Goal: Contribute content

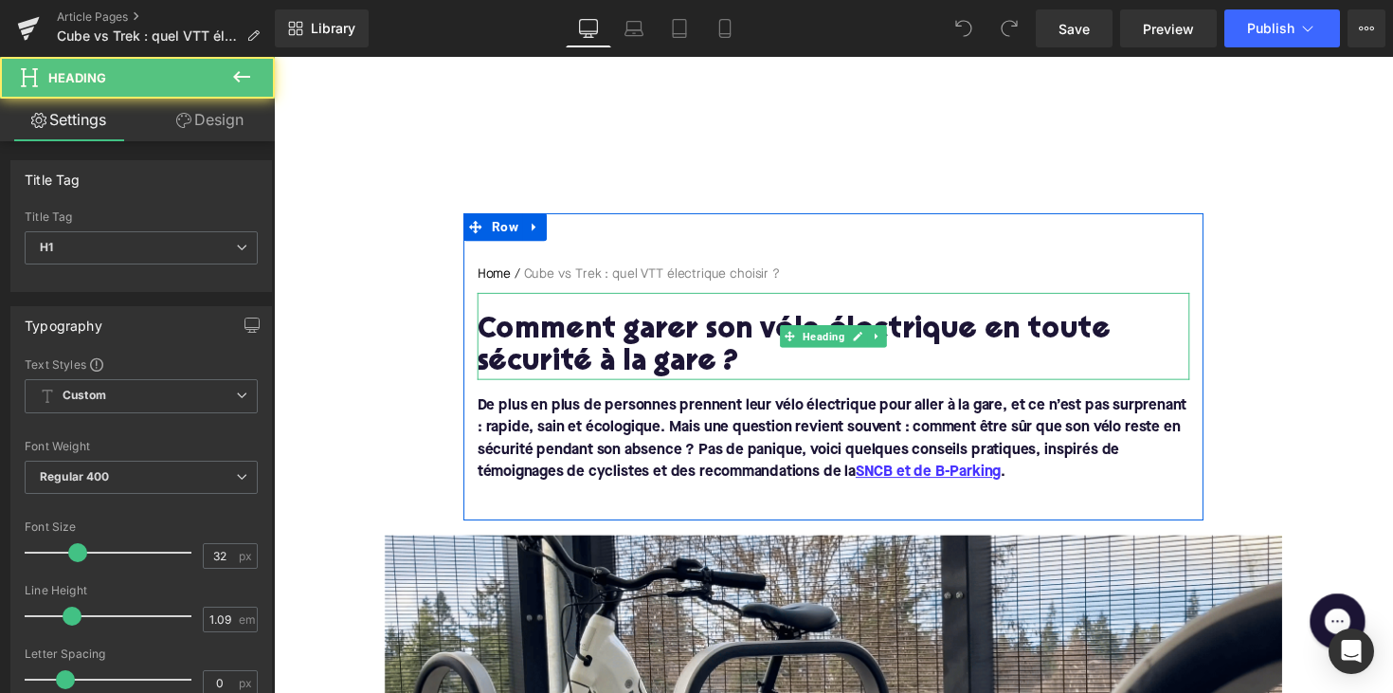
click at [665, 339] on h1 "Comment garer son vélo électrique en toute sécurité à la gare ?" at bounding box center [847, 354] width 730 height 66
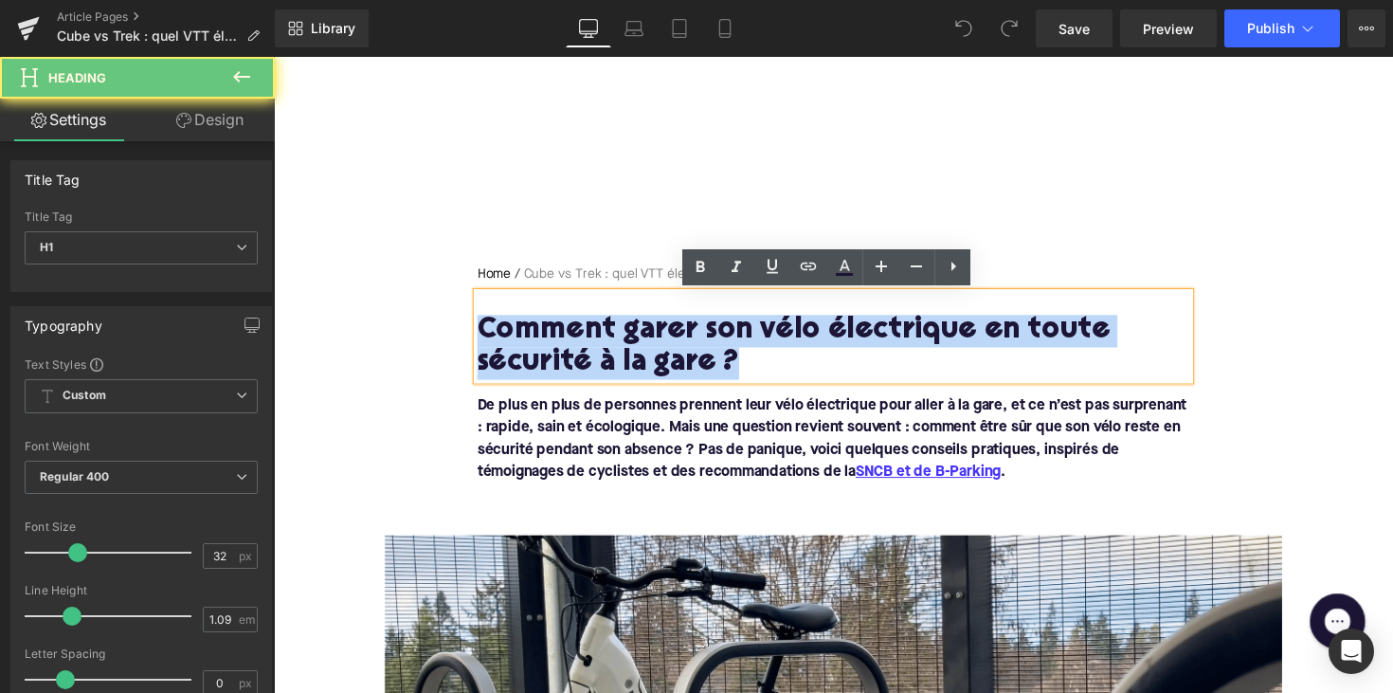
click at [665, 339] on h1 "Comment garer son vélo électrique en toute sécurité à la gare ?" at bounding box center [847, 354] width 730 height 66
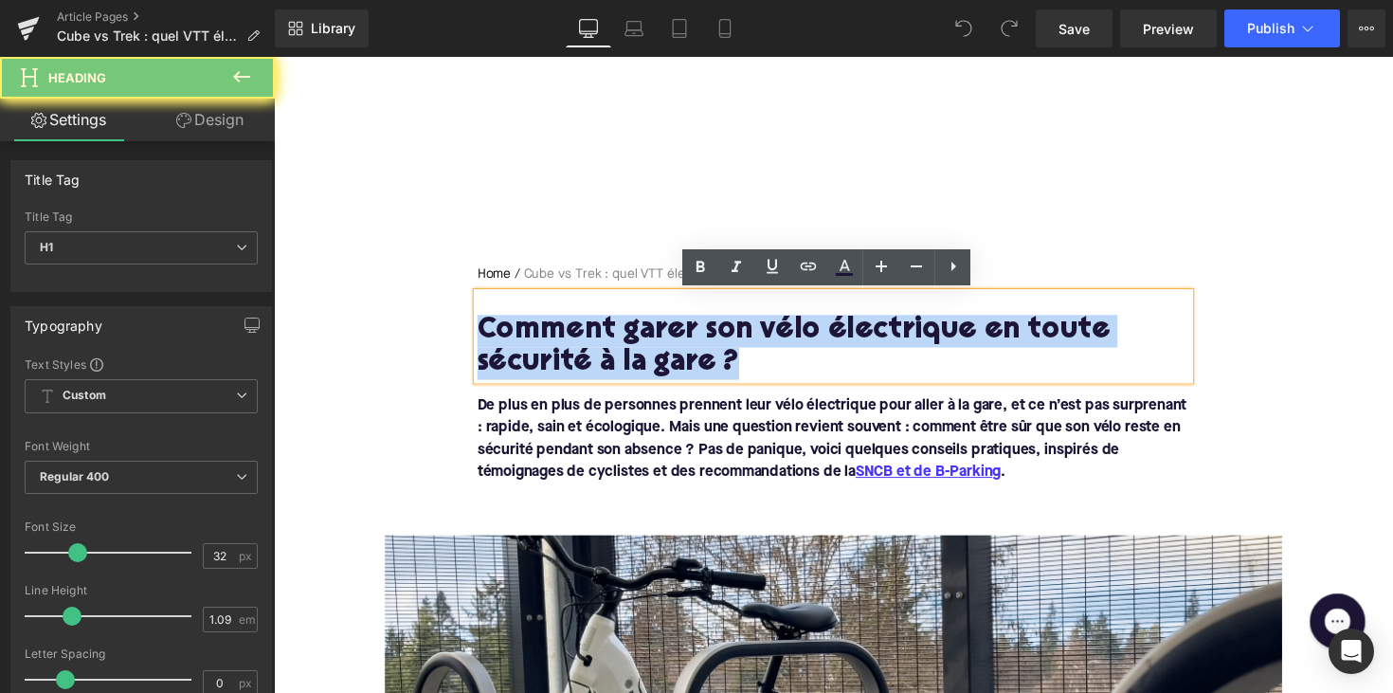
paste div
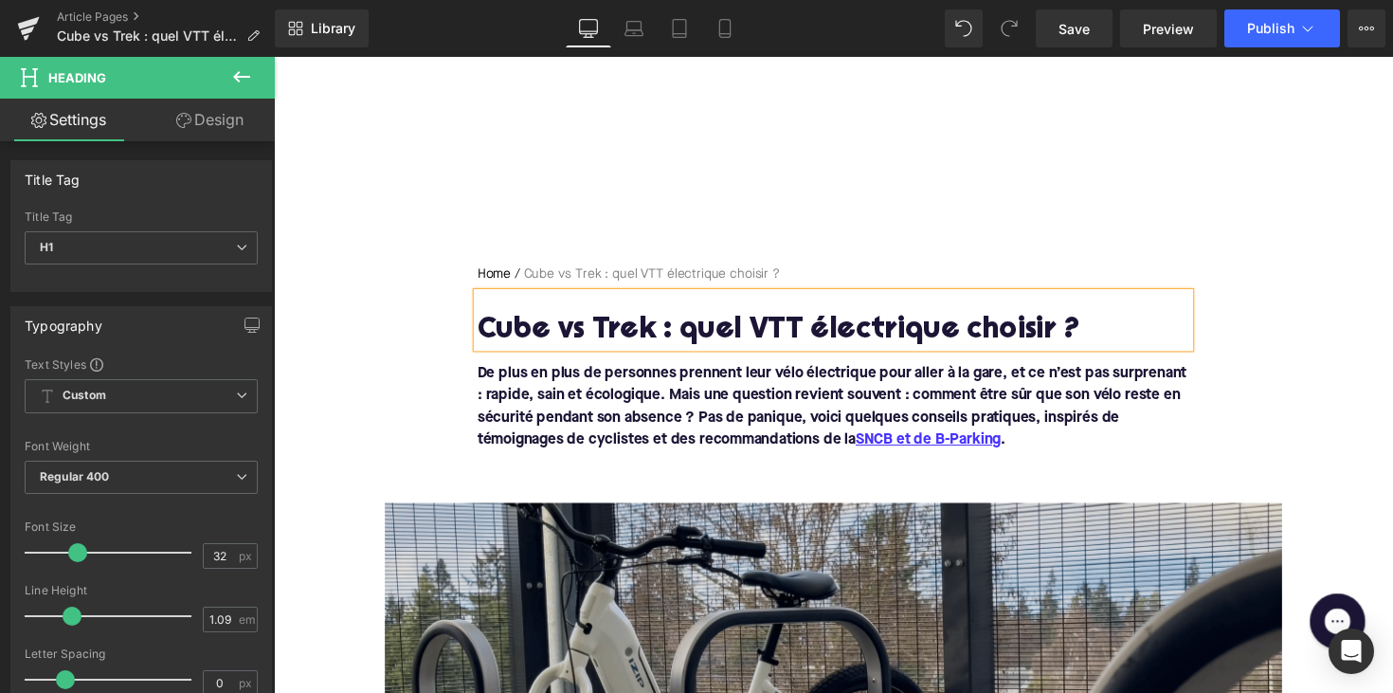
click at [724, 439] on font "De plus en plus de personnes prennent leur vélo électrique pour aller à la gare…" at bounding box center [845, 414] width 727 height 83
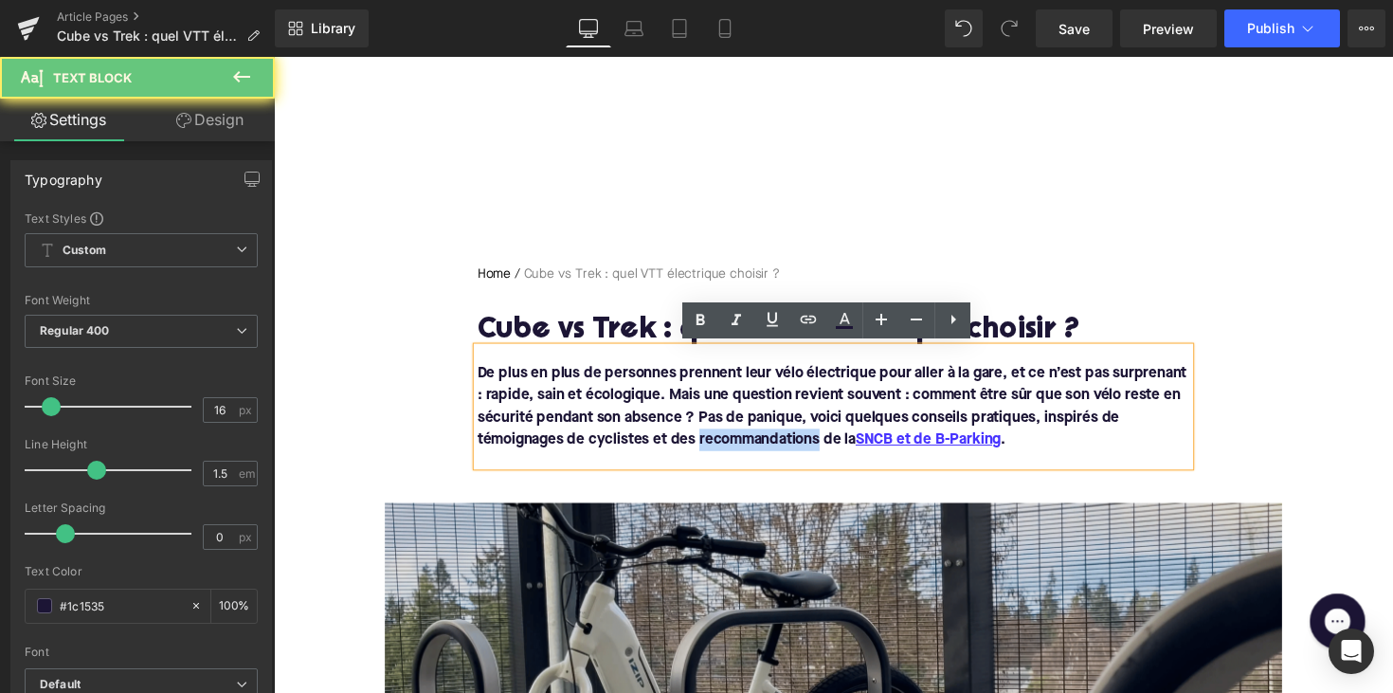
click at [724, 439] on font "De plus en plus de personnes prennent leur vélo électrique pour aller à la gare…" at bounding box center [845, 414] width 727 height 83
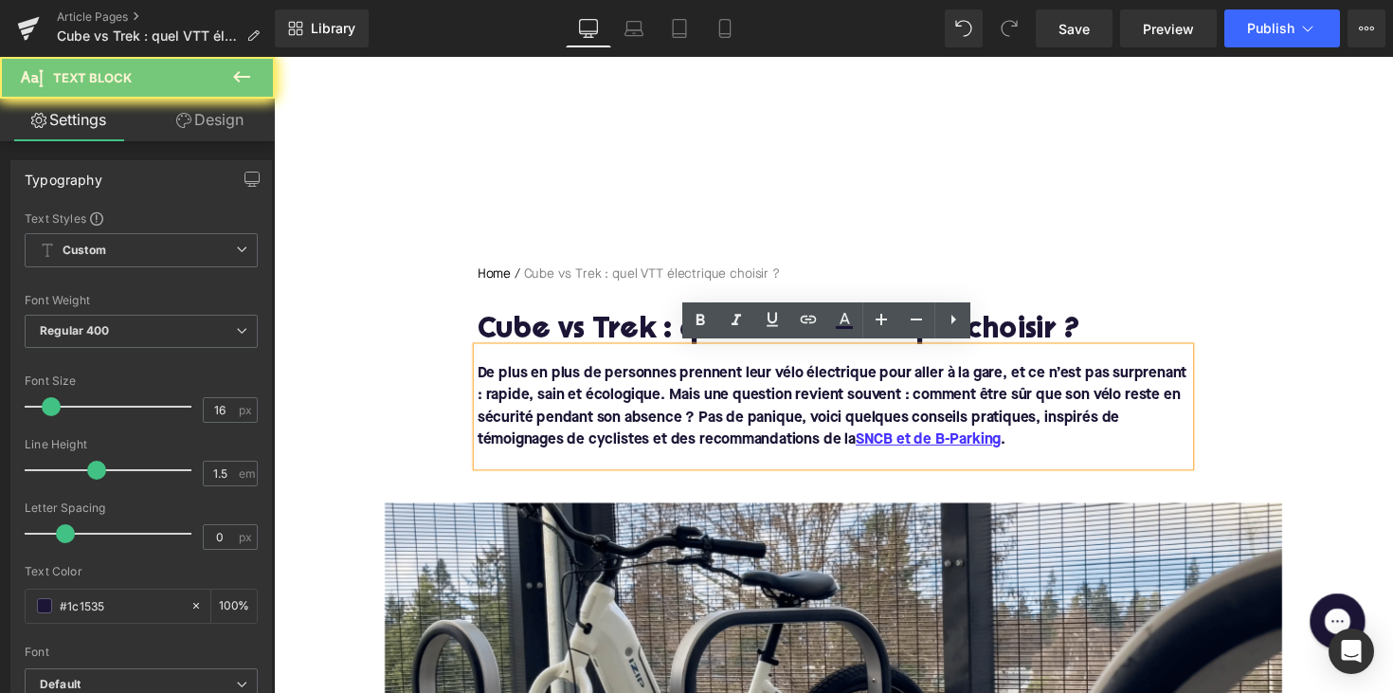
click at [1036, 443] on p "De plus en plus de personnes prennent leur vélo électrique pour aller à la gare…" at bounding box center [847, 414] width 730 height 91
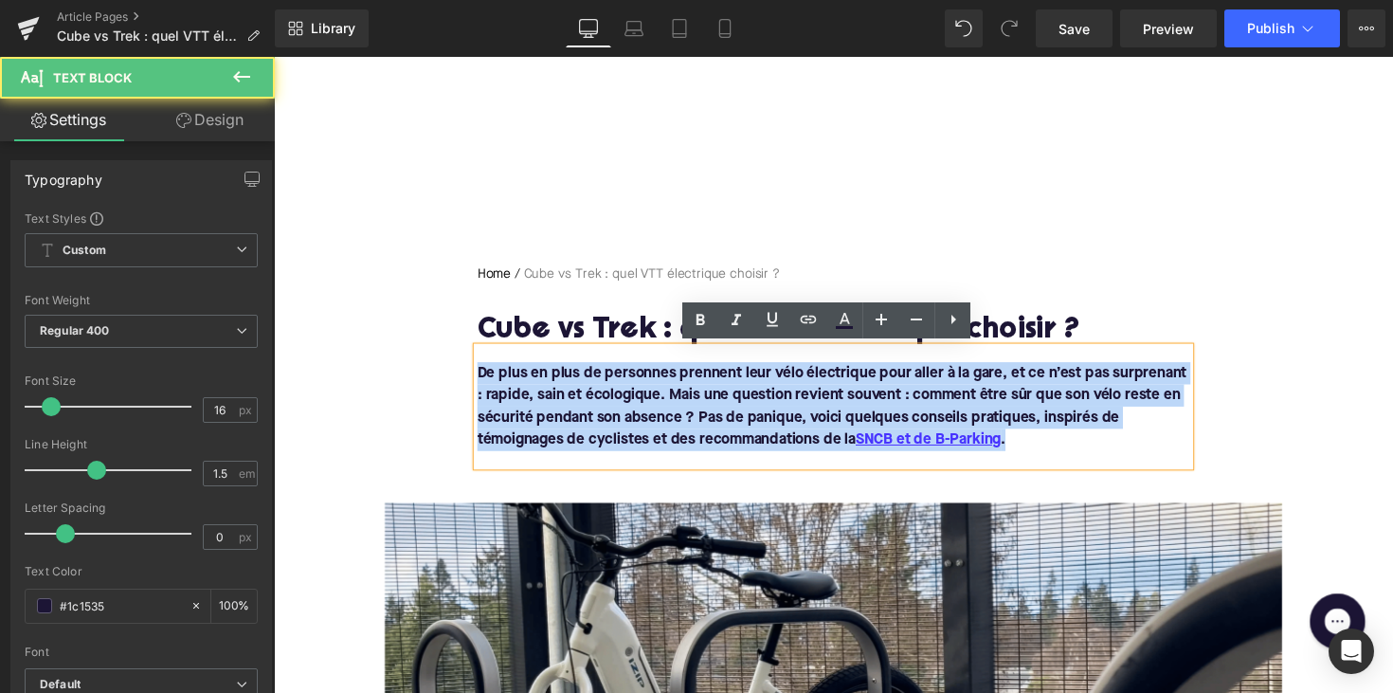
drag, startPoint x: 1042, startPoint y: 445, endPoint x: 417, endPoint y: 356, distance: 631.6
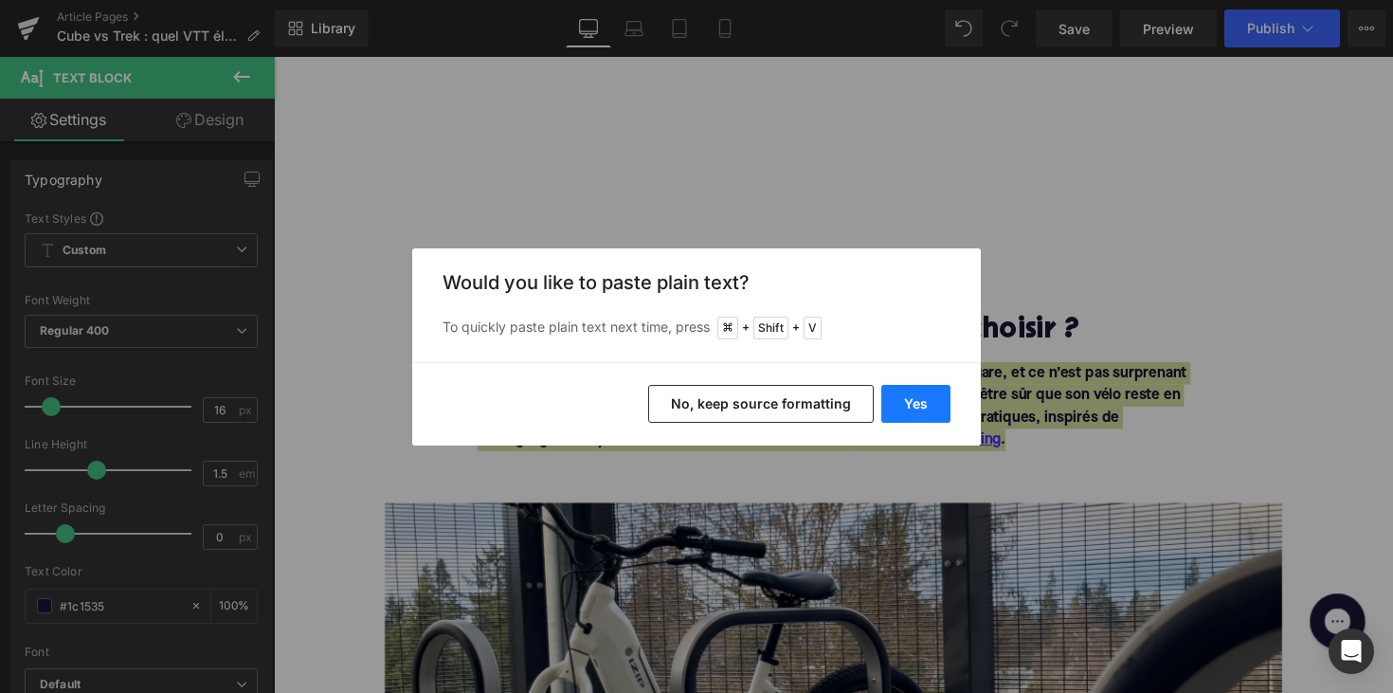
click at [906, 402] on button "Yes" at bounding box center [915, 404] width 69 height 38
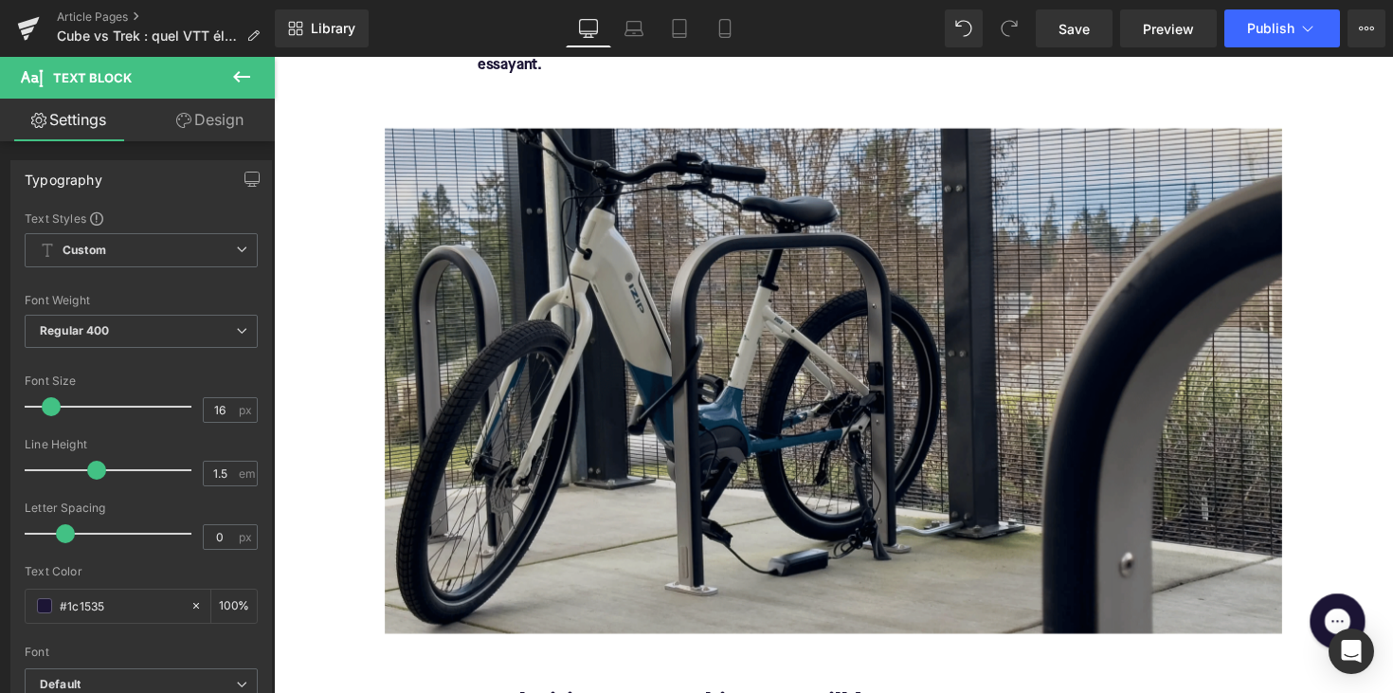
scroll to position [679, 0]
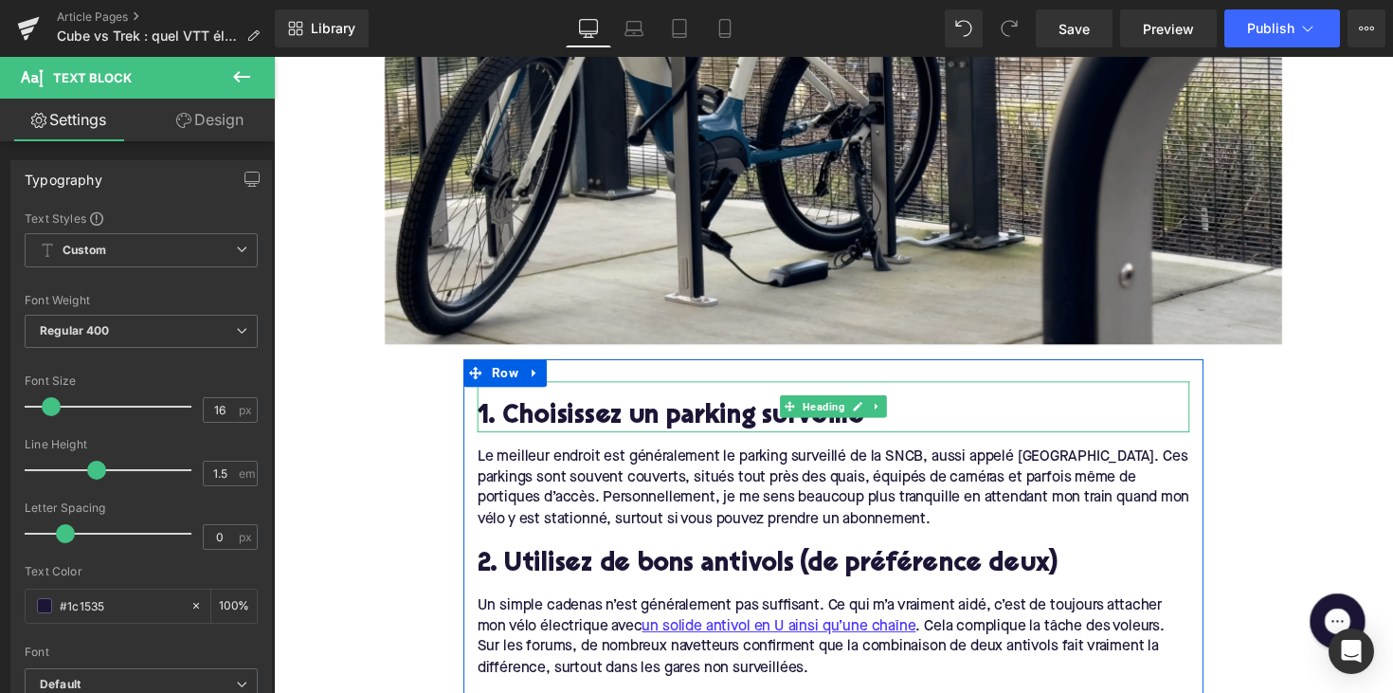
click at [582, 423] on h2 "1. Choisissez un parking surveillé" at bounding box center [847, 426] width 730 height 29
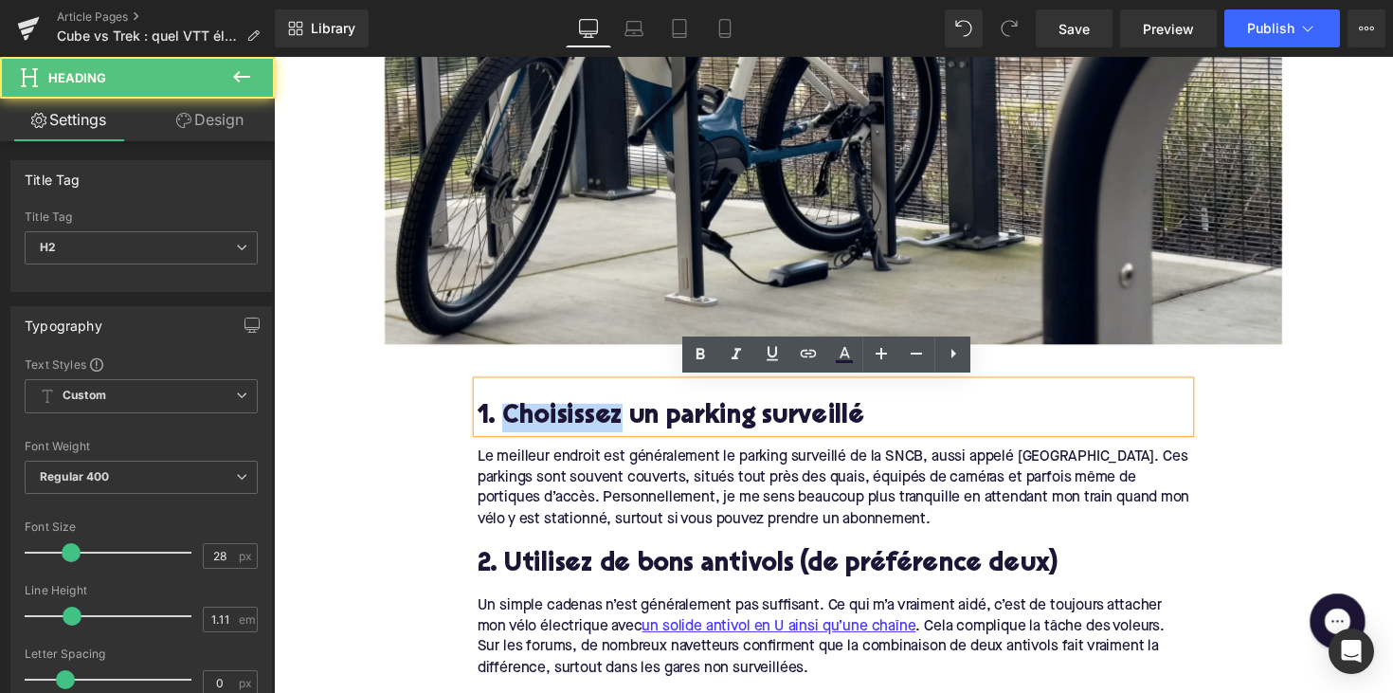
click at [582, 423] on h2 "1. Choisissez un parking surveillé" at bounding box center [847, 426] width 730 height 29
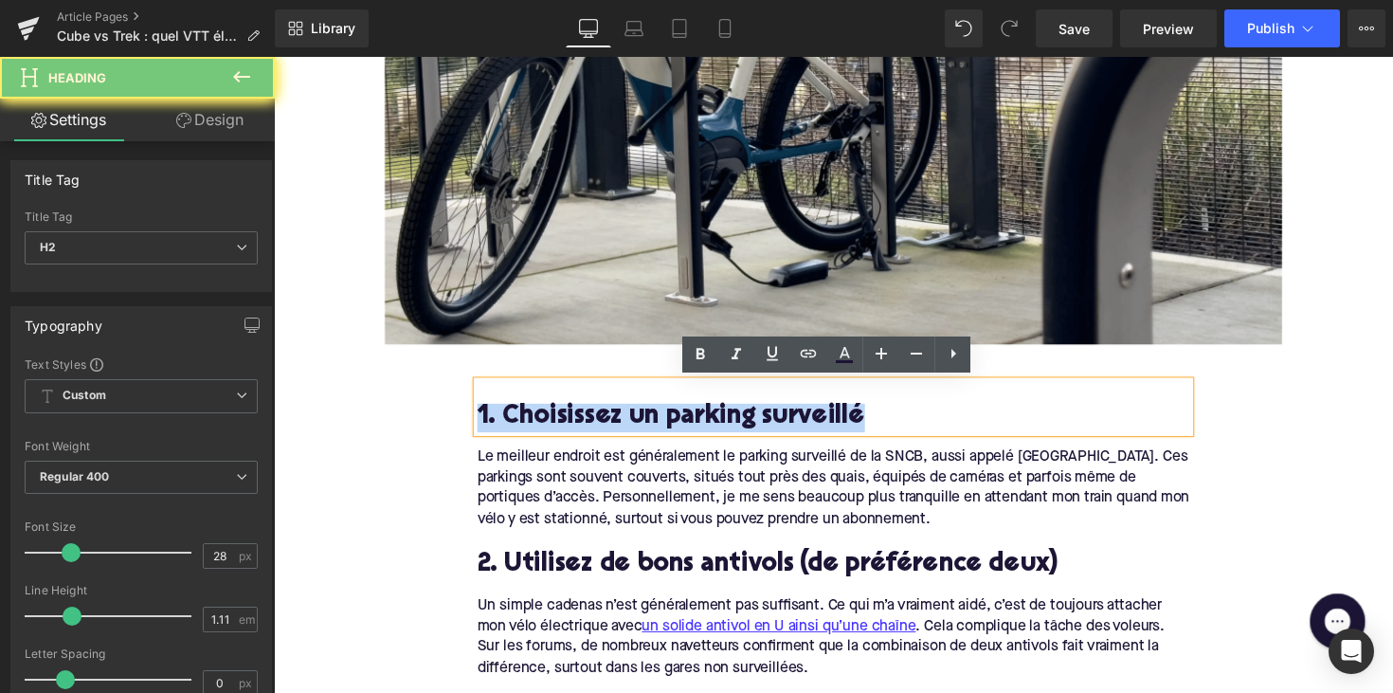
paste div
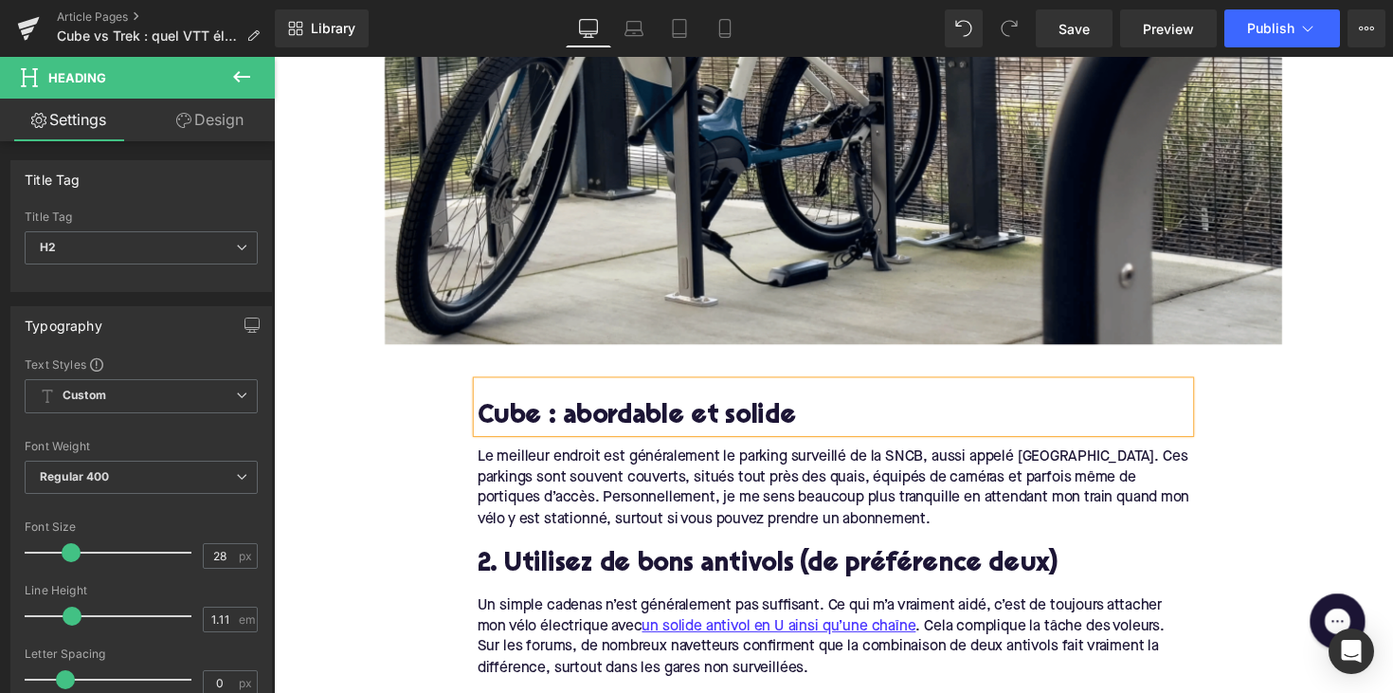
click at [692, 513] on div "Le meilleur endroit est généralement le parking surveillé de la SNCB, aussi app…" at bounding box center [847, 499] width 730 height 85
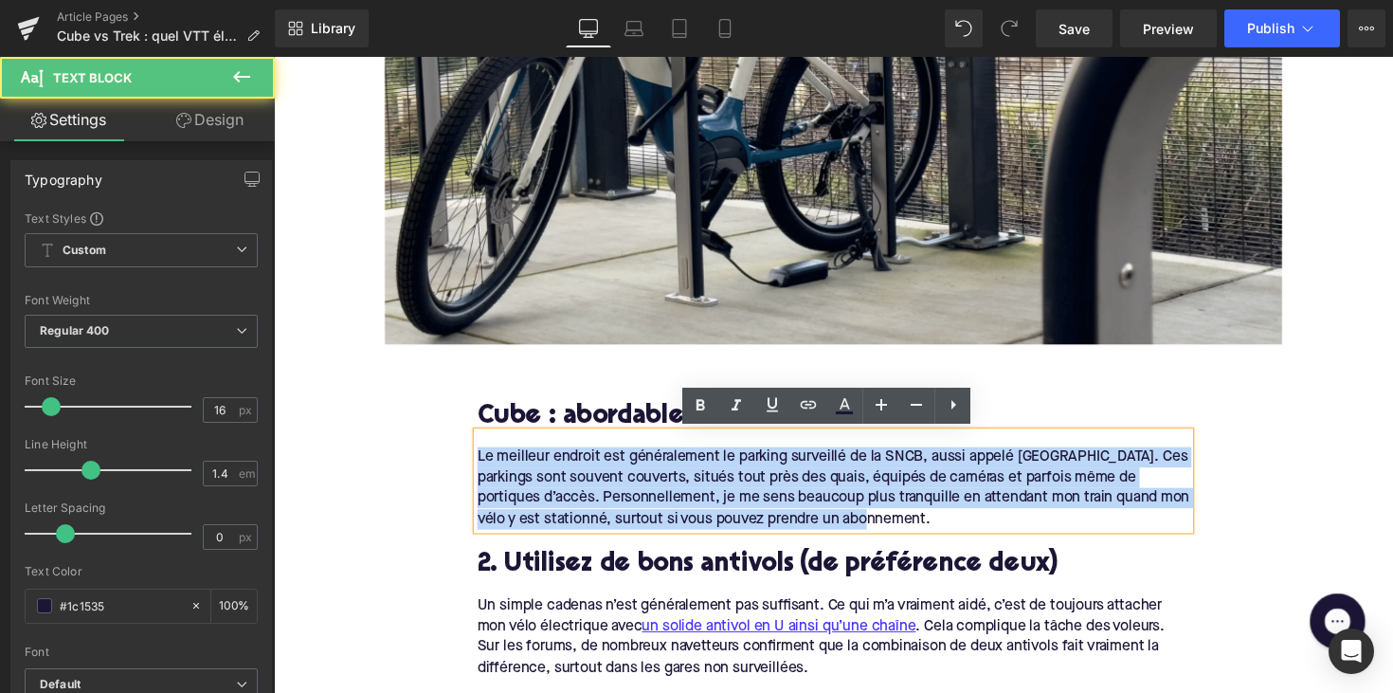
drag, startPoint x: 940, startPoint y: 529, endPoint x: 449, endPoint y: 404, distance: 506.4
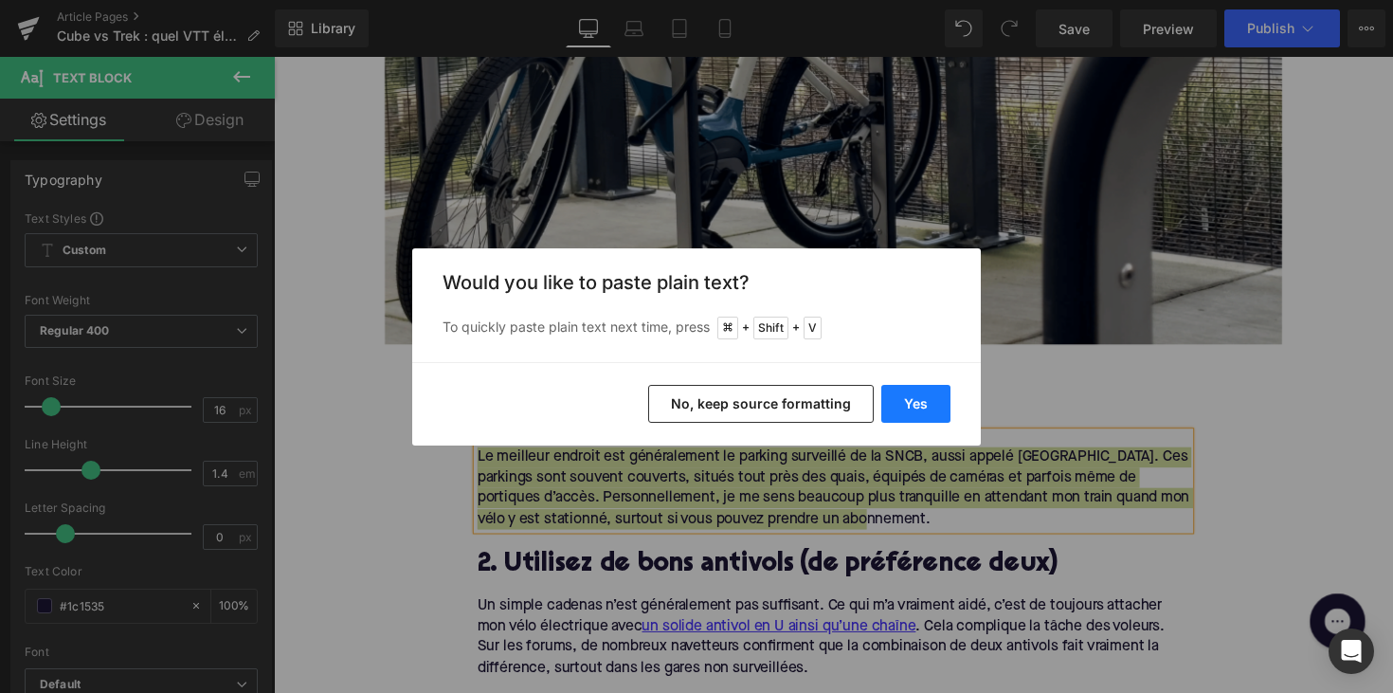
click at [906, 411] on button "Yes" at bounding box center [915, 404] width 69 height 38
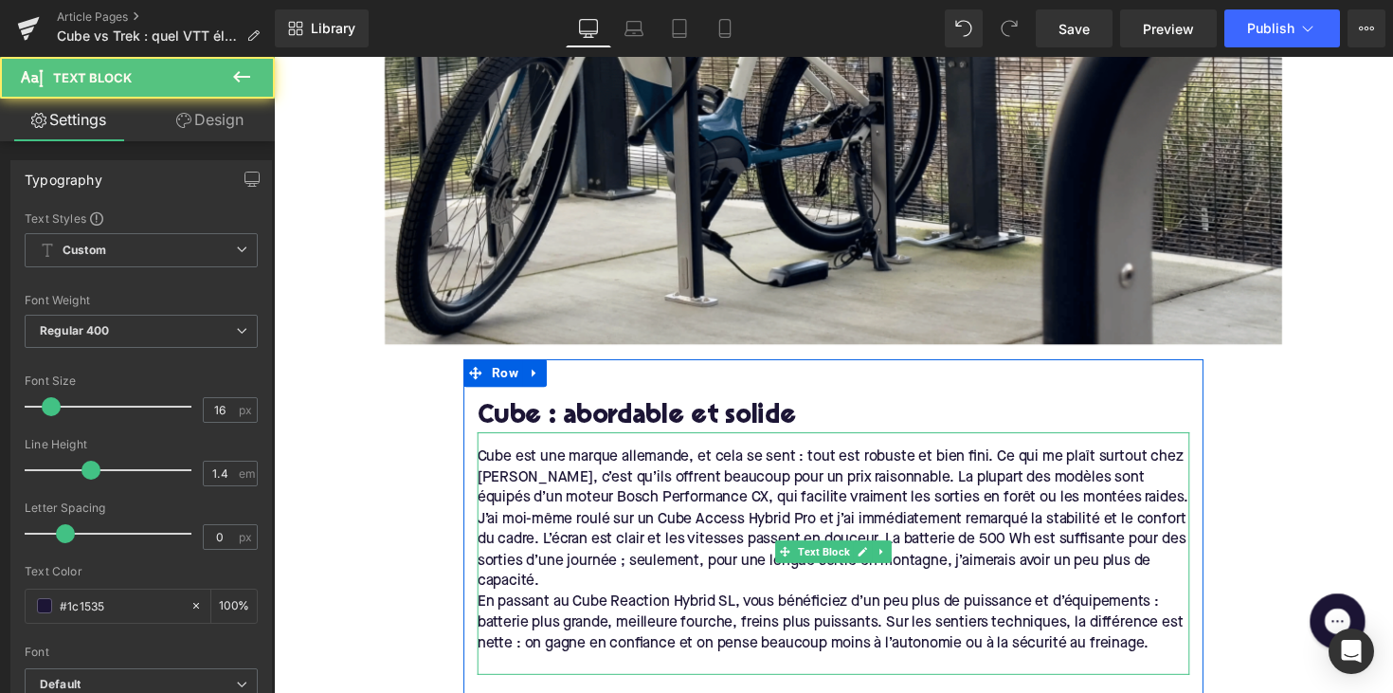
click at [534, 623] on div "En passant au Cube Reaction Hybrid SL, vous bénéficiez d’un peu plus de puissan…" at bounding box center [847, 635] width 730 height 63
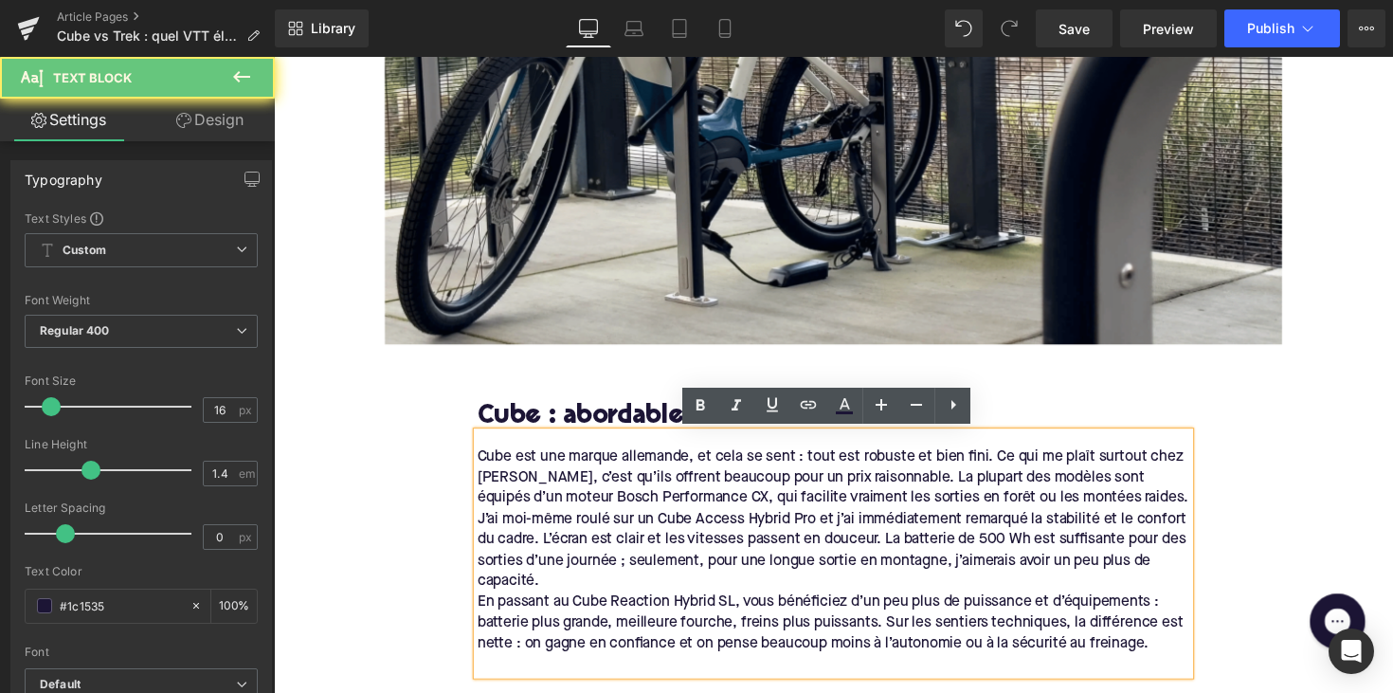
click at [482, 610] on div "En passant au Cube Reaction Hybrid SL, vous bénéficiez d’un peu plus de puissan…" at bounding box center [847, 635] width 730 height 63
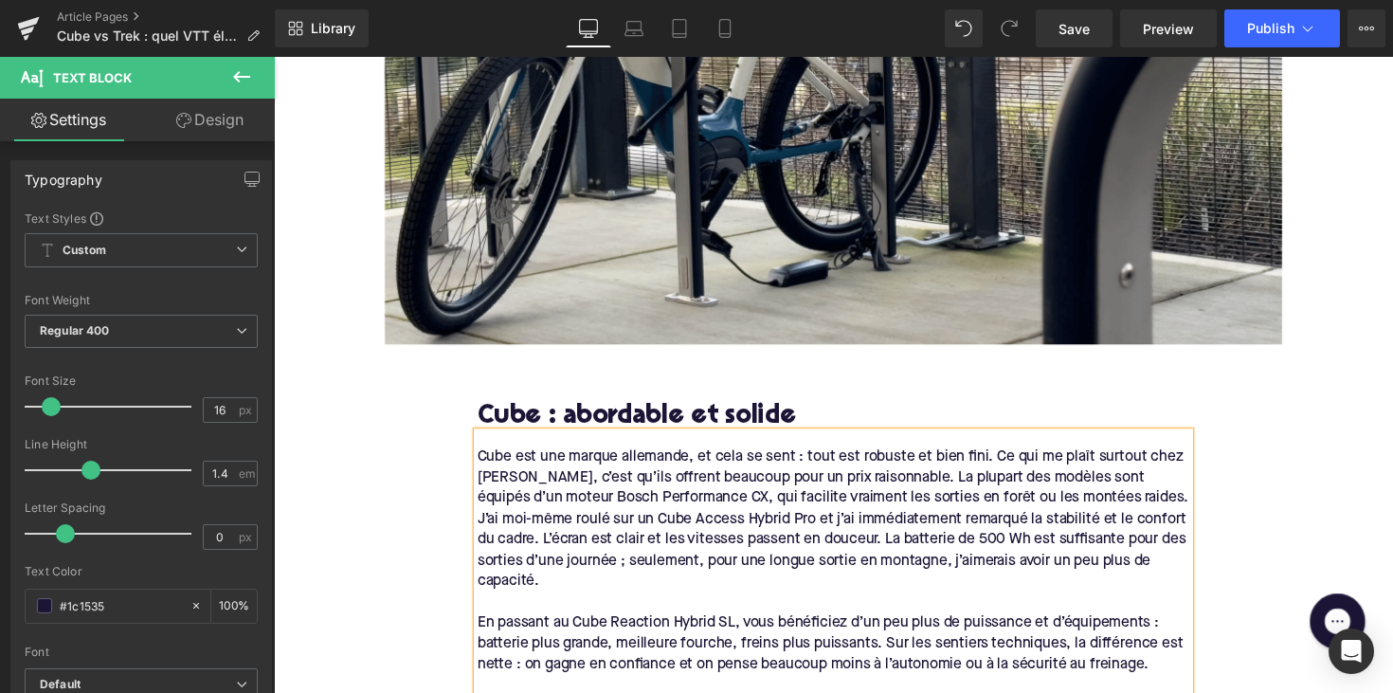
scroll to position [930, 0]
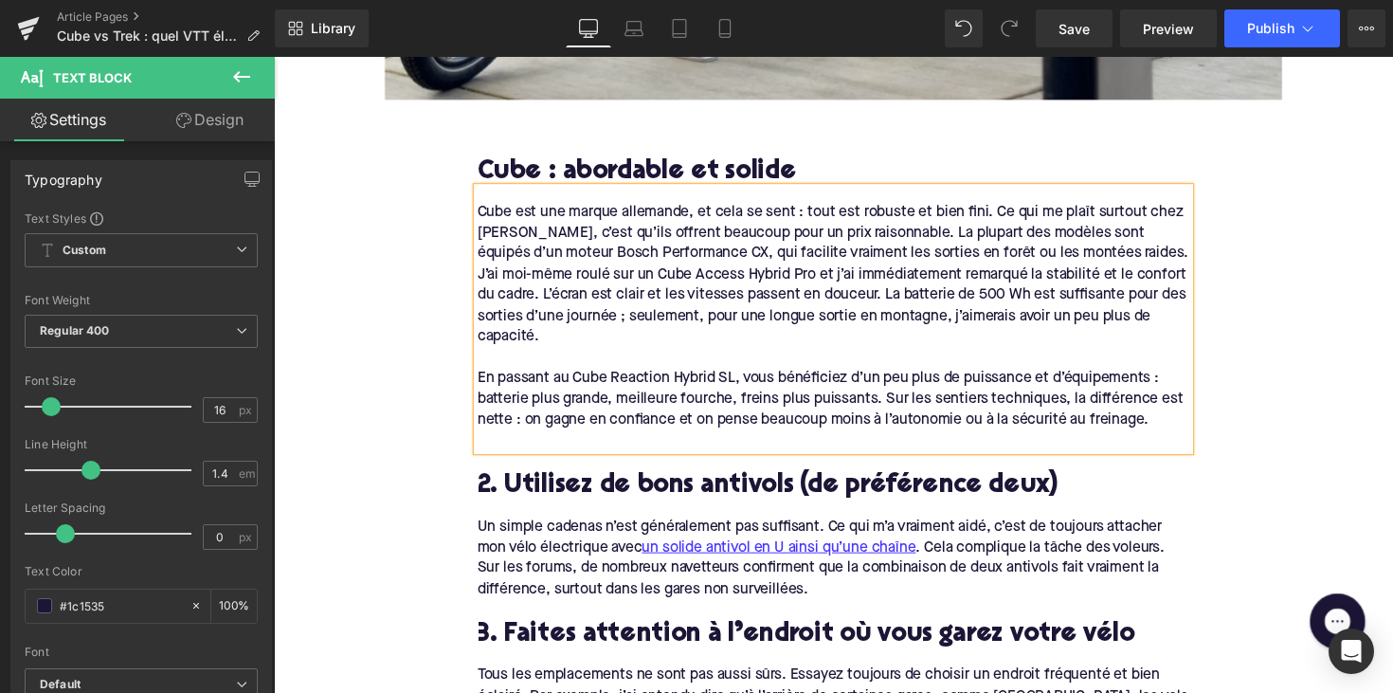
click at [542, 485] on h2 "2. Utilisez de bons antivols (de préférence deux)" at bounding box center [847, 496] width 730 height 29
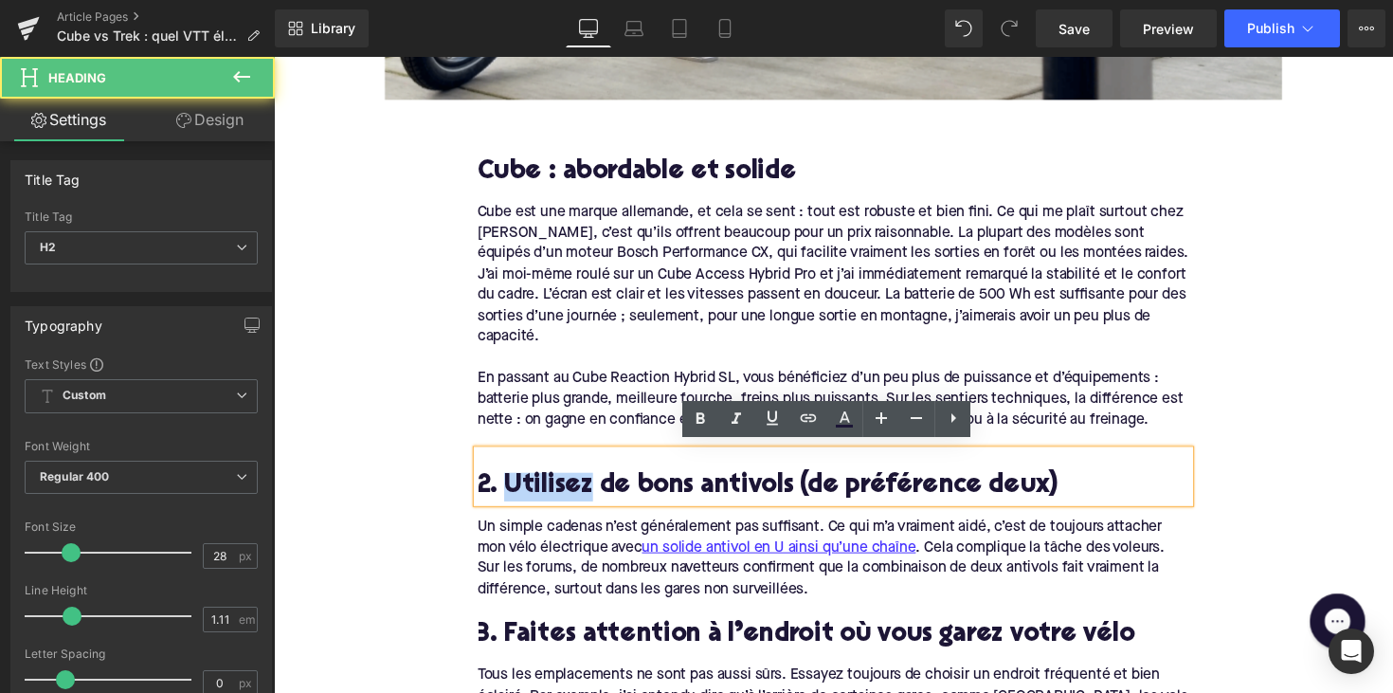
click at [542, 485] on h2 "2. Utilisez de bons antivols (de préférence deux)" at bounding box center [847, 496] width 730 height 29
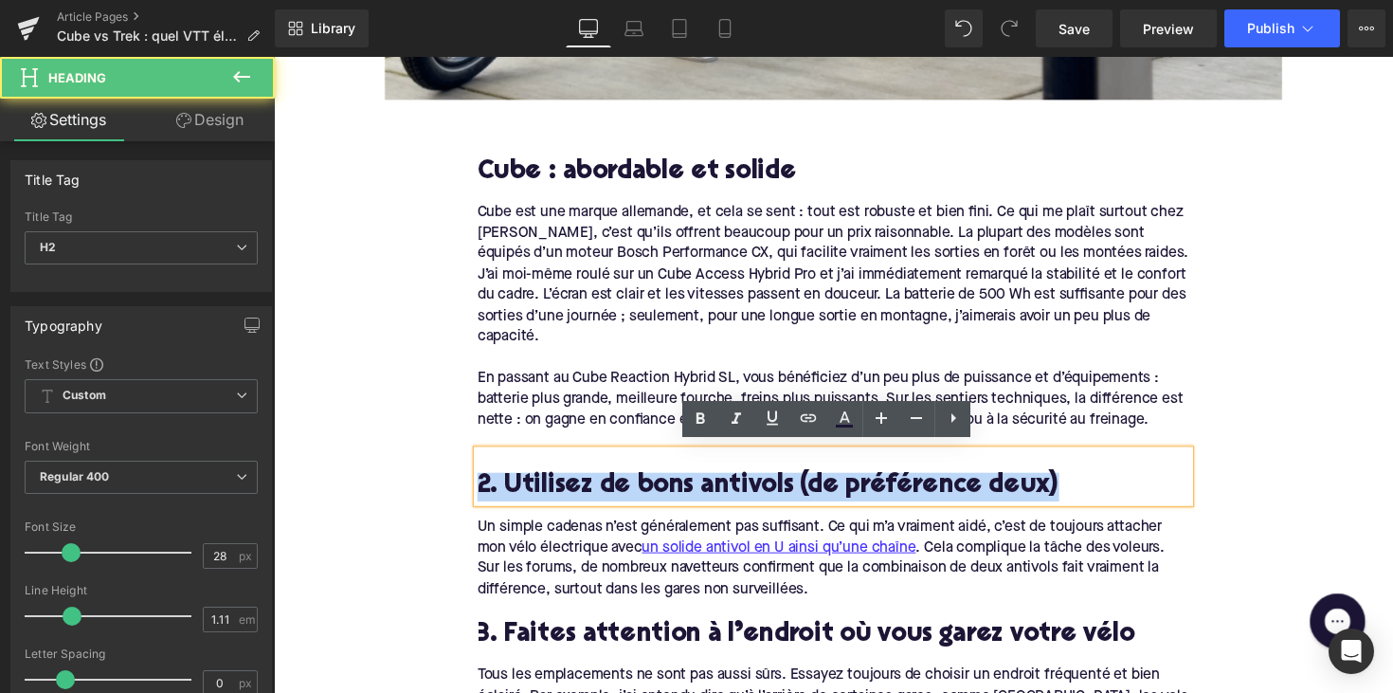
click at [542, 485] on h2 "2. Utilisez de bons antivols (de préférence deux)" at bounding box center [847, 496] width 730 height 29
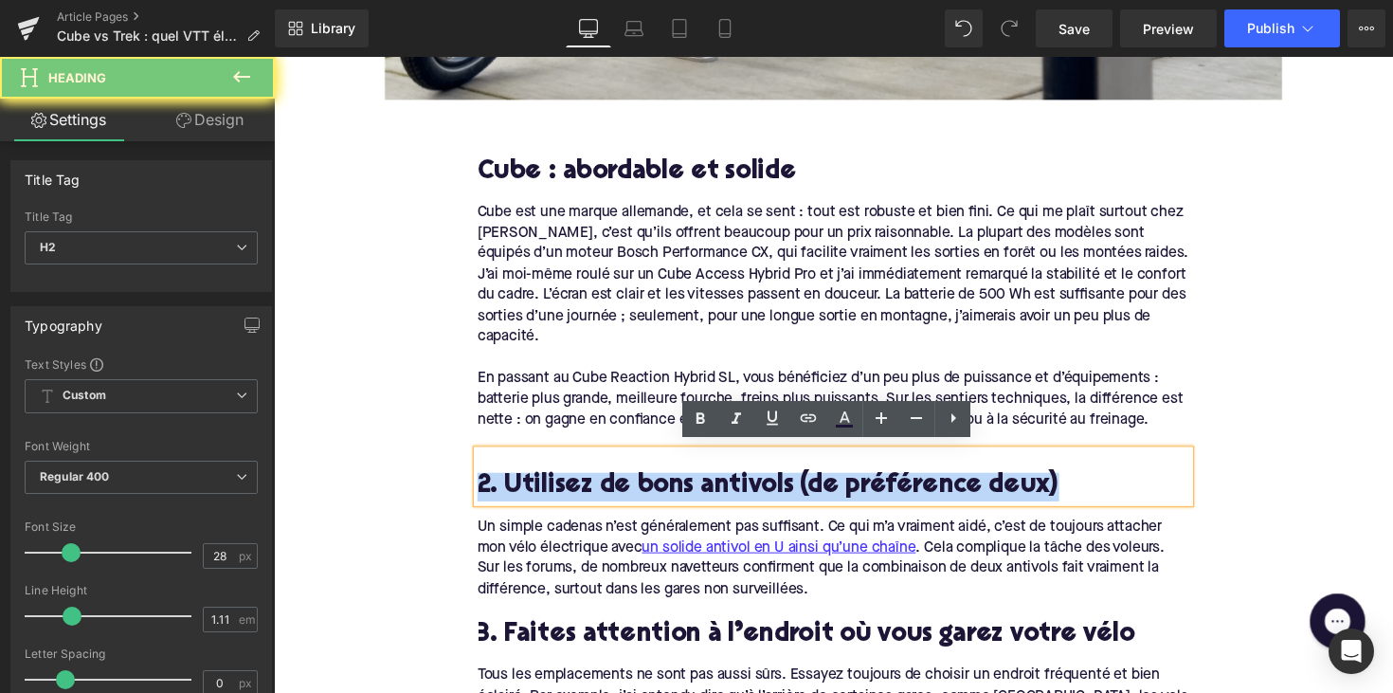
paste div
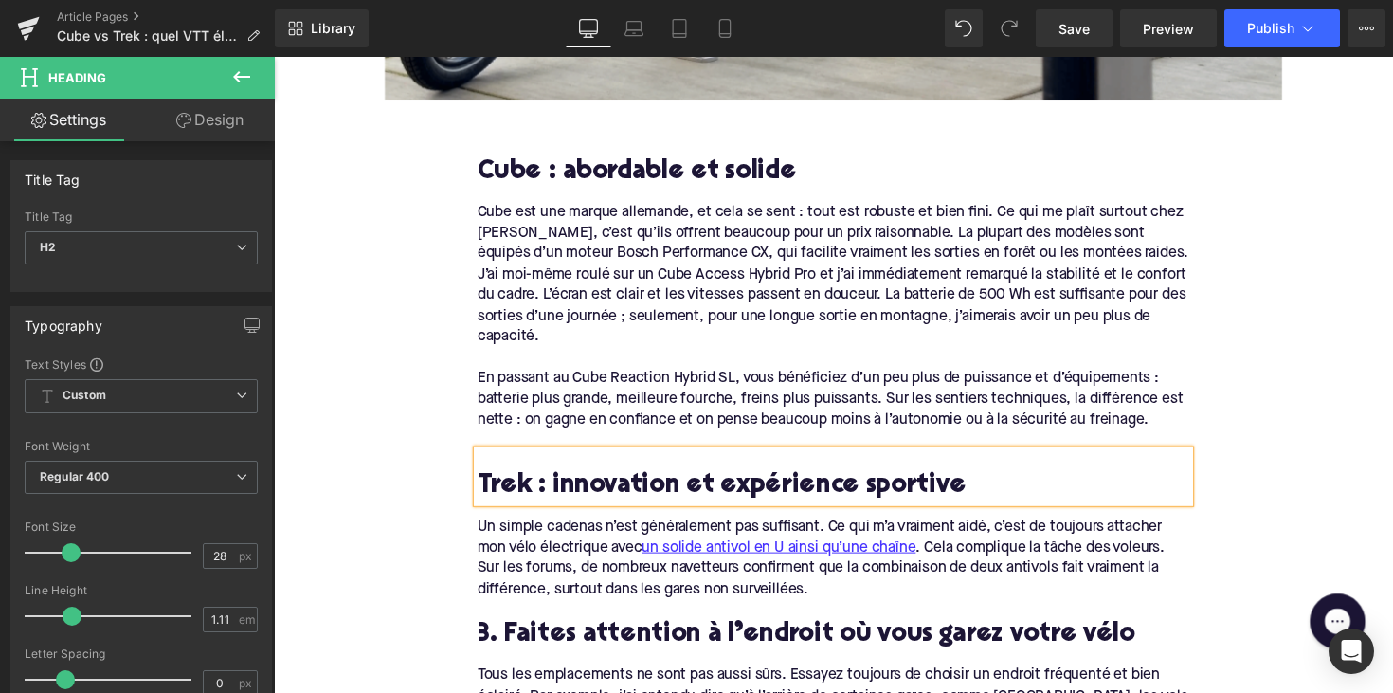
click at [553, 554] on div "Un simple cadenas n’est généralement pas suffisant. Ce qui m’a vraiment aidé, c…" at bounding box center [847, 570] width 730 height 85
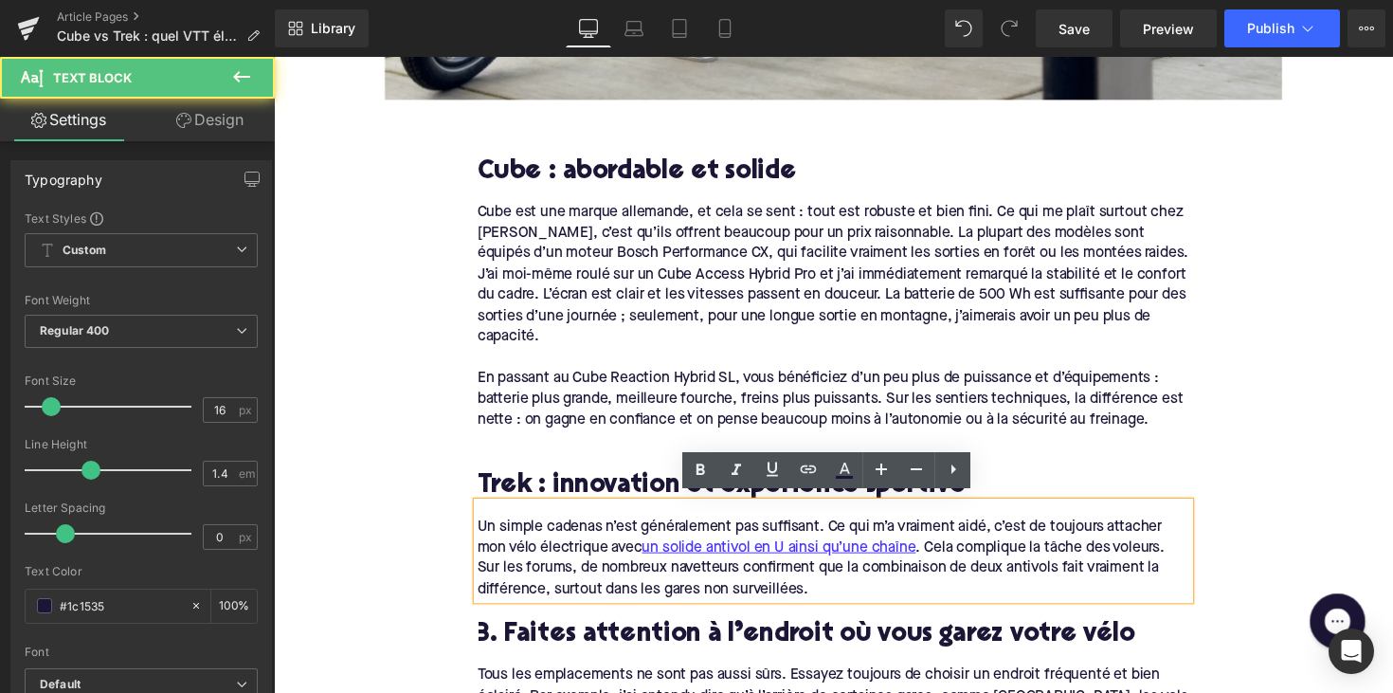
click at [553, 554] on div "Un simple cadenas n’est généralement pas suffisant. Ce qui m’a vraiment aidé, c…" at bounding box center [847, 570] width 730 height 85
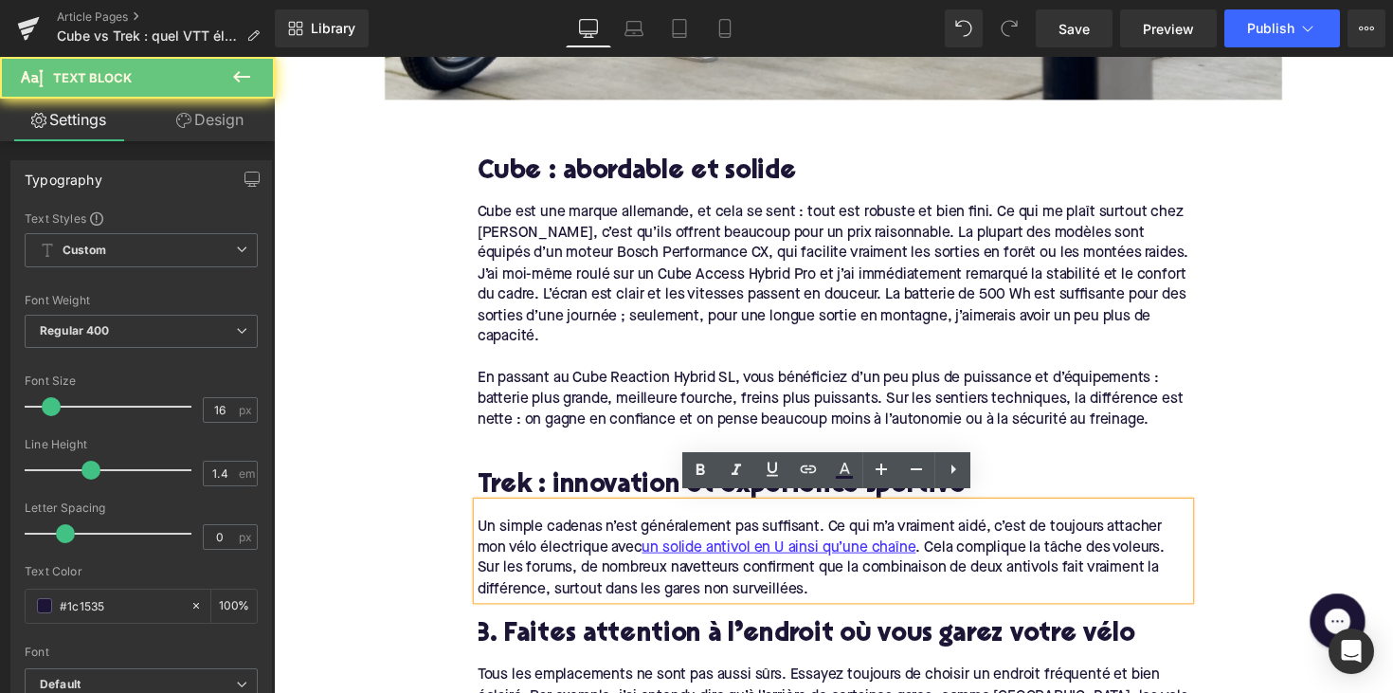
click at [750, 584] on div "Un simple cadenas n’est généralement pas suffisant. Ce qui m’a vraiment aidé, c…" at bounding box center [847, 570] width 730 height 85
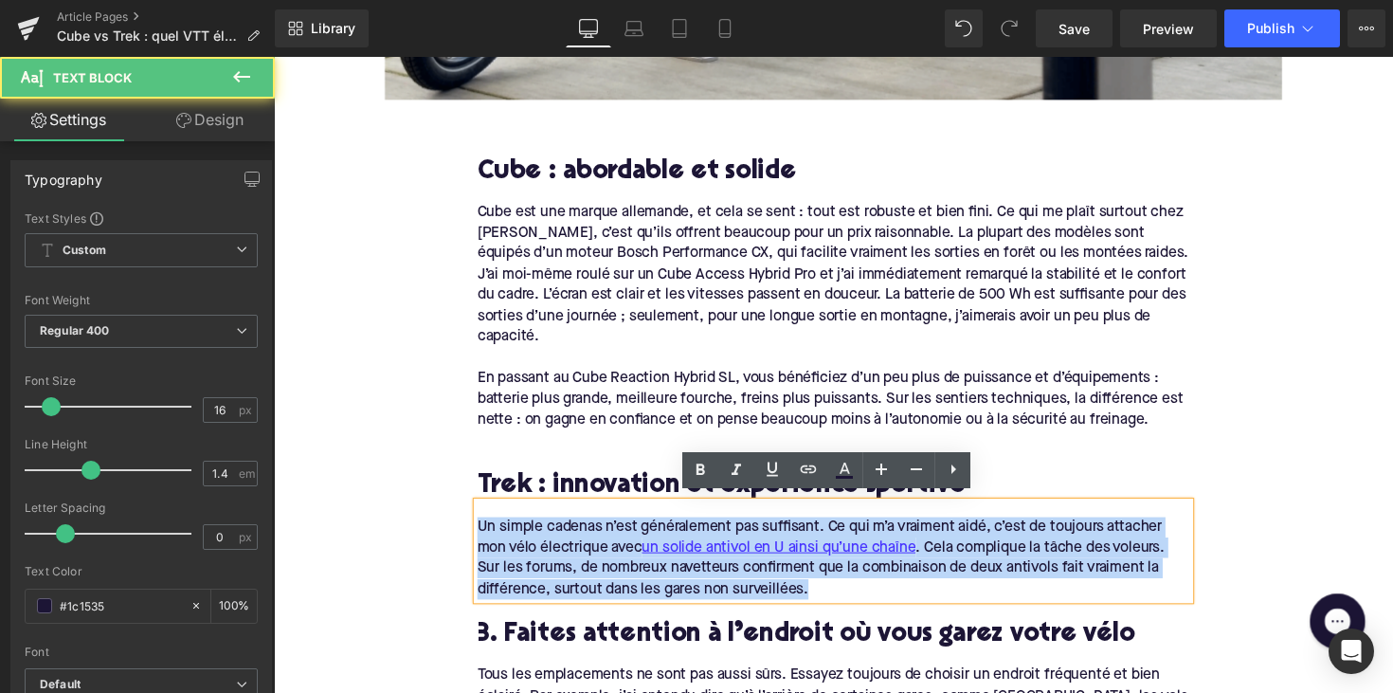
drag, startPoint x: 845, startPoint y: 593, endPoint x: 401, endPoint y: 484, distance: 457.5
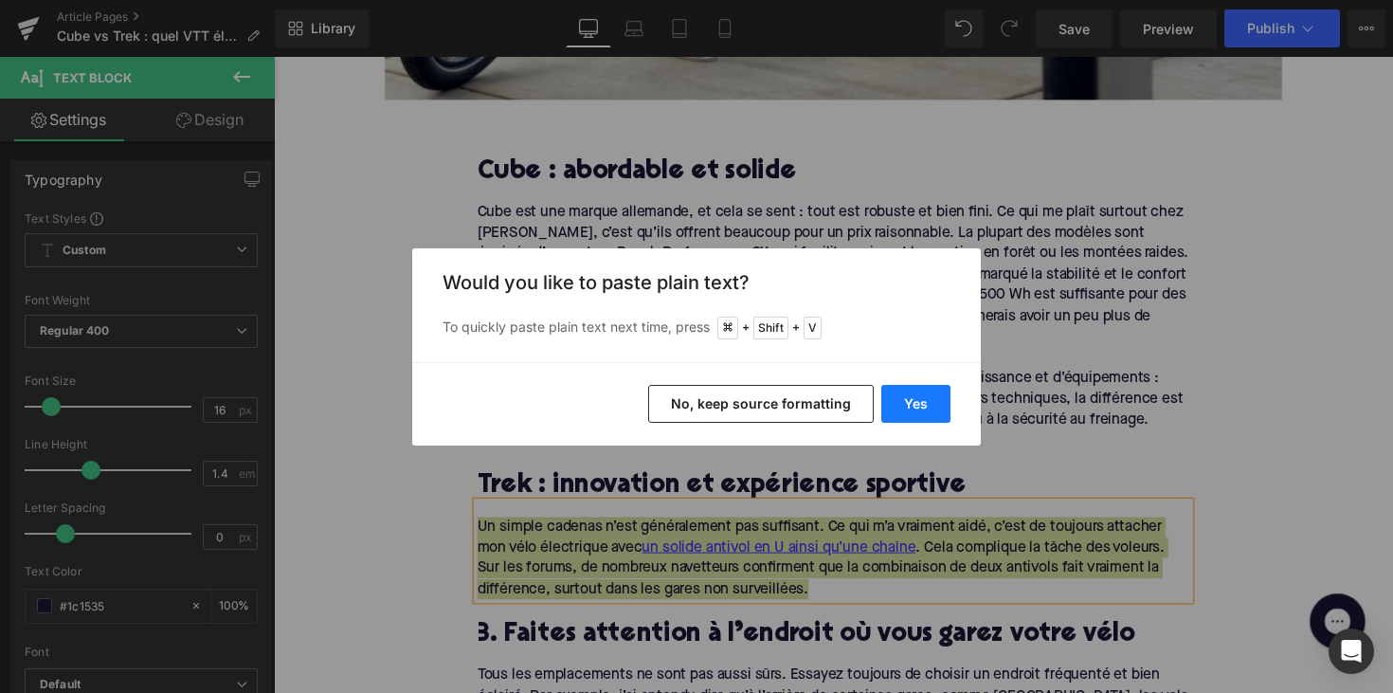
click at [891, 397] on button "Yes" at bounding box center [915, 404] width 69 height 38
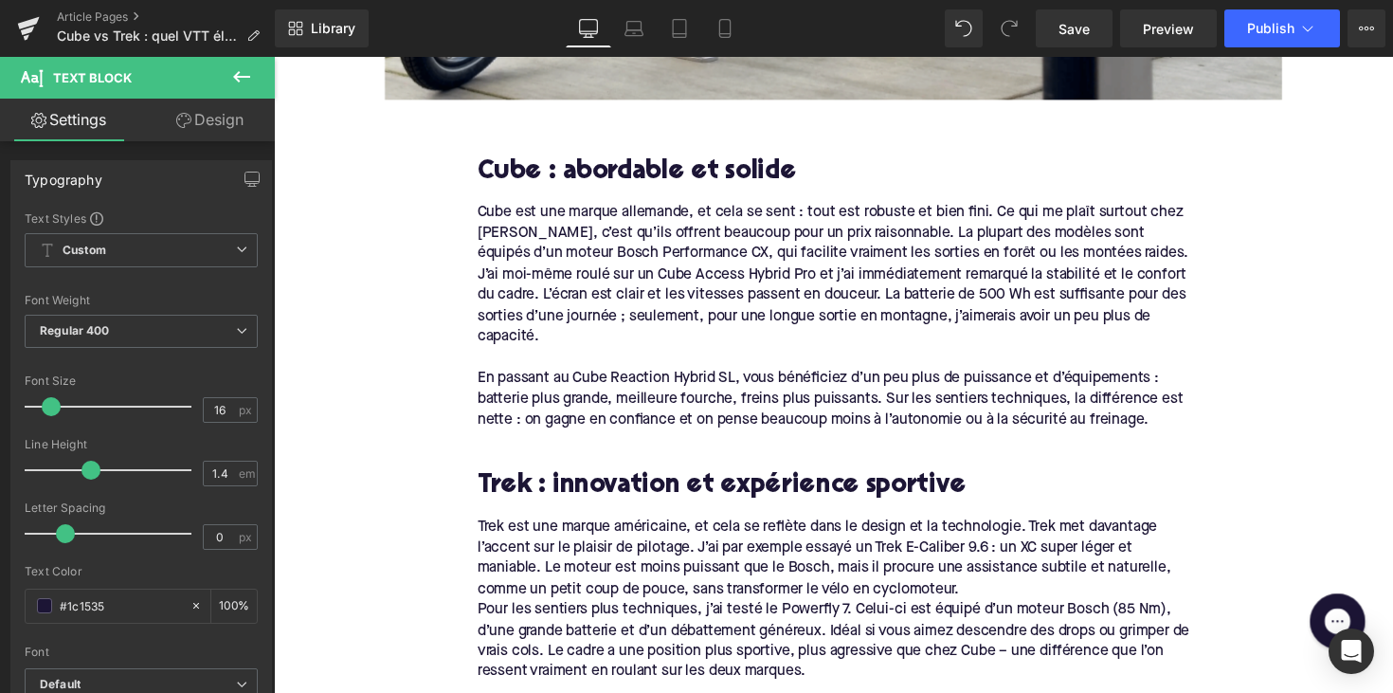
click at [488, 623] on div "Pour les sentiers plus techniques, j’ai testé le Powerfly 7. Celui-ci est équip…" at bounding box center [847, 654] width 730 height 85
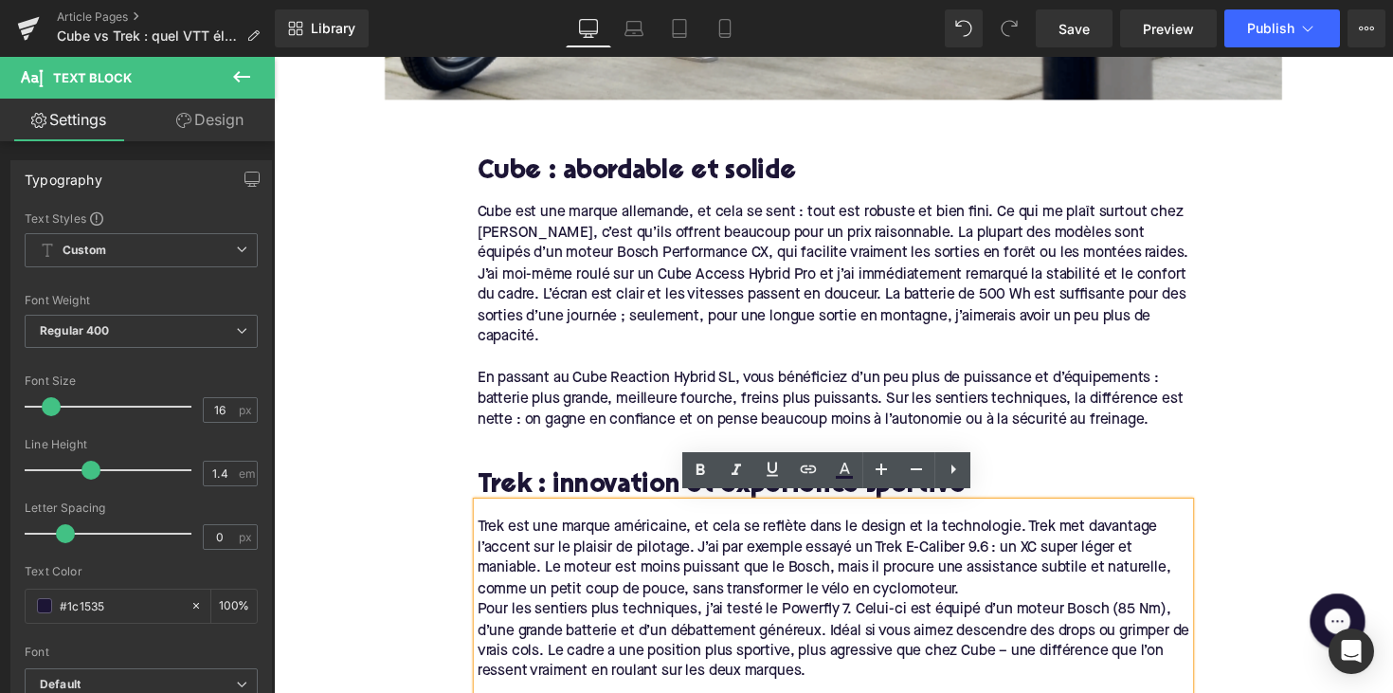
click at [482, 615] on div "Pour les sentiers plus techniques, j’ai testé le Powerfly 7. Celui-ci est équip…" at bounding box center [847, 654] width 730 height 85
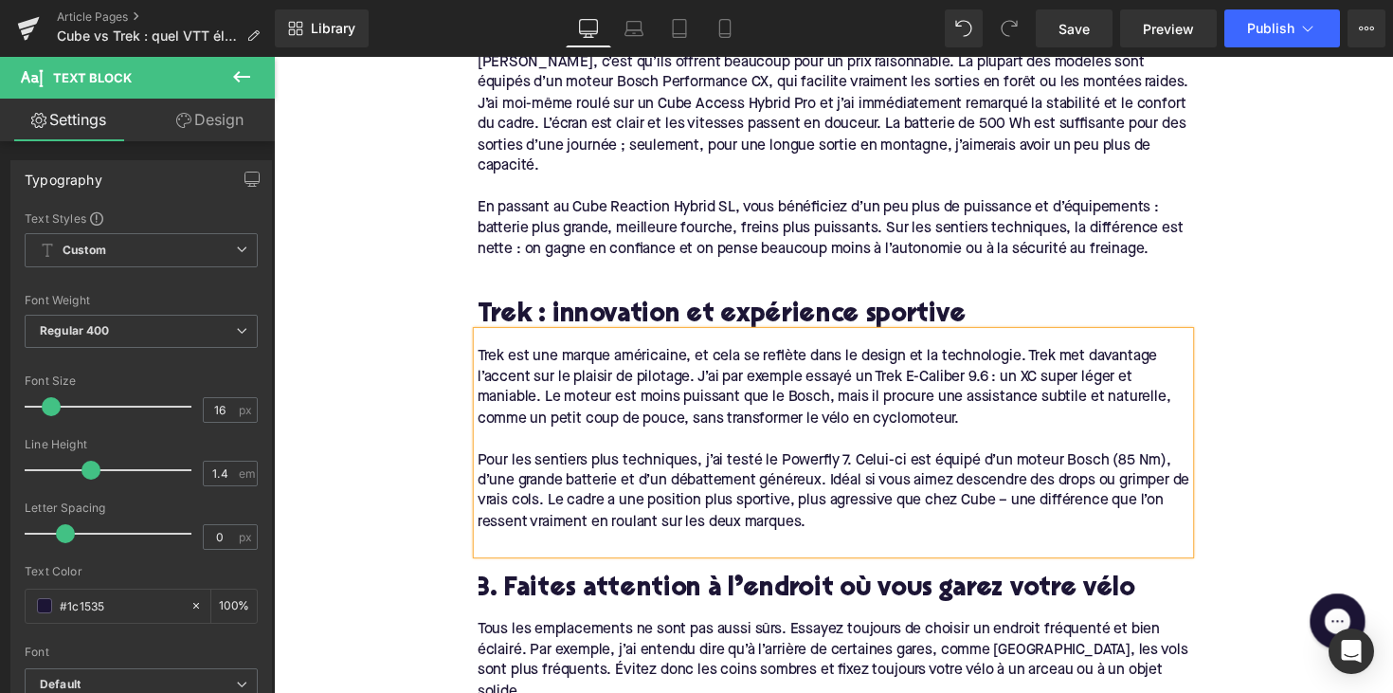
scroll to position [1243, 0]
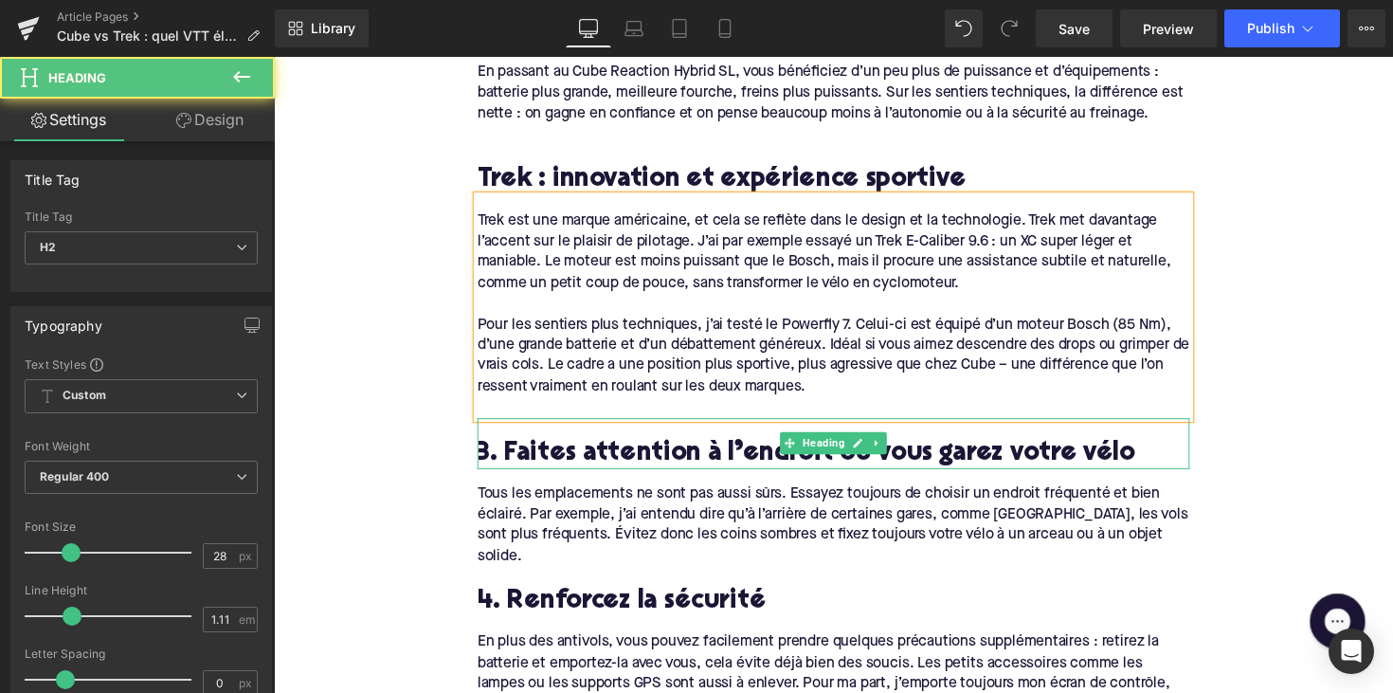
click at [569, 455] on h2 "3. Faites attention à l’endroit où vous garez votre vélo" at bounding box center [847, 464] width 730 height 29
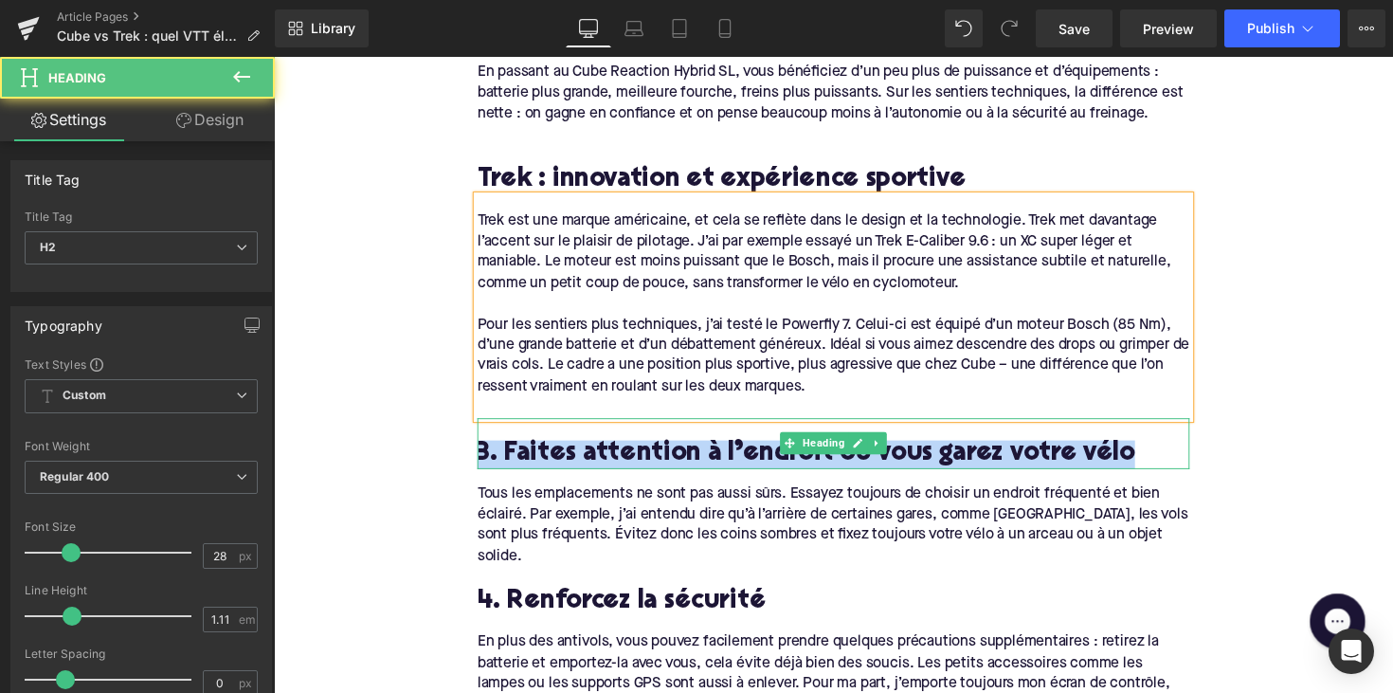
click at [569, 455] on h2 "3. Faites attention à l’endroit où vous garez votre vélo" at bounding box center [847, 464] width 730 height 29
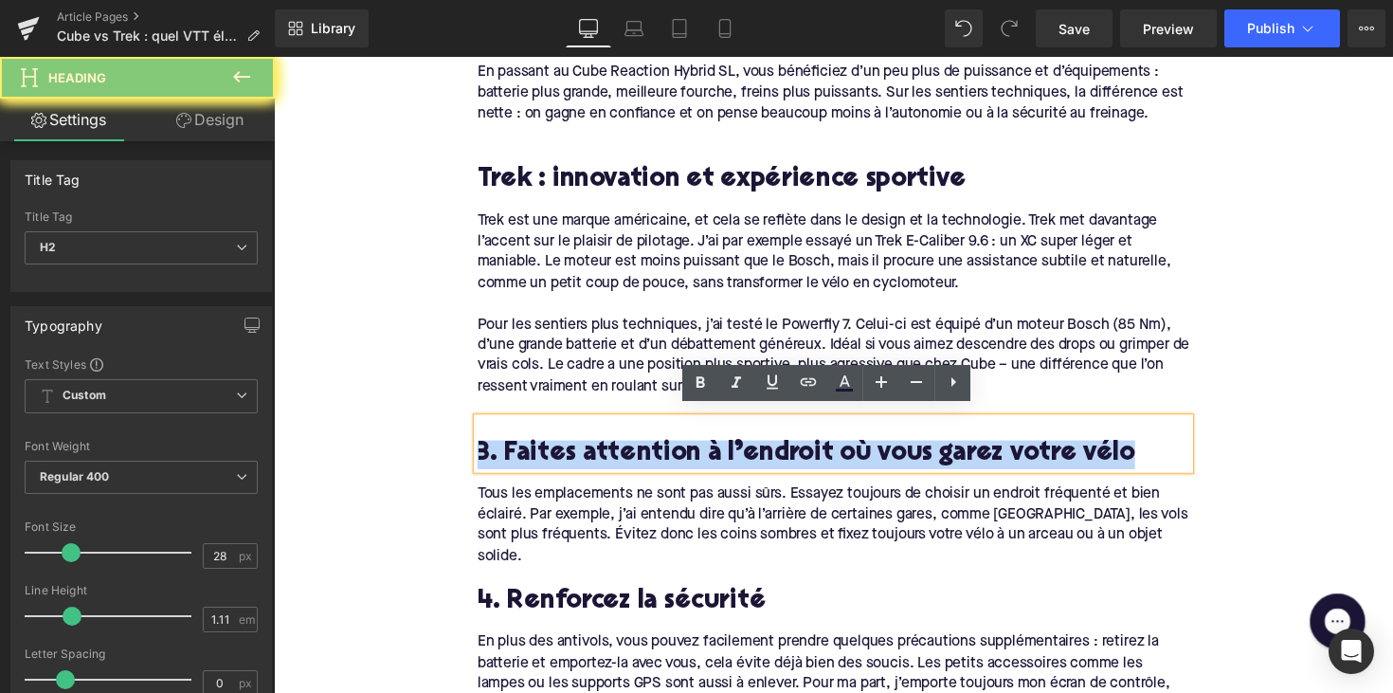
paste div
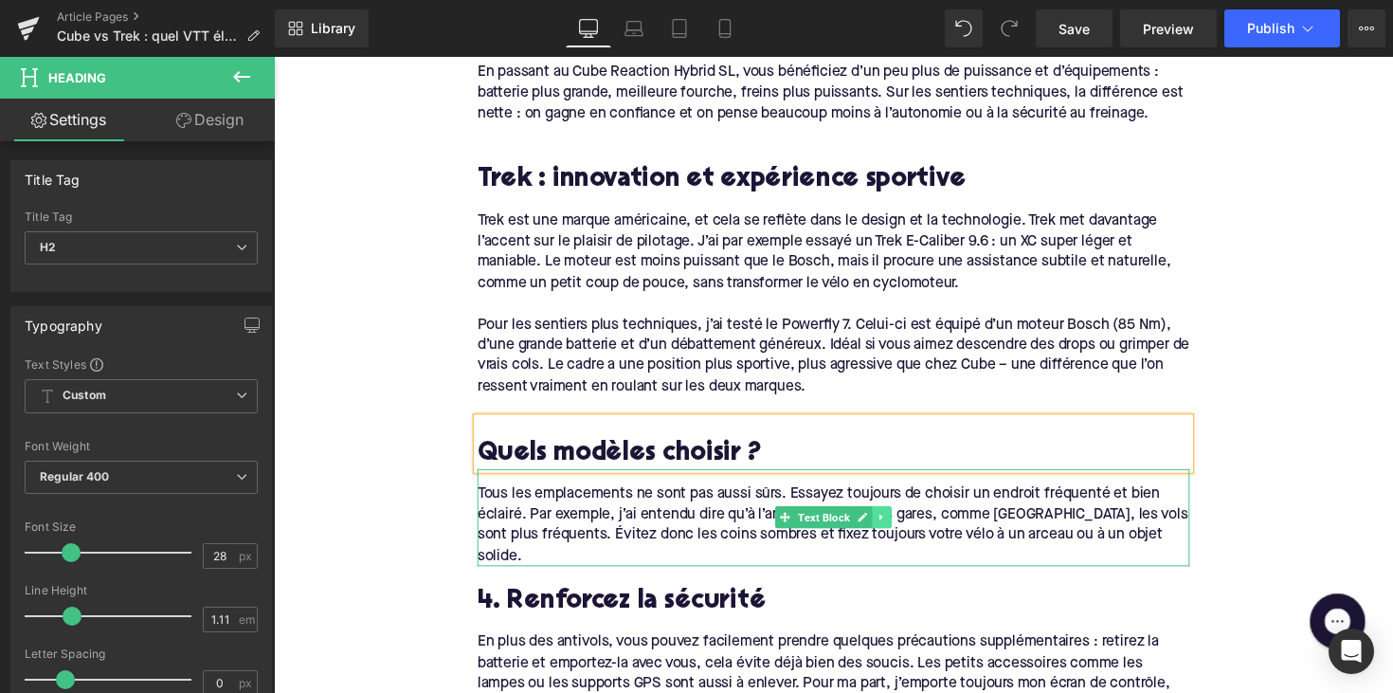
click at [896, 523] on icon at bounding box center [897, 528] width 10 height 11
click at [896, 518] on link at bounding box center [906, 528] width 20 height 23
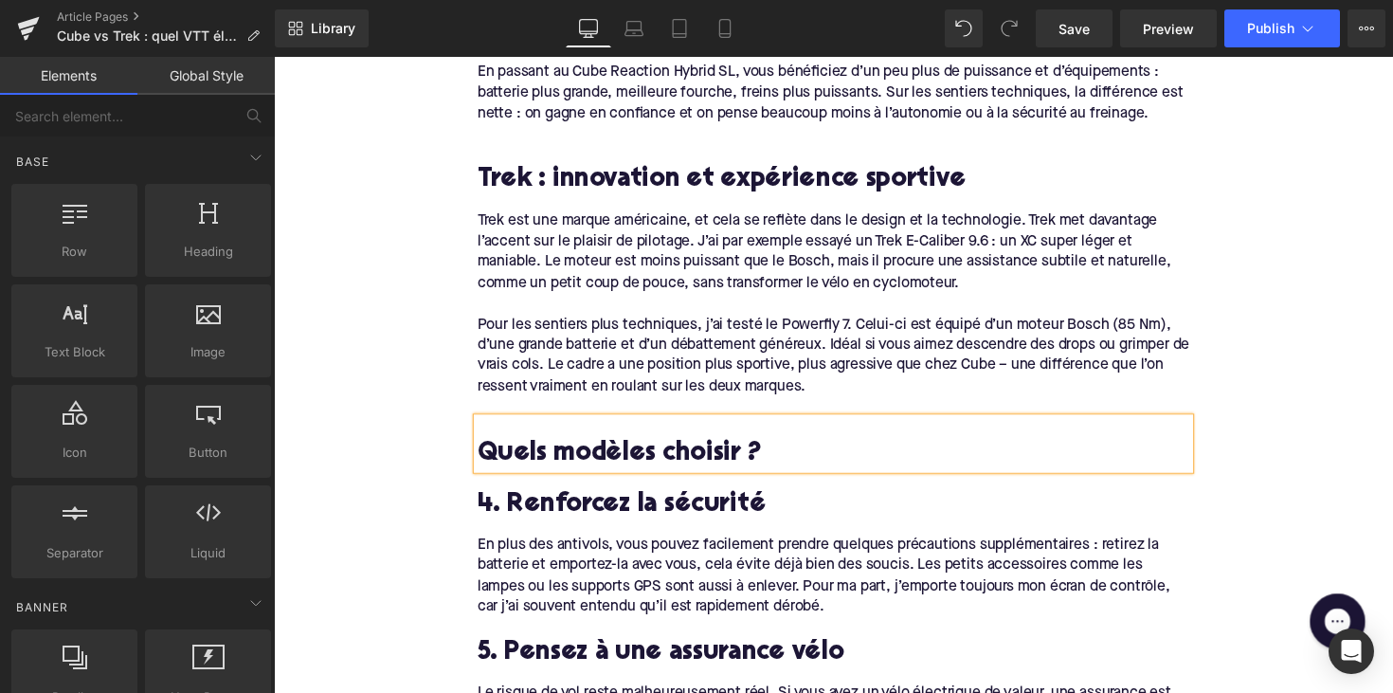
click at [589, 502] on h2 "4. Renforcez la sécurité" at bounding box center [847, 516] width 730 height 29
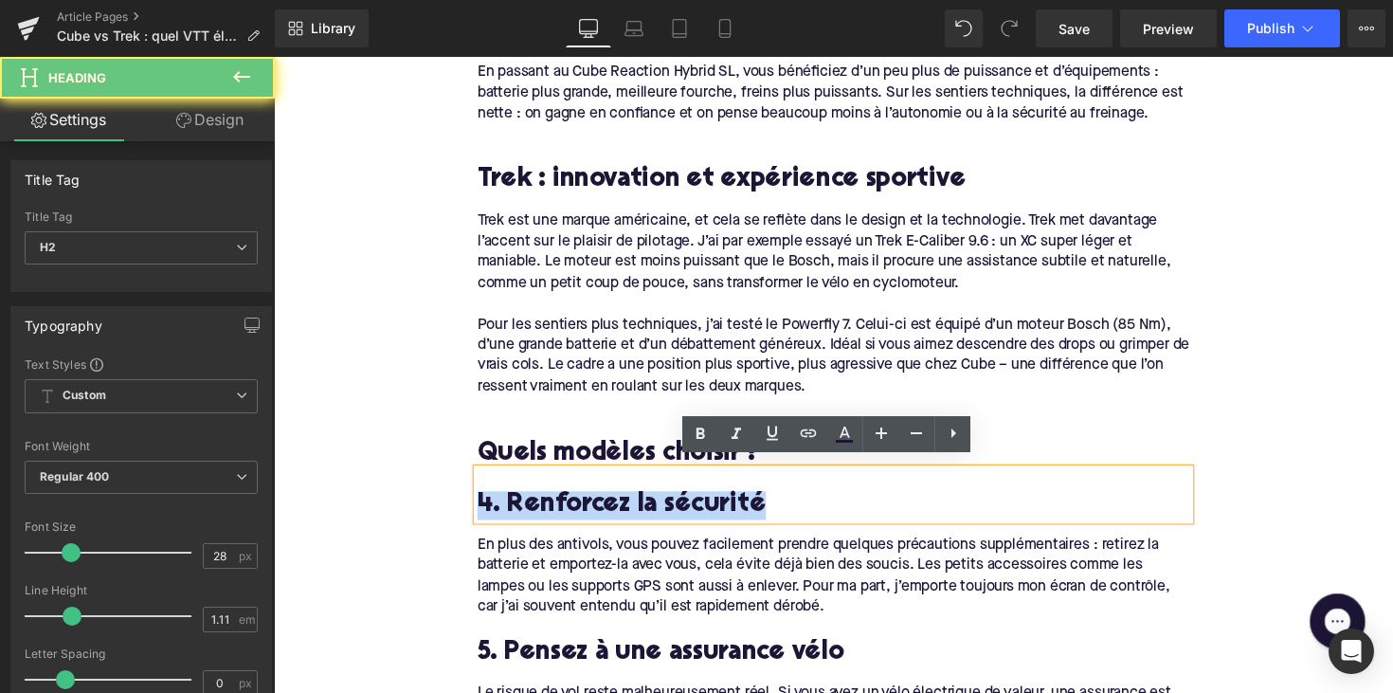
click at [589, 502] on h2 "4. Renforcez la sécurité" at bounding box center [847, 516] width 730 height 29
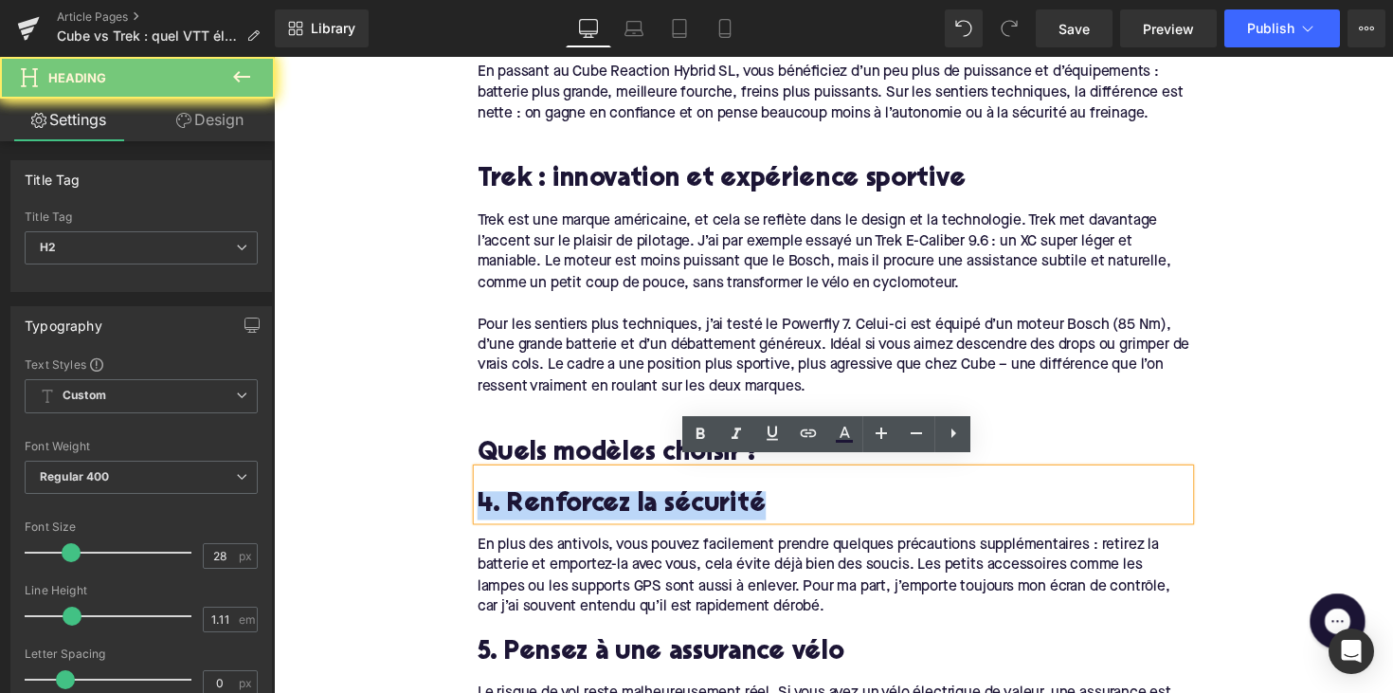
paste div
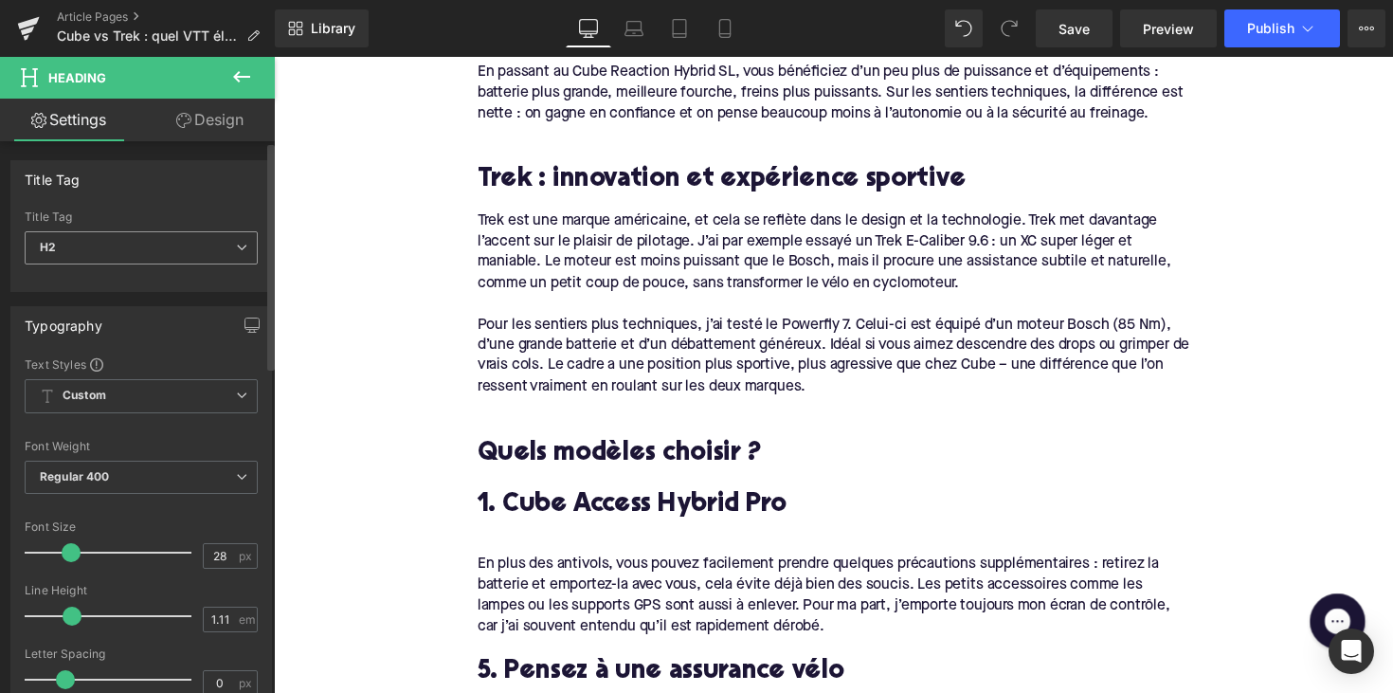
click at [160, 247] on span "H2" at bounding box center [141, 247] width 233 height 33
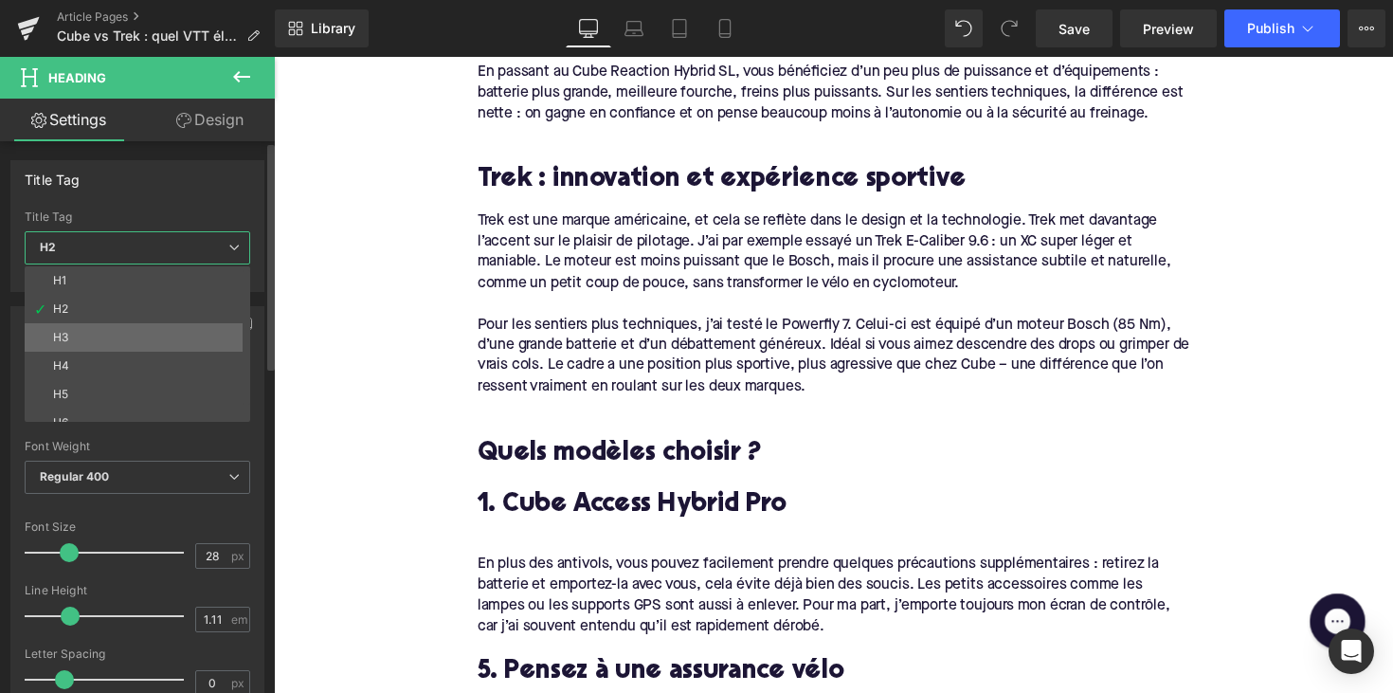
click at [135, 343] on li "H3" at bounding box center [142, 337] width 234 height 28
type input "24"
type input "1.29"
type input "100"
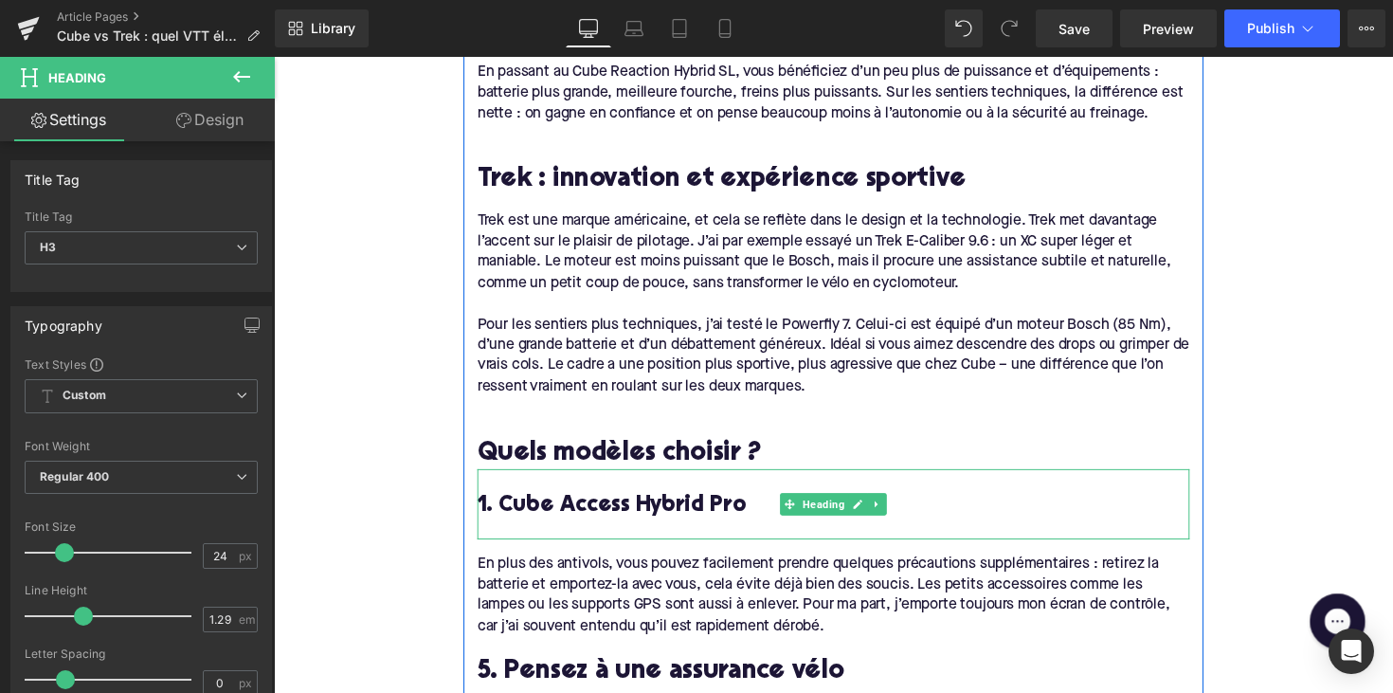
click at [518, 532] on div at bounding box center [847, 542] width 730 height 20
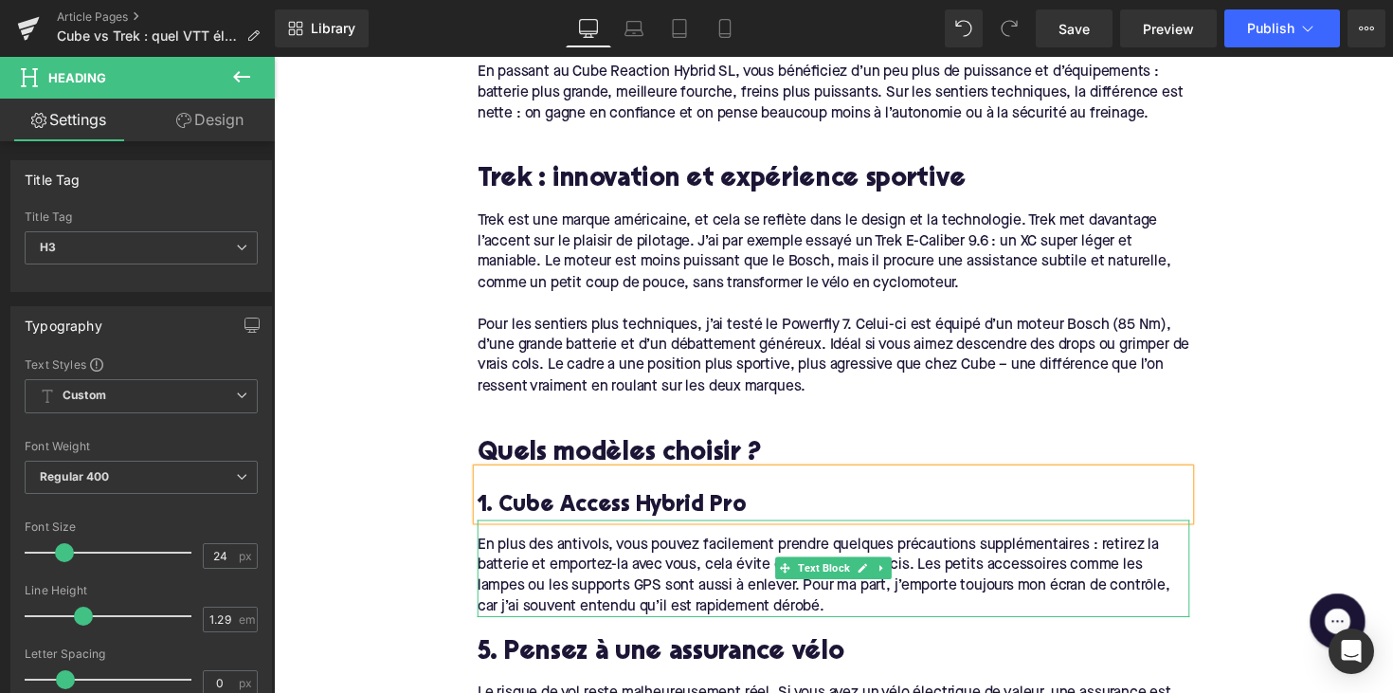
click at [597, 585] on div "En plus des antivols, vous pouvez facilement prendre quelques précautions suppl…" at bounding box center [847, 589] width 730 height 85
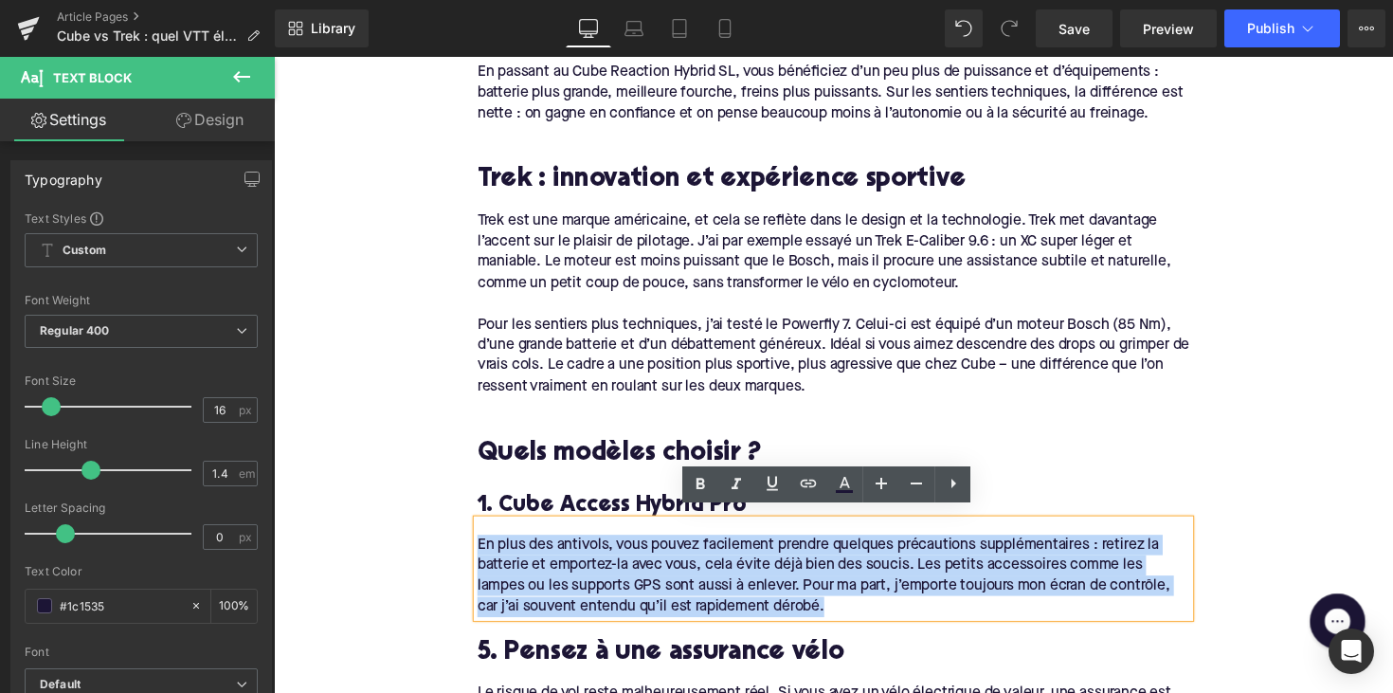
drag, startPoint x: 857, startPoint y: 612, endPoint x: 392, endPoint y: 516, distance: 474.9
click at [392, 516] on div "Home / Cube vs Trek : quel VTT électrique choisir ? Breadcrumbs Cube vs Trek : …" at bounding box center [847, 530] width 1146 height 3112
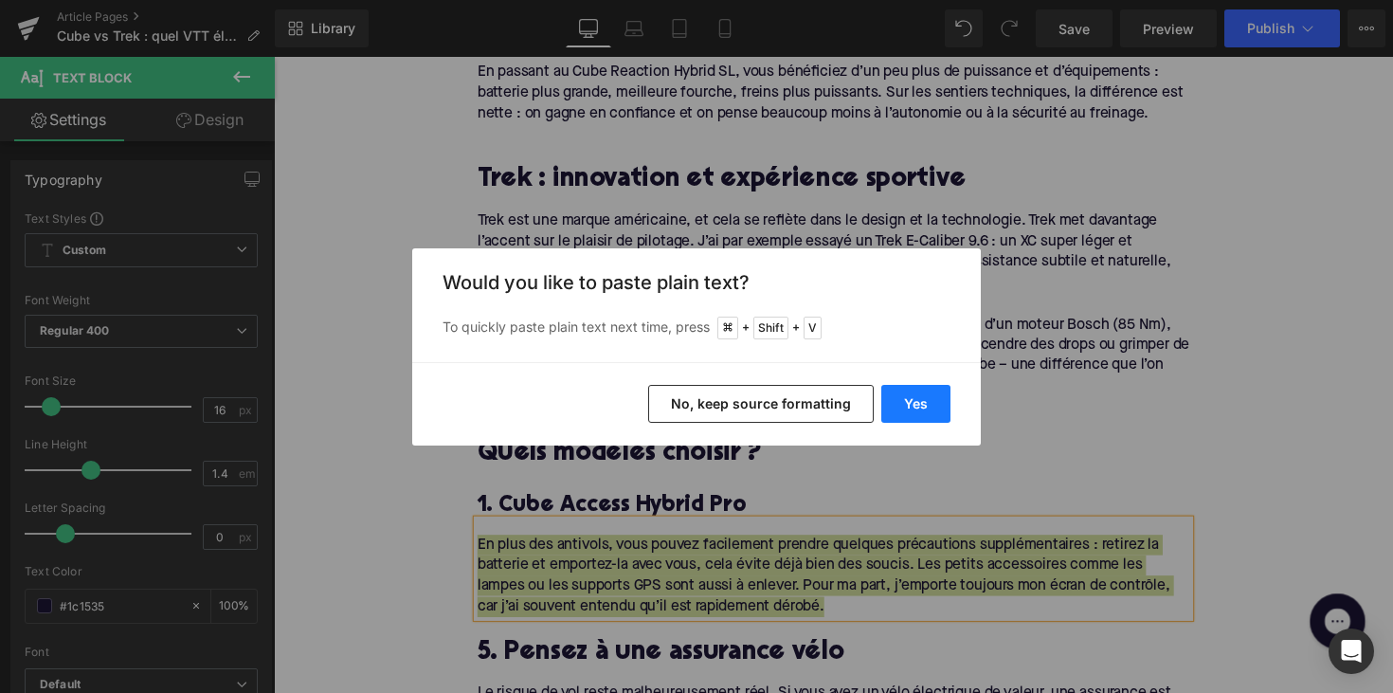
click at [901, 396] on button "Yes" at bounding box center [915, 404] width 69 height 38
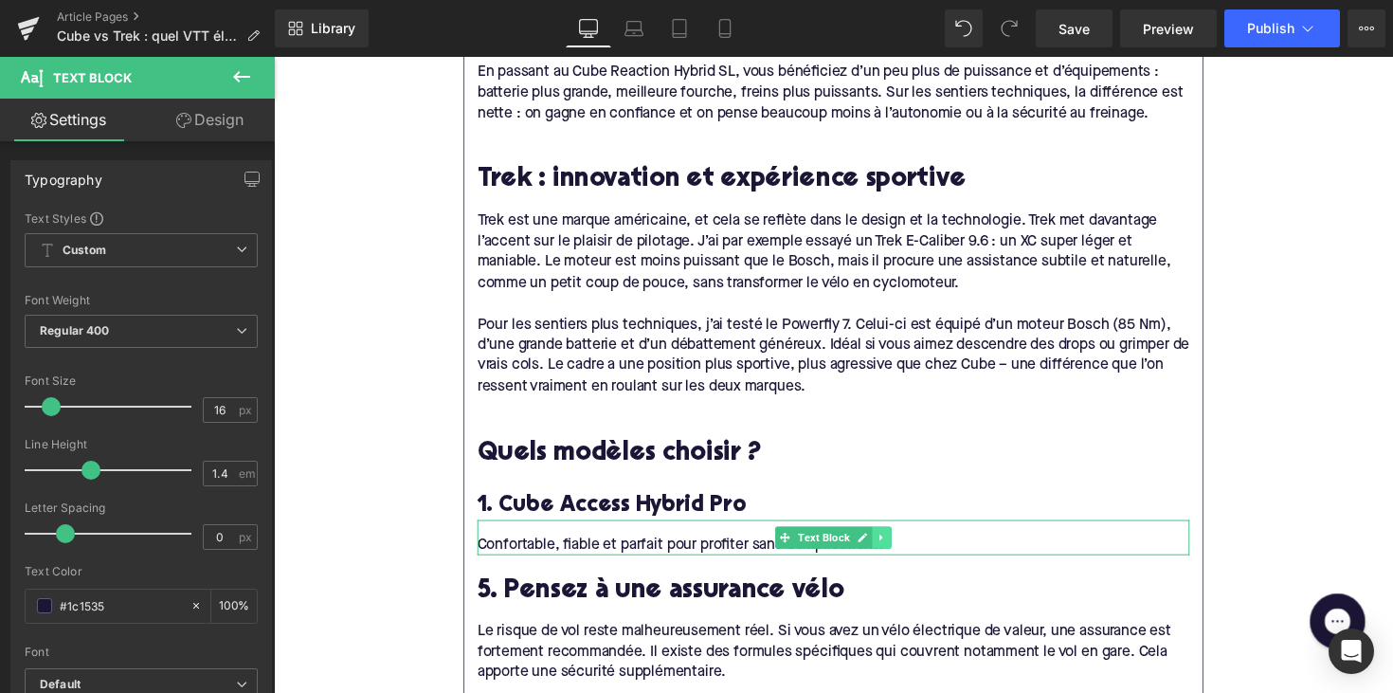
click at [892, 544] on icon at bounding box center [897, 549] width 10 height 11
click at [885, 544] on icon at bounding box center [886, 549] width 10 height 10
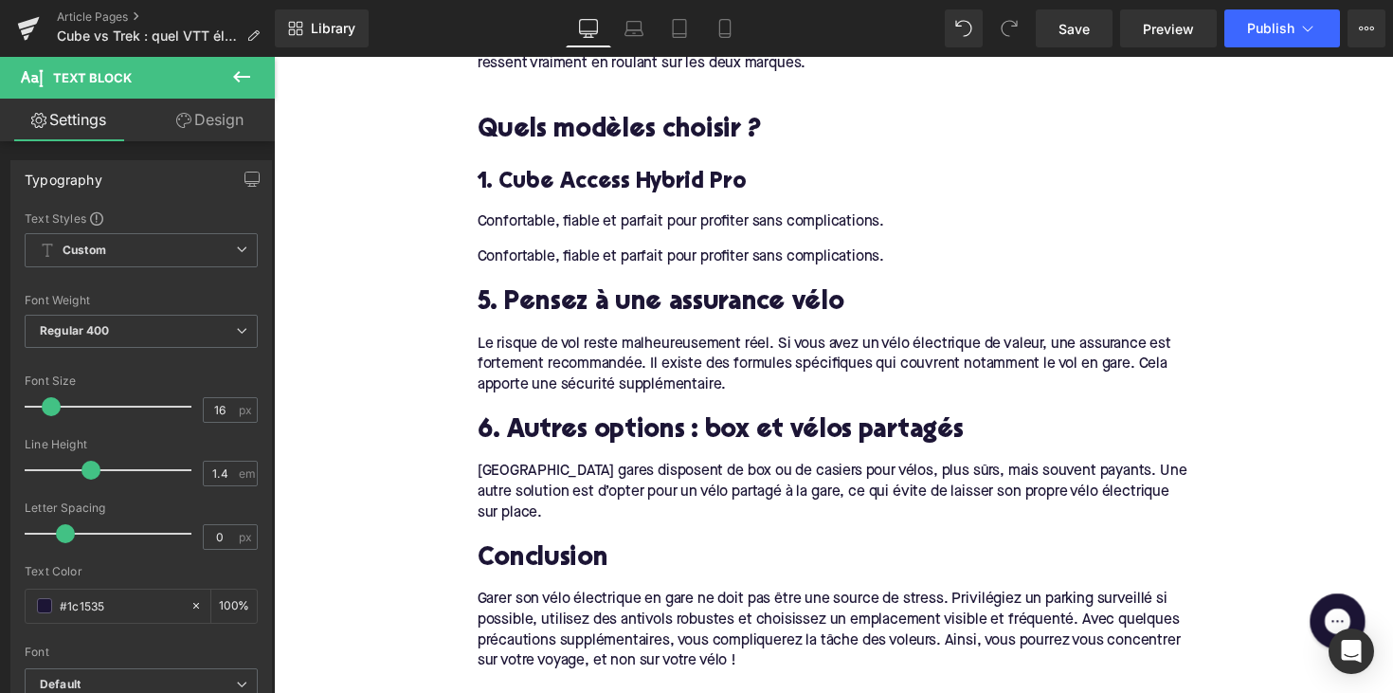
scroll to position [1456, 0]
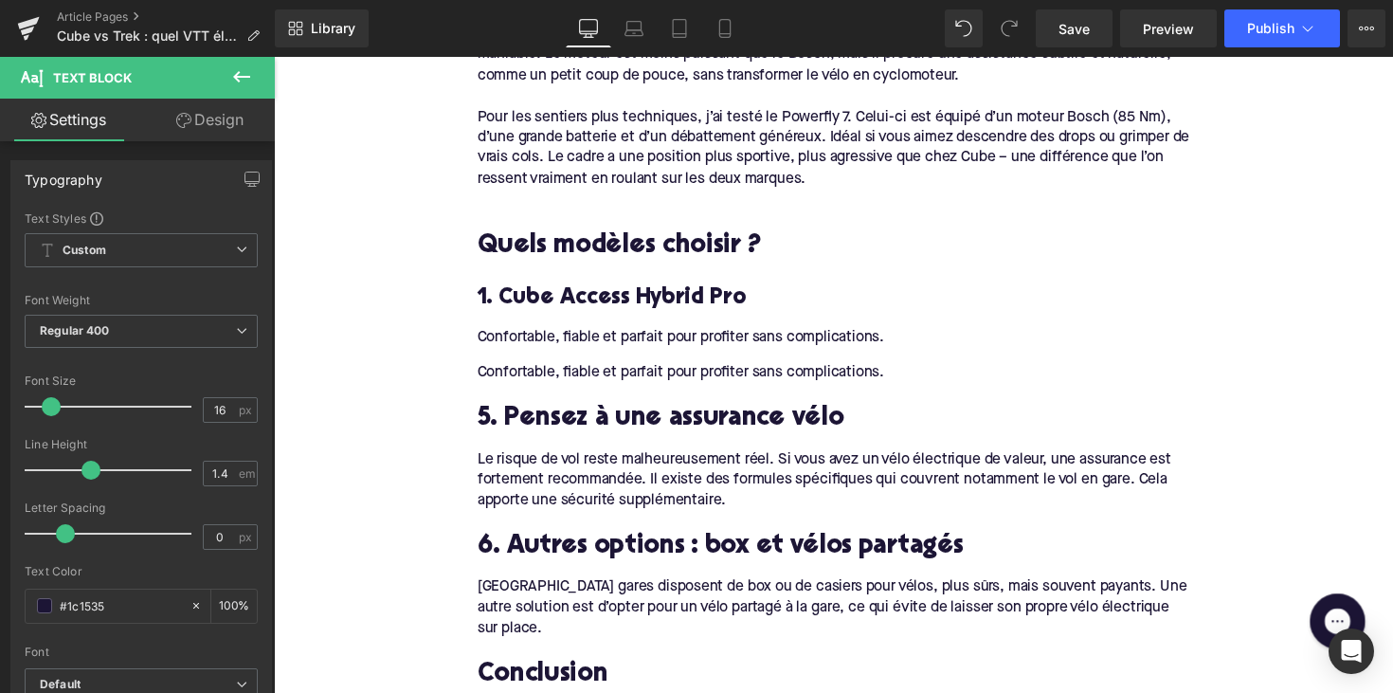
click at [580, 369] on div "Confortable, fiable et parfait pour profiter sans complications." at bounding box center [847, 379] width 730 height 21
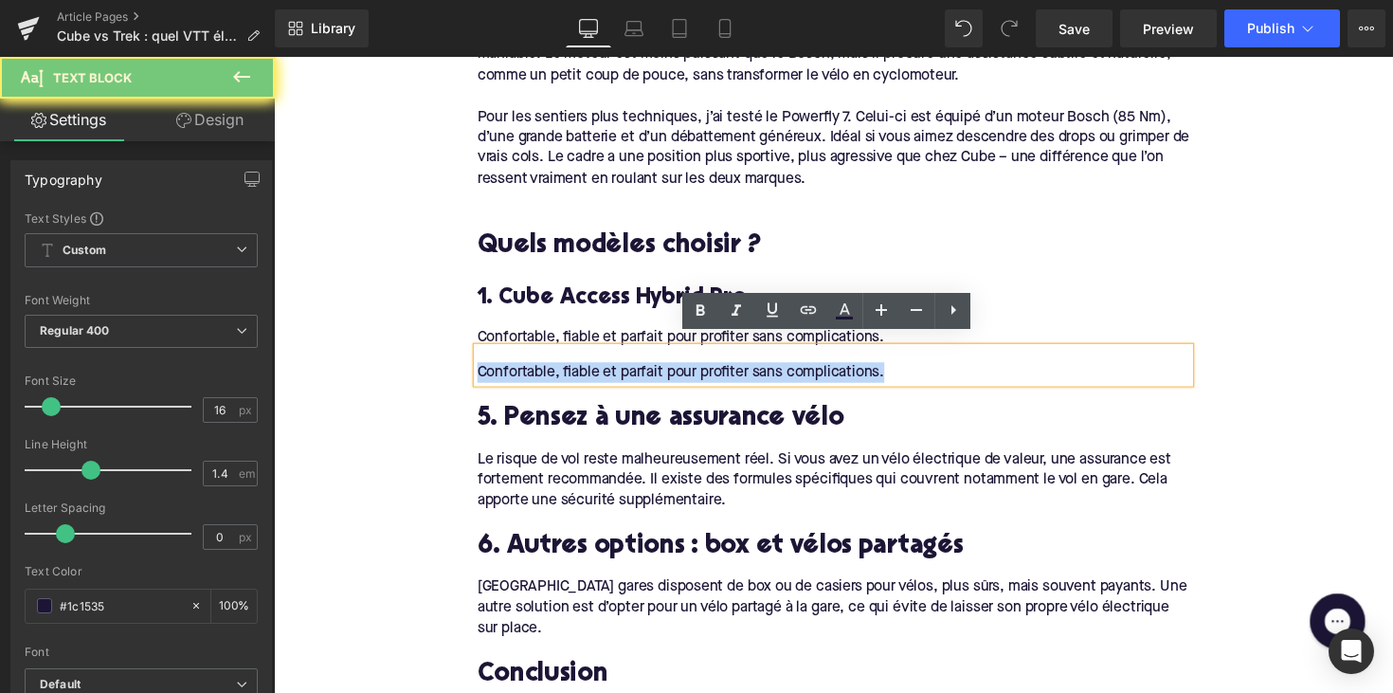
click at [580, 369] on div "Confortable, fiable et parfait pour profiter sans complications." at bounding box center [847, 379] width 730 height 21
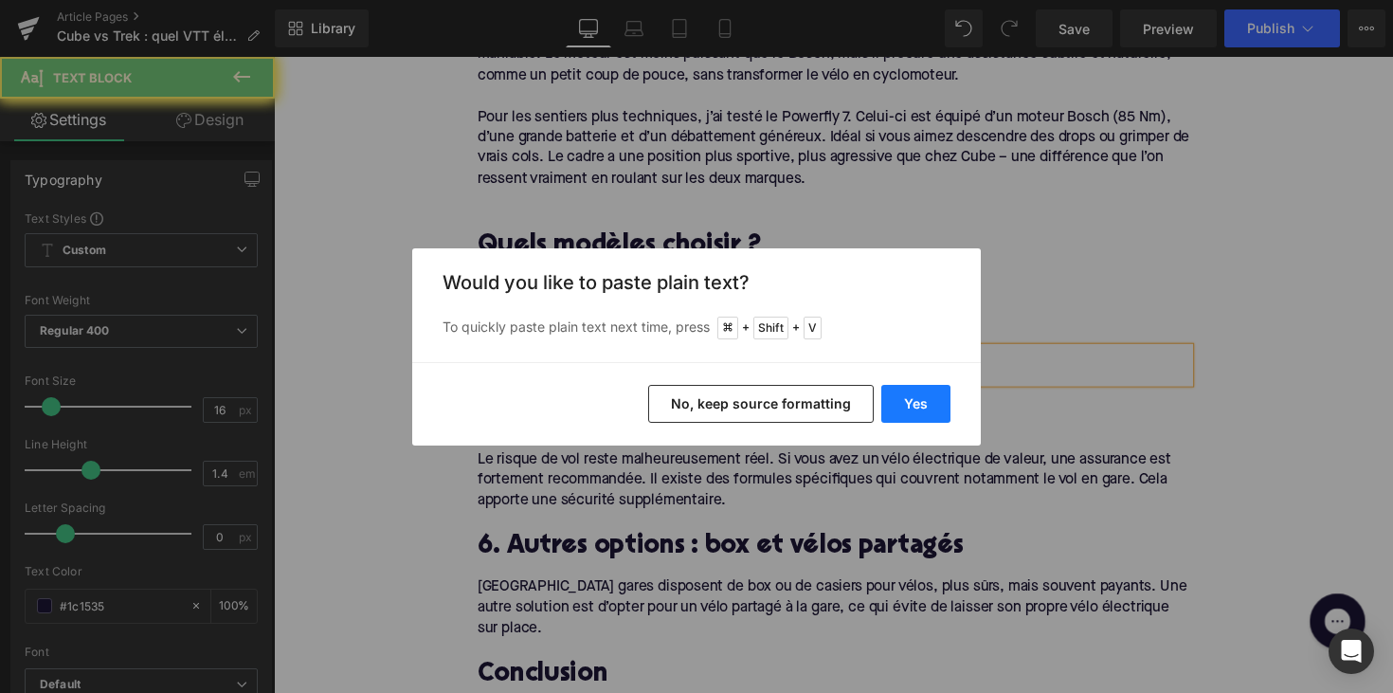
click at [930, 406] on button "Yes" at bounding box center [915, 404] width 69 height 38
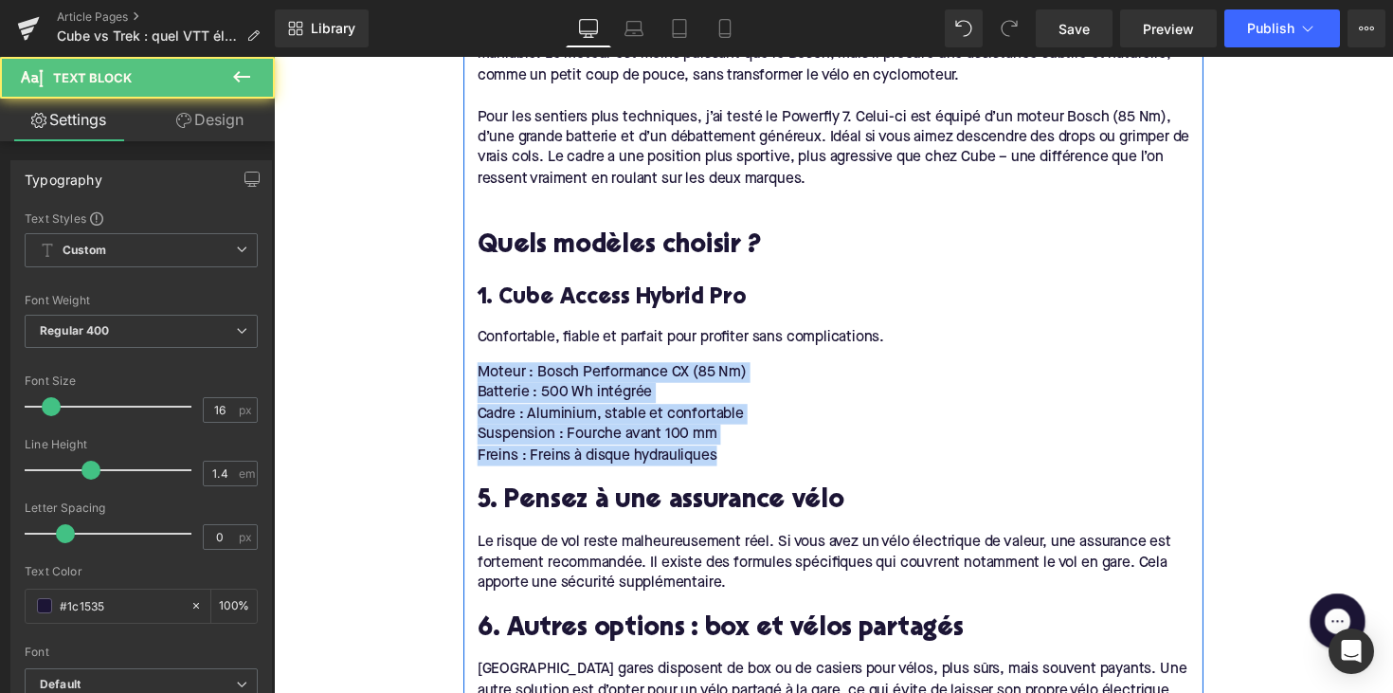
drag, startPoint x: 698, startPoint y: 446, endPoint x: 473, endPoint y: 365, distance: 239.8
click at [473, 365] on div "Cube : abordable et solide Heading Cube est une marque allemande, et cela se se…" at bounding box center [847, 252] width 758 height 1278
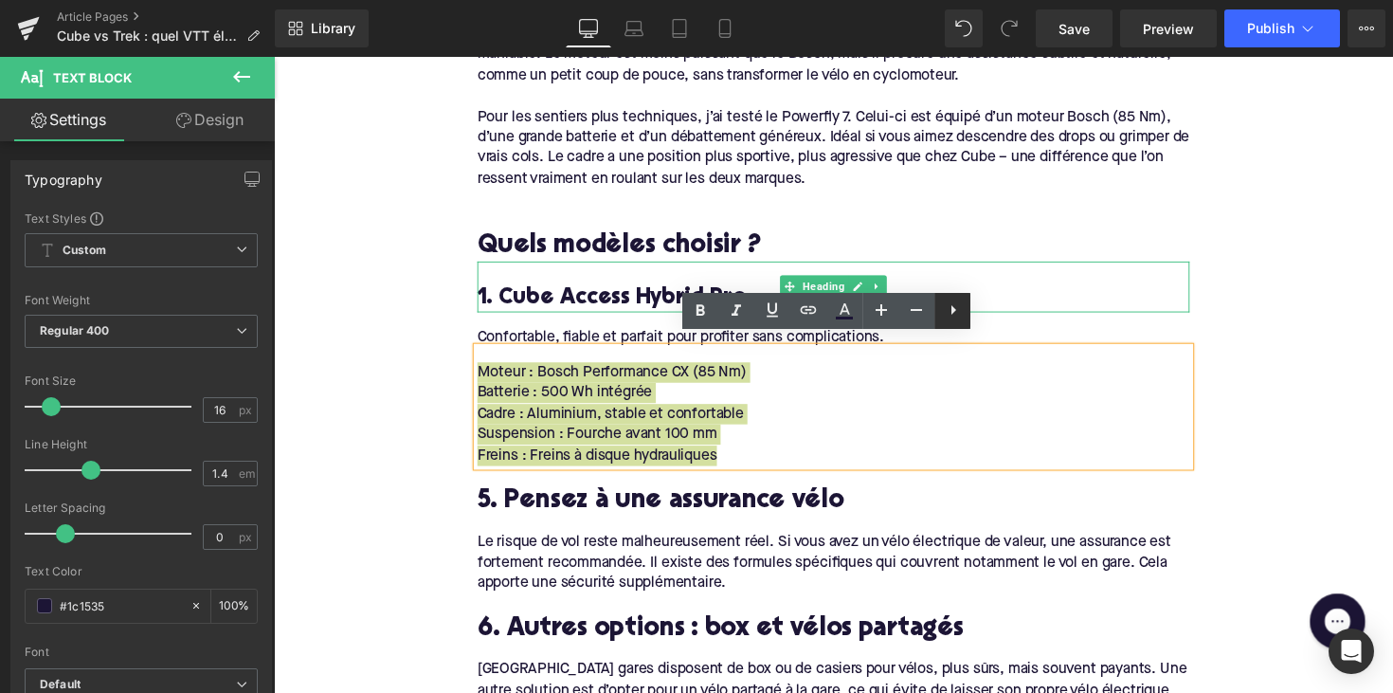
click at [957, 310] on icon at bounding box center [953, 309] width 23 height 23
click at [952, 306] on icon at bounding box center [952, 309] width 4 height 11
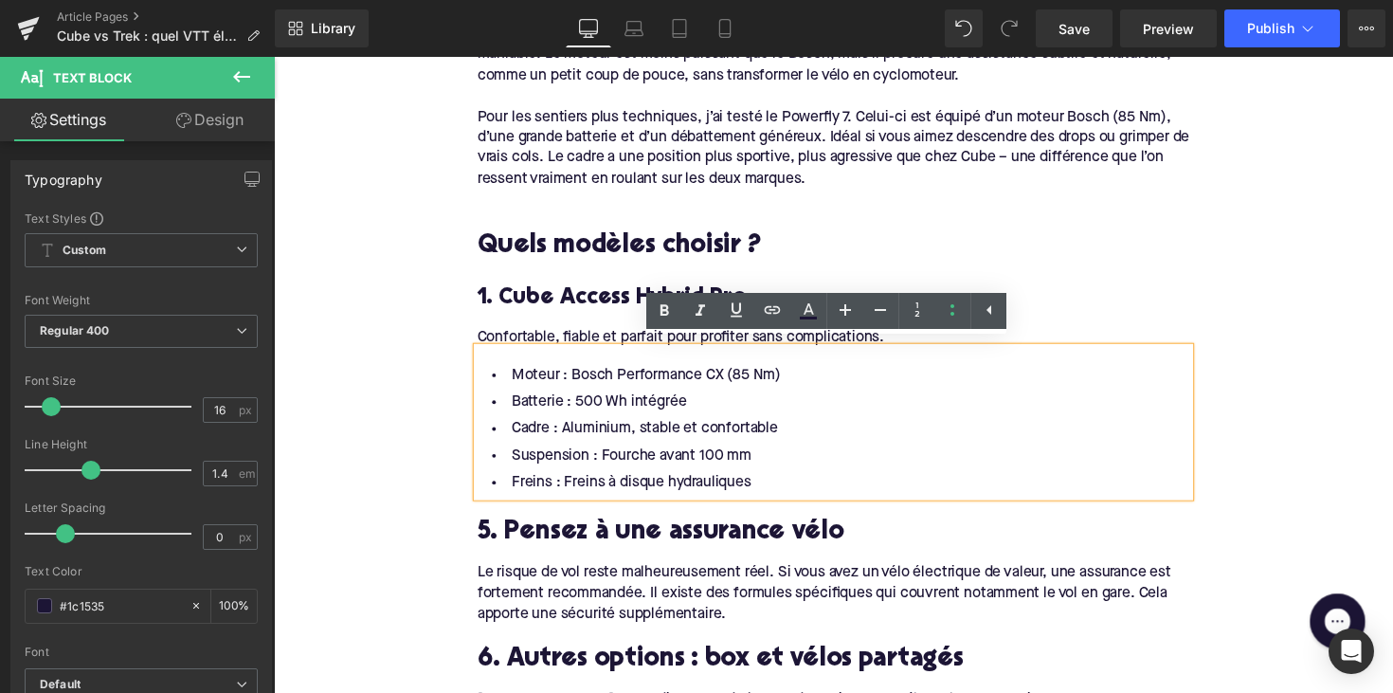
click at [773, 611] on div "Le risque de vol reste malheureusement réel. Si vous avez un vélo électrique de…" at bounding box center [847, 605] width 730 height 63
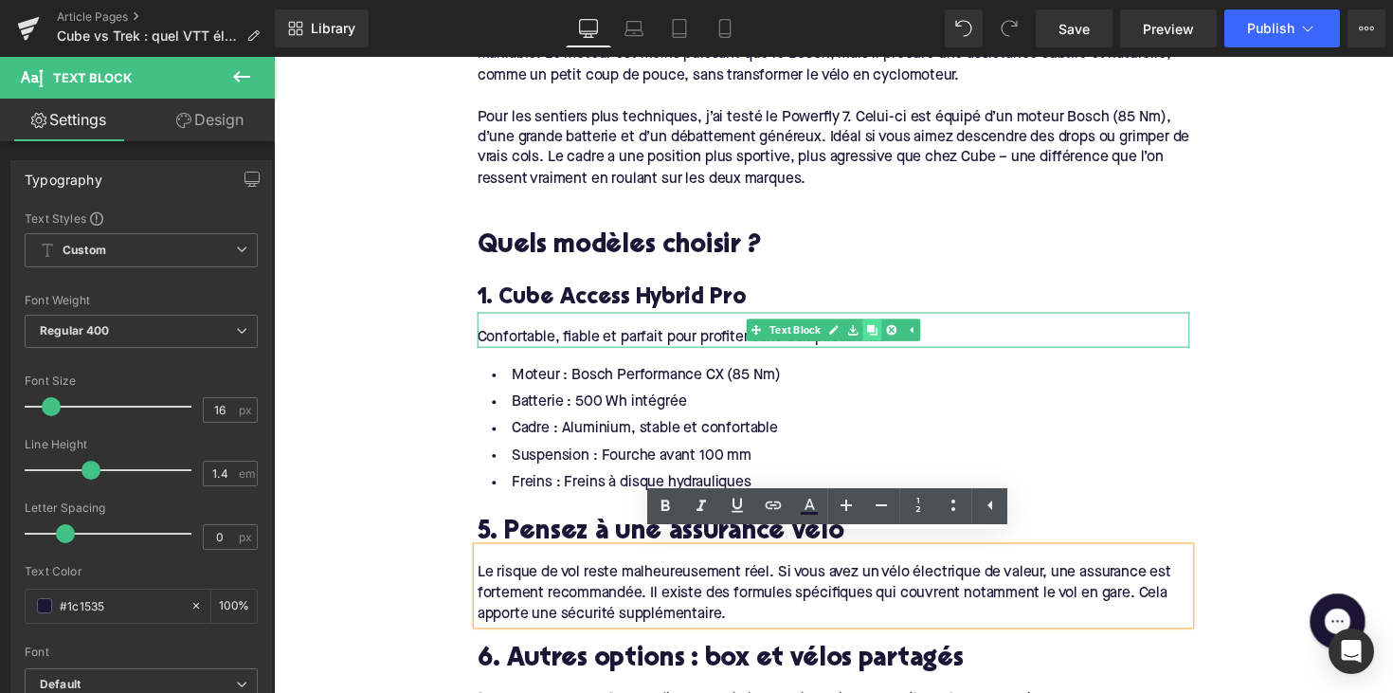
click at [877, 325] on link at bounding box center [887, 336] width 20 height 23
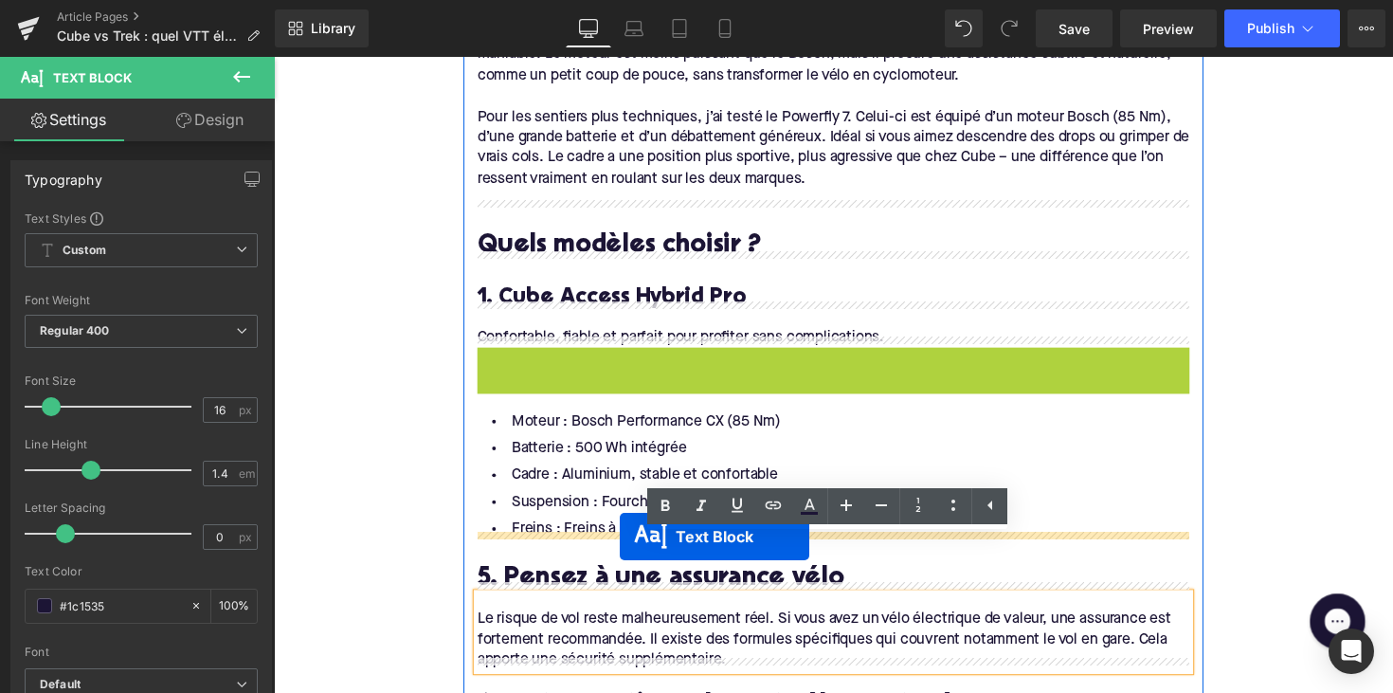
drag, startPoint x: 785, startPoint y: 358, endPoint x: 629, endPoint y: 546, distance: 244.2
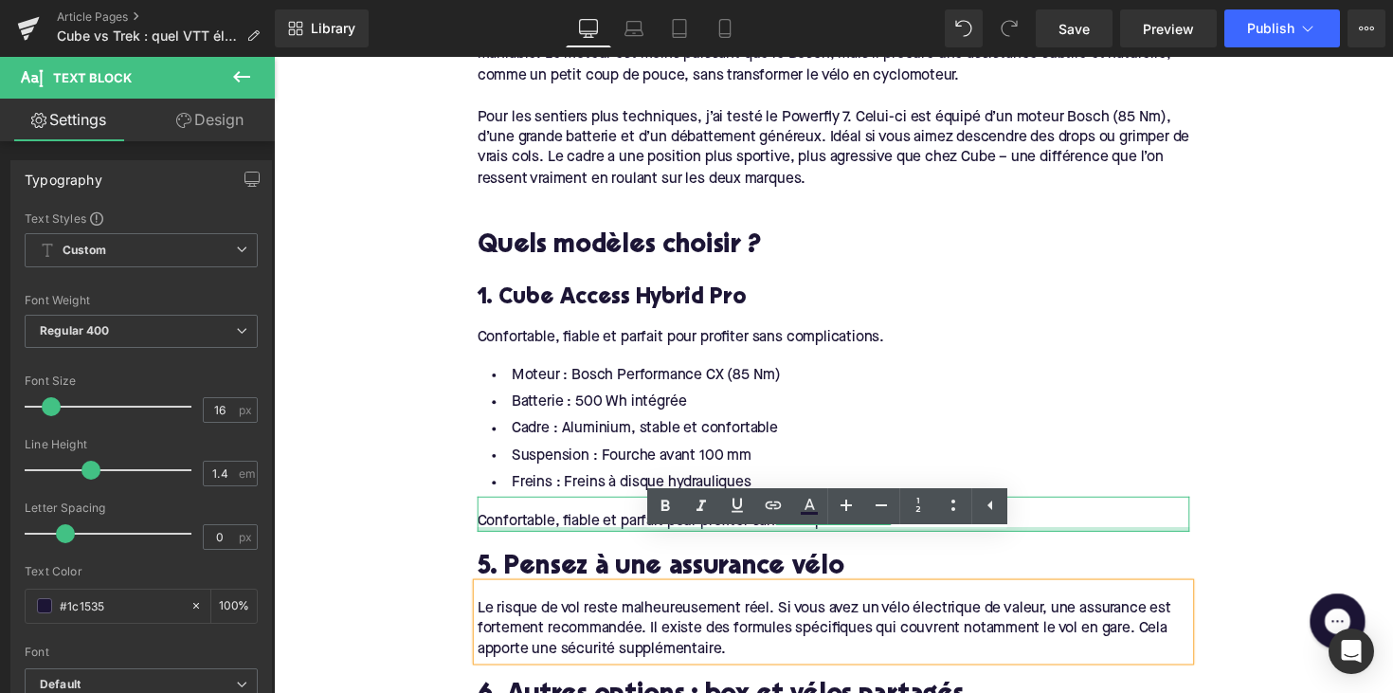
click at [535, 522] on div "Confortable, fiable et parfait pour profiter sans complications." at bounding box center [847, 532] width 730 height 21
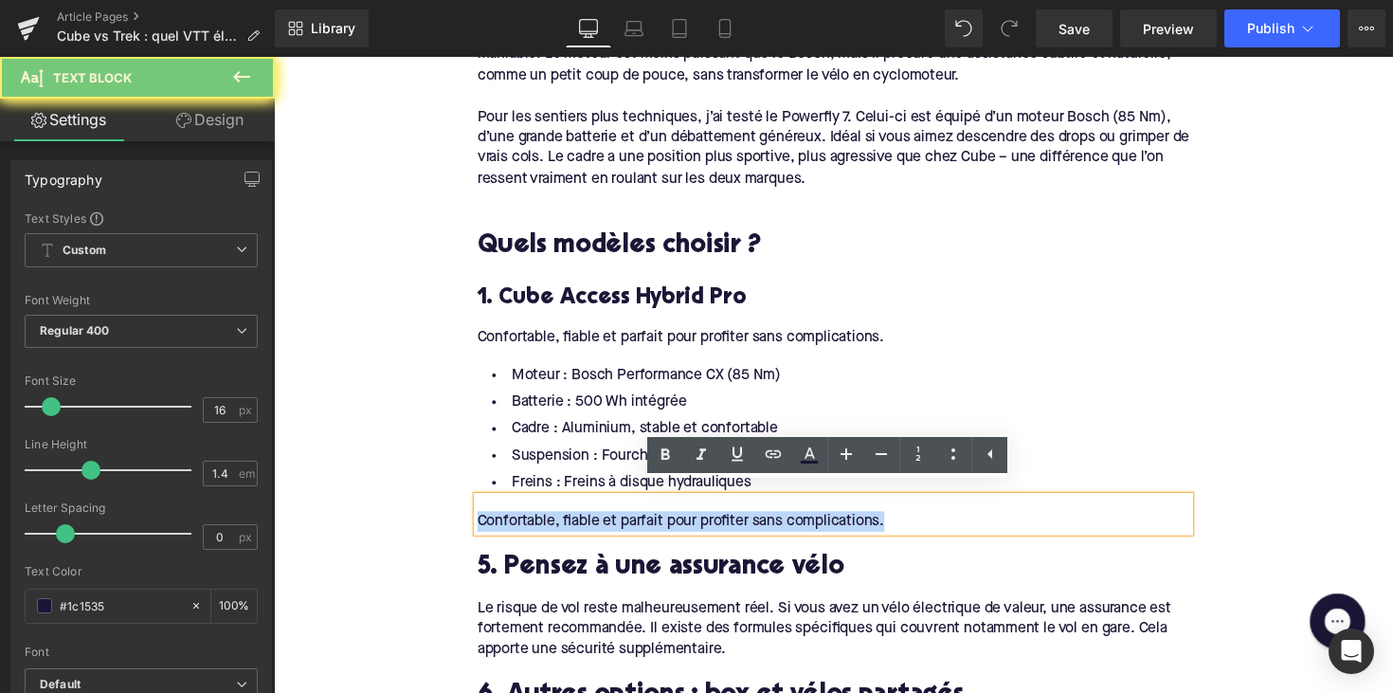
click at [535, 522] on div "Confortable, fiable et parfait pour profiter sans complications." at bounding box center [847, 532] width 730 height 21
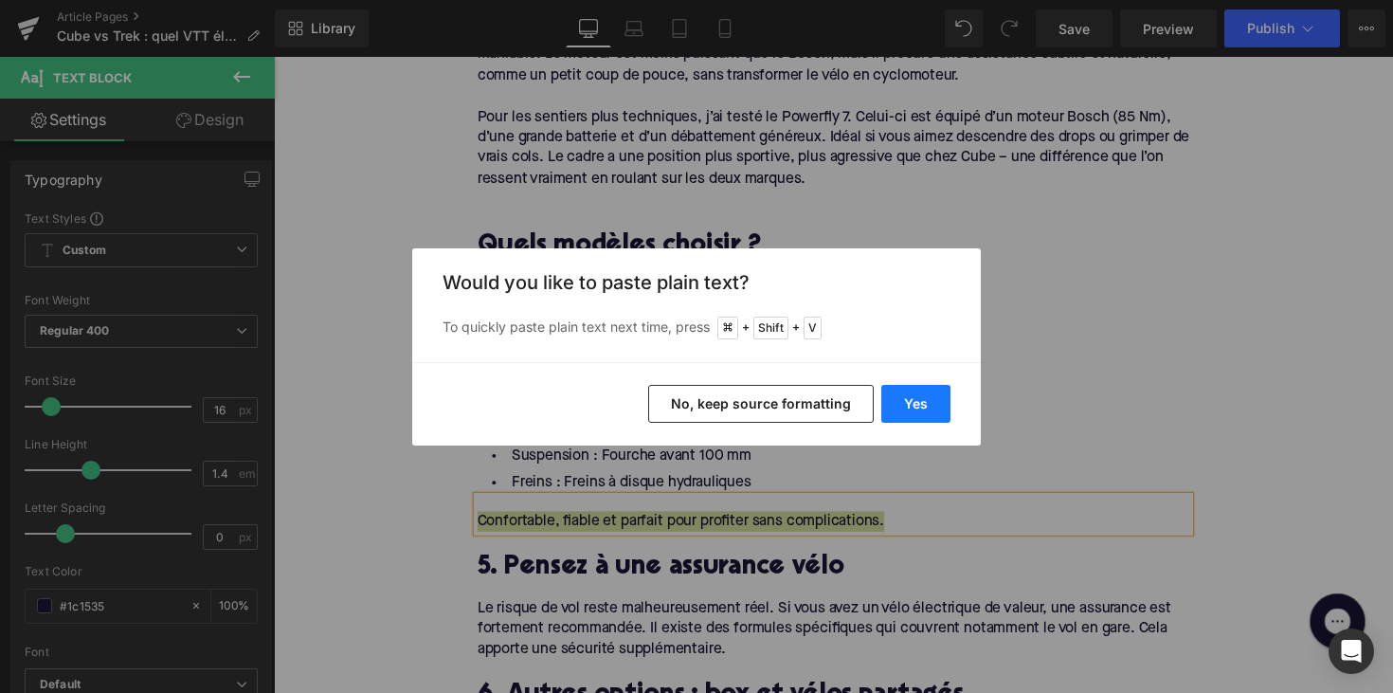
click at [893, 398] on button "Yes" at bounding box center [915, 404] width 69 height 38
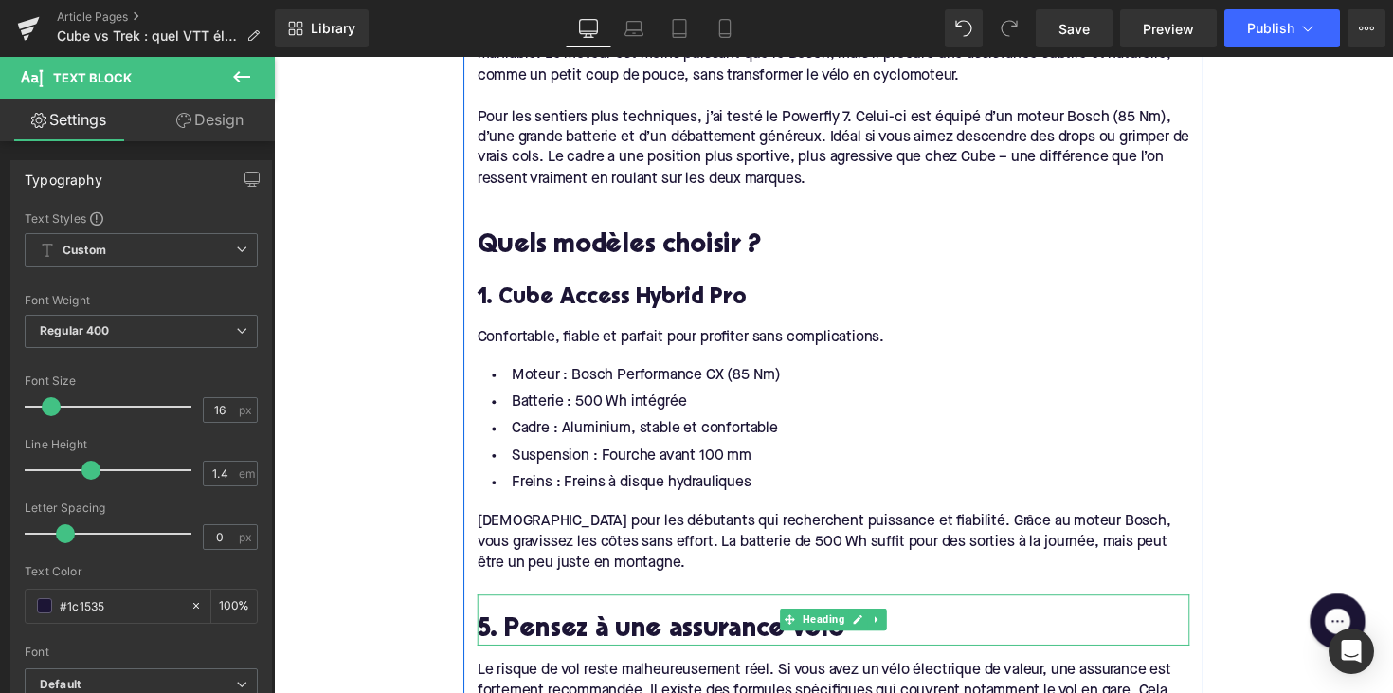
scroll to position [1677, 0]
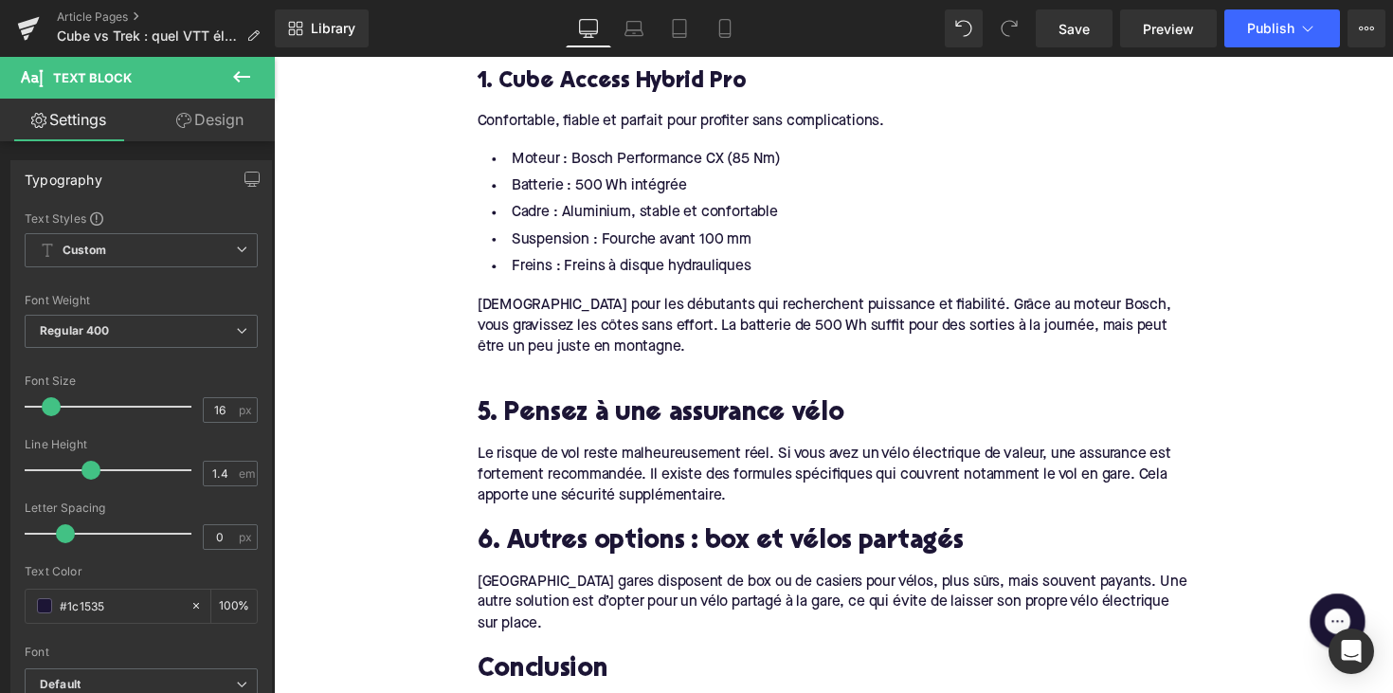
click at [550, 413] on h2 "5. Pensez à une assurance vélo" at bounding box center [847, 423] width 730 height 29
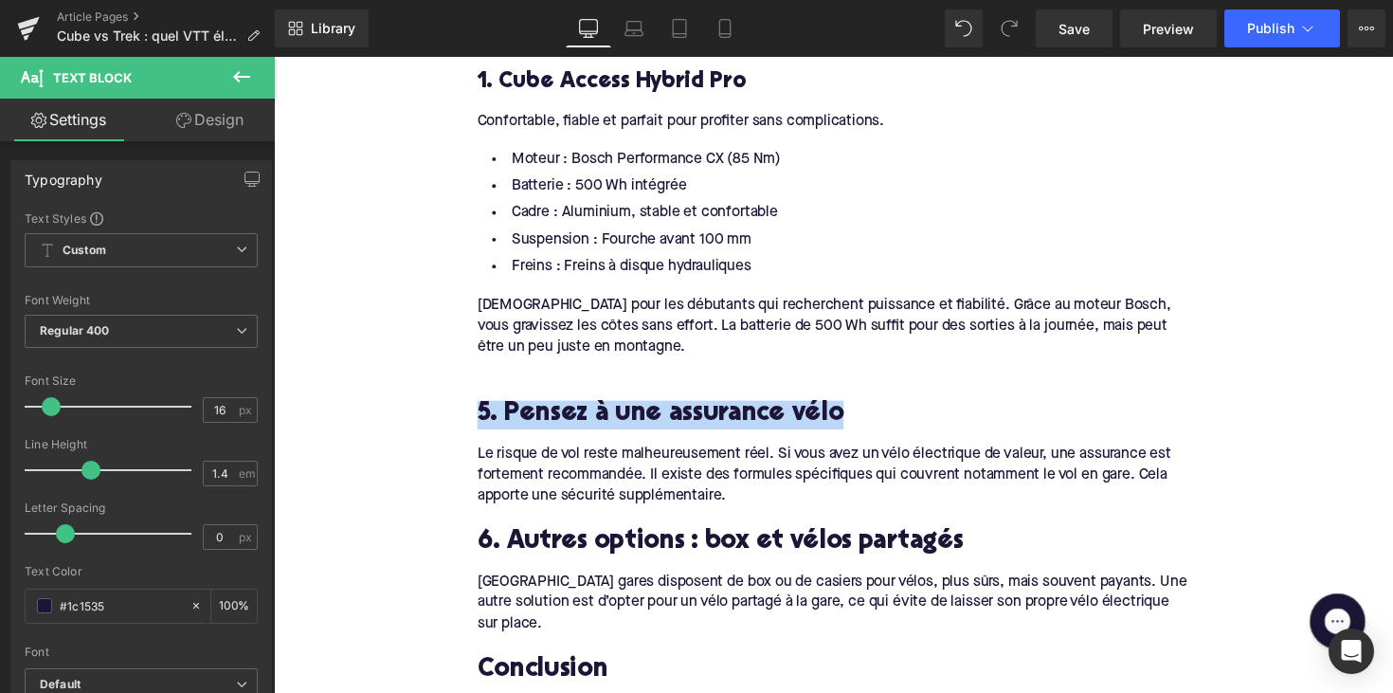
click at [550, 413] on h2 "5. Pensez à une assurance vélo" at bounding box center [847, 423] width 730 height 29
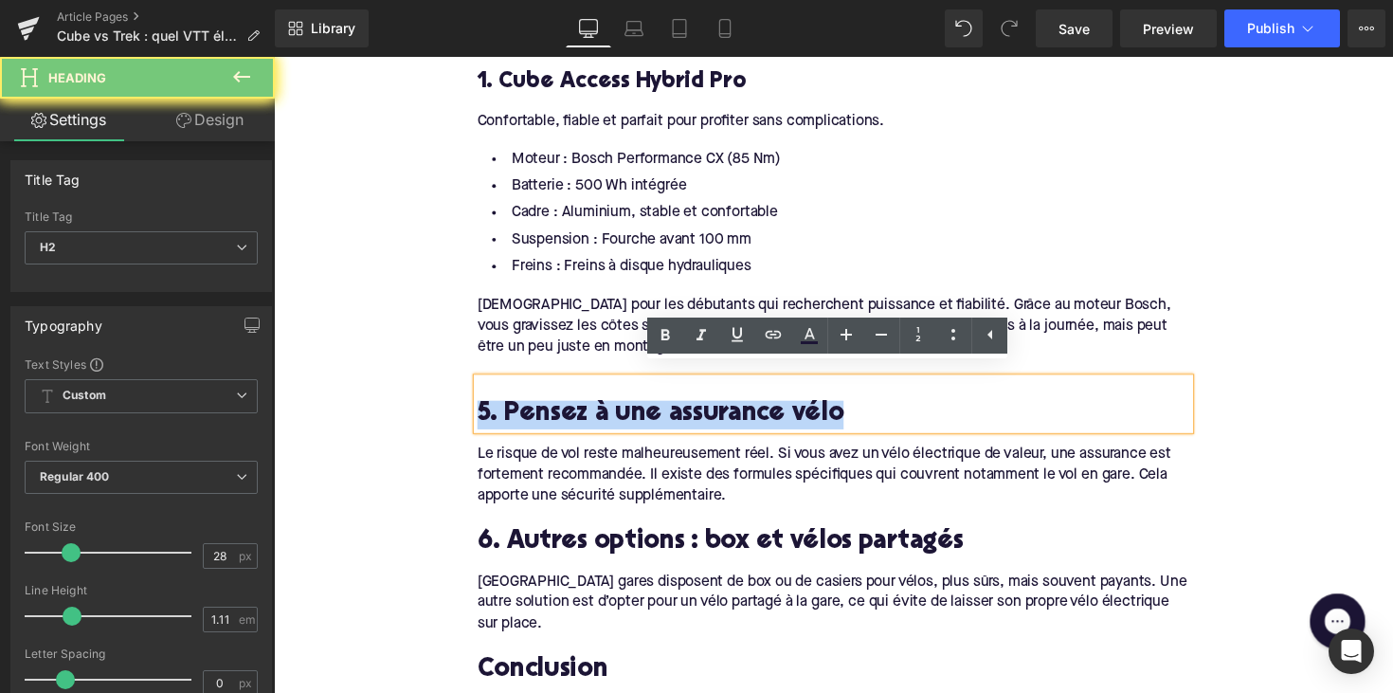
paste div
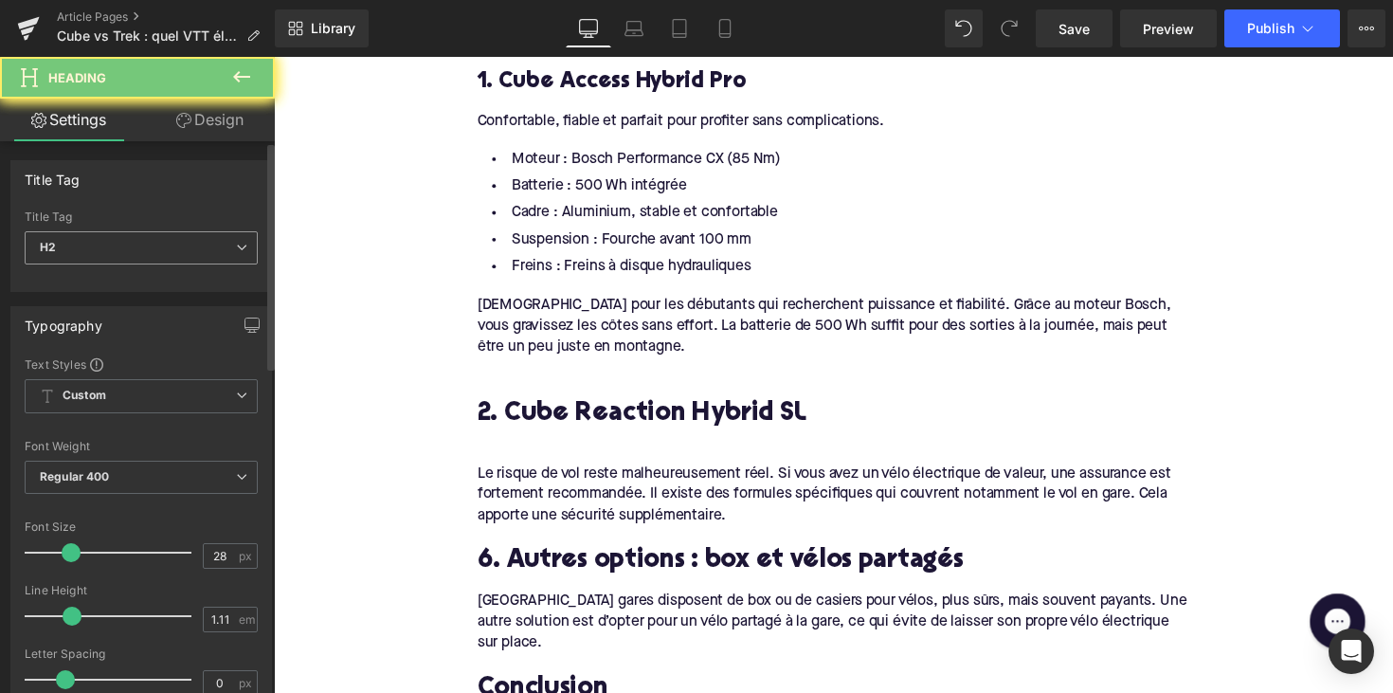
click at [178, 240] on span "H2" at bounding box center [141, 247] width 233 height 33
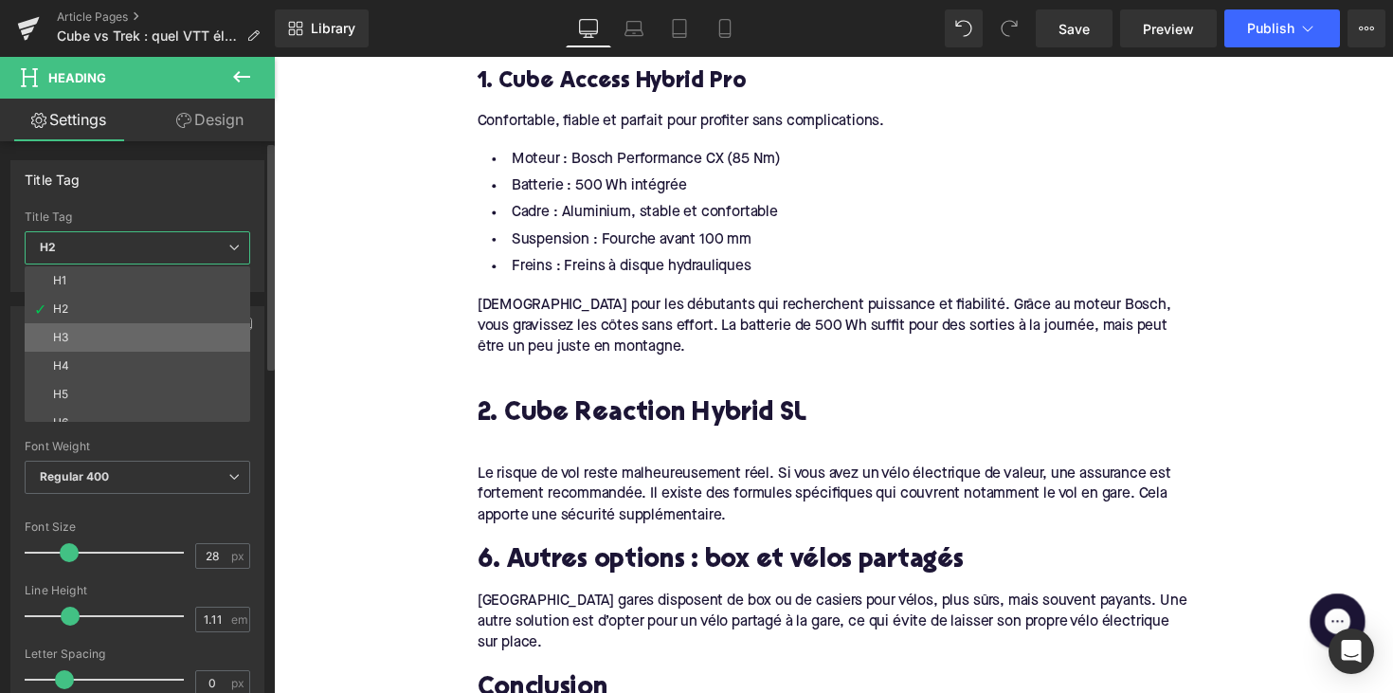
click at [160, 333] on li "H3" at bounding box center [142, 337] width 234 height 28
type input "24"
type input "1.29"
type input "100"
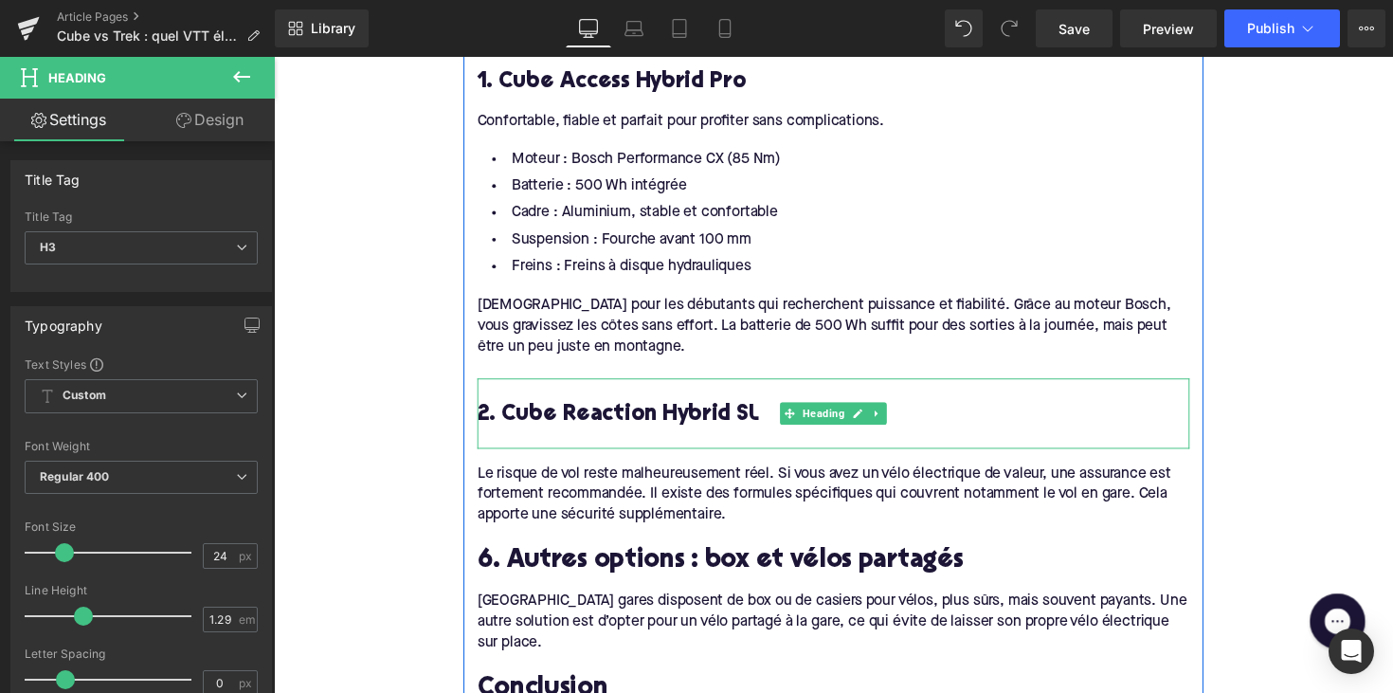
click at [489, 439] on div at bounding box center [847, 449] width 730 height 20
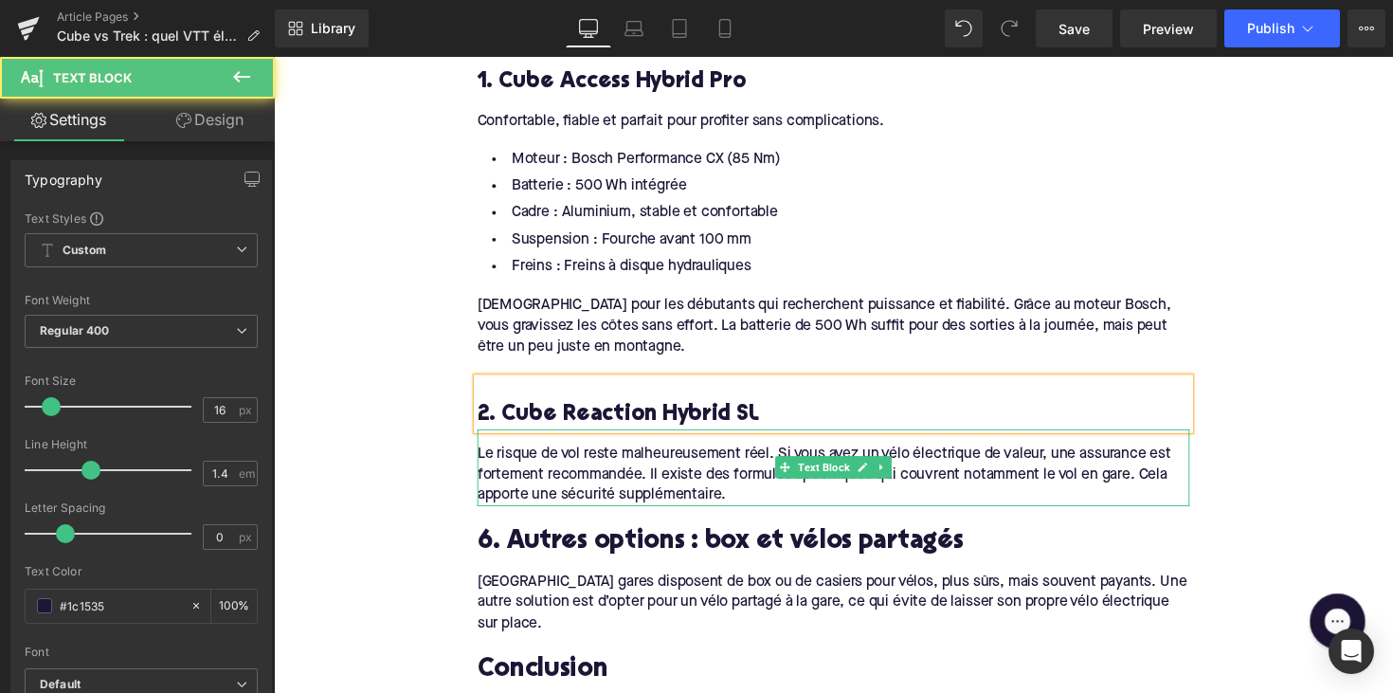
click at [576, 473] on div "Le risque de vol reste malheureusement réel. Si vous avez un vélo électrique de…" at bounding box center [847, 485] width 730 height 63
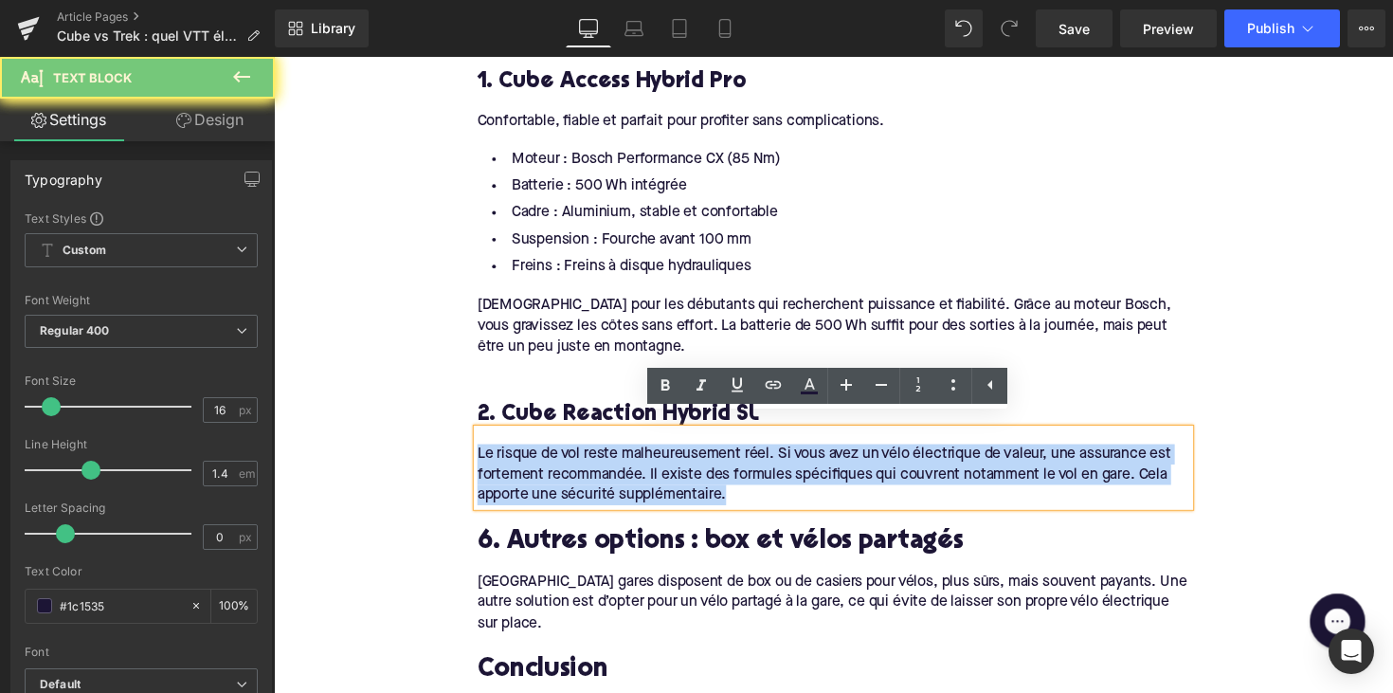
click at [576, 473] on div "Le risque de vol reste malheureusement réel. Si vous avez un vélo électrique de…" at bounding box center [847, 485] width 730 height 63
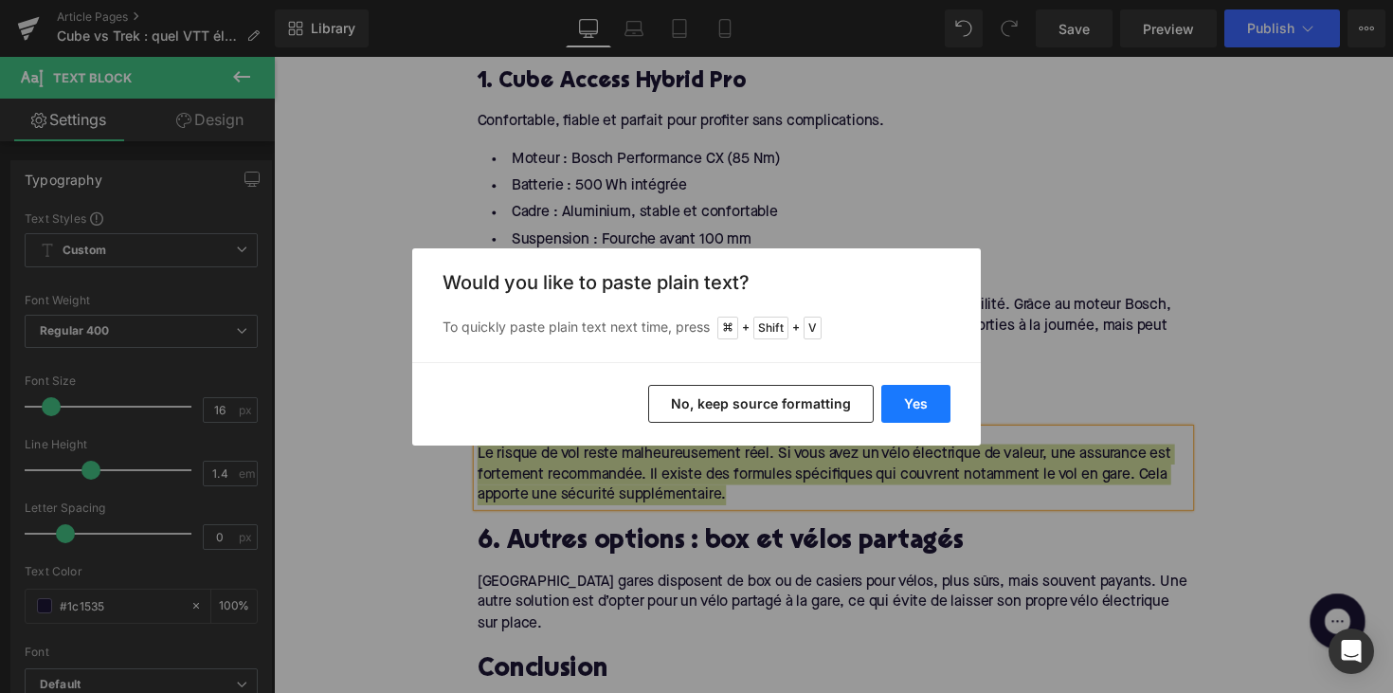
click at [926, 407] on button "Yes" at bounding box center [915, 404] width 69 height 38
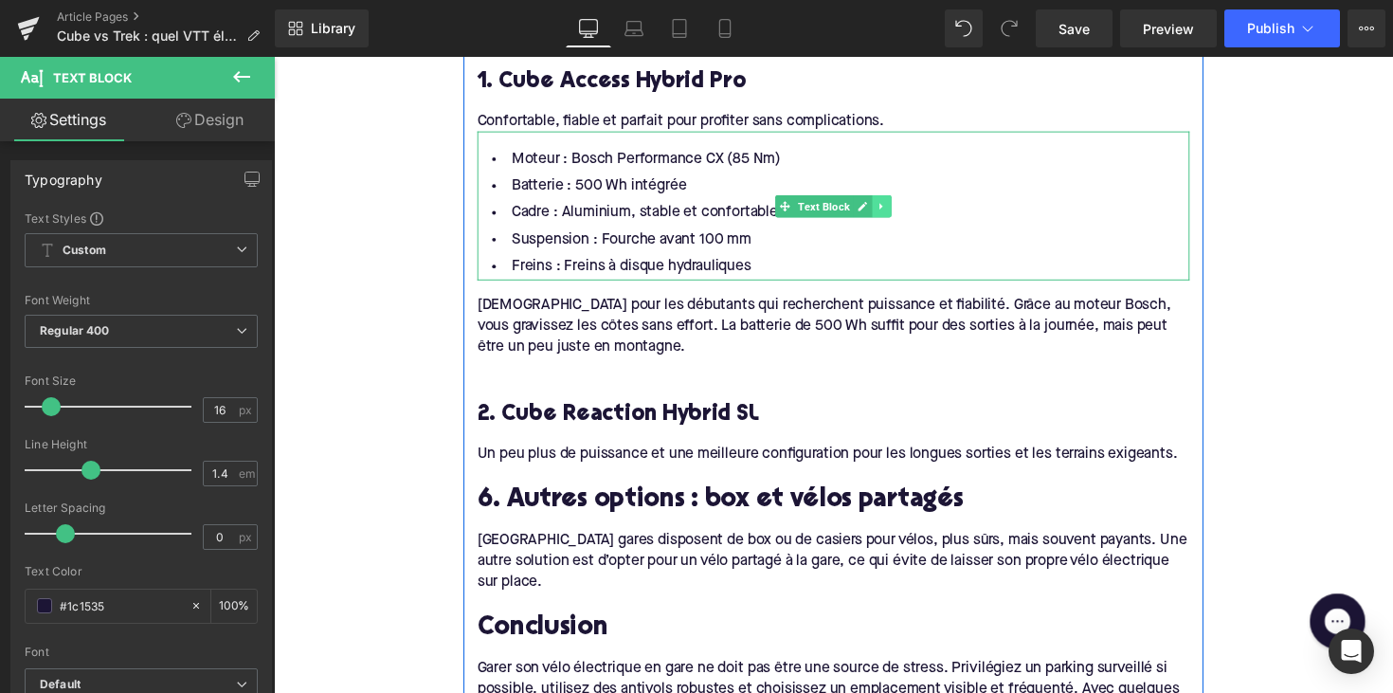
click at [894, 207] on icon at bounding box center [895, 210] width 3 height 7
click at [884, 205] on icon at bounding box center [886, 210] width 10 height 10
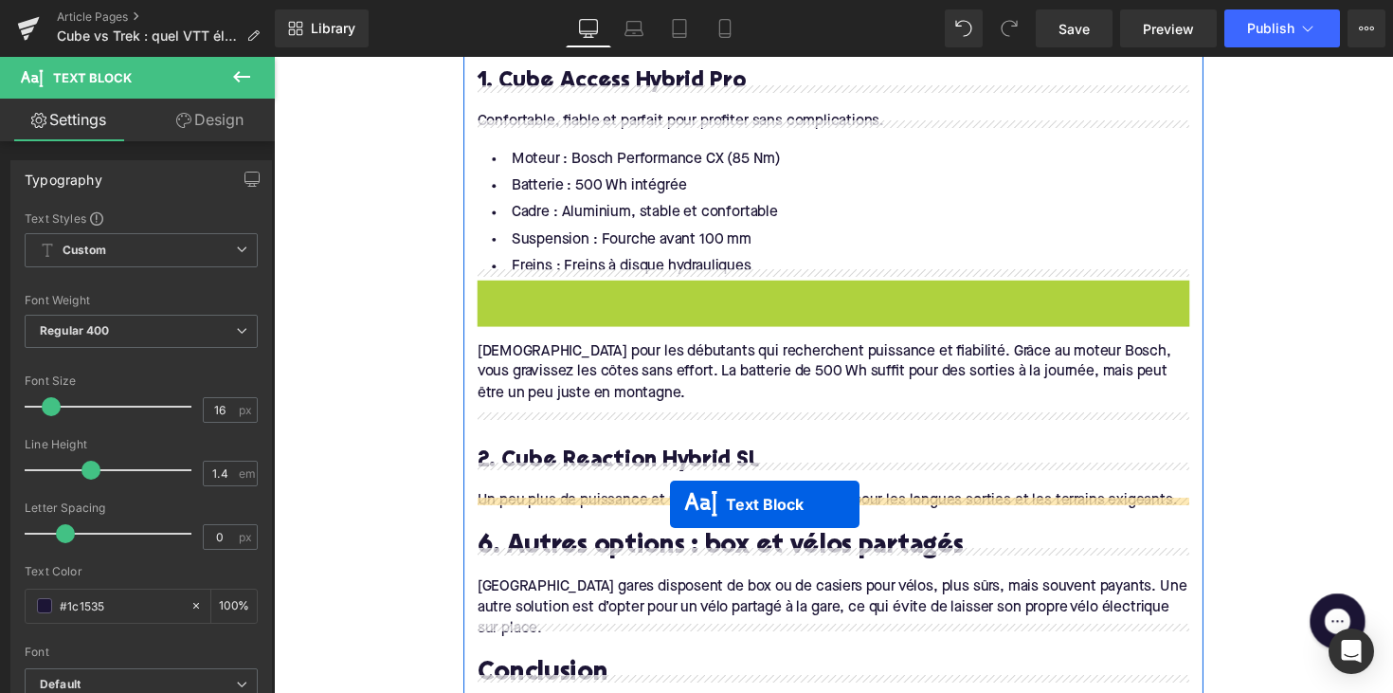
drag, startPoint x: 792, startPoint y: 351, endPoint x: 920, endPoint y: 670, distance: 343.1
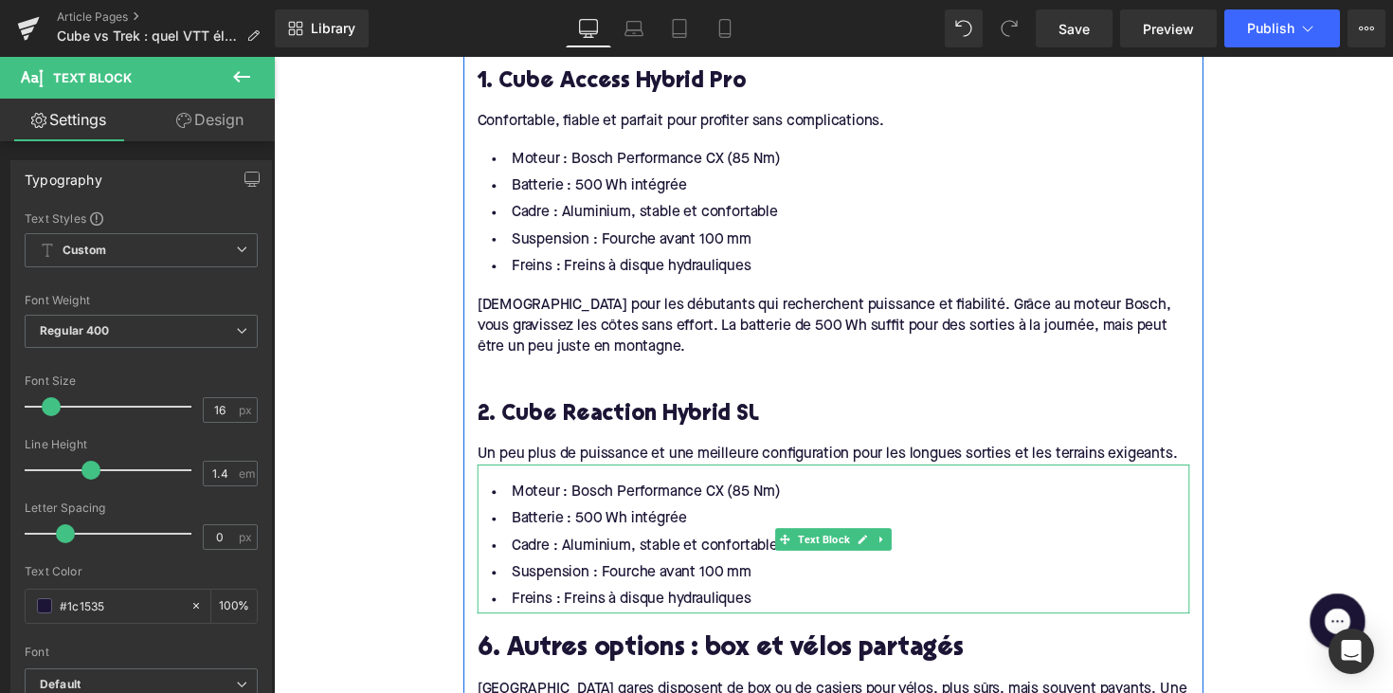
click at [654, 600] on li "Freins : Freins à disque hydrauliques" at bounding box center [847, 613] width 730 height 27
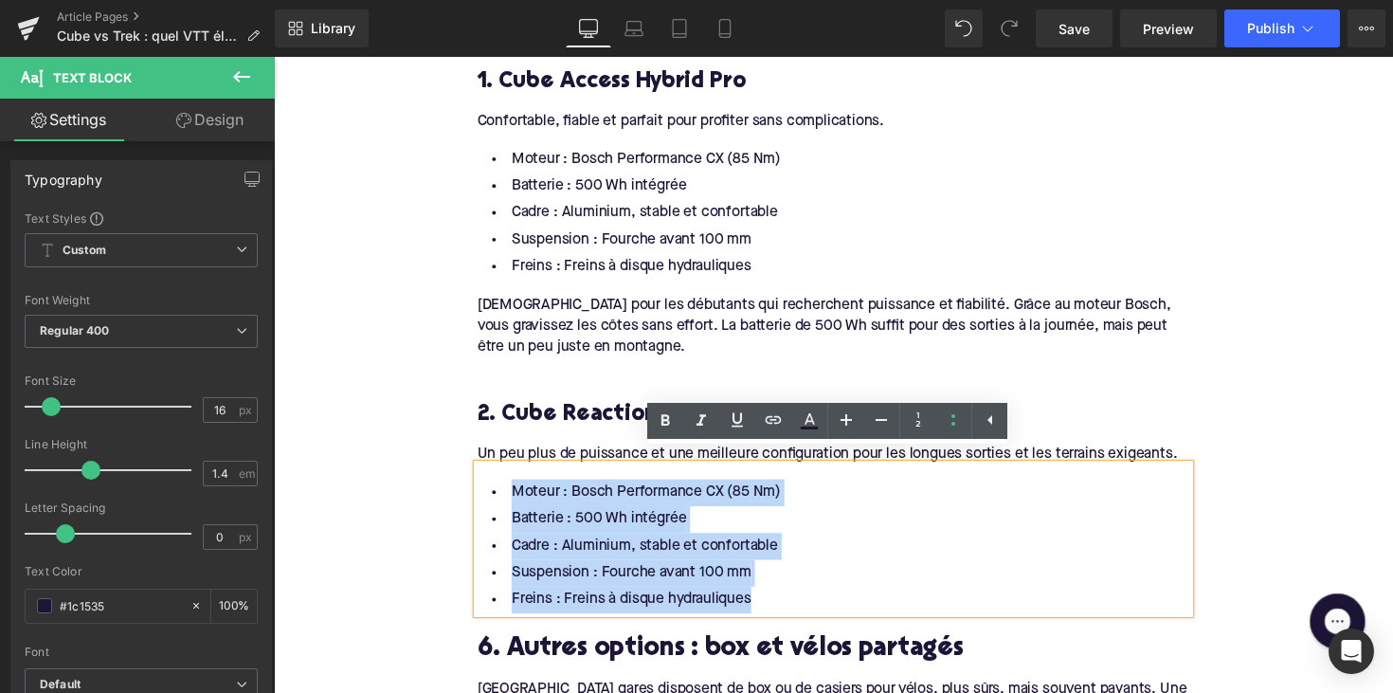
drag, startPoint x: 793, startPoint y: 596, endPoint x: 476, endPoint y: 477, distance: 339.1
click at [482, 477] on div "Moteur : Bosch Performance CX (85 Nm) Batterie : 500 Wh intégrée Cadre : Alumin…" at bounding box center [847, 551] width 730 height 153
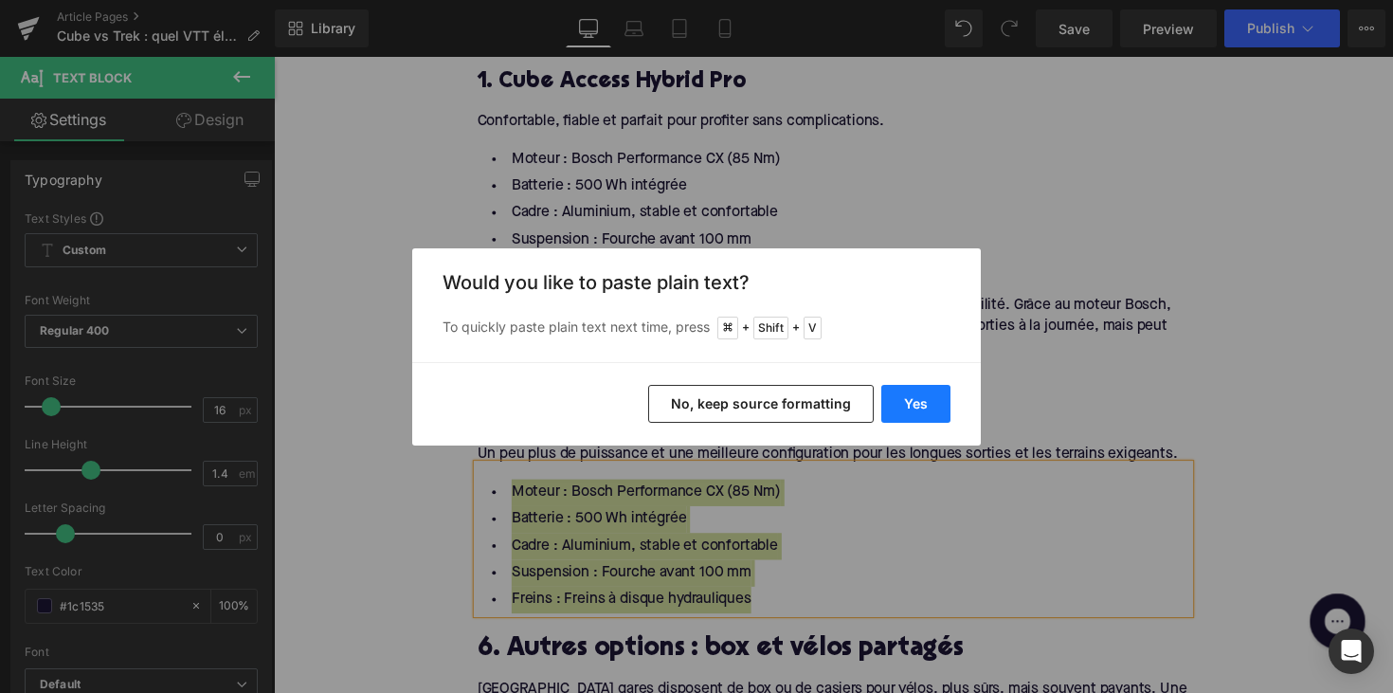
click at [889, 404] on button "Yes" at bounding box center [915, 404] width 69 height 38
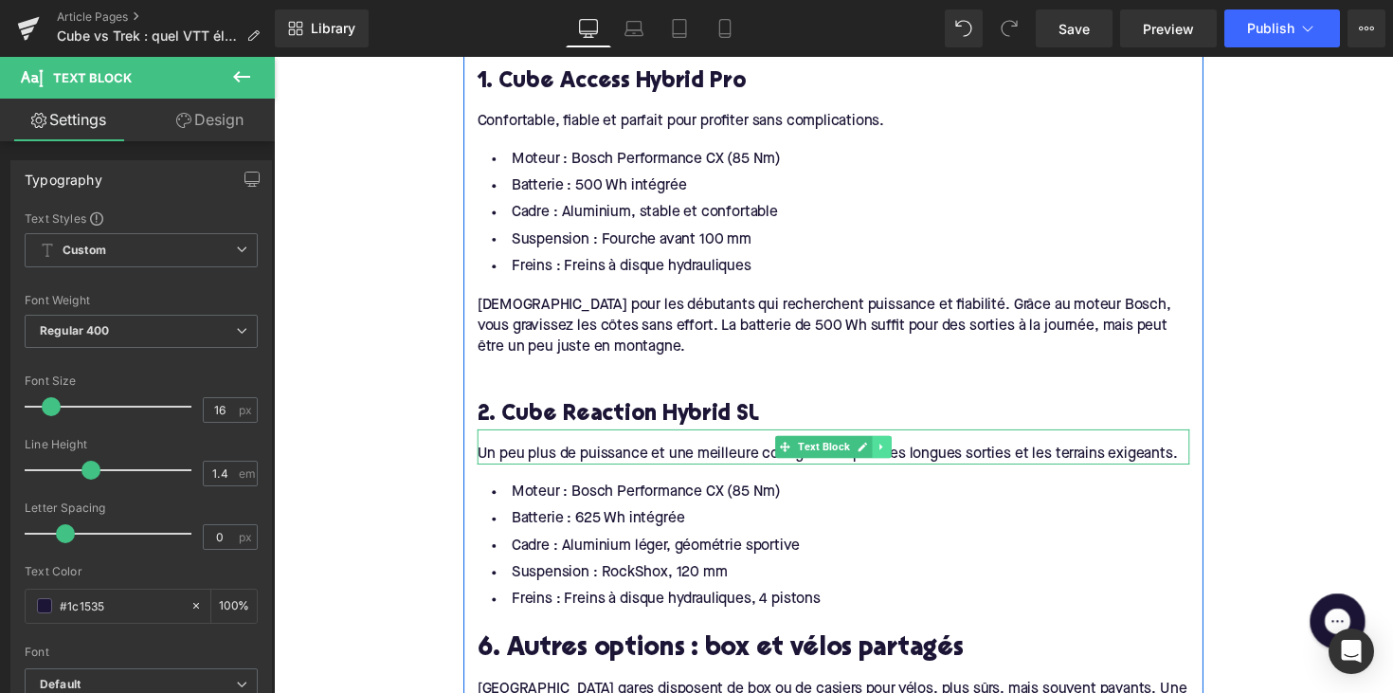
click at [895, 451] on icon at bounding box center [897, 456] width 10 height 11
click at [885, 451] on icon at bounding box center [886, 456] width 10 height 10
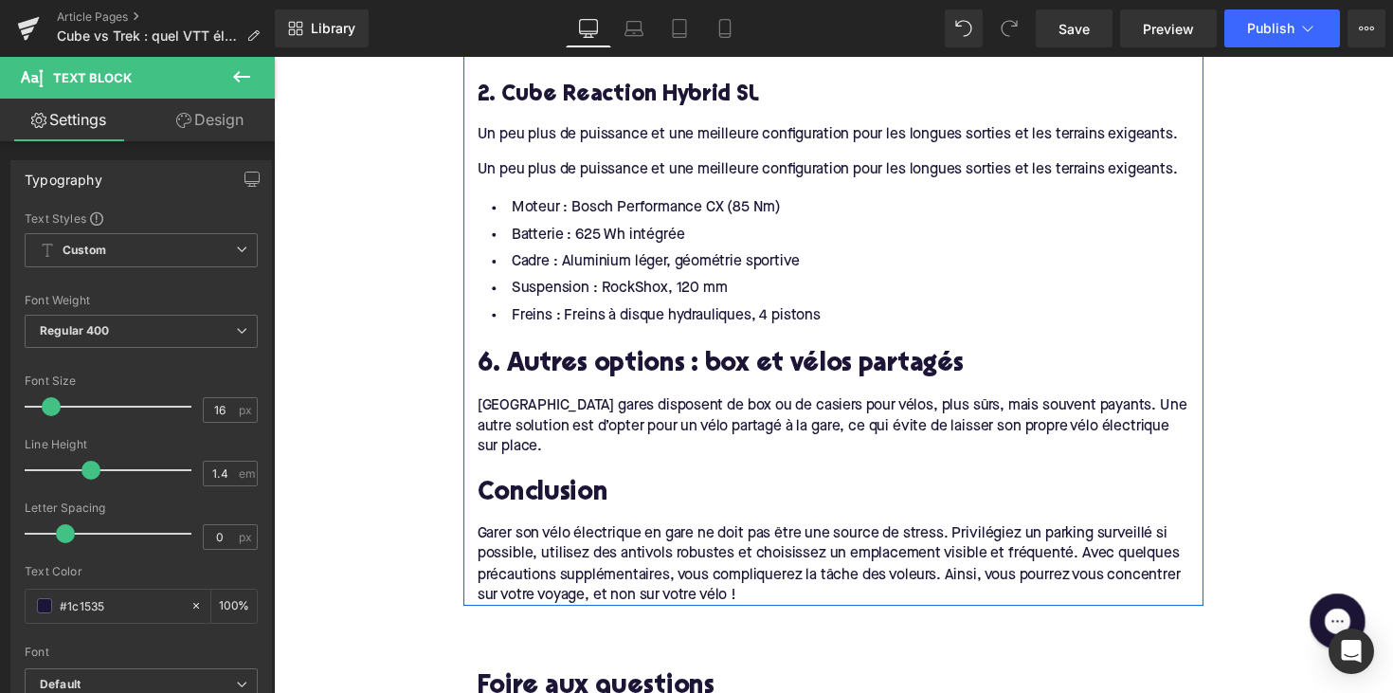
scroll to position [1983, 0]
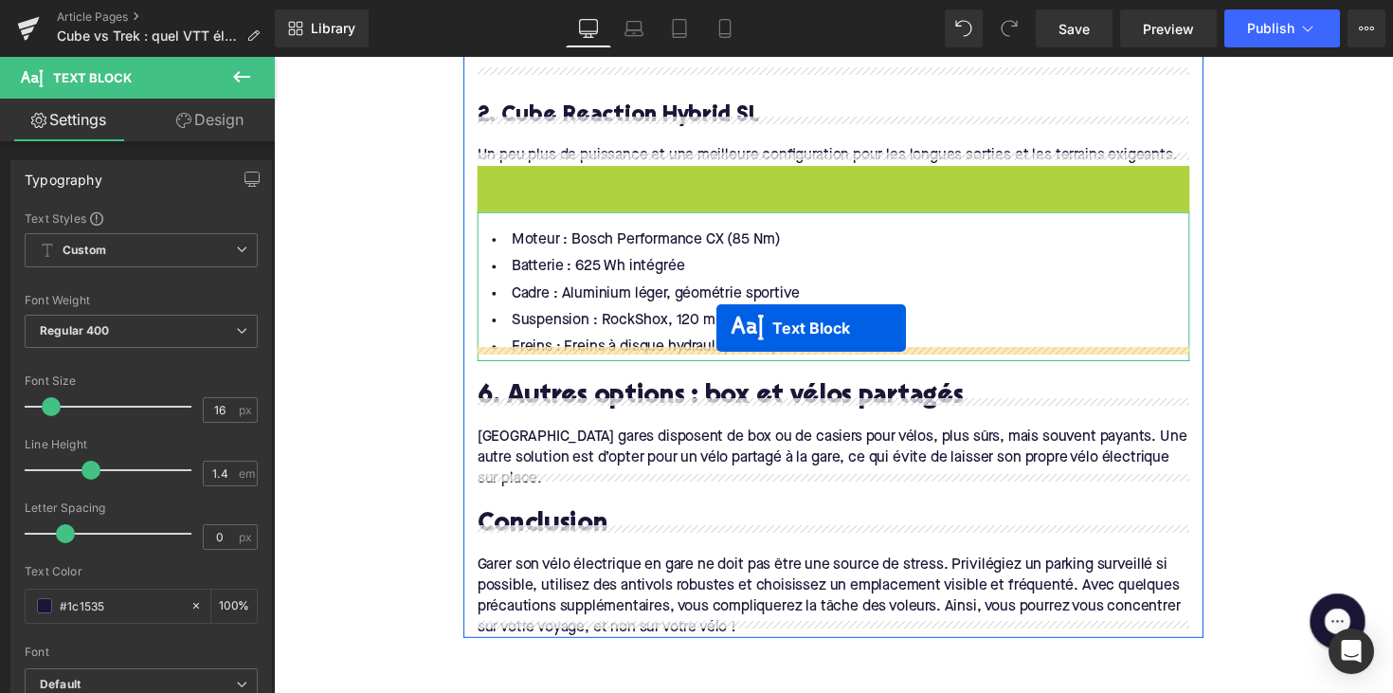
drag, startPoint x: 795, startPoint y: 175, endPoint x: 724, endPoint y: 344, distance: 183.0
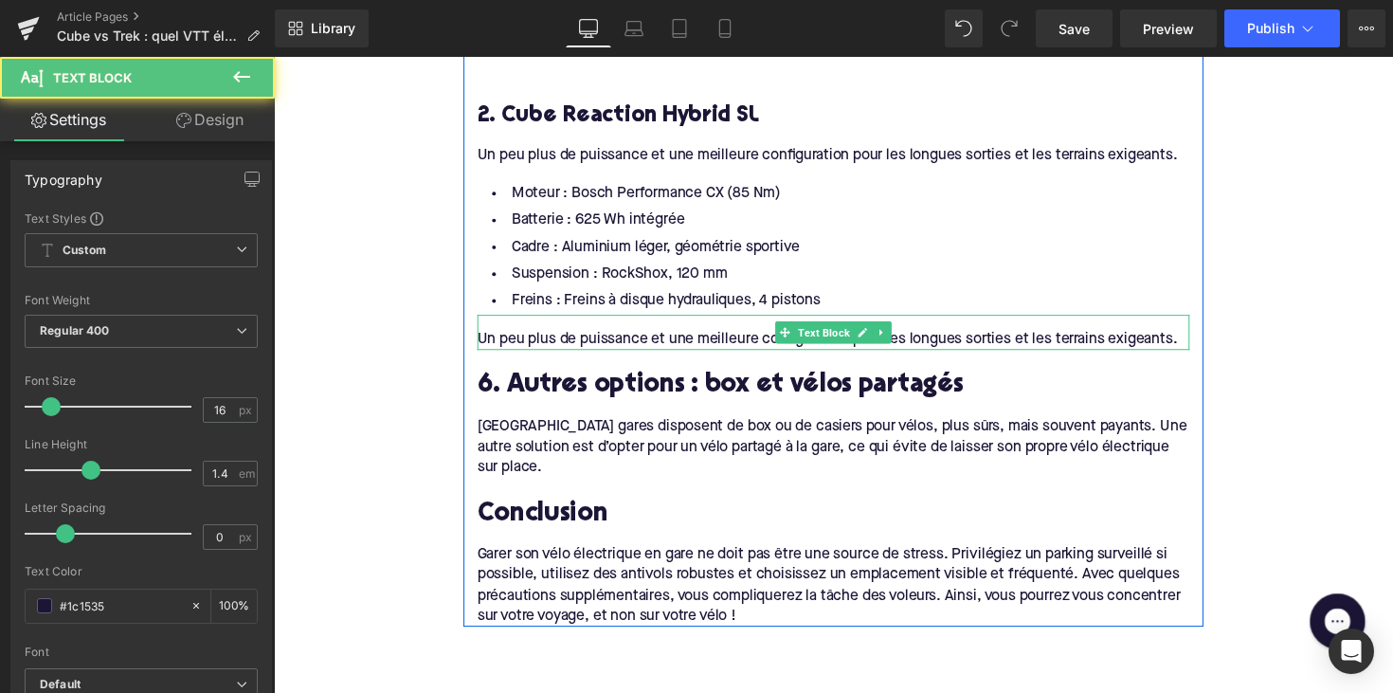
click at [682, 336] on div "Un peu plus de puissance et une meilleure configuration pour les longues sortie…" at bounding box center [847, 346] width 730 height 21
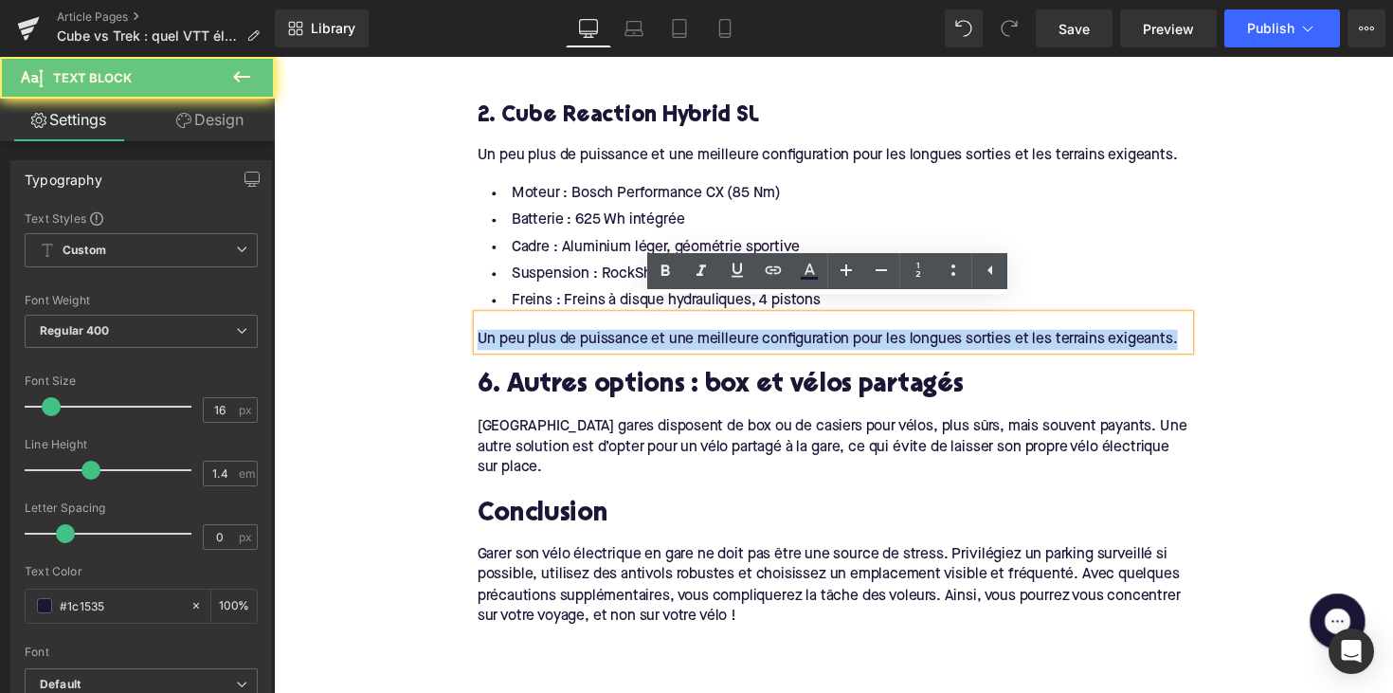
click at [682, 336] on div "Un peu plus de puissance et une meilleure configuration pour les longues sortie…" at bounding box center [847, 346] width 730 height 21
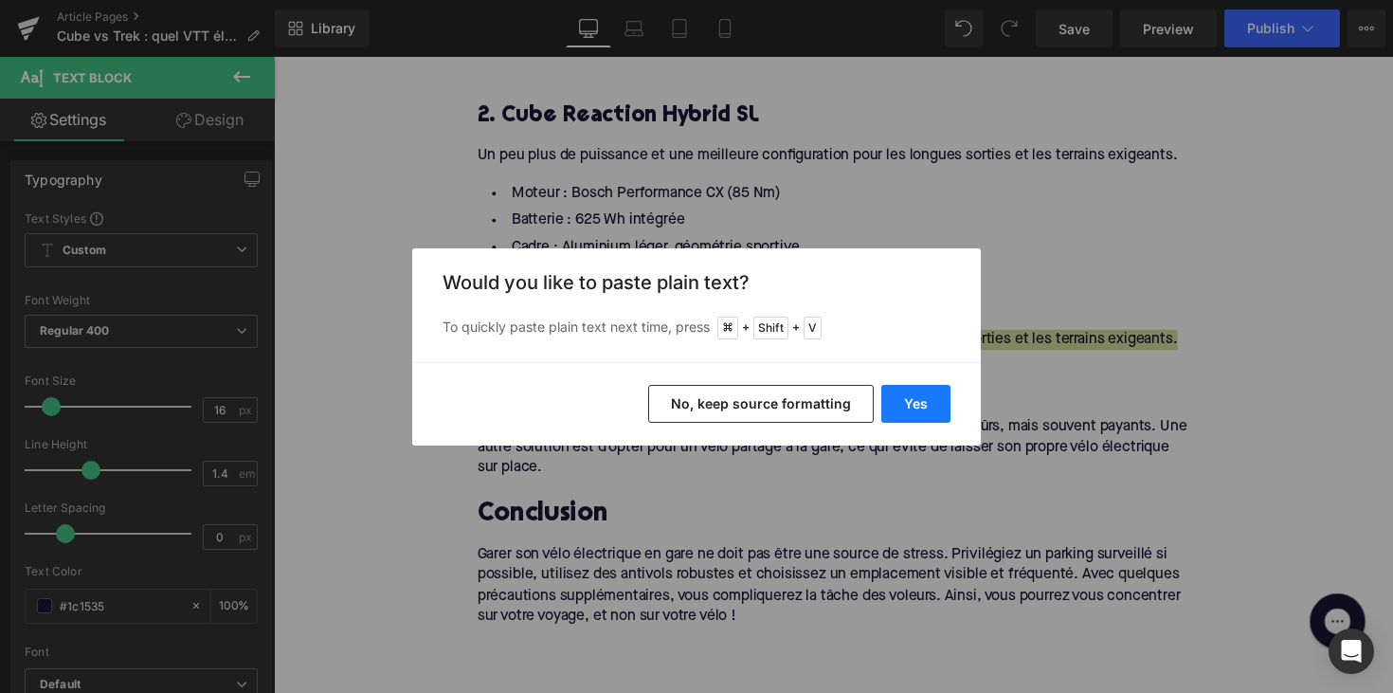
click at [921, 409] on button "Yes" at bounding box center [915, 404] width 69 height 38
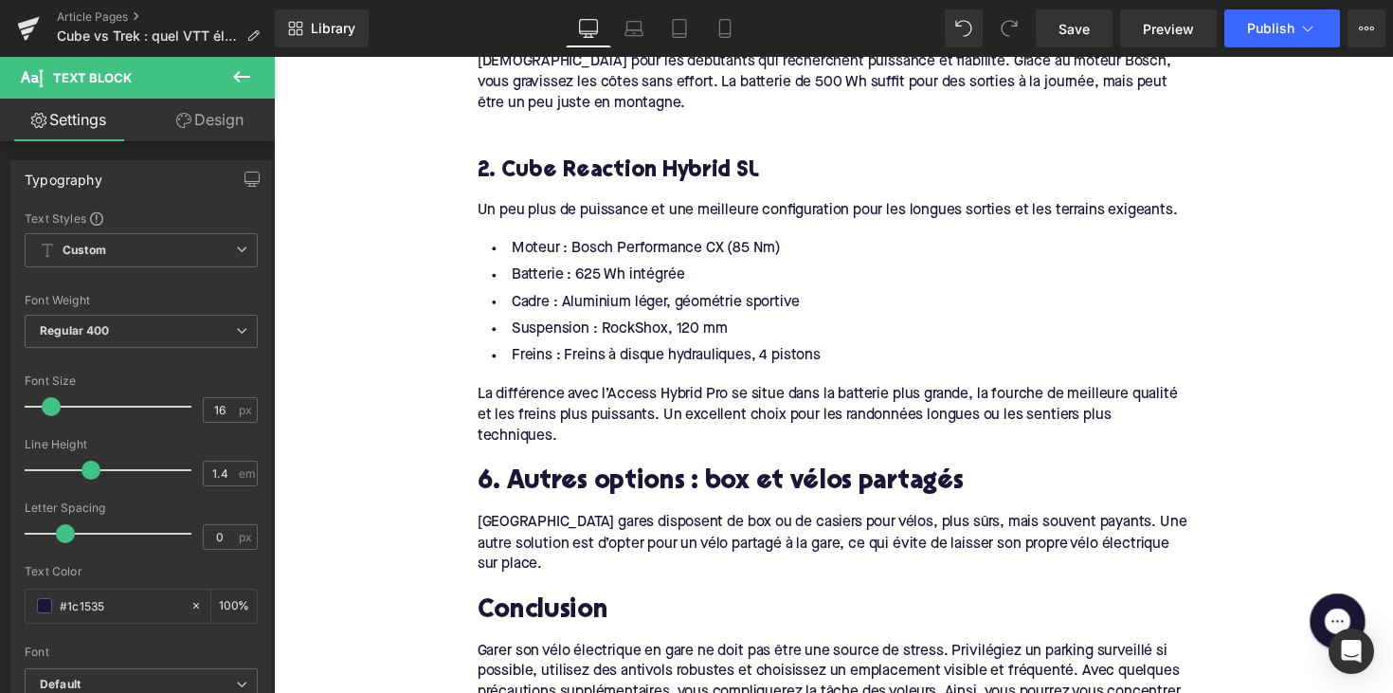
scroll to position [1864, 0]
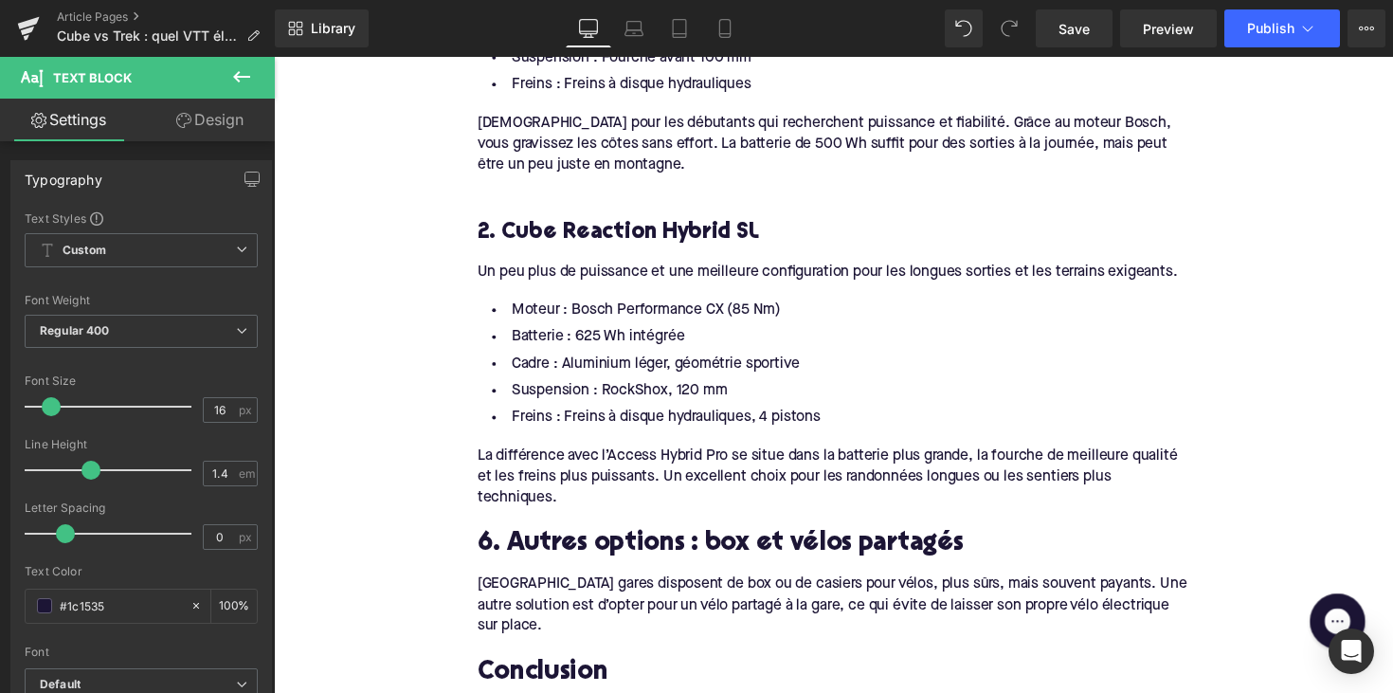
click at [645, 205] on div "2. Cube Reaction Hybrid SL" at bounding box center [847, 226] width 730 height 52
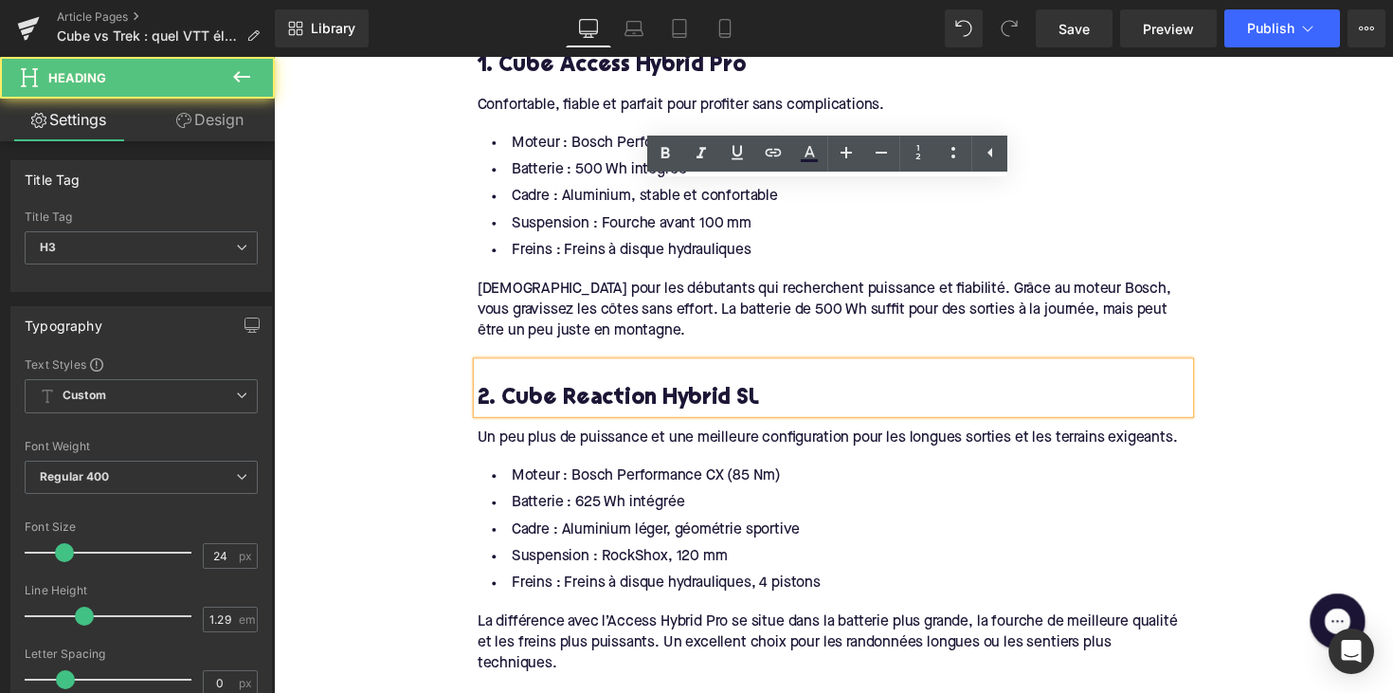
scroll to position [1636, 0]
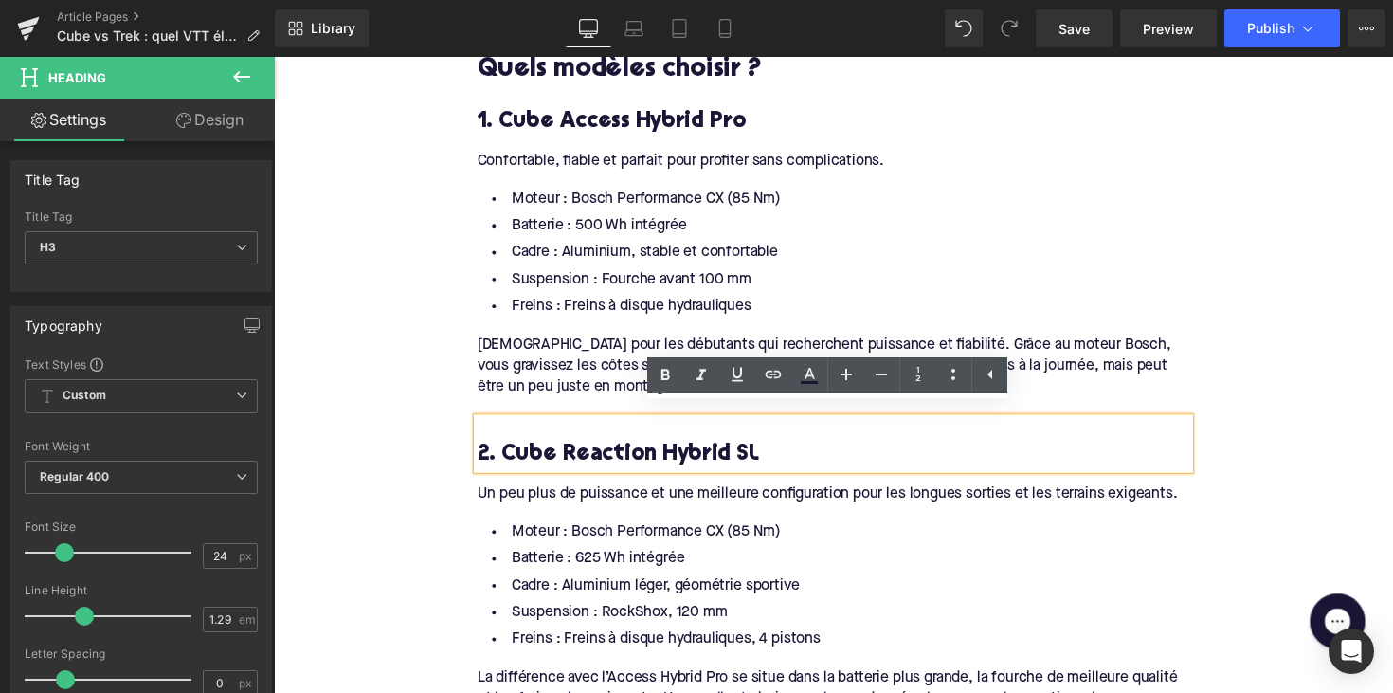
click at [572, 352] on div "Idéal pour les débutants qui recherchent puissance et fiabilité. Grâce au moteu…" at bounding box center [847, 373] width 730 height 63
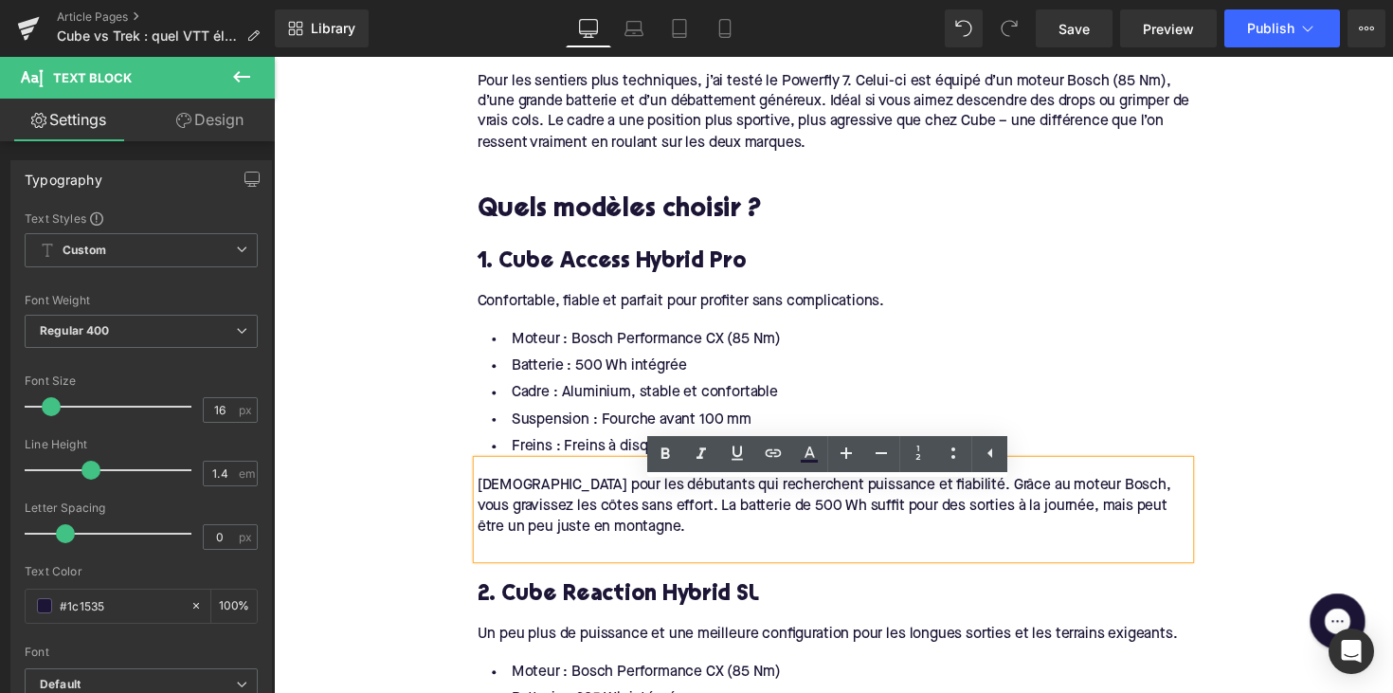
scroll to position [1514, 0]
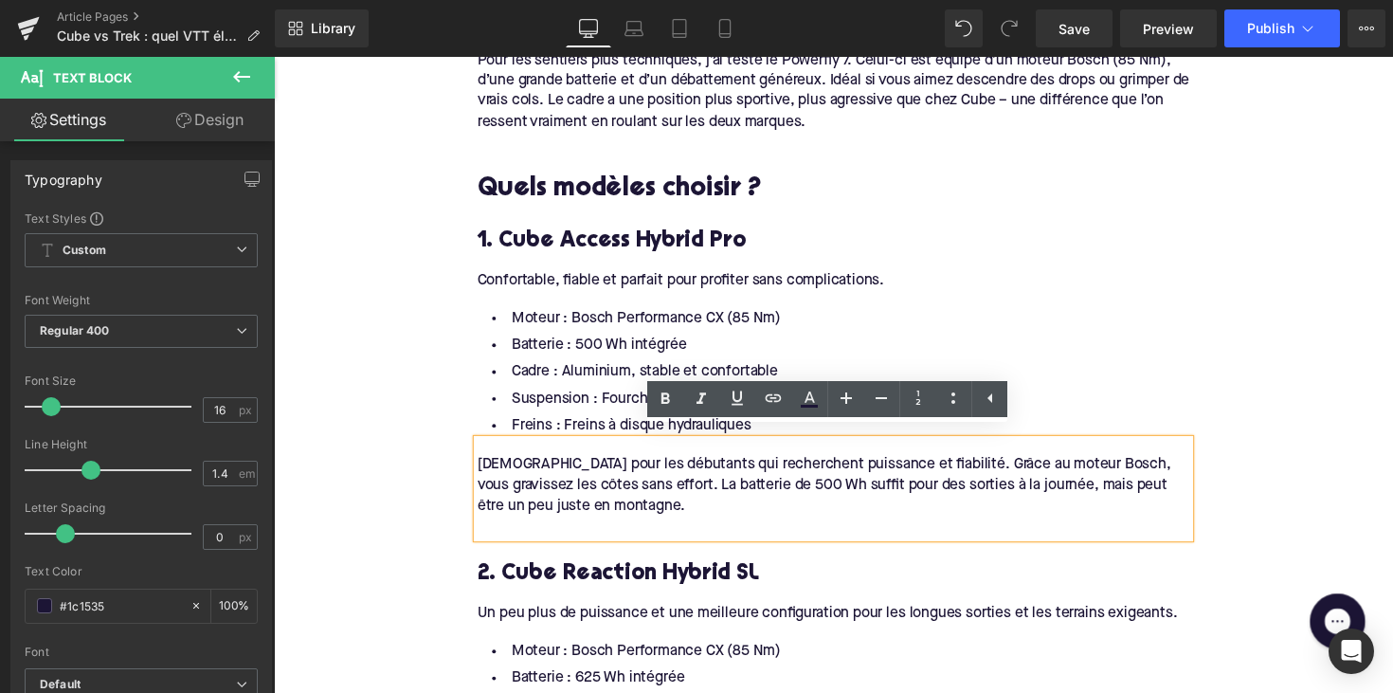
click at [584, 232] on h3 "1. Cube Access Hybrid Pro" at bounding box center [847, 245] width 730 height 29
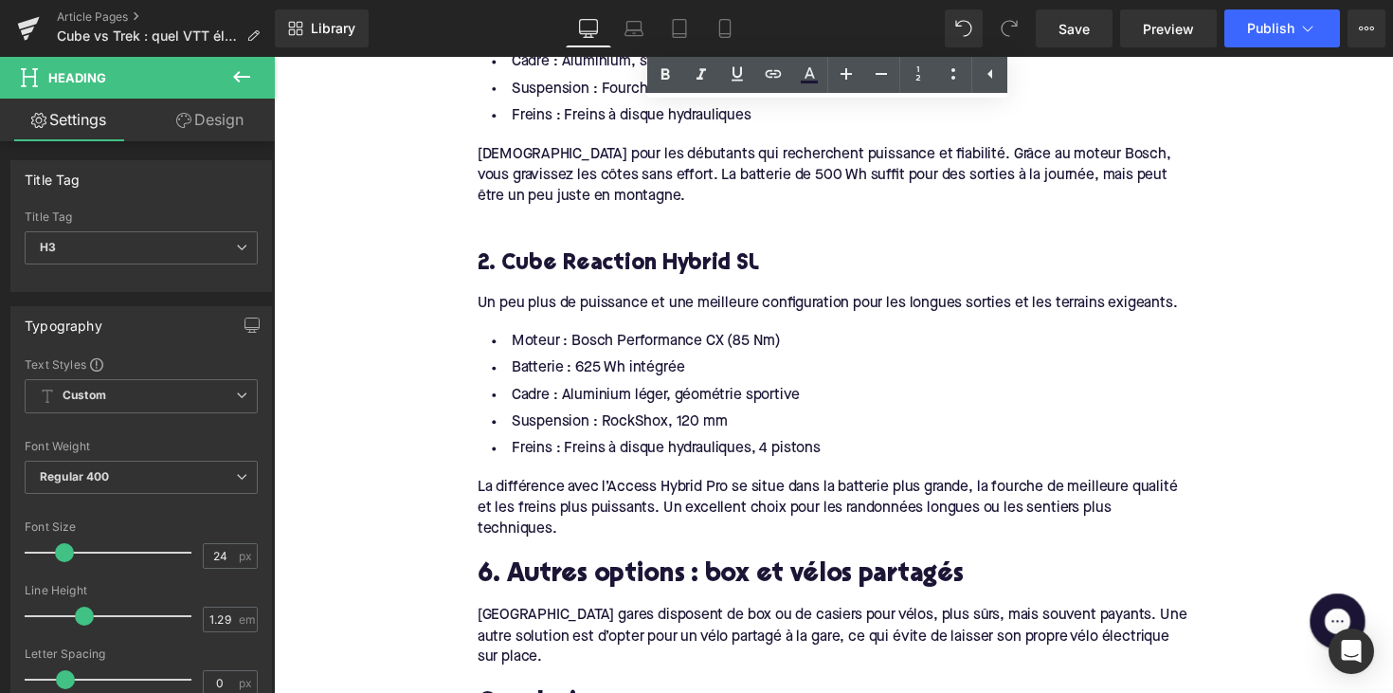
scroll to position [1900, 0]
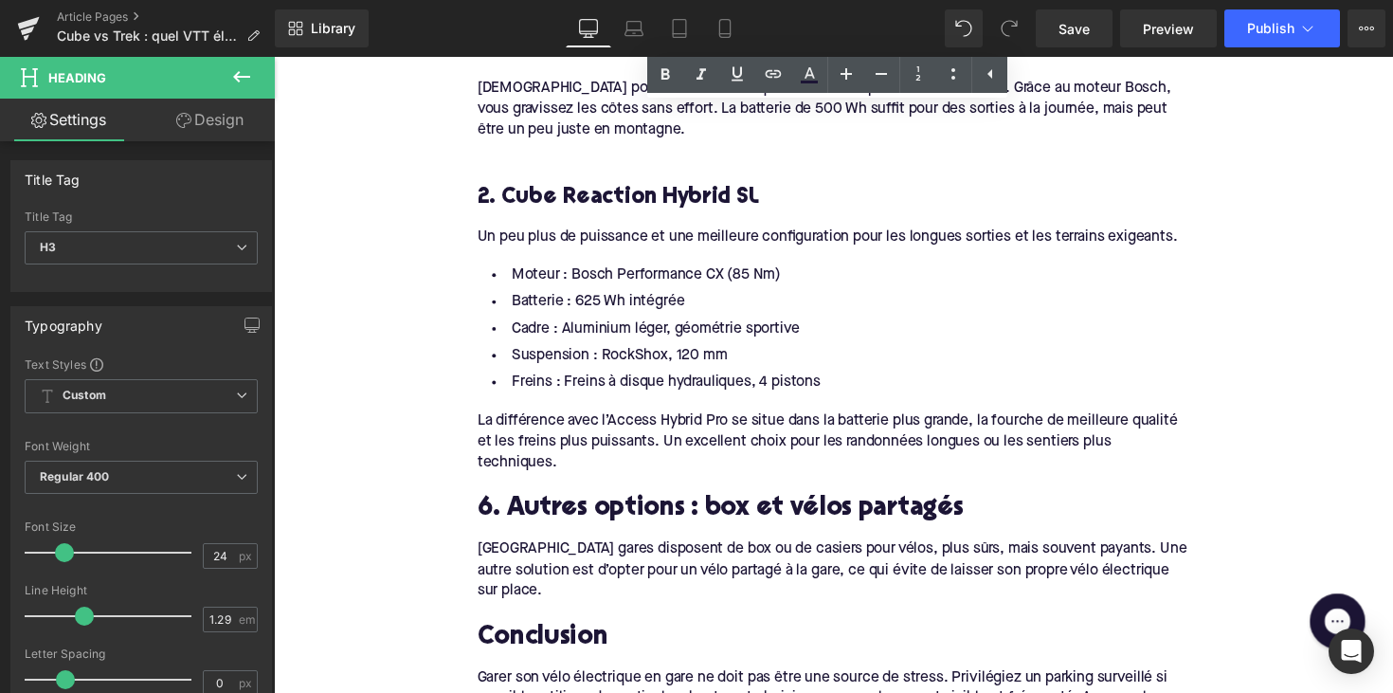
click at [600, 514] on h2 "6. Autres options : box et vélos partagés" at bounding box center [847, 520] width 730 height 29
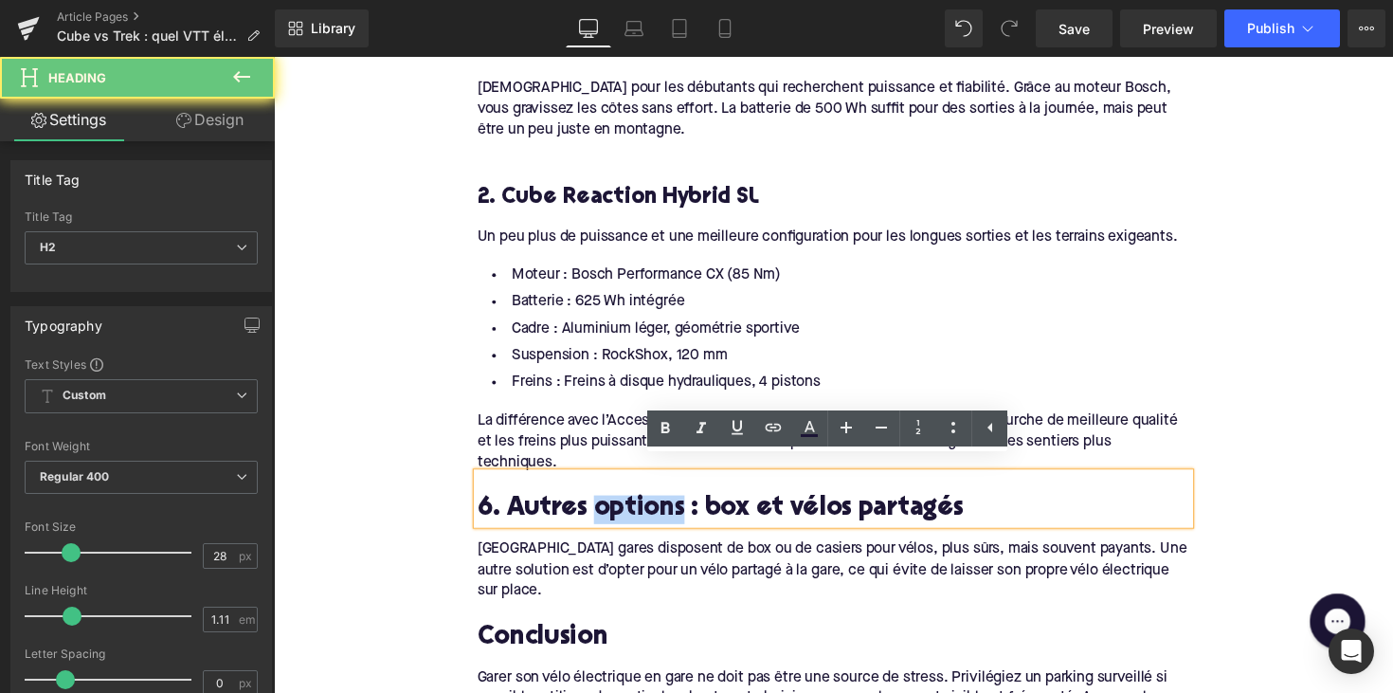
click at [600, 514] on h2 "6. Autres options : box et vélos partagés" at bounding box center [847, 520] width 730 height 29
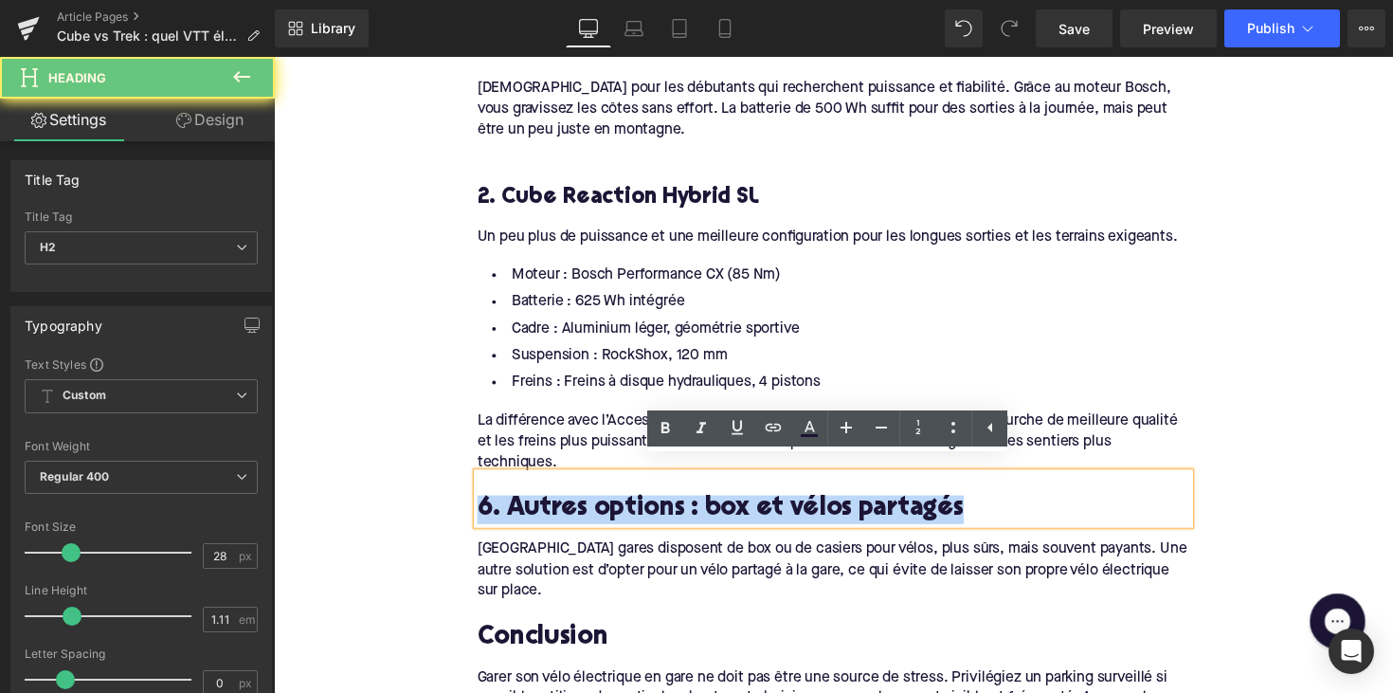
click at [600, 514] on h2 "6. Autres options : box et vélos partagés" at bounding box center [847, 520] width 730 height 29
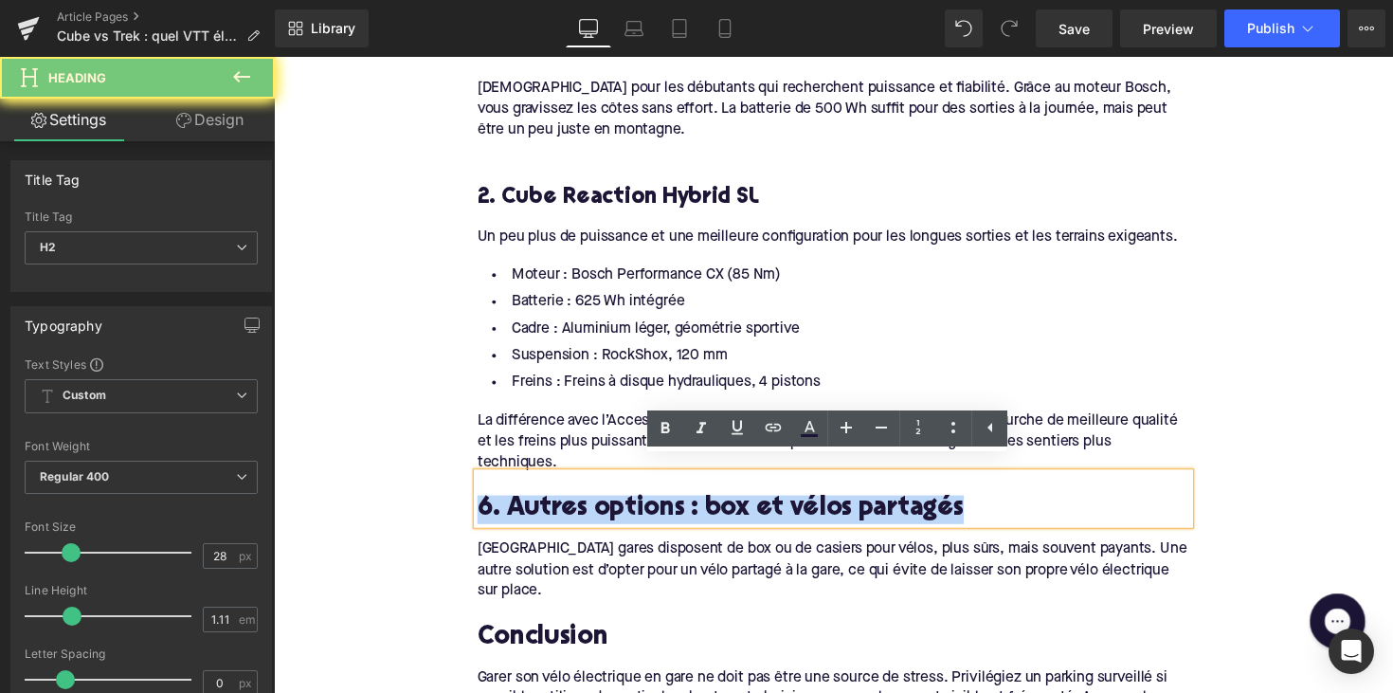
paste div
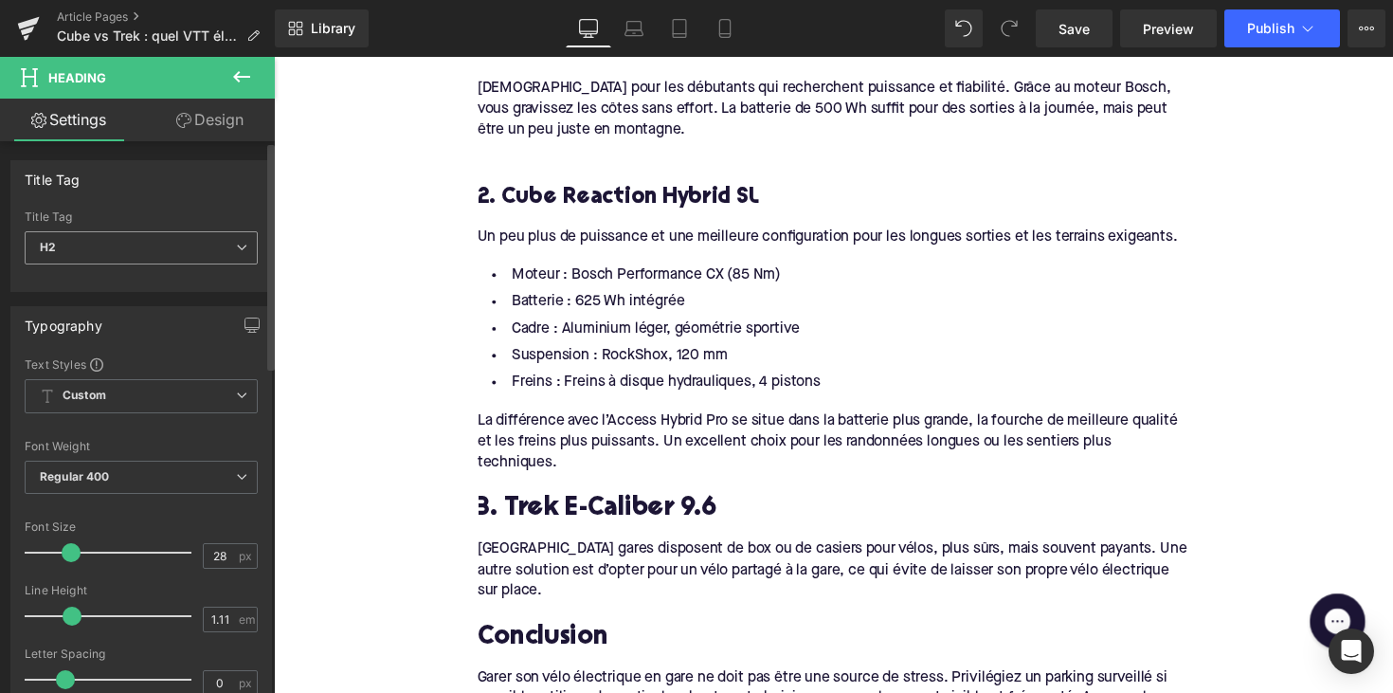
click at [161, 244] on span "H2" at bounding box center [141, 247] width 233 height 33
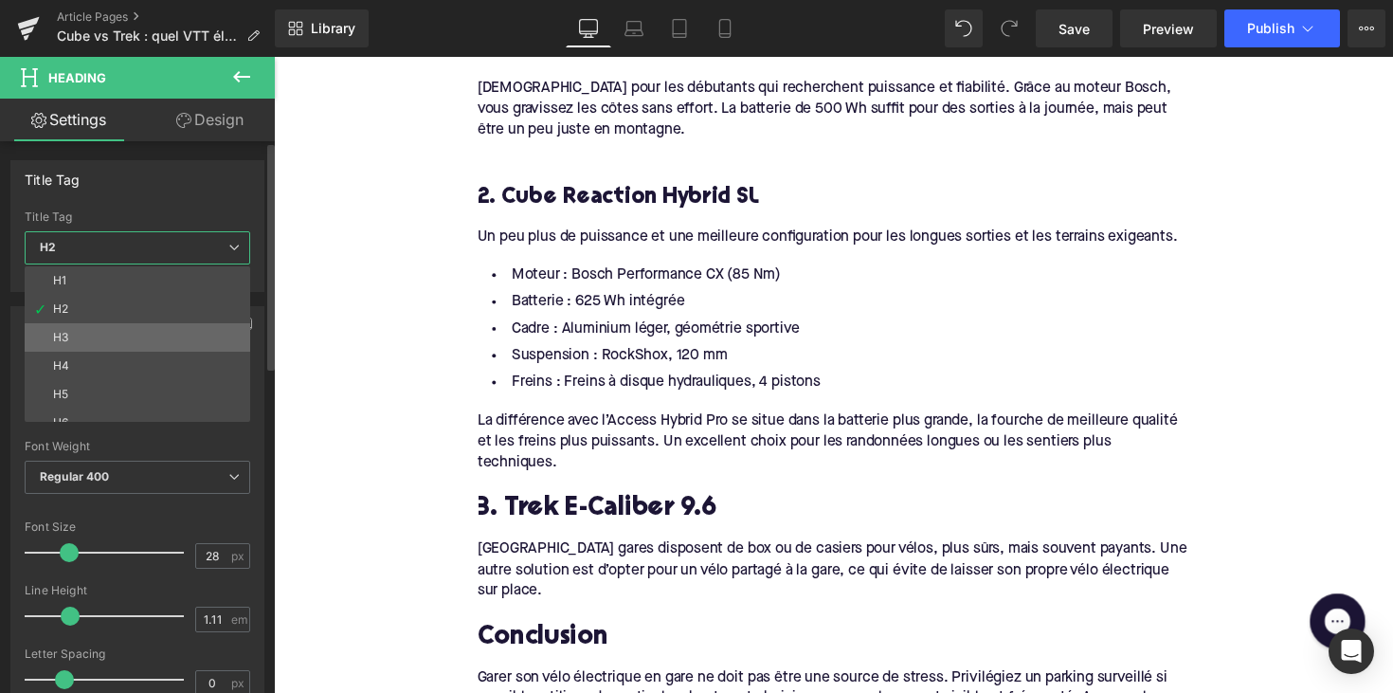
click at [140, 337] on li "H3" at bounding box center [142, 337] width 234 height 28
type input "24"
type input "1.29"
type input "100"
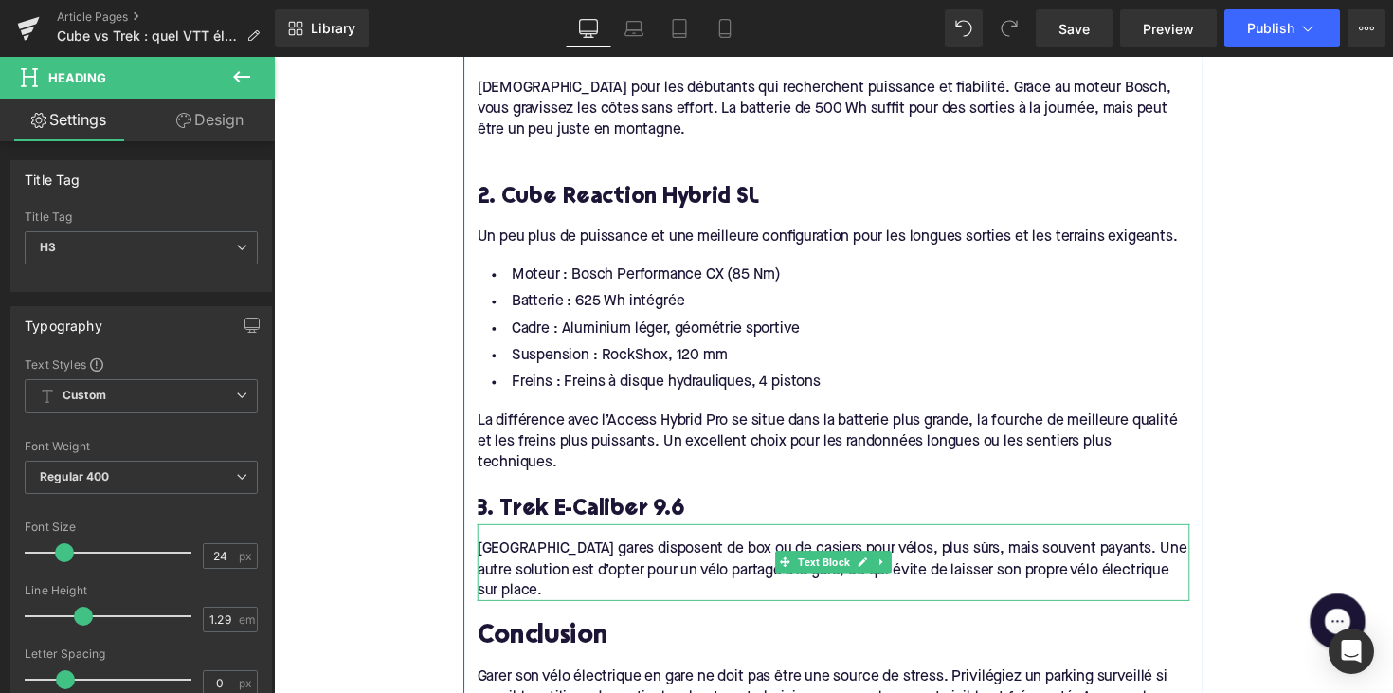
scroll to position [2105, 0]
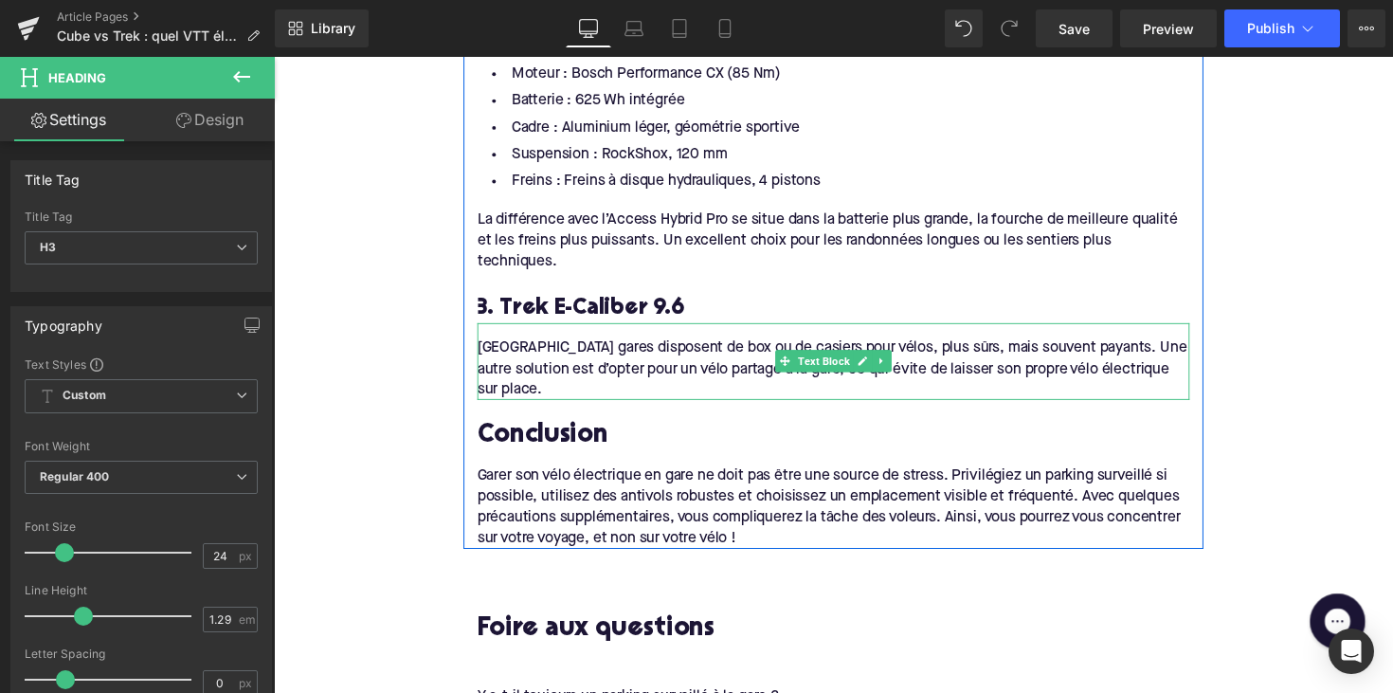
click at [521, 375] on div "Certaines gares disposent de box ou de casiers pour vélos, plus sûrs, mais souv…" at bounding box center [847, 376] width 730 height 63
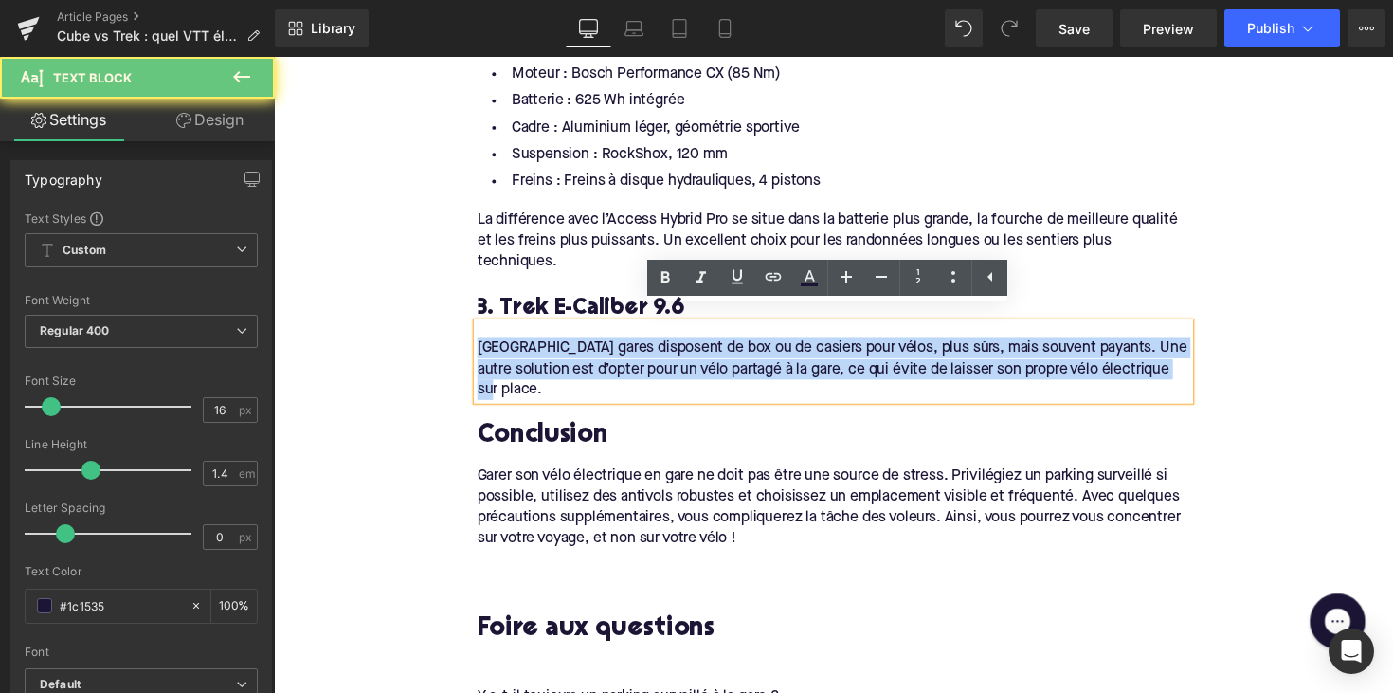
drag, startPoint x: 536, startPoint y: 375, endPoint x: 463, endPoint y: 324, distance: 89.1
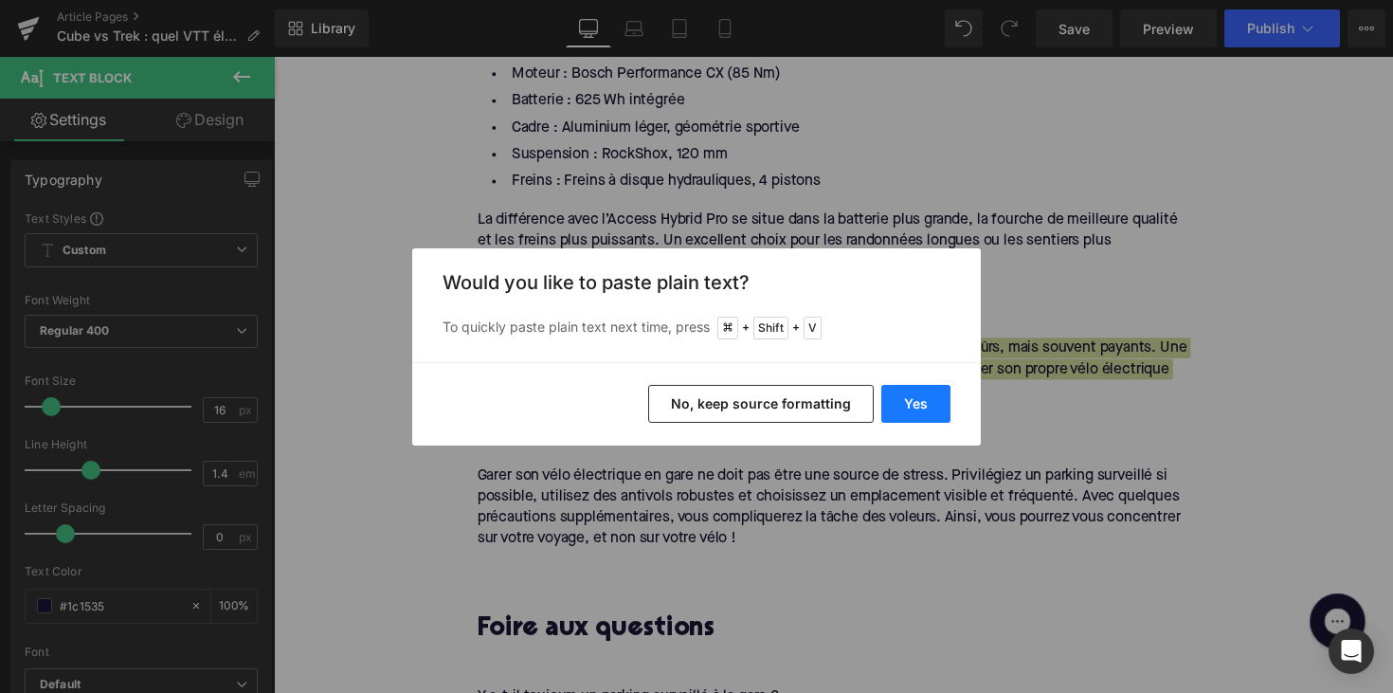
click at [905, 402] on button "Yes" at bounding box center [915, 404] width 69 height 38
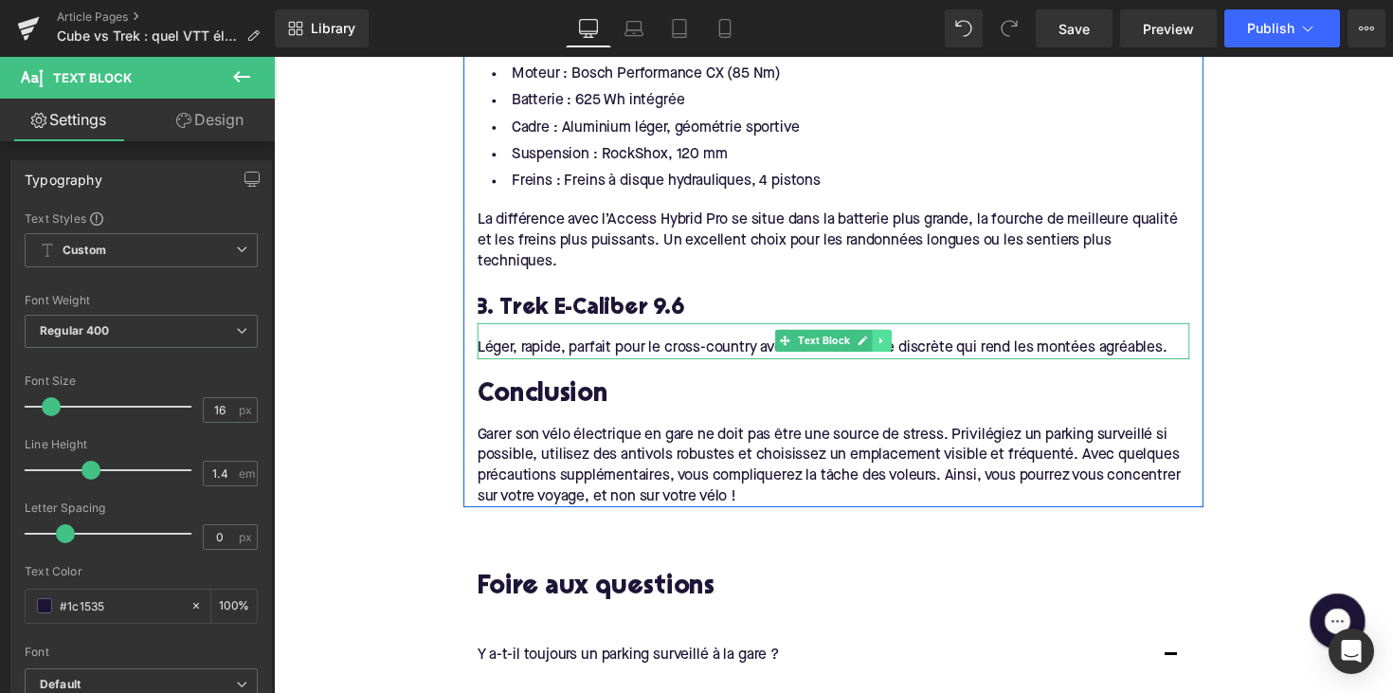
click at [894, 342] on icon at bounding box center [897, 347] width 10 height 11
click at [877, 336] on link at bounding box center [887, 347] width 20 height 23
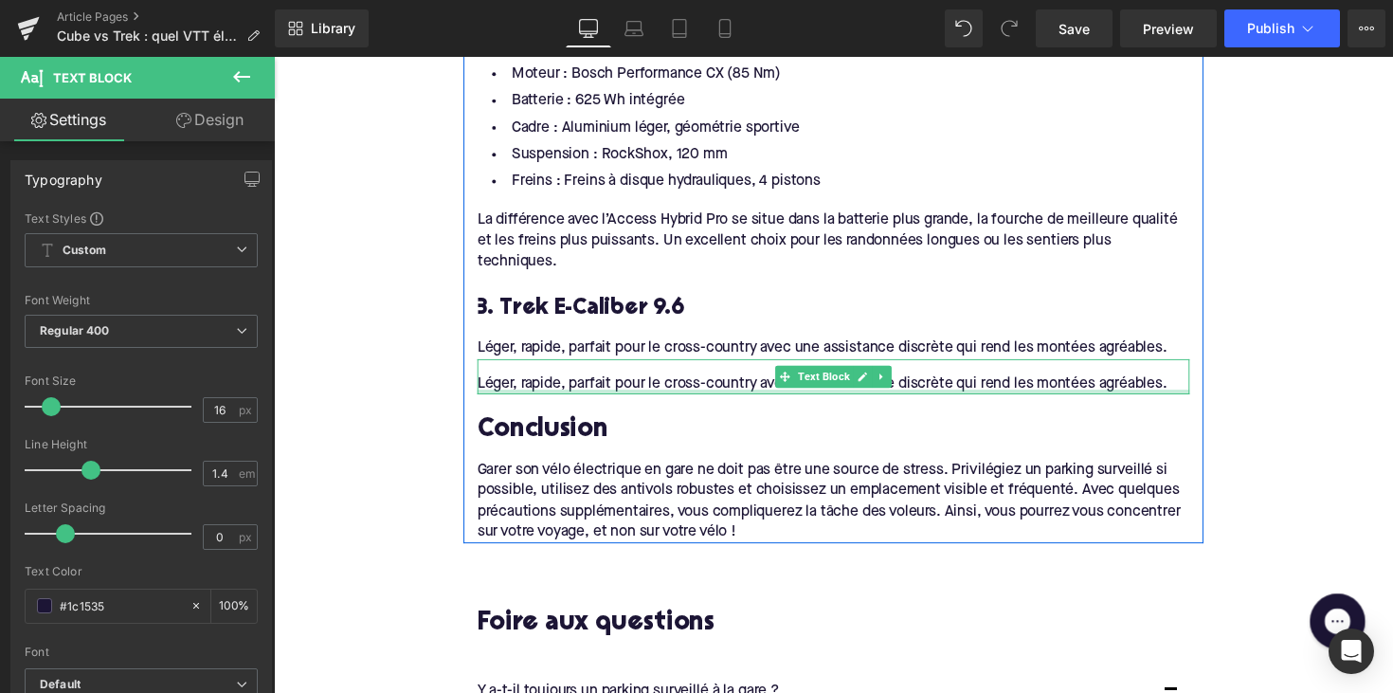
click at [651, 382] on div "Léger, rapide, parfait pour le cross-country avec une assistance discrète qui r…" at bounding box center [847, 392] width 730 height 21
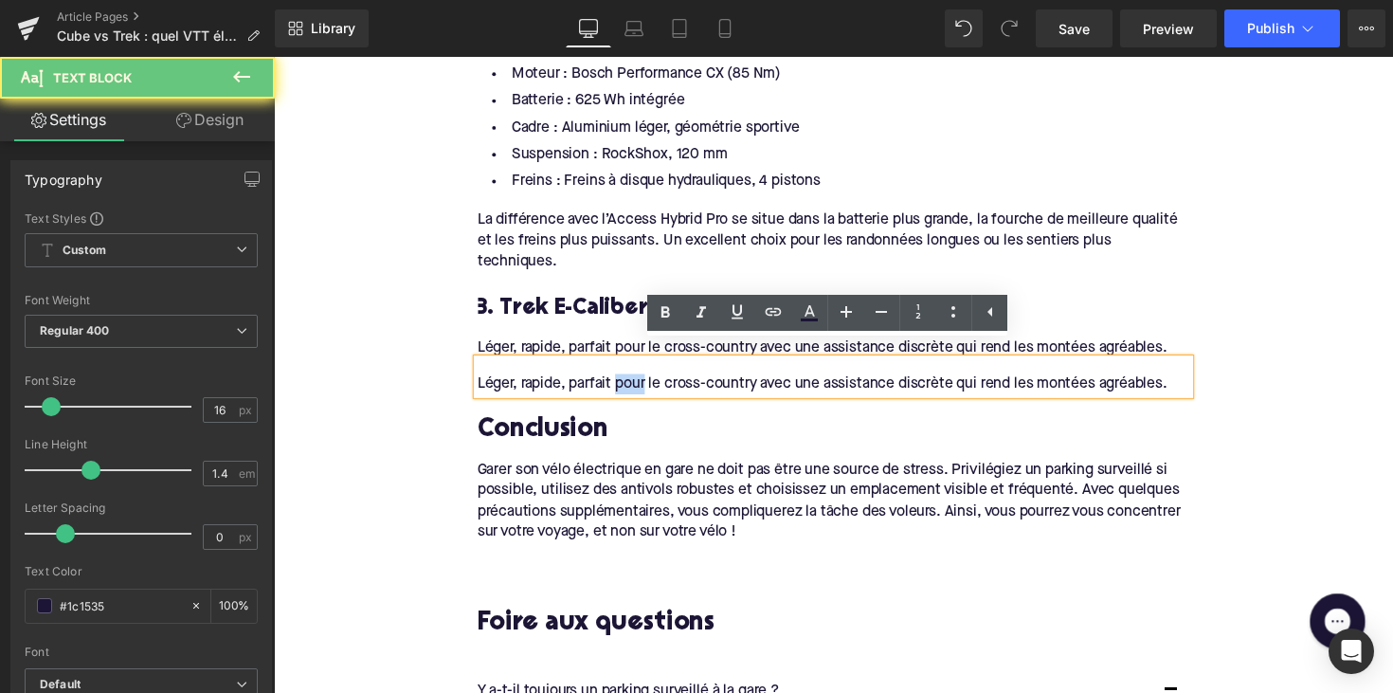
click at [651, 382] on div "Léger, rapide, parfait pour le cross-country avec une assistance discrète qui r…" at bounding box center [847, 392] width 730 height 21
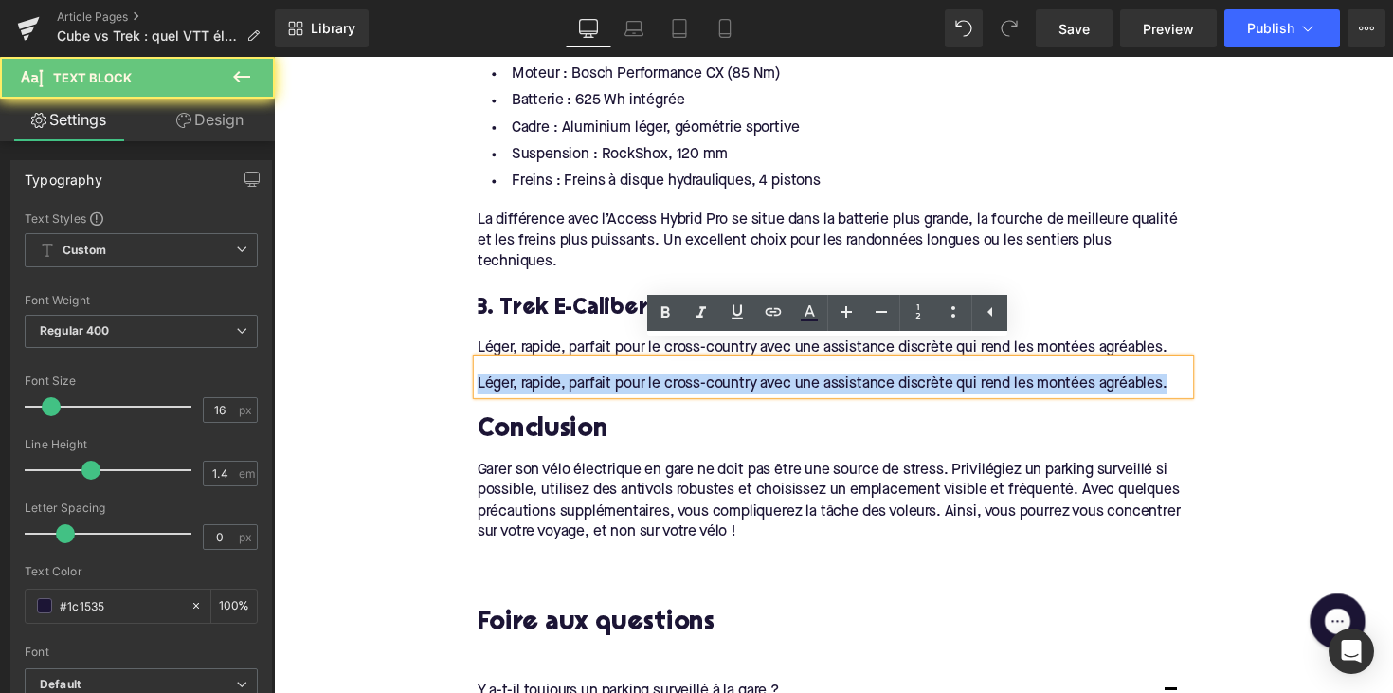
click at [651, 382] on div "Léger, rapide, parfait pour le cross-country avec une assistance discrète qui r…" at bounding box center [847, 392] width 730 height 21
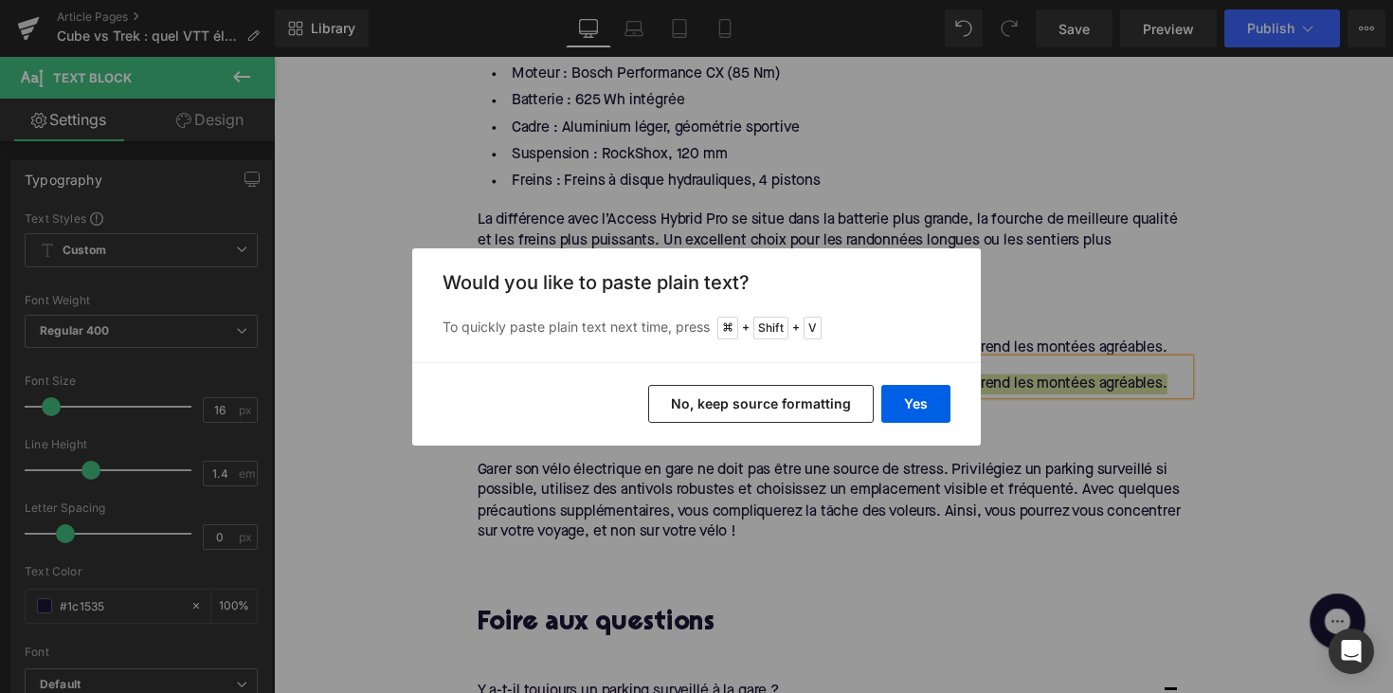
click at [946, 425] on div "Yes No, keep source formatting" at bounding box center [696, 403] width 568 height 83
click at [932, 415] on button "Yes" at bounding box center [915, 404] width 69 height 38
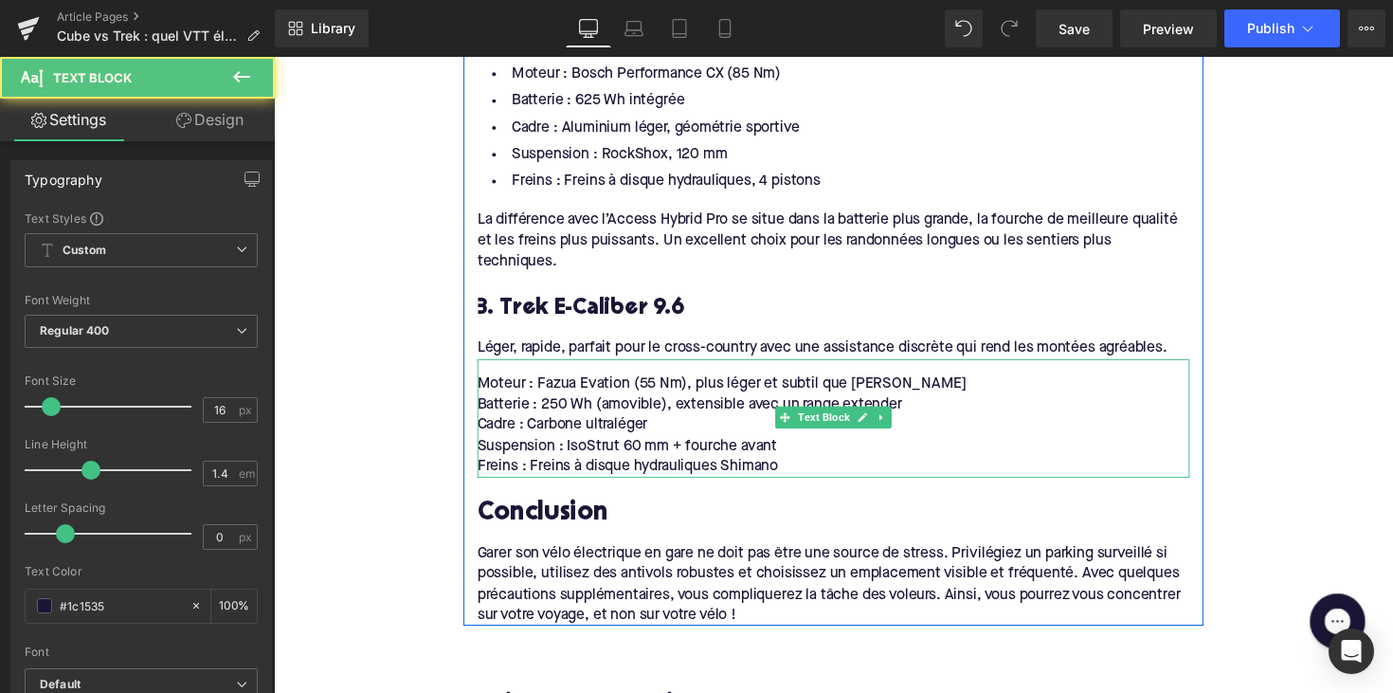
click at [794, 466] on div "Freins : Freins à disque hydrauliques Shimano" at bounding box center [847, 476] width 730 height 21
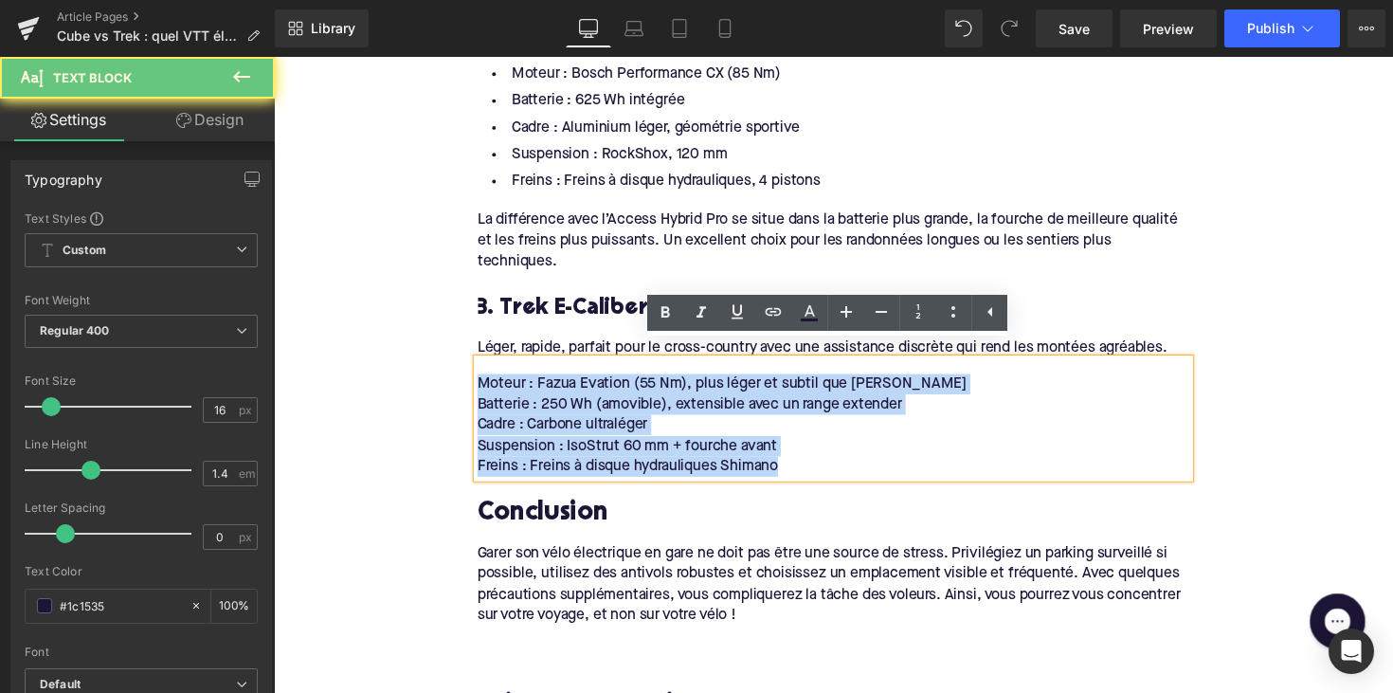
drag, startPoint x: 804, startPoint y: 459, endPoint x: 459, endPoint y: 368, distance: 357.6
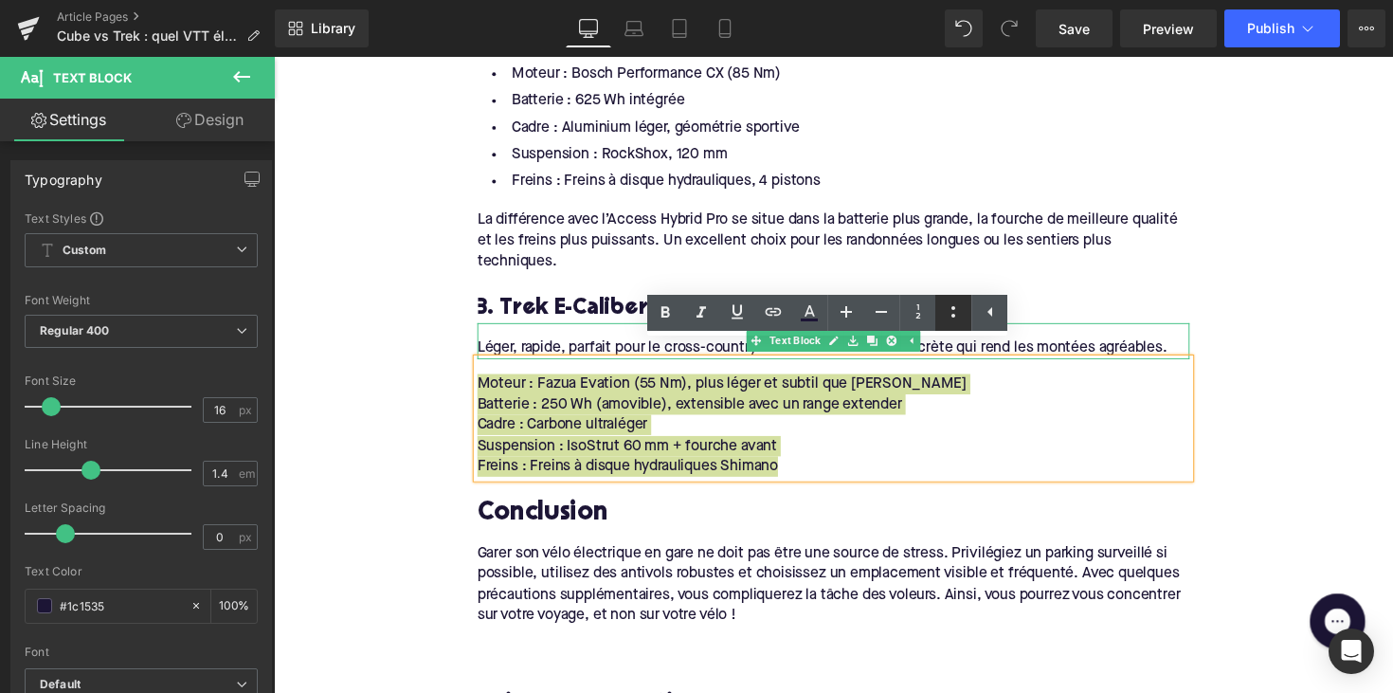
click at [951, 309] on icon at bounding box center [953, 311] width 23 height 23
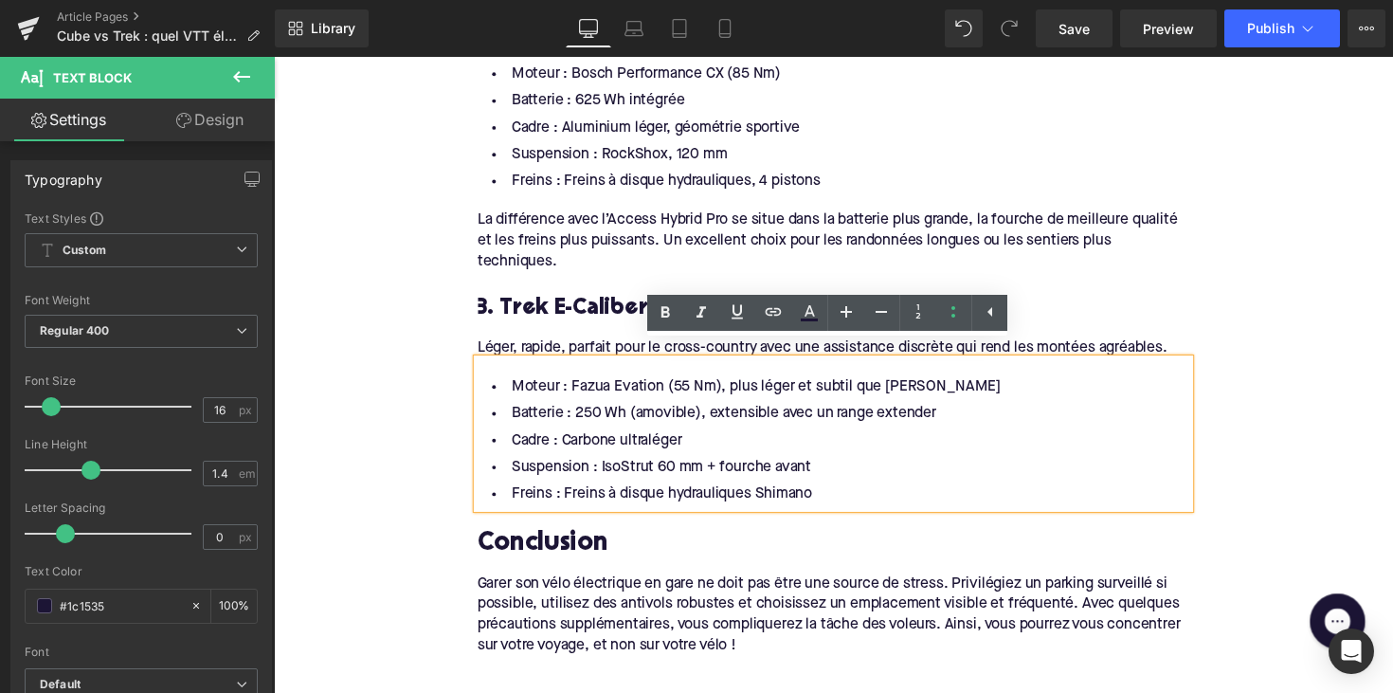
click at [622, 279] on div "3. Trek E-Caliber 9.6" at bounding box center [847, 304] width 730 height 52
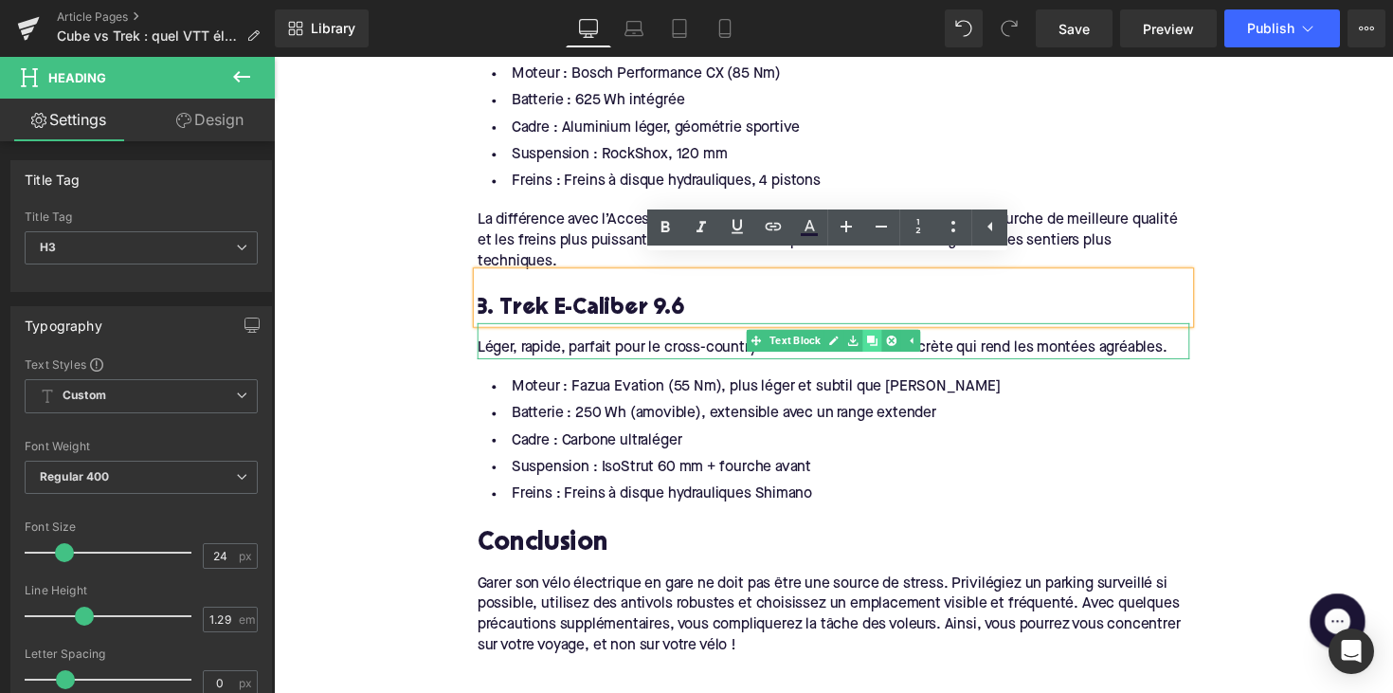
click at [884, 343] on icon at bounding box center [886, 348] width 10 height 10
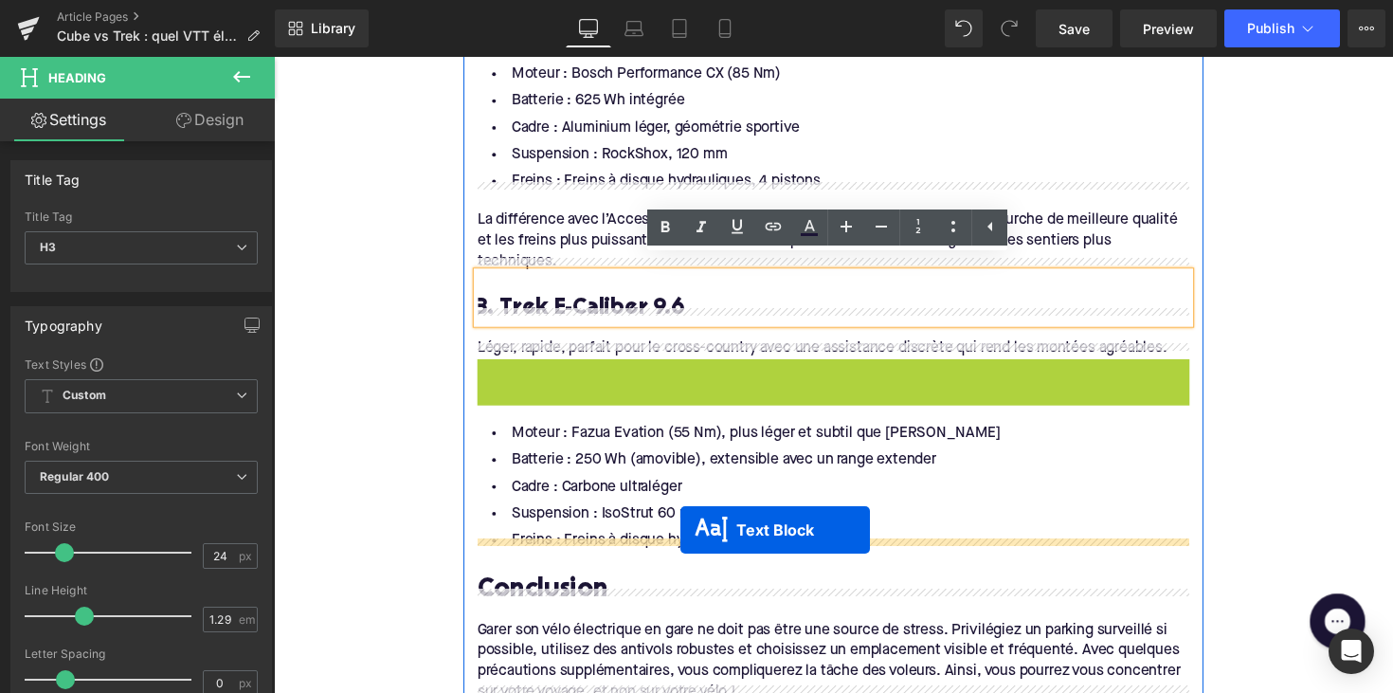
drag, startPoint x: 789, startPoint y: 364, endPoint x: 691, endPoint y: 541, distance: 202.7
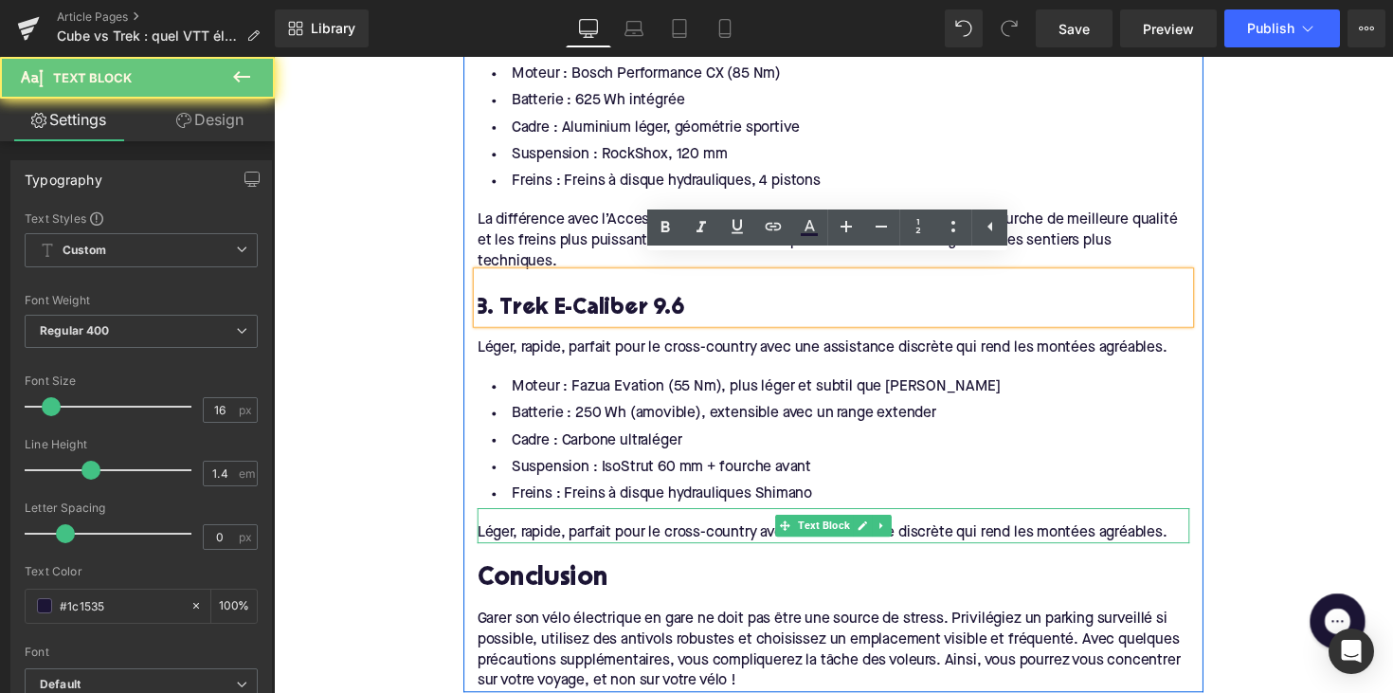
click at [639, 534] on div "Léger, rapide, parfait pour le cross-country avec une assistance discrète qui r…" at bounding box center [847, 544] width 730 height 21
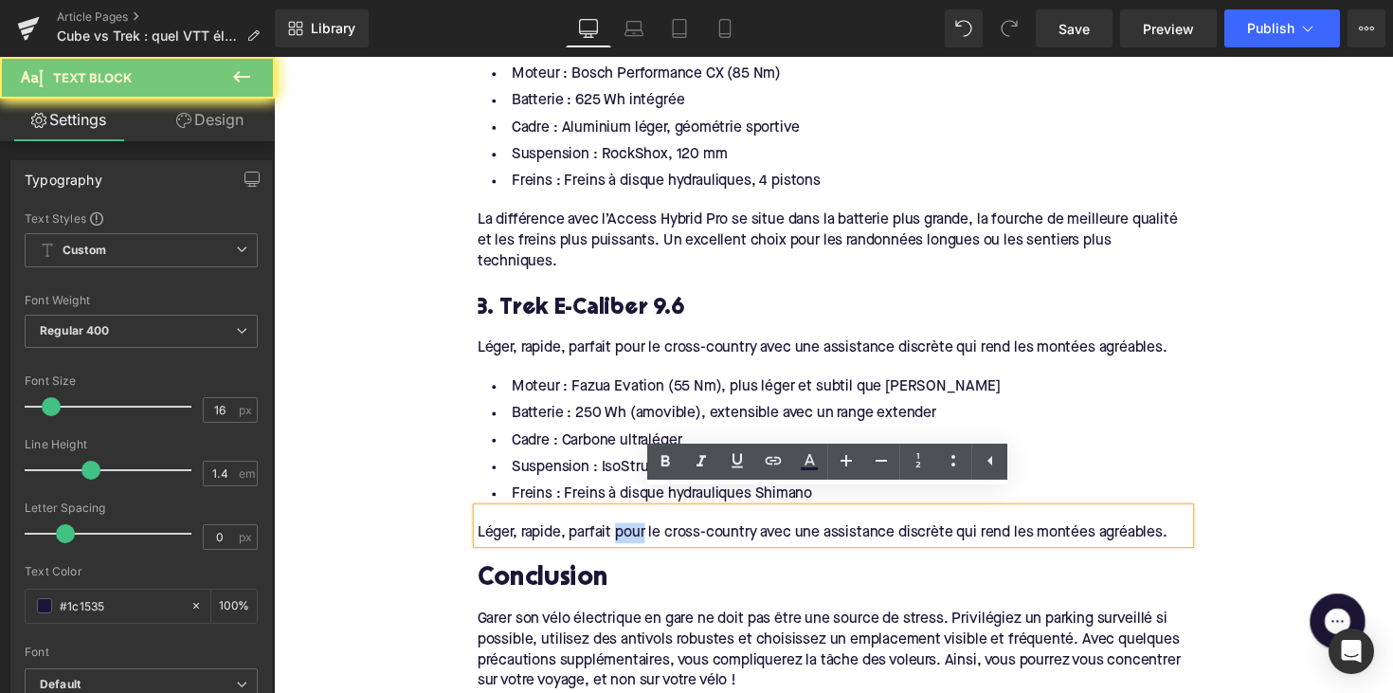
click at [639, 534] on div "Léger, rapide, parfait pour le cross-country avec une assistance discrète qui r…" at bounding box center [847, 544] width 730 height 21
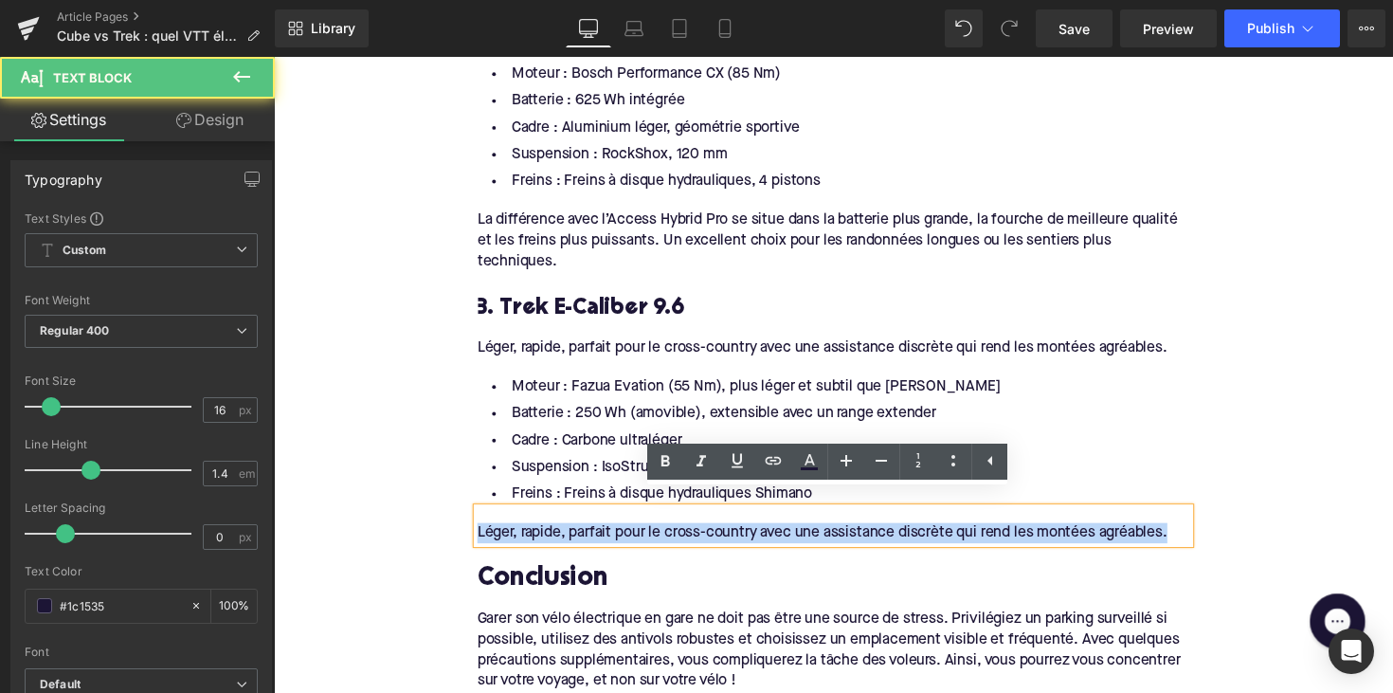
click at [639, 534] on div "Léger, rapide, parfait pour le cross-country avec une assistance discrète qui r…" at bounding box center [847, 544] width 730 height 21
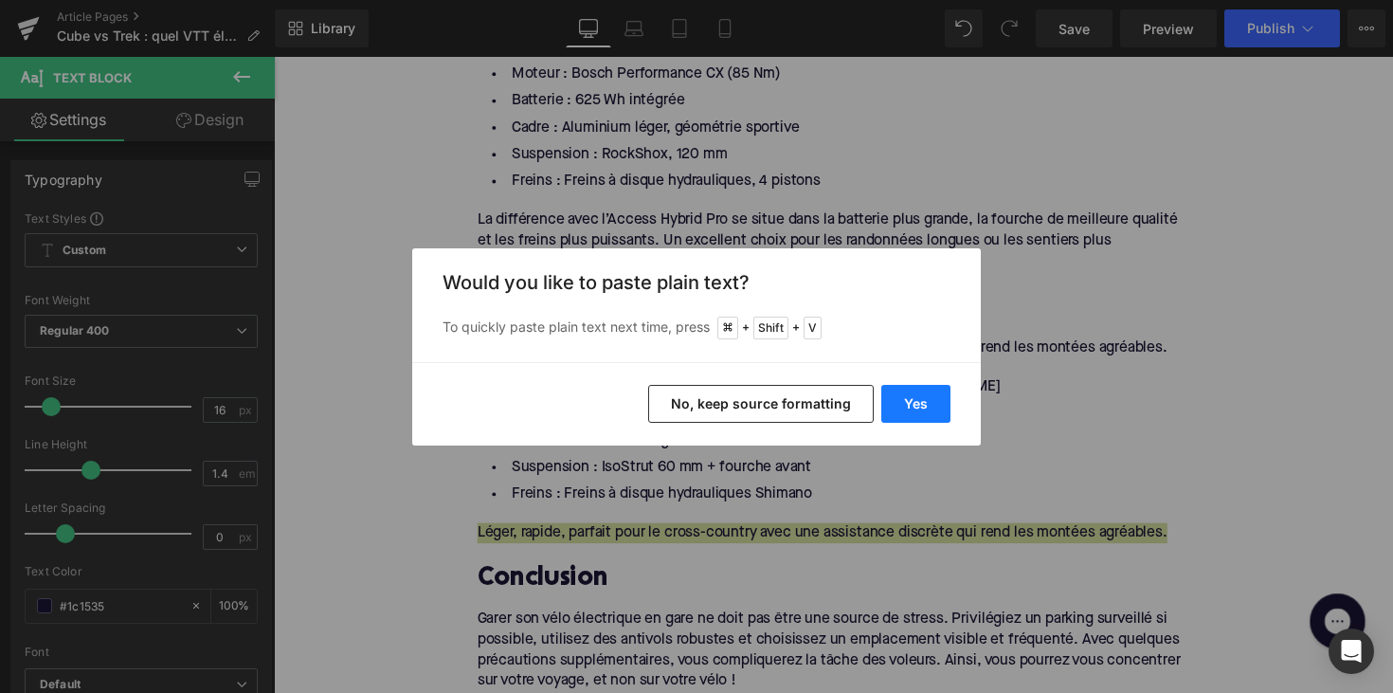
click at [926, 391] on button "Yes" at bounding box center [915, 404] width 69 height 38
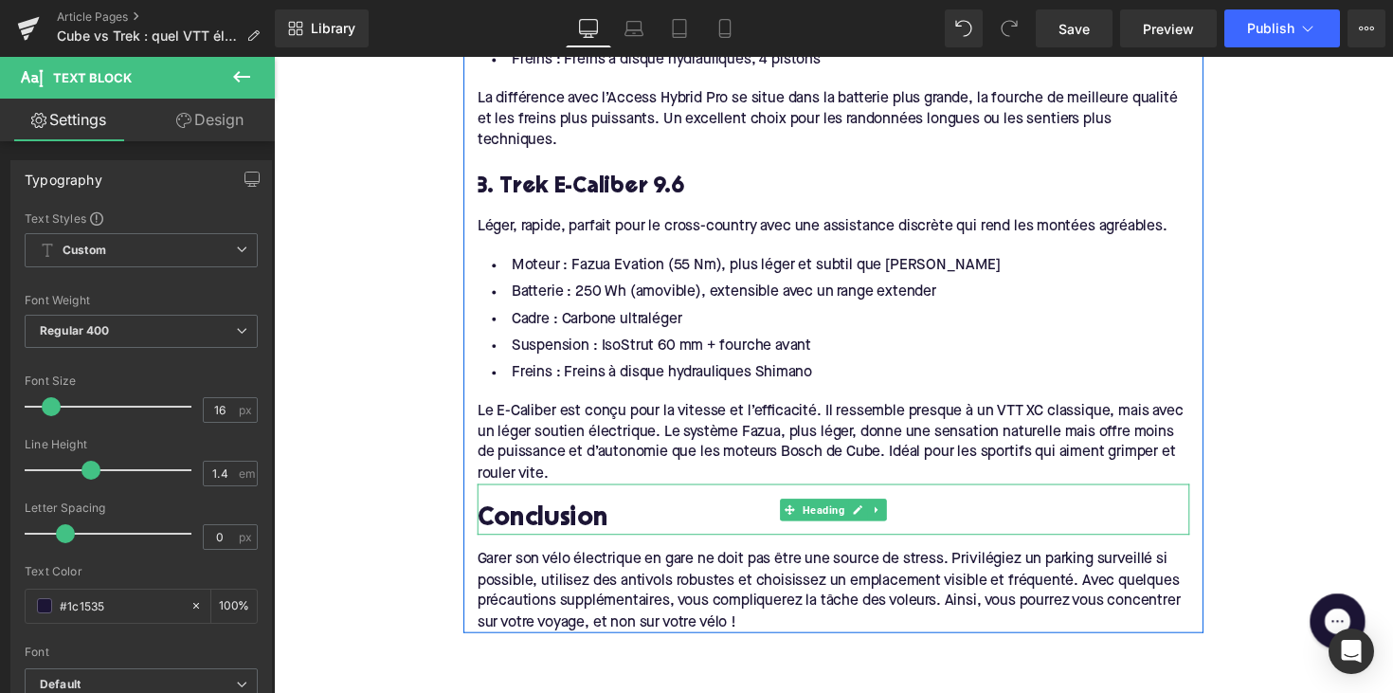
scroll to position [2239, 0]
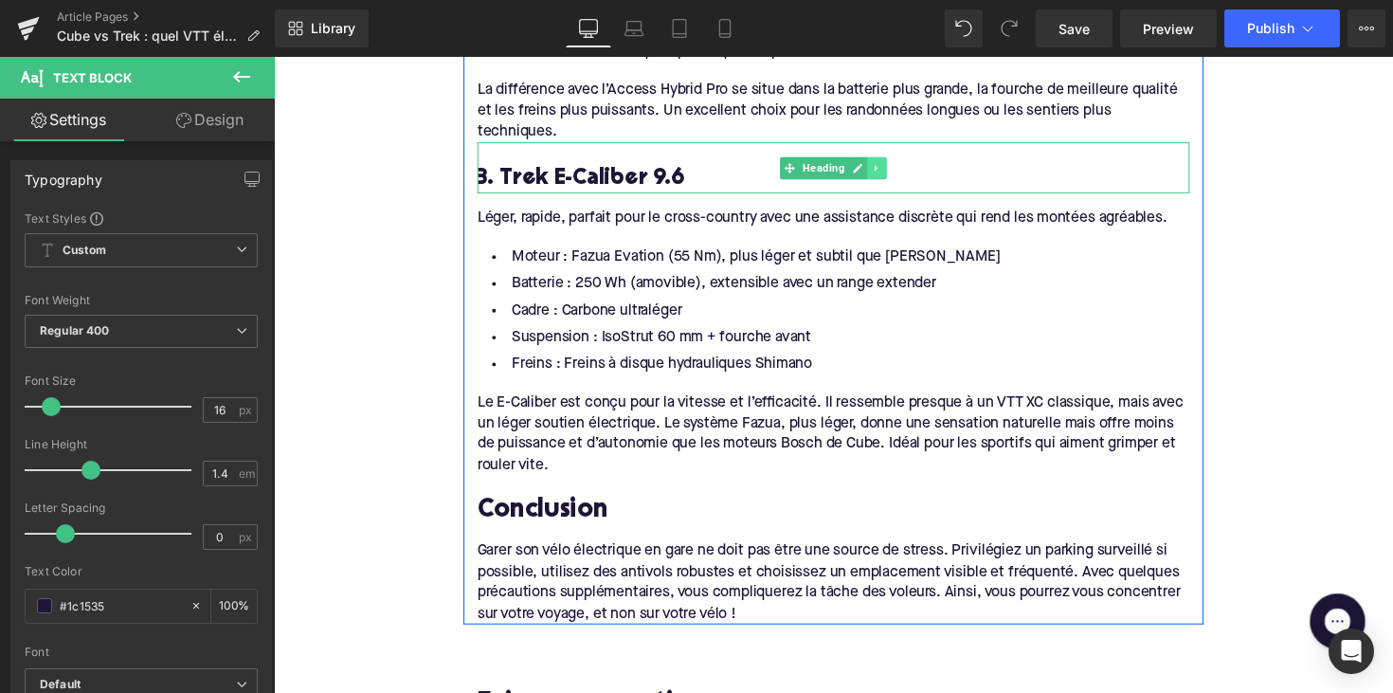
click at [889, 163] on link at bounding box center [892, 170] width 20 height 23
click at [876, 161] on link at bounding box center [882, 170] width 20 height 23
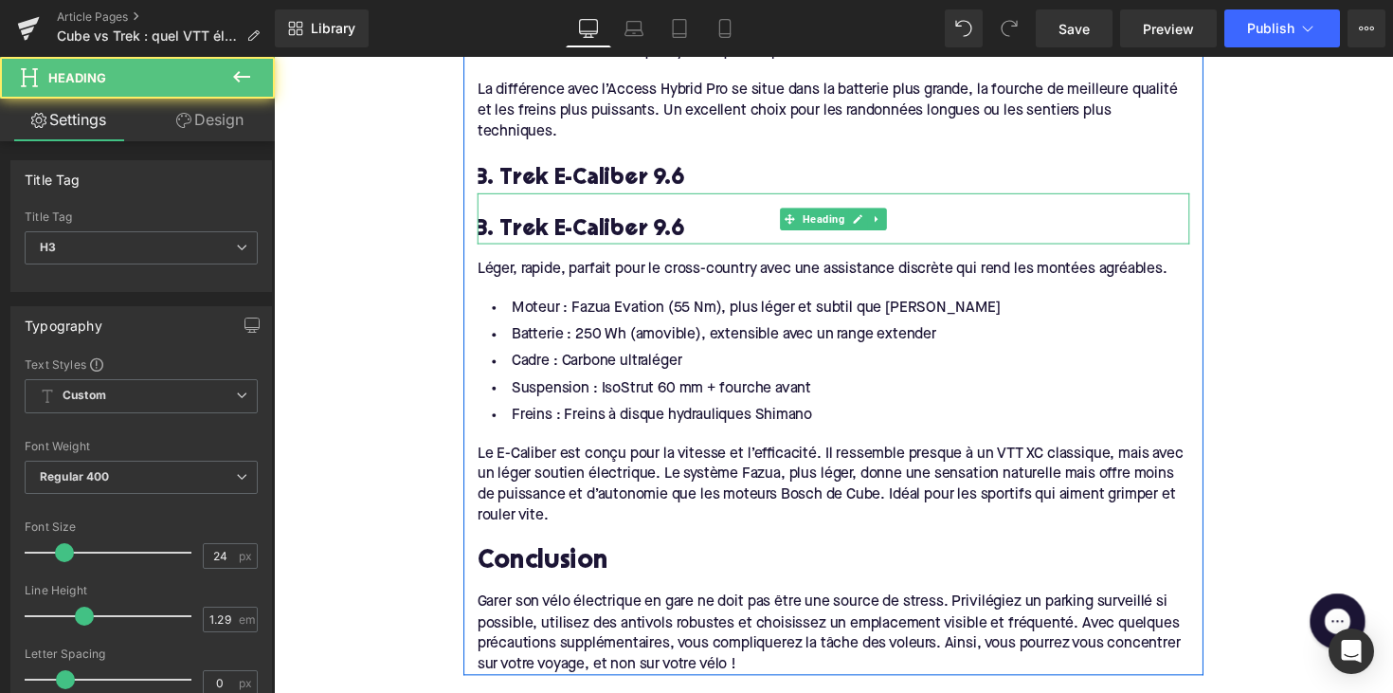
click at [788, 219] on h3 "3. Trek E-Caliber 9.6" at bounding box center [847, 233] width 730 height 29
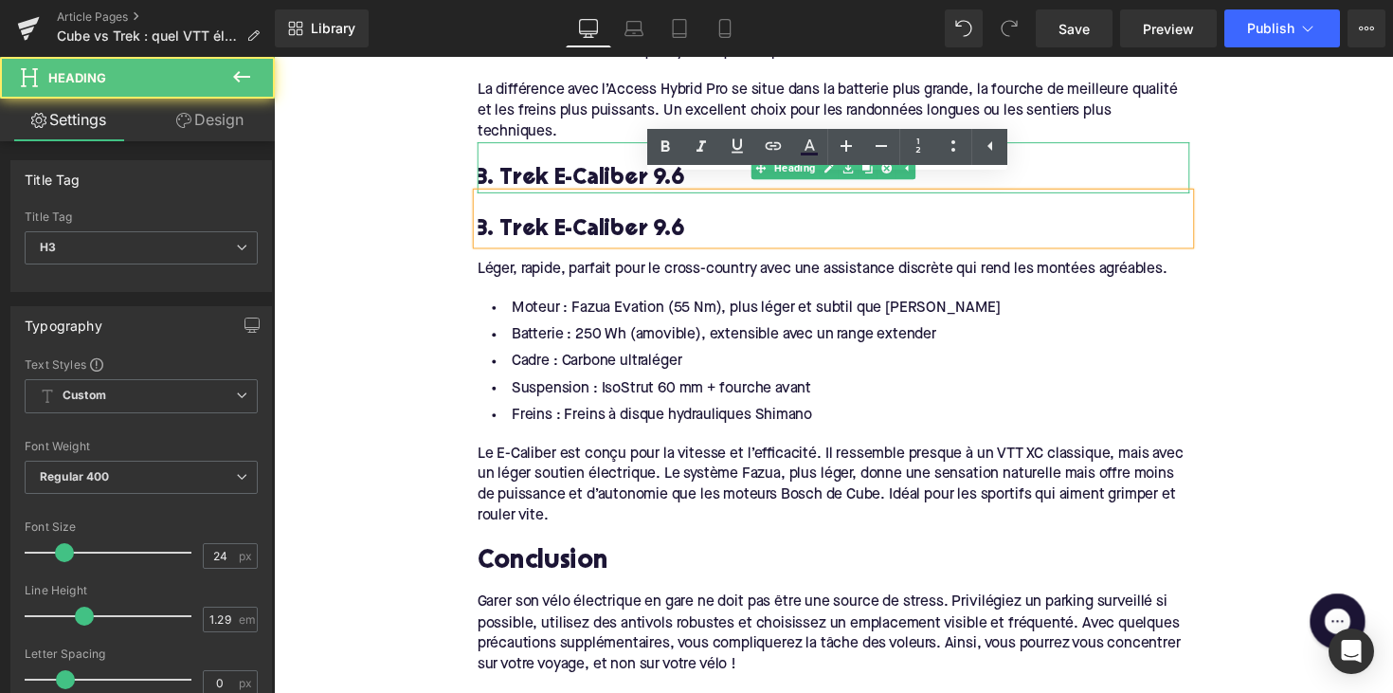
click at [616, 167] on h3 "3. Trek E-Caliber 9.6" at bounding box center [847, 181] width 730 height 29
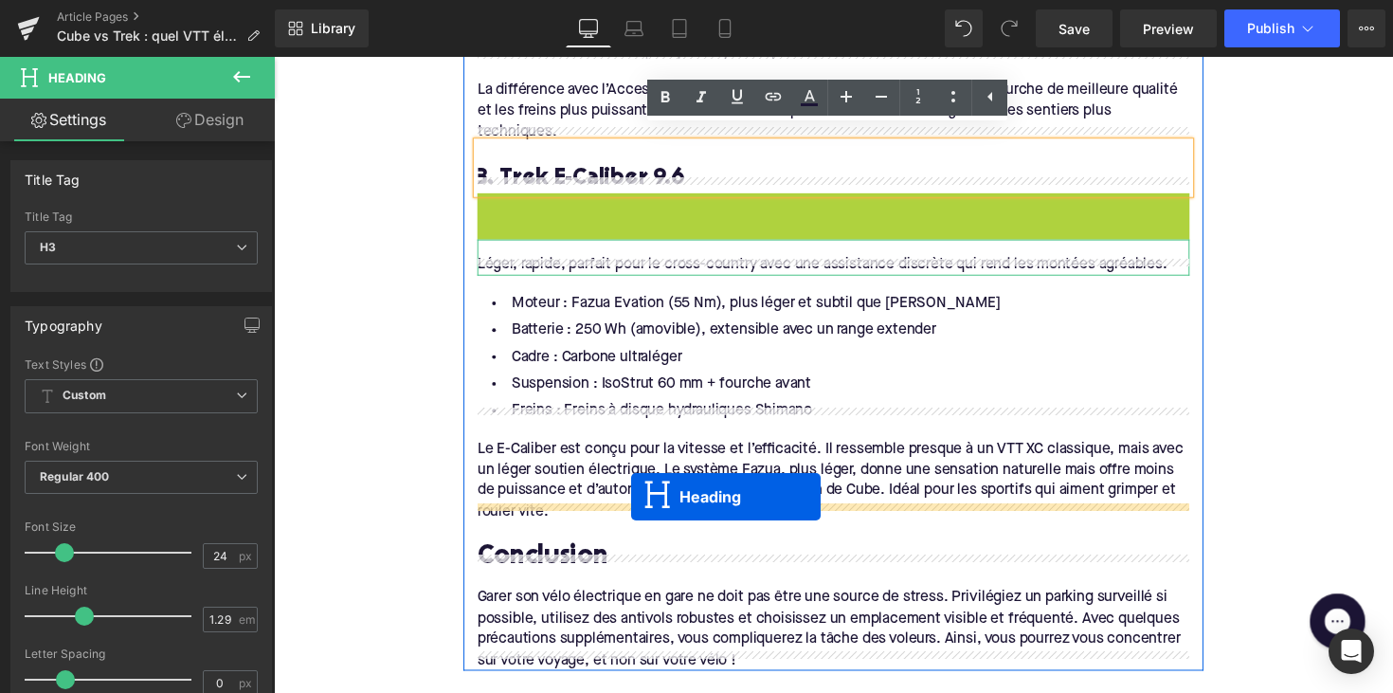
drag, startPoint x: 801, startPoint y: 212, endPoint x: 640, endPoint y: 507, distance: 335.8
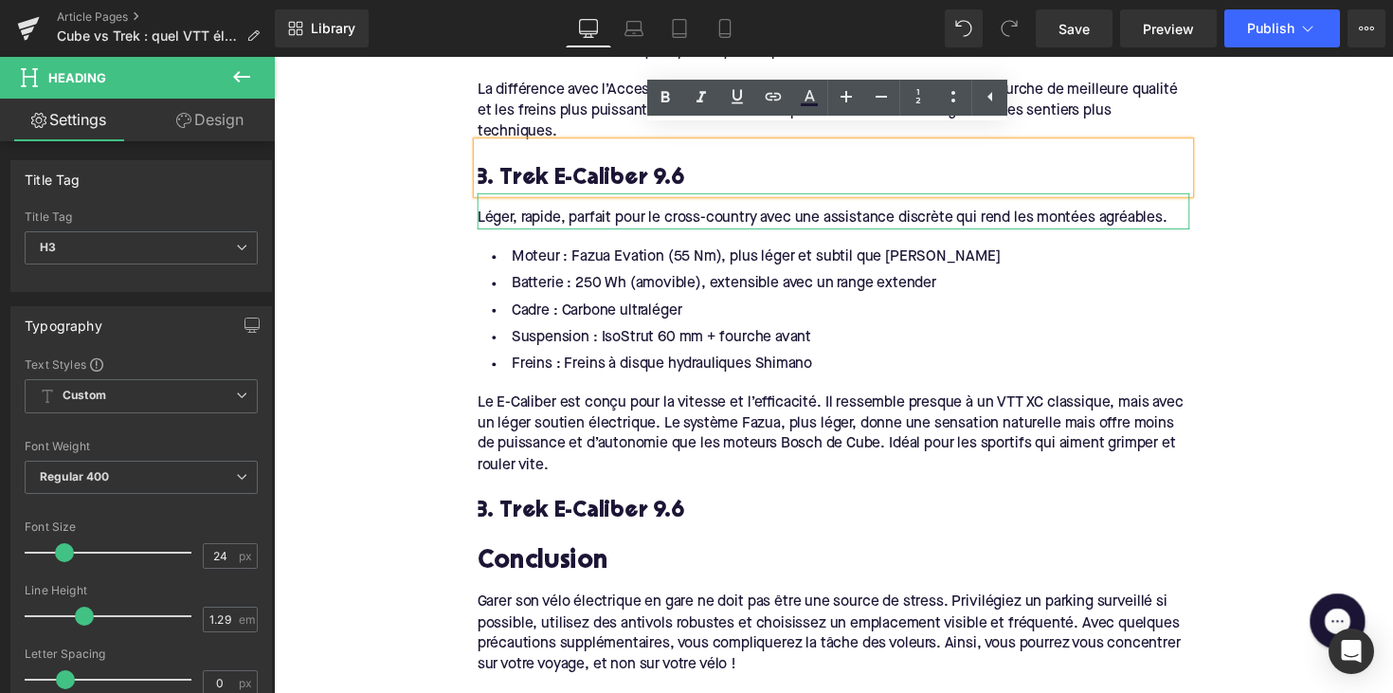
click at [528, 508] on h3 "3. Trek E-Caliber 9.6" at bounding box center [847, 522] width 730 height 29
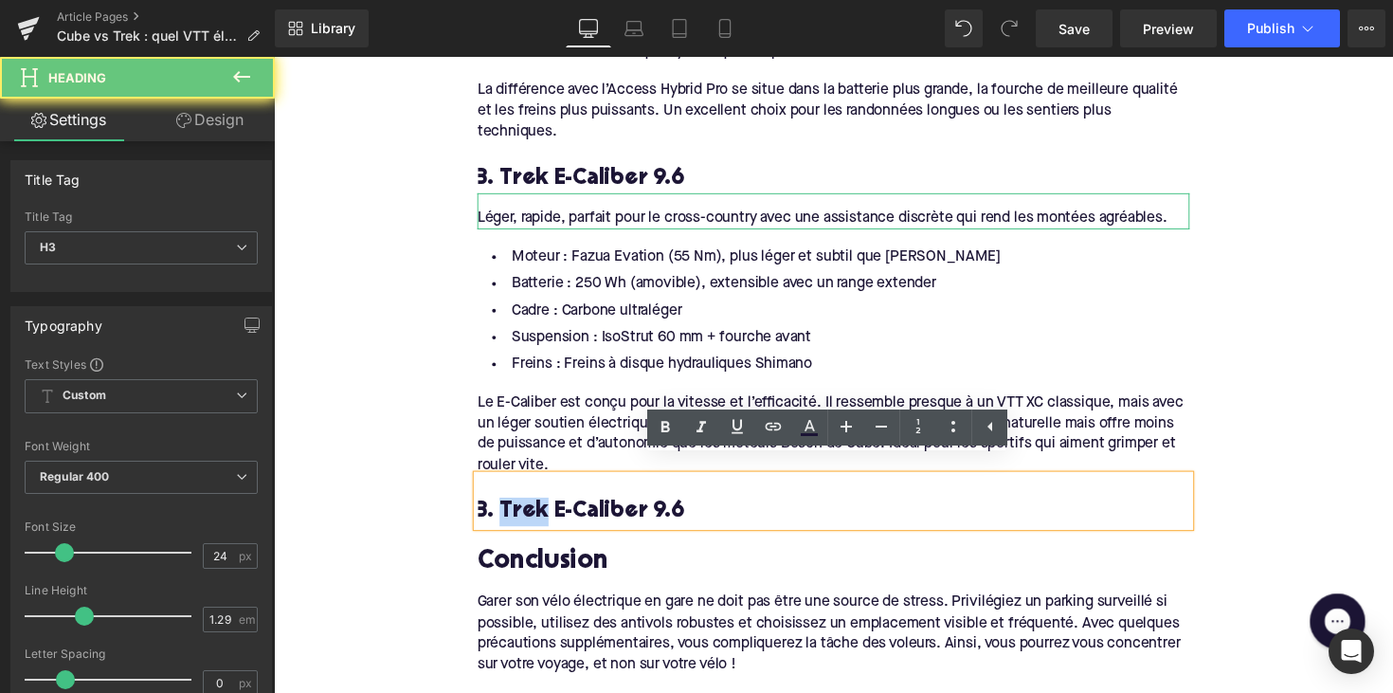
click at [528, 508] on h3 "3. Trek E-Caliber 9.6" at bounding box center [847, 522] width 730 height 29
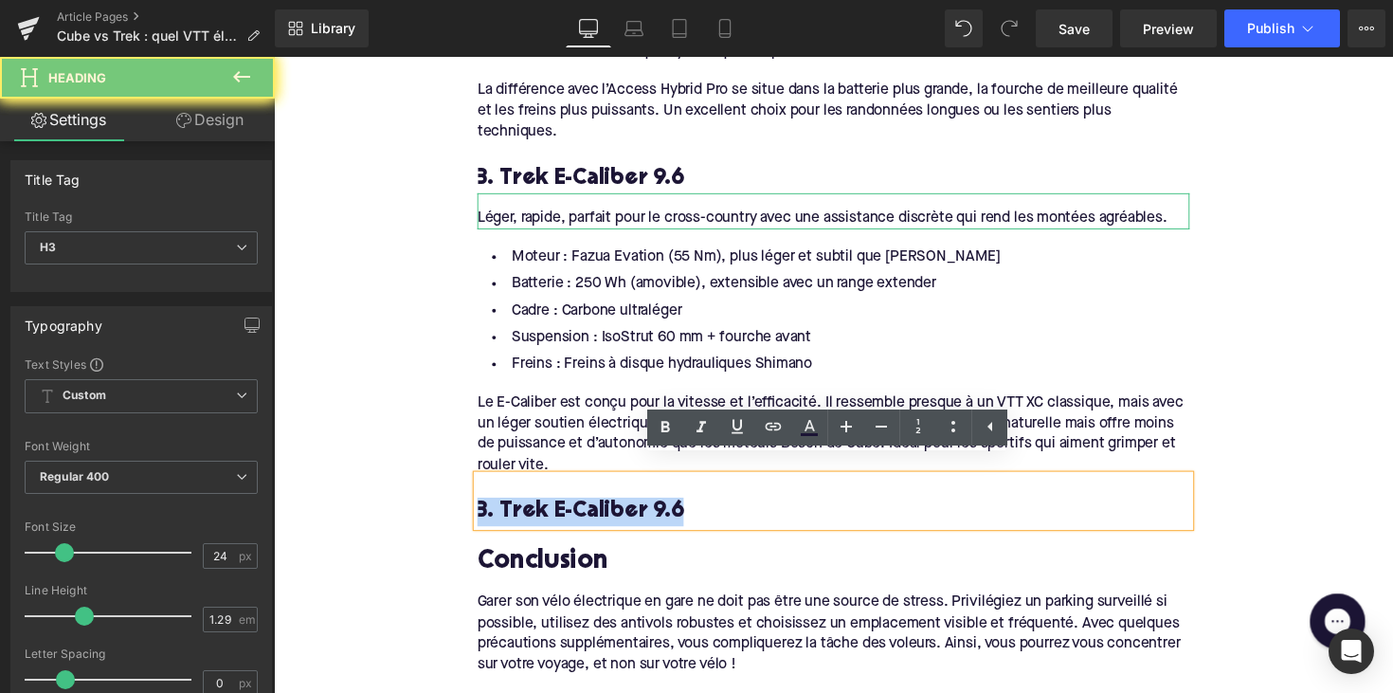
paste div
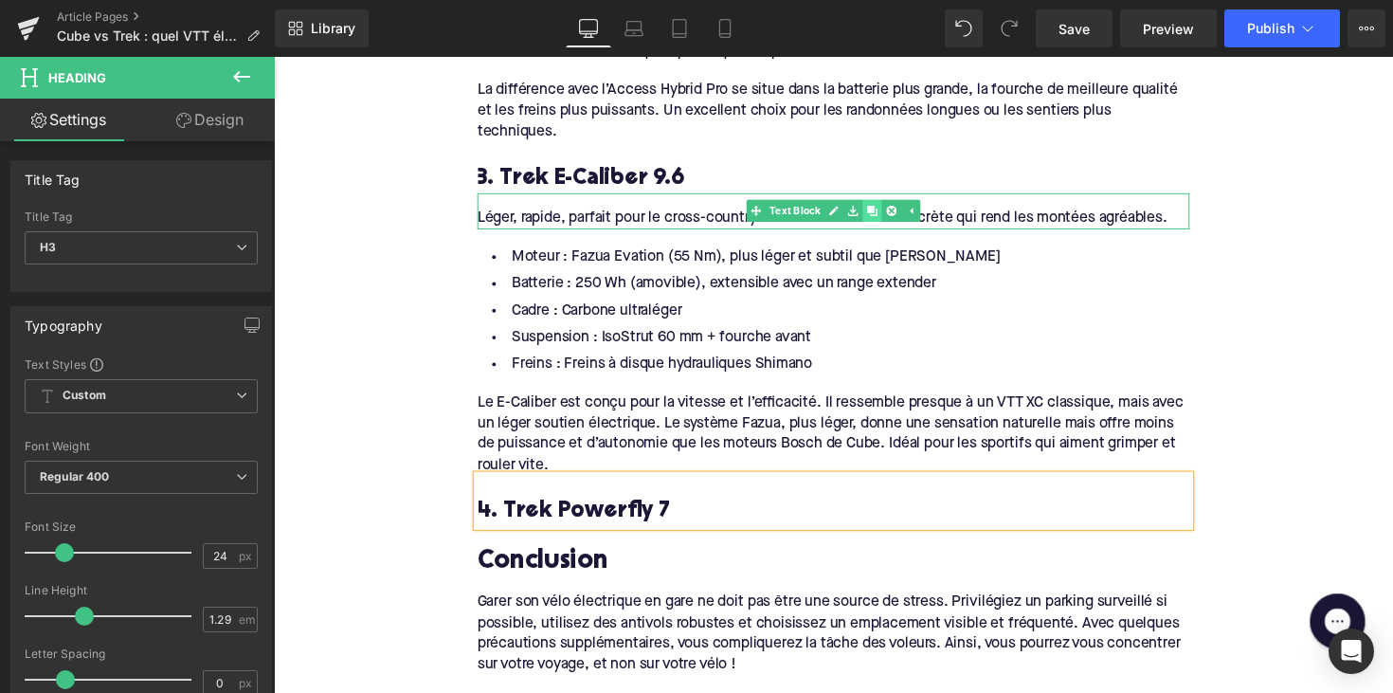
click at [892, 203] on link at bounding box center [887, 214] width 20 height 23
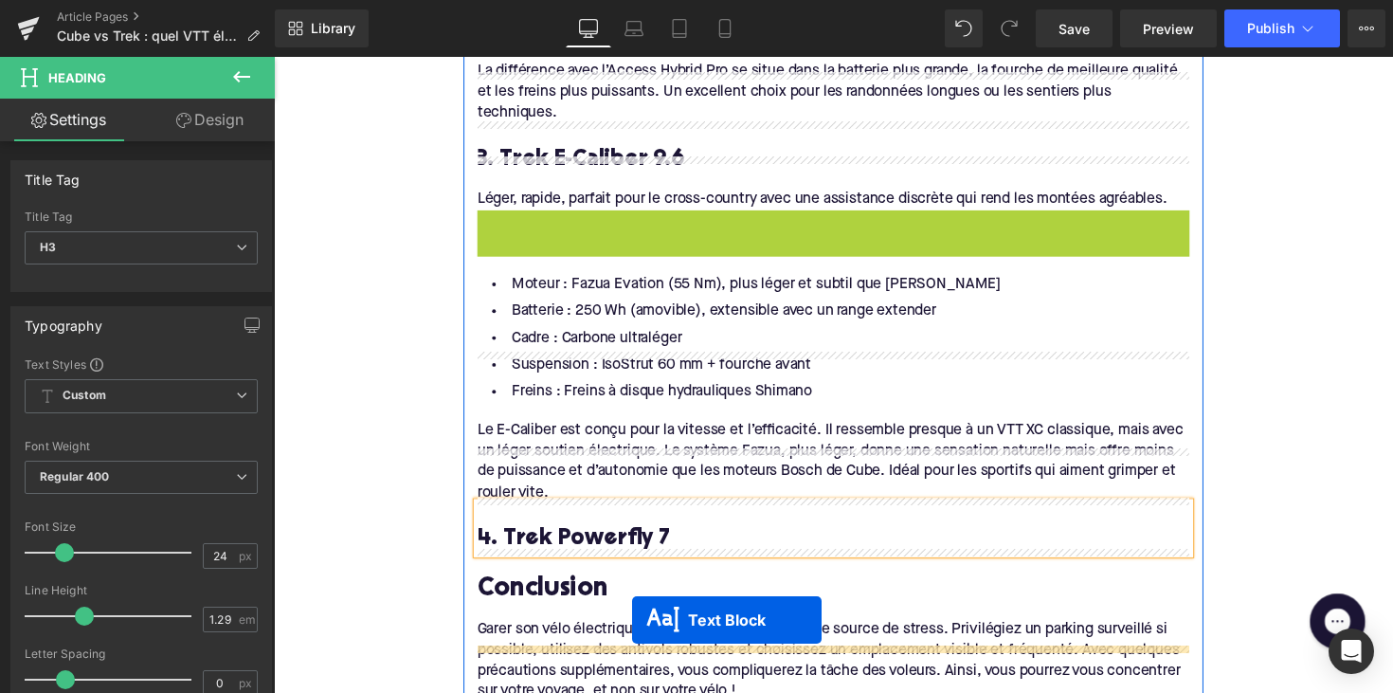
scroll to position [2333, 0]
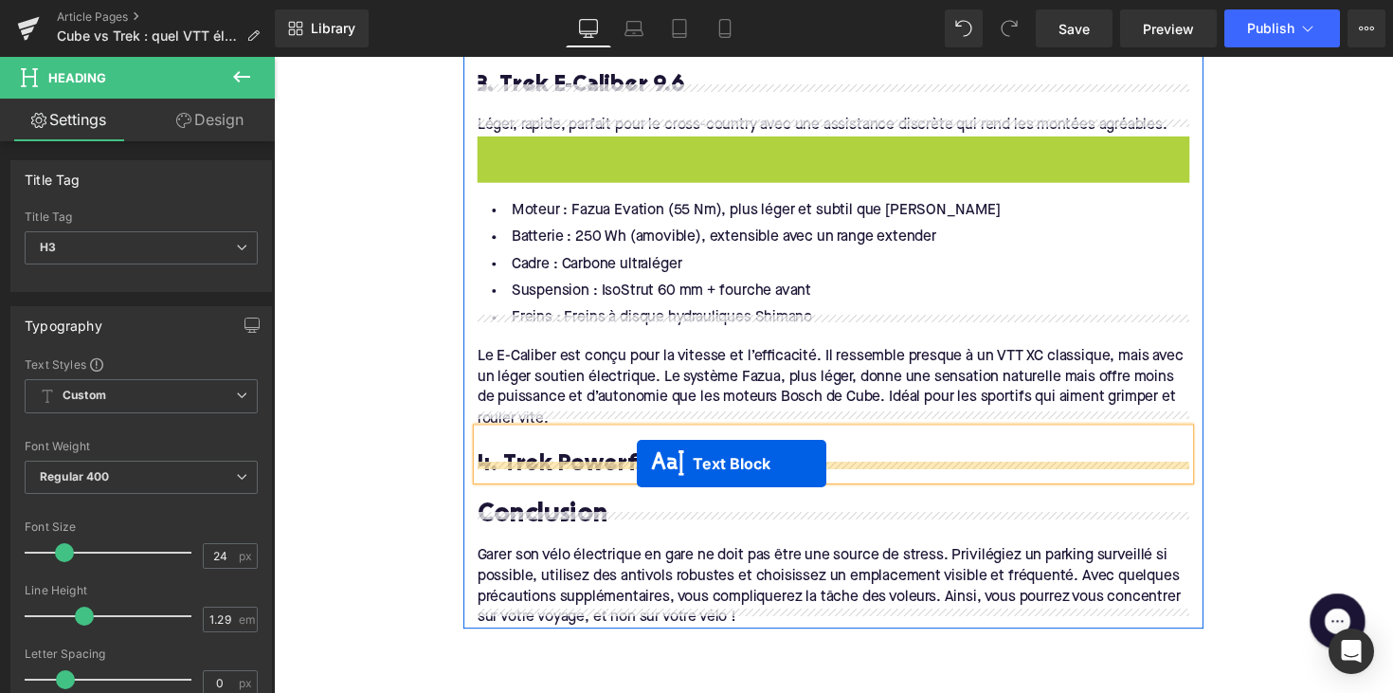
drag, startPoint x: 798, startPoint y: 231, endPoint x: 645, endPoint y: 474, distance: 286.5
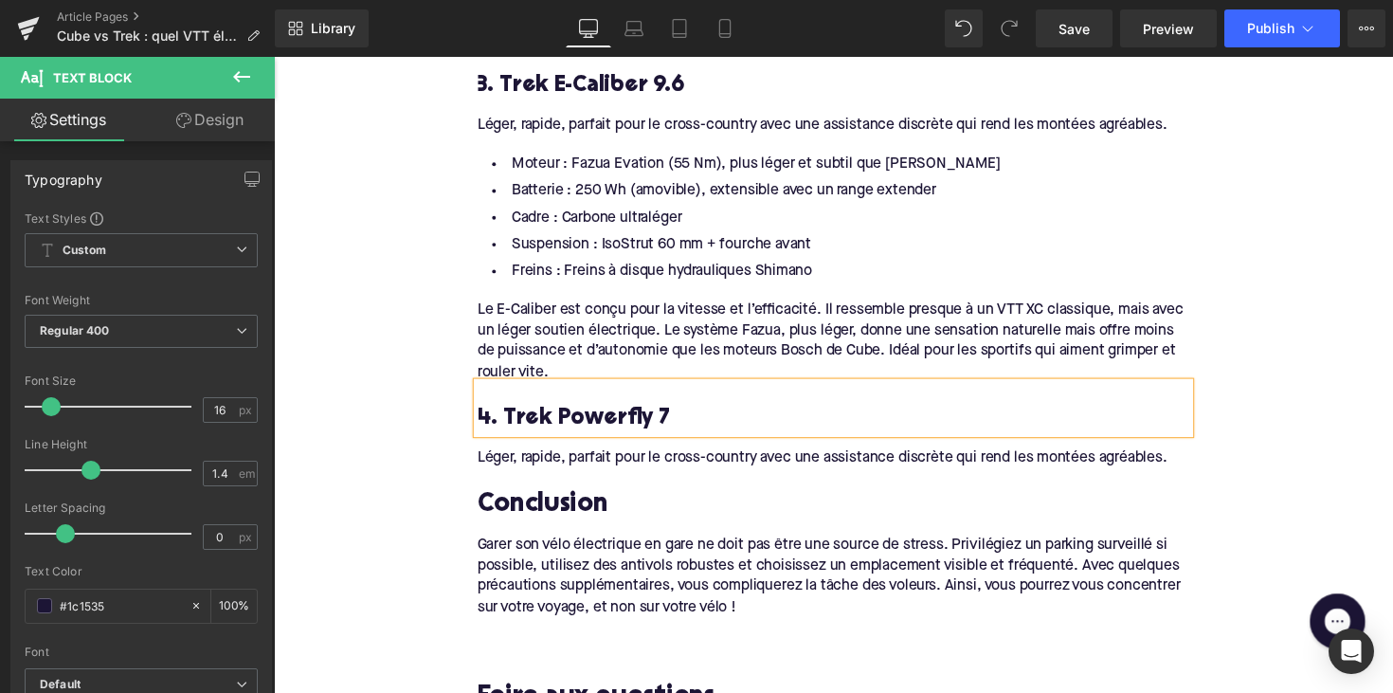
click at [661, 458] on div "Léger, rapide, parfait pour le cross-country avec une assistance discrète qui r…" at bounding box center [847, 468] width 730 height 21
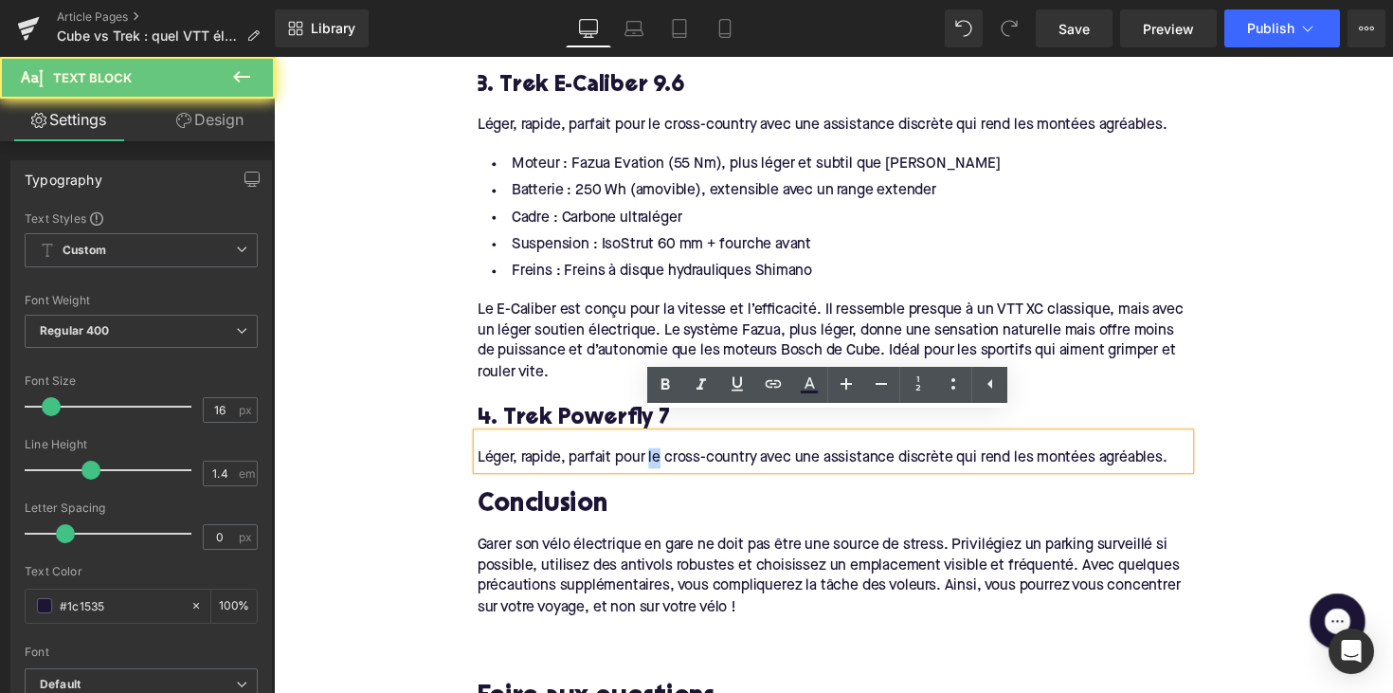
click at [661, 458] on div "Léger, rapide, parfait pour le cross-country avec une assistance discrète qui r…" at bounding box center [847, 468] width 730 height 21
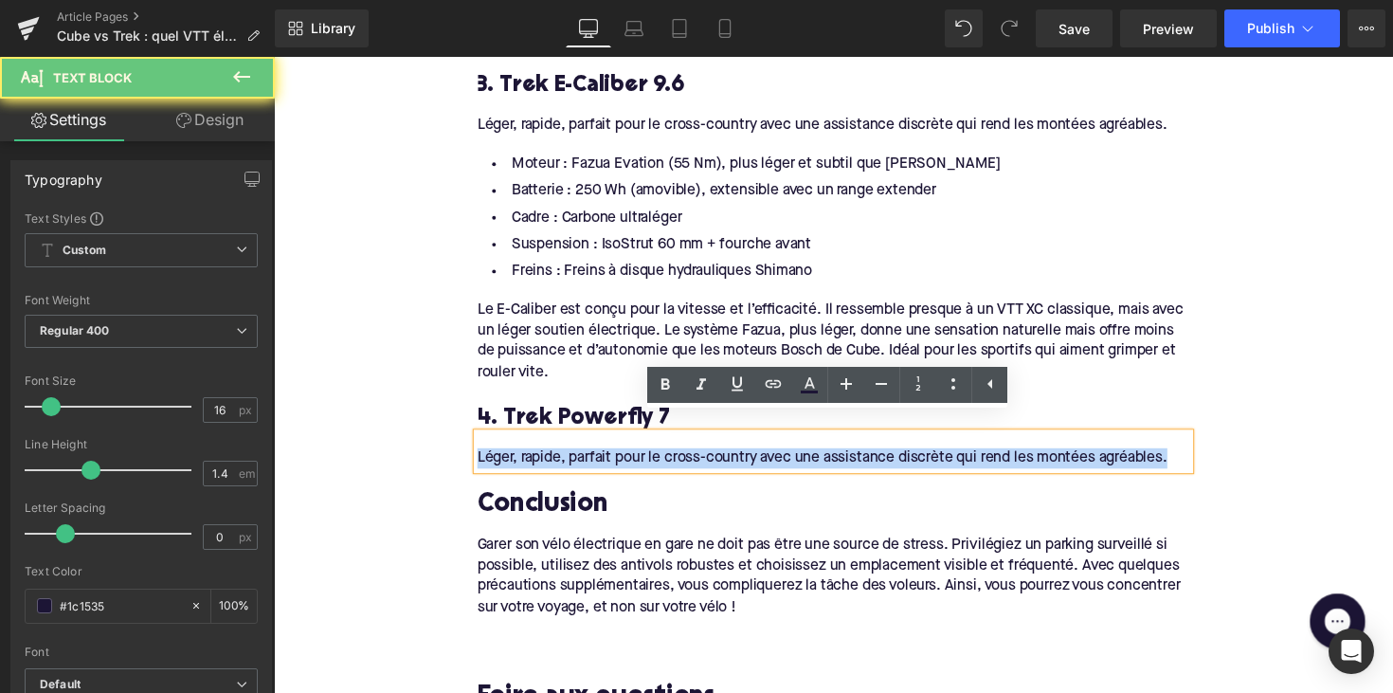
click at [661, 458] on div "Léger, rapide, parfait pour le cross-country avec une assistance discrète qui r…" at bounding box center [847, 468] width 730 height 21
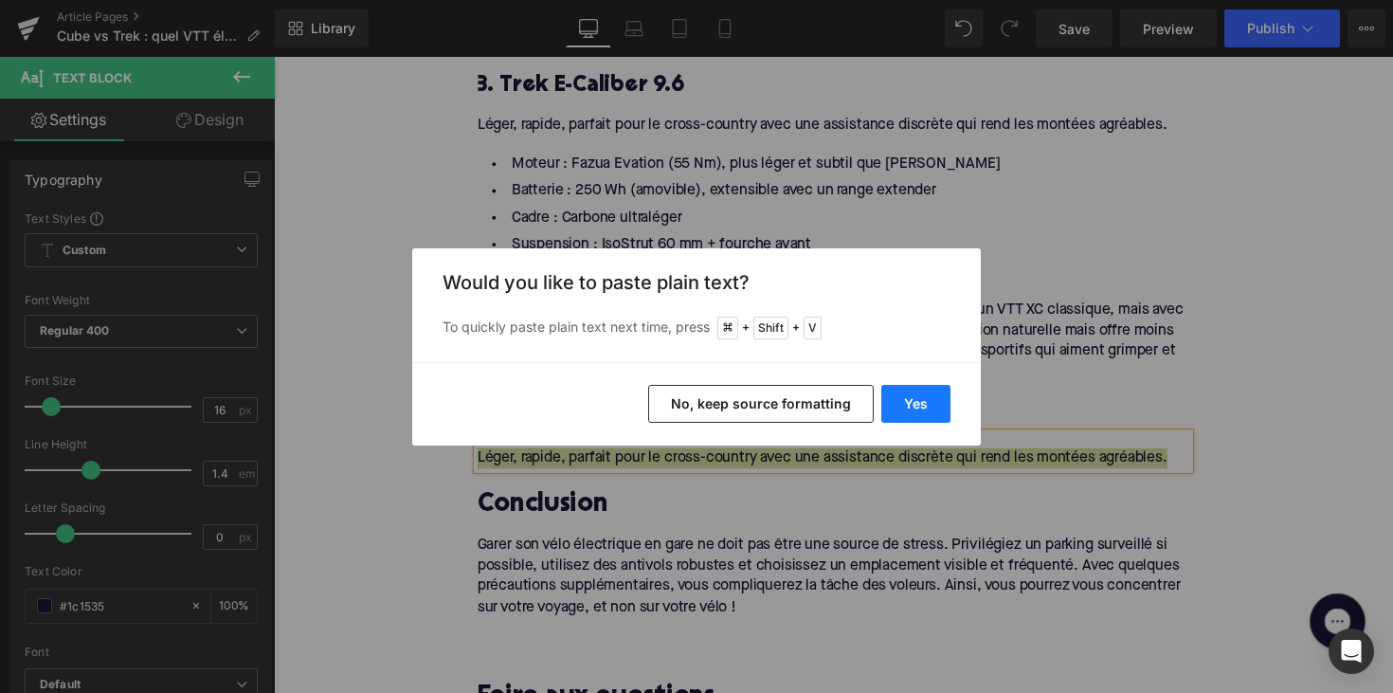
click at [908, 405] on button "Yes" at bounding box center [915, 404] width 69 height 38
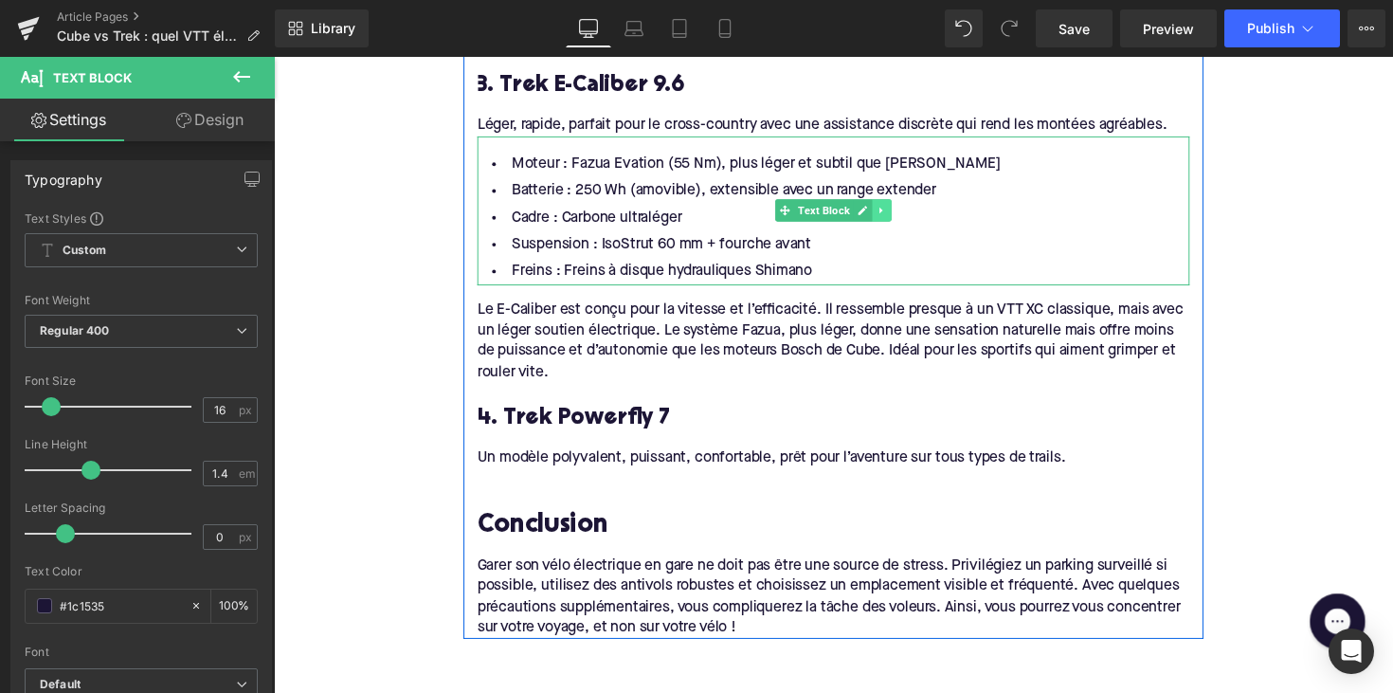
click at [894, 211] on icon at bounding box center [895, 214] width 3 height 7
click at [881, 208] on icon at bounding box center [886, 213] width 10 height 10
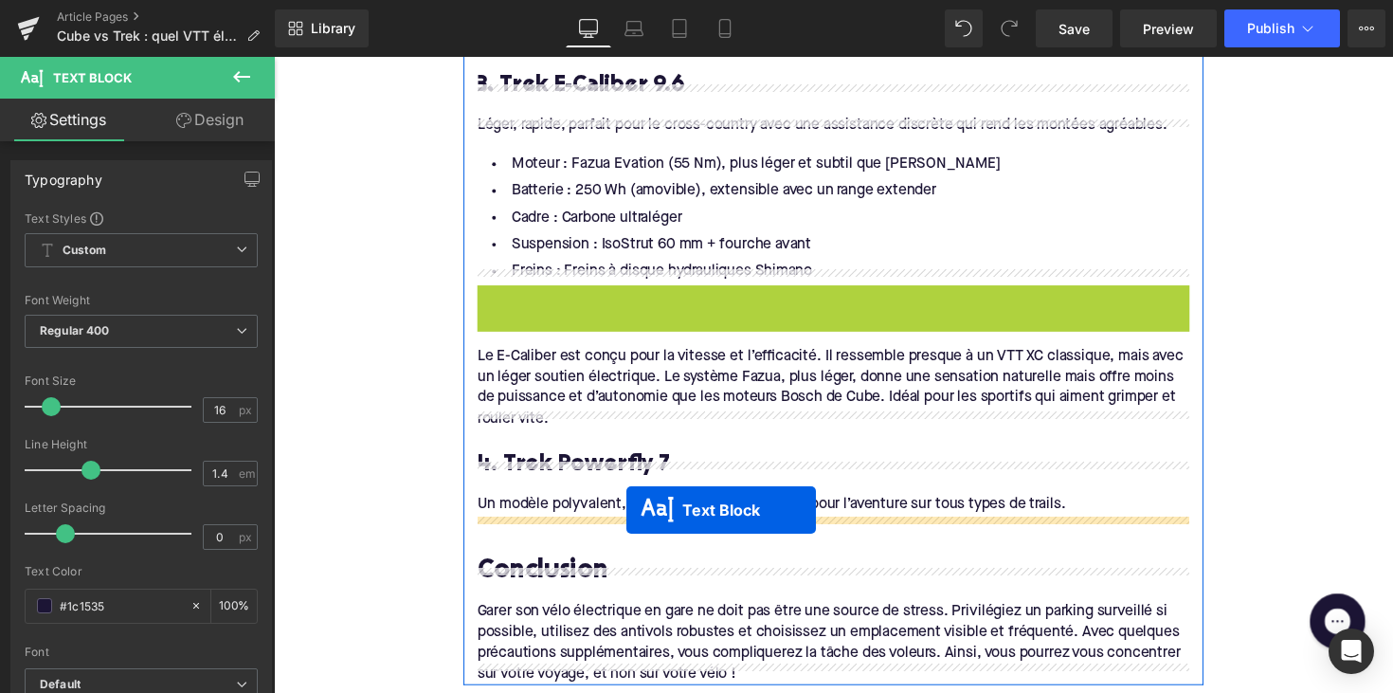
drag, startPoint x: 795, startPoint y: 351, endPoint x: 632, endPoint y: 518, distance: 233.1
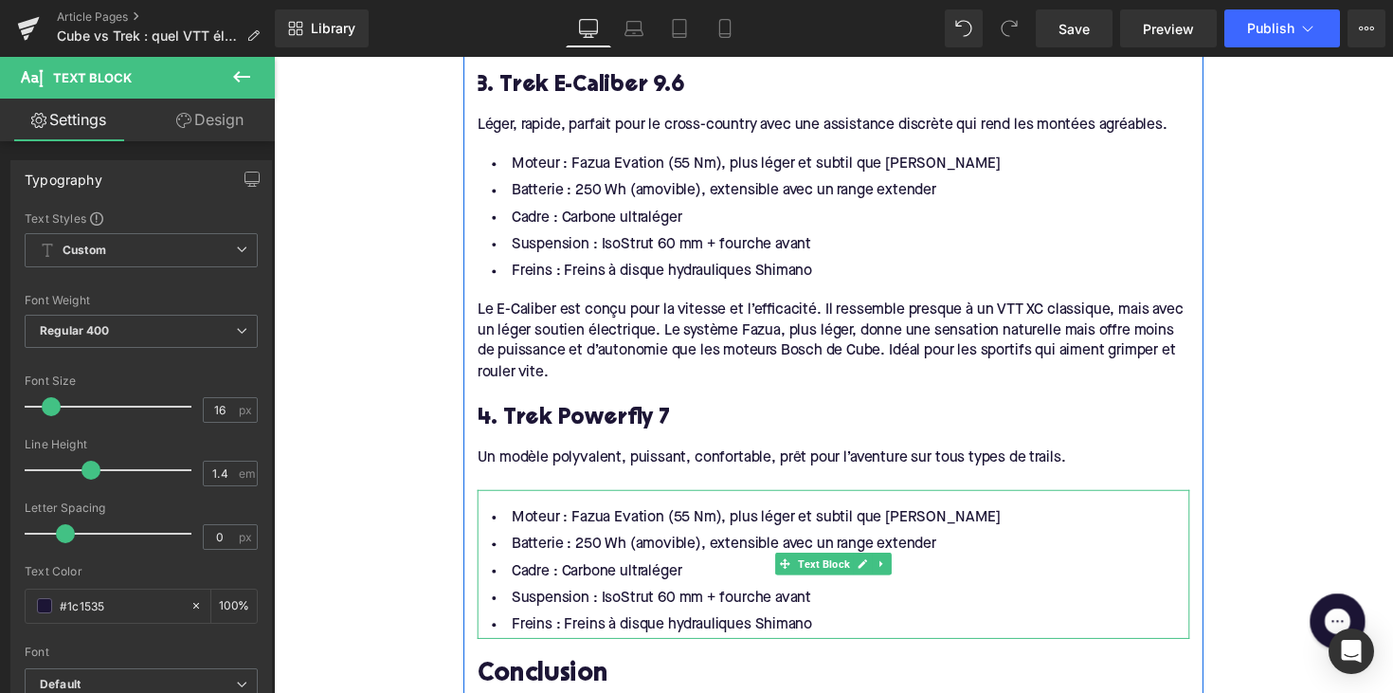
click at [679, 604] on span "Suspension : IsoStrut 60 mm + fourche avant" at bounding box center [670, 611] width 307 height 15
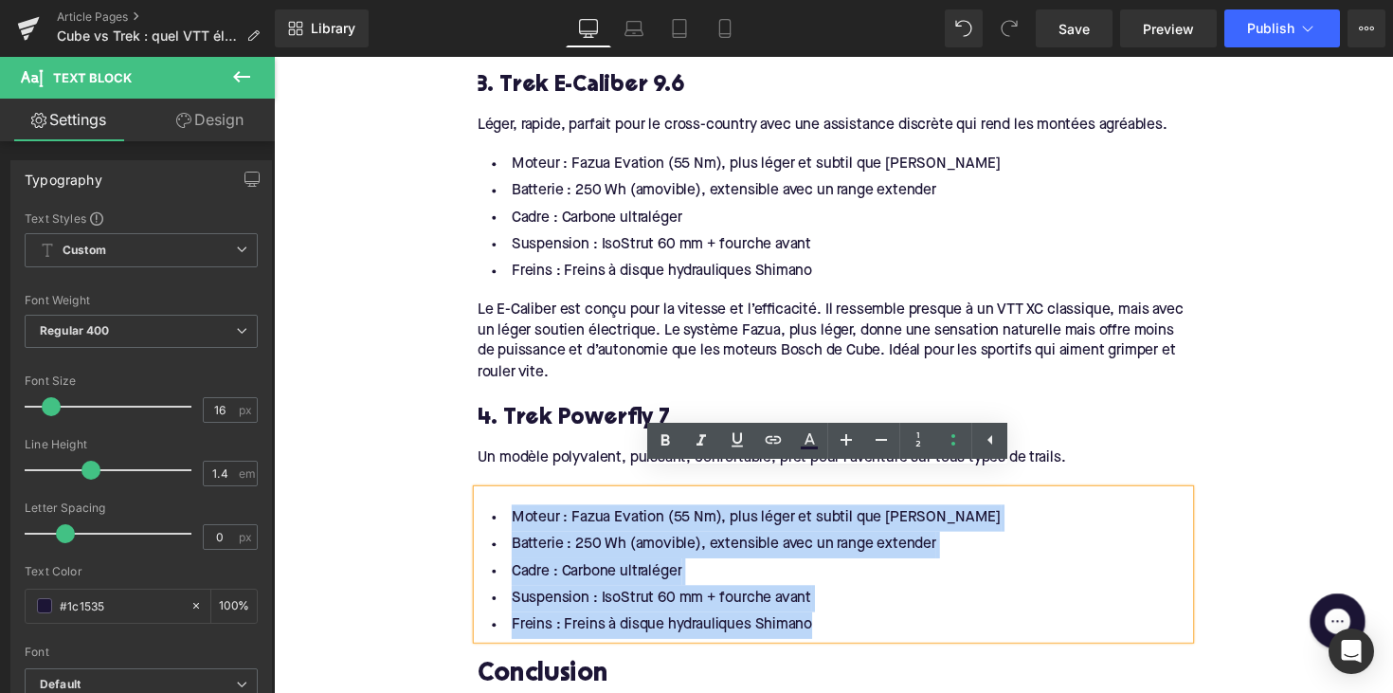
drag, startPoint x: 830, startPoint y: 614, endPoint x: 460, endPoint y: 497, distance: 387.4
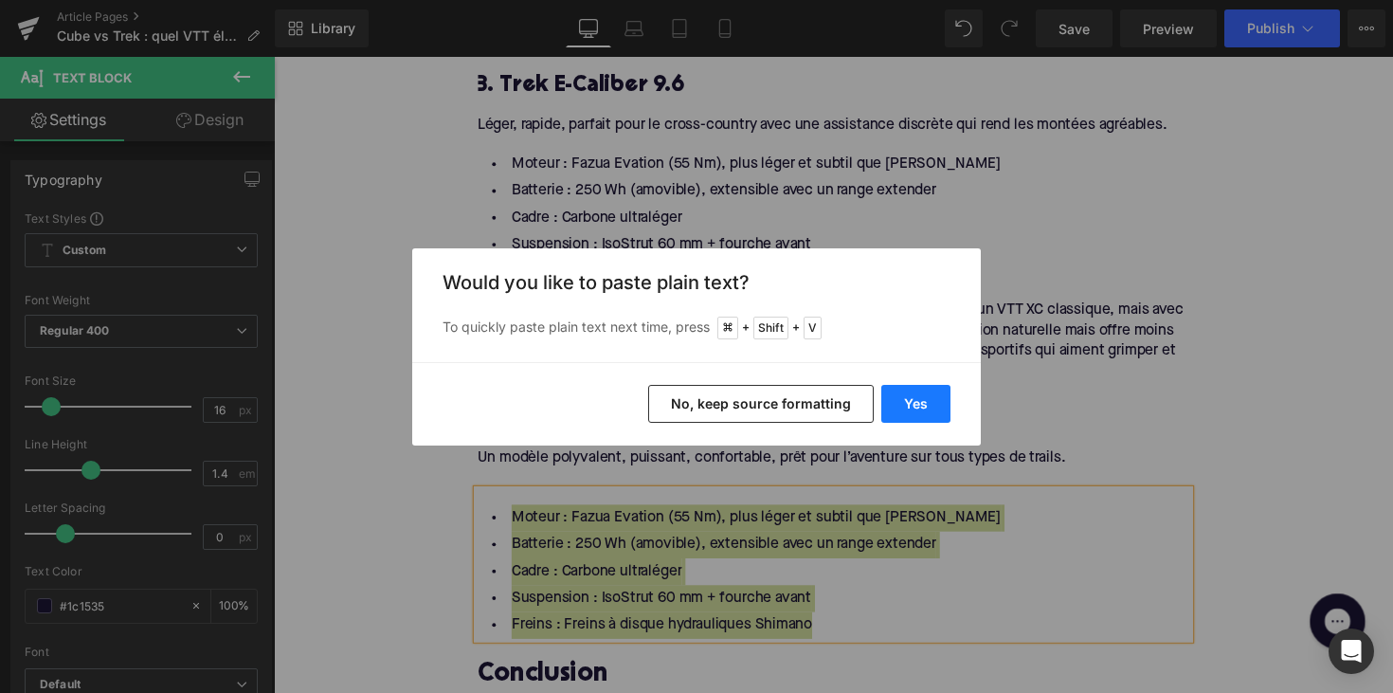
click at [902, 387] on button "Yes" at bounding box center [915, 404] width 69 height 38
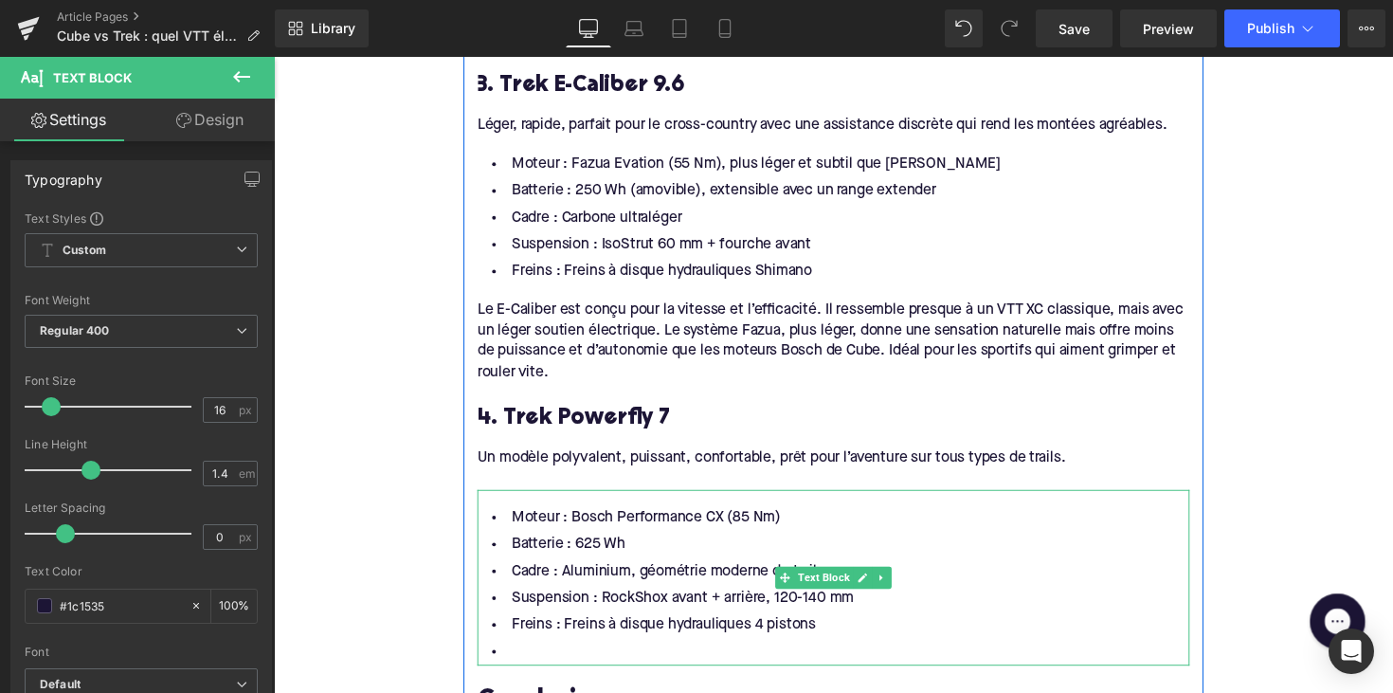
click at [586, 653] on li at bounding box center [847, 666] width 730 height 27
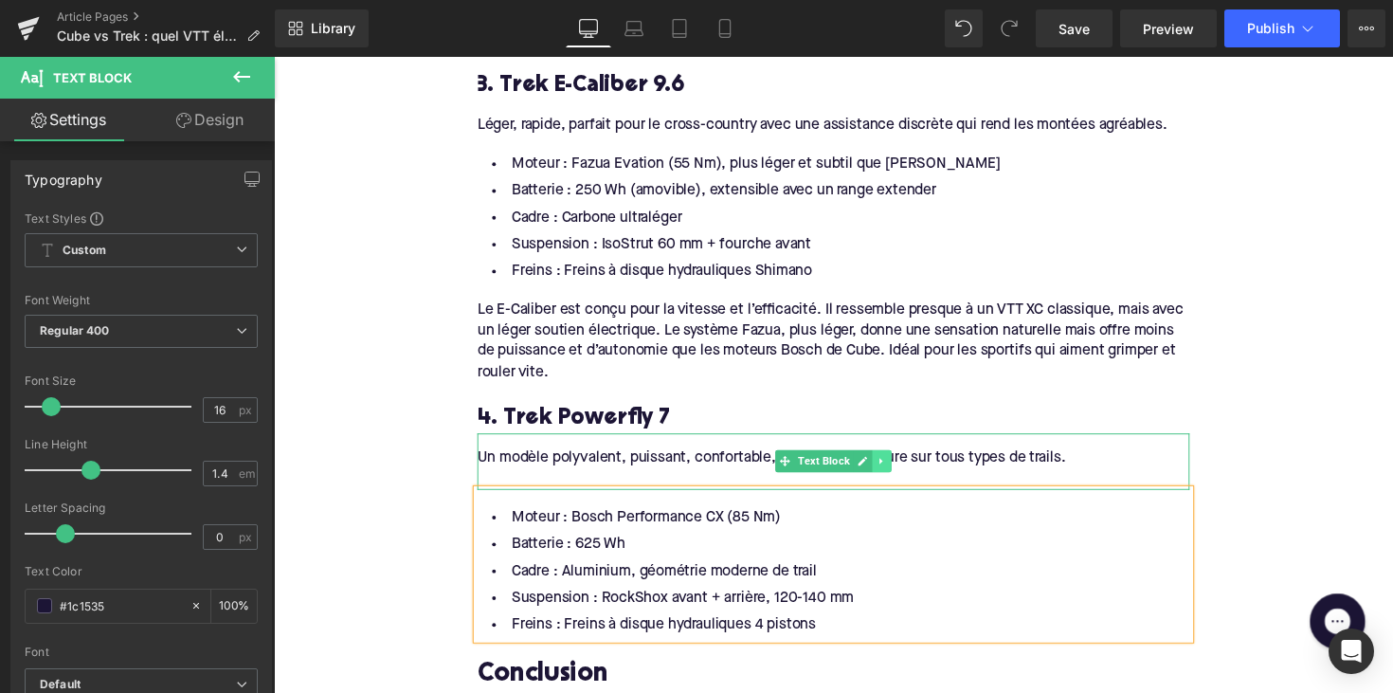
click at [892, 465] on icon at bounding box center [897, 470] width 10 height 11
click at [882, 466] on icon at bounding box center [886, 471] width 10 height 10
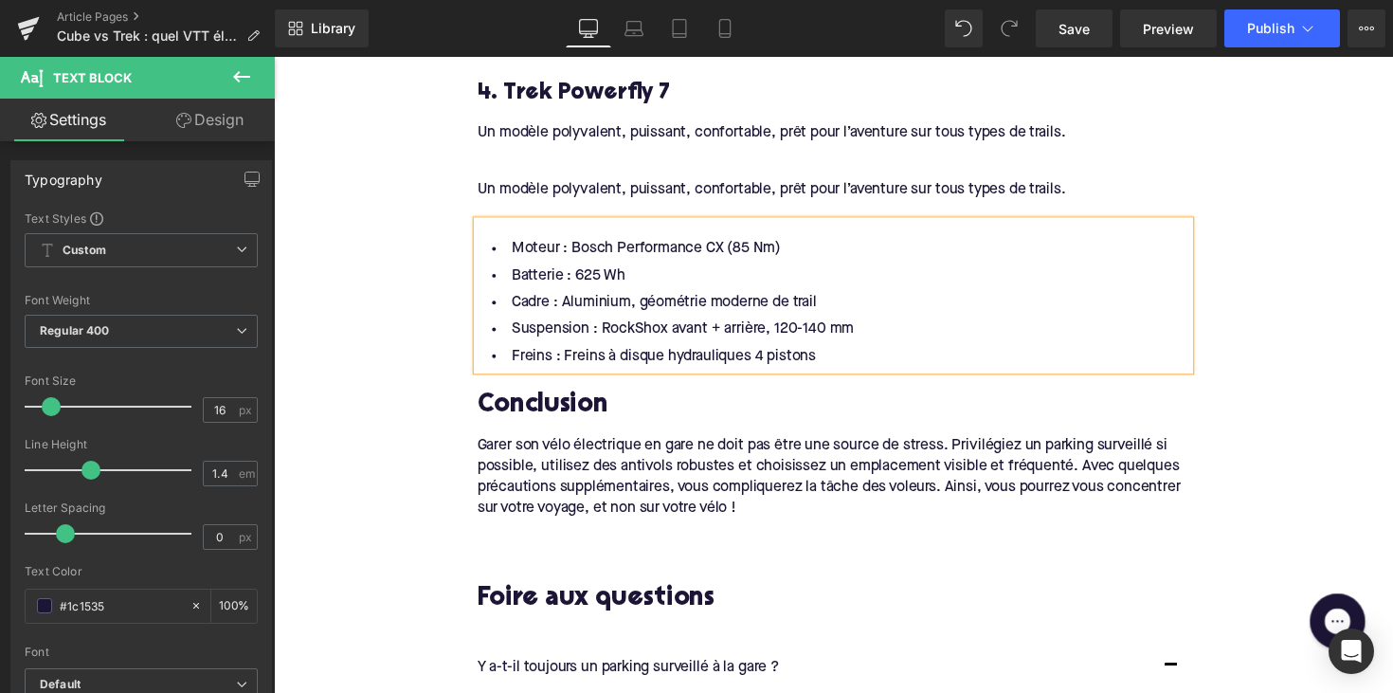
scroll to position [2645, 0]
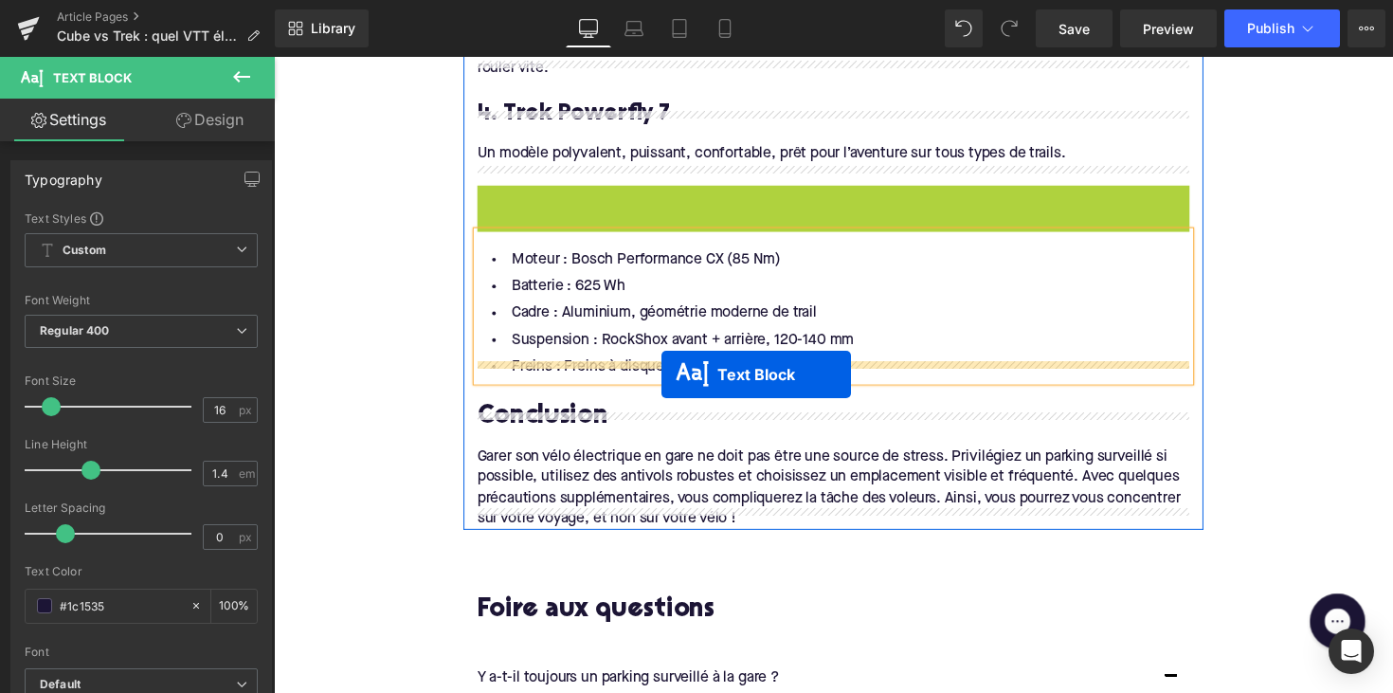
drag, startPoint x: 793, startPoint y: 192, endPoint x: 671, endPoint y: 382, distance: 225.5
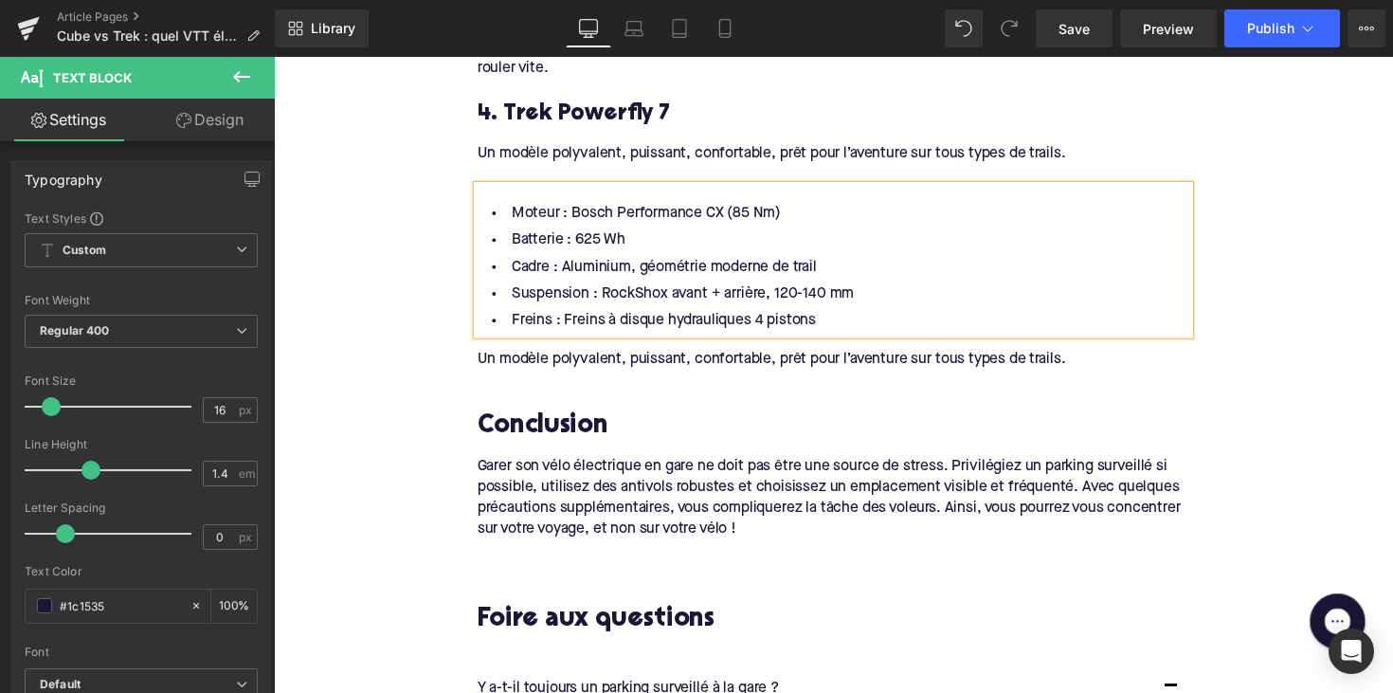
click at [587, 356] on div "Un modèle polyvalent, puissant, confortable, prêt pour l’aventure sur tous type…" at bounding box center [847, 366] width 730 height 21
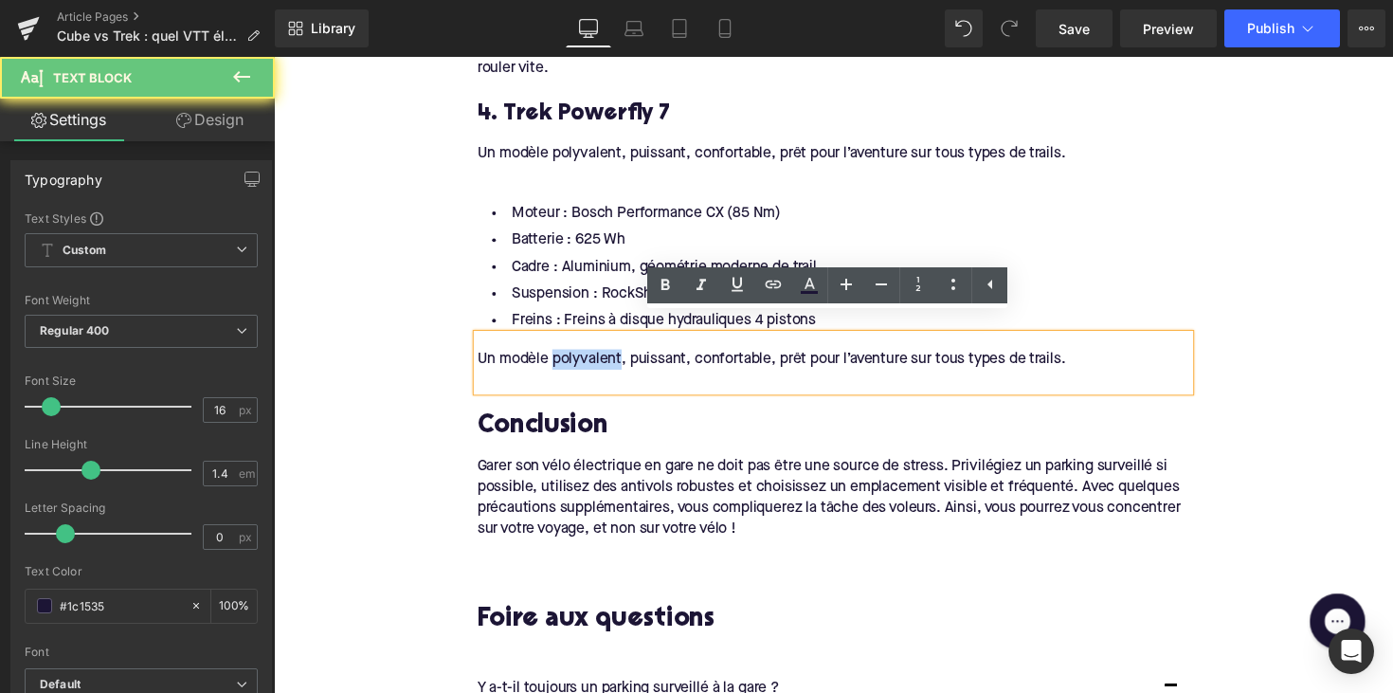
click at [587, 356] on div "Un modèle polyvalent, puissant, confortable, prêt pour l’aventure sur tous type…" at bounding box center [847, 366] width 730 height 21
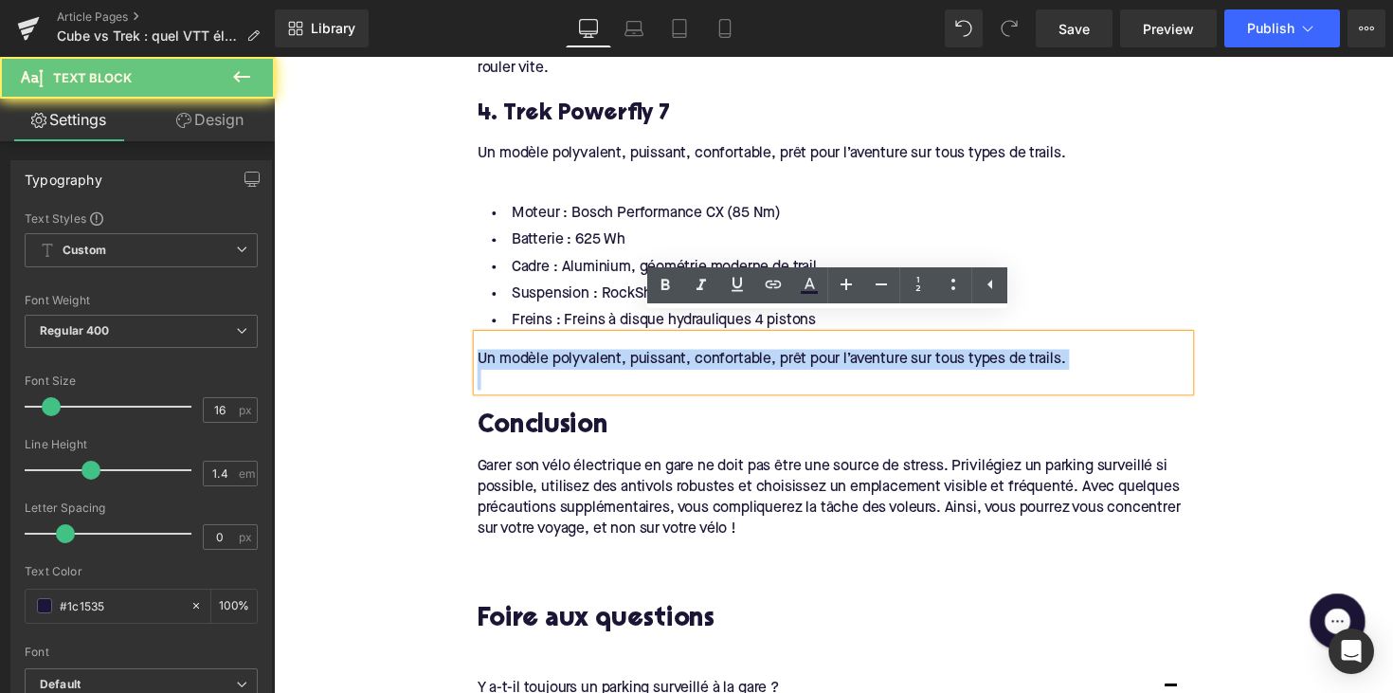
click at [587, 356] on div "Un modèle polyvalent, puissant, confortable, prêt pour l’aventure sur tous type…" at bounding box center [847, 366] width 730 height 21
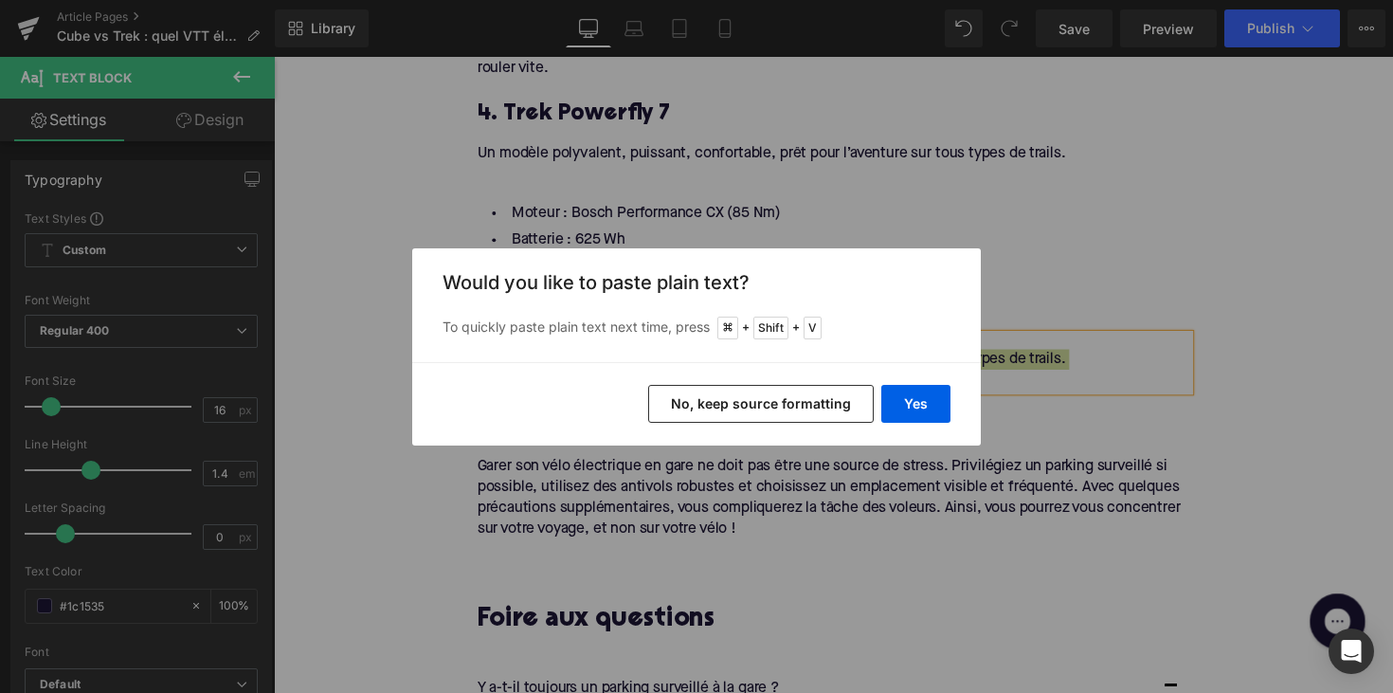
click at [915, 423] on div "Yes No, keep source formatting" at bounding box center [696, 403] width 568 height 83
click at [920, 412] on button "Yes" at bounding box center [915, 404] width 69 height 38
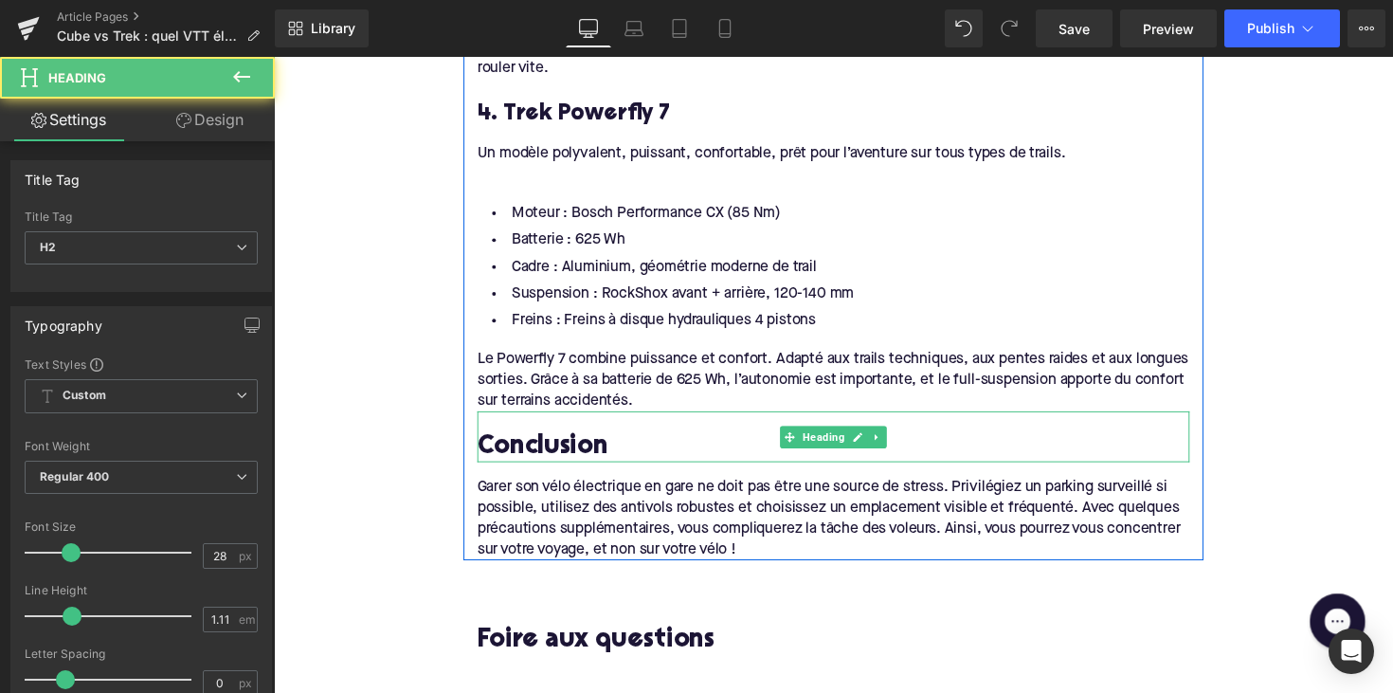
click at [535, 442] on h2 "Conclusion" at bounding box center [847, 456] width 730 height 29
paste div
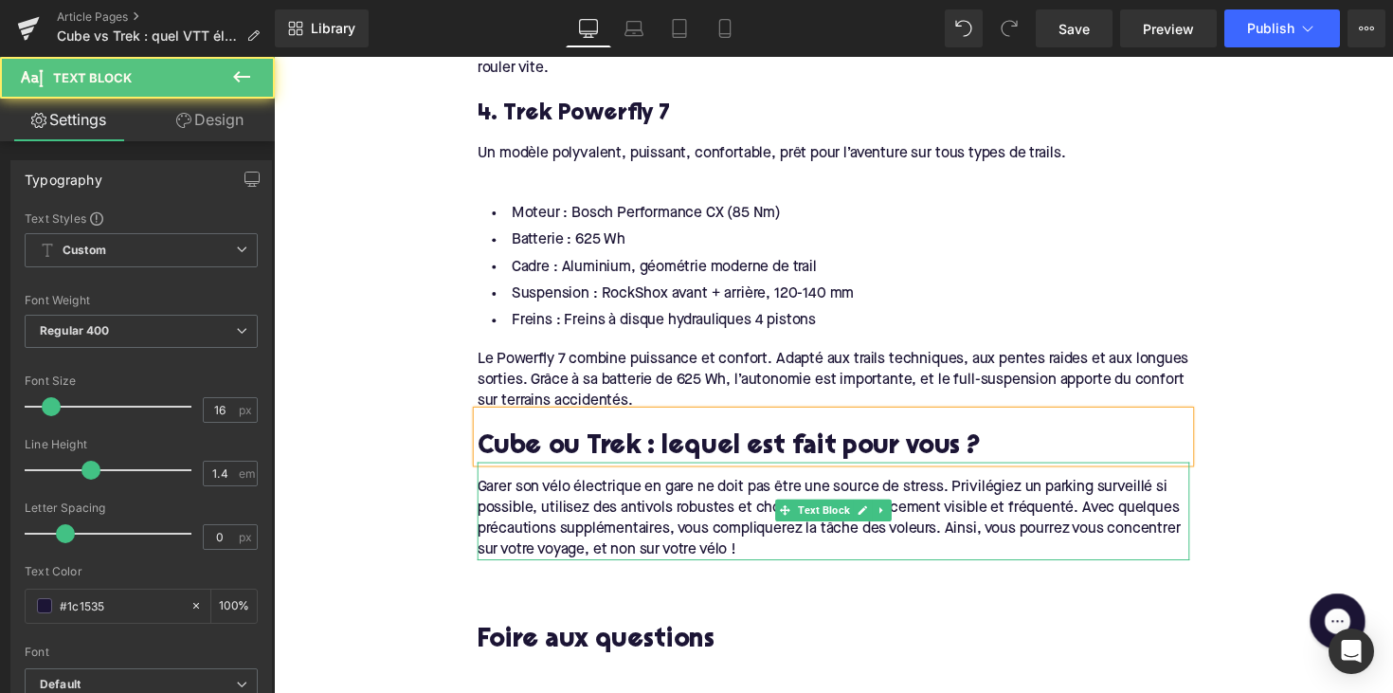
click at [758, 537] on div "Garer son vélo électrique en gare ne doit pas être une source de stress. Privil…" at bounding box center [847, 529] width 730 height 85
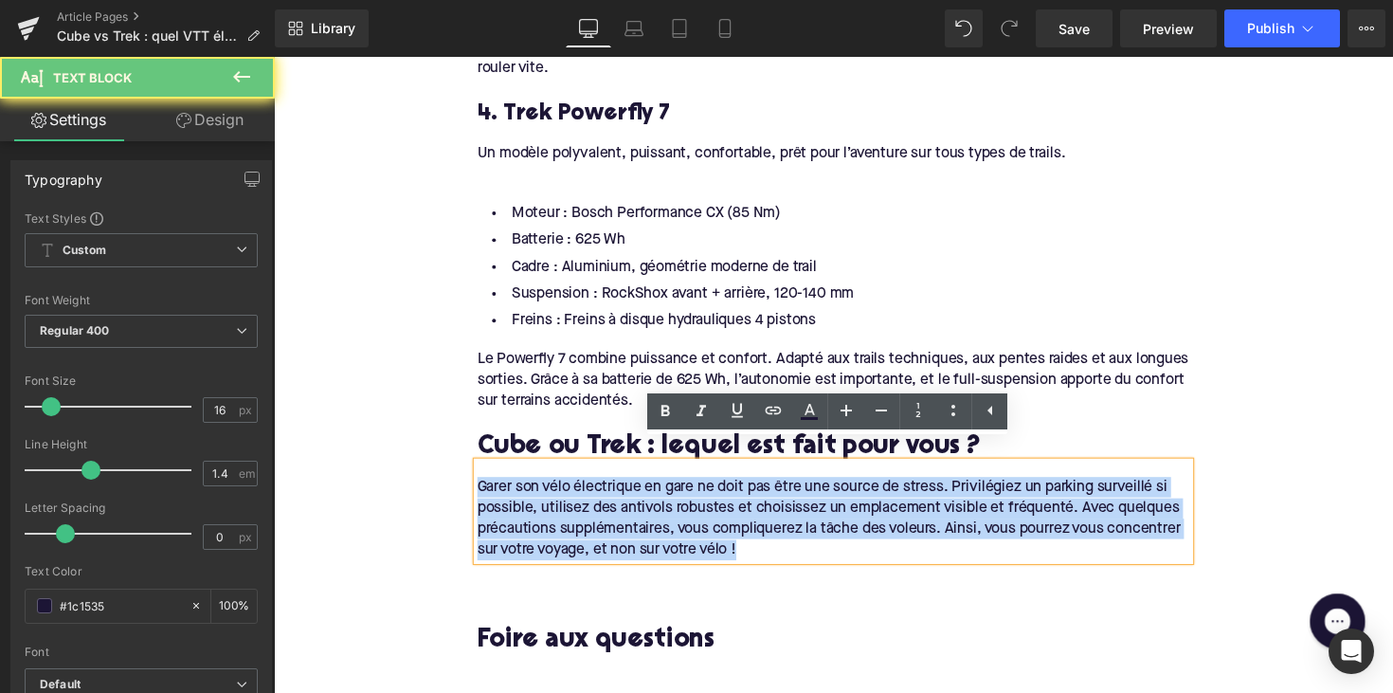
drag, startPoint x: 769, startPoint y: 537, endPoint x: 456, endPoint y: 446, distance: 326.5
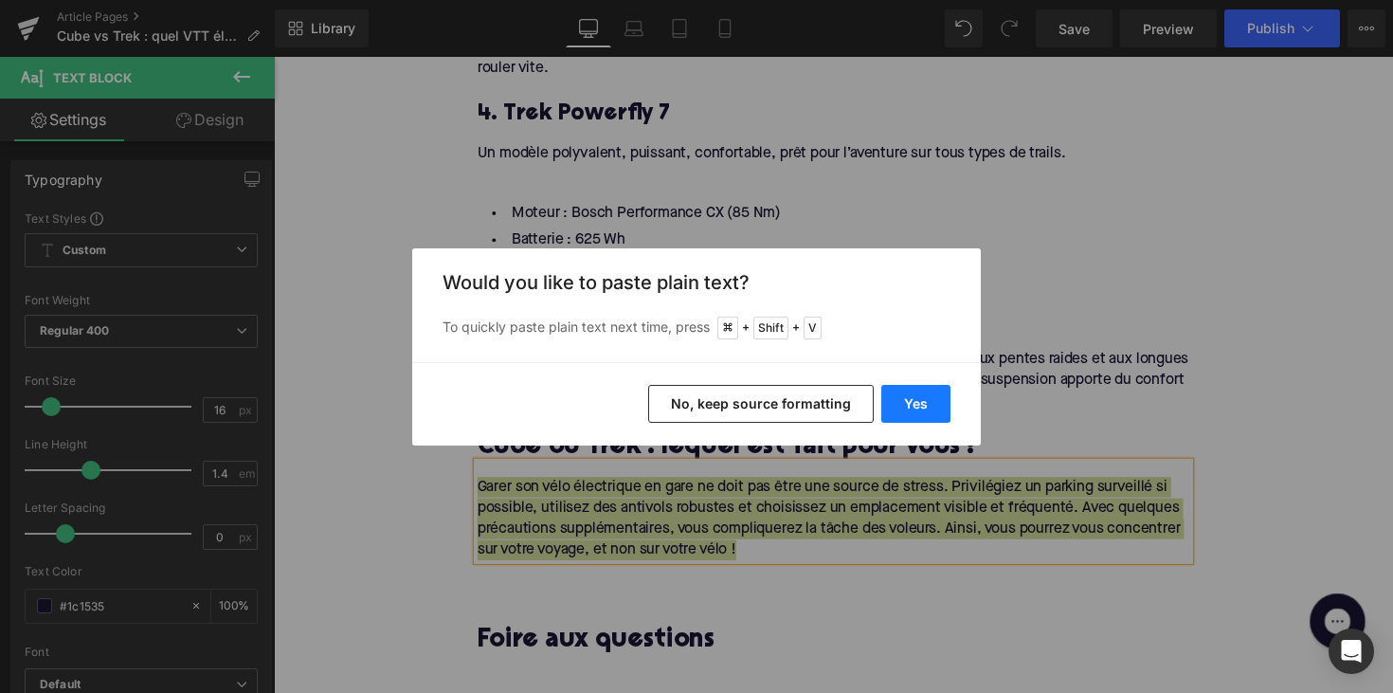
click at [929, 403] on button "Yes" at bounding box center [915, 404] width 69 height 38
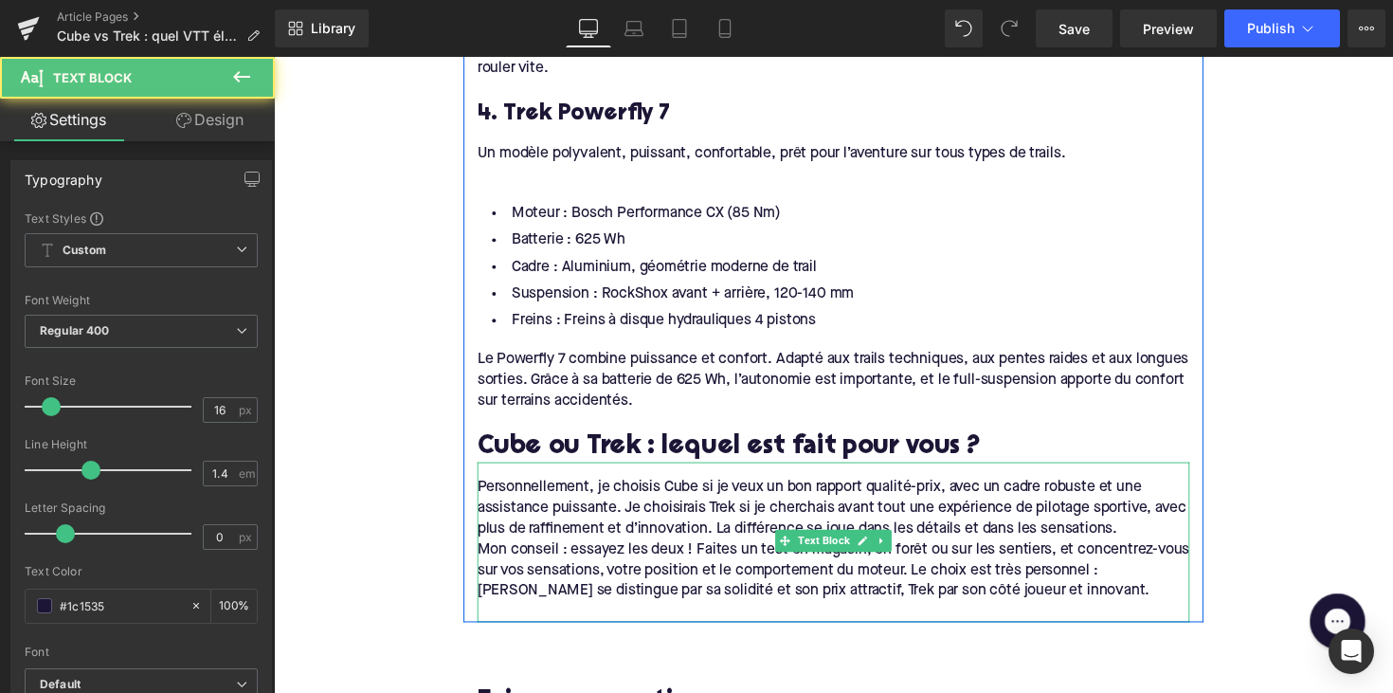
click at [497, 580] on div "Mon conseil : essayez les deux ! Faites un test en magasin, en forêt ou sur les…" at bounding box center [847, 582] width 730 height 63
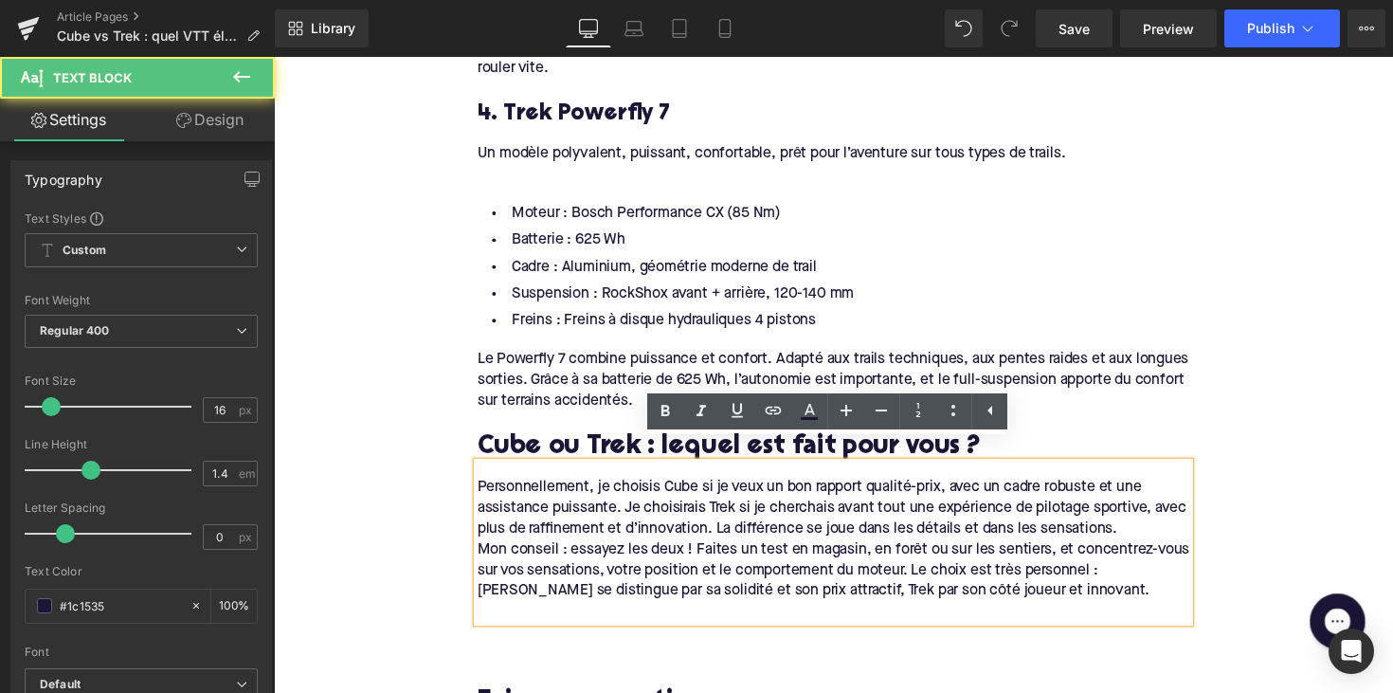
click at [482, 551] on div "Mon conseil : essayez les deux ! Faites un test en magasin, en forêt ou sur les…" at bounding box center [847, 582] width 730 height 63
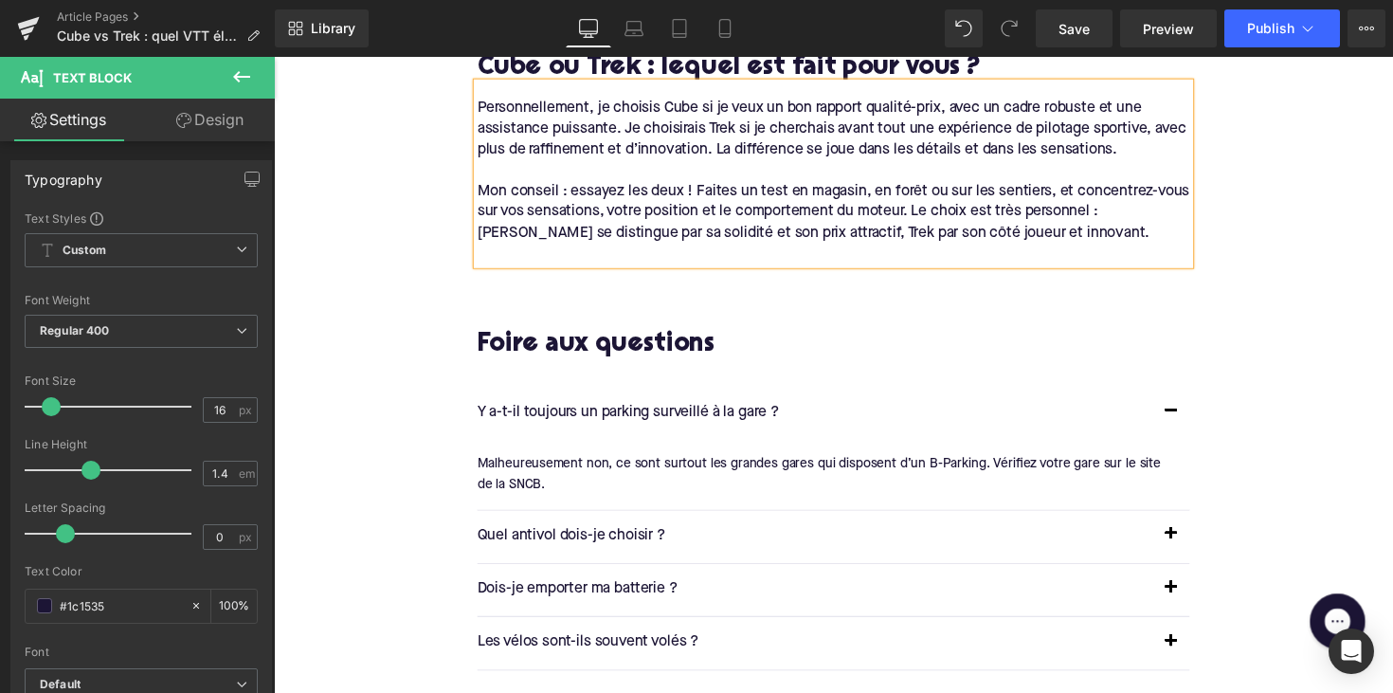
scroll to position [3171, 0]
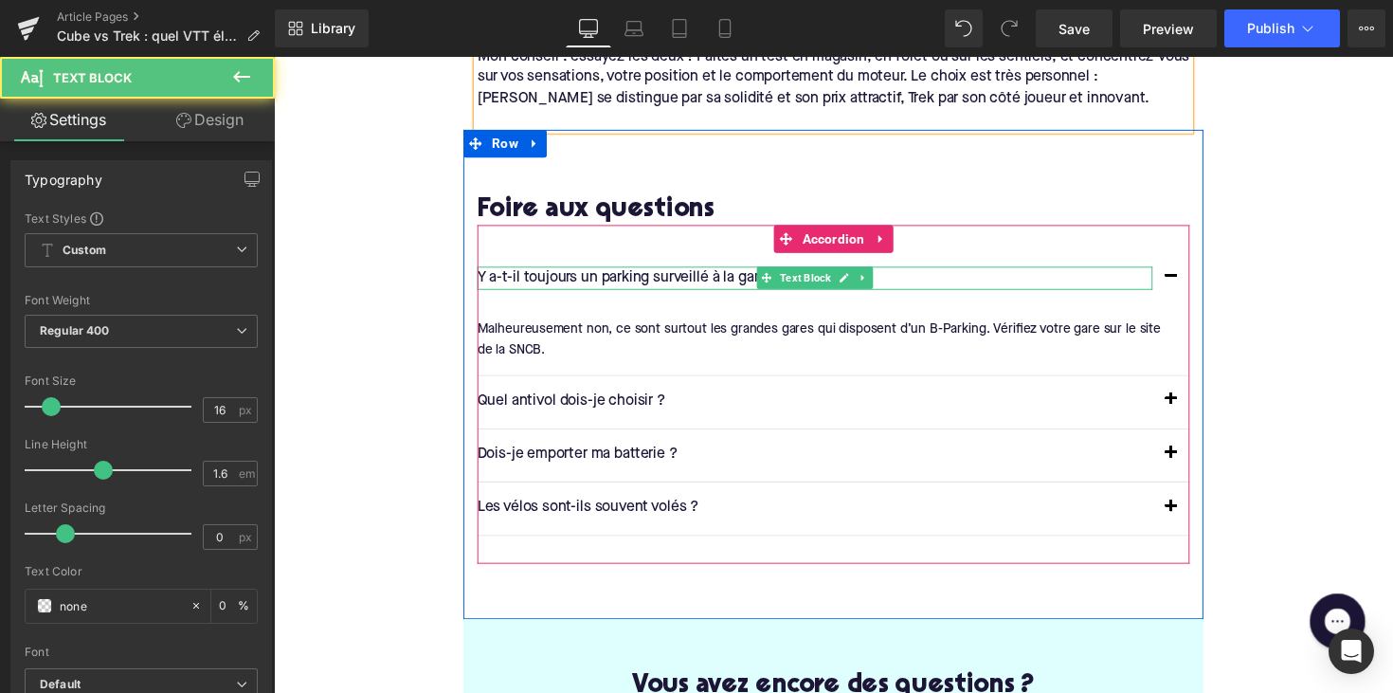
click at [552, 272] on p "Y a-t-il toujours un parking surveillé à la gare ?" at bounding box center [828, 284] width 692 height 25
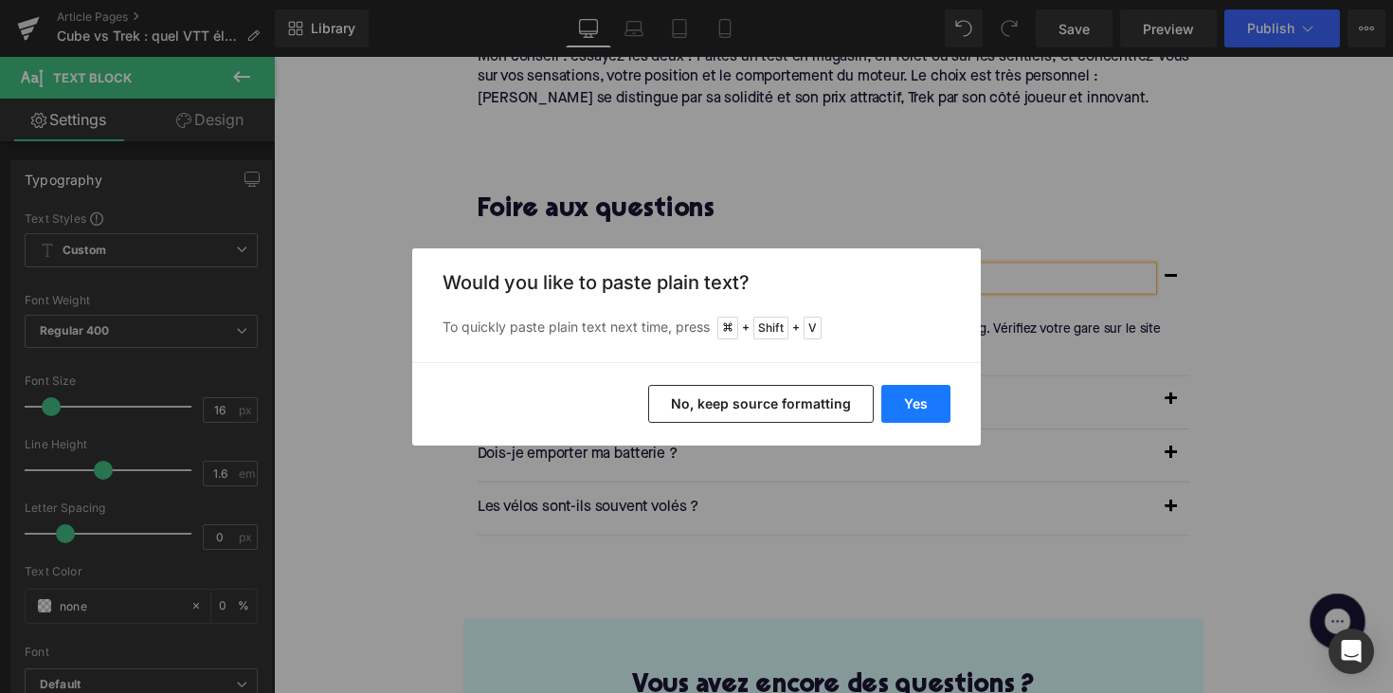
click at [905, 399] on button "Yes" at bounding box center [915, 404] width 69 height 38
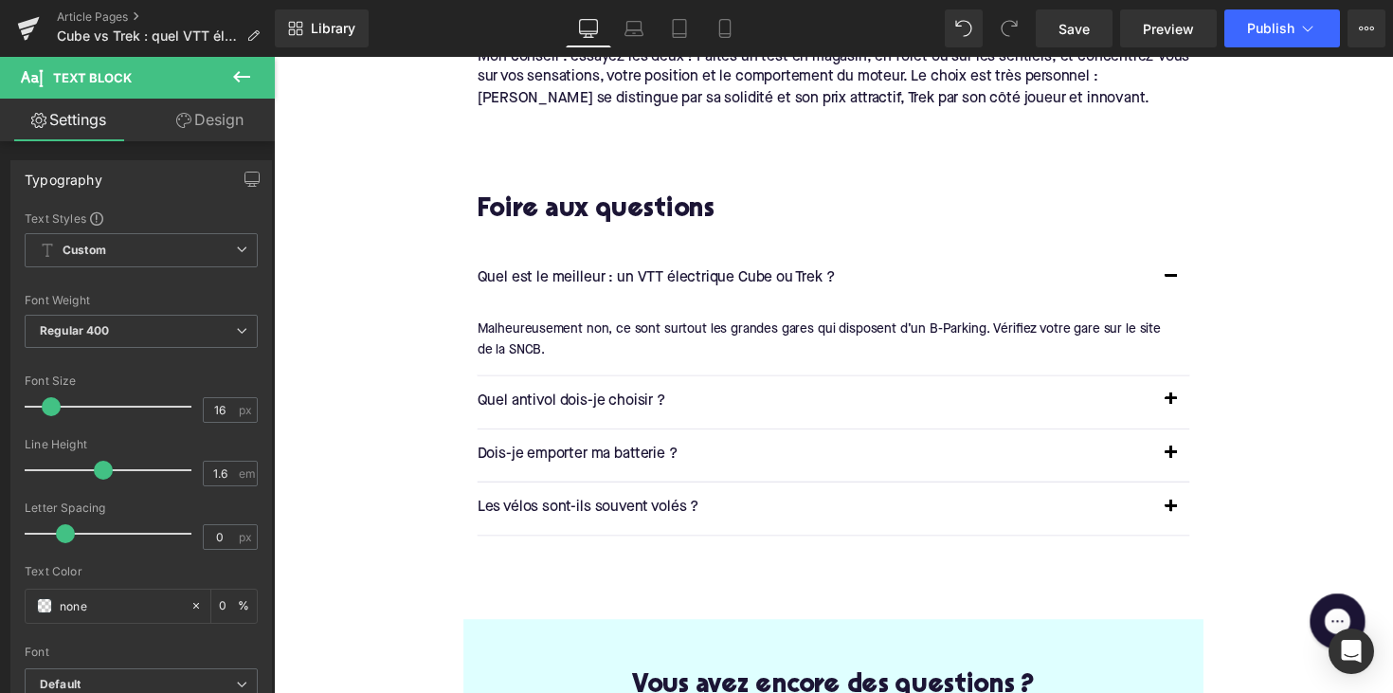
click at [585, 325] on div "Malheureusement non, ce sont surtout les grandes gares qui disposent d’un B-Par…" at bounding box center [839, 346] width 715 height 43
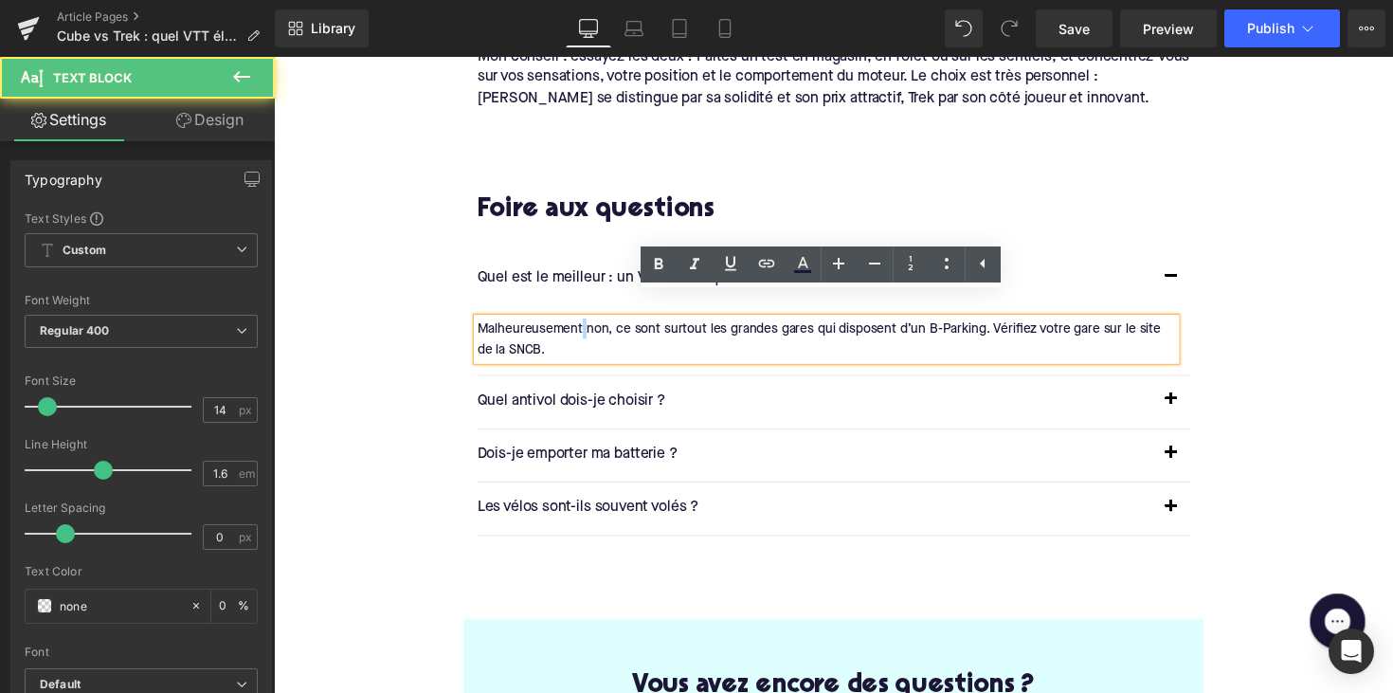
click at [585, 325] on div "Malheureusement non, ce sont surtout les grandes gares qui disposent d’un B-Par…" at bounding box center [839, 346] width 715 height 43
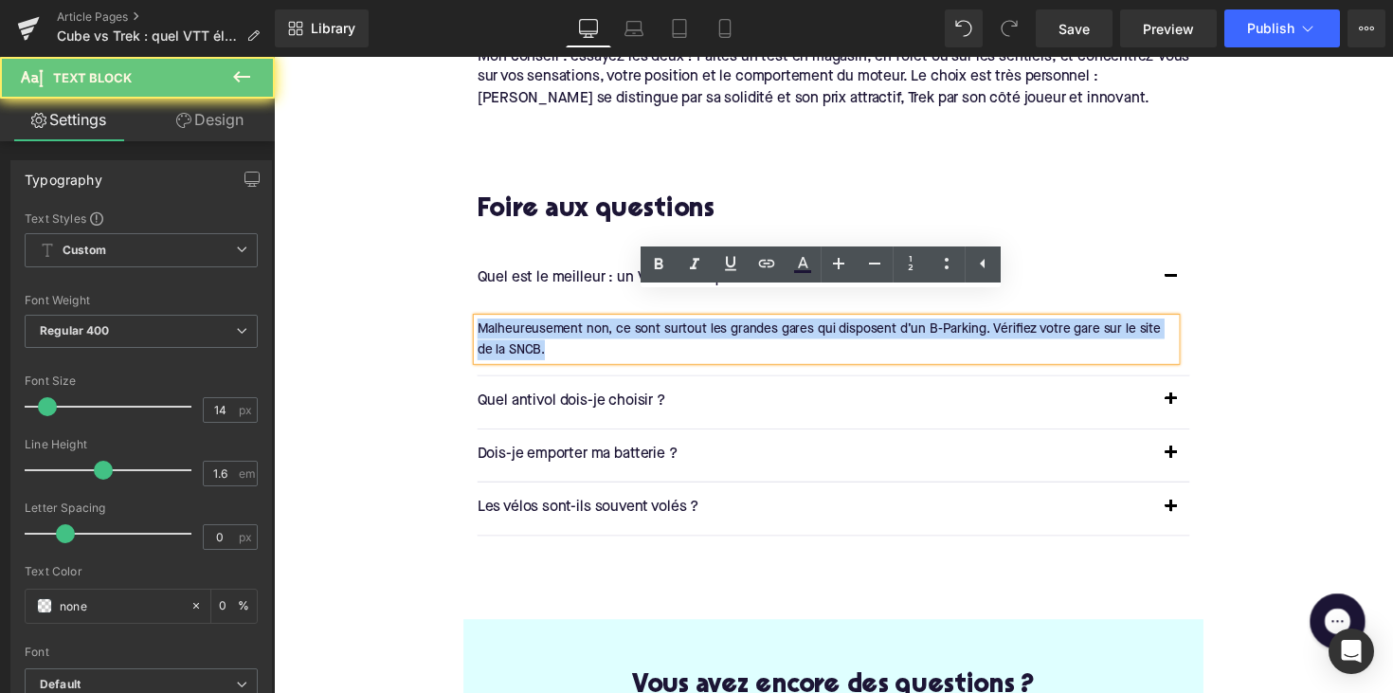
click at [585, 325] on div "Malheureusement non, ce sont surtout les grandes gares qui disposent d’un B-Par…" at bounding box center [839, 346] width 715 height 43
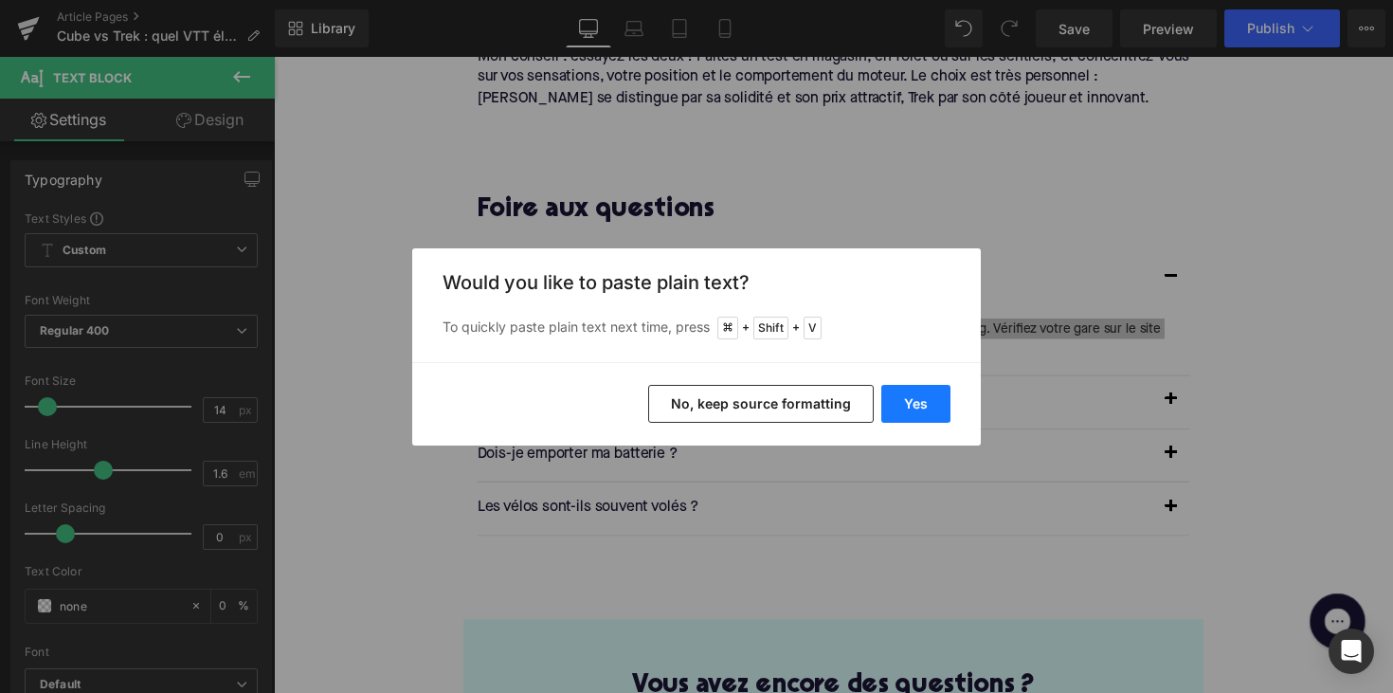
click at [914, 409] on button "Yes" at bounding box center [915, 404] width 69 height 38
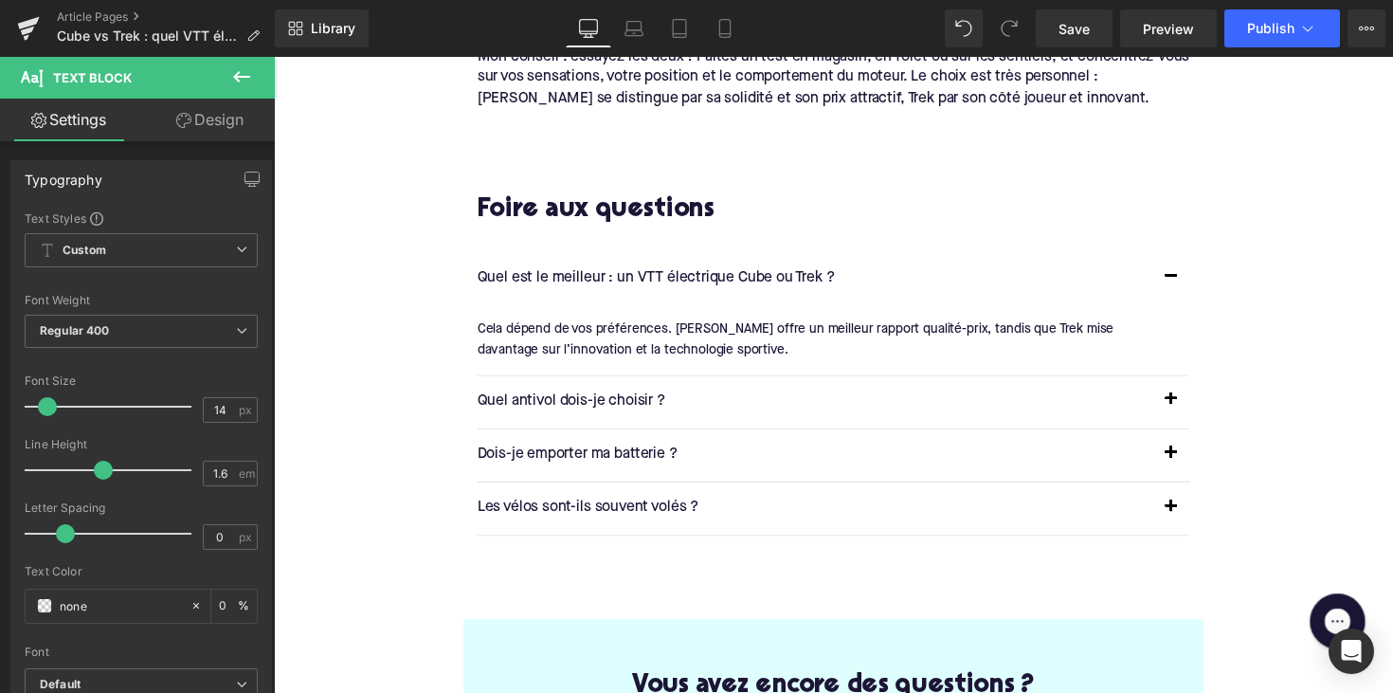
click at [603, 398] on p "Quel antivol dois-je choisir ?" at bounding box center [828, 410] width 692 height 25
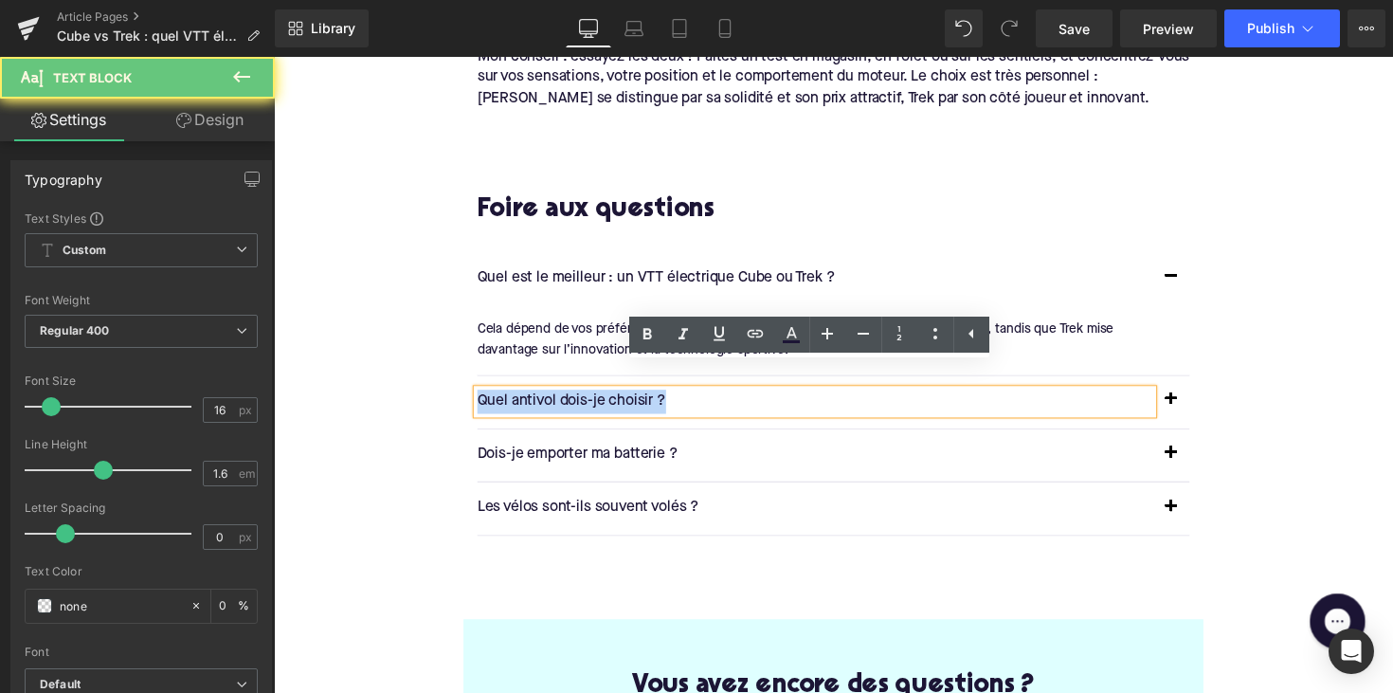
click at [603, 398] on p "Quel antivol dois-je choisir ?" at bounding box center [828, 410] width 692 height 25
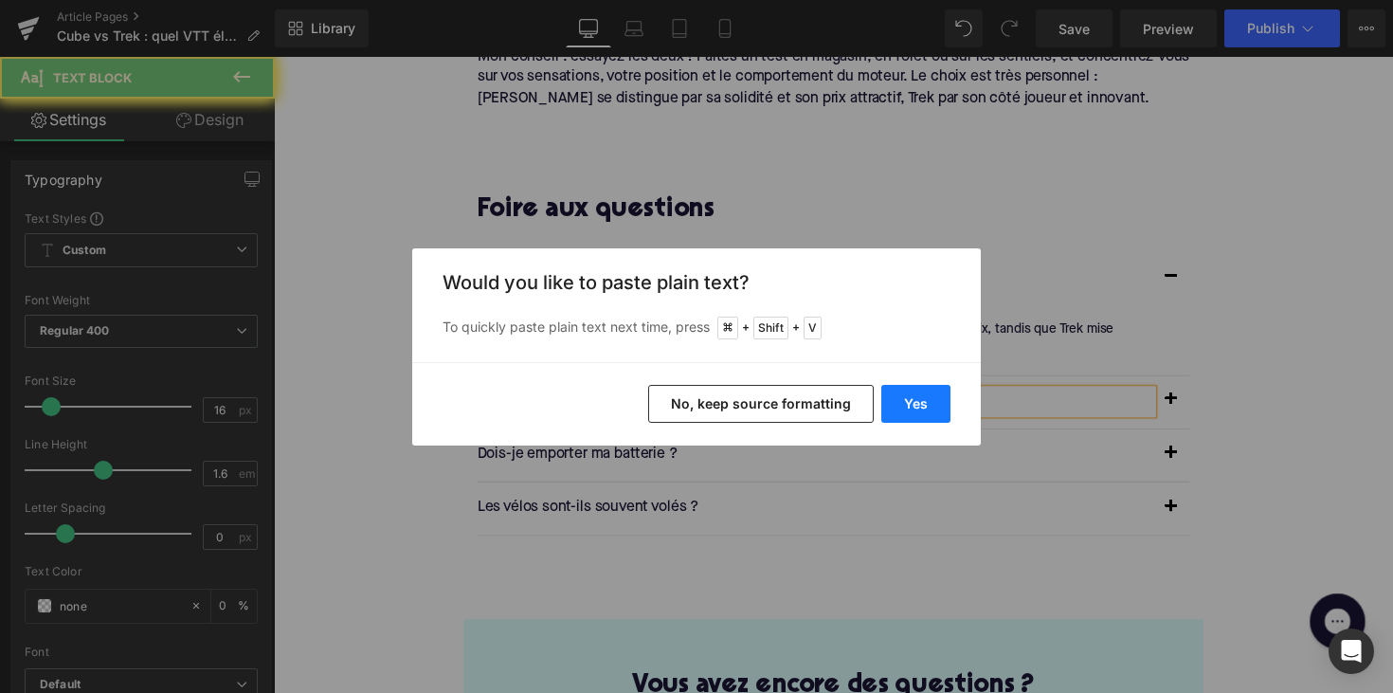
click at [918, 413] on button "Yes" at bounding box center [915, 404] width 69 height 38
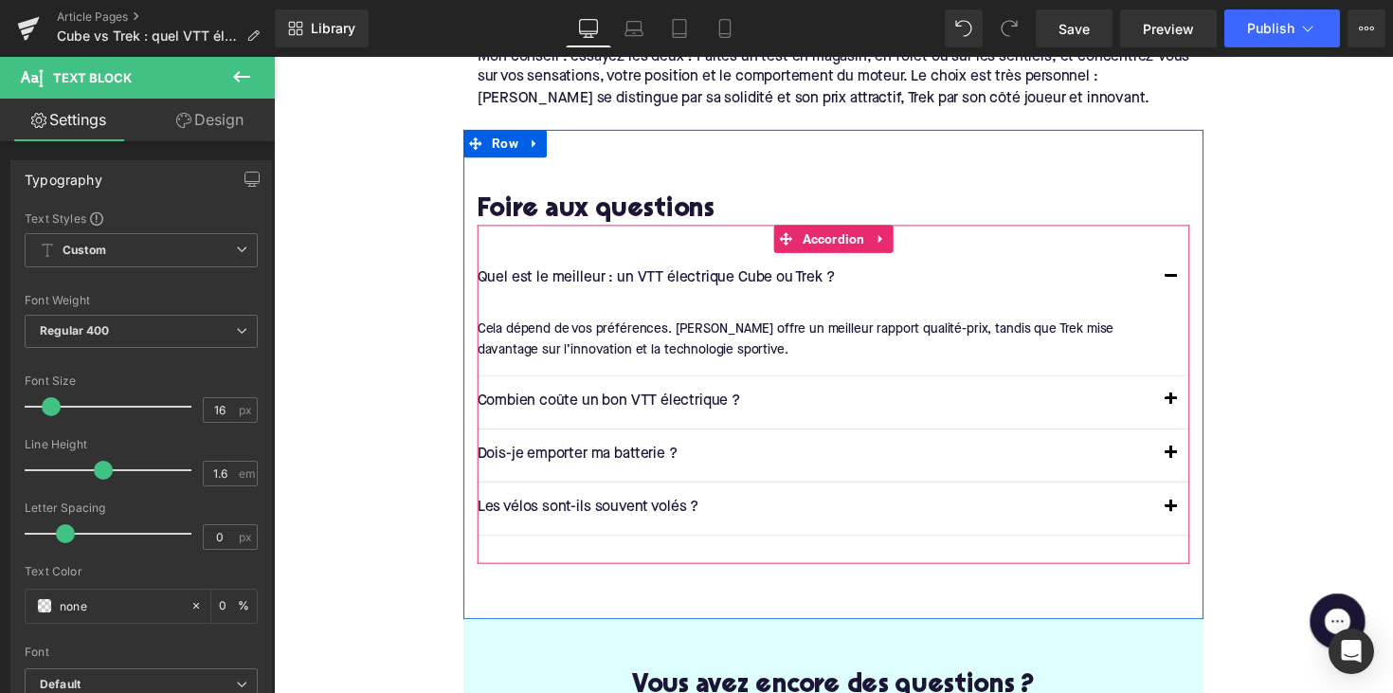
click at [1180, 387] on button "button" at bounding box center [1193, 410] width 38 height 53
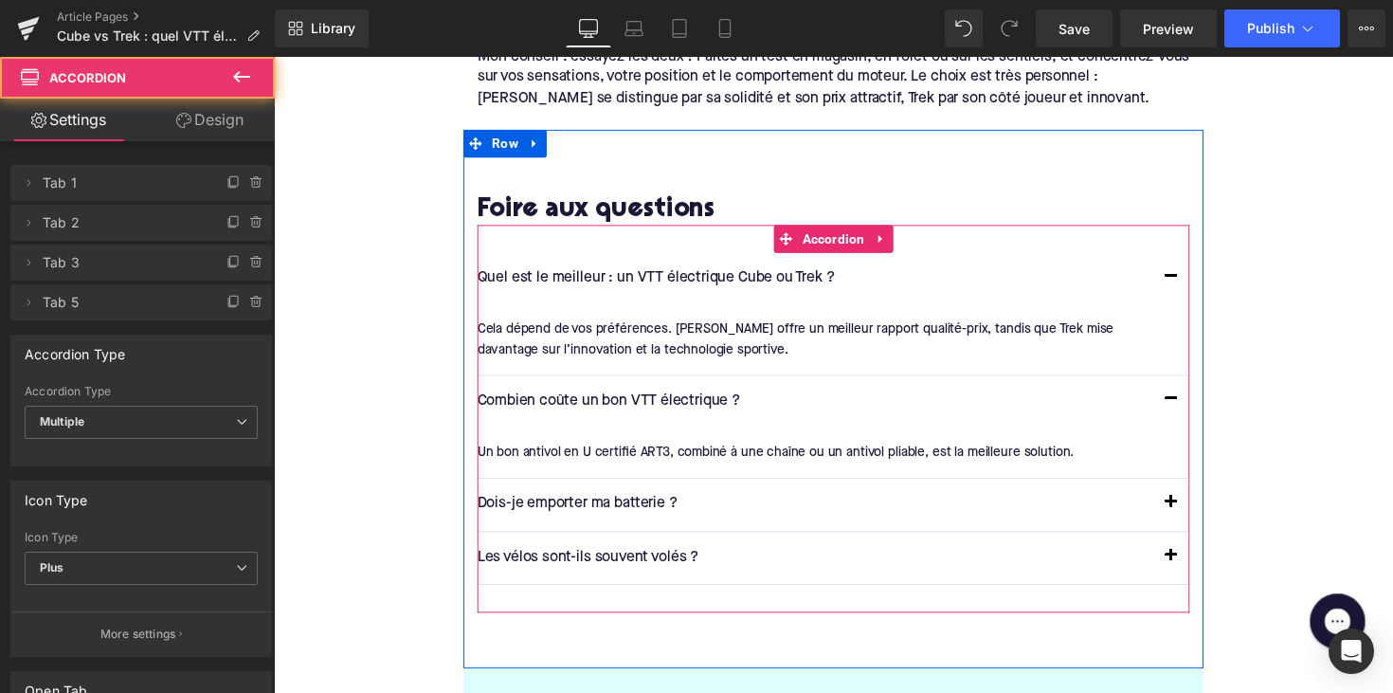
click at [599, 452] on div "Un bon antivol en U certifié ART3, combiné à une chaîne ou un antivol pliable, …" at bounding box center [839, 462] width 715 height 21
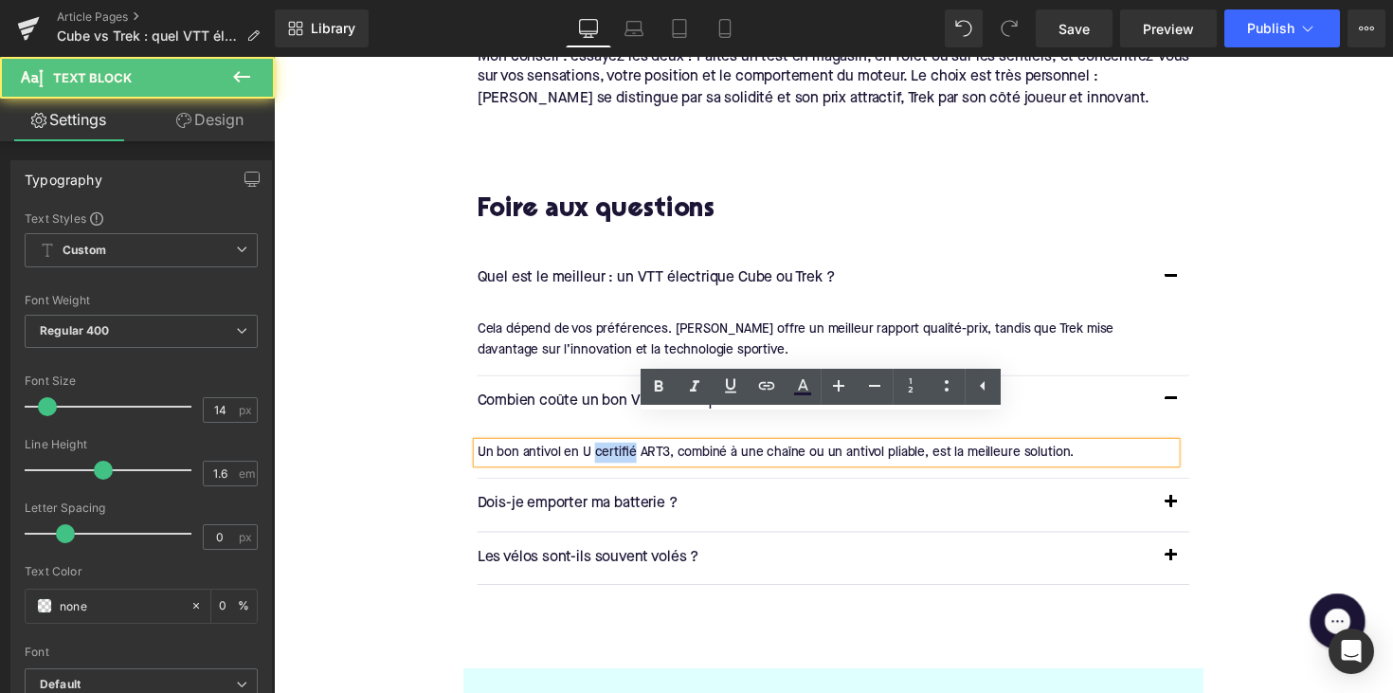
click at [599, 452] on div "Un bon antivol en U certifié ART3, combiné à une chaîne ou un antivol pliable, …" at bounding box center [839, 462] width 715 height 21
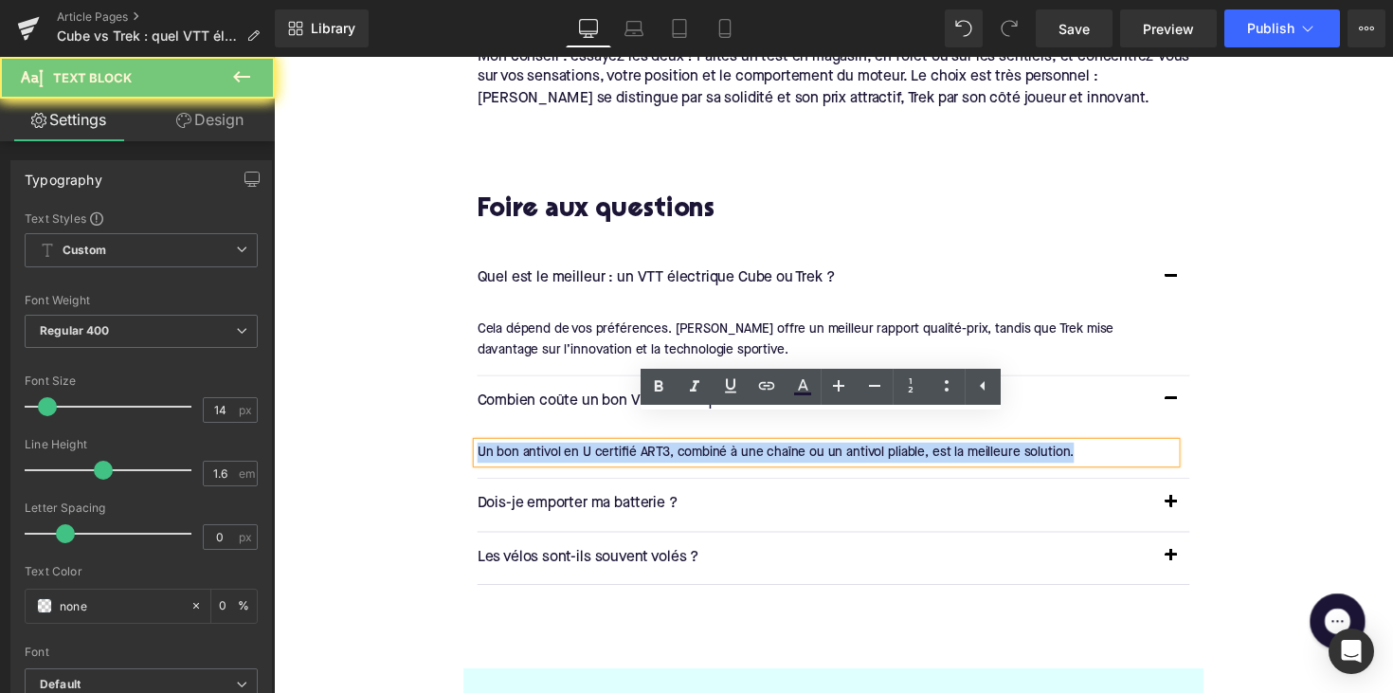
click at [599, 452] on div "Un bon antivol en U certifié ART3, combiné à une chaîne ou un antivol pliable, …" at bounding box center [839, 462] width 715 height 21
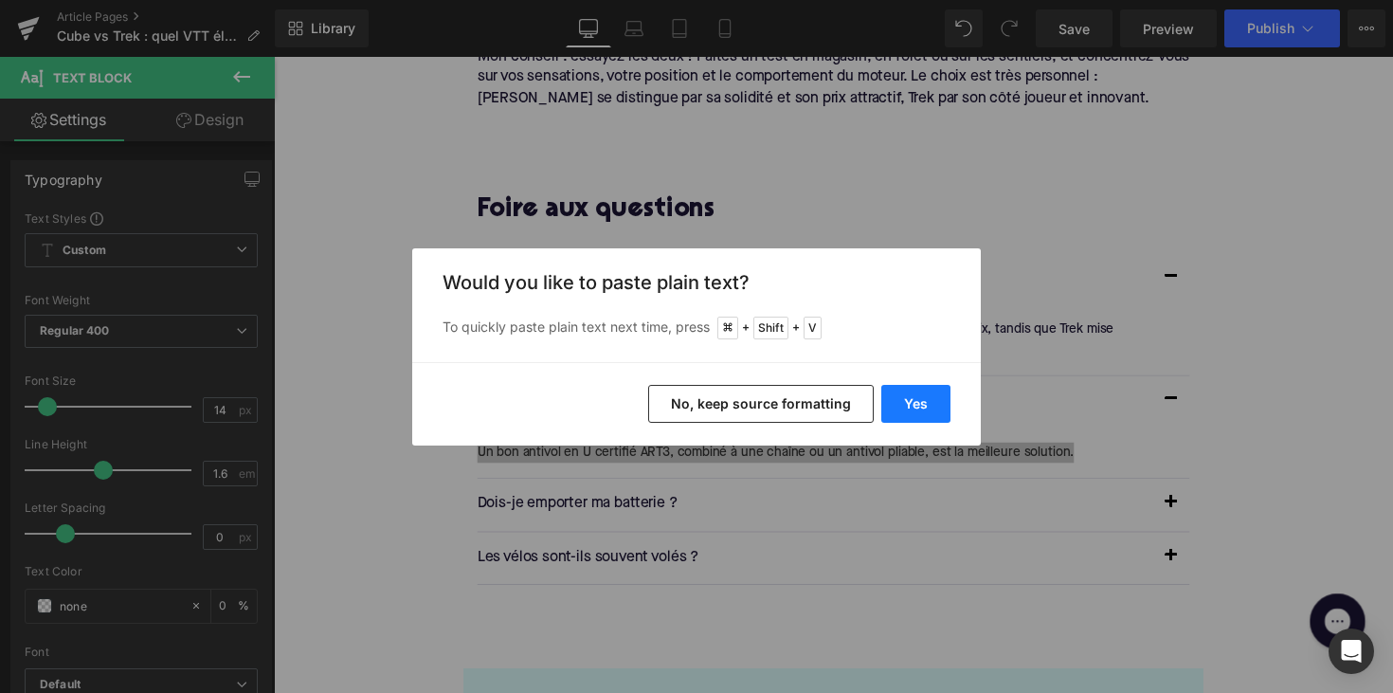
click at [884, 399] on button "Yes" at bounding box center [915, 404] width 69 height 38
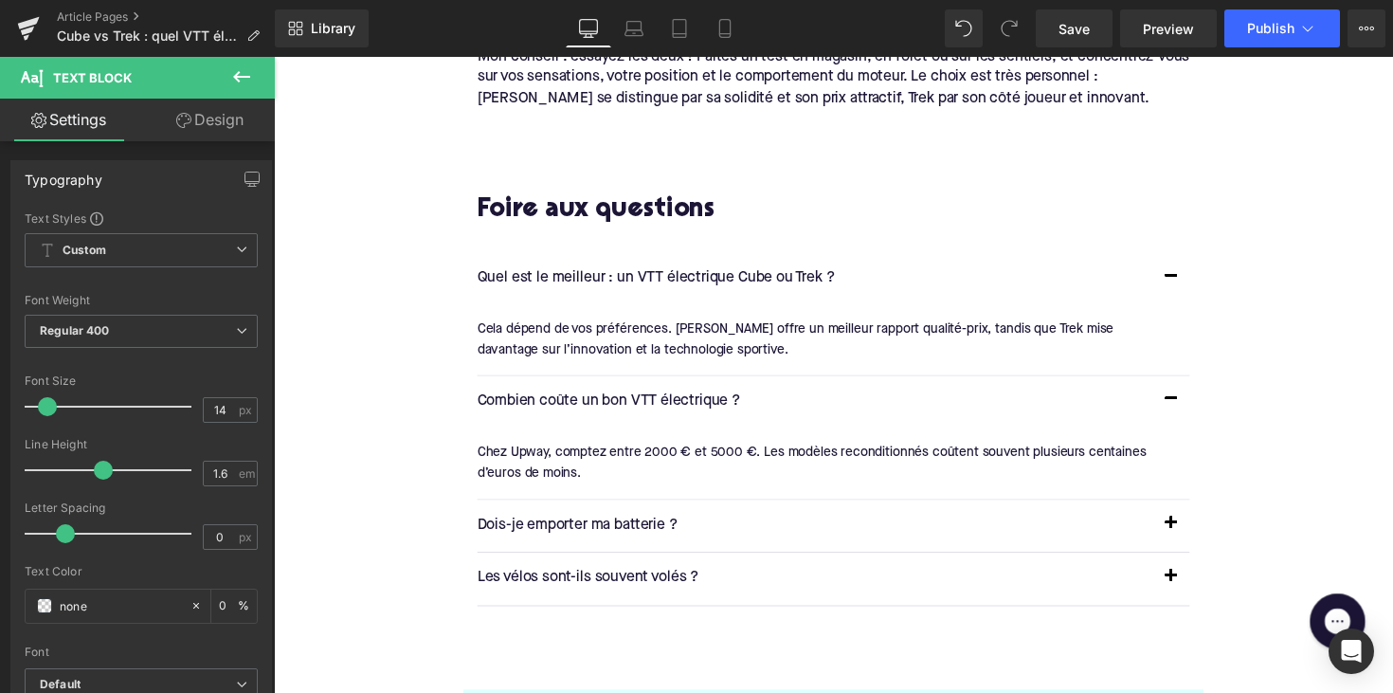
click at [629, 525] on p "Dois-je emporter ma batterie ?" at bounding box center [828, 537] width 692 height 25
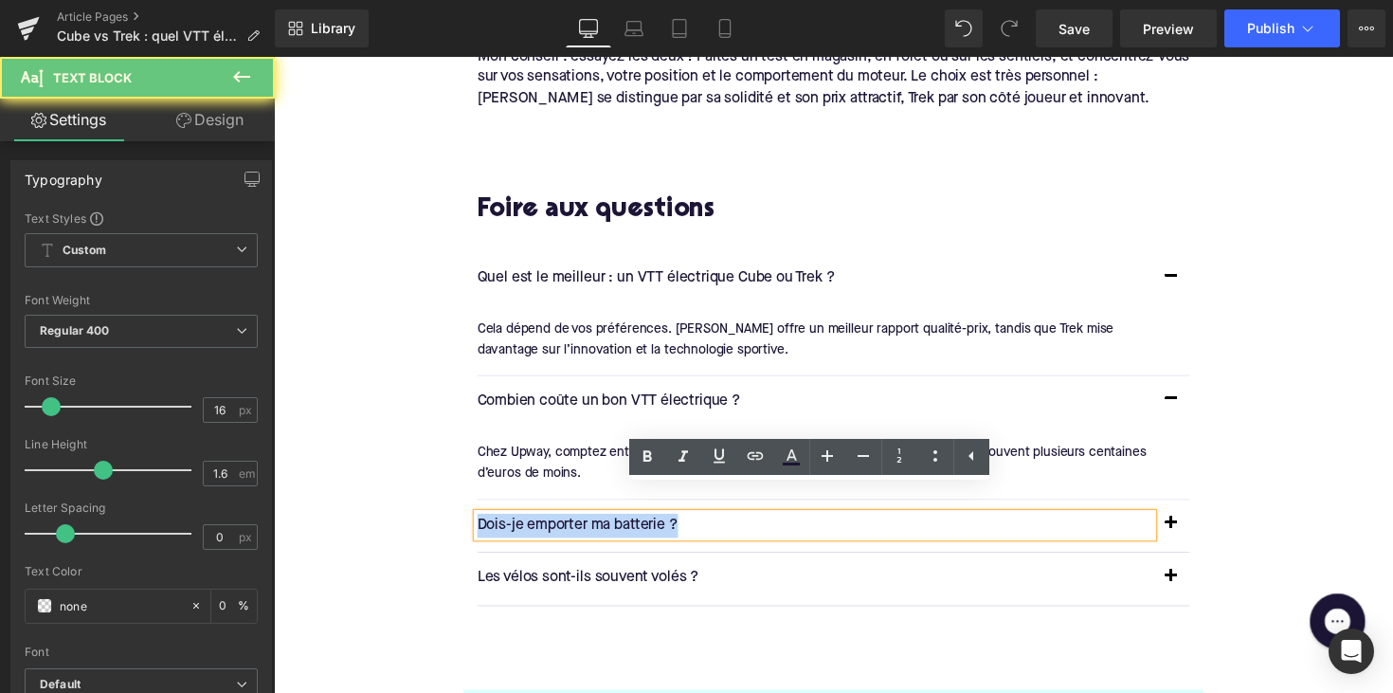
click at [629, 525] on p "Dois-je emporter ma batterie ?" at bounding box center [828, 537] width 692 height 25
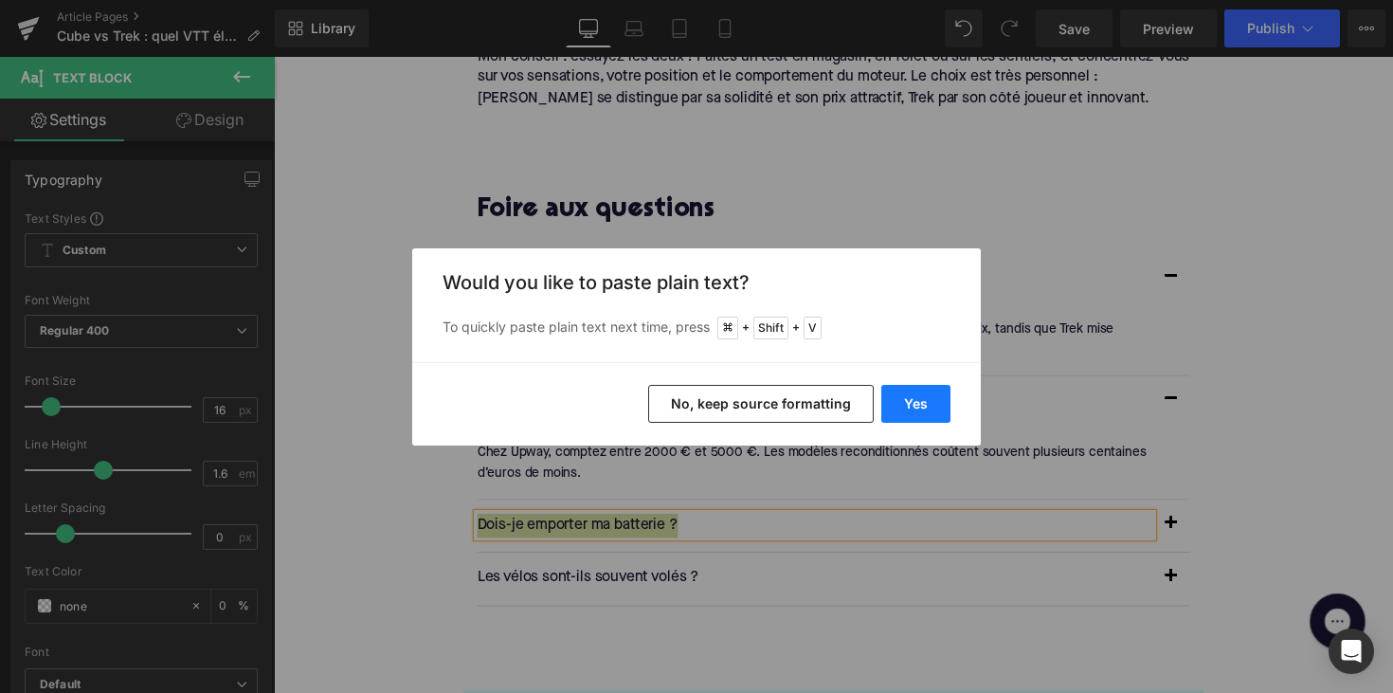
click at [909, 400] on button "Yes" at bounding box center [915, 404] width 69 height 38
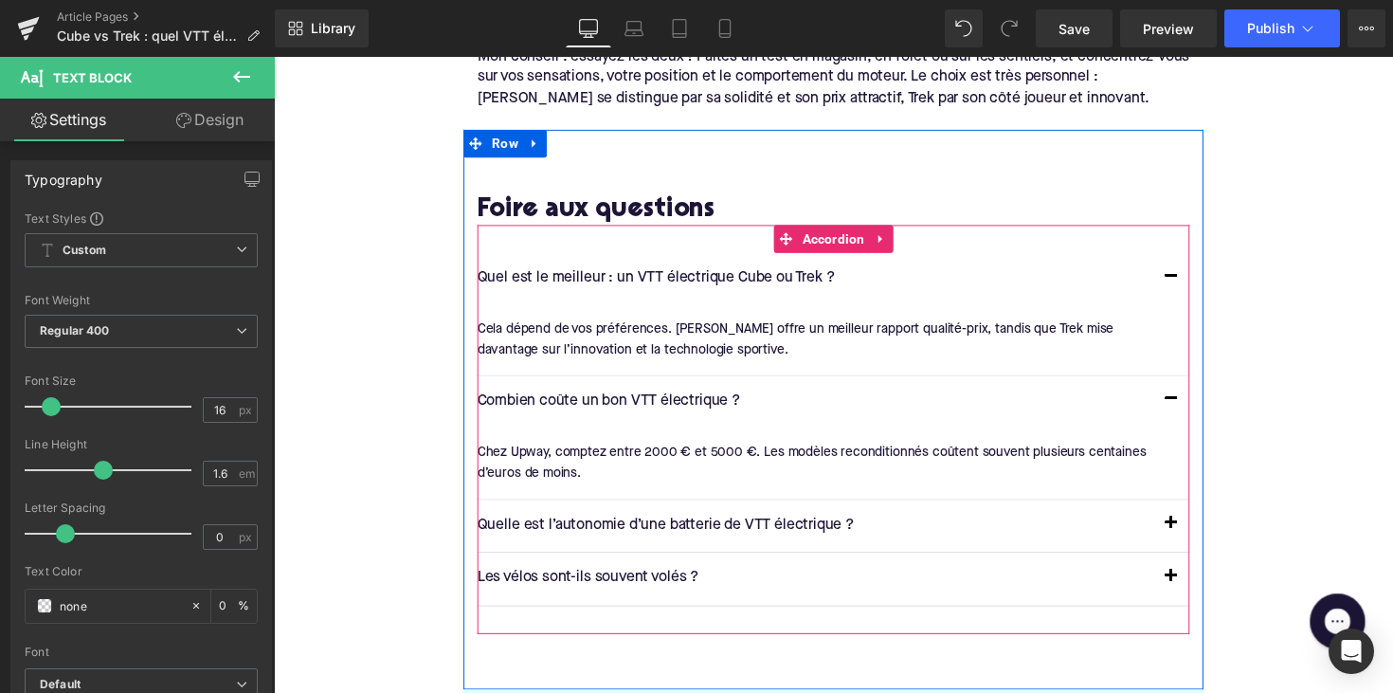
click at [1191, 511] on button "button" at bounding box center [1193, 537] width 38 height 53
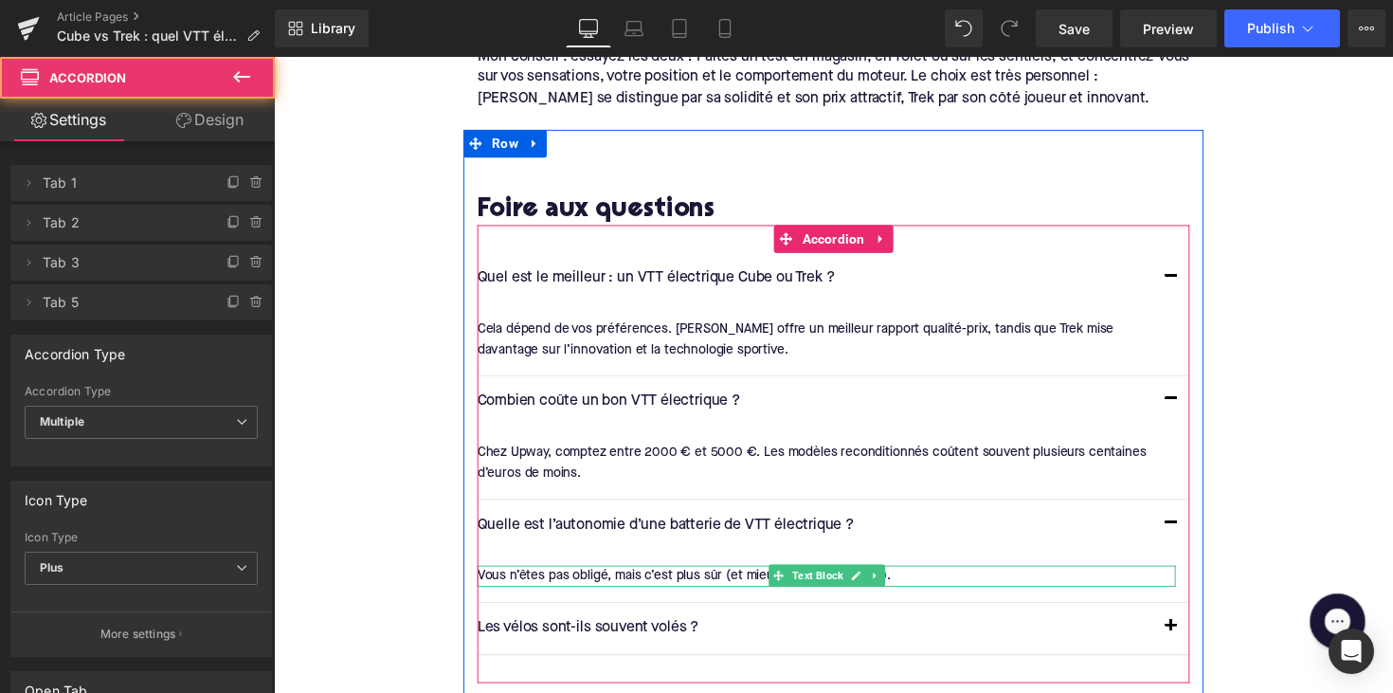
click at [641, 578] on div "Vous n’êtes pas obligé, mais c’est plus sûr (et mieux quand il fait froid)." at bounding box center [839, 588] width 715 height 21
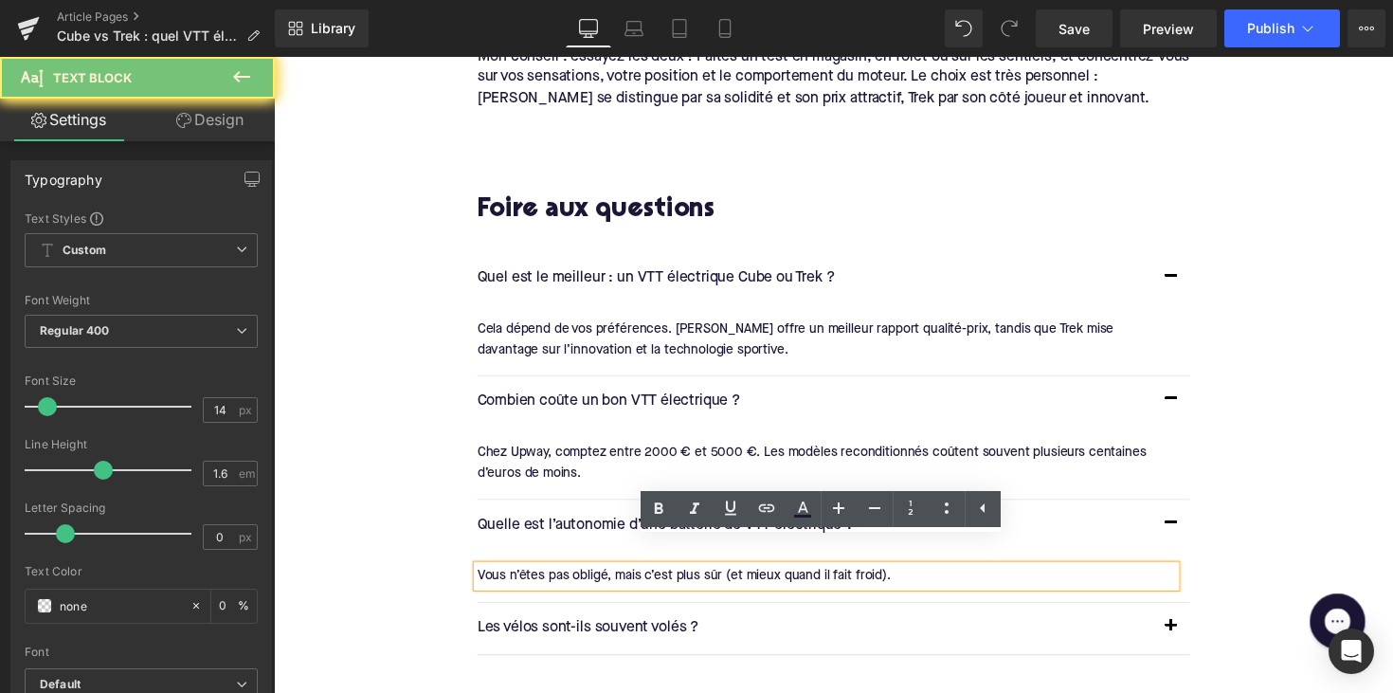
click at [641, 578] on div "Vous n’êtes pas obligé, mais c’est plus sûr (et mieux quand il fait froid)." at bounding box center [839, 588] width 715 height 21
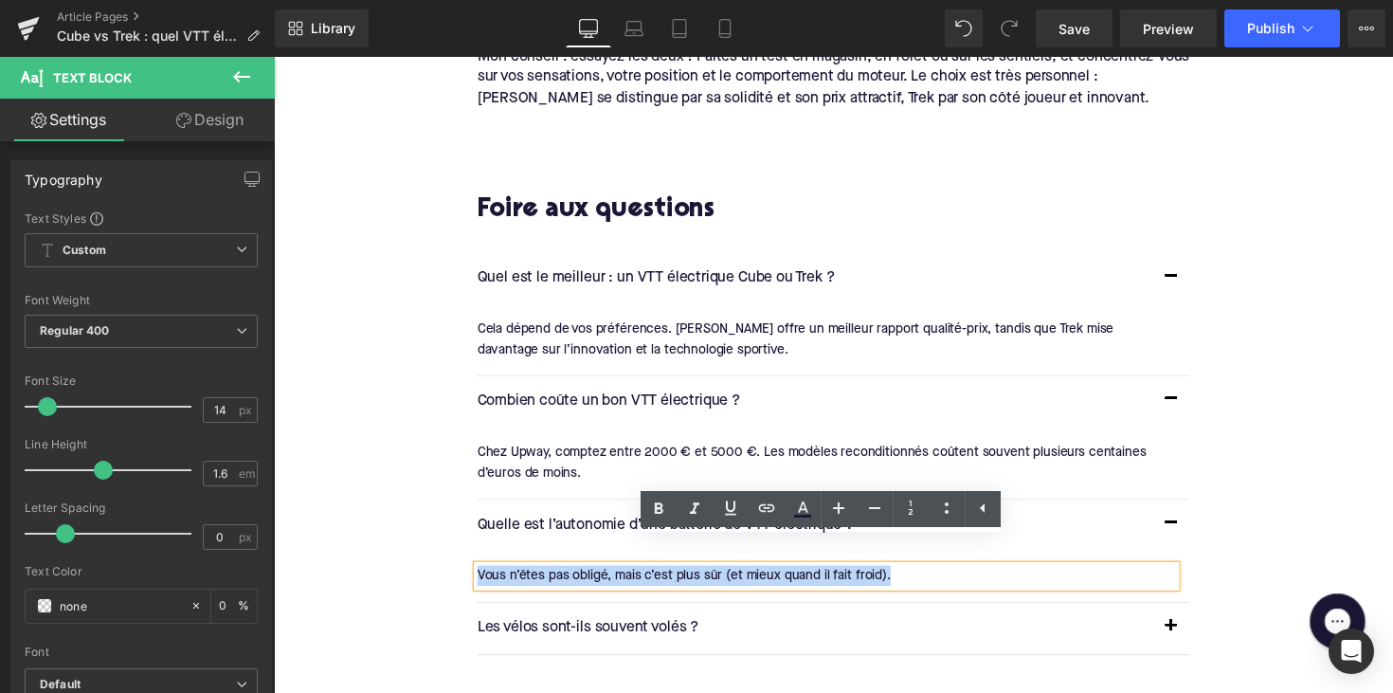
click at [641, 578] on div "Vous n’êtes pas obligé, mais c’est plus sûr (et mieux quand il fait froid)." at bounding box center [839, 588] width 715 height 21
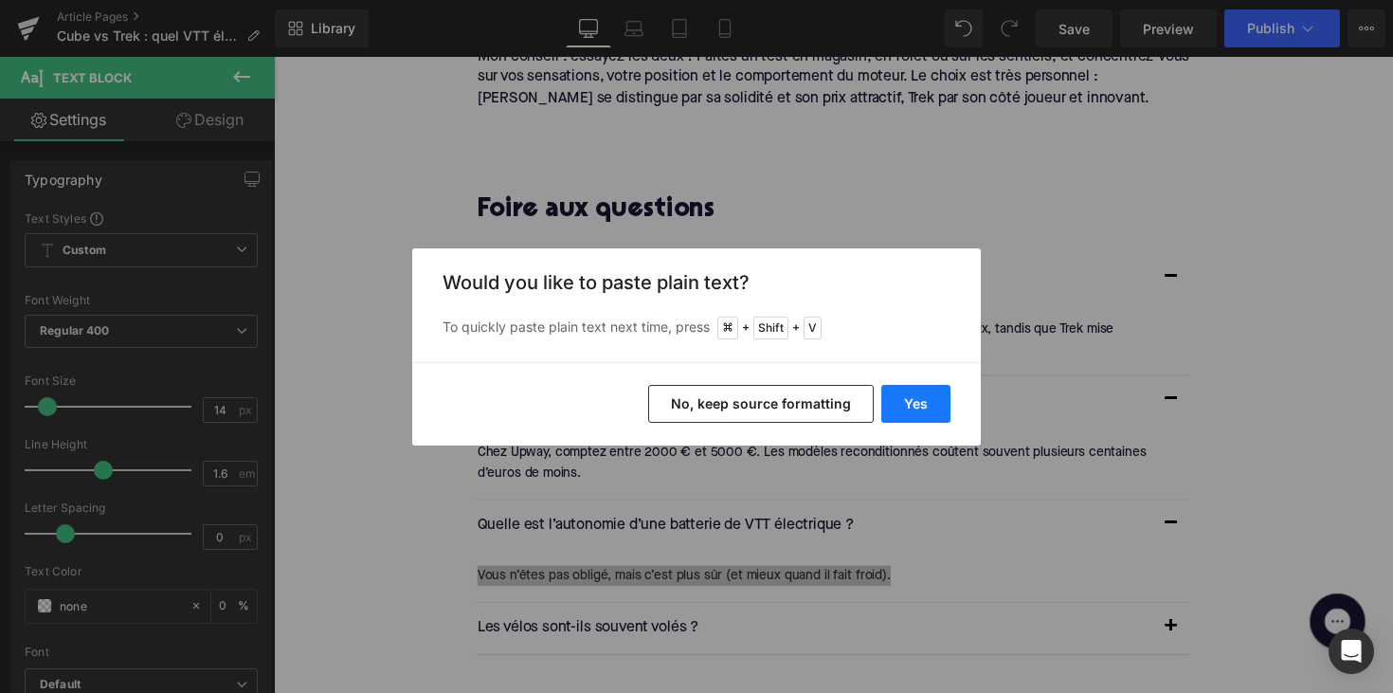
click at [902, 402] on button "Yes" at bounding box center [915, 404] width 69 height 38
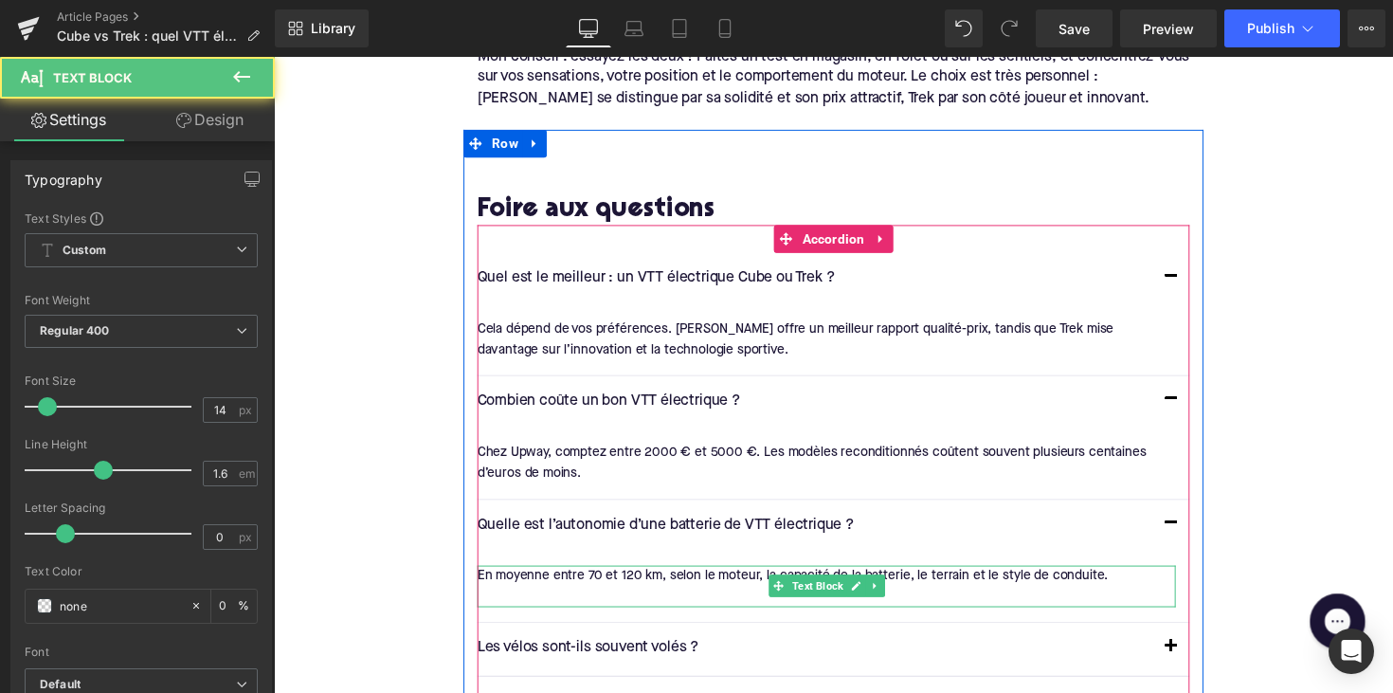
click at [516, 578] on div "En moyenne entre 70 et 120 km, selon le moteur, la capacité de la batterie, le …" at bounding box center [839, 599] width 715 height 43
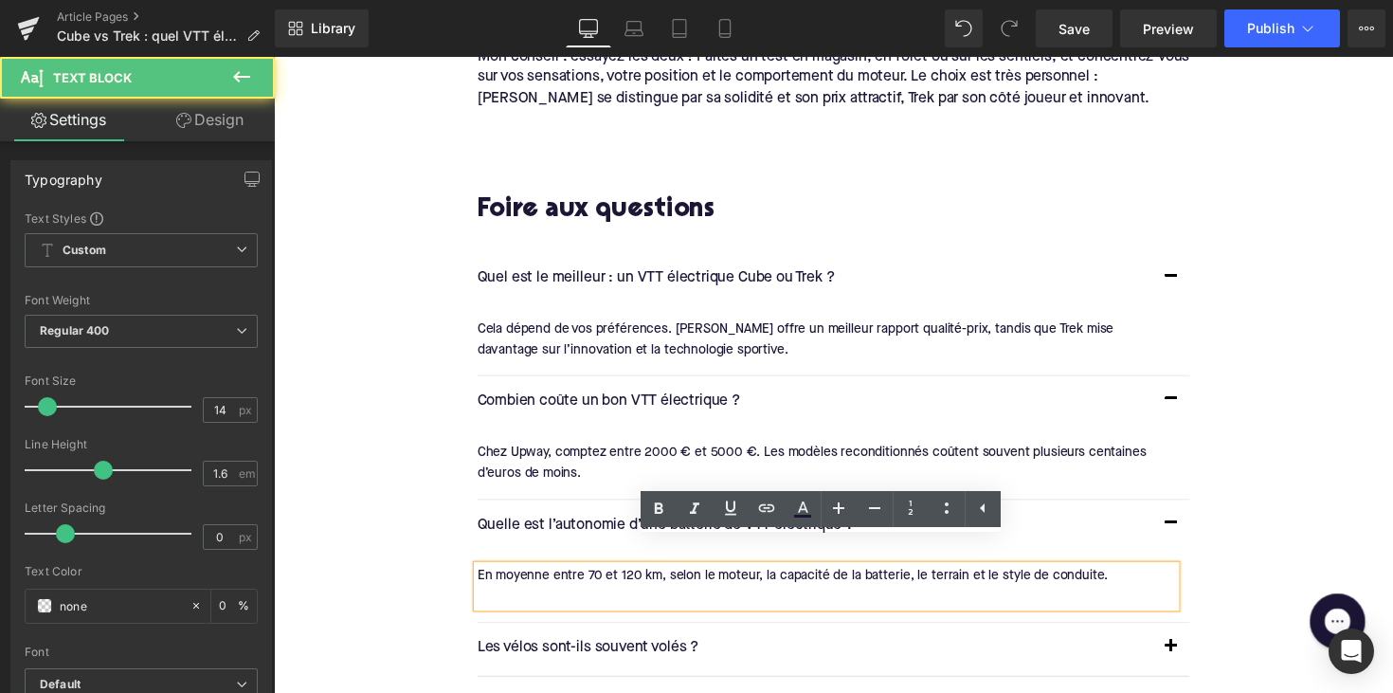
click at [502, 600] on div at bounding box center [839, 610] width 715 height 21
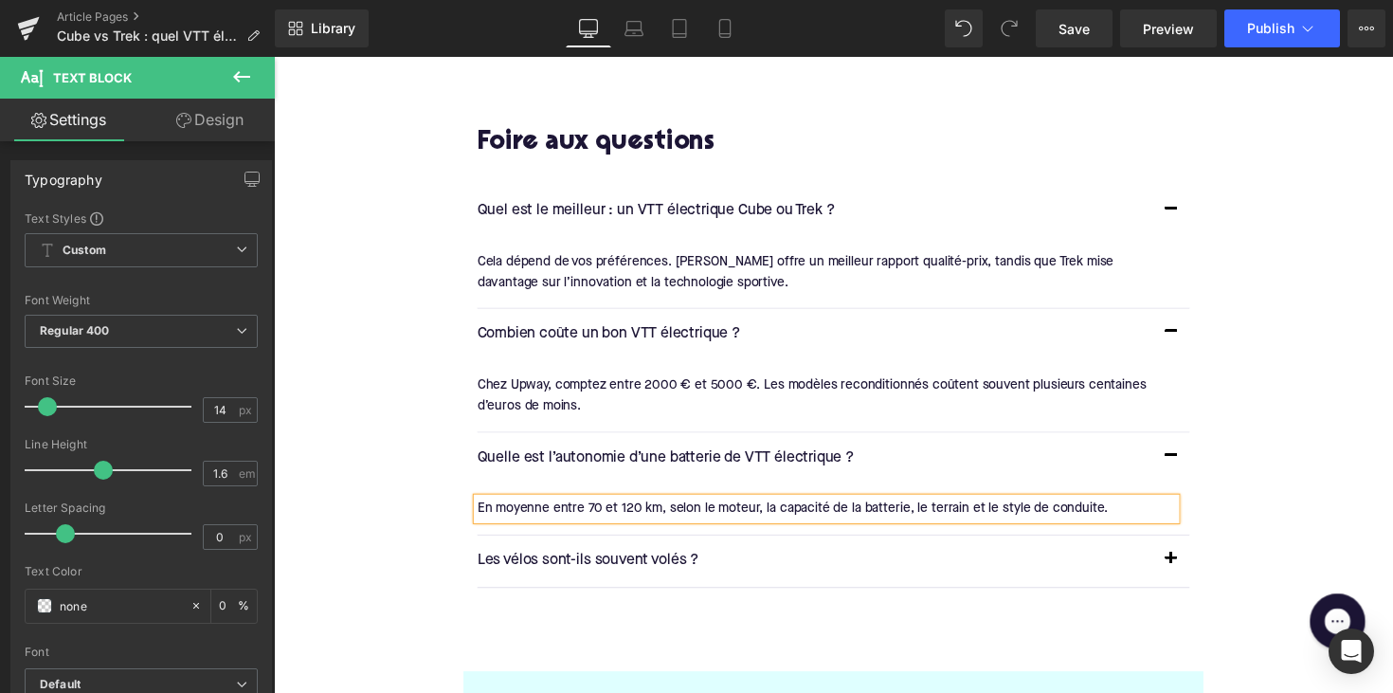
scroll to position [3279, 0]
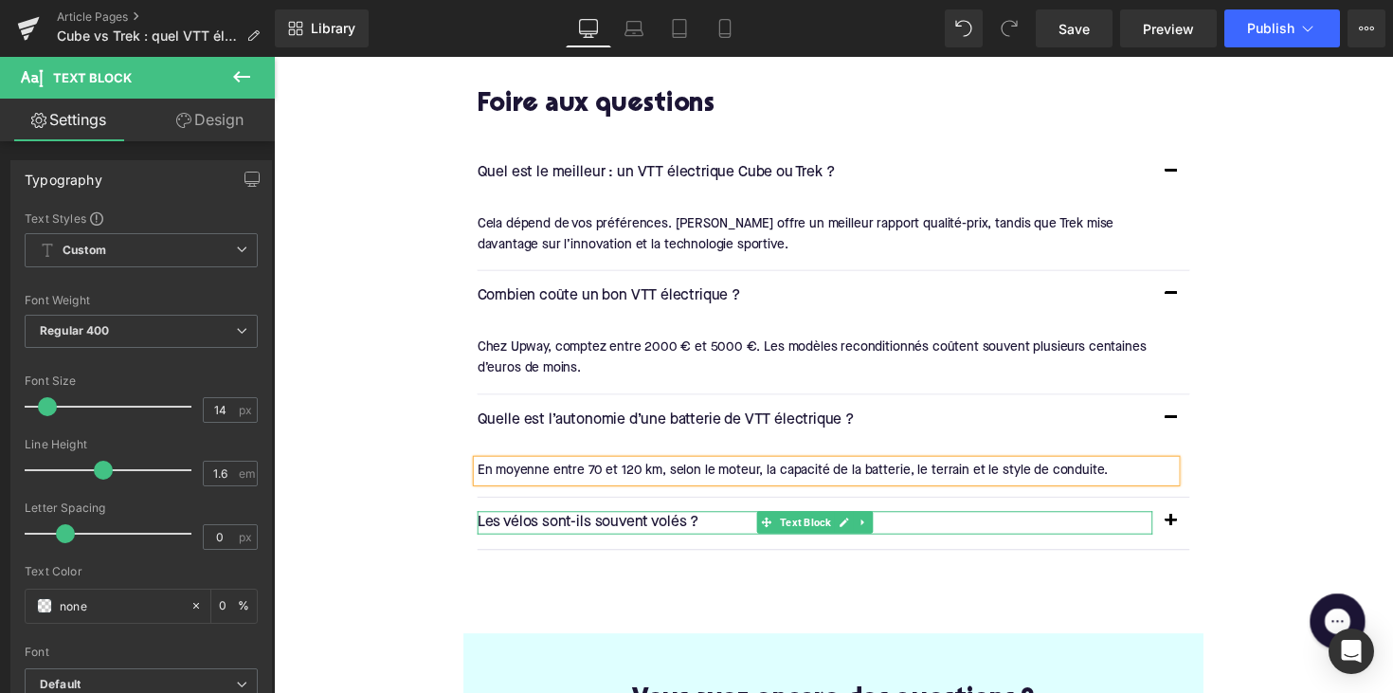
click at [585, 522] on p "Les vélos sont-ils souvent volés ?" at bounding box center [828, 534] width 692 height 25
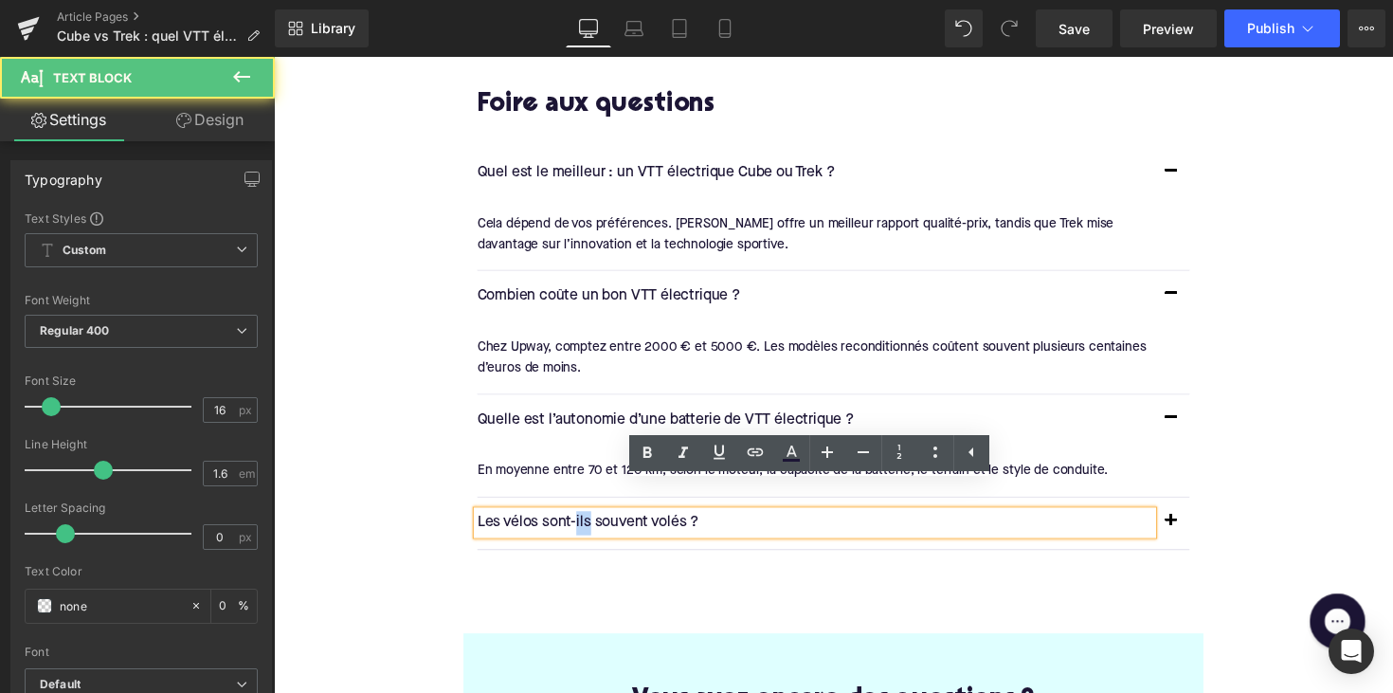
click at [585, 522] on p "Les vélos sont-ils souvent volés ?" at bounding box center [828, 534] width 692 height 25
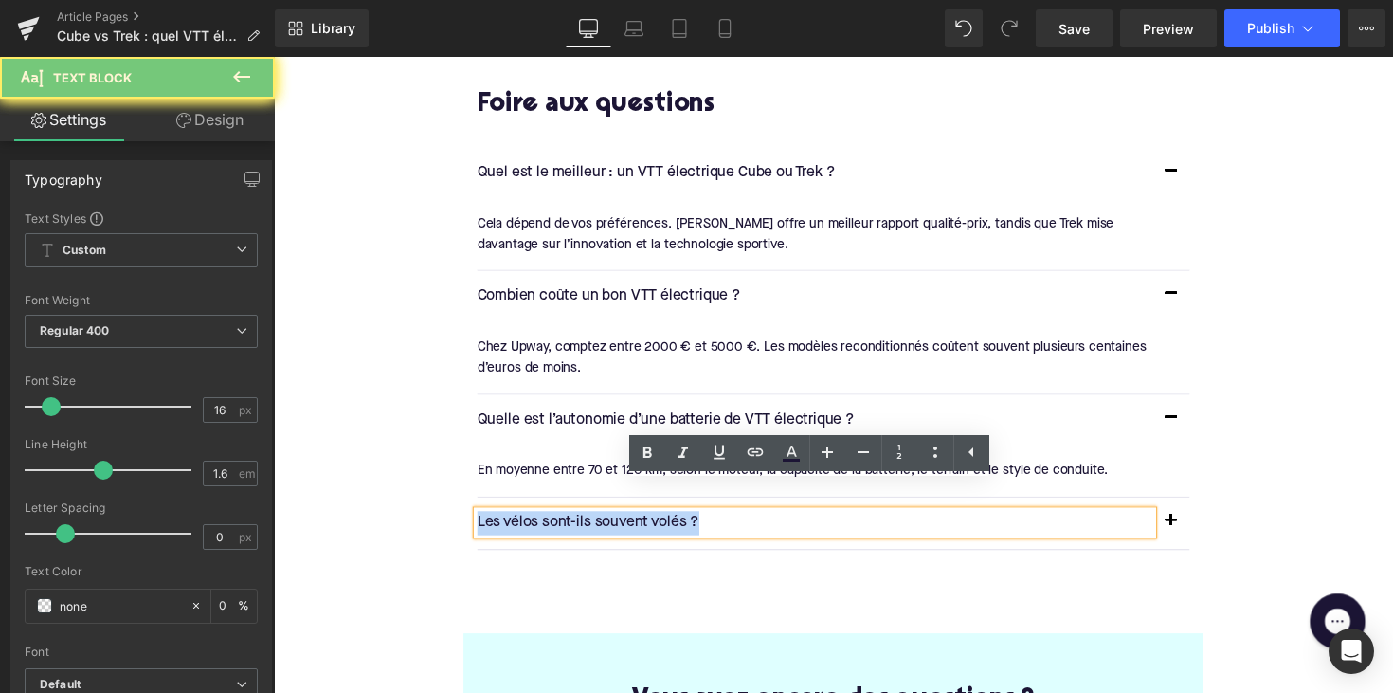
click at [585, 522] on p "Les vélos sont-ils souvent volés ?" at bounding box center [828, 534] width 692 height 25
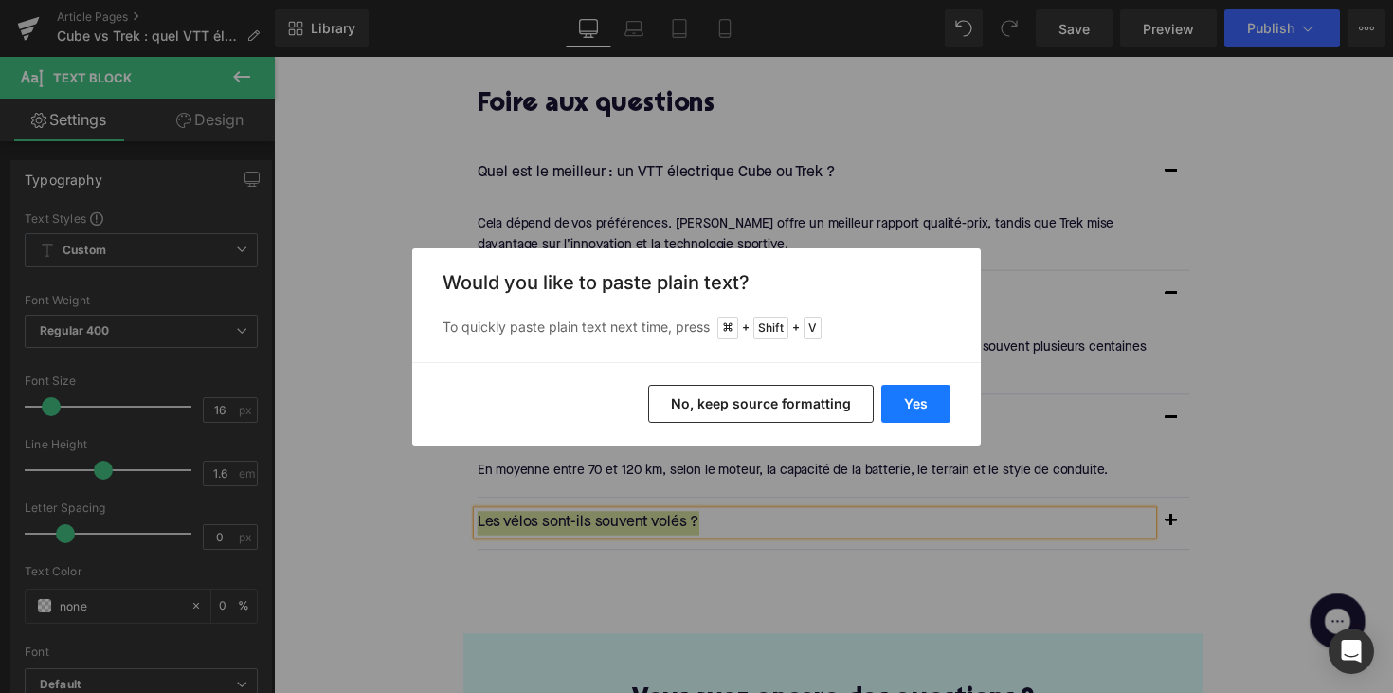
click at [906, 408] on button "Yes" at bounding box center [915, 404] width 69 height 38
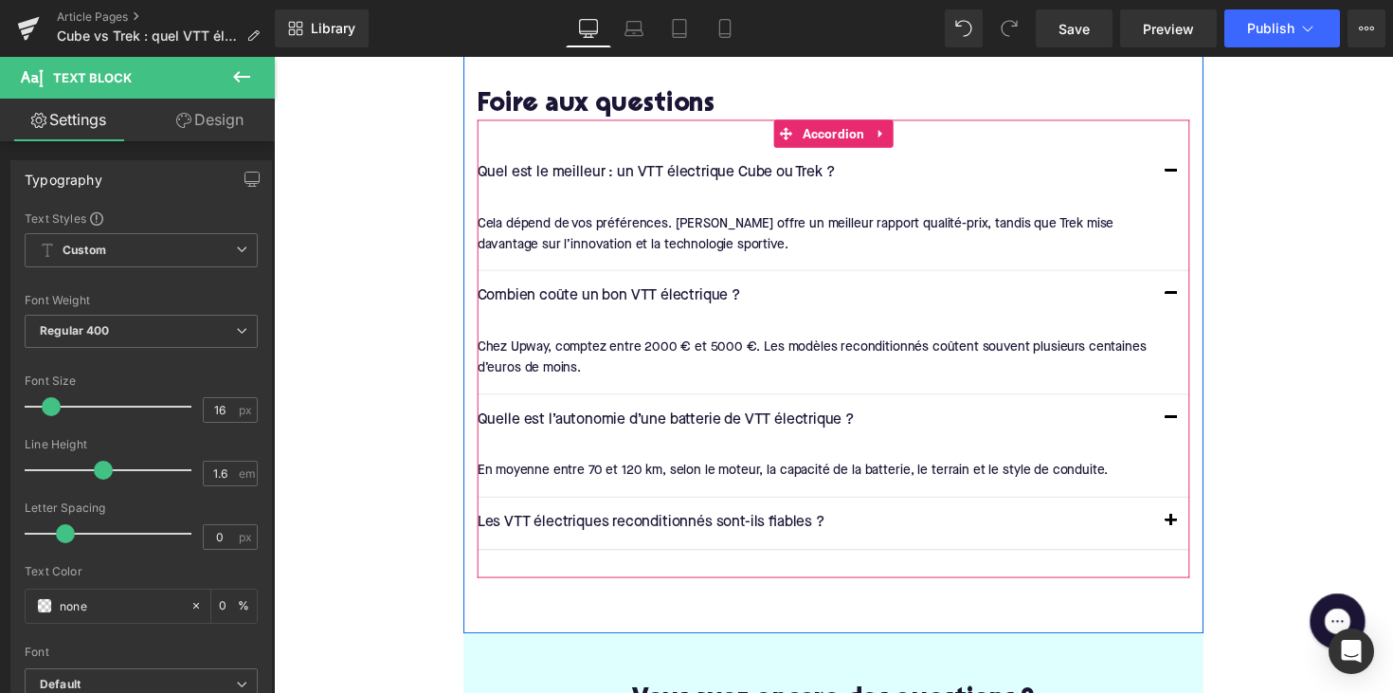
click at [1182, 508] on button "button" at bounding box center [1193, 534] width 38 height 53
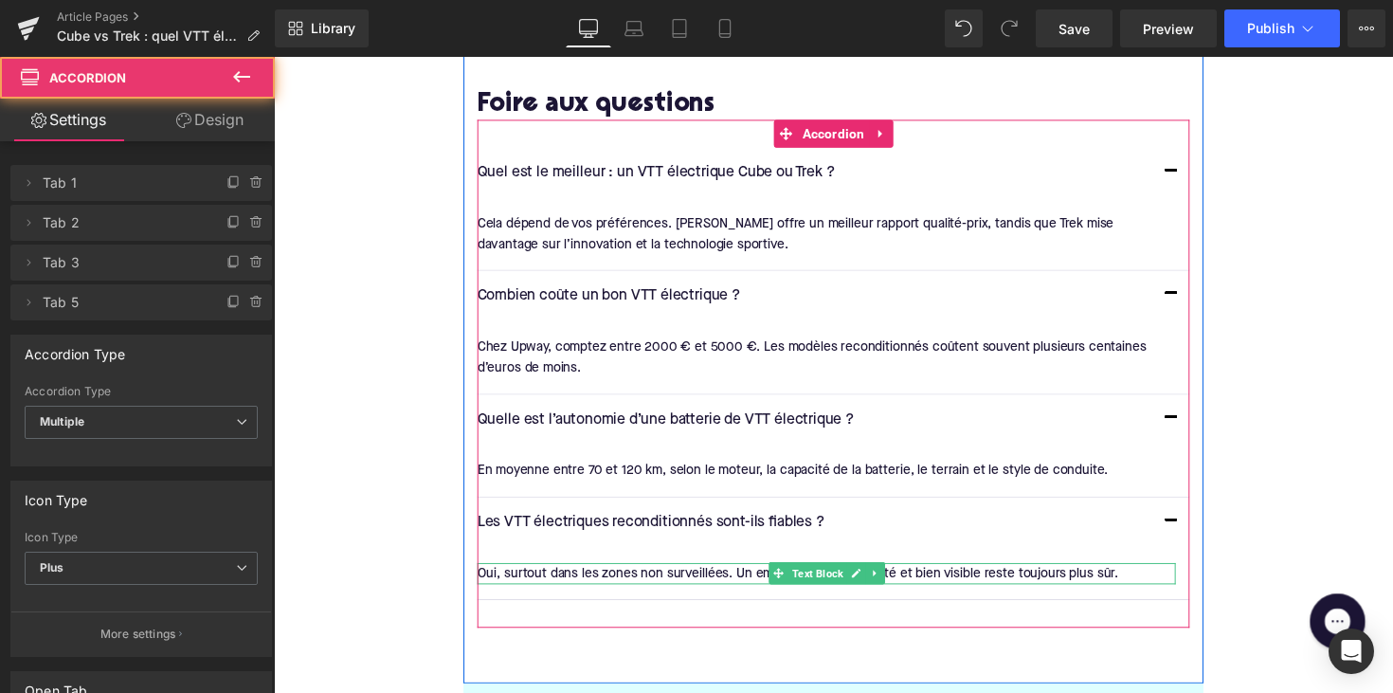
click at [601, 575] on div "Oui, surtout dans les zones non surveillées. Un emplacement fréquenté et bien v…" at bounding box center [839, 585] width 715 height 21
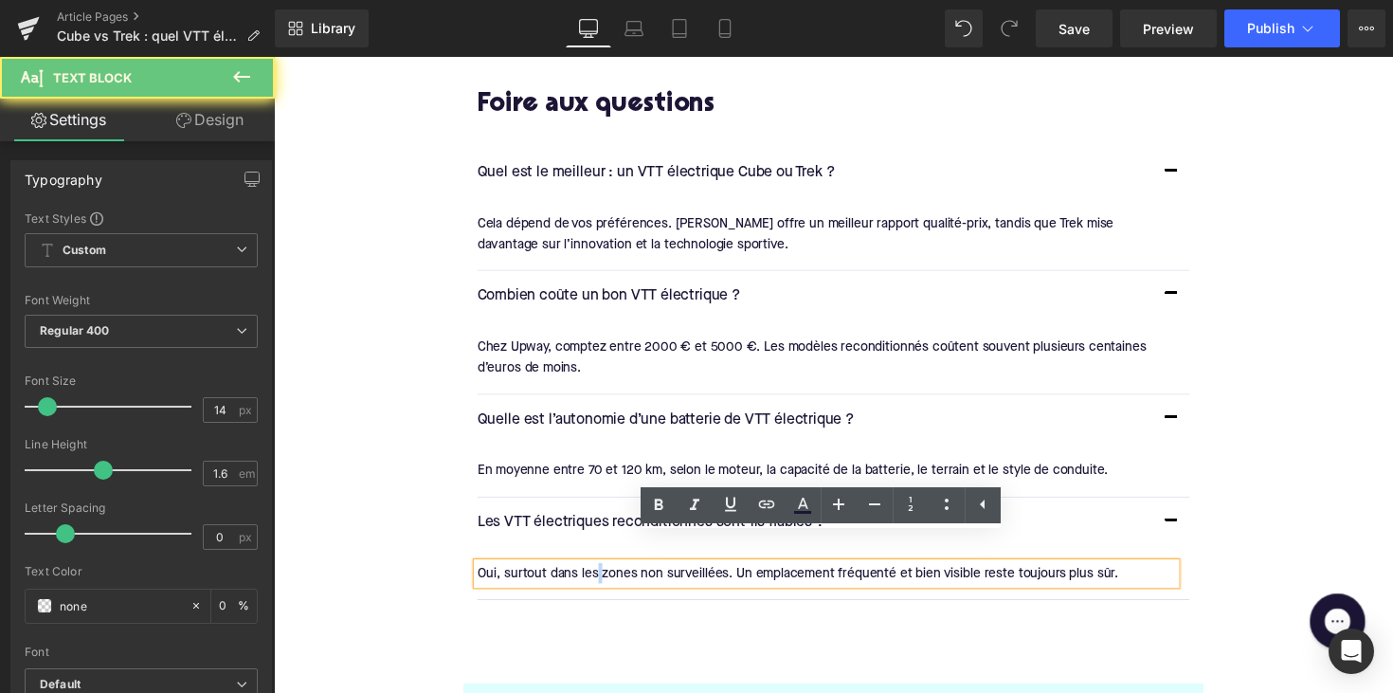
click at [601, 575] on div "Oui, surtout dans les zones non surveillées. Un emplacement fréquenté et bien v…" at bounding box center [839, 585] width 715 height 21
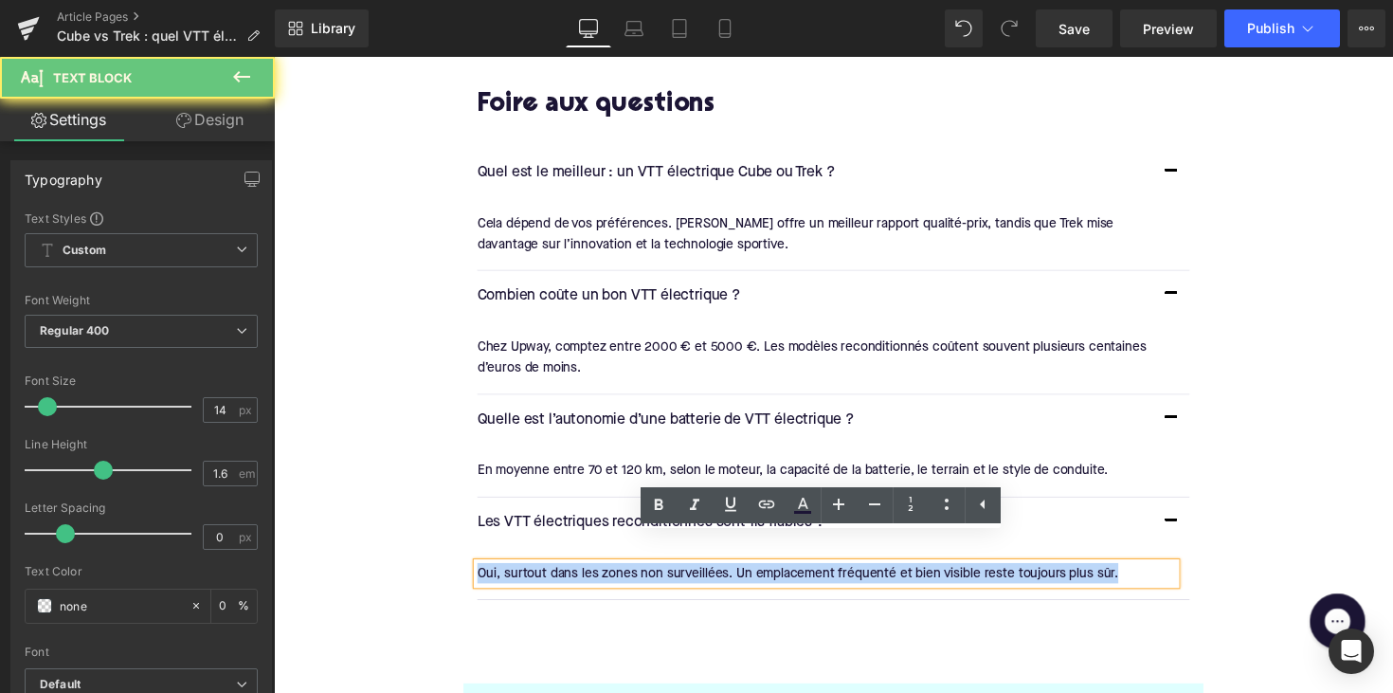
click at [601, 575] on div "Oui, surtout dans les zones non surveillées. Un emplacement fréquenté et bien v…" at bounding box center [839, 585] width 715 height 21
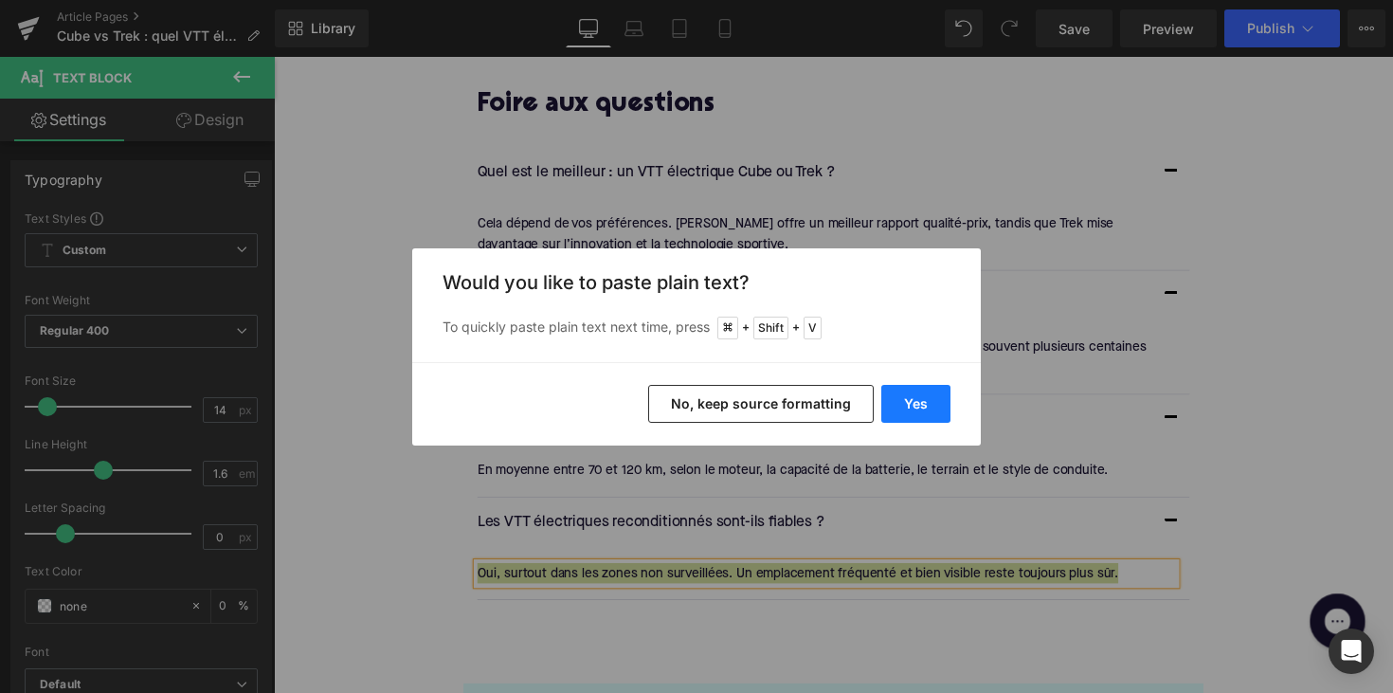
click at [882, 399] on button "Yes" at bounding box center [915, 404] width 69 height 38
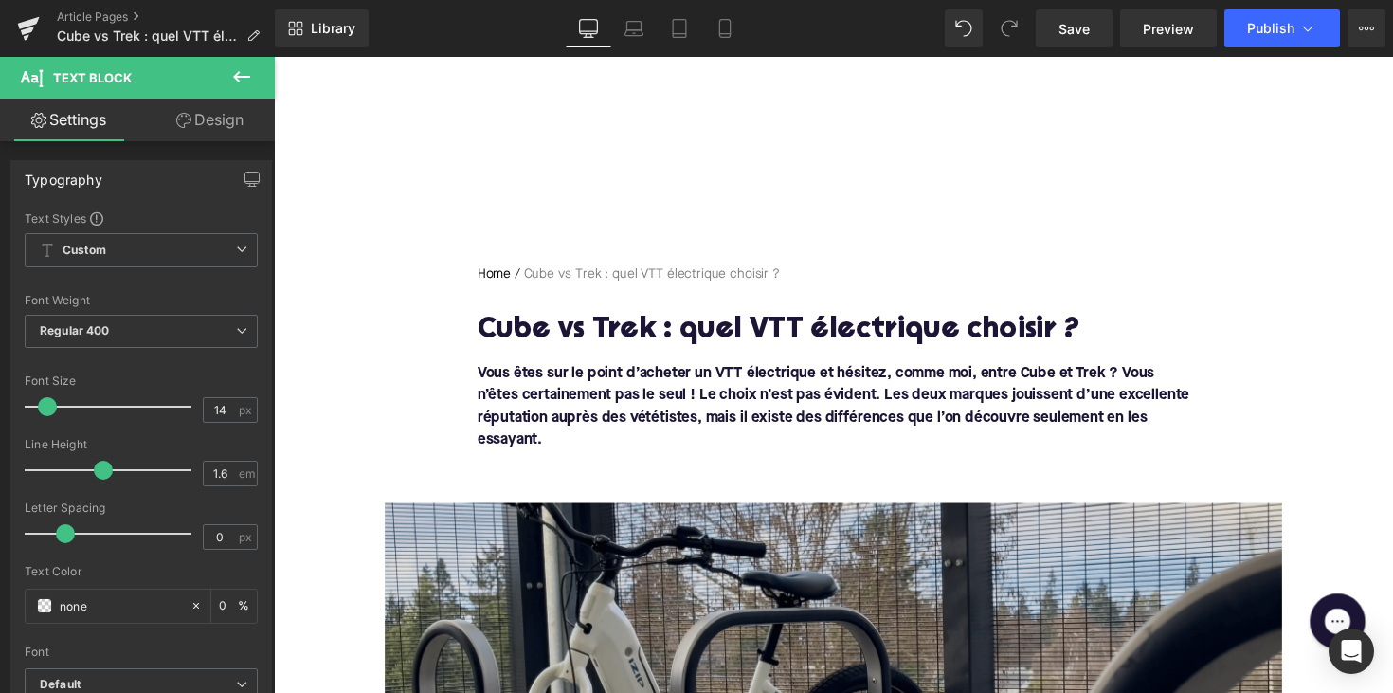
scroll to position [-3, 0]
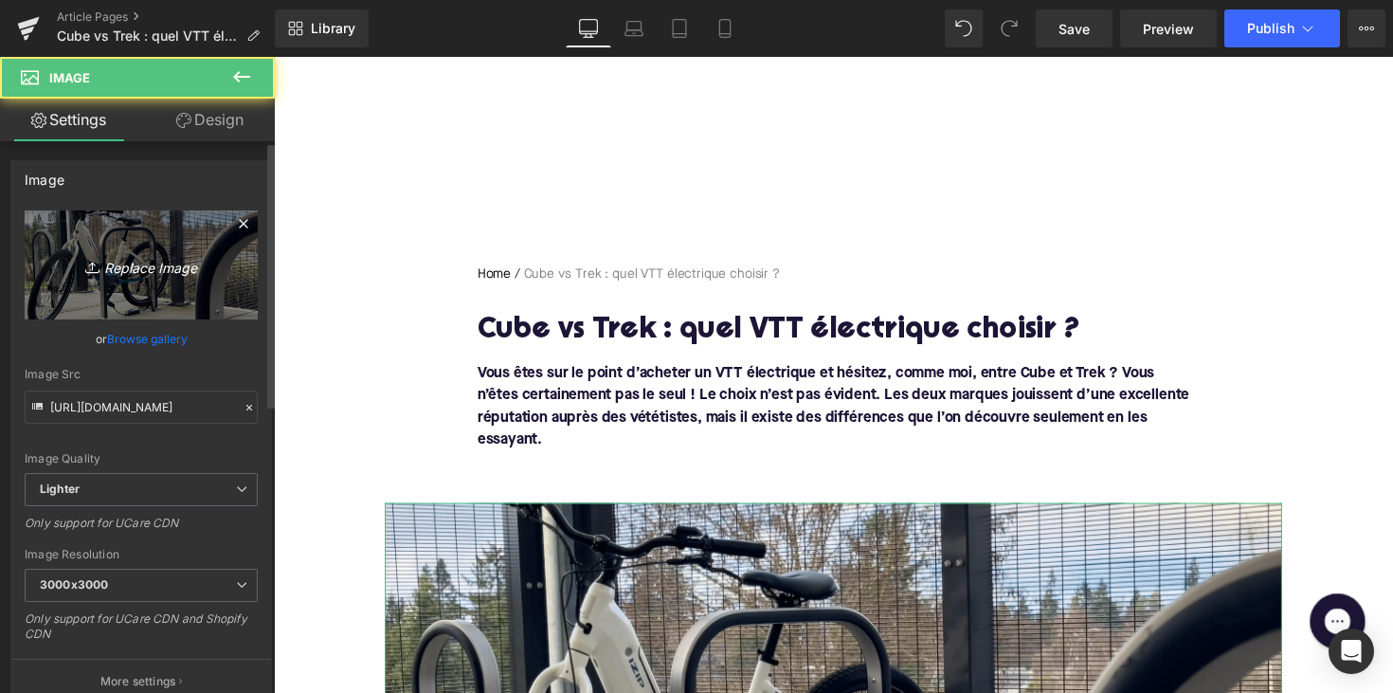
click at [199, 263] on icon "Replace Image" at bounding box center [141, 265] width 152 height 24
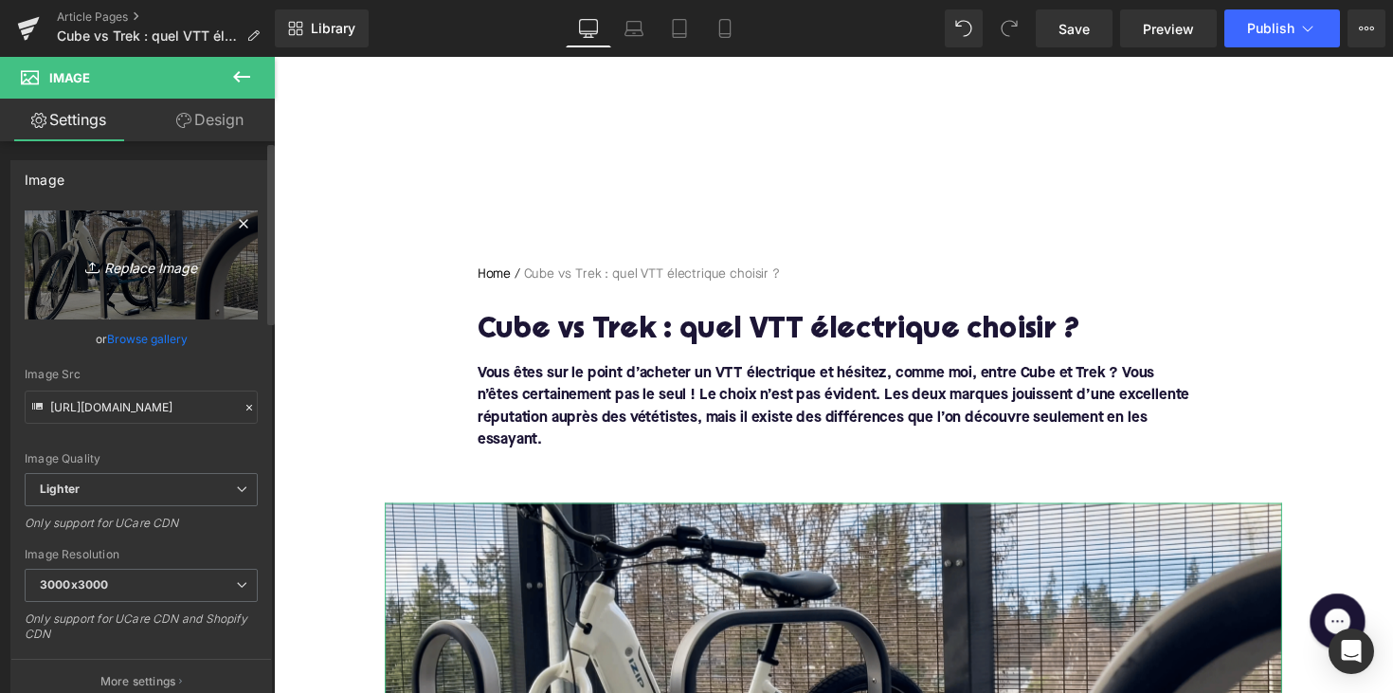
type input "C:\fakepath\Ontwerp zonder titel-82.png"
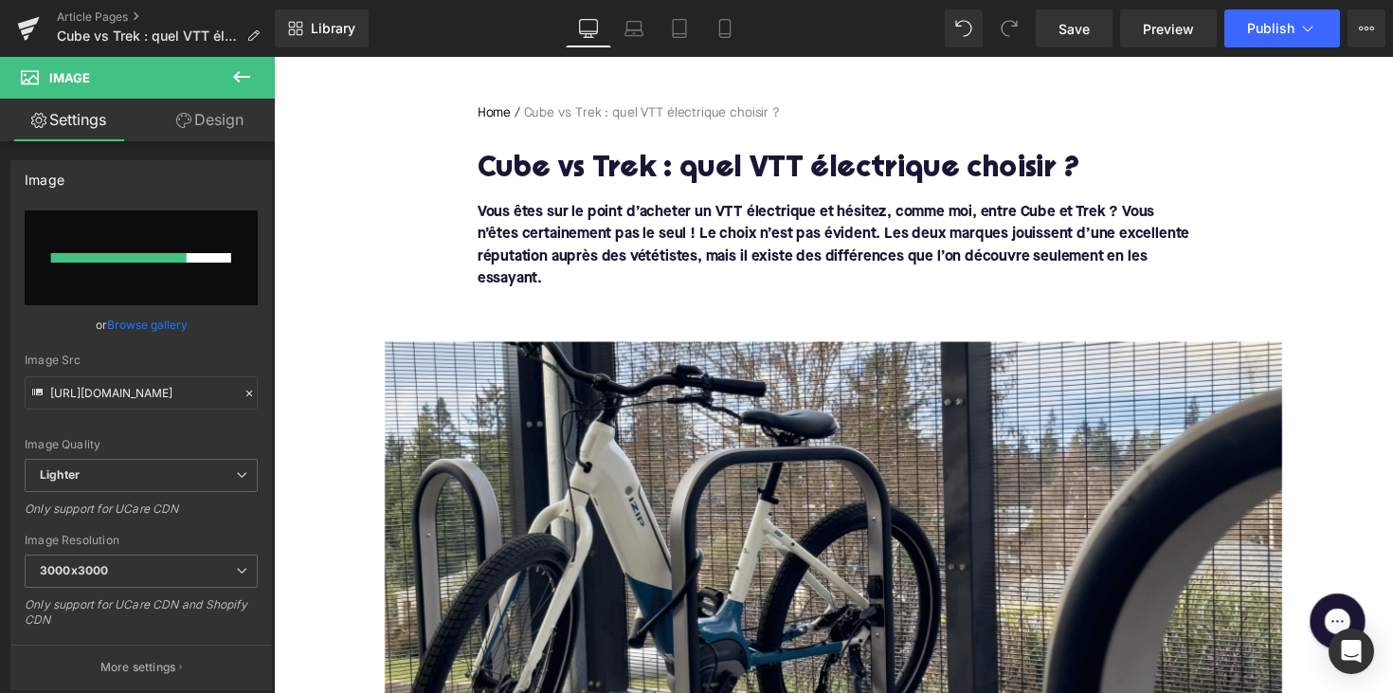
scroll to position [1013, 0]
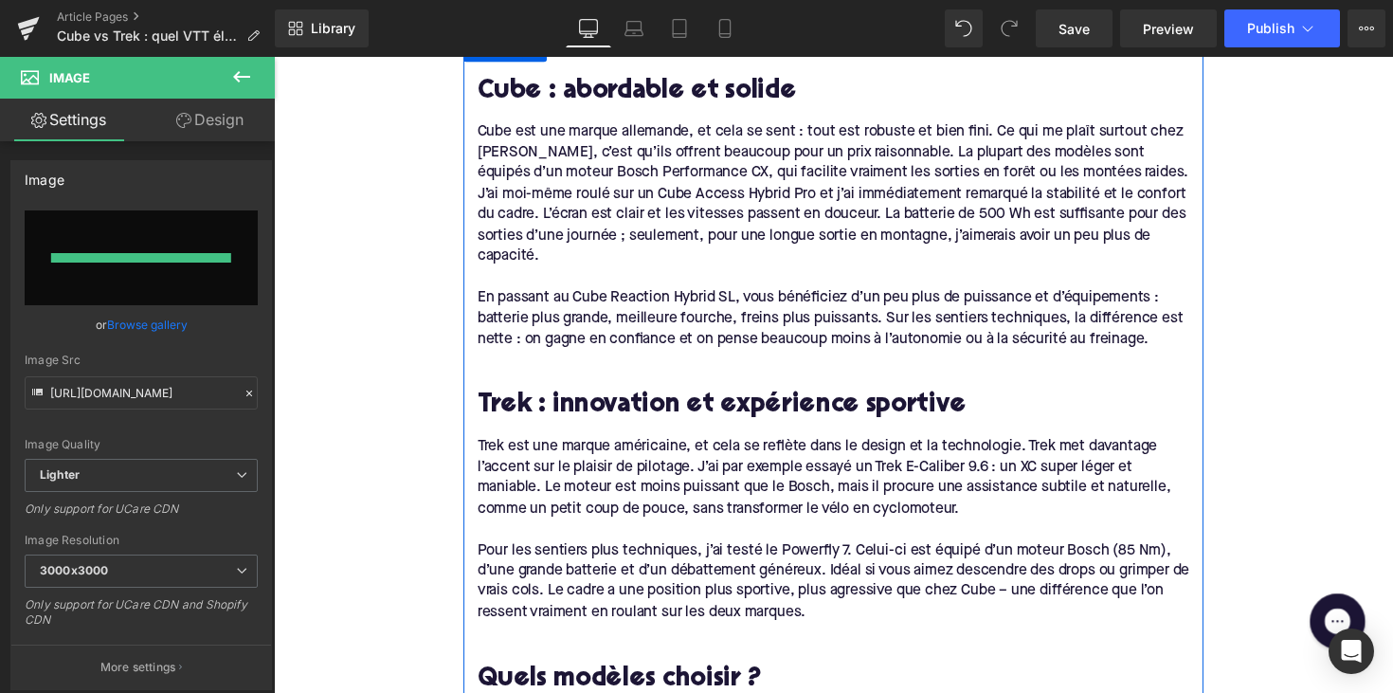
type input "https://ucarecdn.com/ab6ad115-f2ef-437a-abbe-160e6f7e078f/-/format/auto/-/previ…"
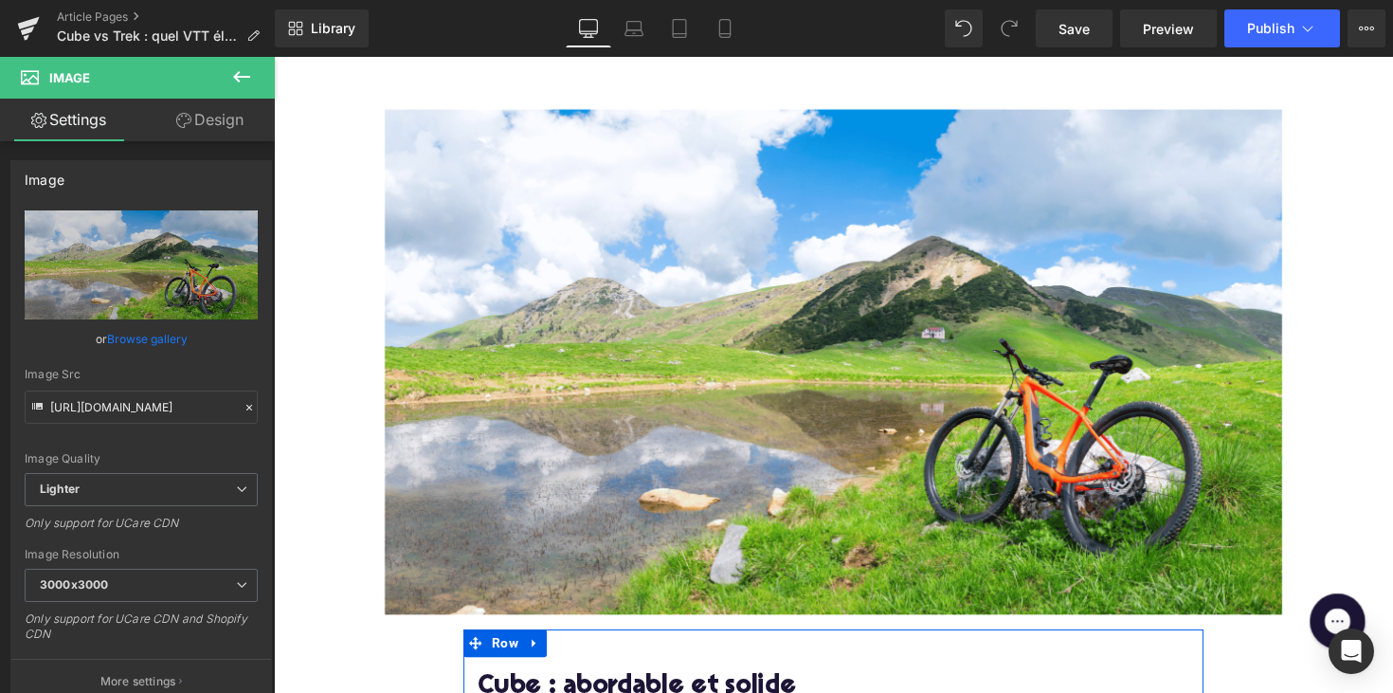
scroll to position [230, 0]
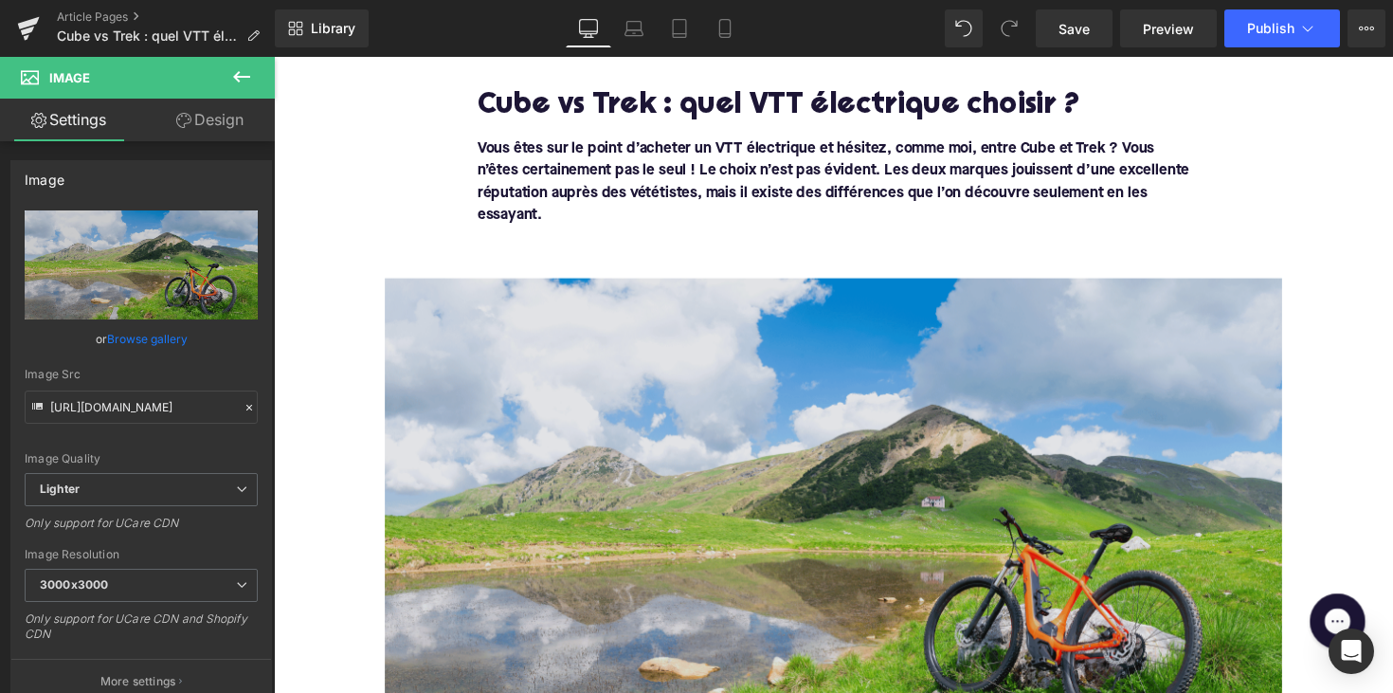
click at [578, 481] on img at bounding box center [846, 541] width 919 height 517
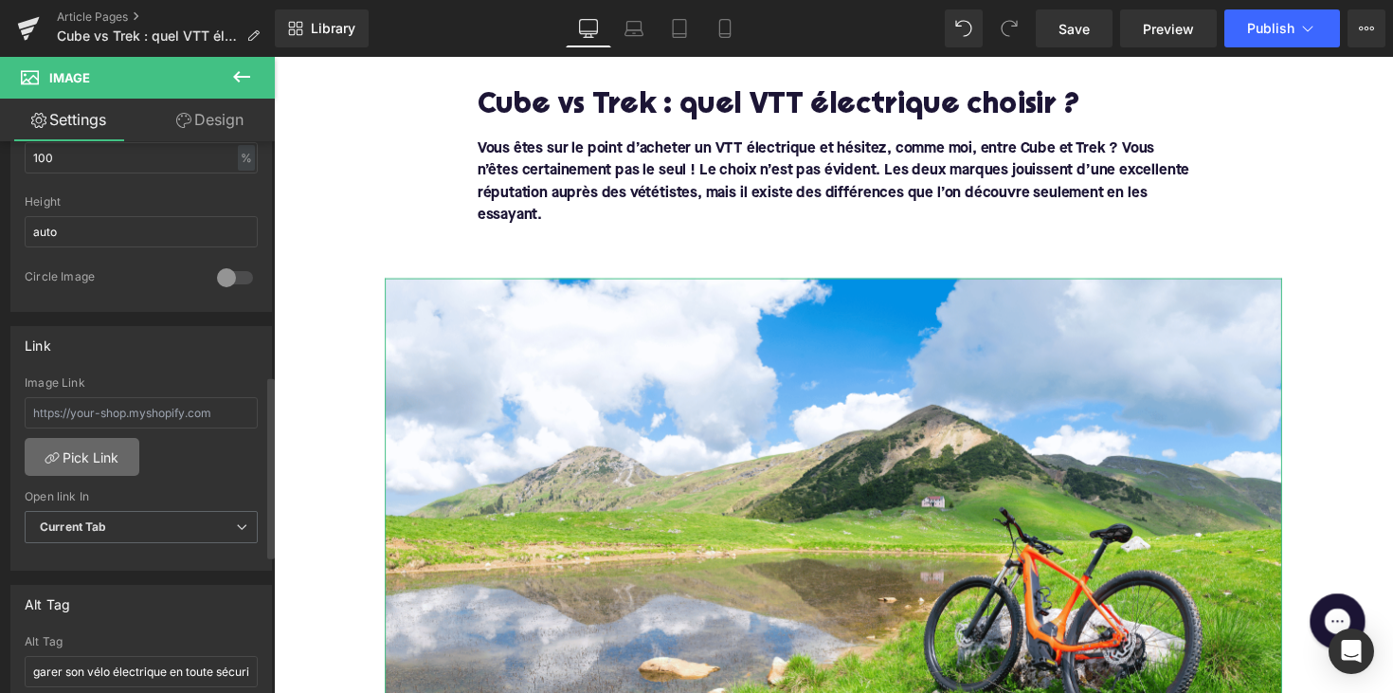
scroll to position [769, 0]
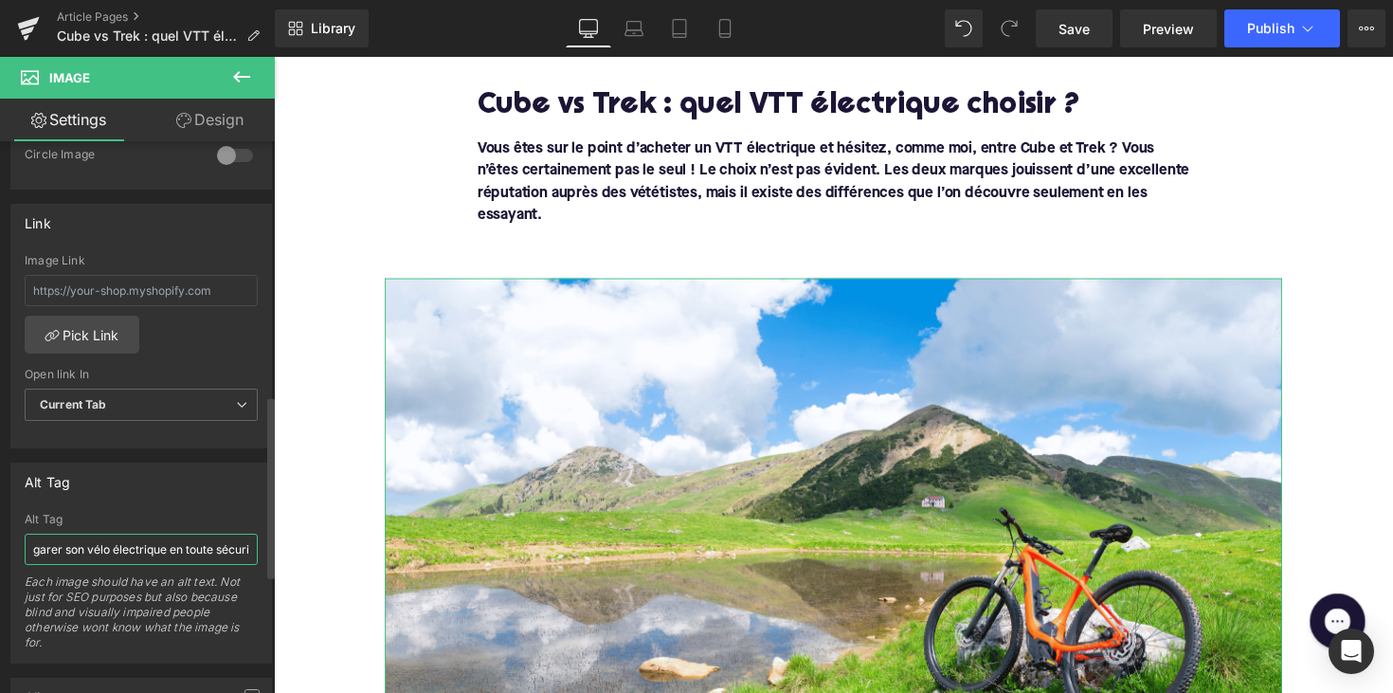
click at [85, 541] on input "garer son vélo électrique en toute sécurité à la gare" at bounding box center [141, 548] width 233 height 31
type input "VTT électrique"
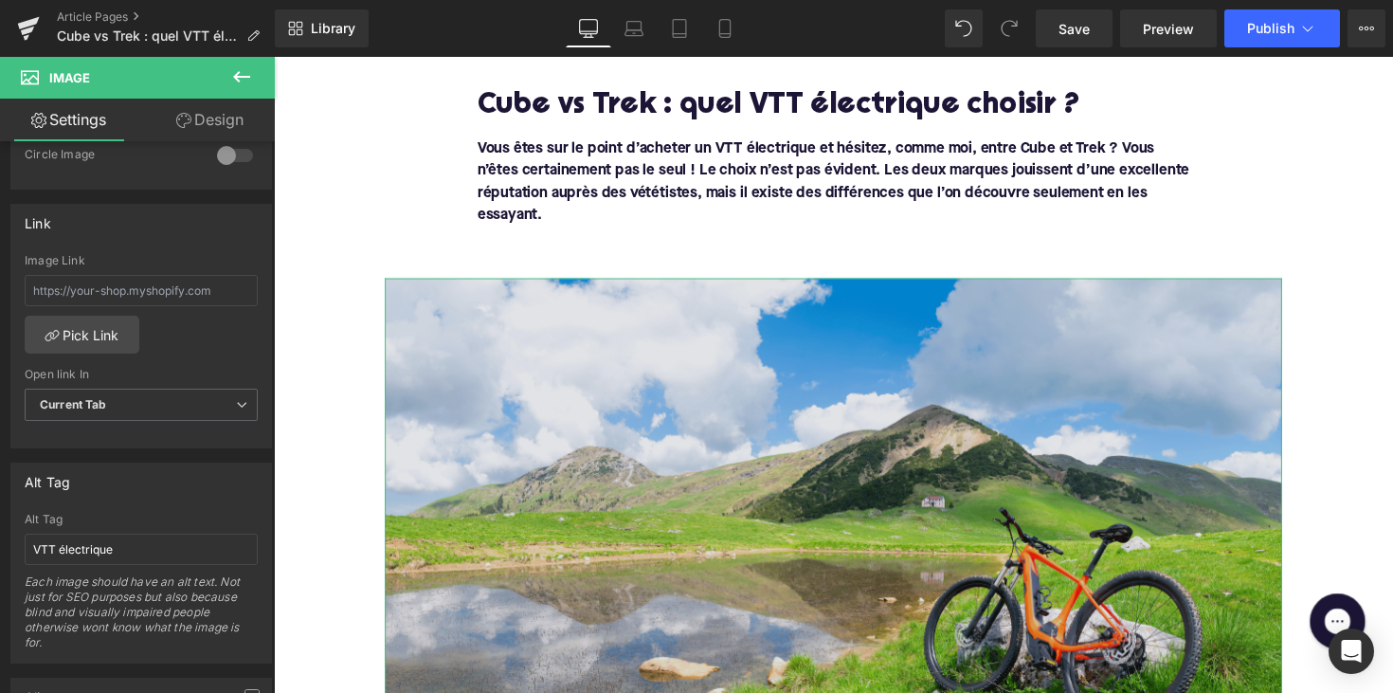
drag, startPoint x: 359, startPoint y: 598, endPoint x: 488, endPoint y: 502, distance: 160.5
click at [488, 502] on img at bounding box center [846, 541] width 919 height 517
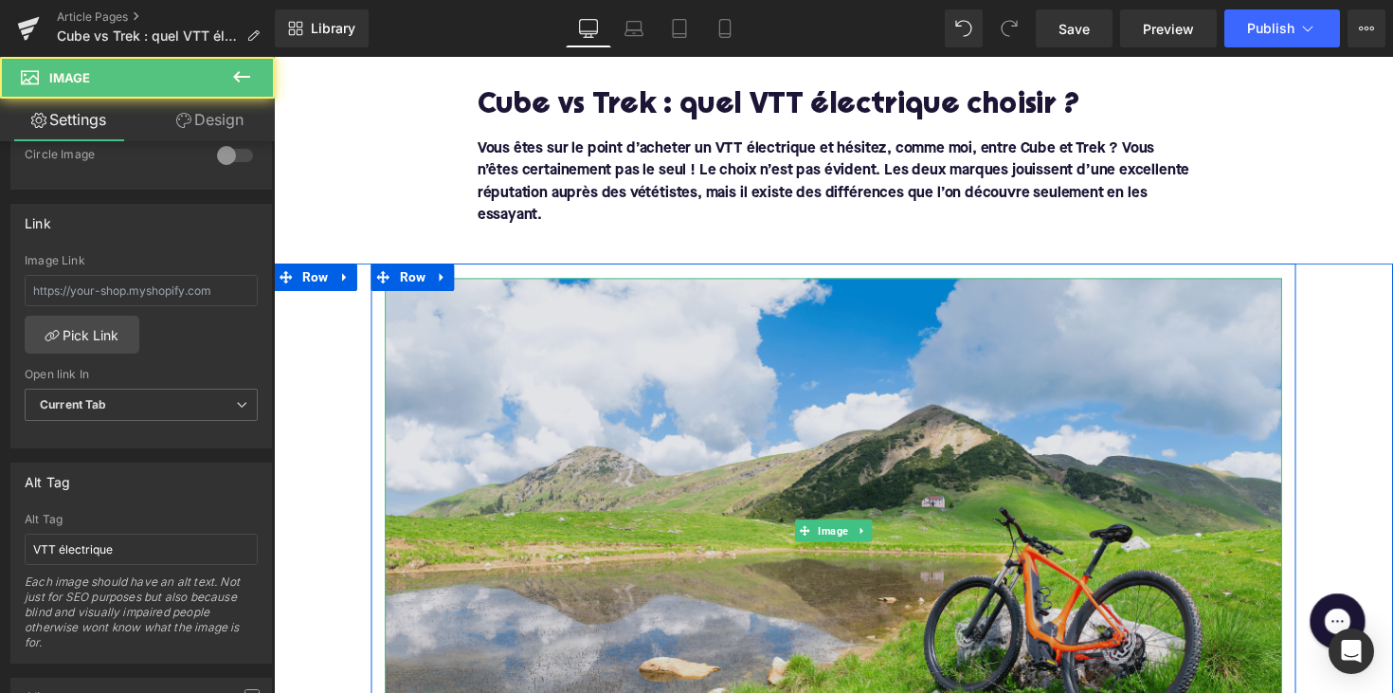
scroll to position [315, 0]
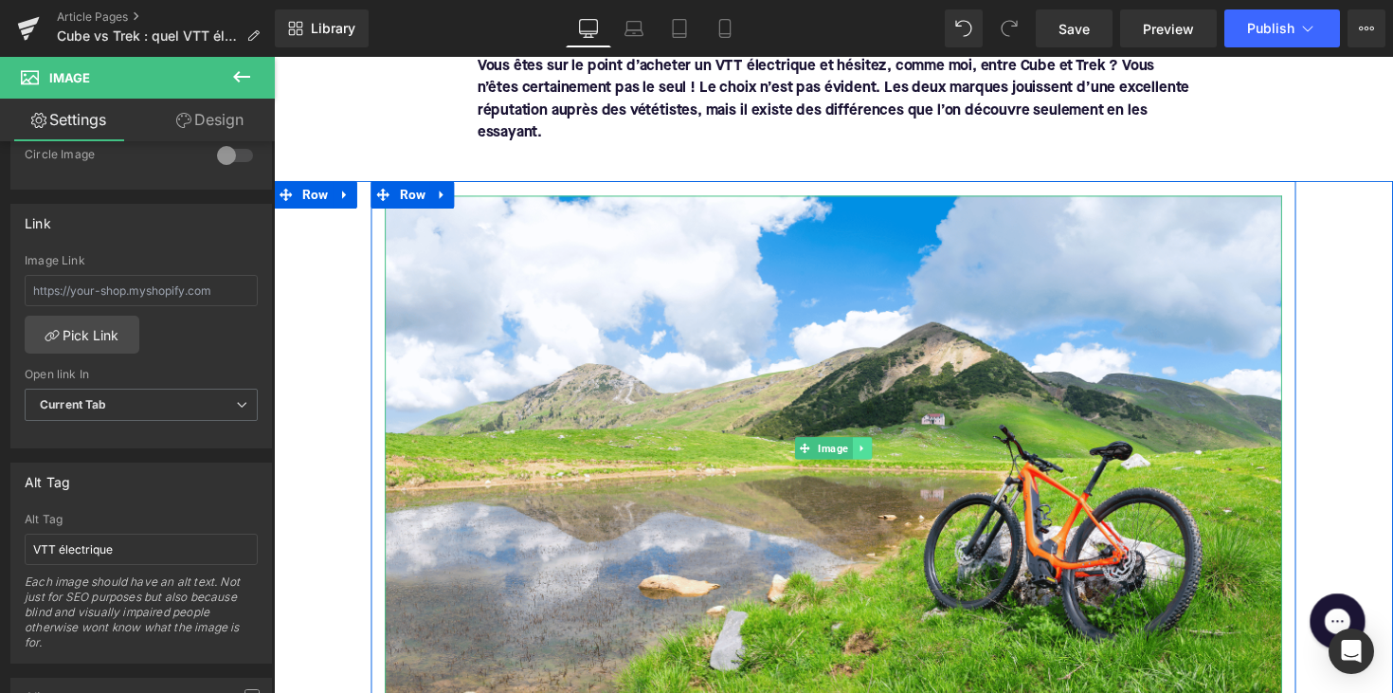
click at [871, 459] on icon at bounding box center [876, 457] width 10 height 11
click at [864, 459] on icon at bounding box center [866, 457] width 10 height 10
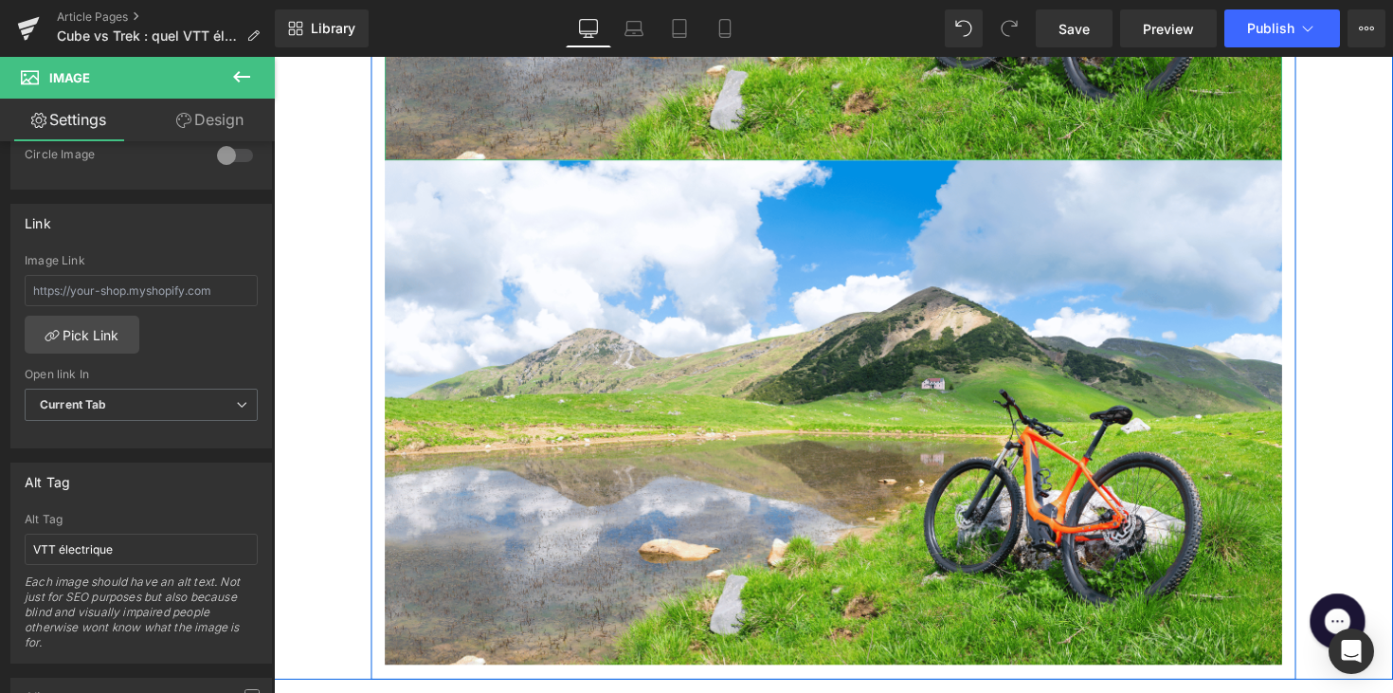
click at [864, 459] on img at bounding box center [846, 421] width 919 height 517
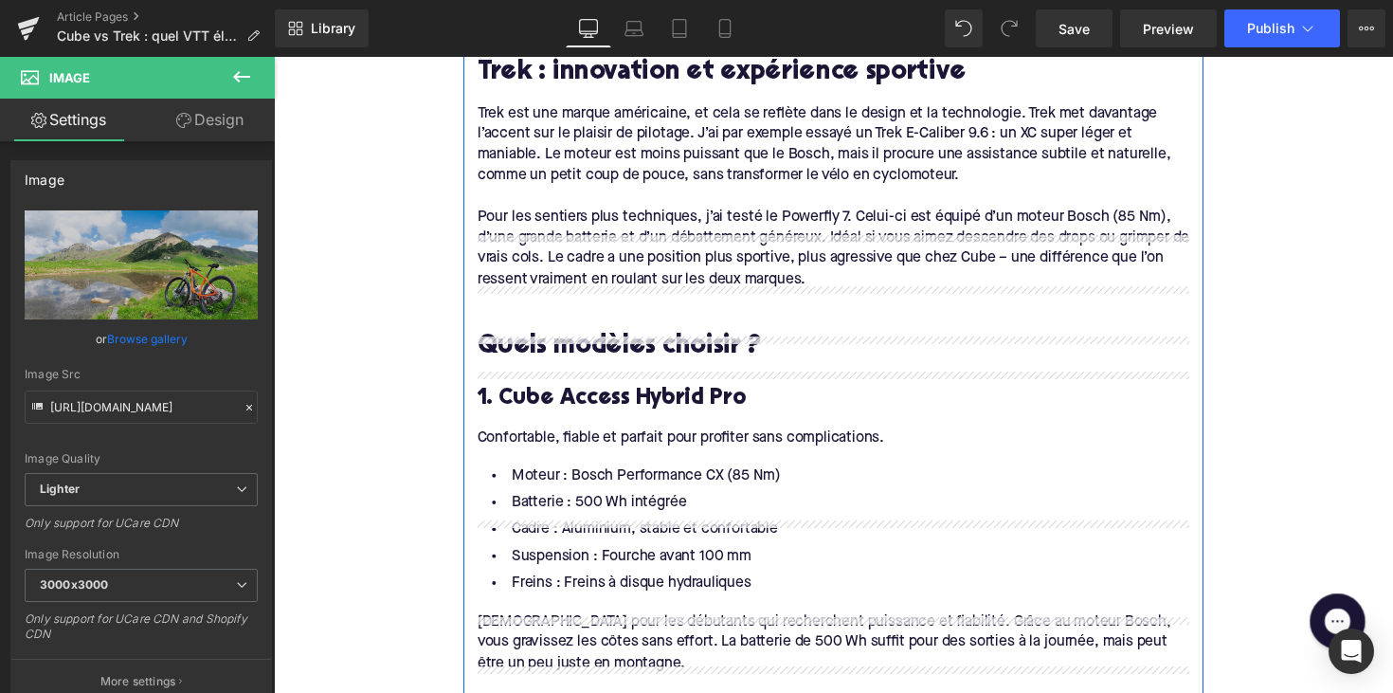
scroll to position [1497, 0]
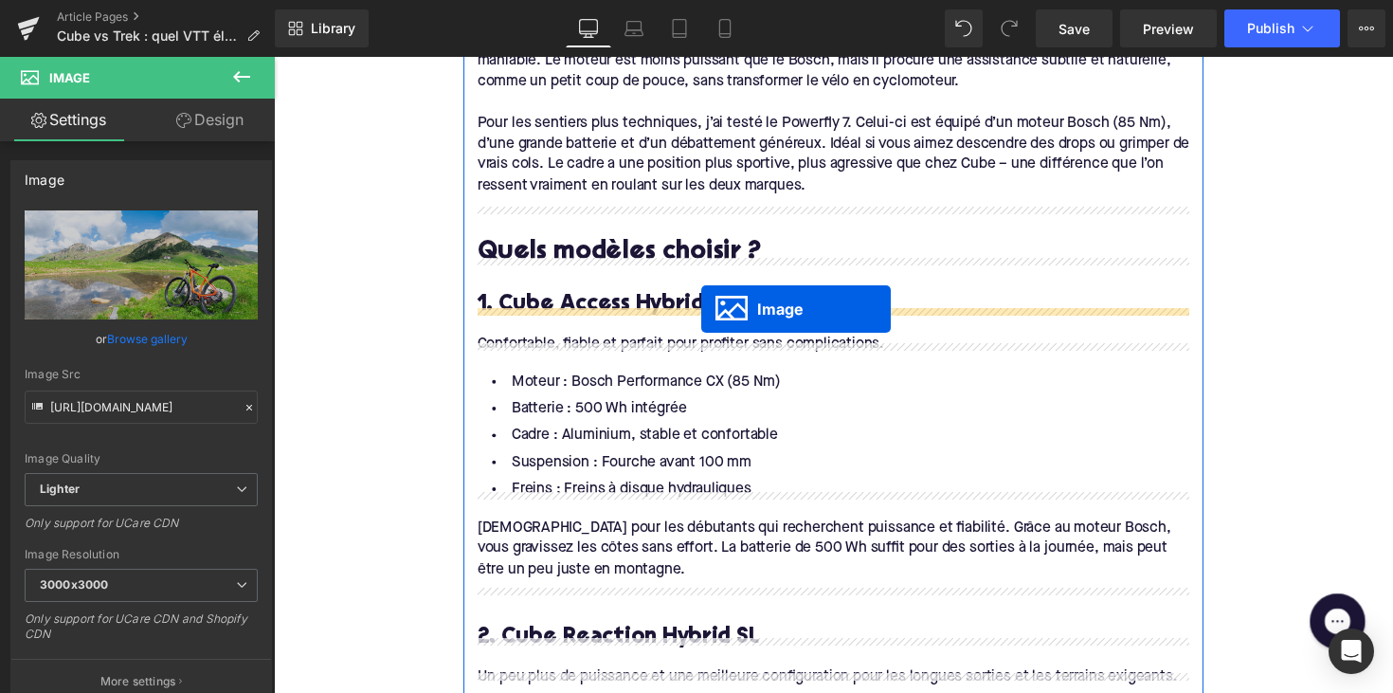
drag, startPoint x: 819, startPoint y: 388, endPoint x: 710, endPoint y: 311, distance: 133.8
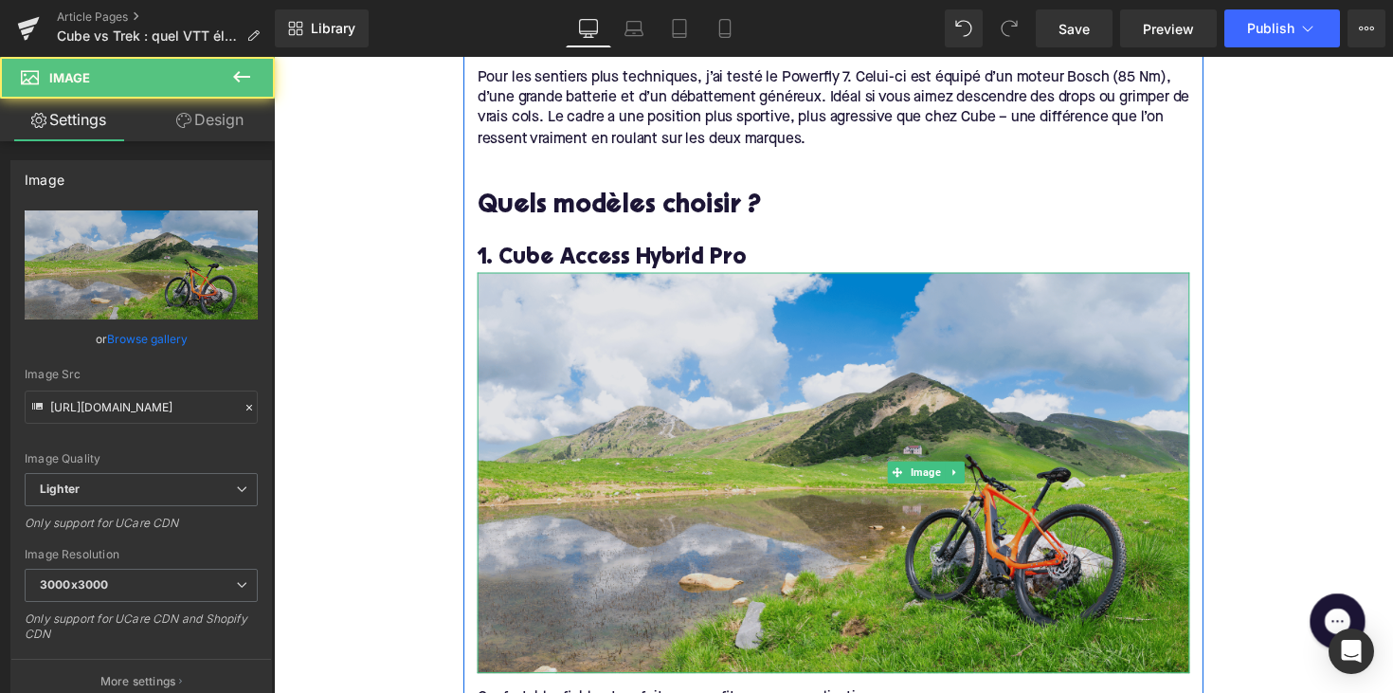
click at [678, 351] on img at bounding box center [847, 483] width 730 height 410
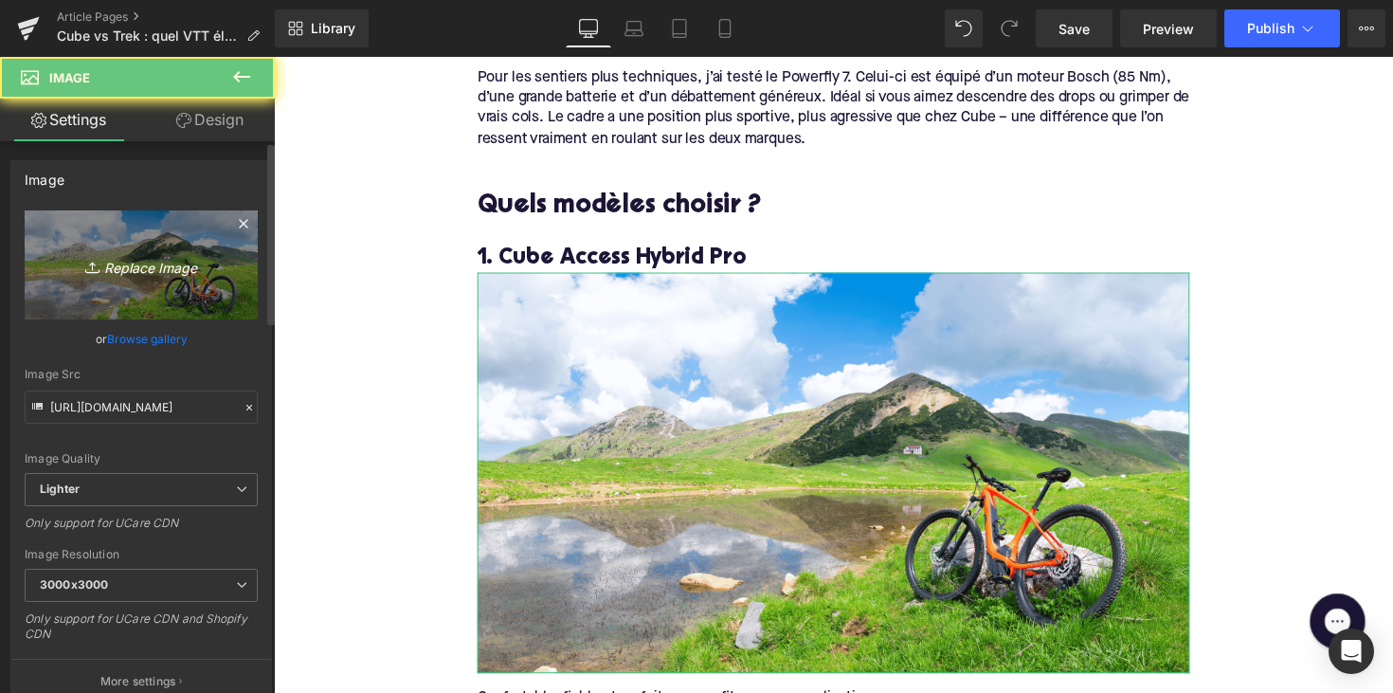
click at [99, 268] on icon at bounding box center [94, 267] width 19 height 19
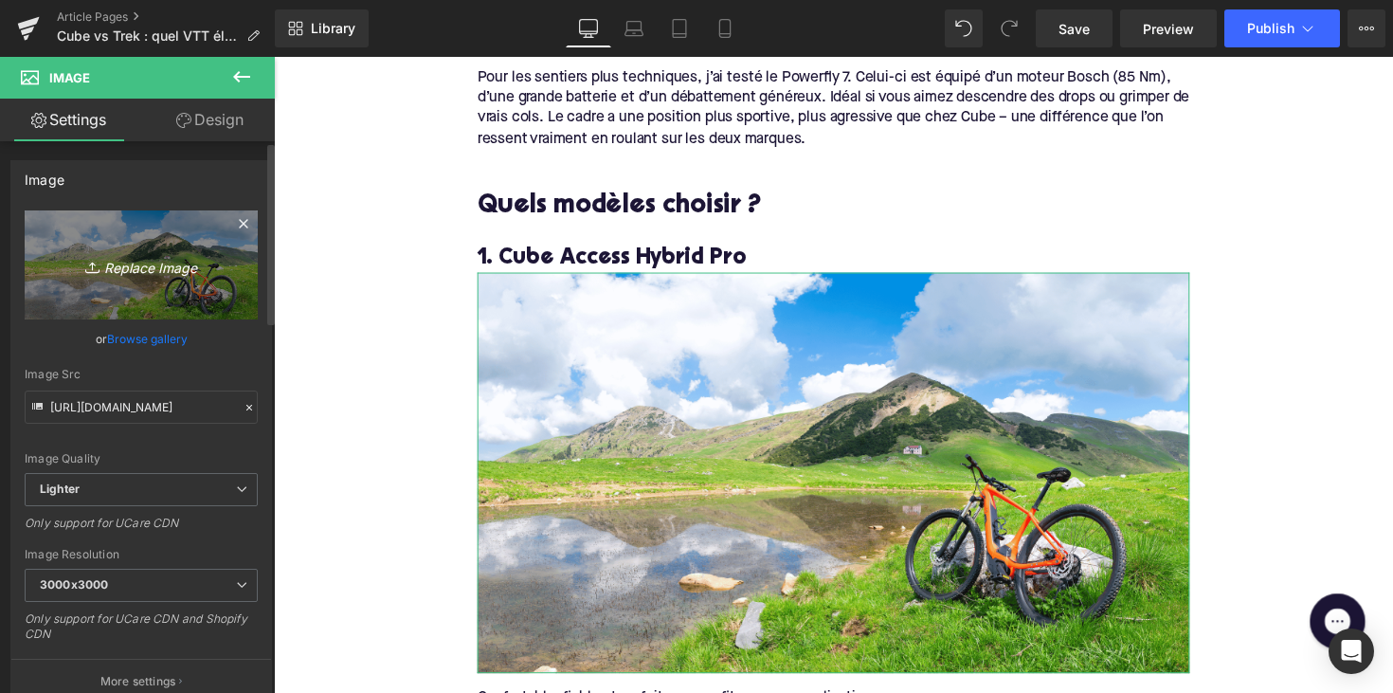
type input "C:\fakepath\cubeacces.jpg"
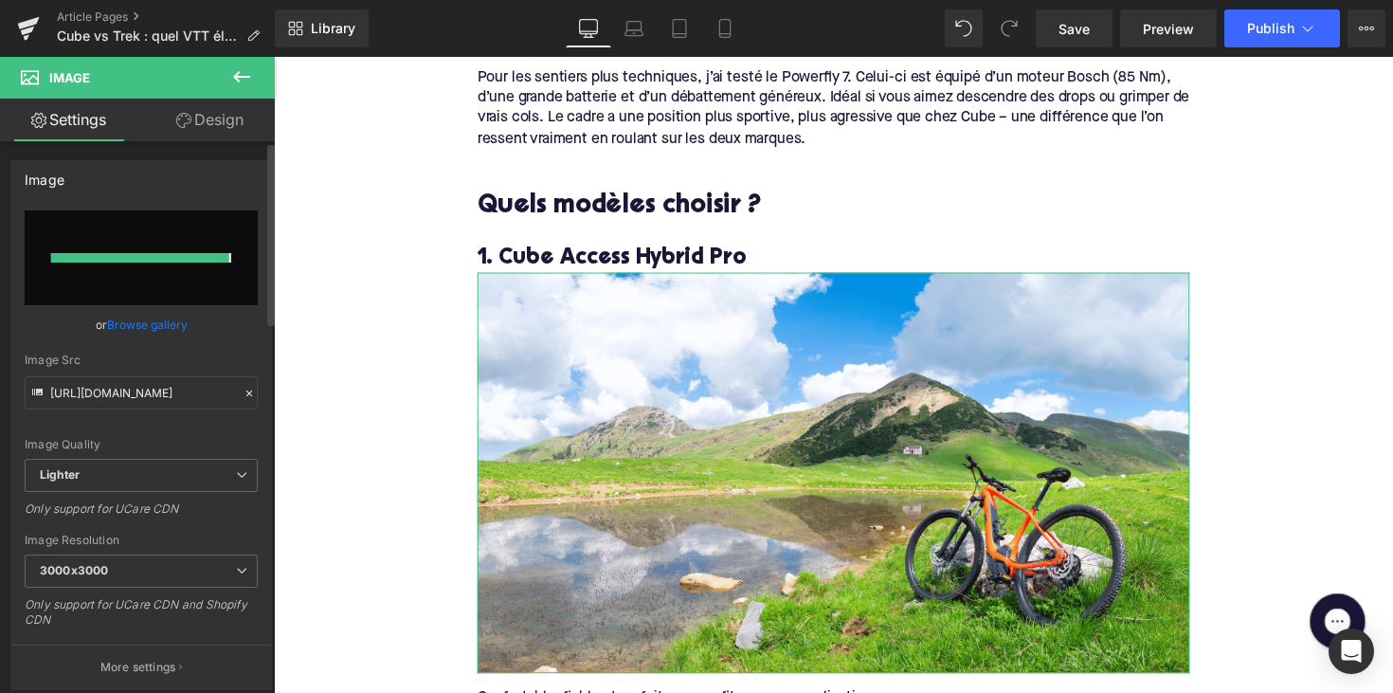
type input "https://ucarecdn.com/bbd5fc77-e383-4b59-b109-ffd58fc94971/-/format/auto/-/previ…"
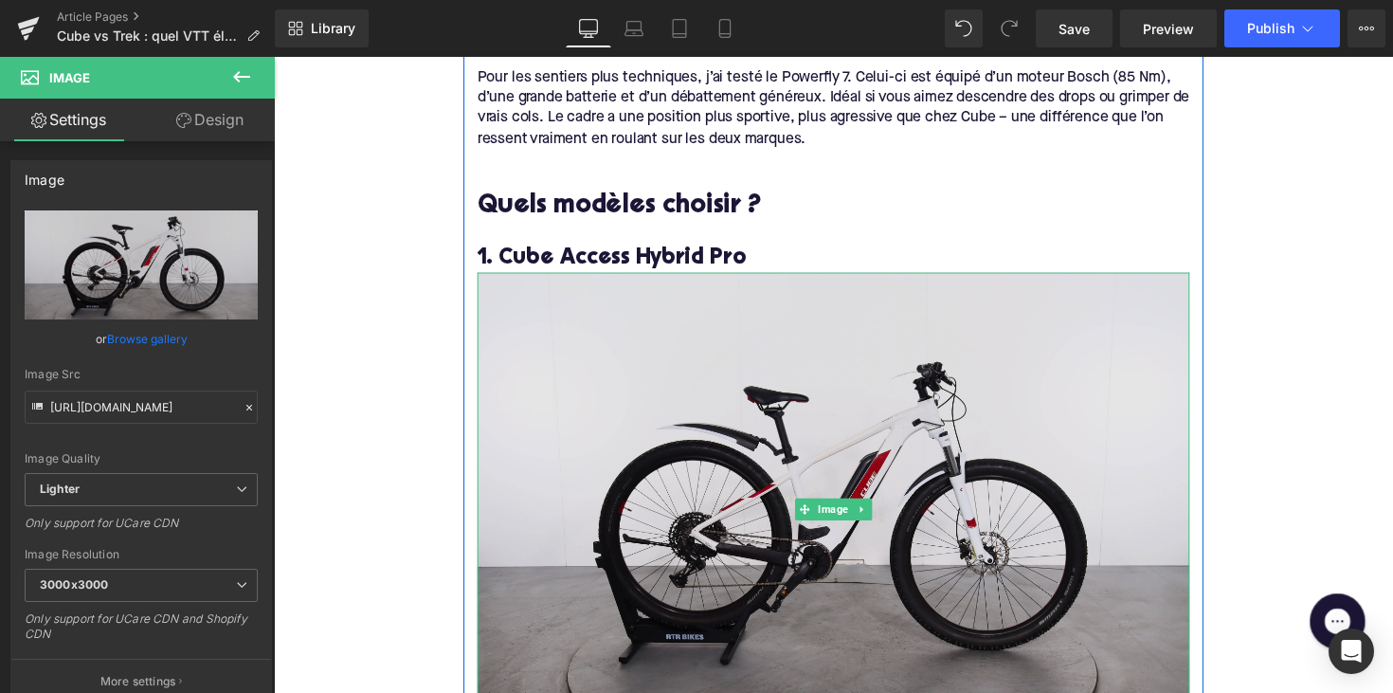
click at [687, 391] on img at bounding box center [847, 521] width 730 height 486
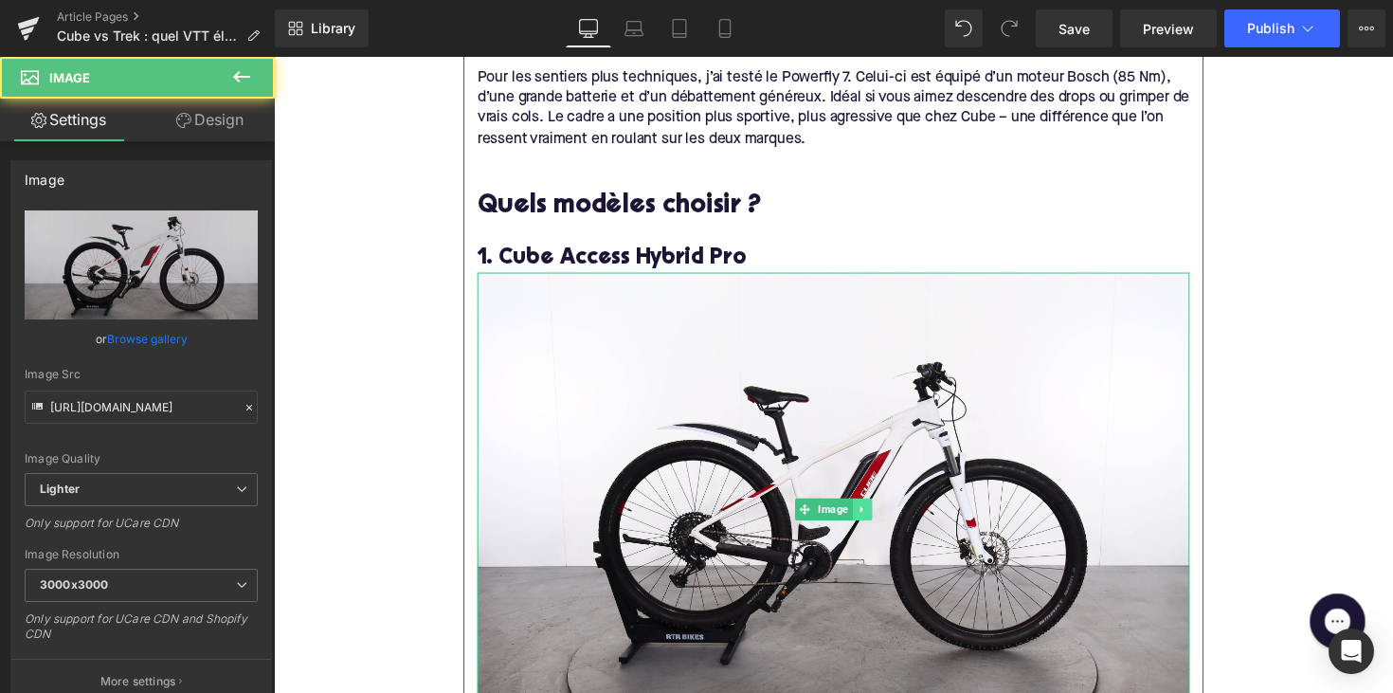
click at [871, 514] on icon at bounding box center [876, 519] width 10 height 11
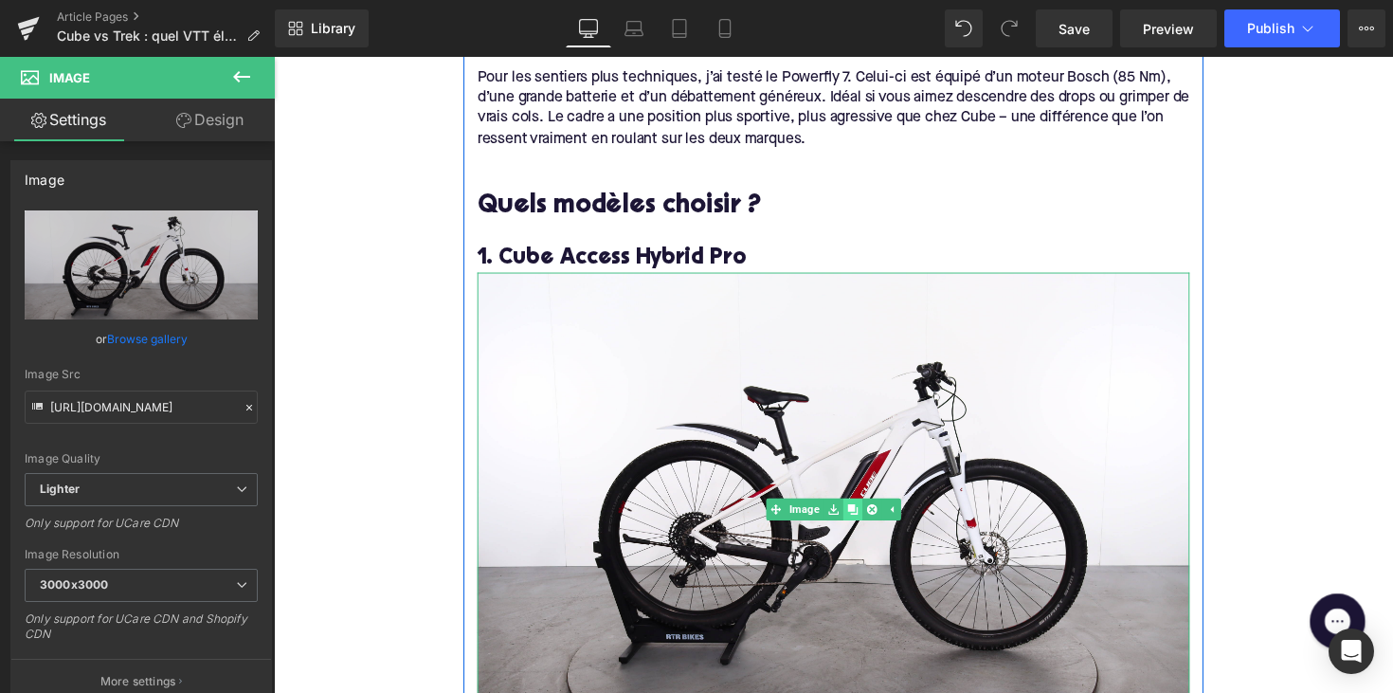
click at [865, 515] on icon at bounding box center [866, 520] width 10 height 10
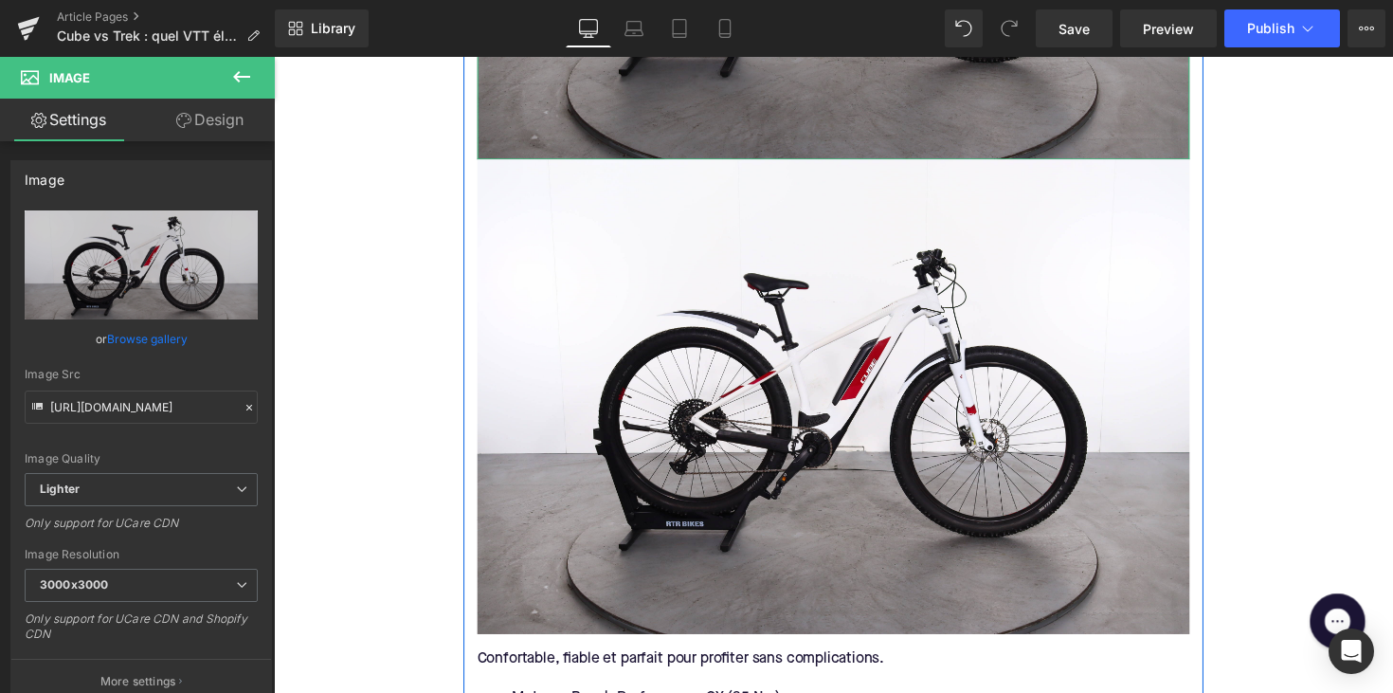
scroll to position [2117, 0]
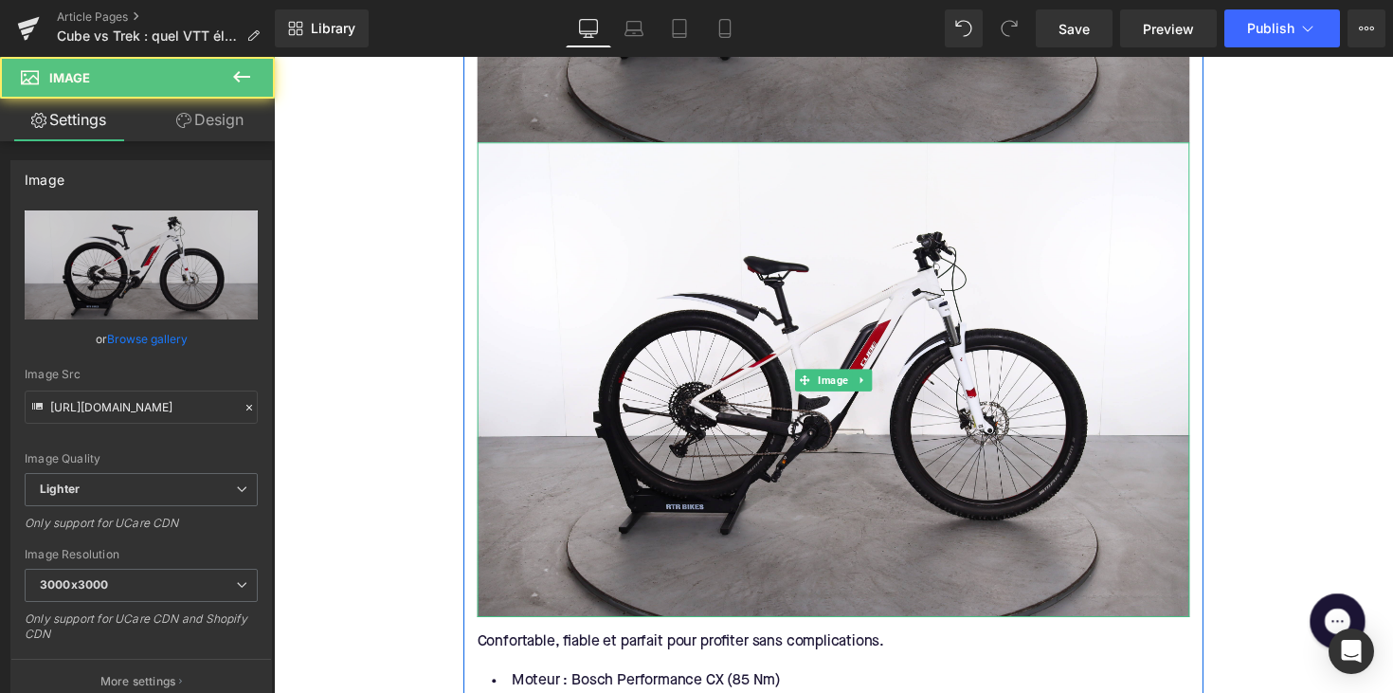
click at [853, 297] on img at bounding box center [847, 387] width 730 height 486
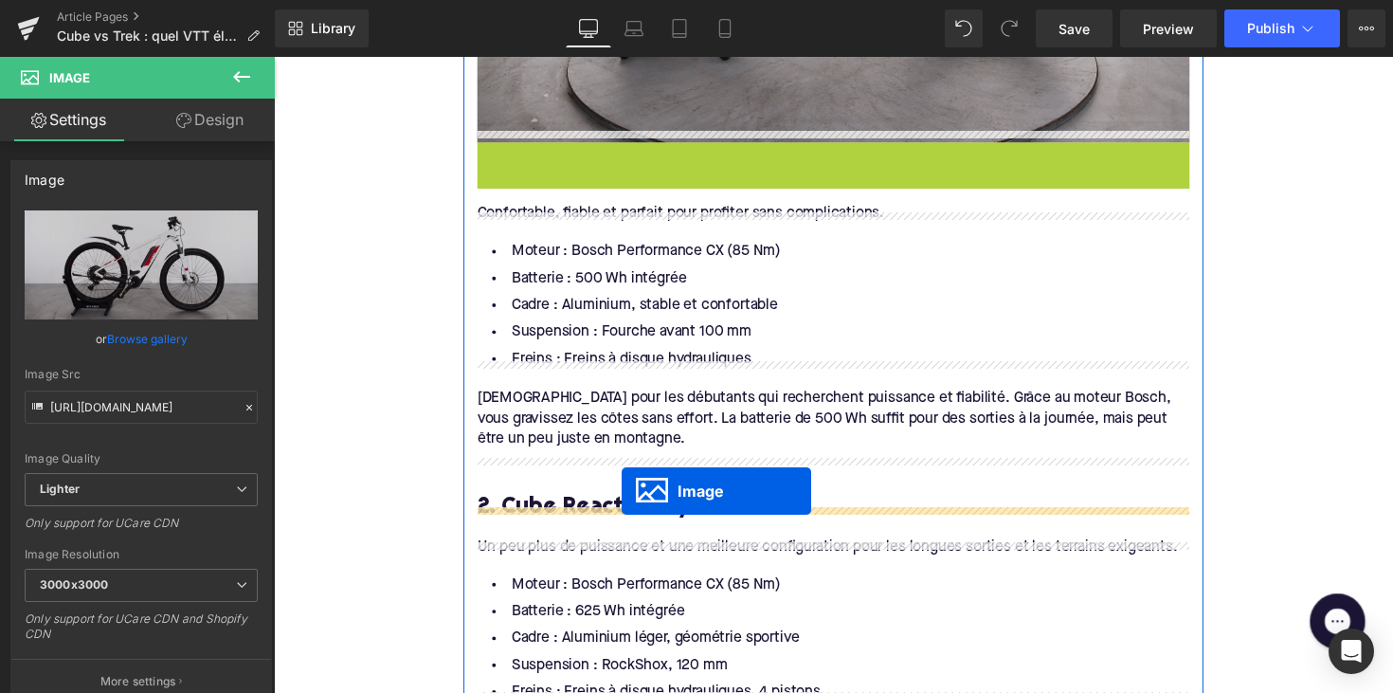
drag, startPoint x: 811, startPoint y: 373, endPoint x: 623, endPoint y: 514, distance: 234.8
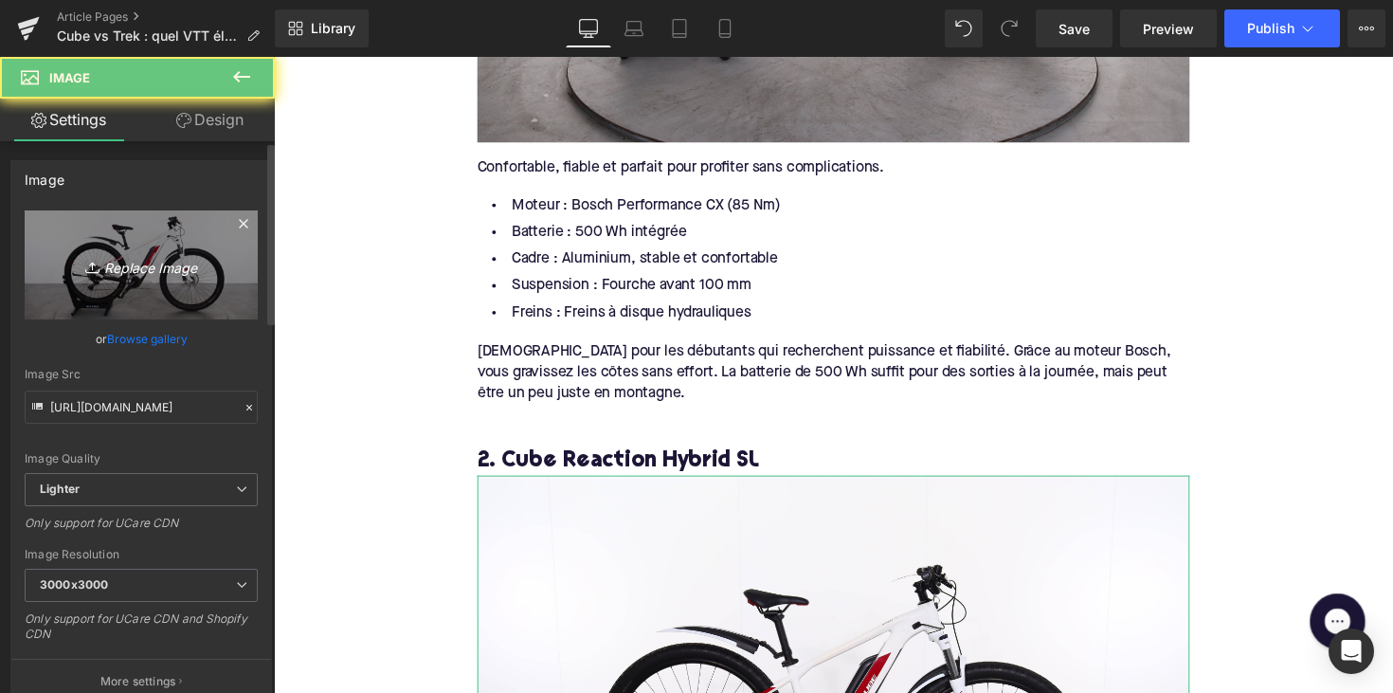
click at [154, 242] on link "Replace Image" at bounding box center [141, 264] width 233 height 109
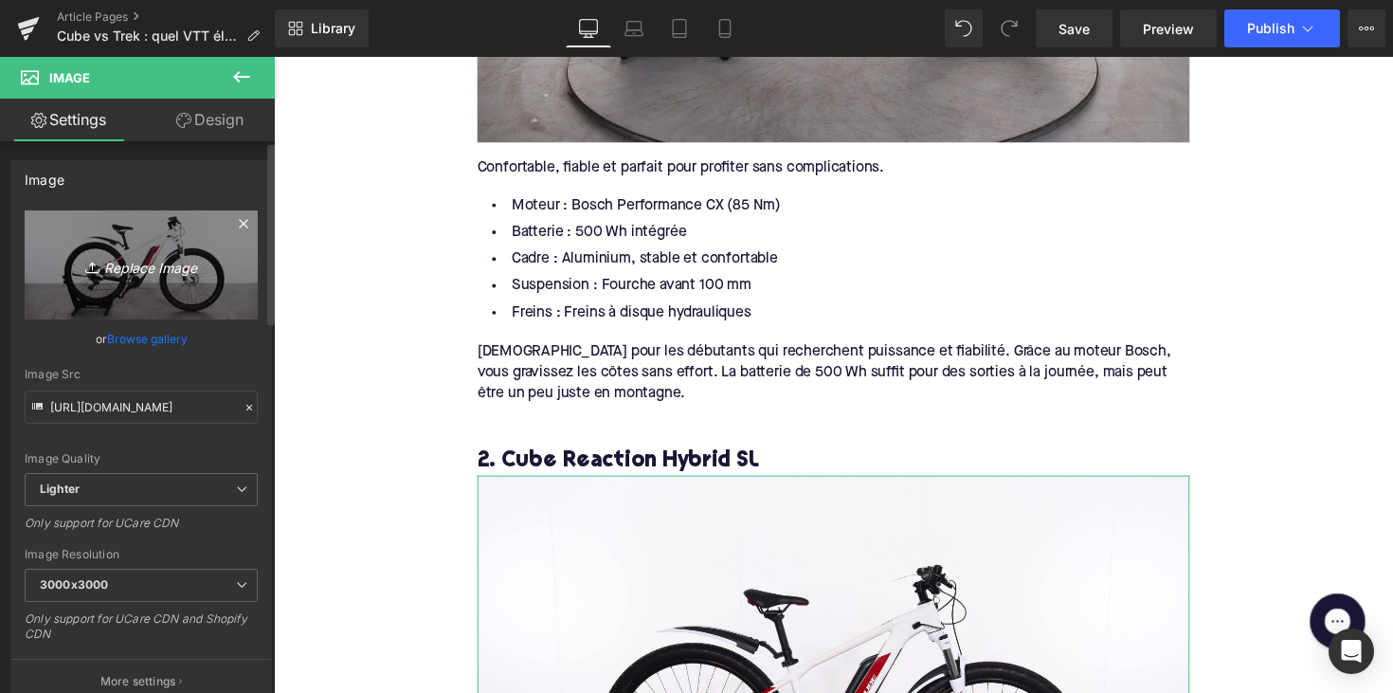
type input "C:\fakepath\cubereaction.jpg"
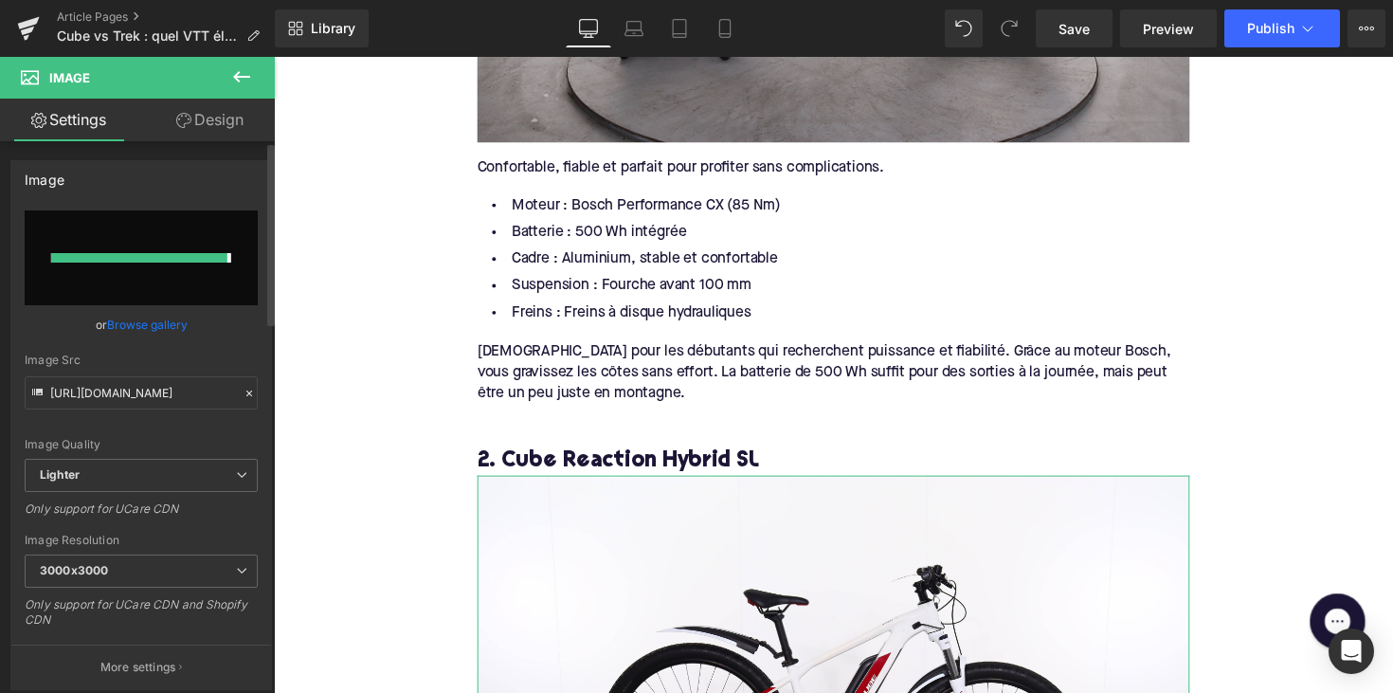
type input "https://ucarecdn.com/6aa94cf7-04b6-4c95-9d51-213e4c87f70c/-/format/auto/-/previ…"
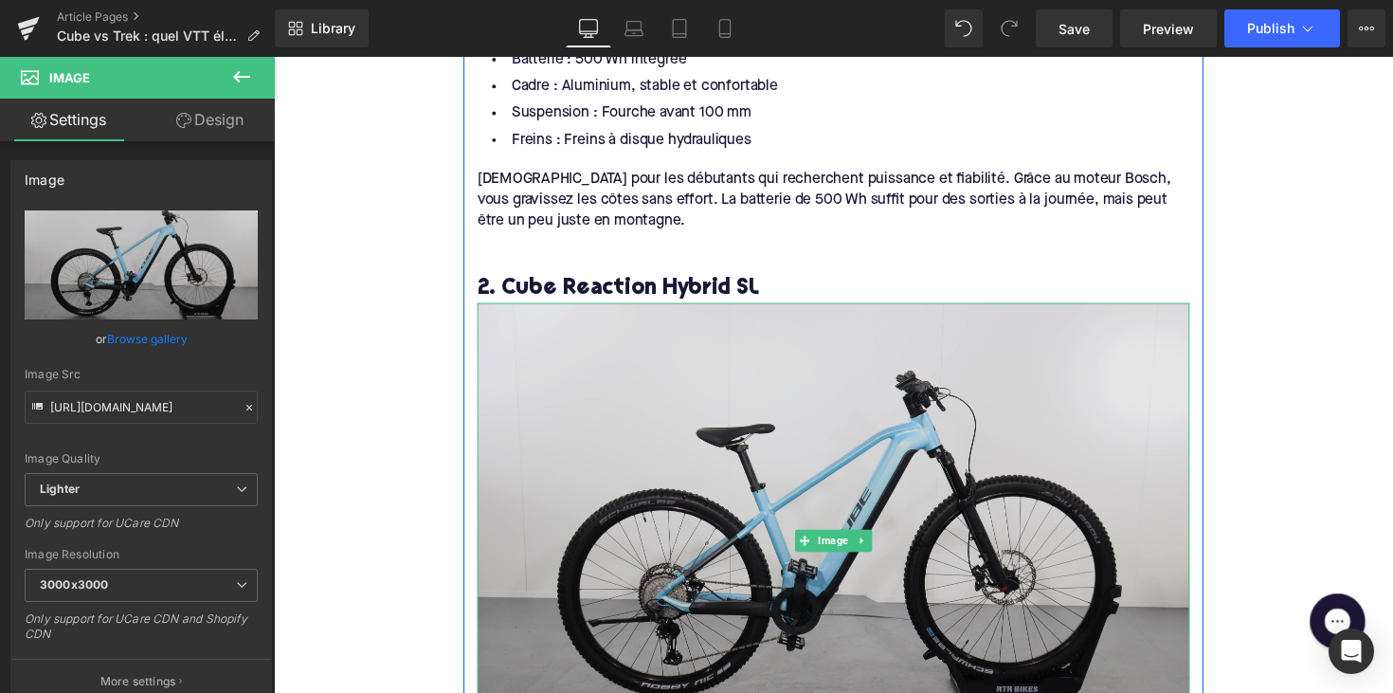
scroll to position [2327, 0]
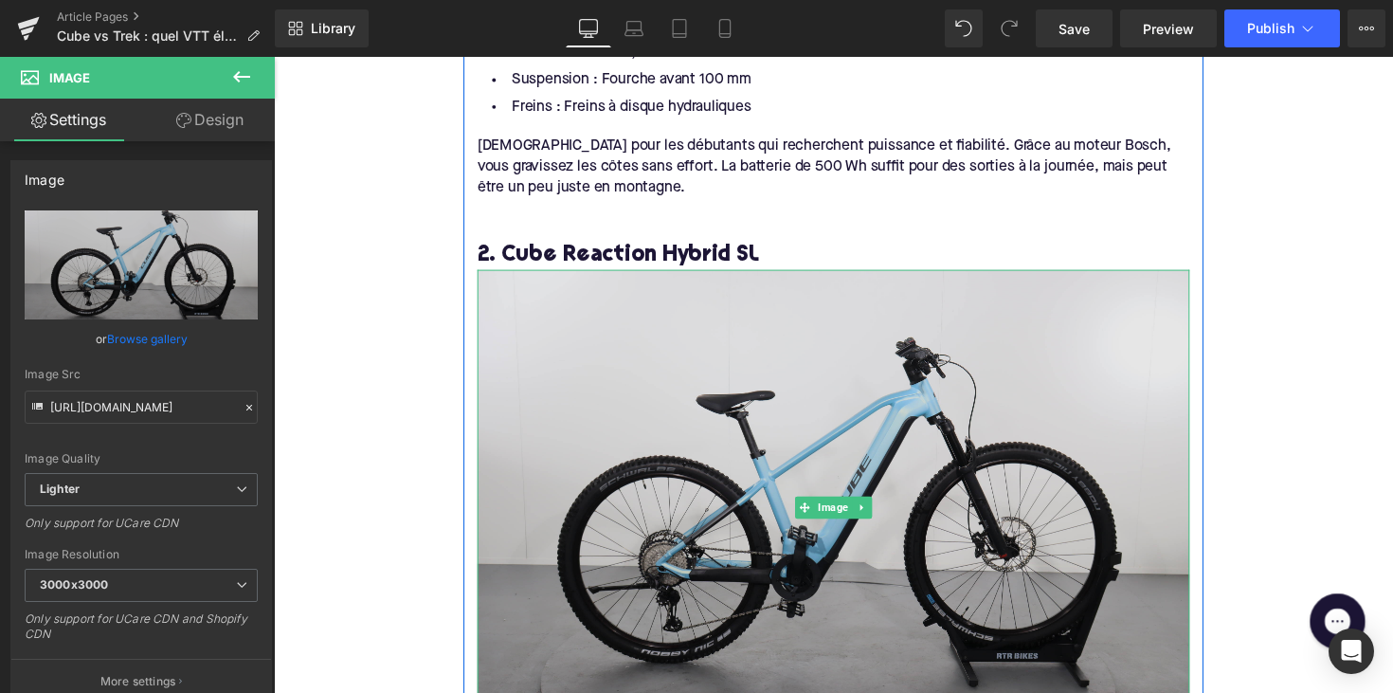
click at [892, 355] on img at bounding box center [847, 518] width 730 height 486
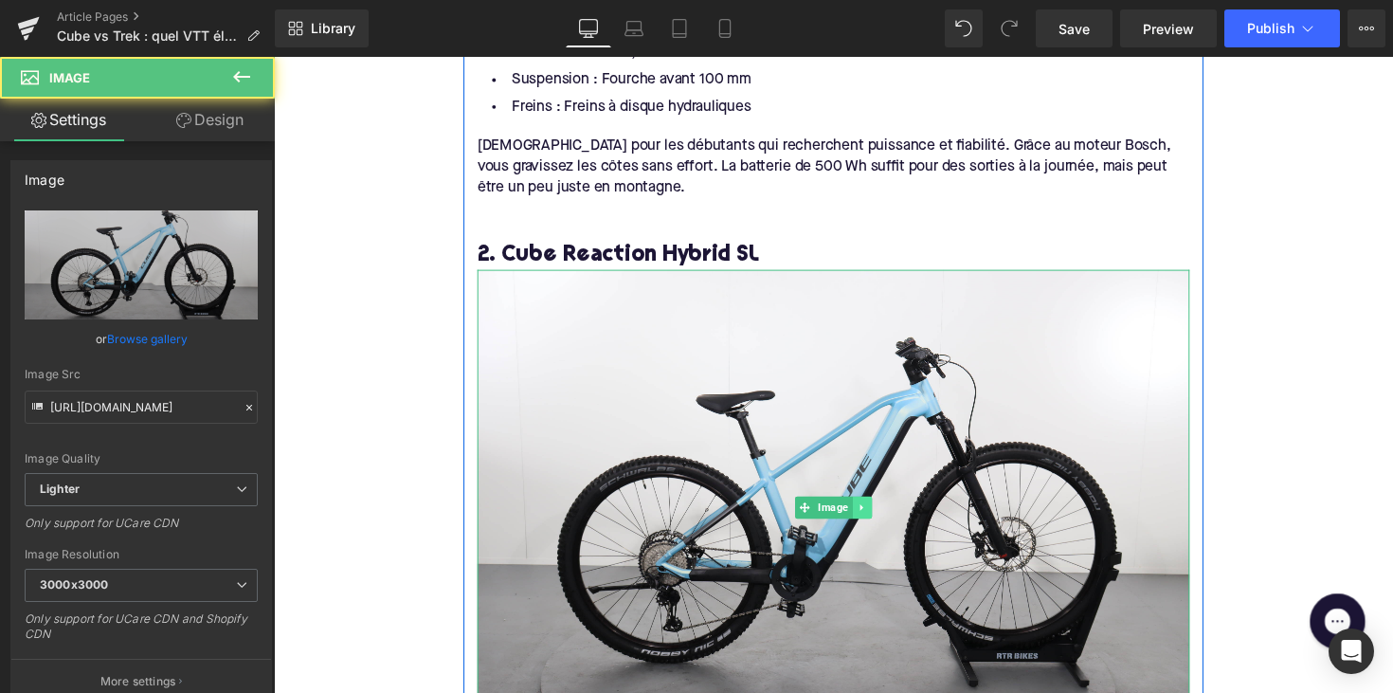
click at [877, 511] on link at bounding box center [877, 518] width 20 height 23
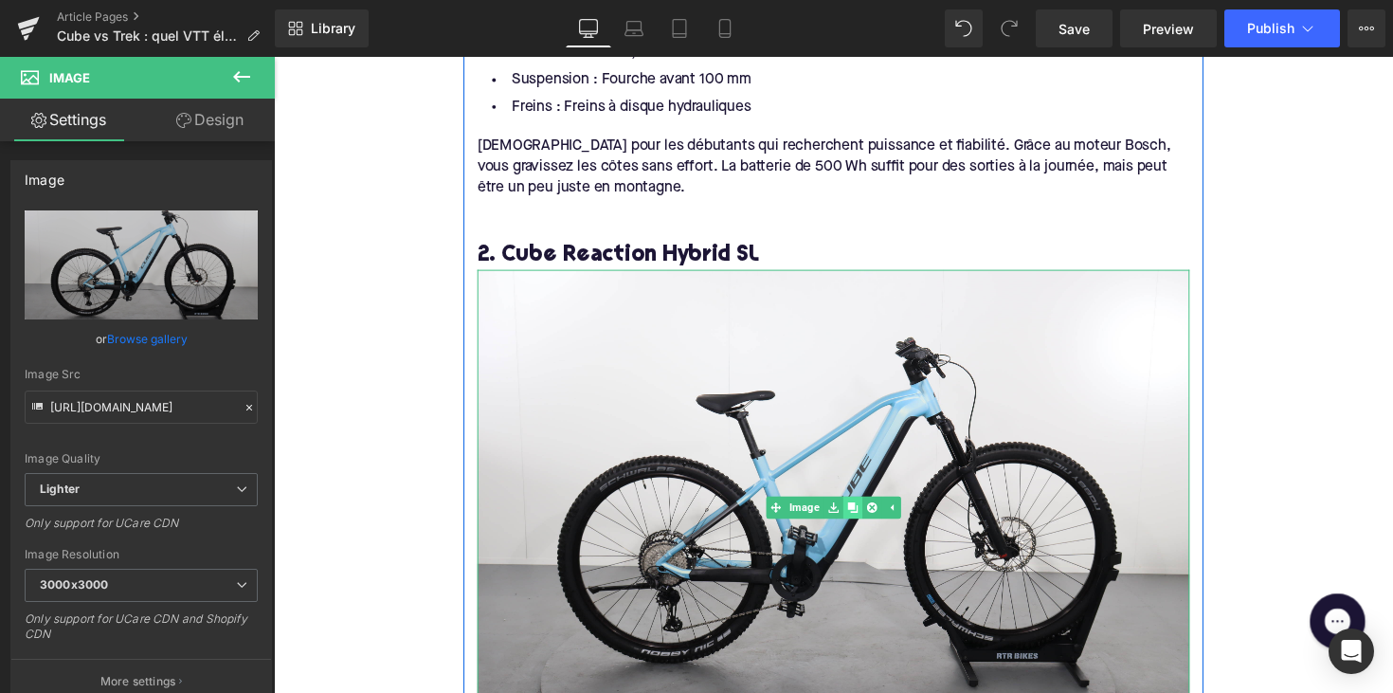
click at [869, 509] on link at bounding box center [866, 518] width 20 height 23
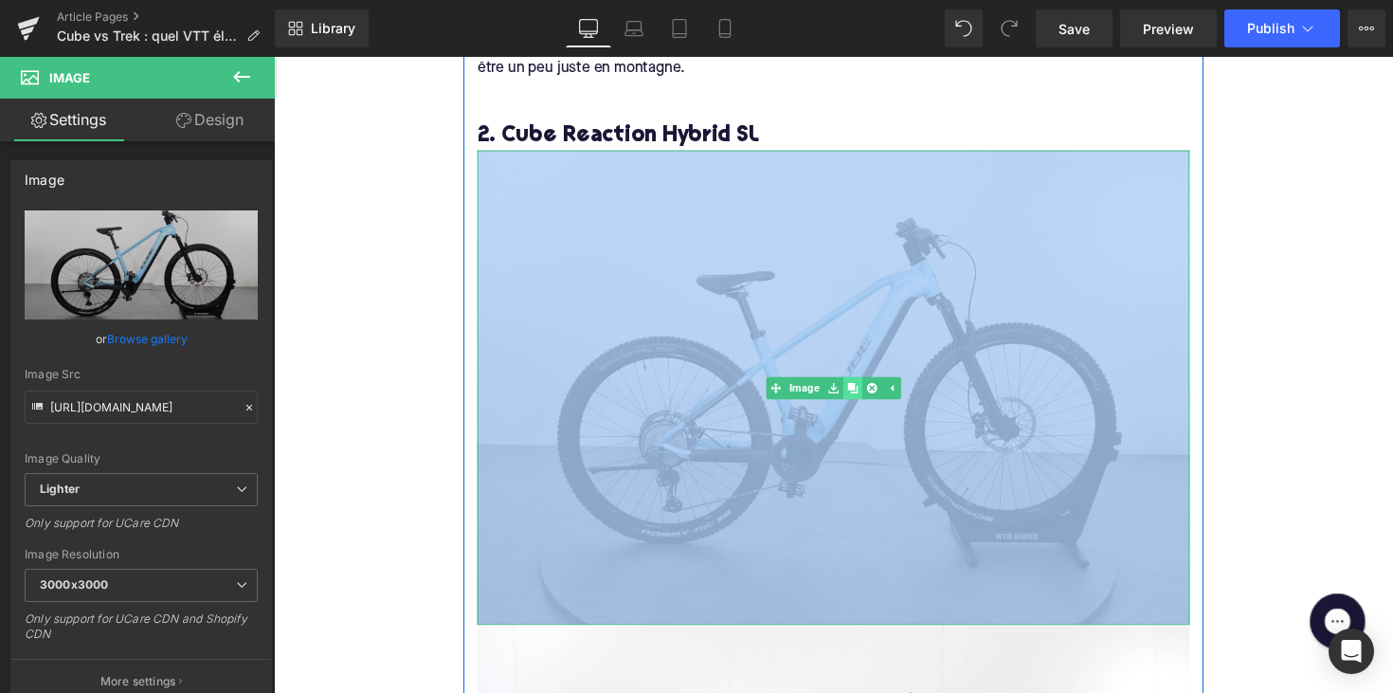
click at [869, 509] on img at bounding box center [847, 396] width 730 height 486
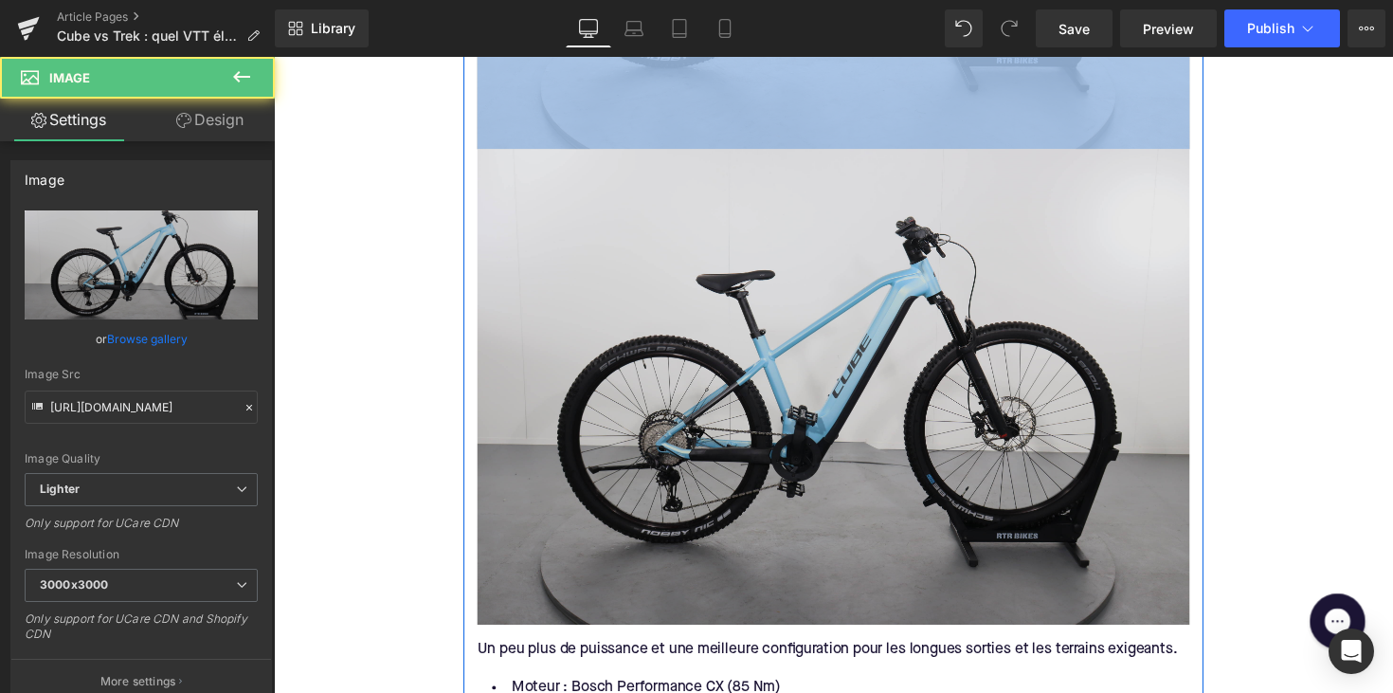
scroll to position [2942, 0]
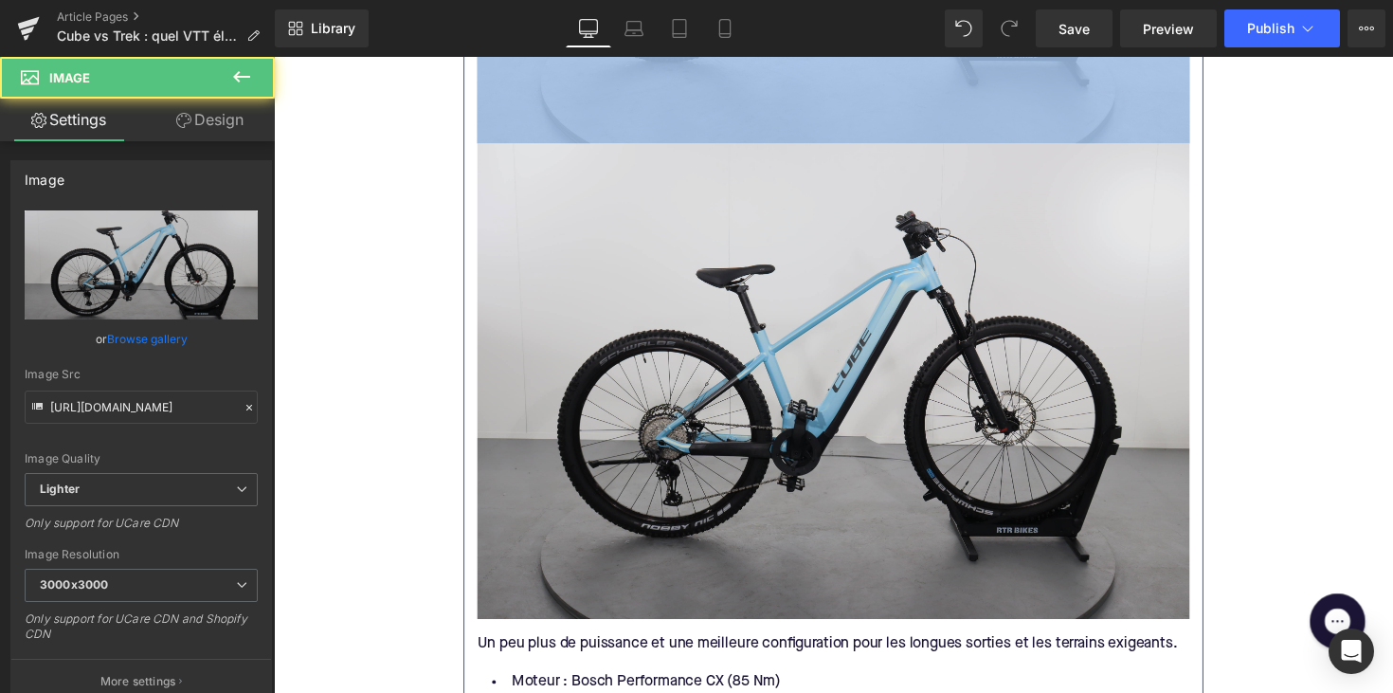
click at [868, 438] on img at bounding box center [847, 389] width 730 height 486
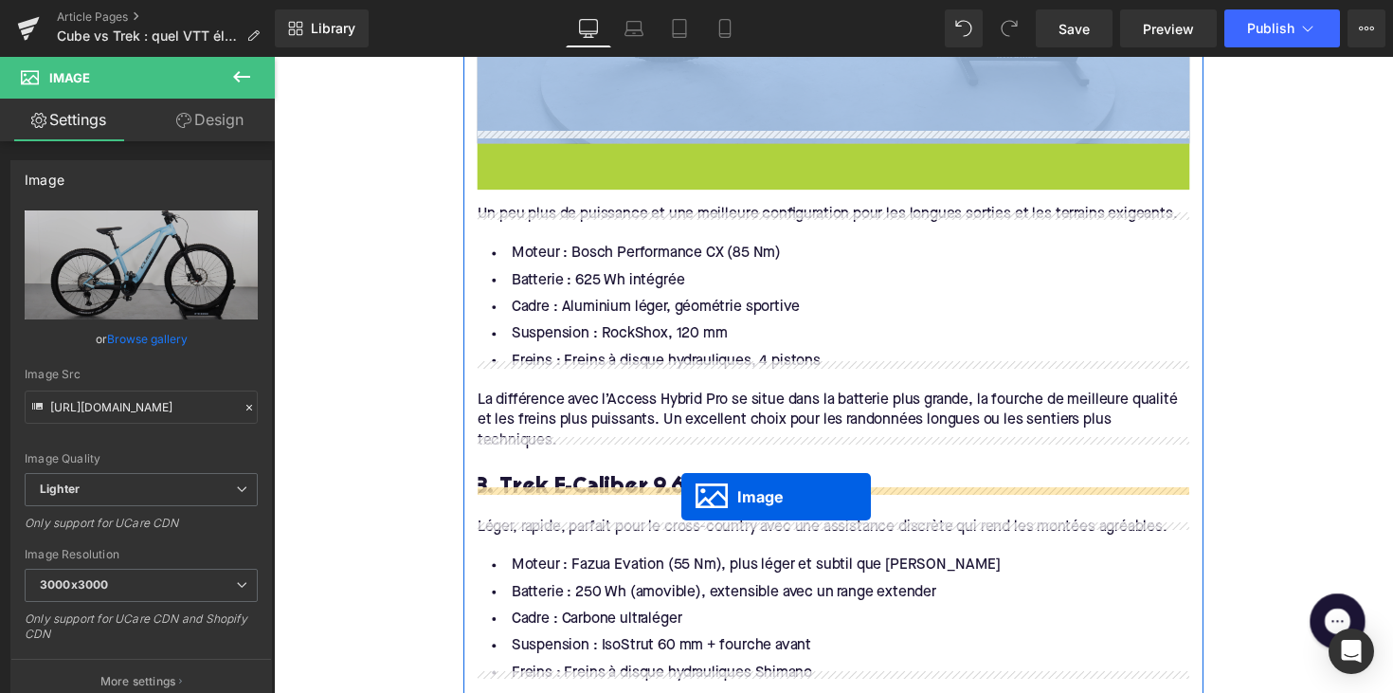
drag, startPoint x: 810, startPoint y: 380, endPoint x: 692, endPoint y: 507, distance: 173.6
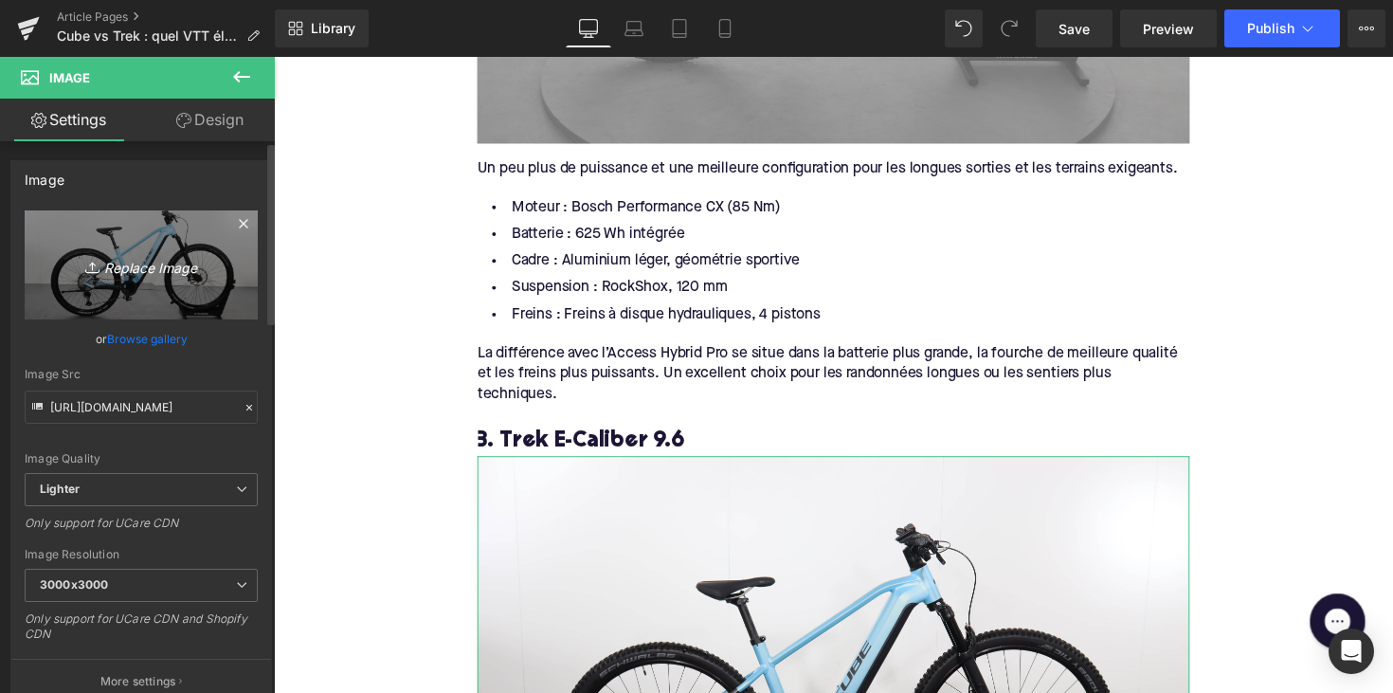
click at [154, 300] on link "Replace Image" at bounding box center [141, 264] width 233 height 109
type input "C:\fakepath\trekcaliber.jpg"
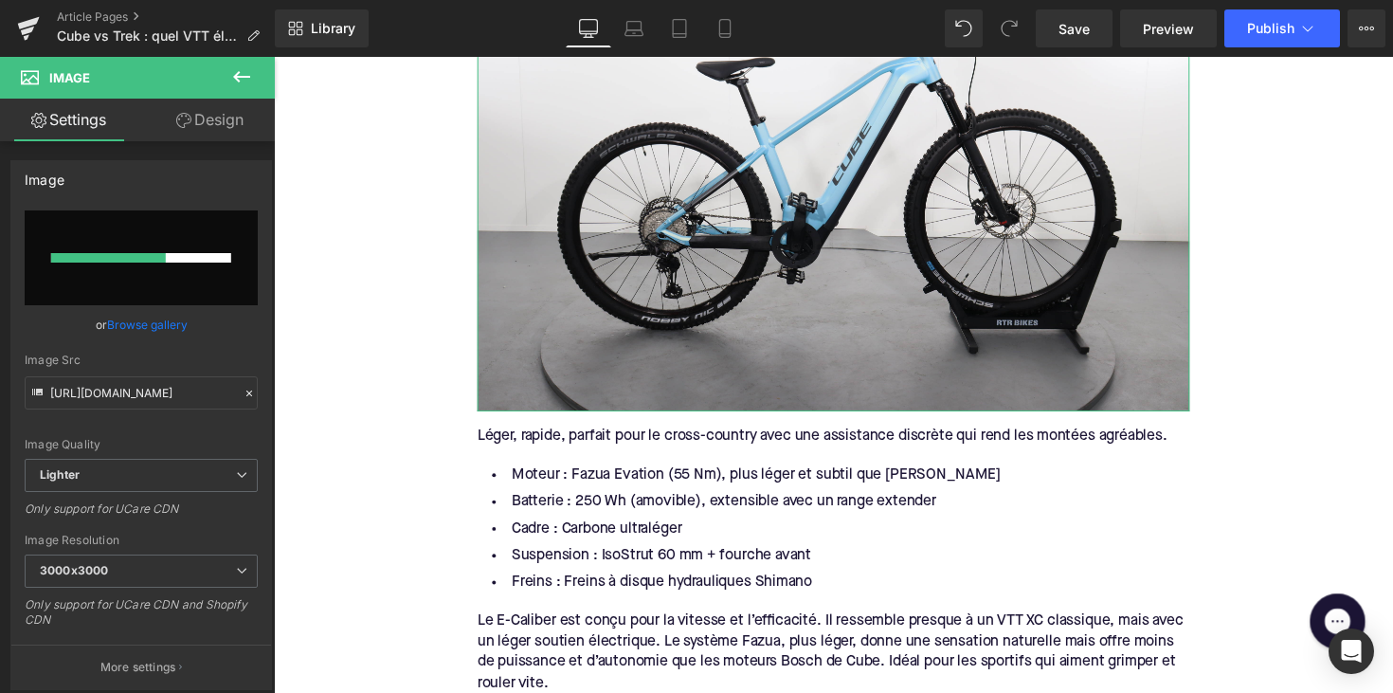
scroll to position [3500, 0]
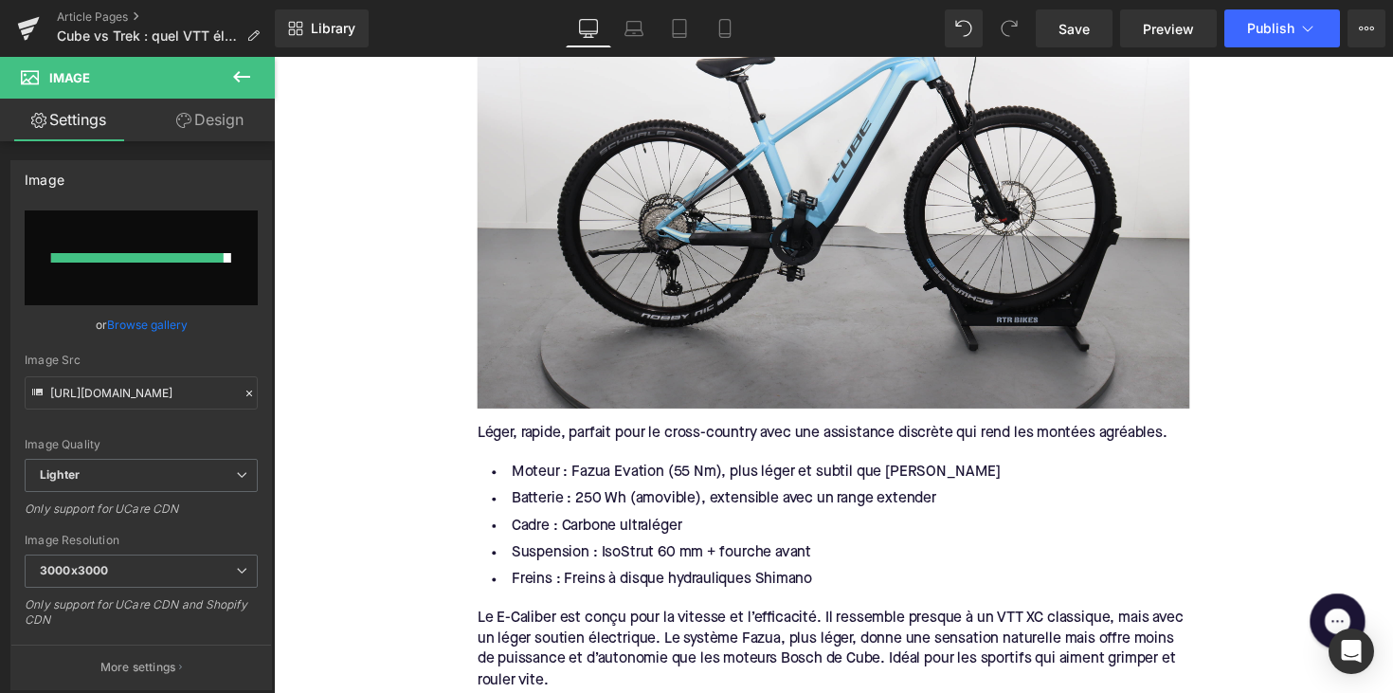
type input "https://ucarecdn.com/b761cb9f-1460-4f33-a35f-128e8458ed18/-/format/auto/-/previ…"
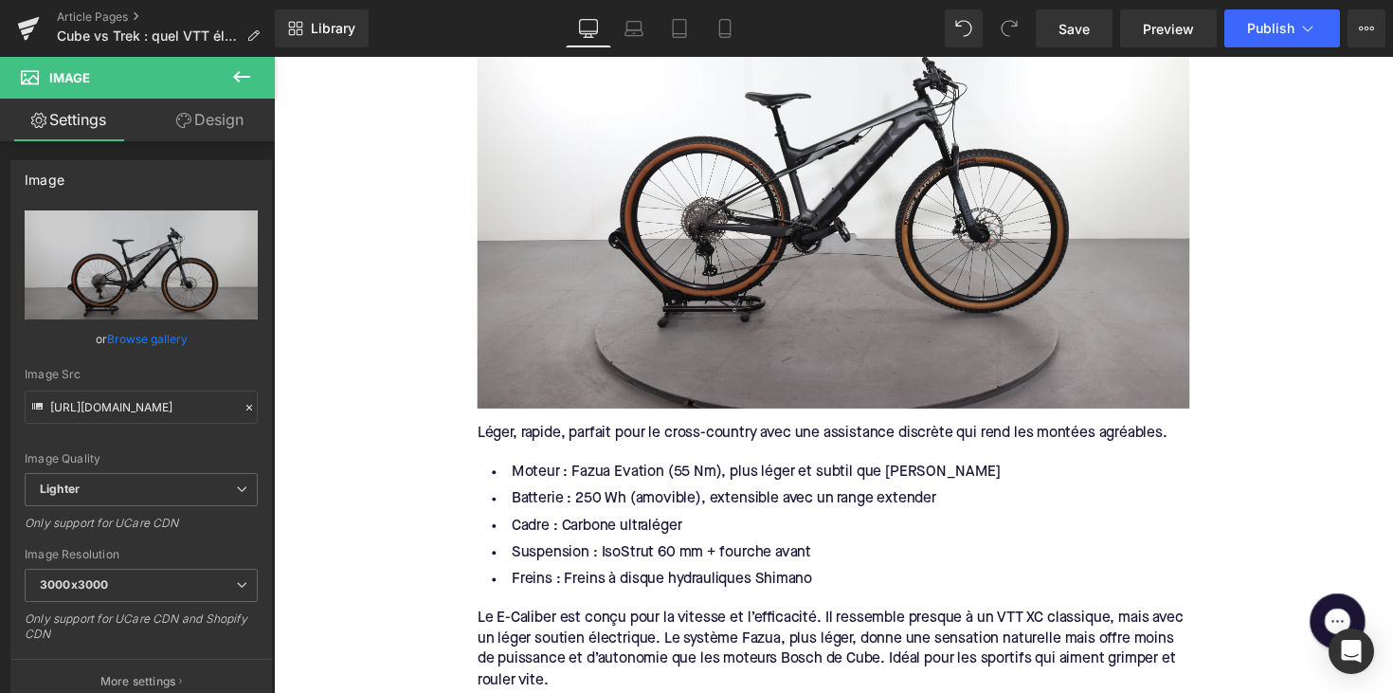
scroll to position [3474, 0]
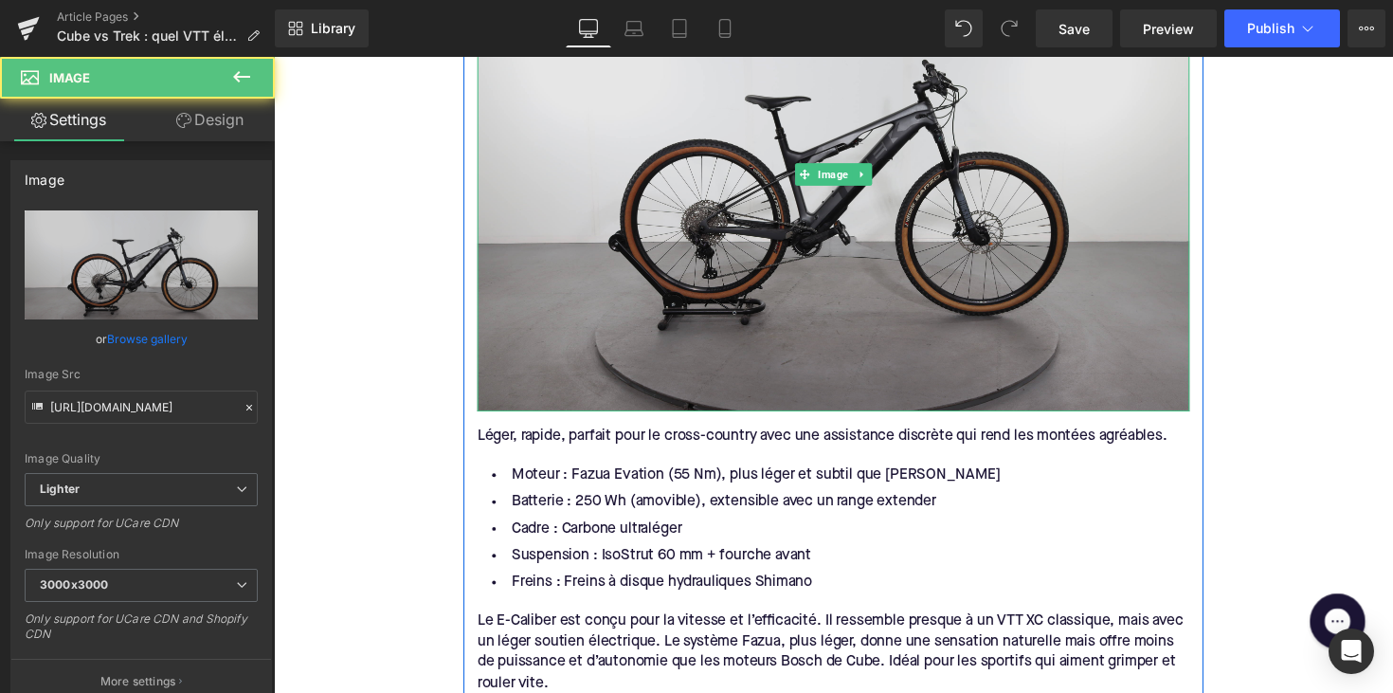
click at [897, 243] on img at bounding box center [847, 177] width 730 height 486
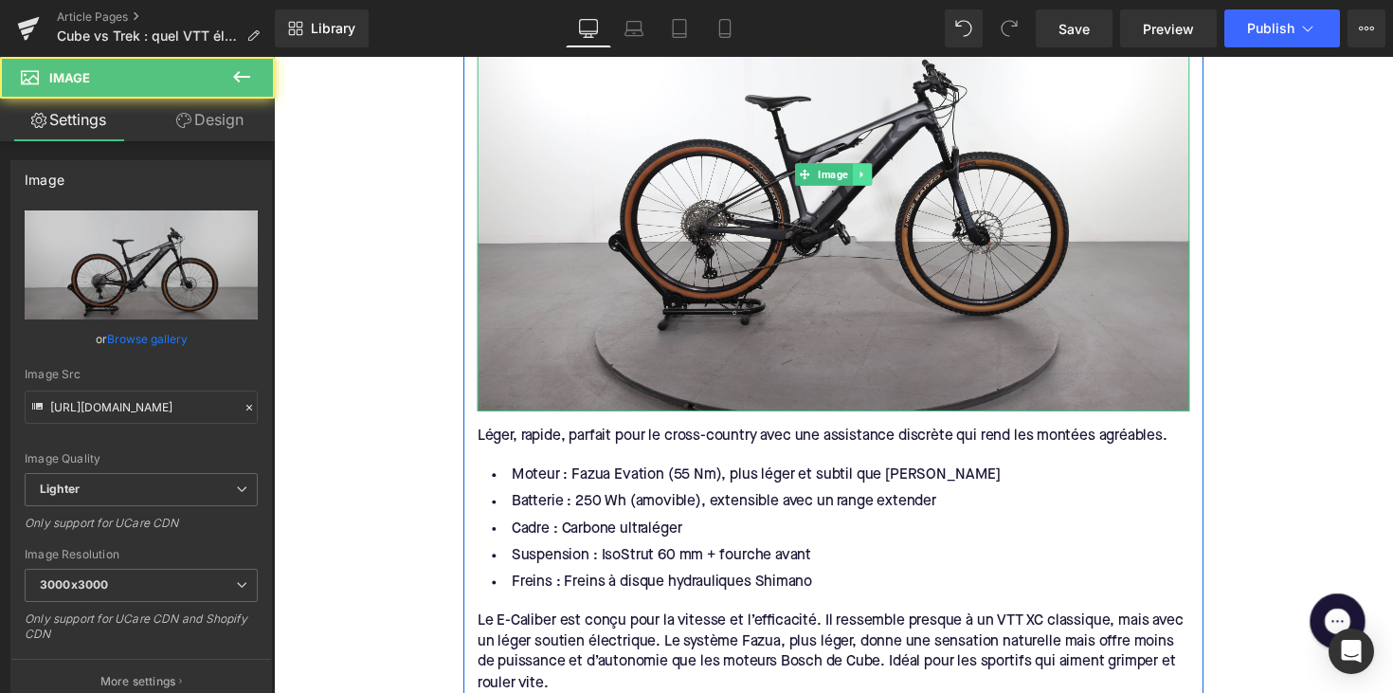
click at [871, 171] on icon at bounding box center [876, 176] width 10 height 11
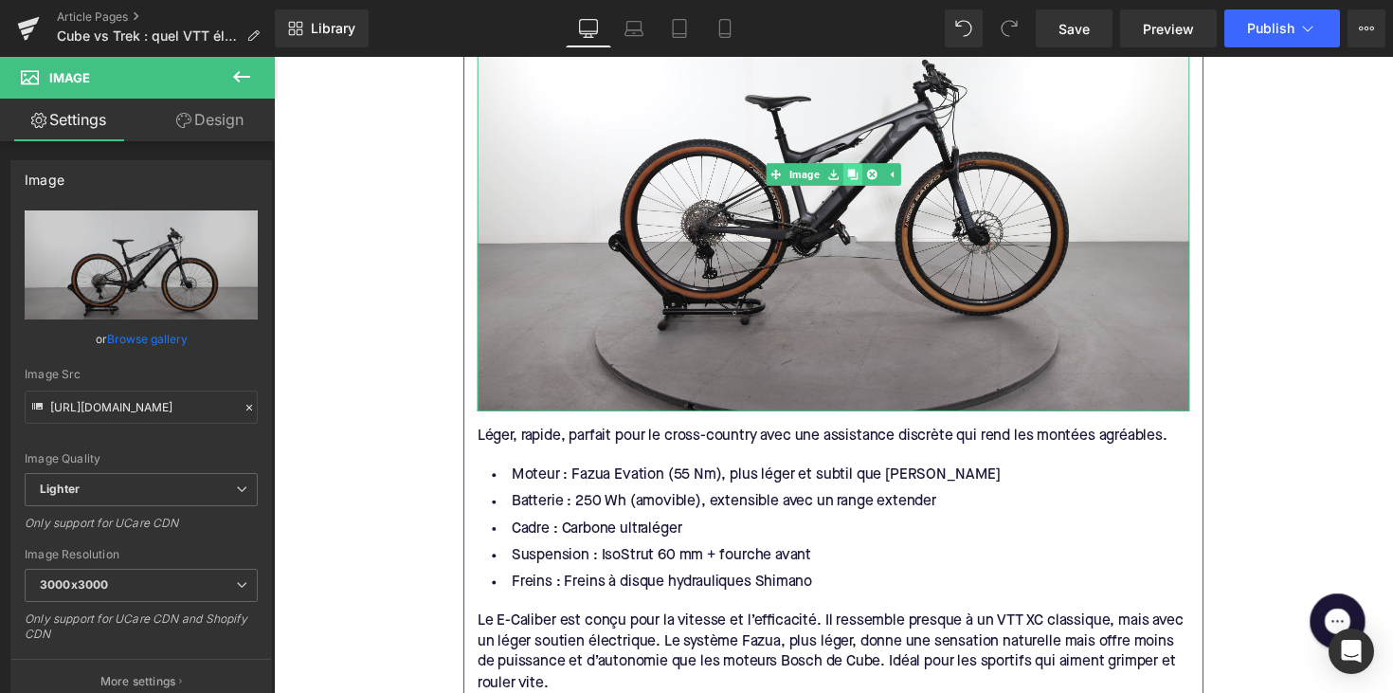
click at [865, 171] on icon at bounding box center [866, 176] width 10 height 10
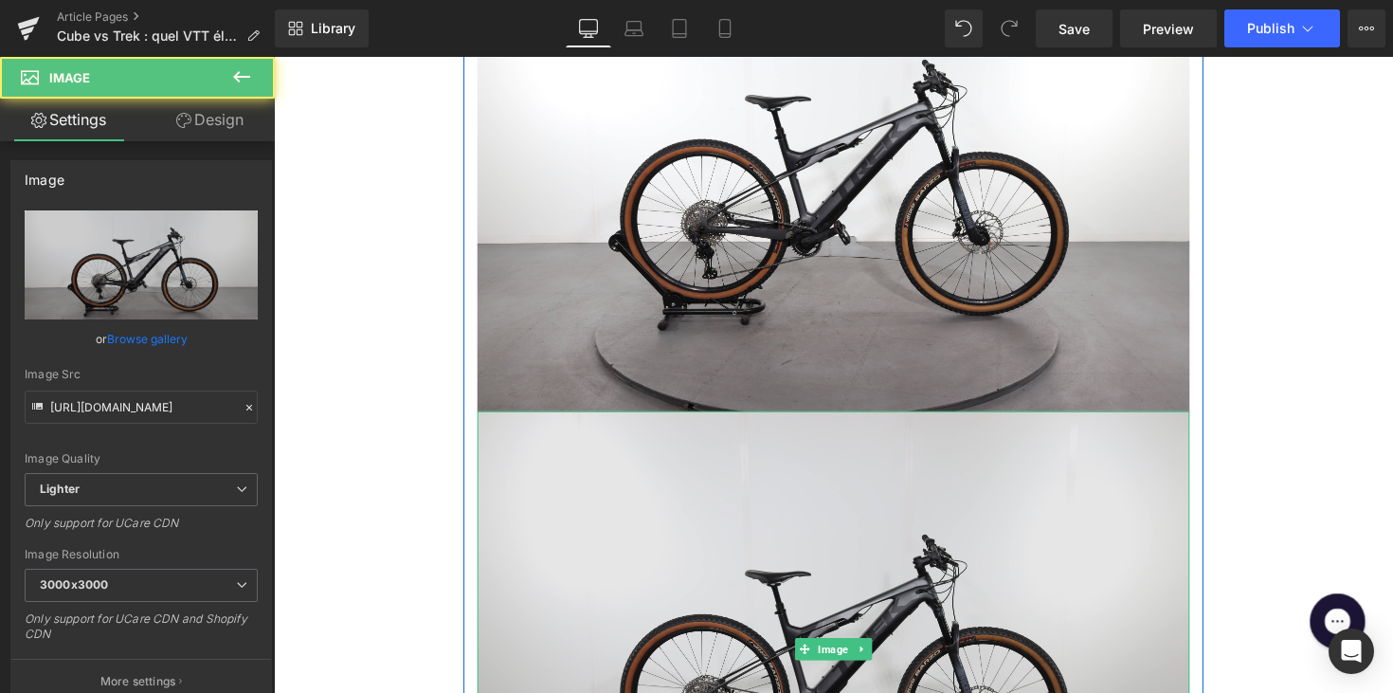
click at [726, 570] on img at bounding box center [847, 663] width 730 height 486
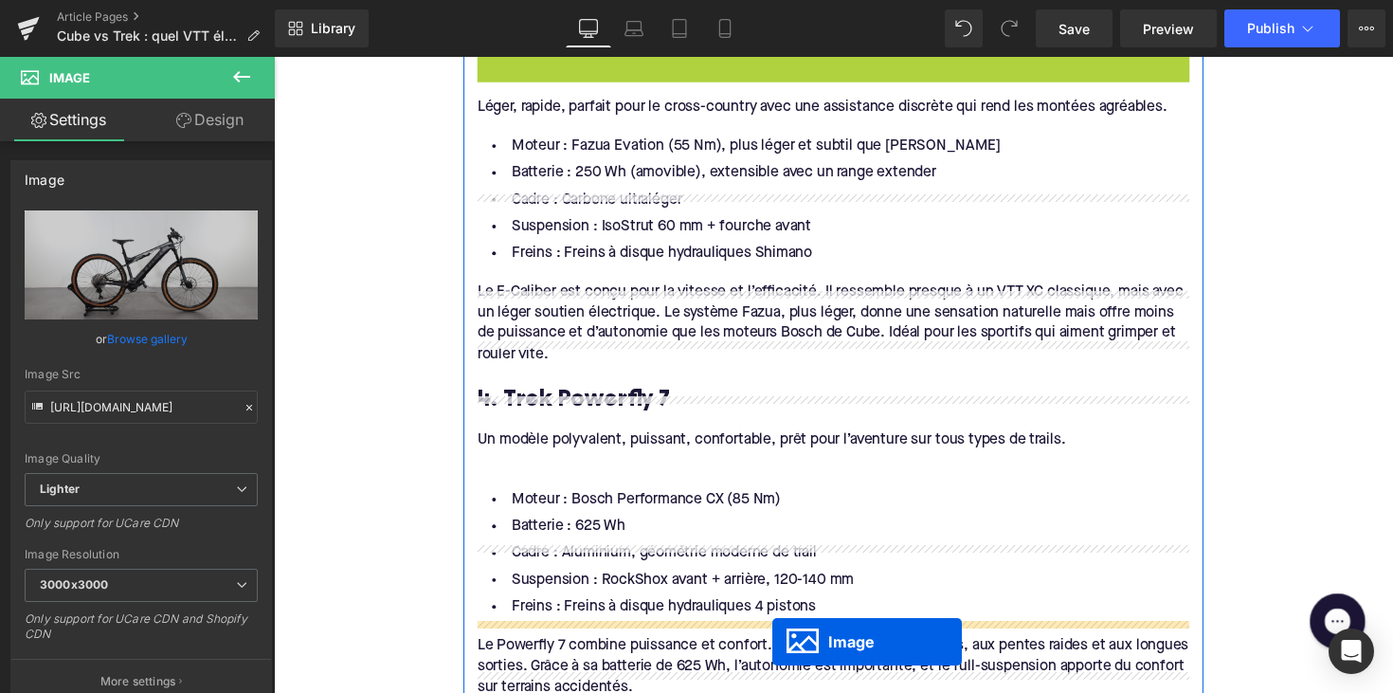
scroll to position [3935, 0]
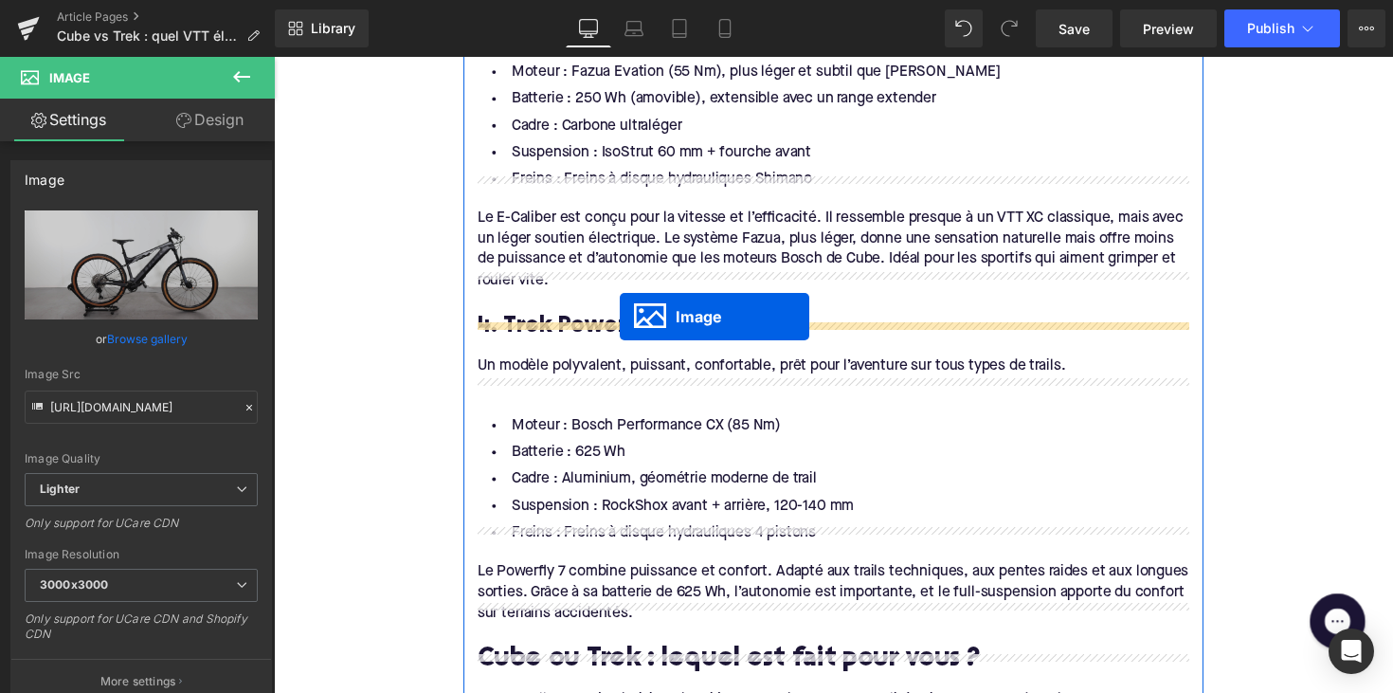
drag, startPoint x: 812, startPoint y: 647, endPoint x: 628, endPoint y: 323, distance: 372.5
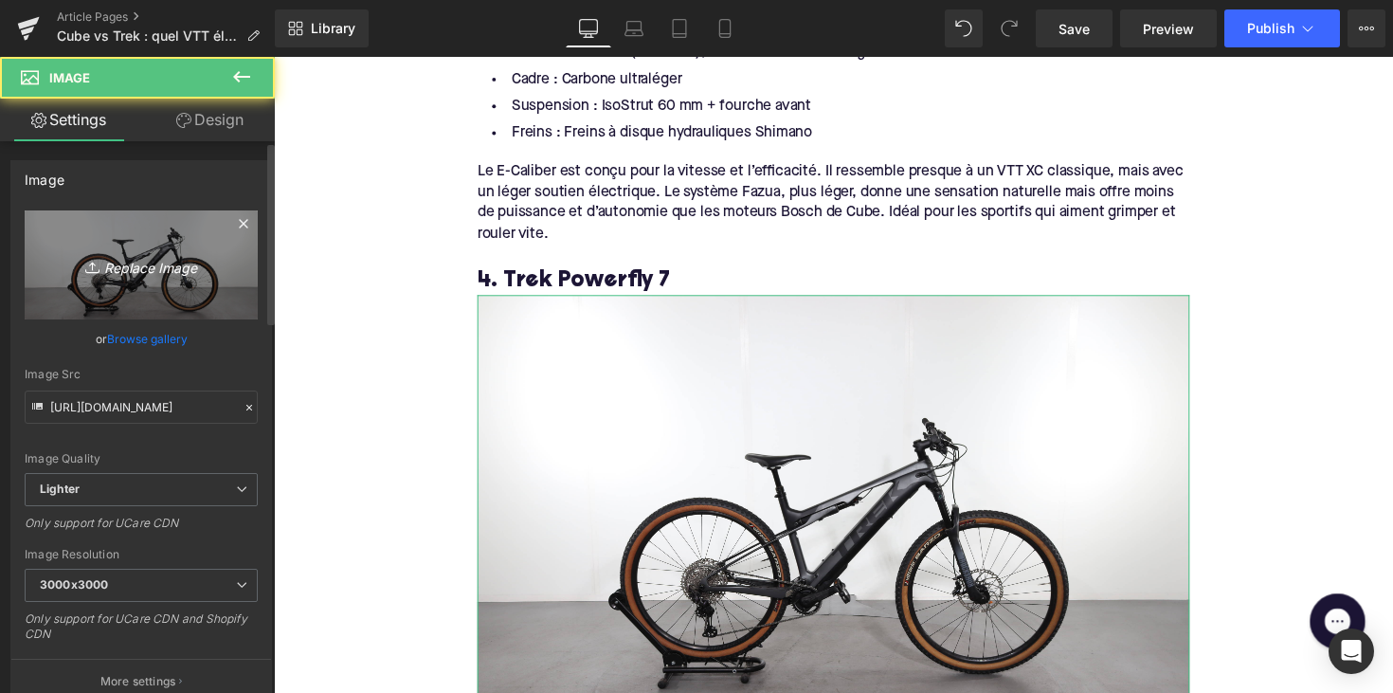
click at [151, 273] on icon "Replace Image" at bounding box center [141, 265] width 152 height 24
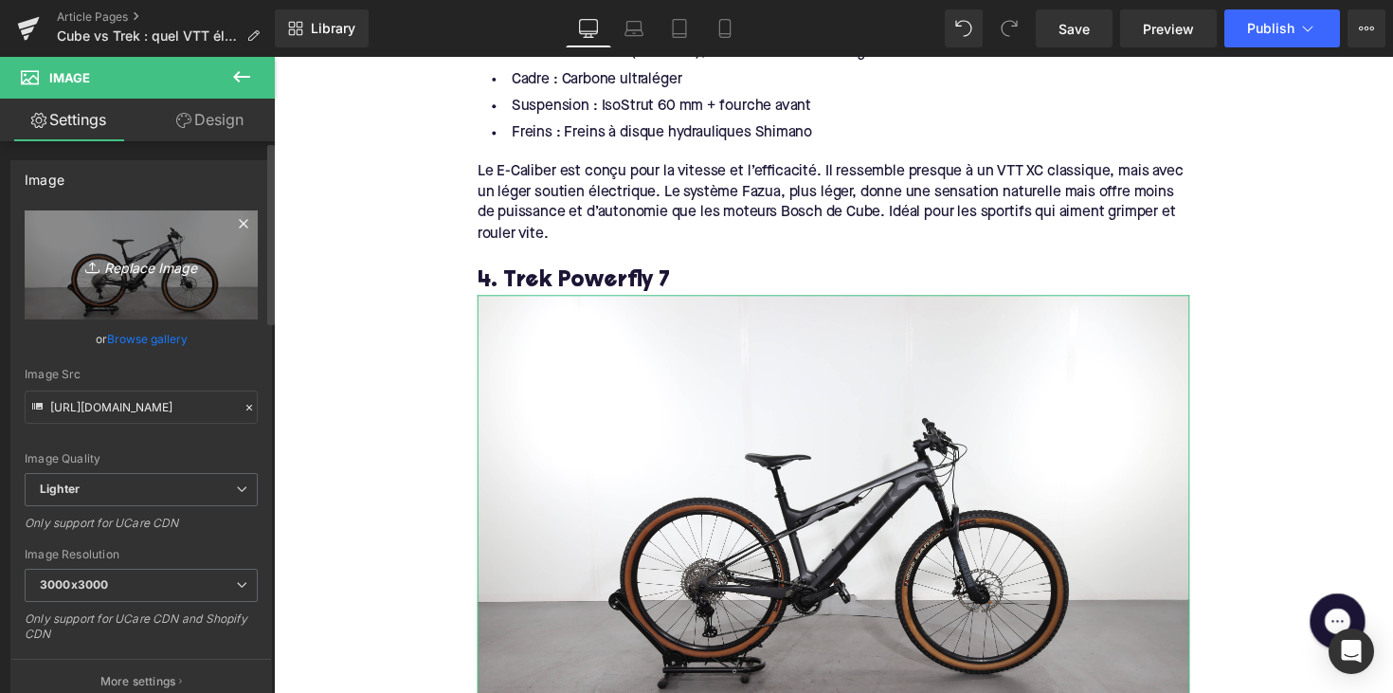
type input "C:\fakepath\trekpowerfly.jpg"
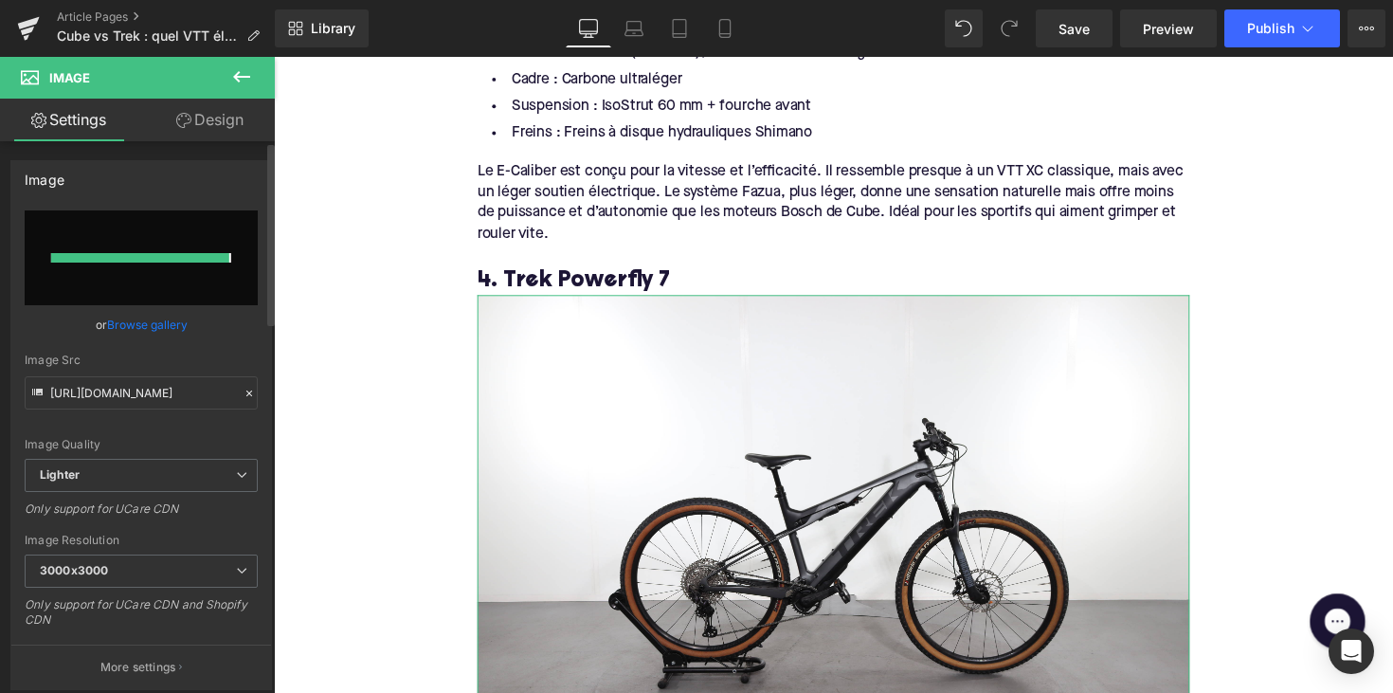
type input "https://ucarecdn.com/67e832eb-4357-400e-8f28-0b83c48cc500/-/format/auto/-/previ…"
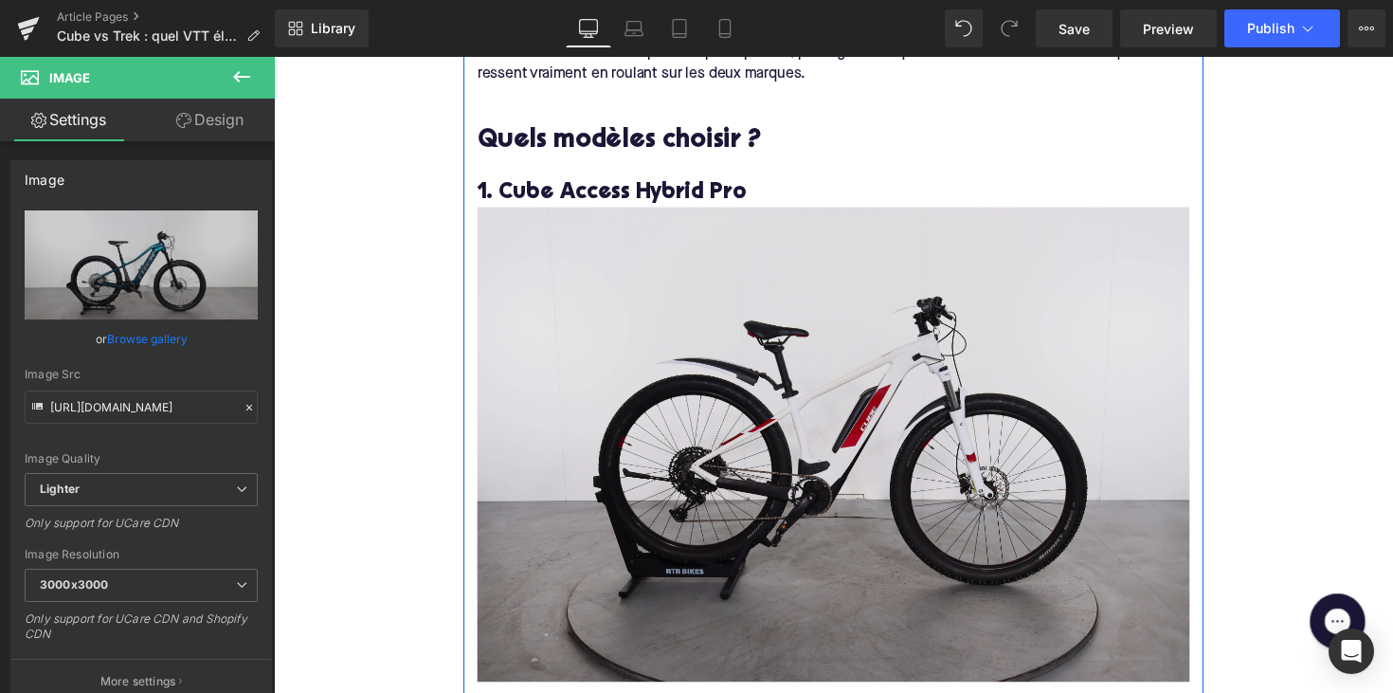
scroll to position [1429, 0]
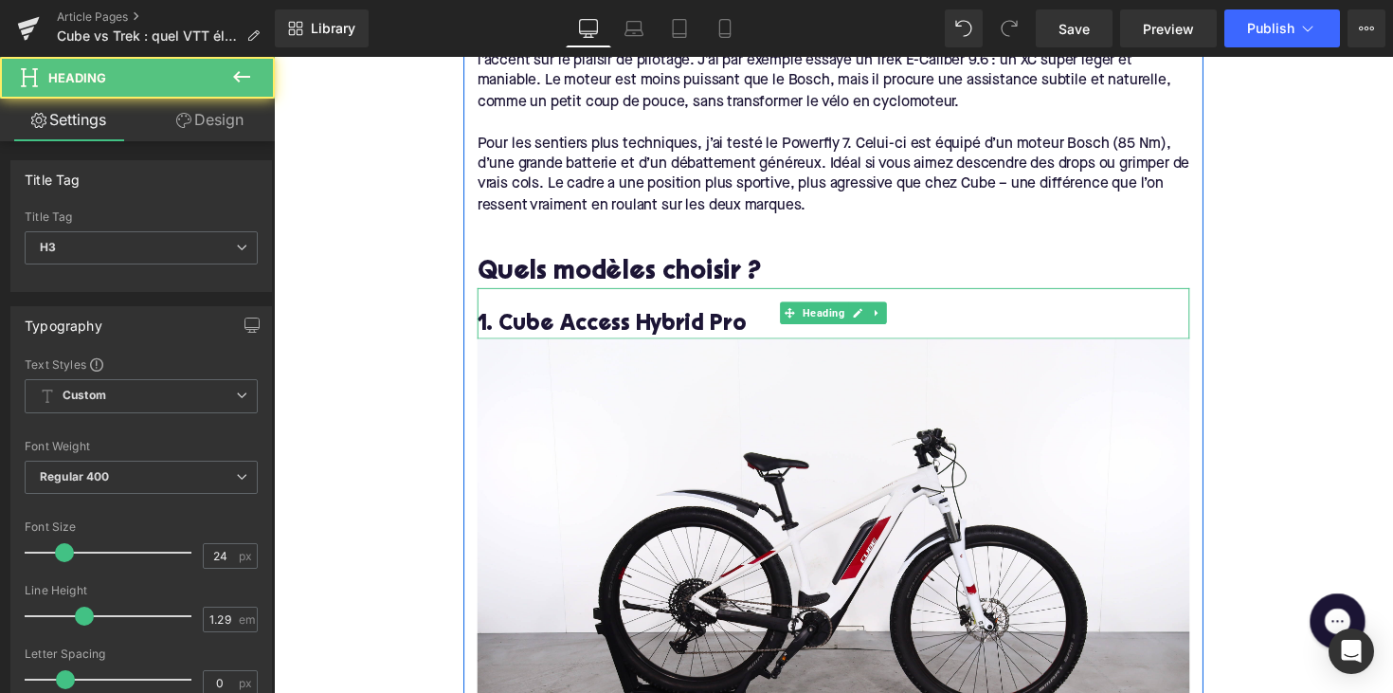
click at [633, 321] on h3 "1. Cube Access Hybrid Pro" at bounding box center [847, 330] width 730 height 29
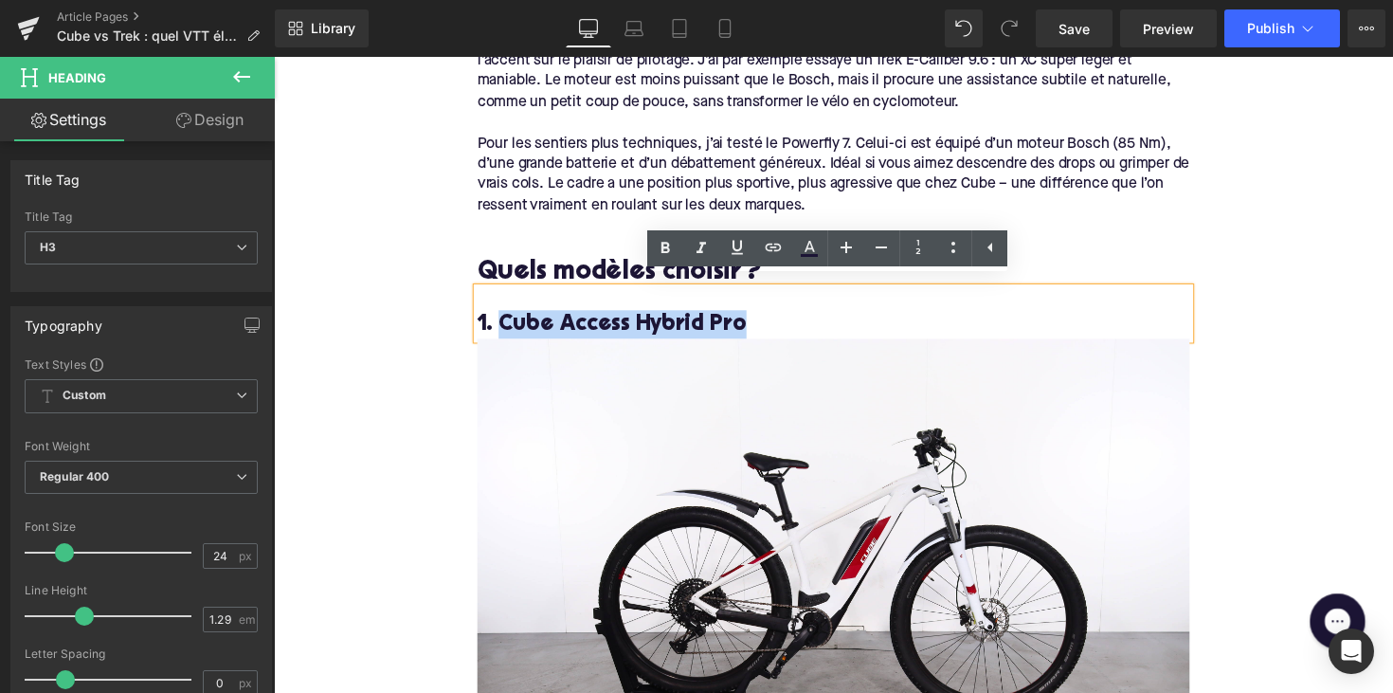
drag, startPoint x: 504, startPoint y: 323, endPoint x: 749, endPoint y: 321, distance: 245.4
click at [749, 321] on h3 "1. Cube Access Hybrid Pro" at bounding box center [847, 330] width 730 height 29
copy h3 "Cube Access Hybrid Pro"
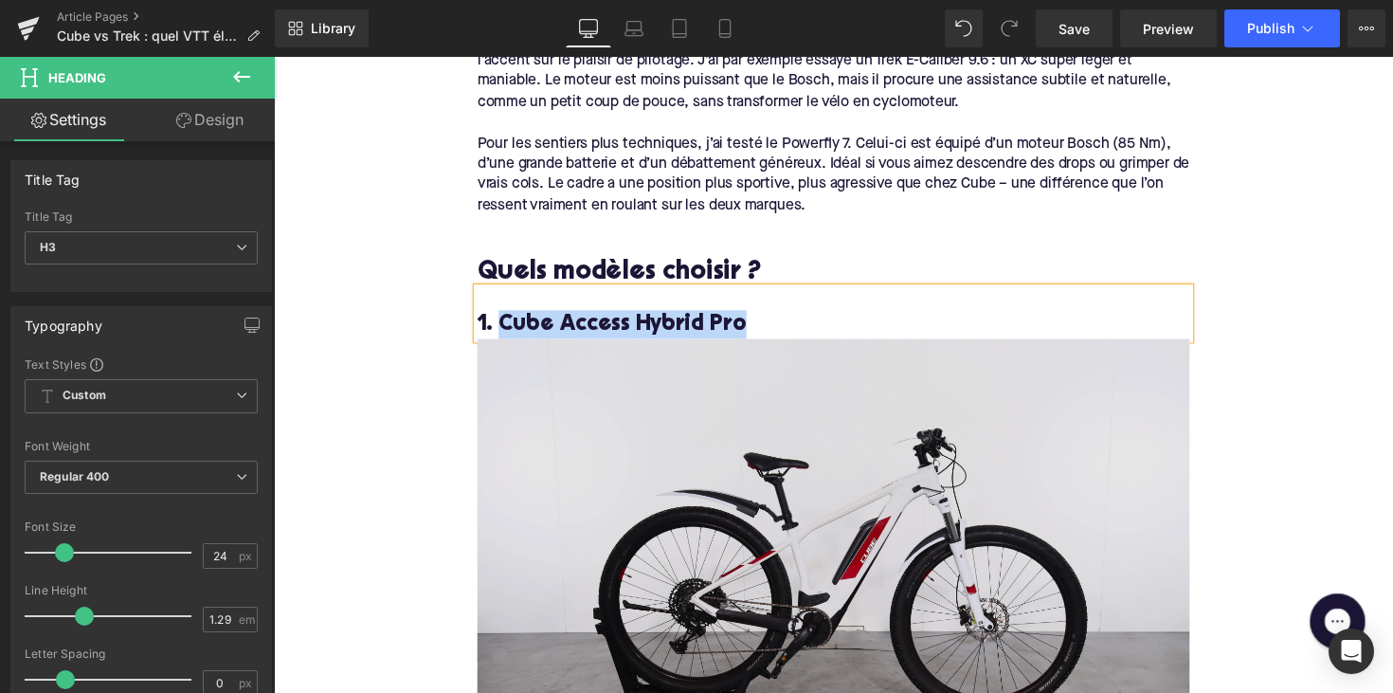
click at [714, 440] on img at bounding box center [847, 589] width 730 height 486
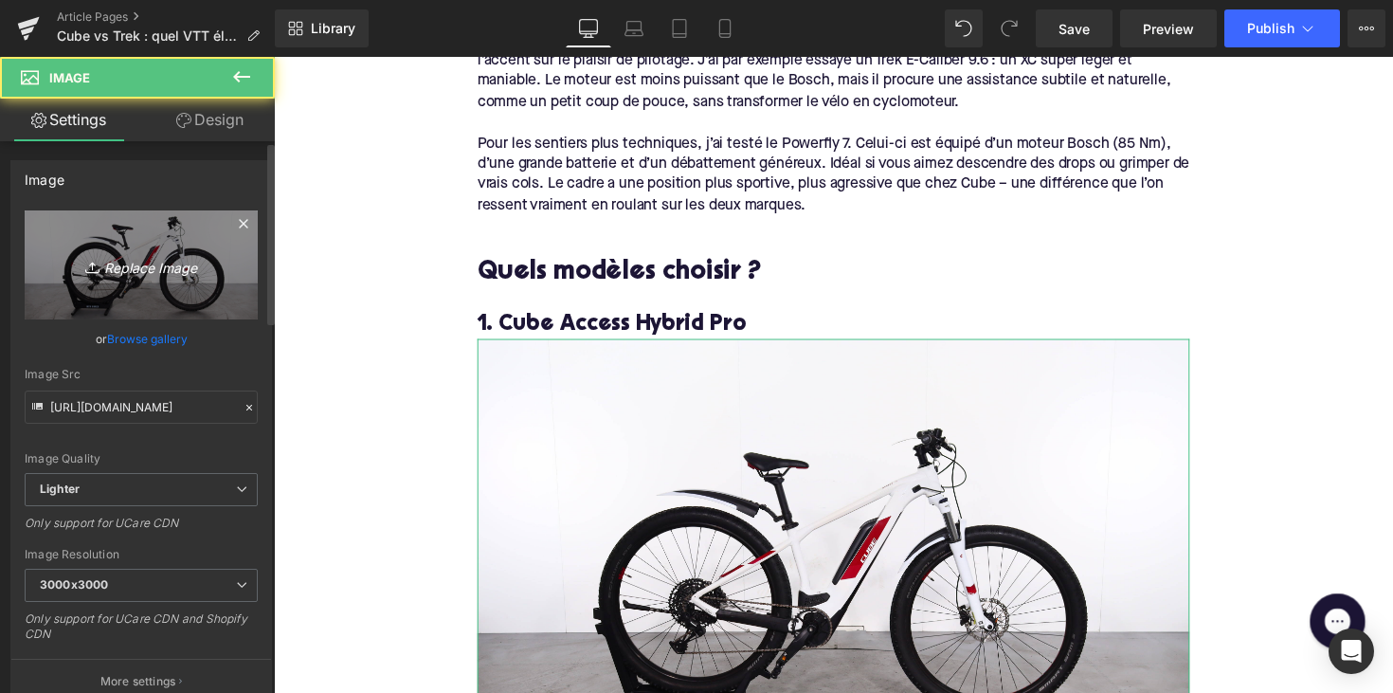
click at [137, 236] on link "Replace Image" at bounding box center [141, 264] width 233 height 109
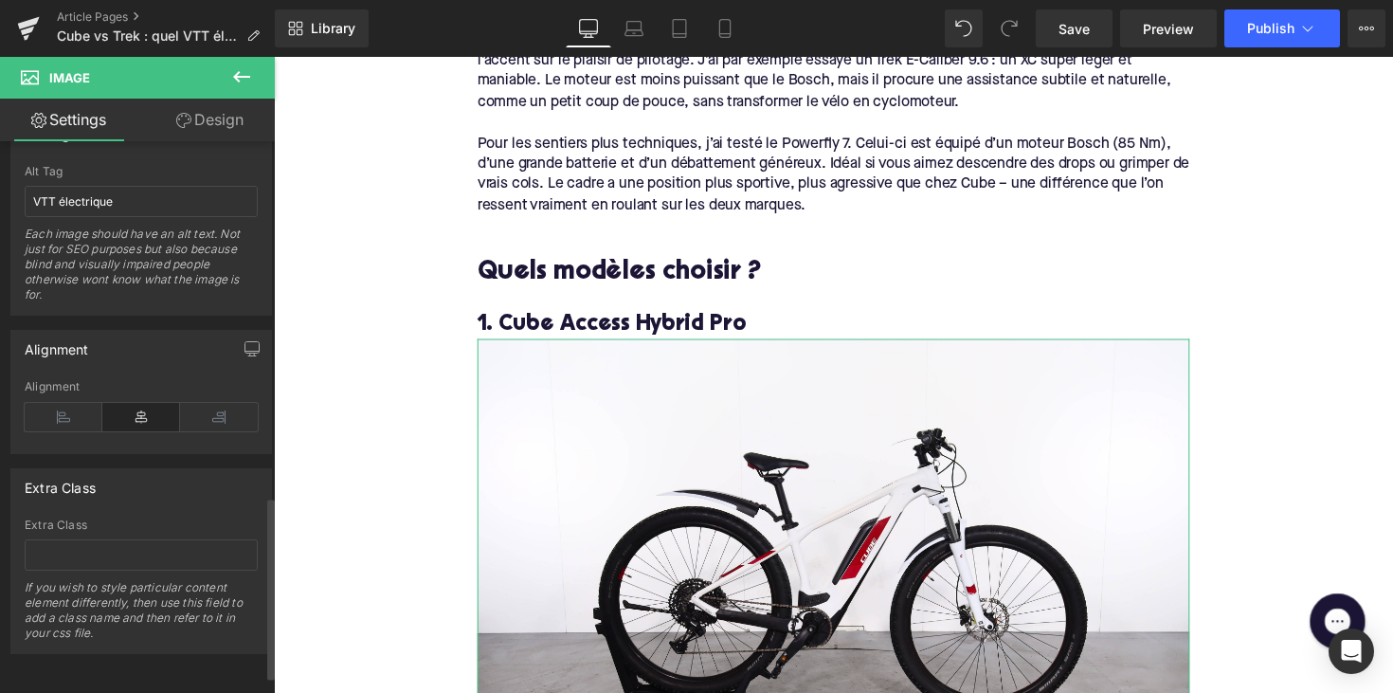
scroll to position [1012, 0]
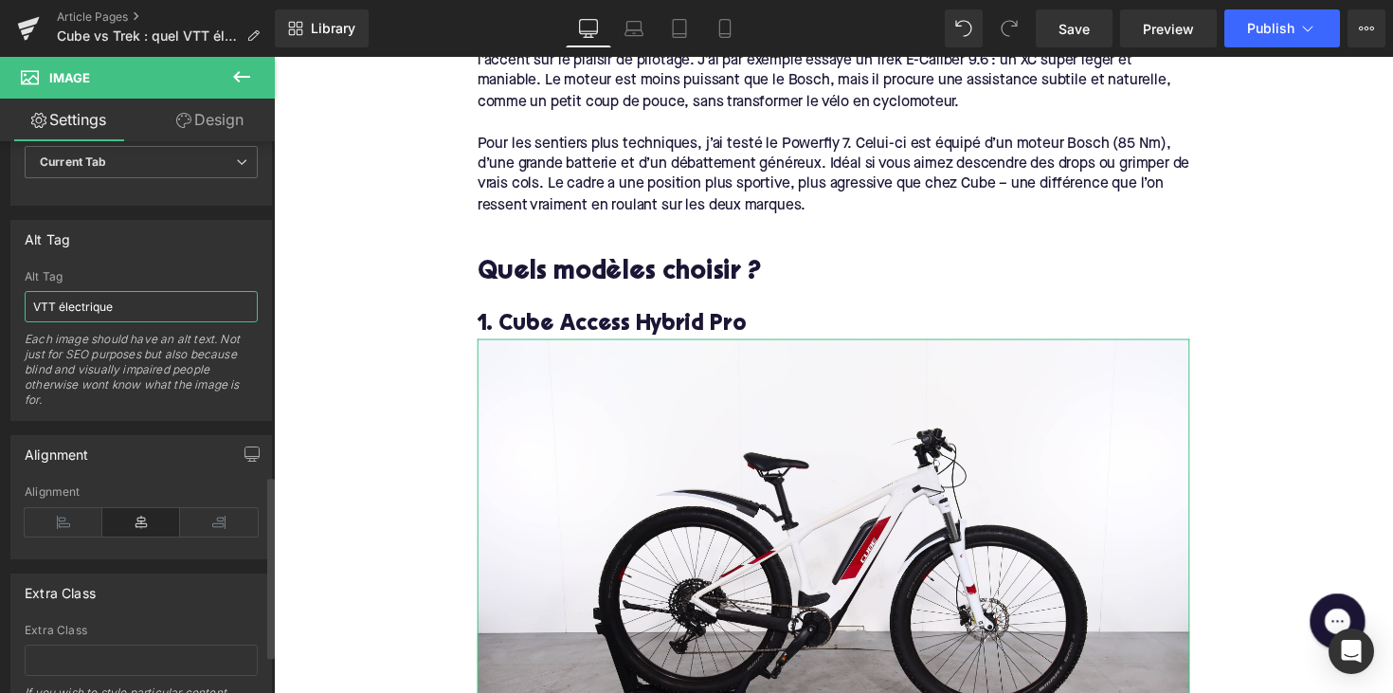
click at [95, 301] on input "VTT électrique" at bounding box center [141, 306] width 233 height 31
paste input "Cube Access Hybrid Pro"
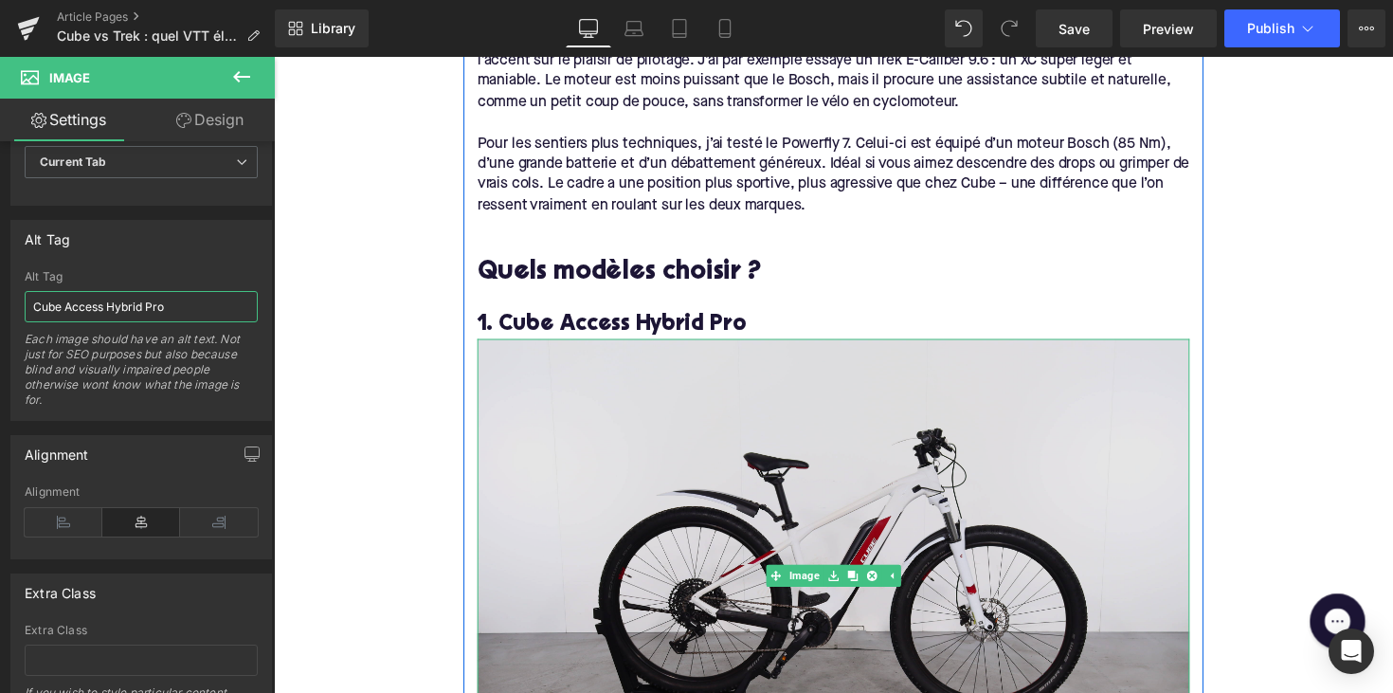
type input "Cube Access Hybrid Pro"
click at [672, 520] on img at bounding box center [847, 589] width 730 height 486
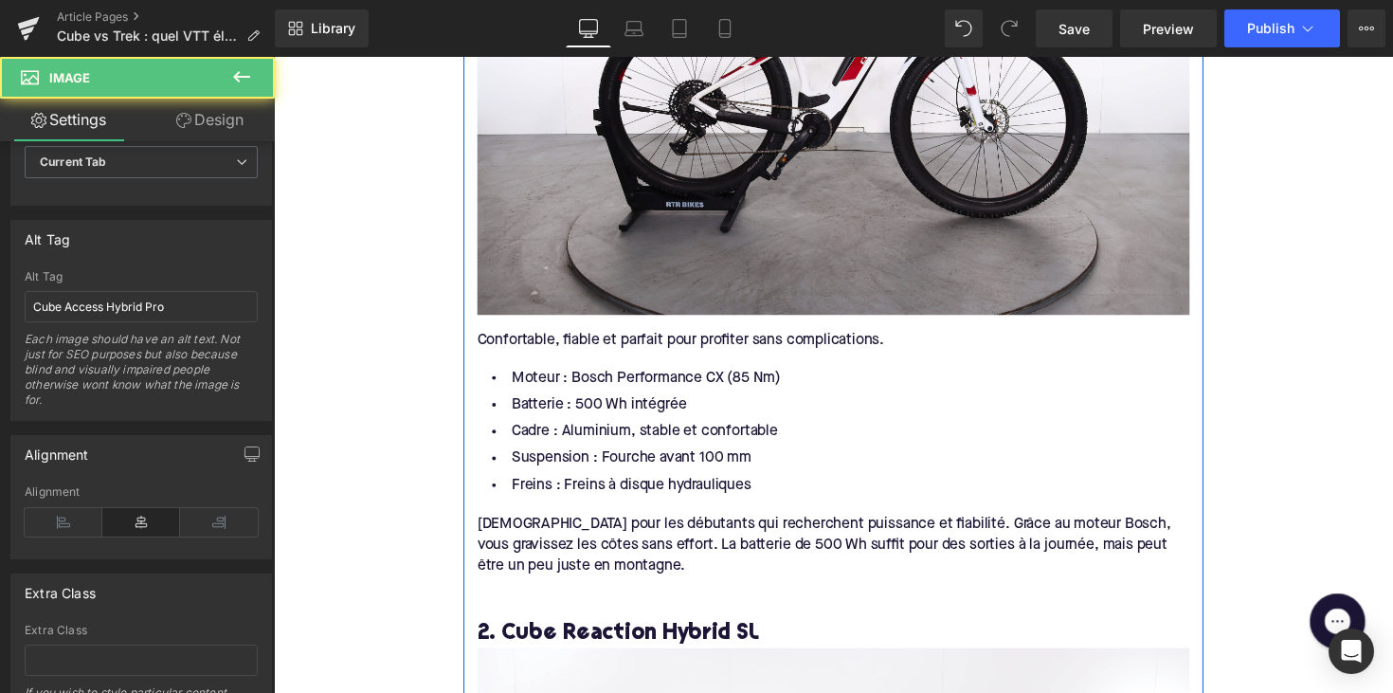
click at [621, 385] on span "Moteur : Bosch Performance CX (85 Nm)" at bounding box center [655, 385] width 276 height 15
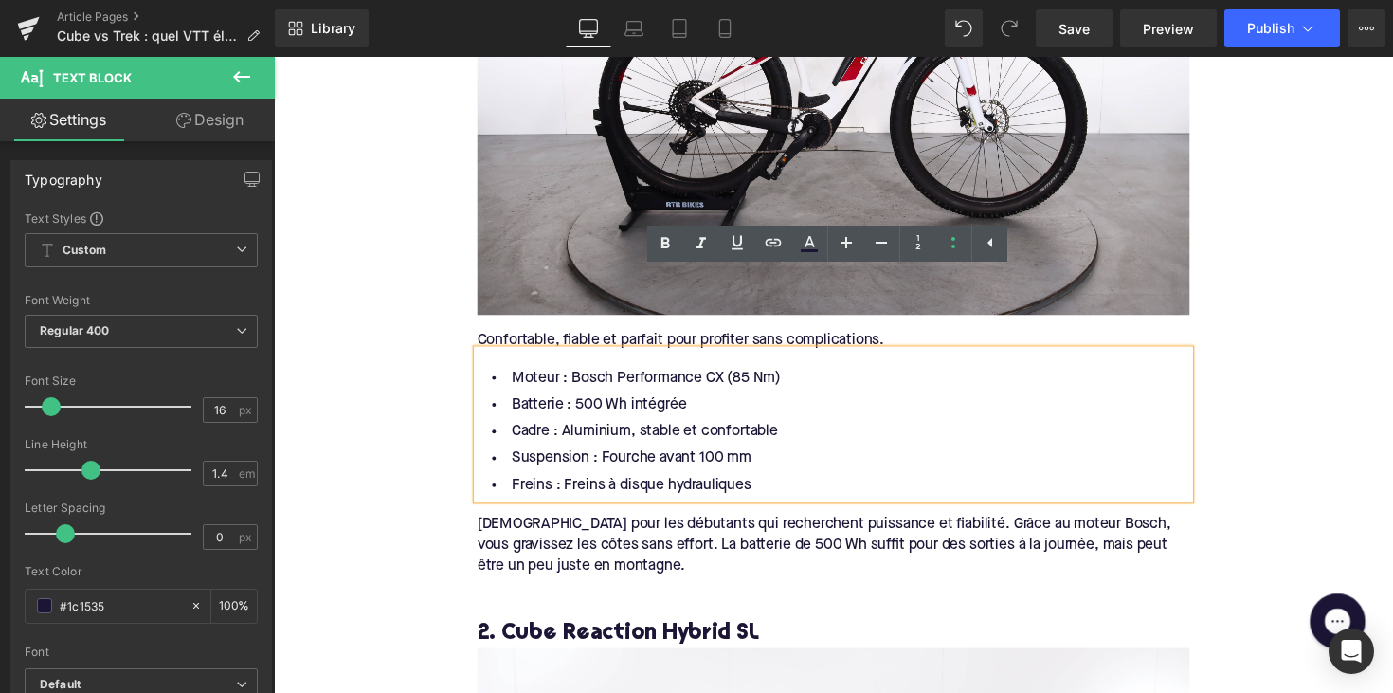
scroll to position [2153, 0]
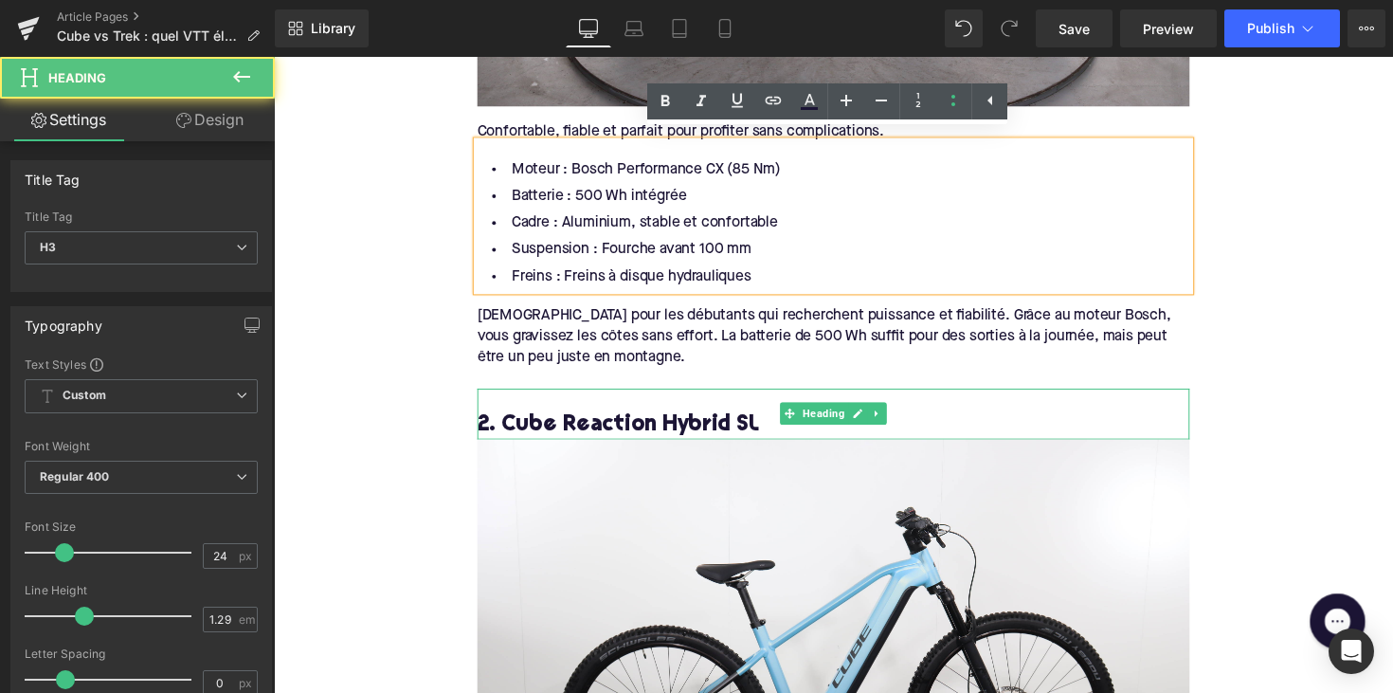
drag, startPoint x: 516, startPoint y: 389, endPoint x: 503, endPoint y: 429, distance: 41.9
click at [516, 397] on div "2. Cube Reaction Hybrid SL" at bounding box center [847, 423] width 730 height 52
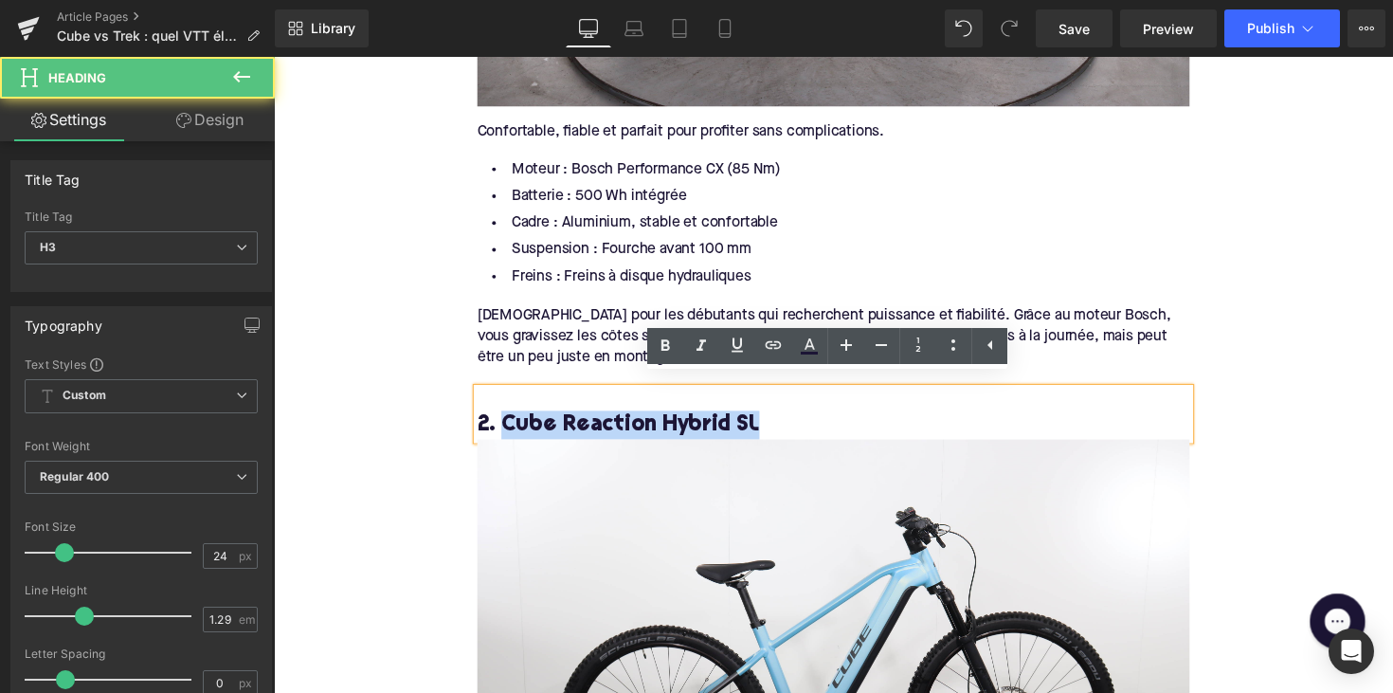
drag, startPoint x: 543, startPoint y: 424, endPoint x: 828, endPoint y: 427, distance: 285.2
click at [828, 427] on h3 "2. Cube Reaction Hybrid SL" at bounding box center [847, 434] width 730 height 29
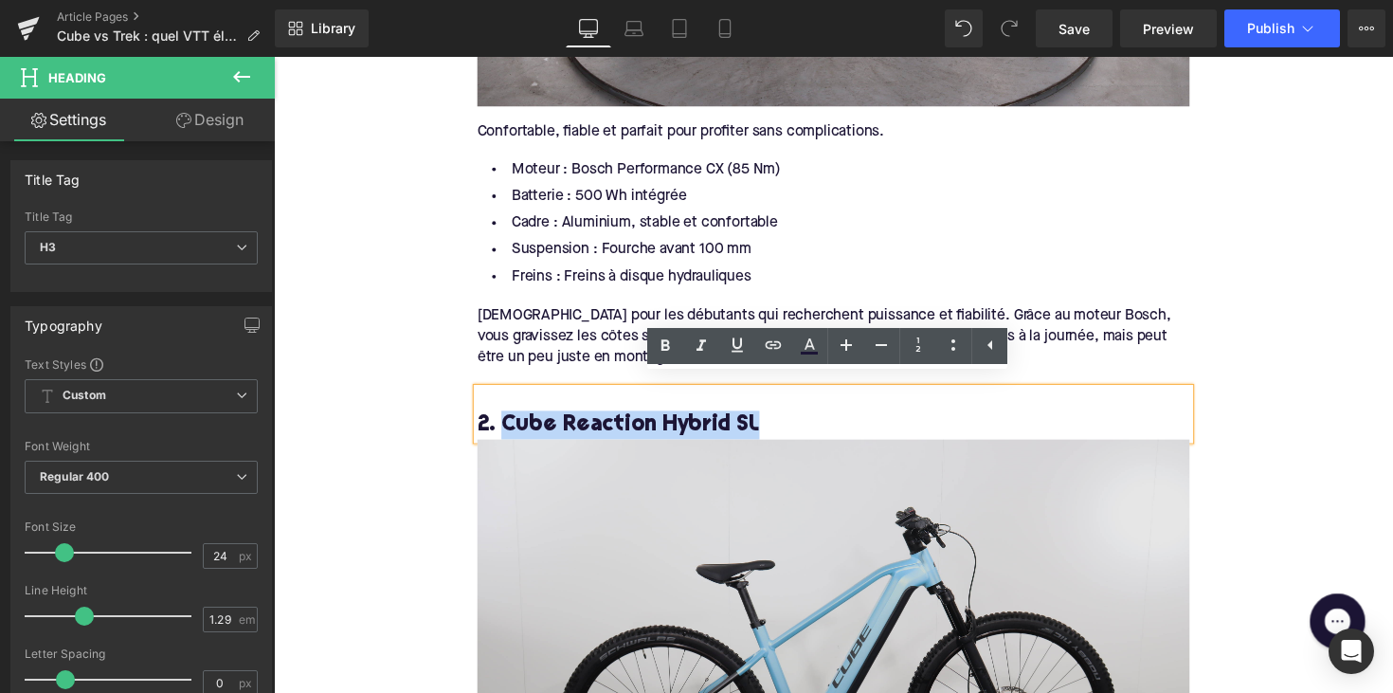
copy h3 "Cube Reaction Hybrid SL"
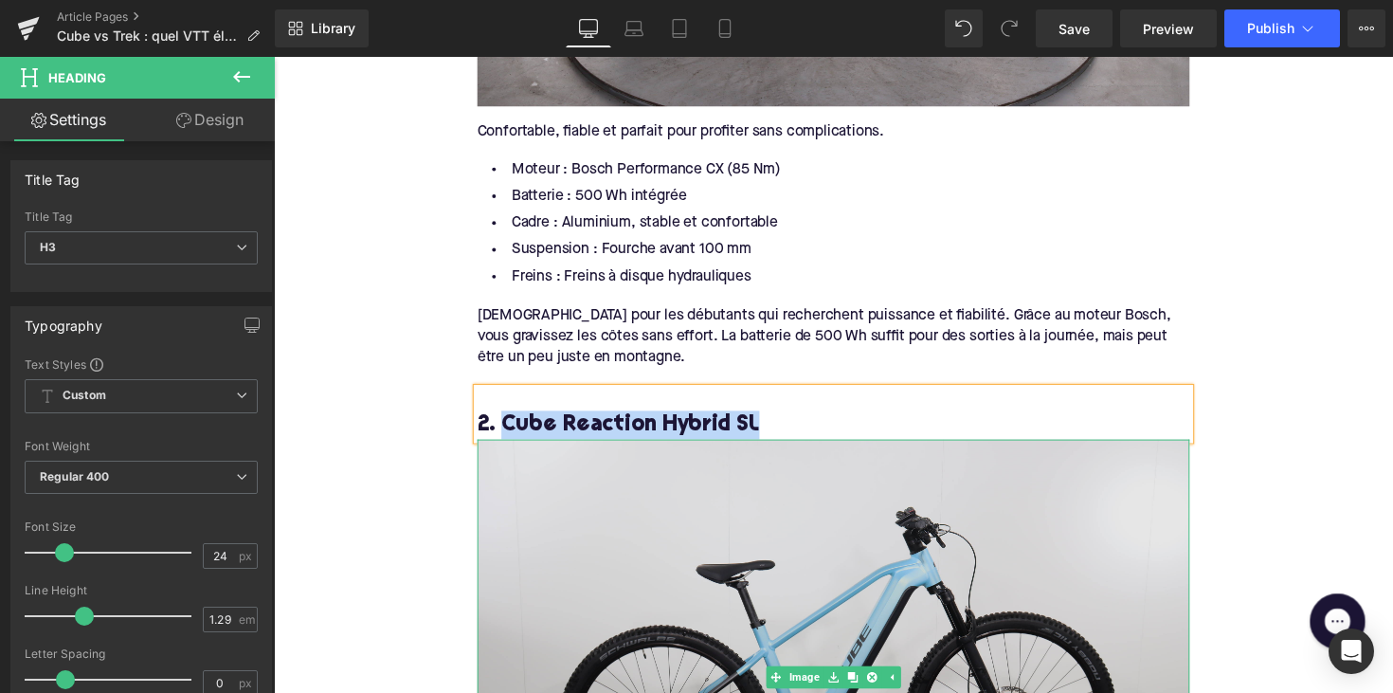
click at [755, 492] on img at bounding box center [847, 692] width 730 height 486
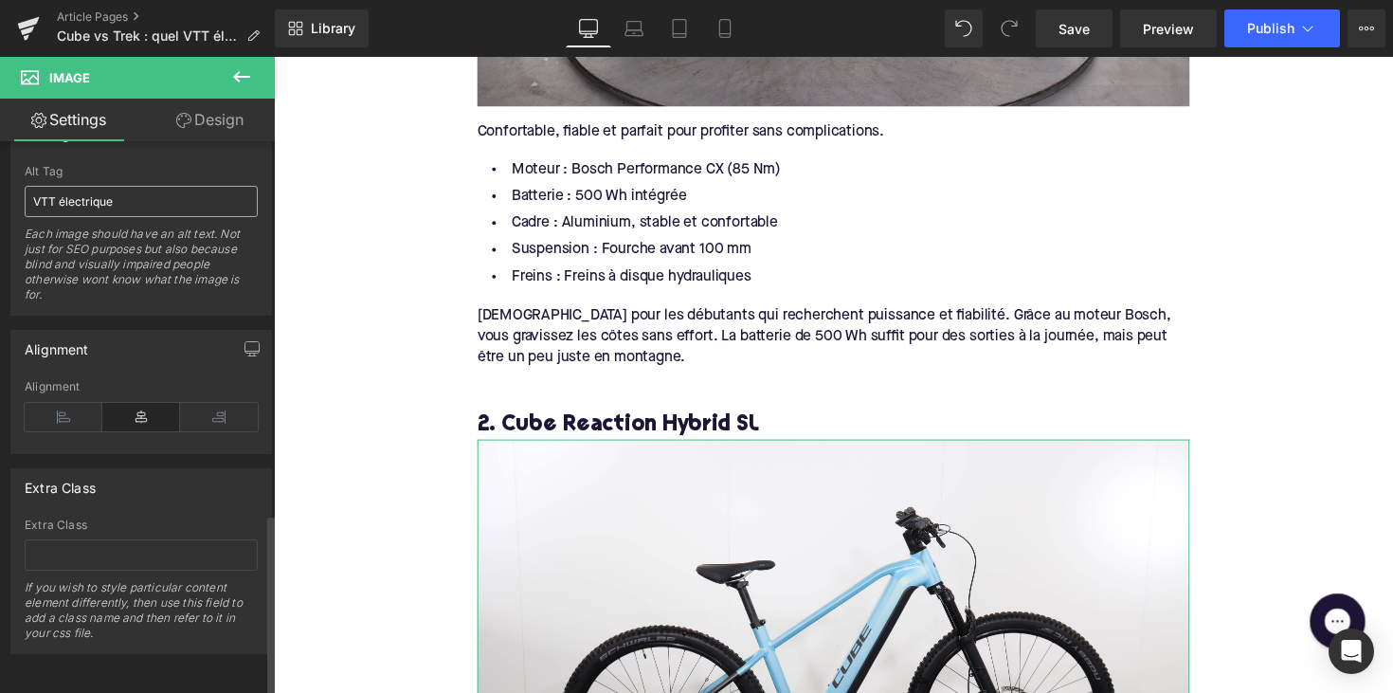
scroll to position [1130, 0]
click at [109, 196] on input "VTT électrique" at bounding box center [141, 201] width 233 height 31
paste input "Cube Reaction Hybrid SL"
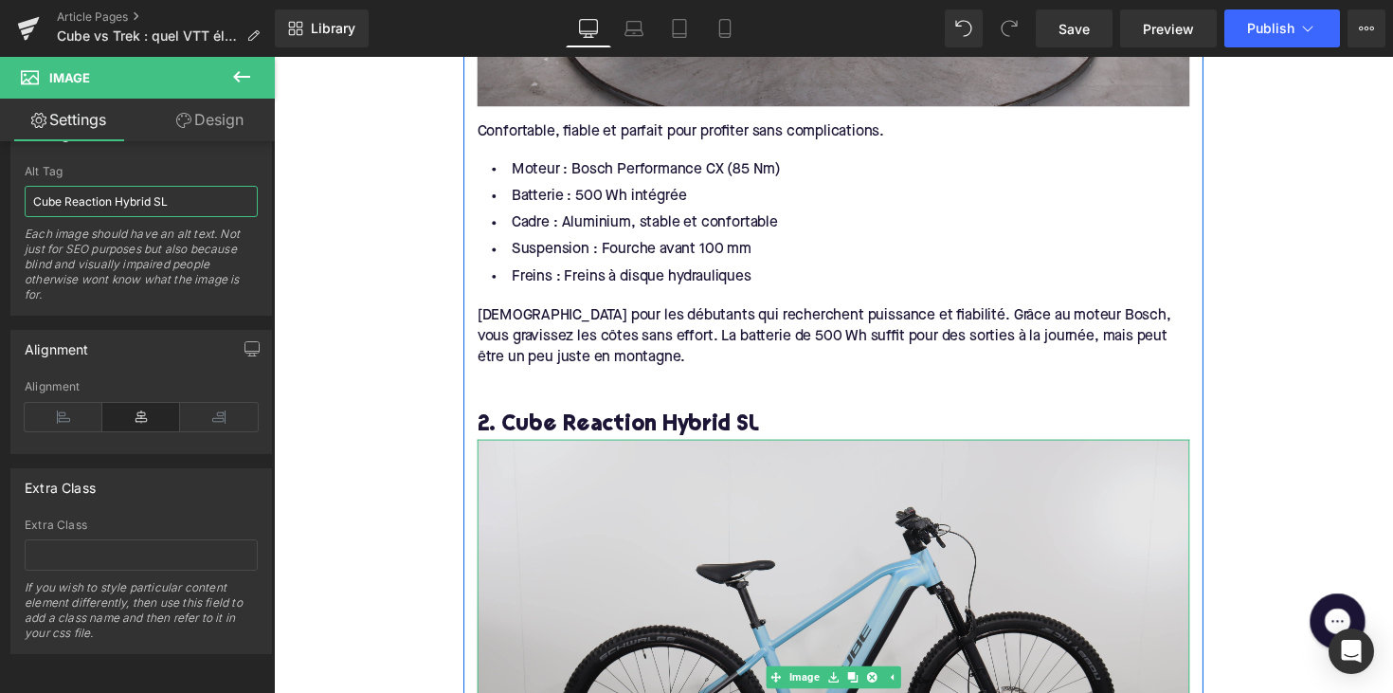
type input "Cube Reaction Hybrid SL"
click at [690, 577] on img at bounding box center [847, 692] width 730 height 486
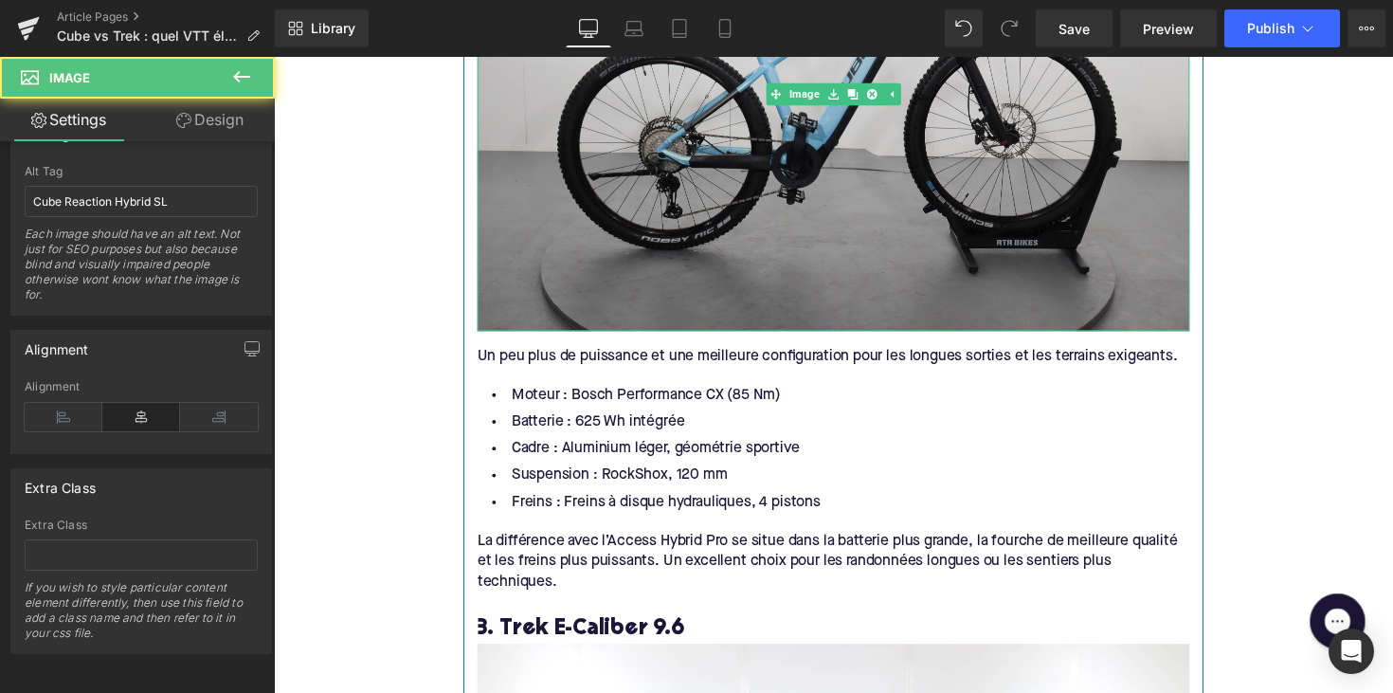
scroll to position [2990, 0]
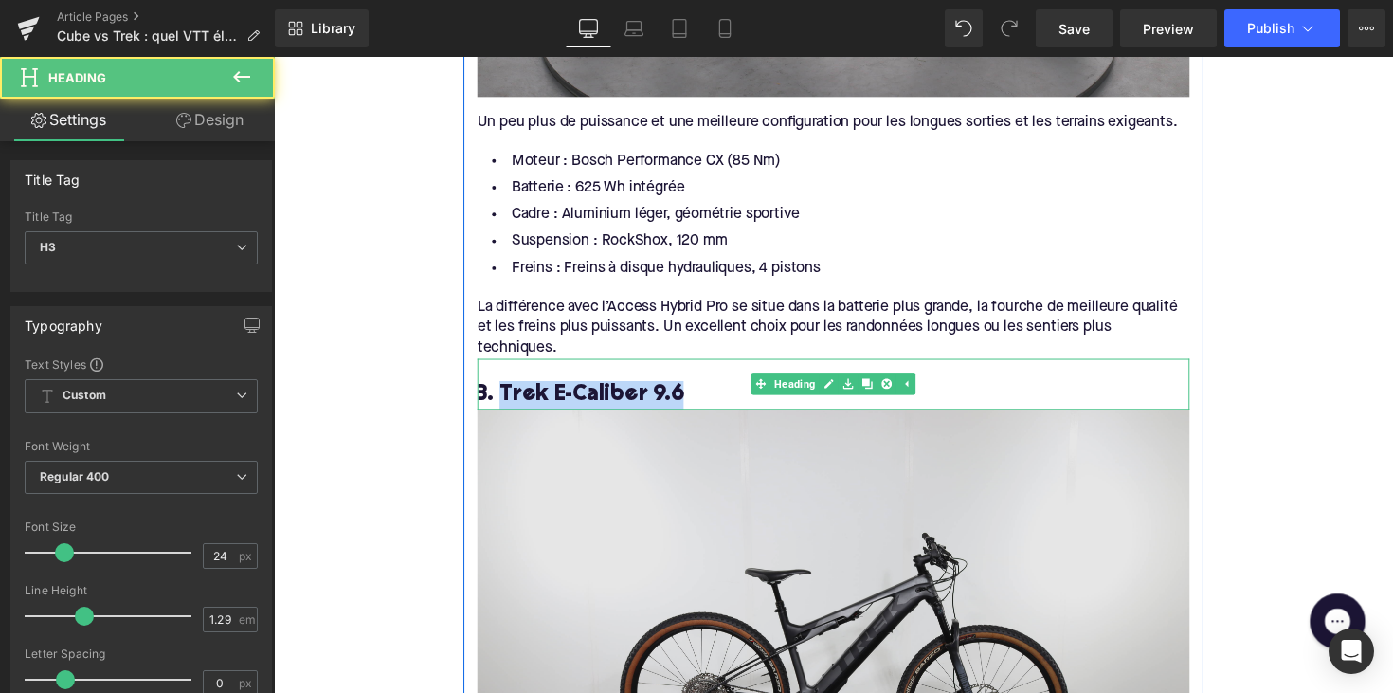
drag, startPoint x: 503, startPoint y: 387, endPoint x: 765, endPoint y: 405, distance: 262.0
click at [765, 405] on div "Cube : abordable et solide Heading Cube est une marque allemande, et cela se se…" at bounding box center [847, 168] width 758 height 4179
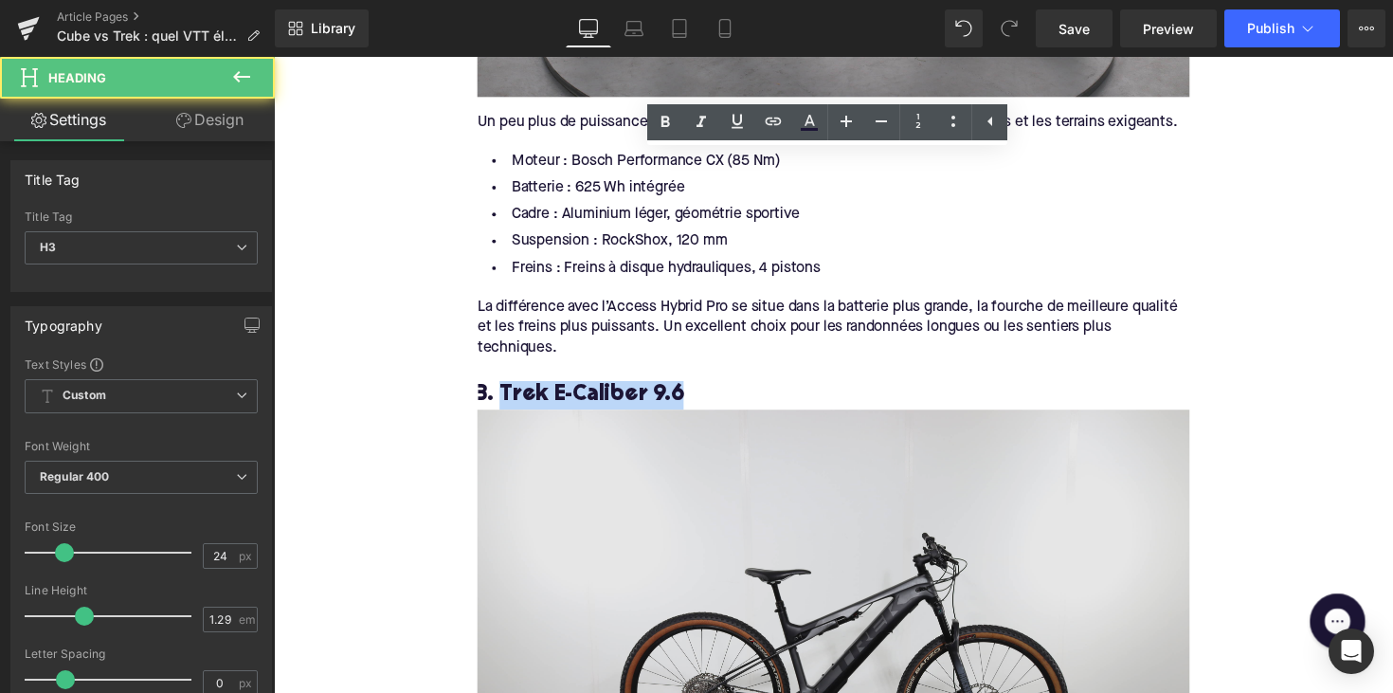
copy h3 "Trek E-Caliber 9.6"
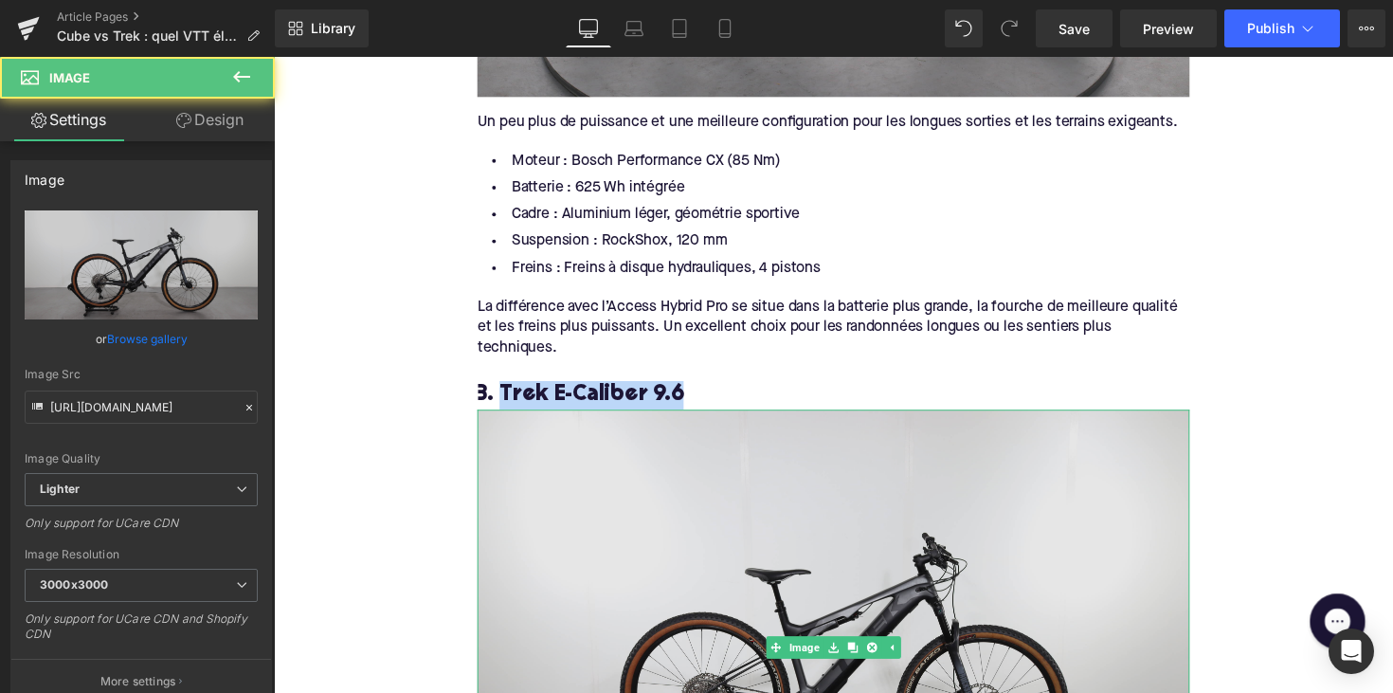
click at [727, 490] on img at bounding box center [847, 661] width 730 height 486
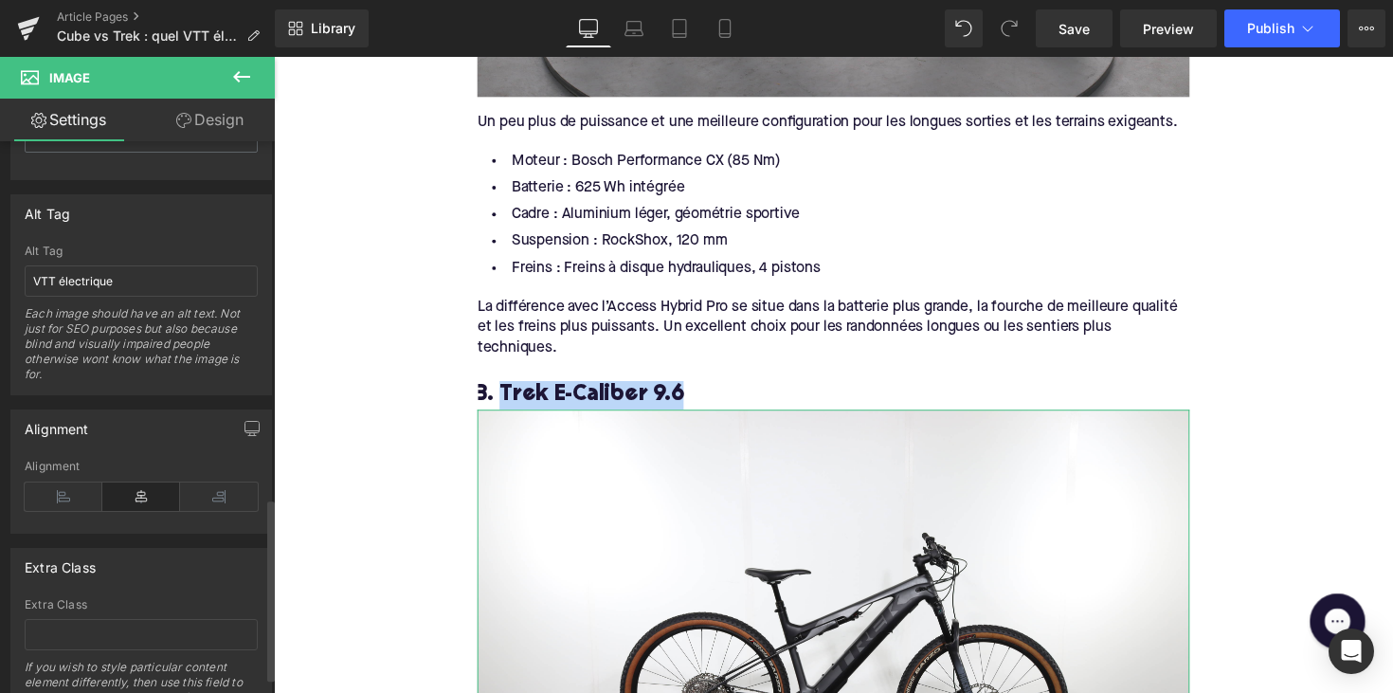
scroll to position [979, 0]
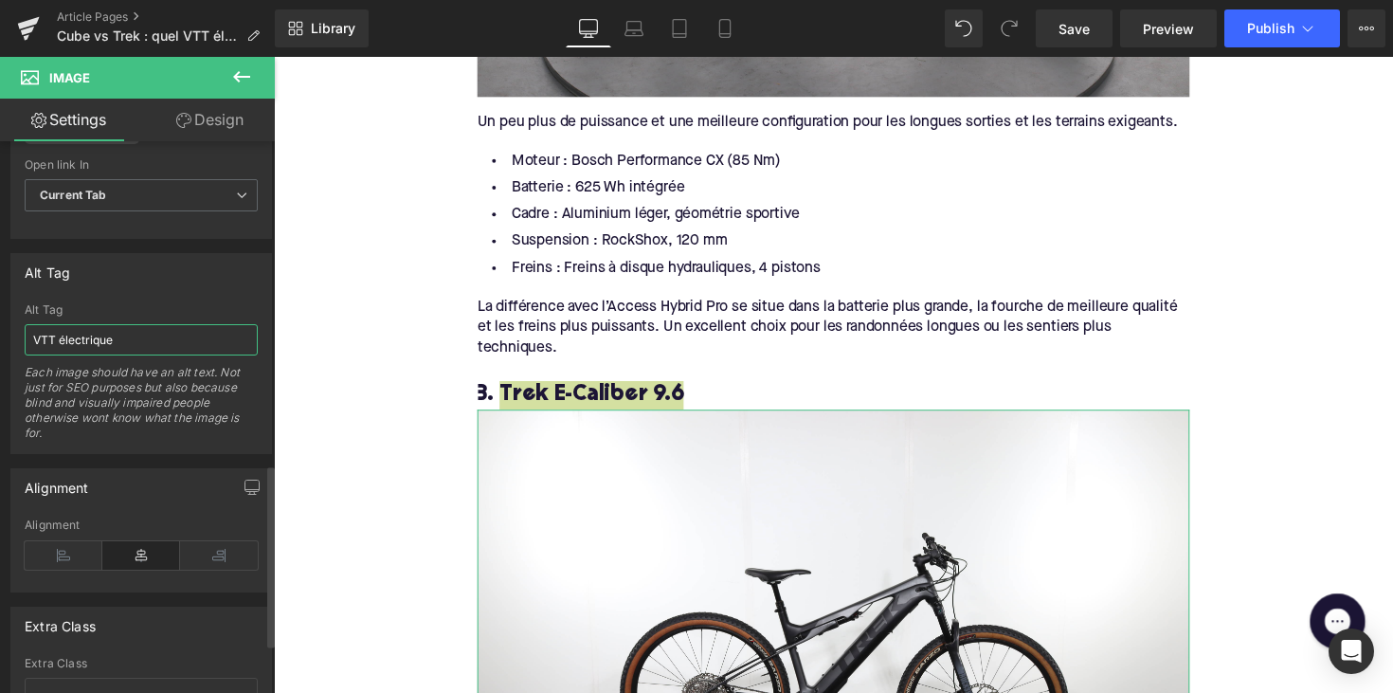
click at [100, 339] on input "VTT électrique" at bounding box center [141, 339] width 233 height 31
paste input "Trek E-Caliber 9.6"
type input "Trek E-Caliber 9.6"
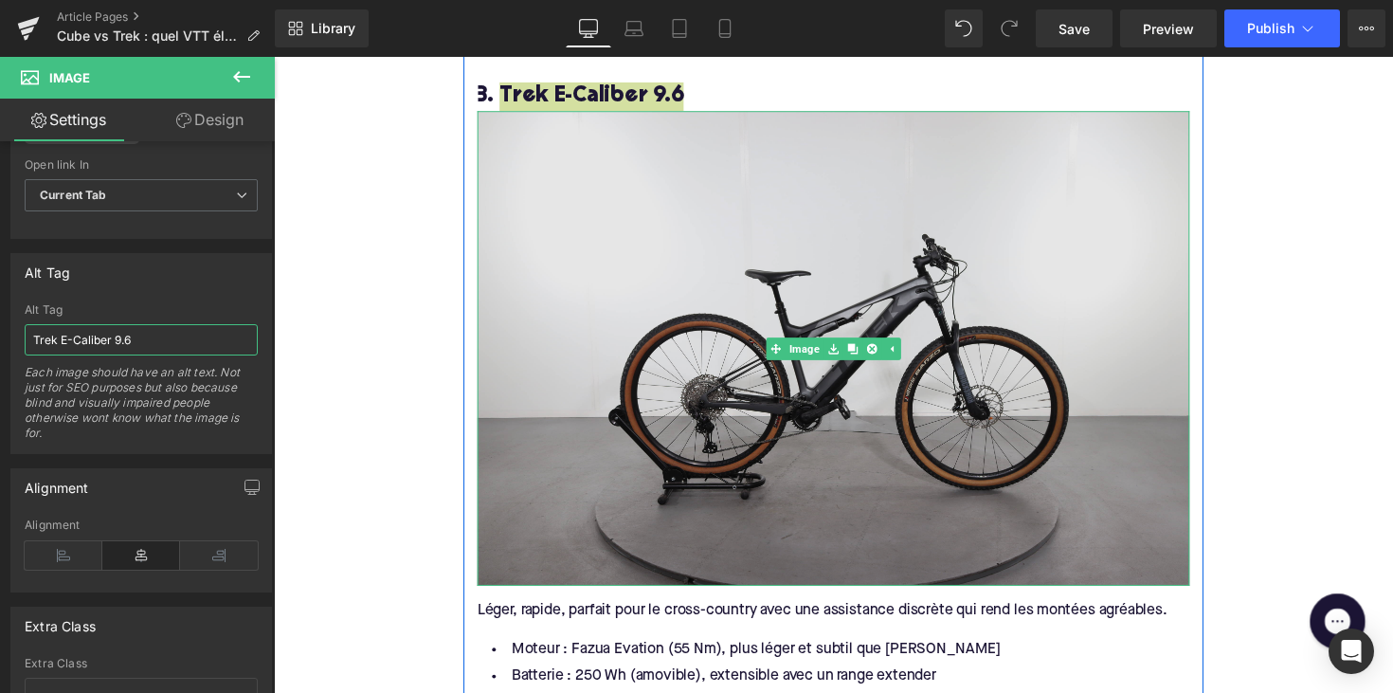
scroll to position [3852, 0]
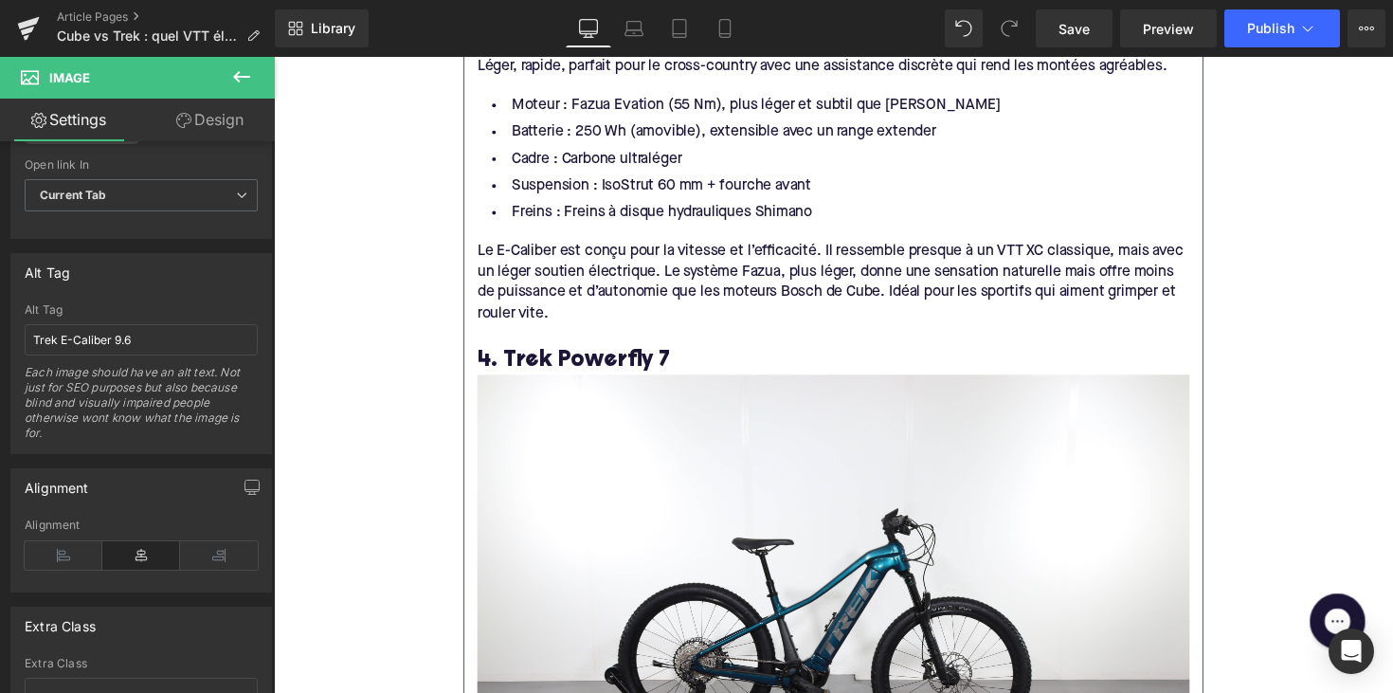
click at [569, 305] on div "Le E-Caliber est conçu pour la vitesse et l’efficacité. Il ressemble presque à …" at bounding box center [847, 288] width 730 height 85
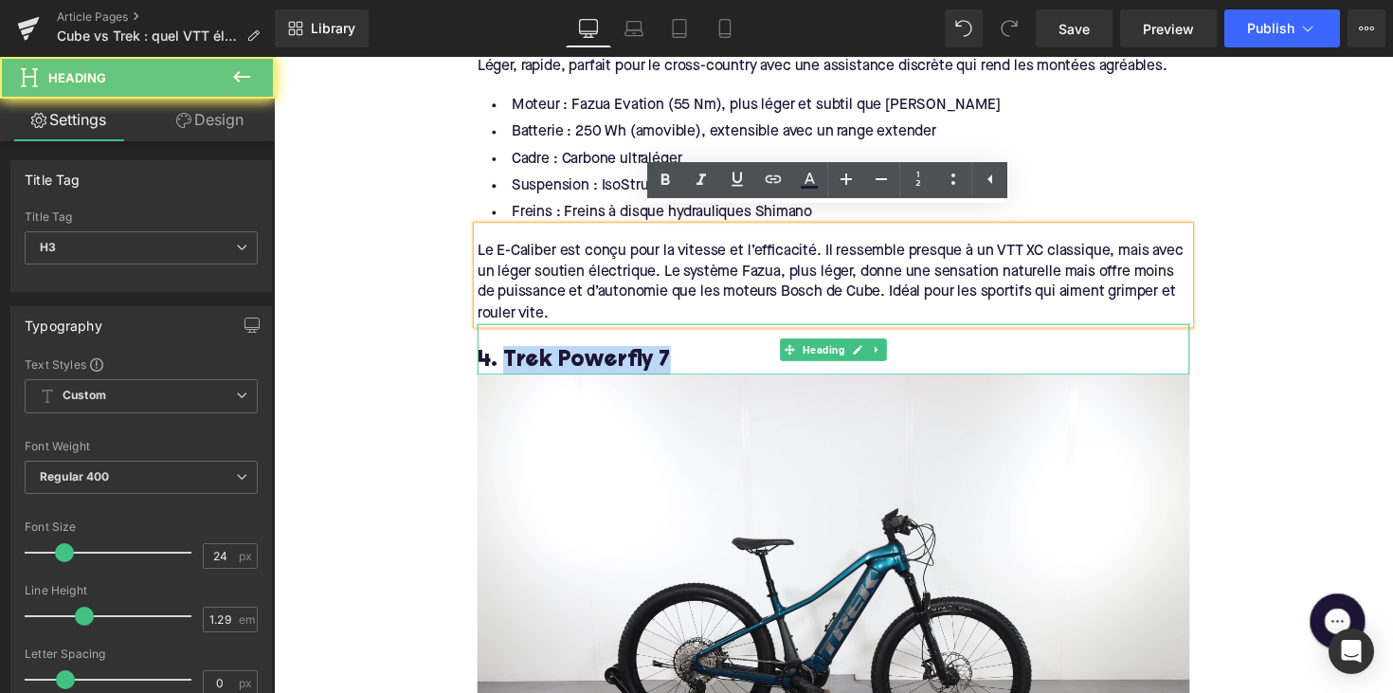
drag, startPoint x: 506, startPoint y: 349, endPoint x: 706, endPoint y: 360, distance: 200.2
click at [706, 360] on div "4. Trek Powerfly 7 Heading" at bounding box center [847, 357] width 730 height 52
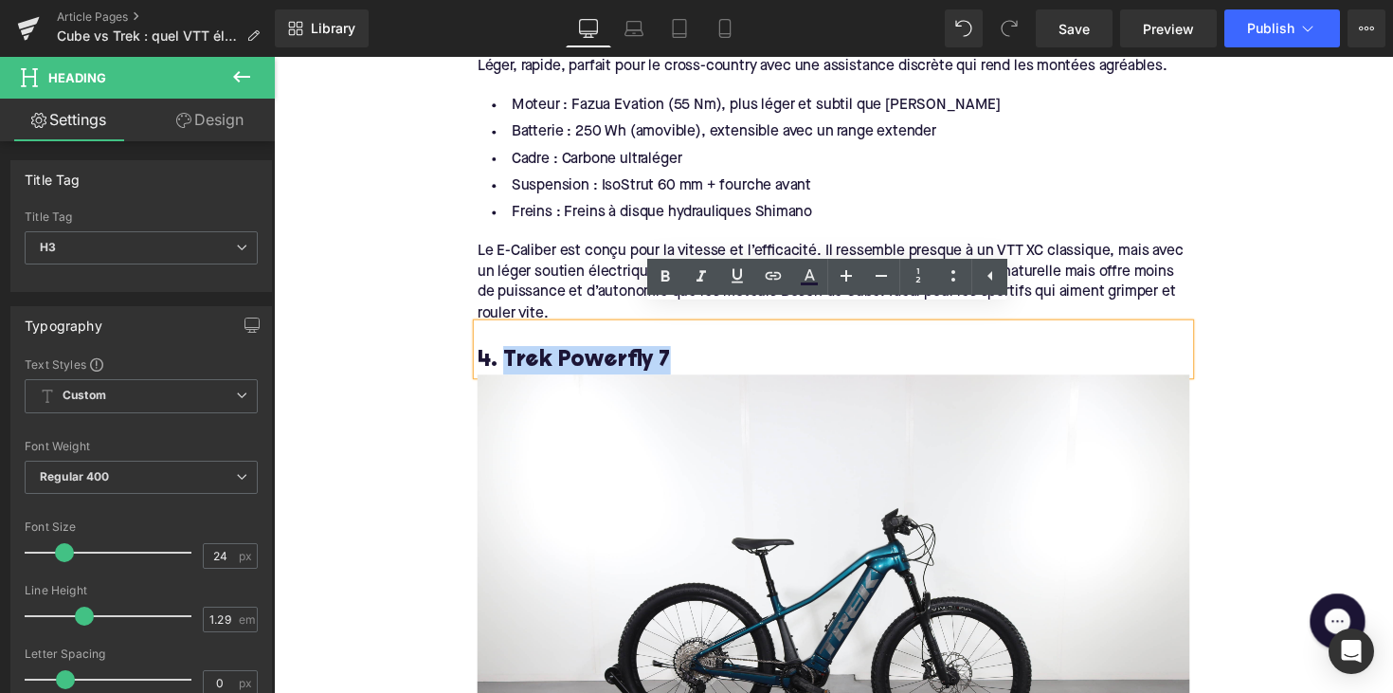
copy h3 "Trek Powerfly 7"
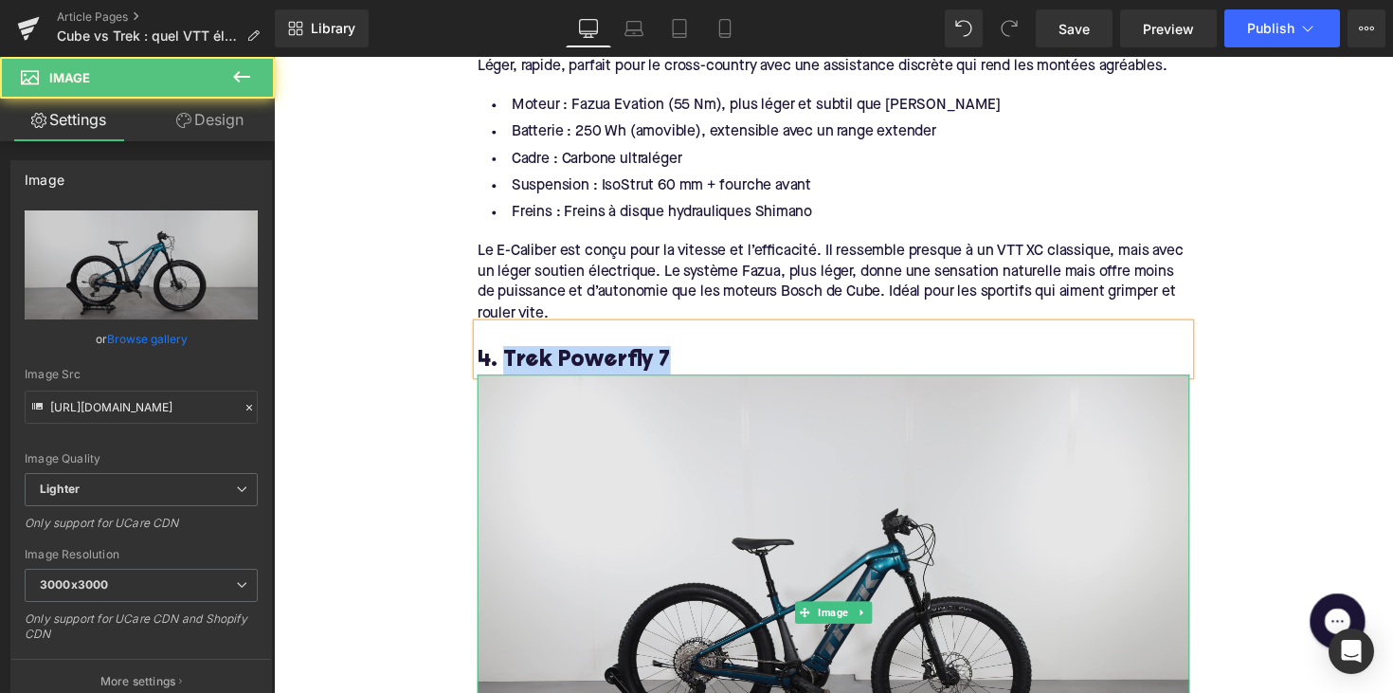
click at [682, 441] on img at bounding box center [847, 626] width 730 height 486
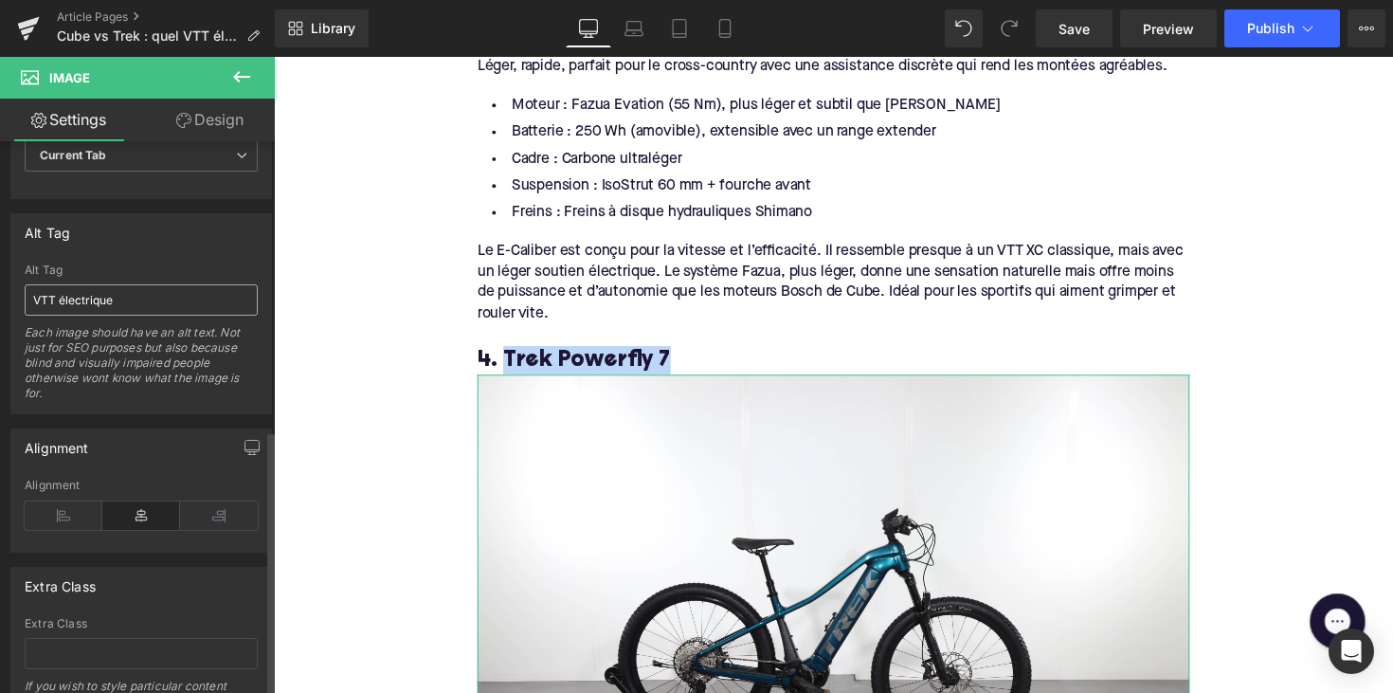
scroll to position [1008, 0]
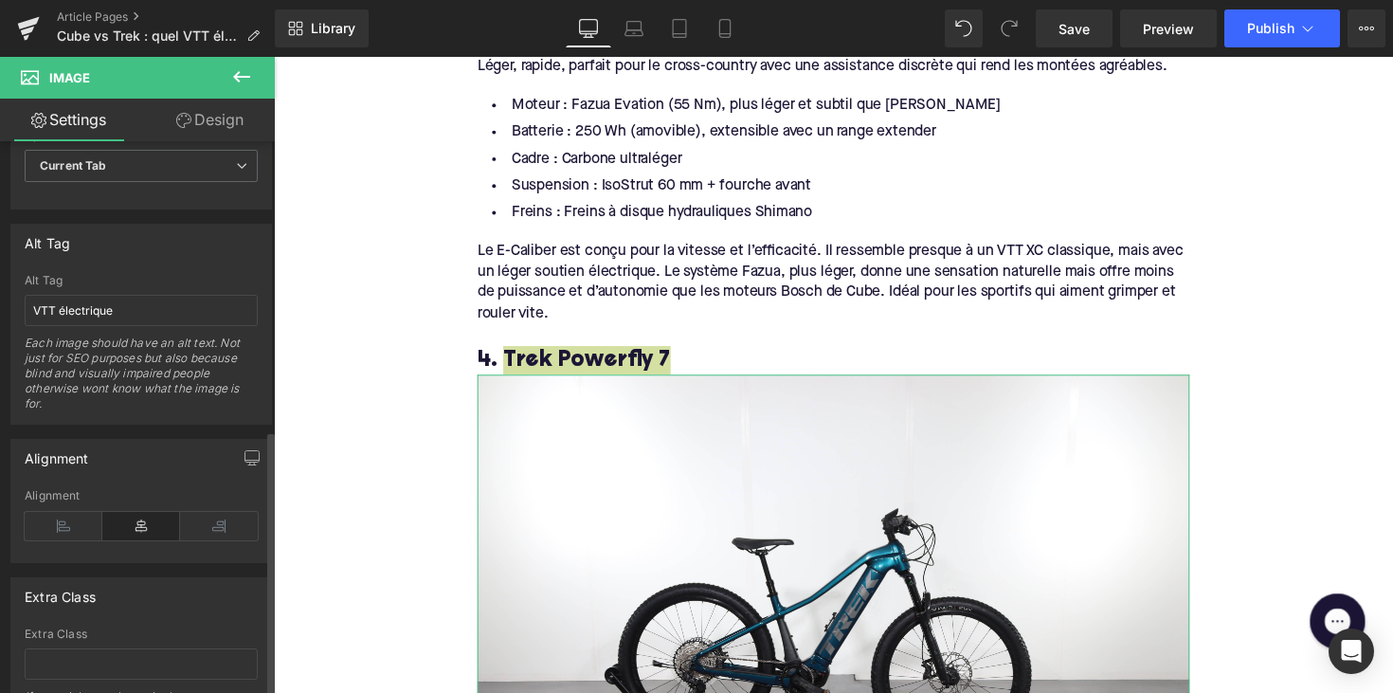
click at [87, 327] on div "Alt Tag VTT électrique Each image should have an alt text. Not just for SEO pur…" at bounding box center [141, 349] width 233 height 150
click at [88, 313] on input "VTT électrique" at bounding box center [141, 310] width 233 height 31
paste input "Trek Powerfly 7"
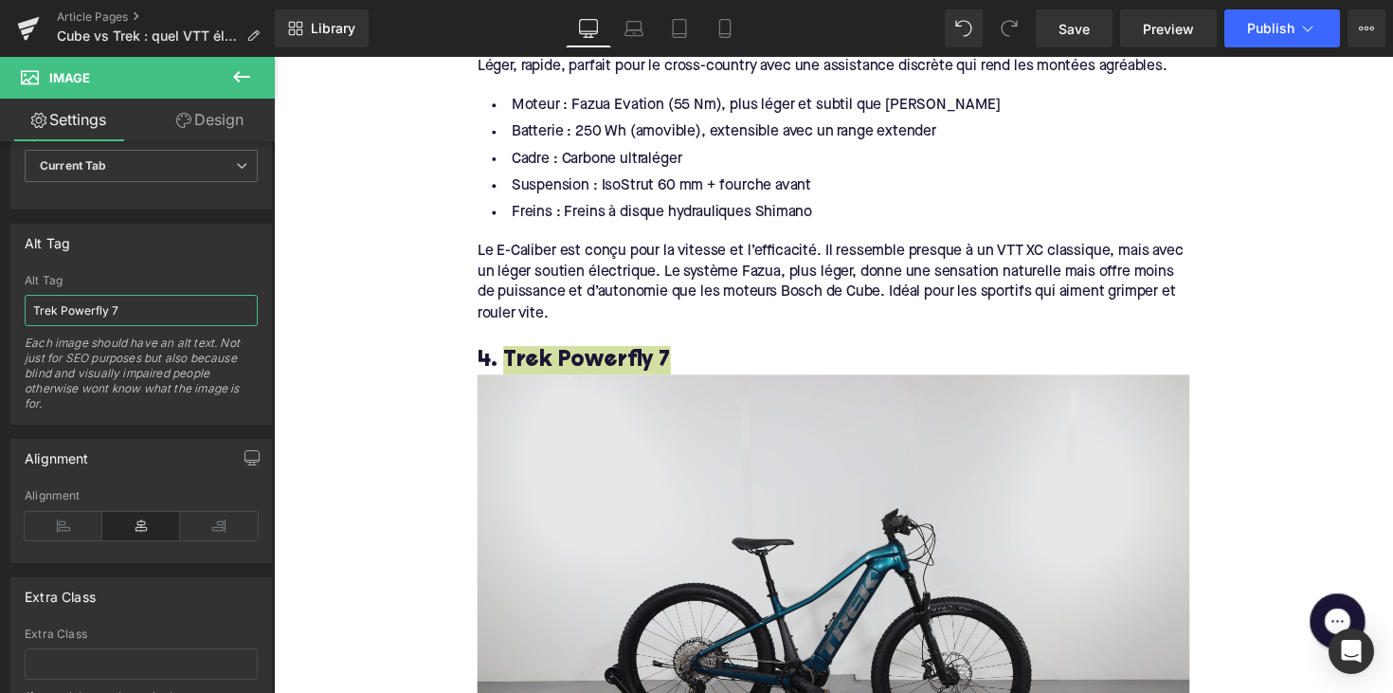
type input "Trek Powerfly 7"
click at [574, 519] on img at bounding box center [847, 626] width 730 height 486
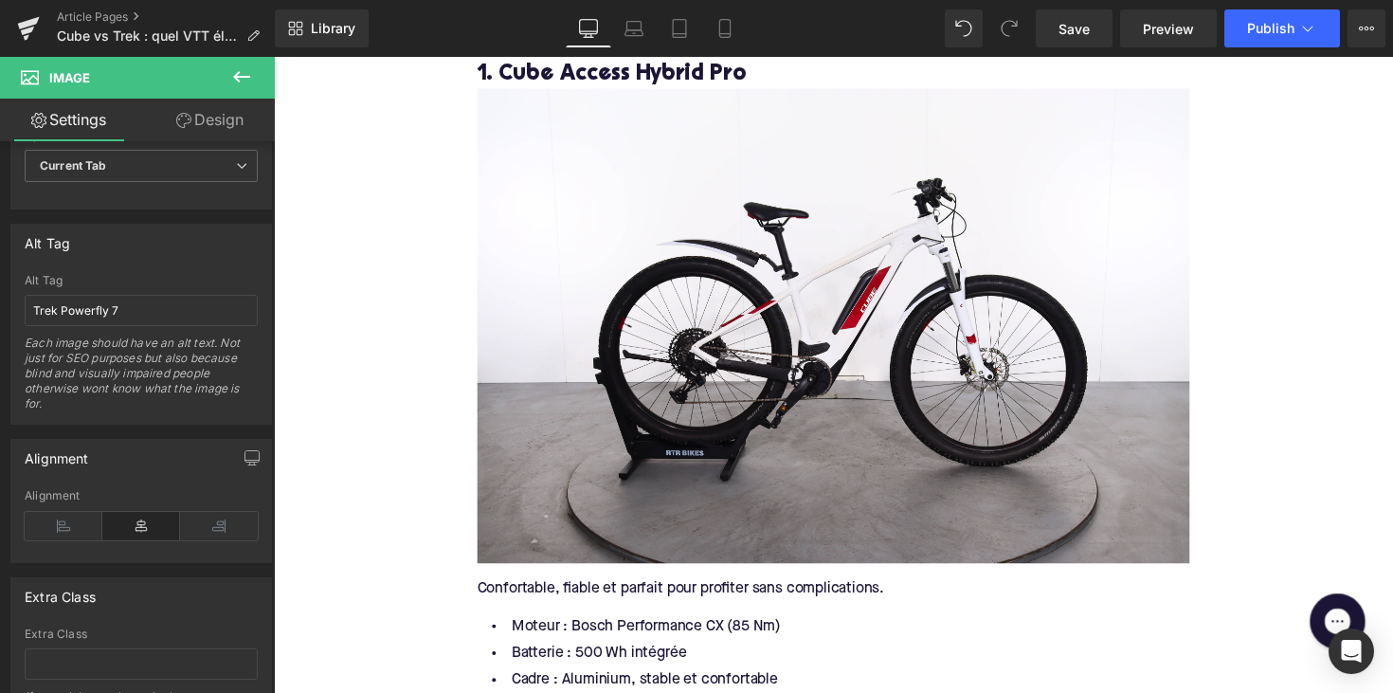
scroll to position [1916, 0]
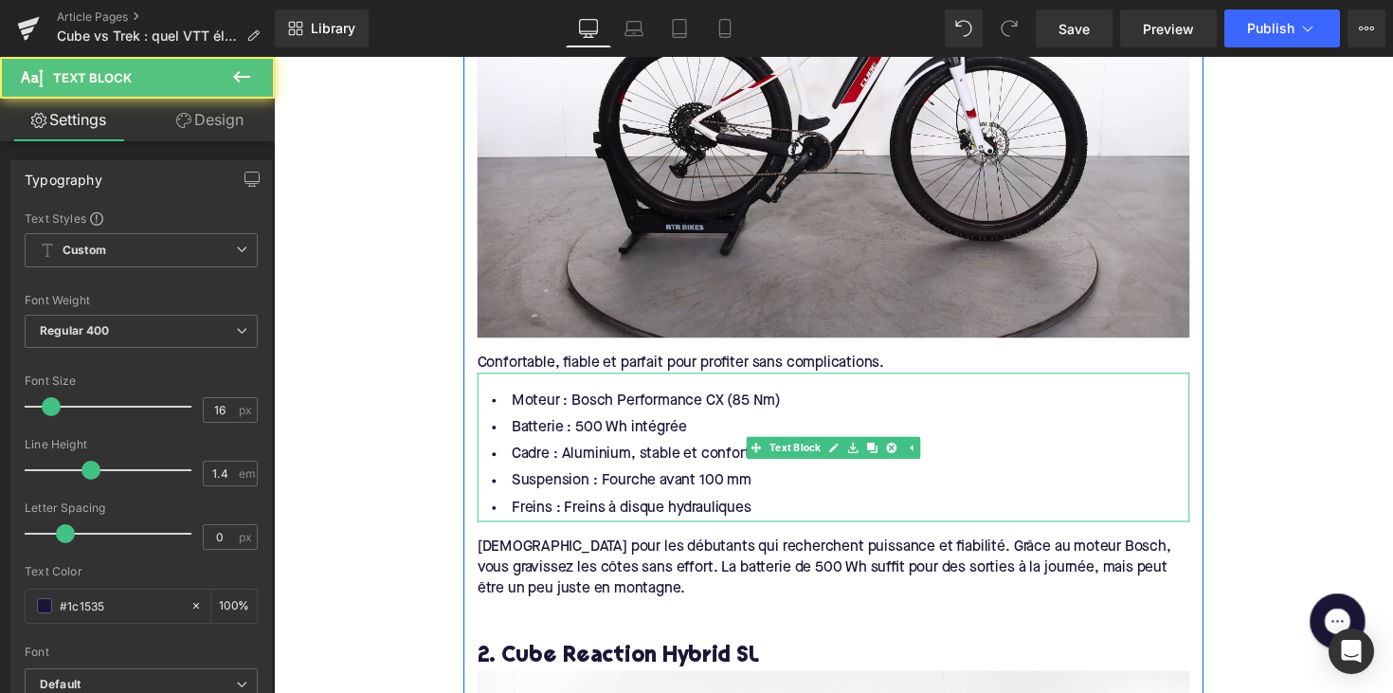
click at [555, 458] on span "Cadre : Aluminium, stable et confortable" at bounding box center [653, 464] width 273 height 15
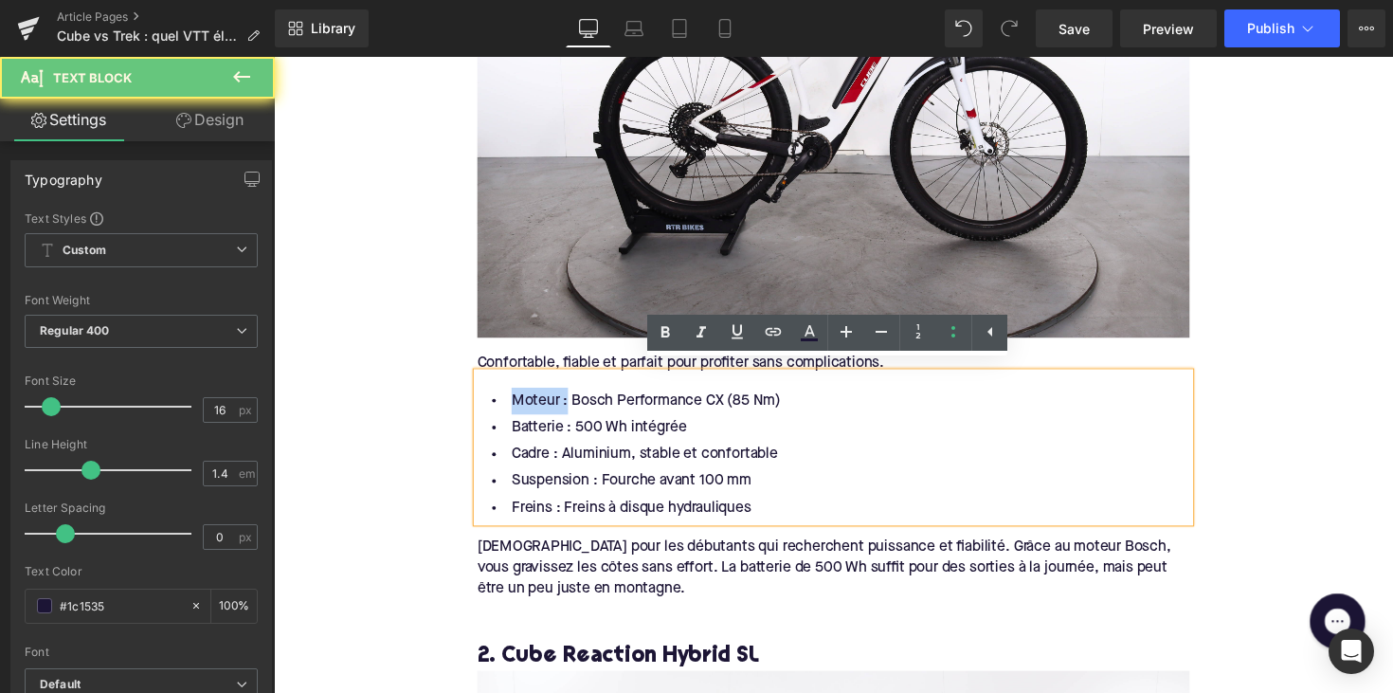
drag, startPoint x: 567, startPoint y: 400, endPoint x: 493, endPoint y: 400, distance: 73.9
click at [493, 400] on li "Moteur : Bosch Performance CX (85 Nm)" at bounding box center [847, 409] width 730 height 27
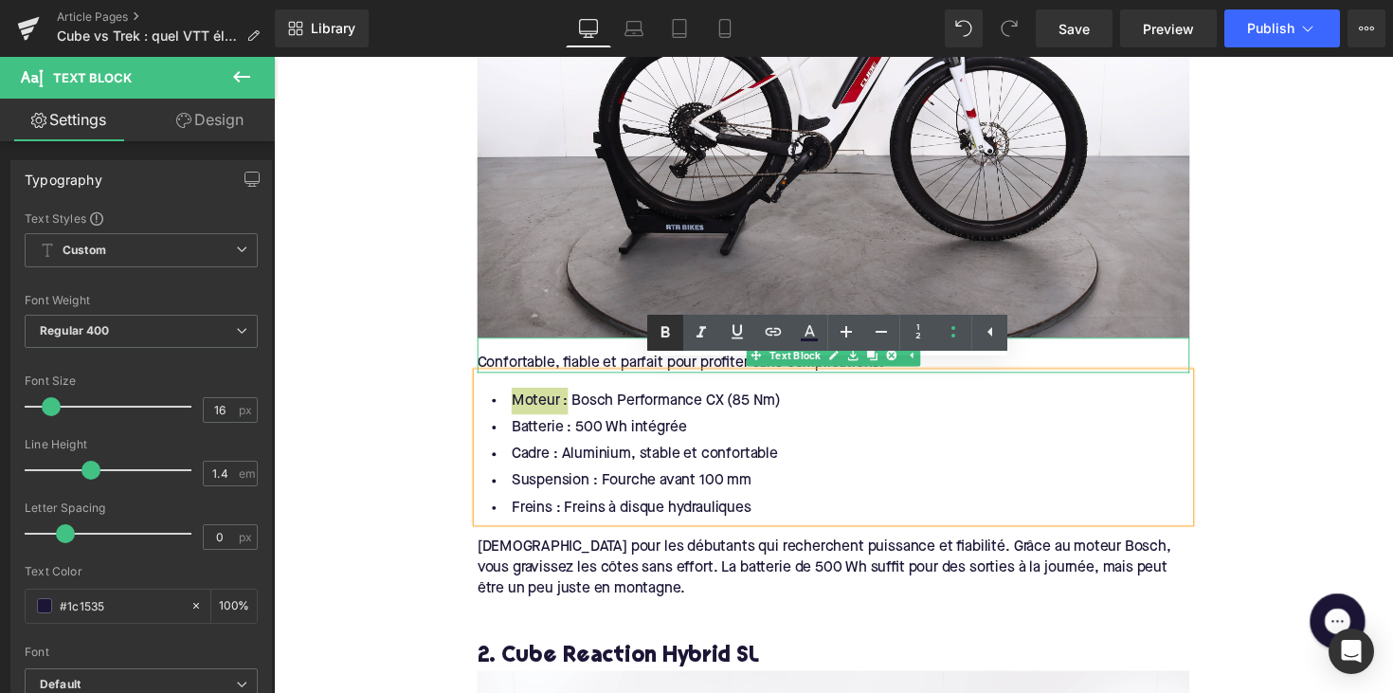
click at [669, 325] on icon at bounding box center [665, 332] width 23 height 23
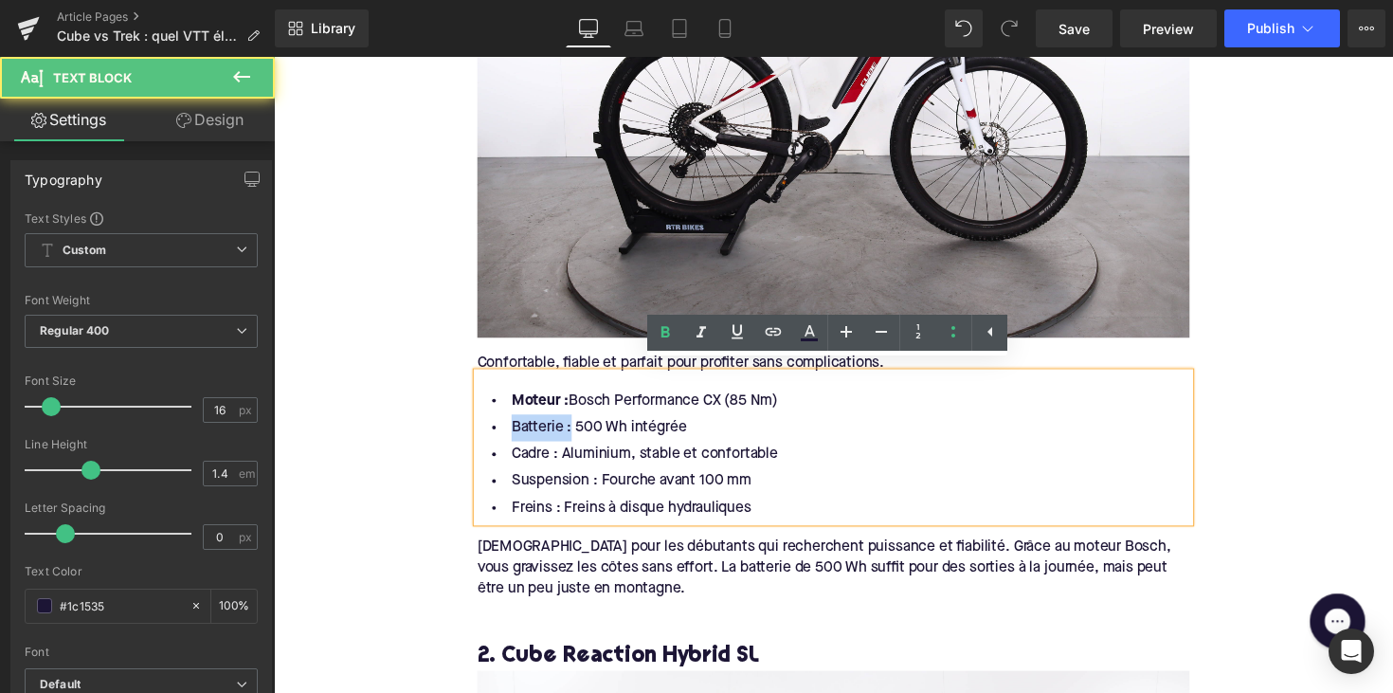
drag, startPoint x: 567, startPoint y: 430, endPoint x: 446, endPoint y: 430, distance: 120.3
click at [660, 336] on icon at bounding box center [665, 332] width 23 height 23
drag, startPoint x: 484, startPoint y: 451, endPoint x: 459, endPoint y: 451, distance: 25.6
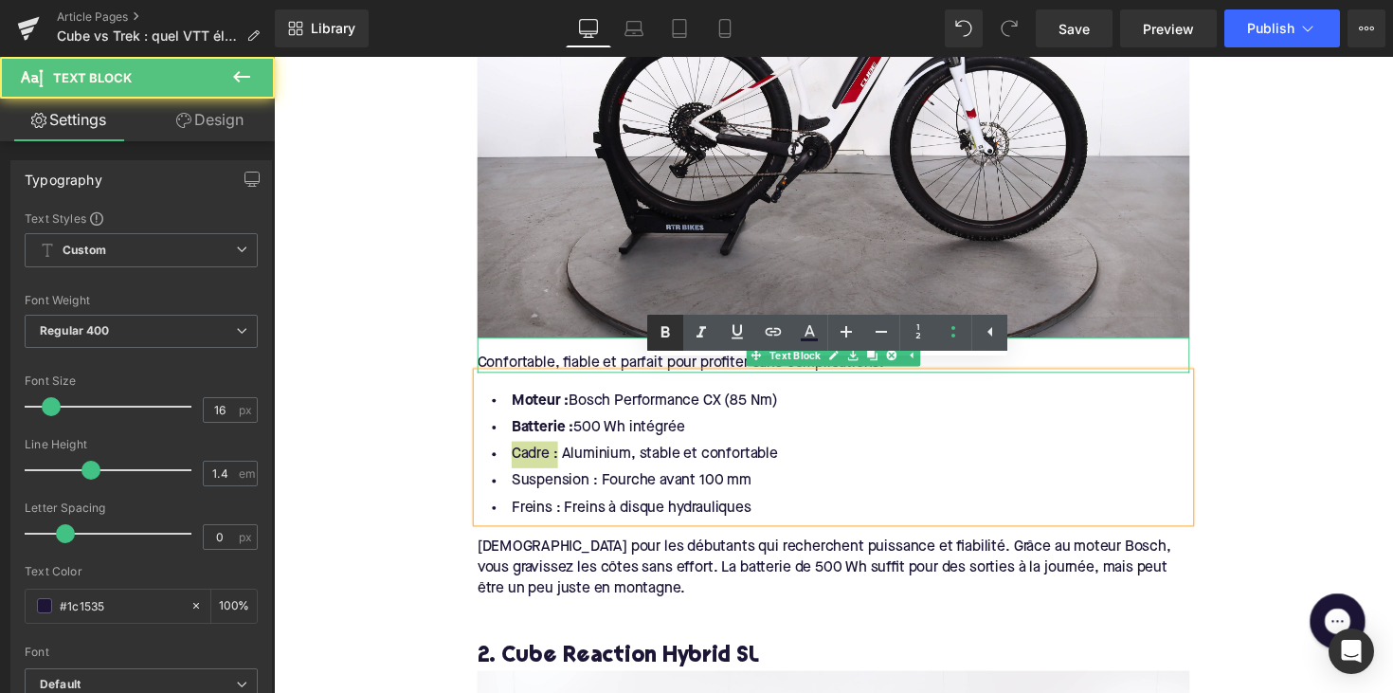
click at [665, 331] on icon at bounding box center [665, 331] width 9 height 11
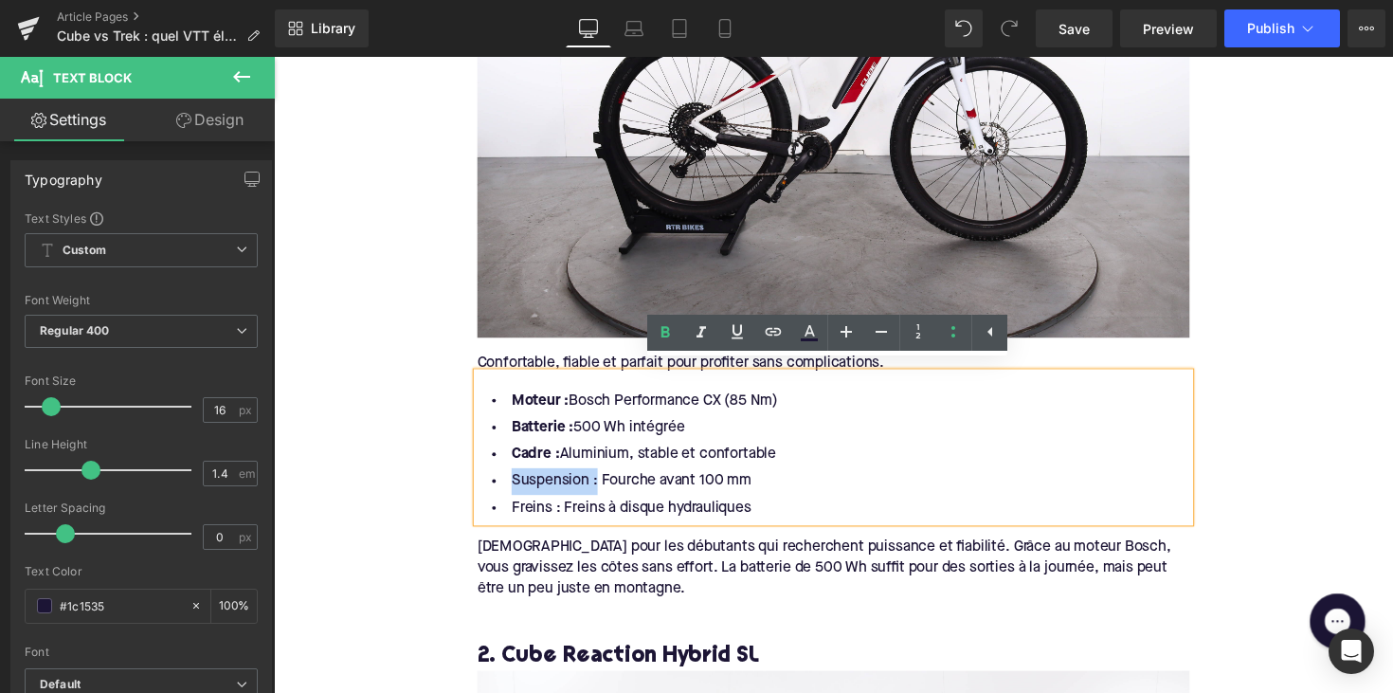
drag, startPoint x: 596, startPoint y: 483, endPoint x: 442, endPoint y: 483, distance: 153.5
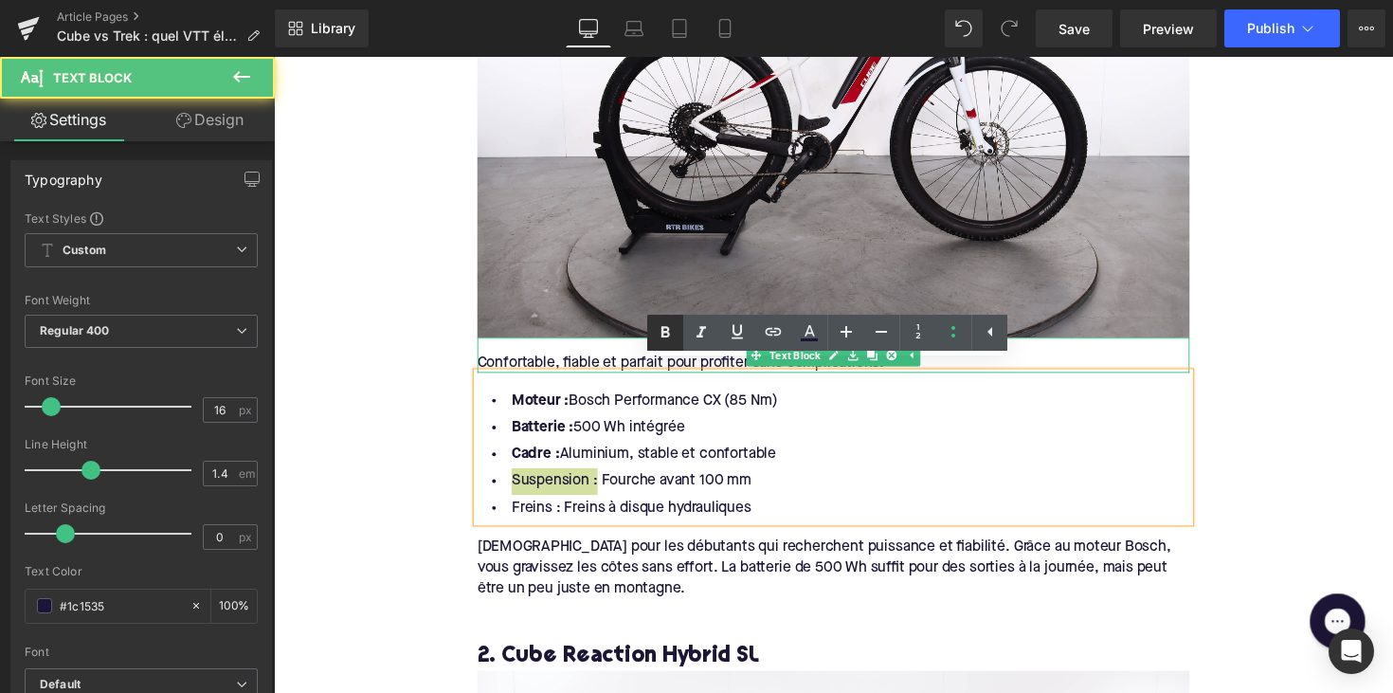
click at [666, 325] on icon at bounding box center [665, 332] width 23 height 23
drag, startPoint x: 558, startPoint y: 511, endPoint x: 460, endPoint y: 511, distance: 97.6
click at [654, 328] on link at bounding box center [665, 333] width 36 height 36
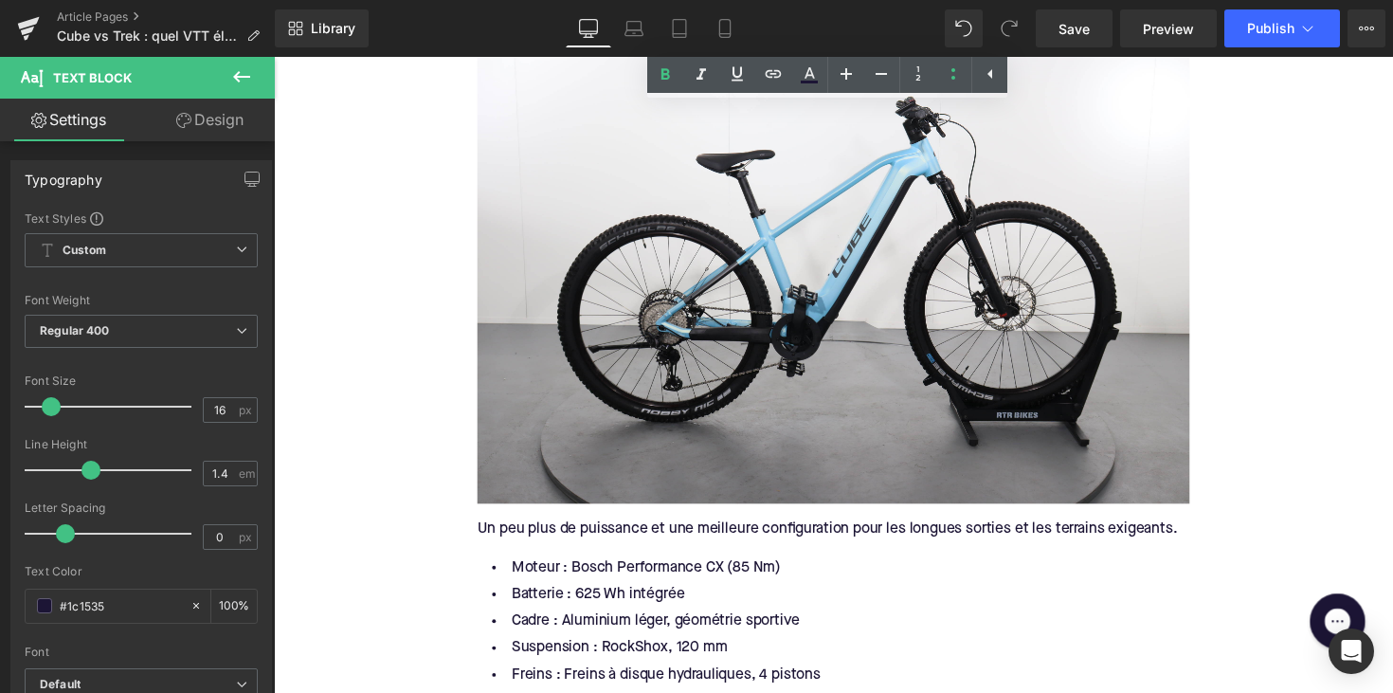
scroll to position [2751, 0]
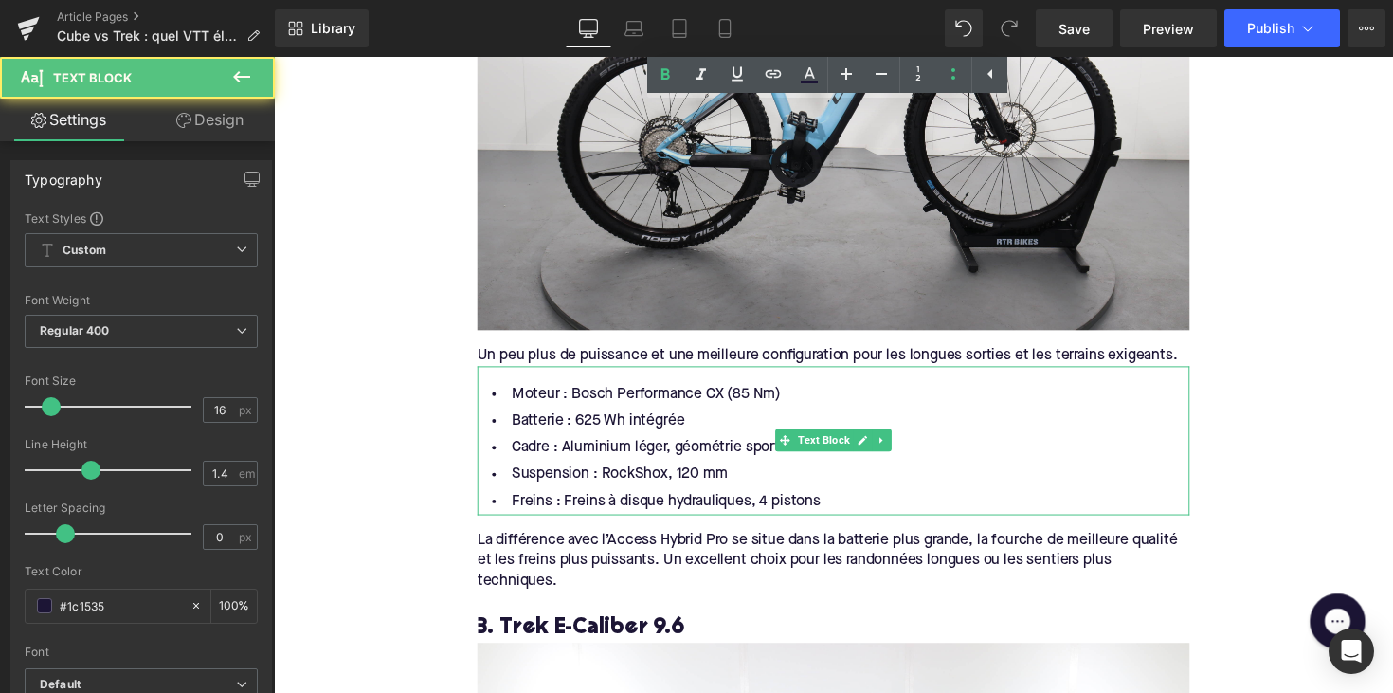
click at [559, 478] on li "Suspension : RockShox, 120 mm" at bounding box center [847, 484] width 730 height 27
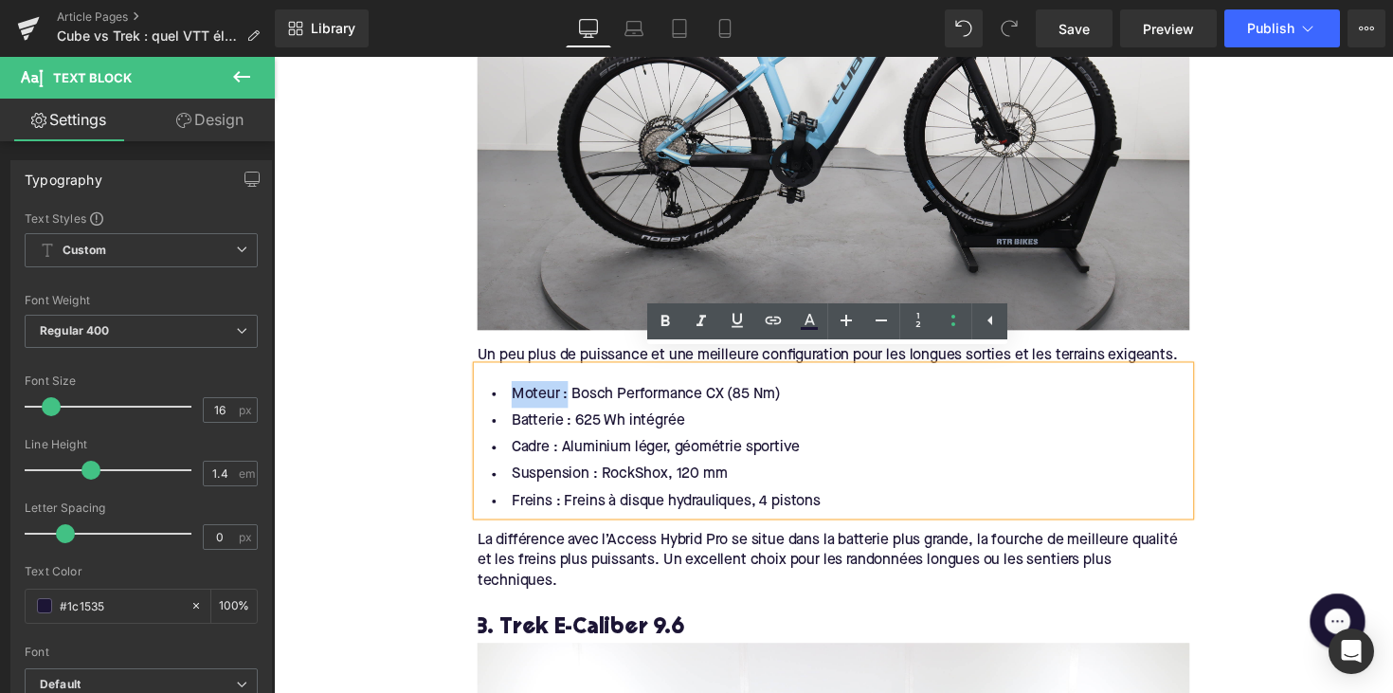
drag, startPoint x: 565, startPoint y: 393, endPoint x: 929, endPoint y: 382, distance: 364.9
click at [506, 388] on li "Moteur : Bosch Performance CX (85 Nm)" at bounding box center [847, 401] width 730 height 27
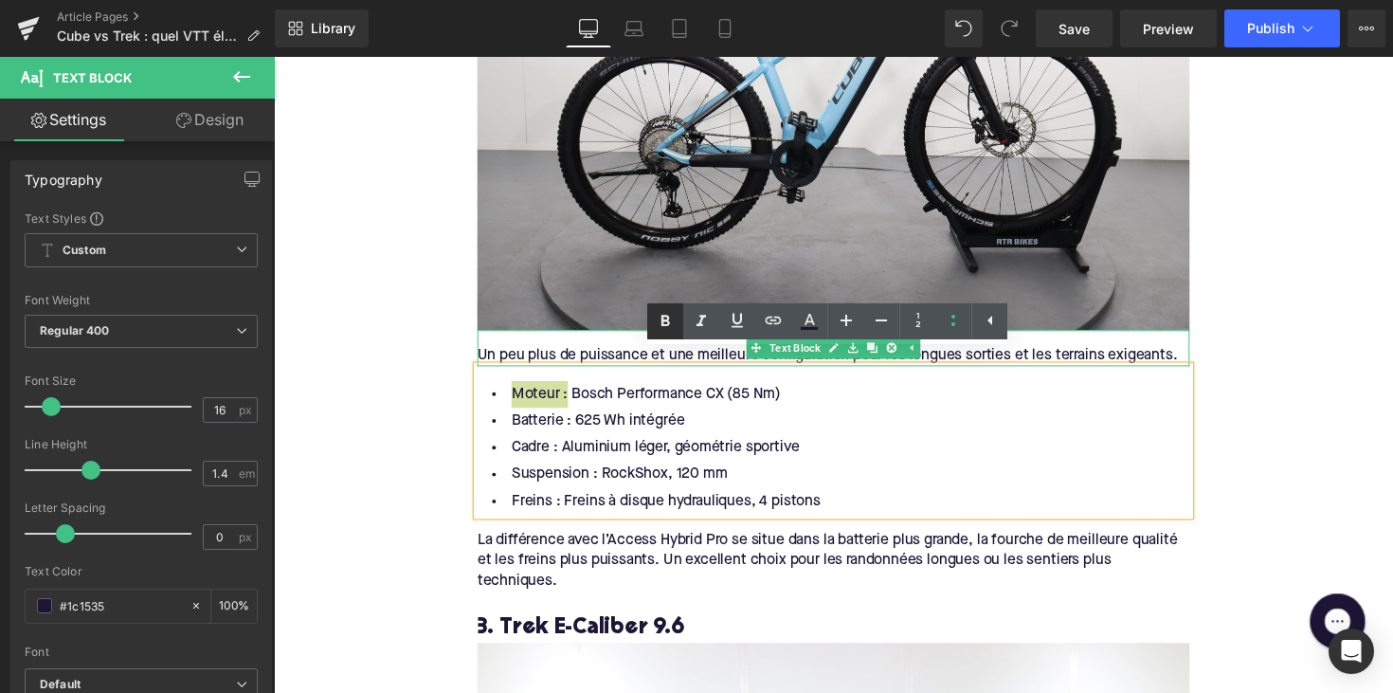
click at [662, 325] on icon at bounding box center [665, 320] width 9 height 11
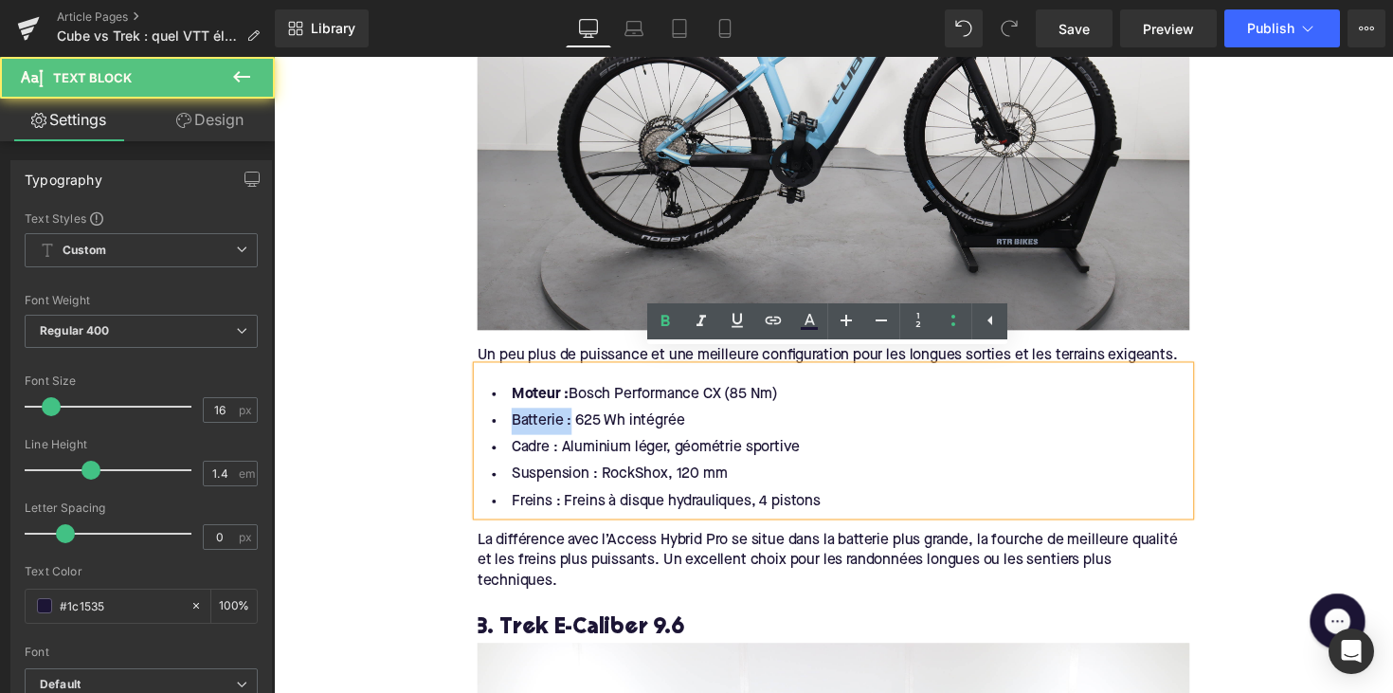
drag, startPoint x: 568, startPoint y: 418, endPoint x: 477, endPoint y: 411, distance: 90.2
click at [482, 411] on div "Moteur : Bosch Performance CX (85 Nm) Batterie : 625 Wh intégrée Cadre : Alumin…" at bounding box center [847, 449] width 730 height 153
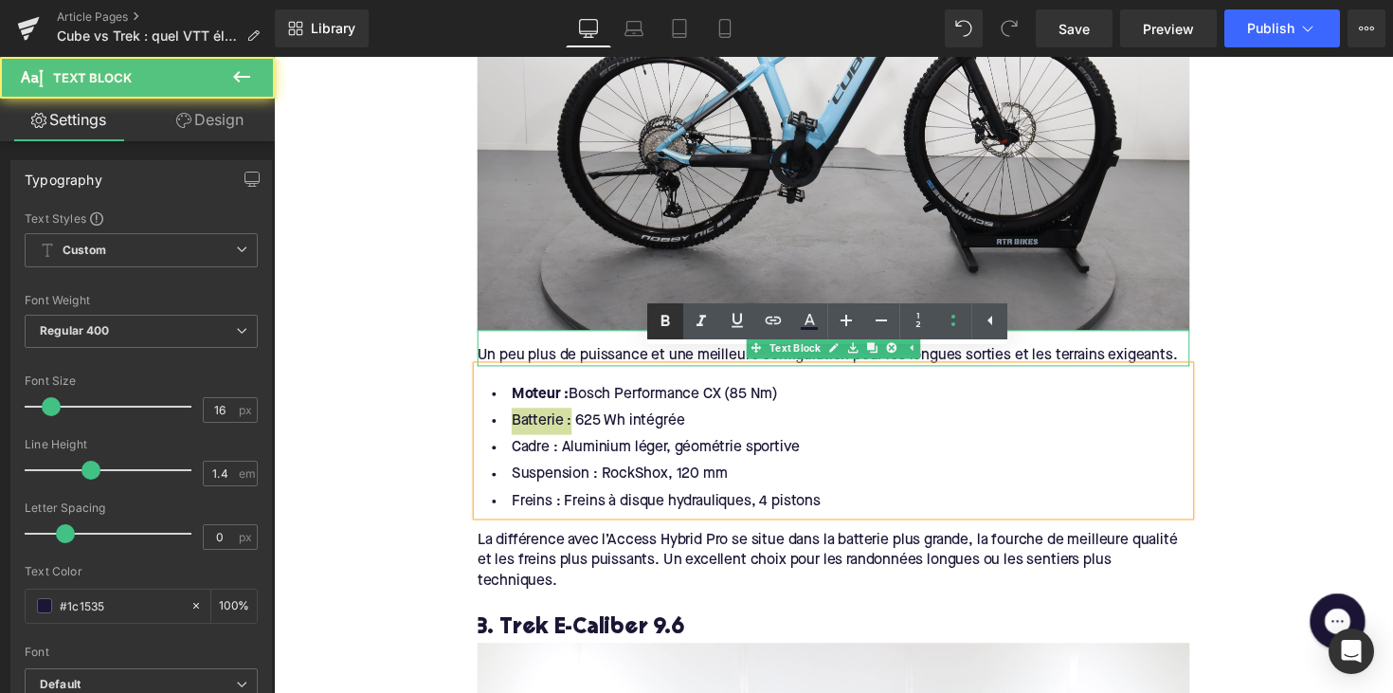
click at [660, 324] on icon at bounding box center [665, 321] width 23 height 23
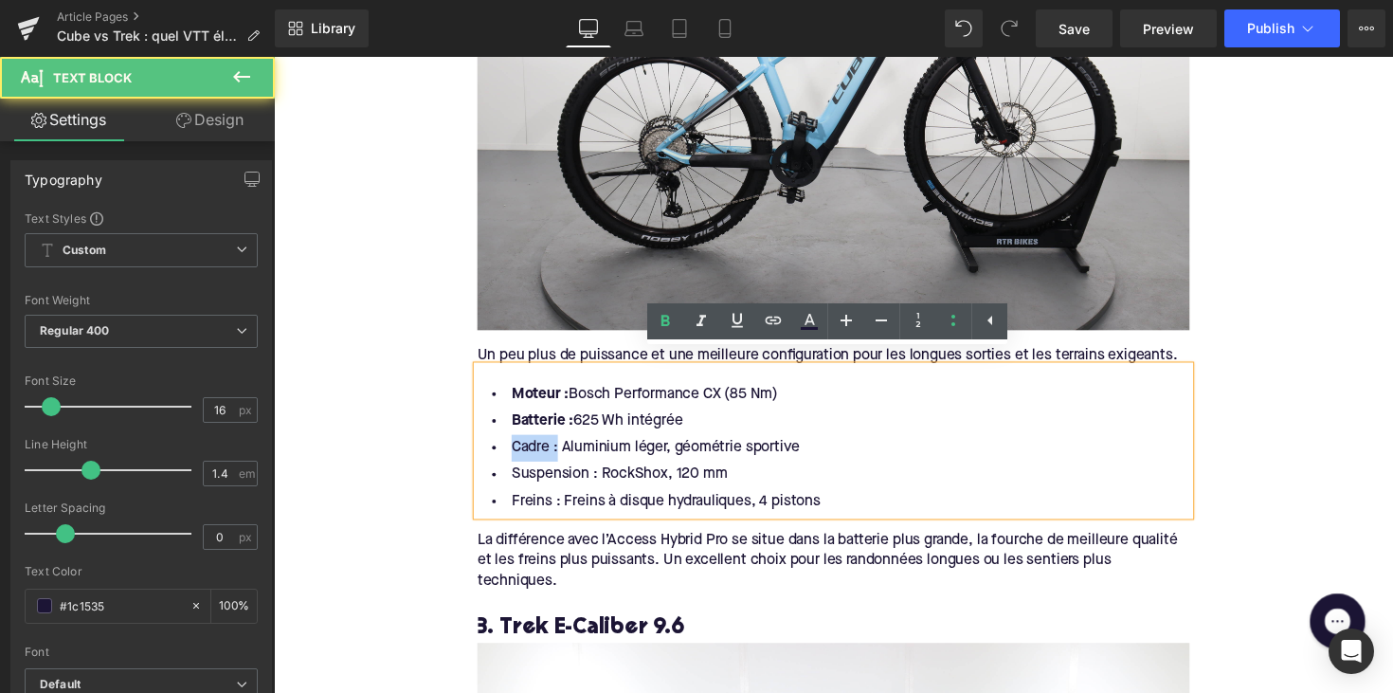
drag, startPoint x: 557, startPoint y: 445, endPoint x: 492, endPoint y: 445, distance: 65.4
click at [492, 445] on li "Cadre : Aluminium léger, géométrie sportive" at bounding box center [847, 456] width 730 height 27
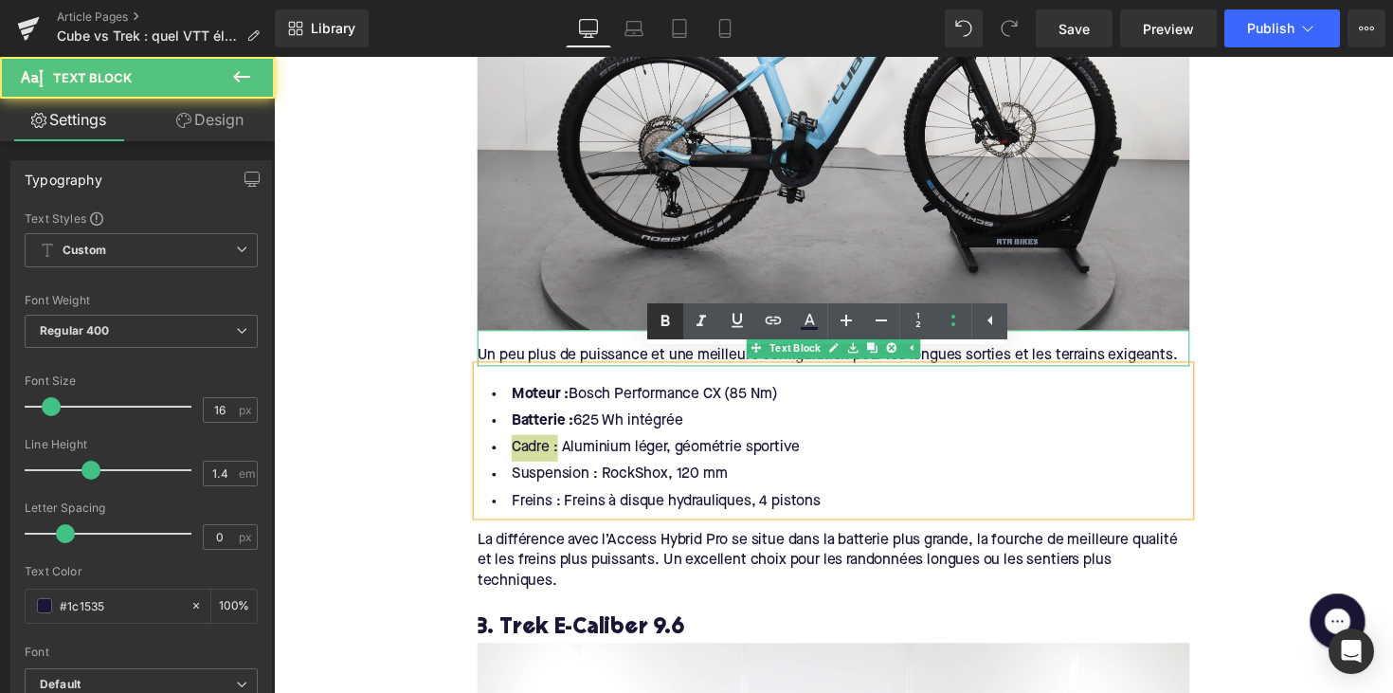
click at [676, 318] on icon at bounding box center [665, 321] width 23 height 23
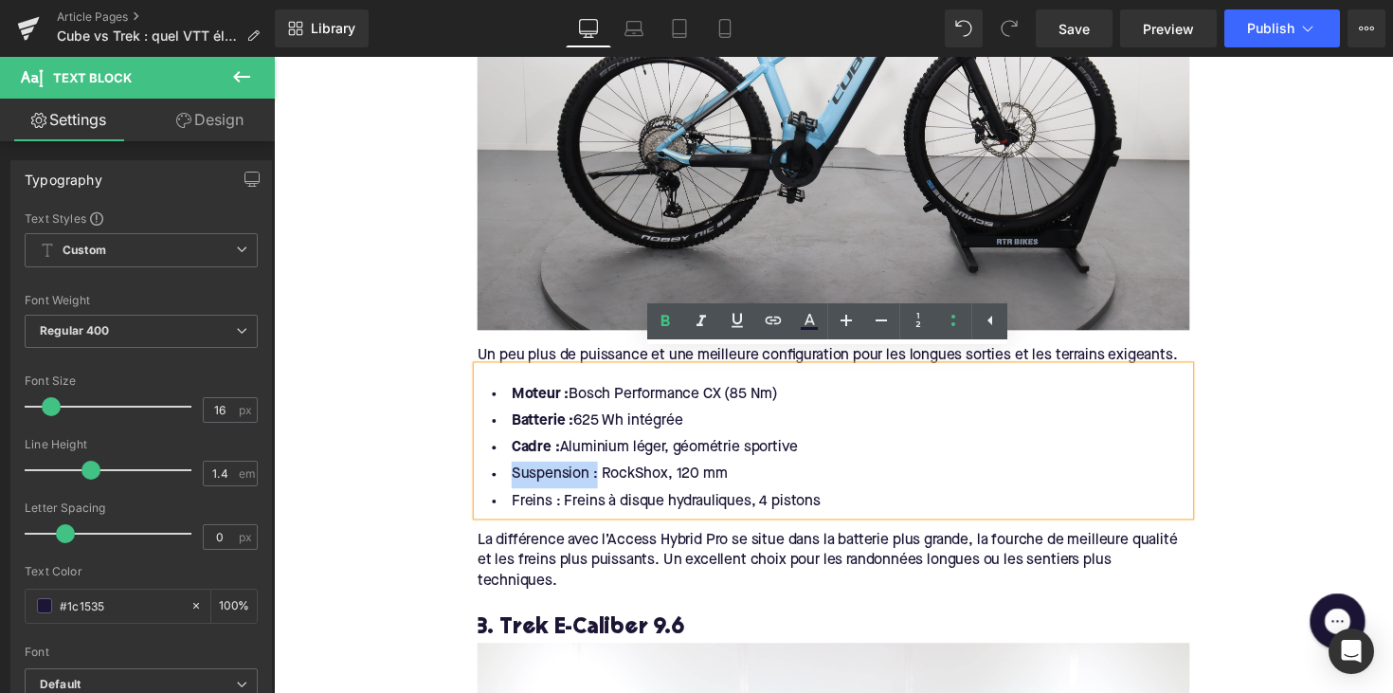
drag, startPoint x: 596, startPoint y: 474, endPoint x: 449, endPoint y: 474, distance: 146.8
click at [458, 474] on div "Home / Cube vs Trek : quel VTT électrique choisir ? Breadcrumbs Cube vs Trek : …" at bounding box center [847, 598] width 1146 height 6265
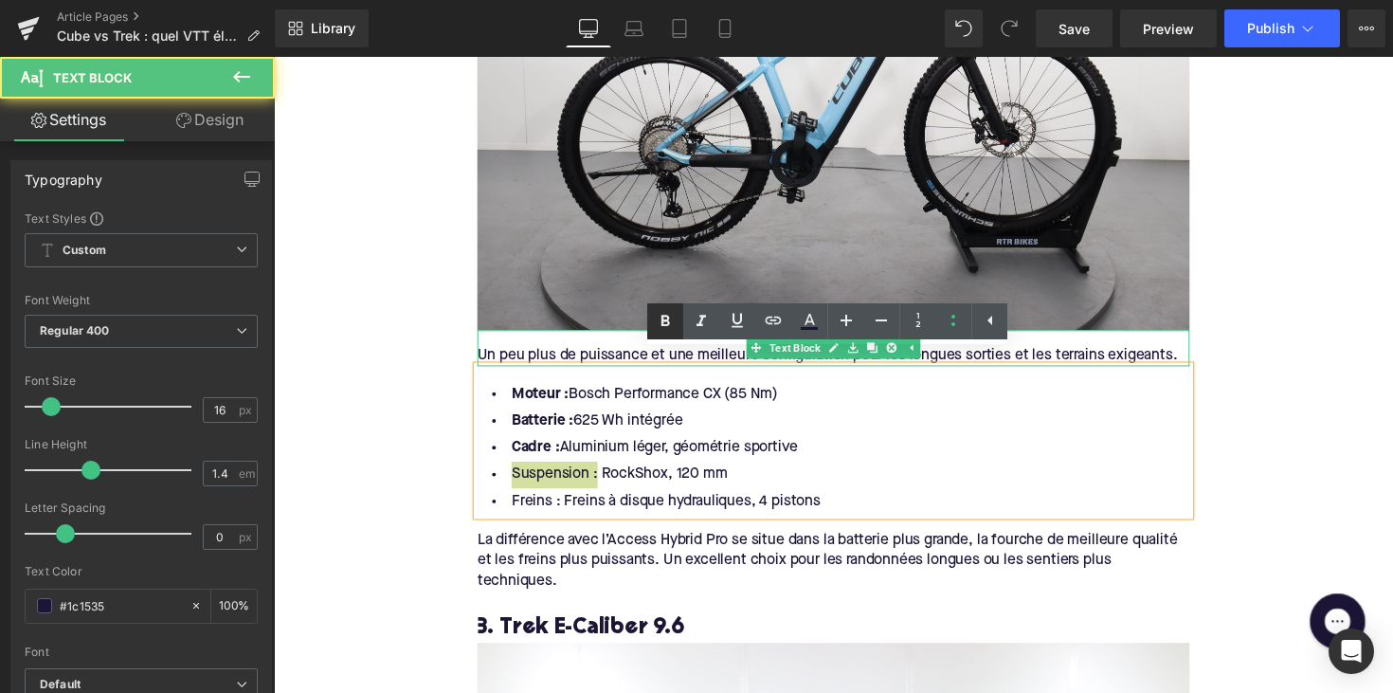
click at [658, 315] on icon at bounding box center [665, 321] width 23 height 23
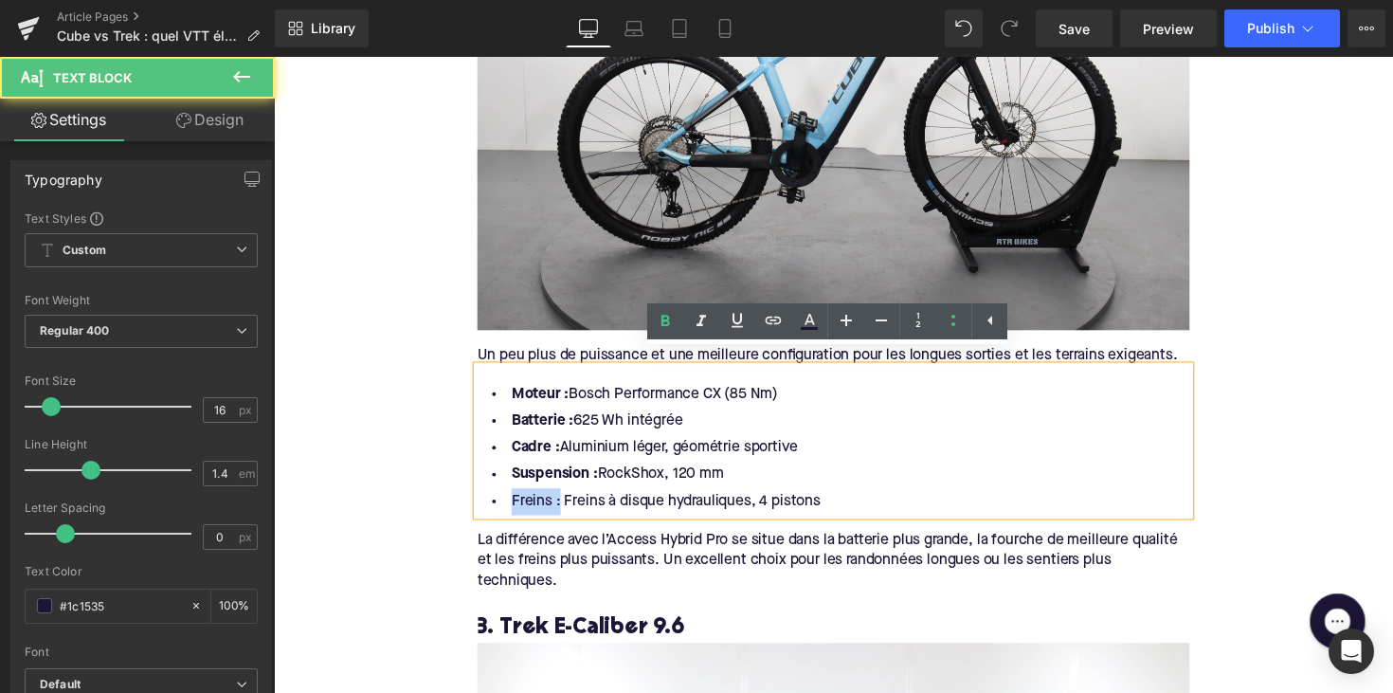
drag, startPoint x: 558, startPoint y: 501, endPoint x: 486, endPoint y: 499, distance: 72.0
click at [486, 499] on li "Freins : Freins à disque hydrauliques, 4 pistons" at bounding box center [847, 511] width 730 height 27
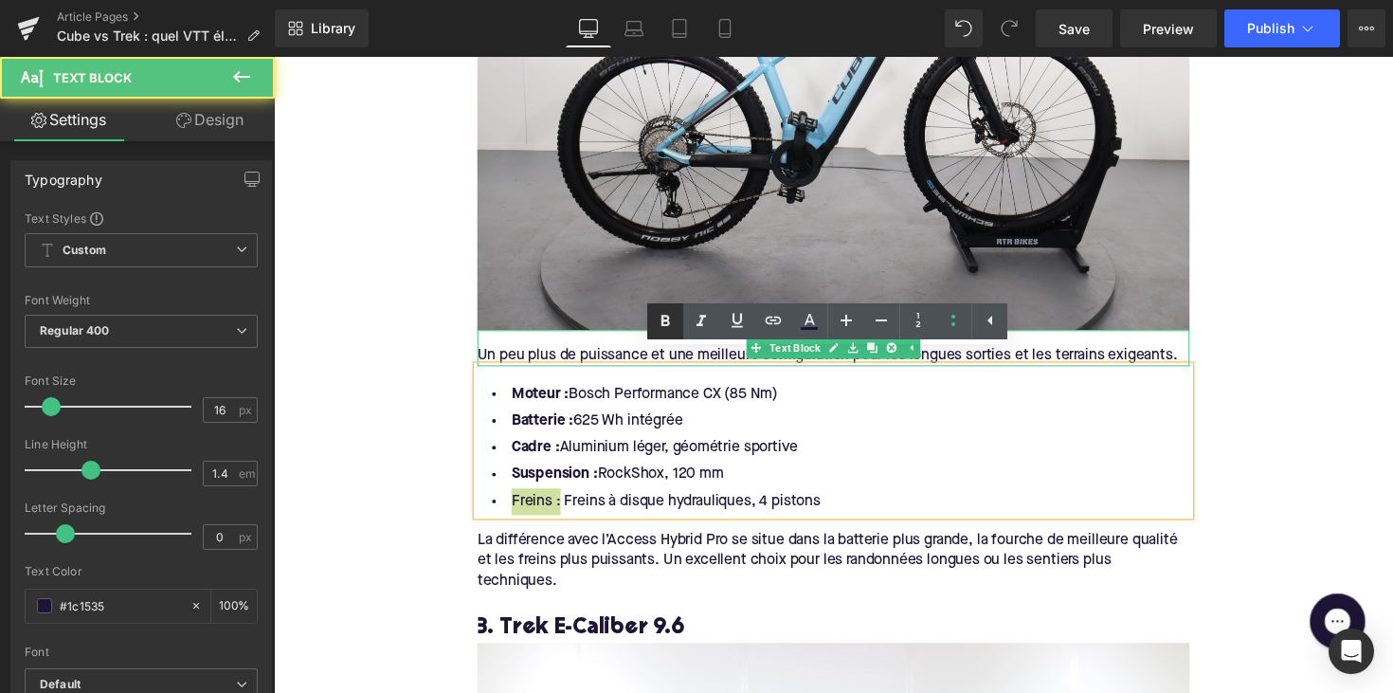
click at [671, 331] on icon at bounding box center [665, 321] width 23 height 23
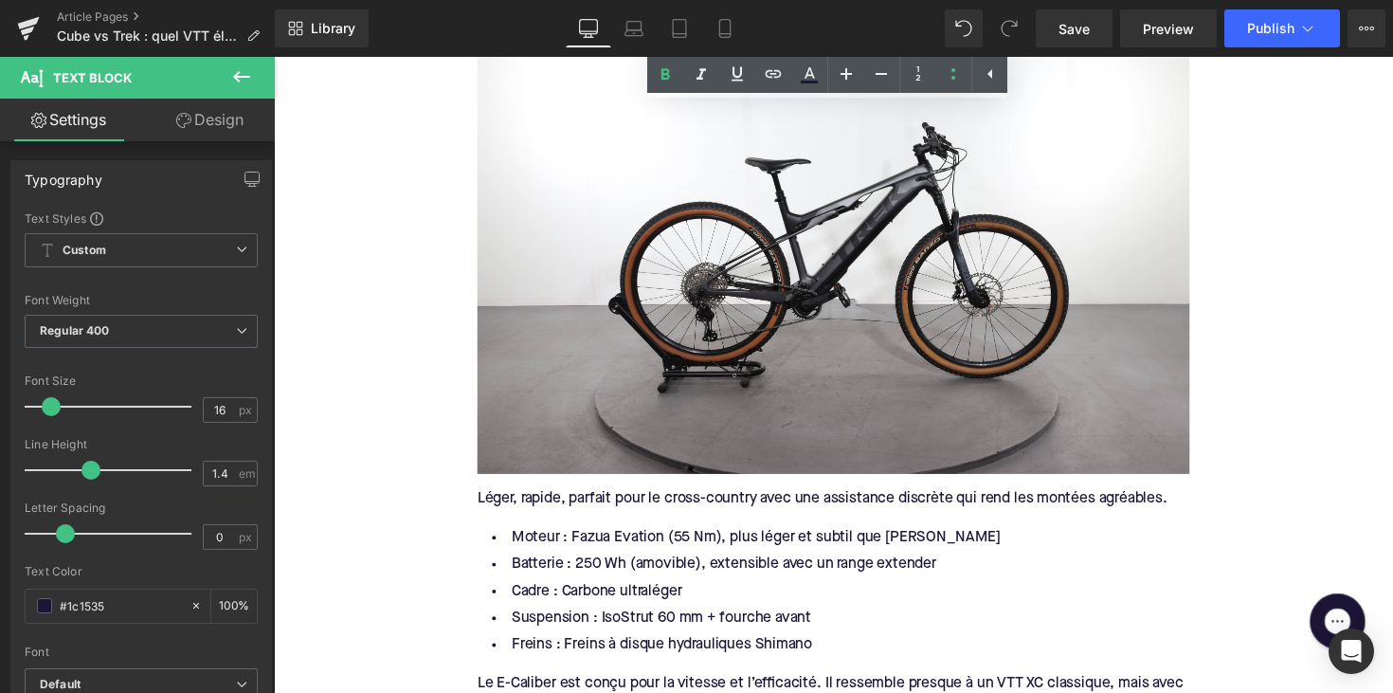
scroll to position [3540, 0]
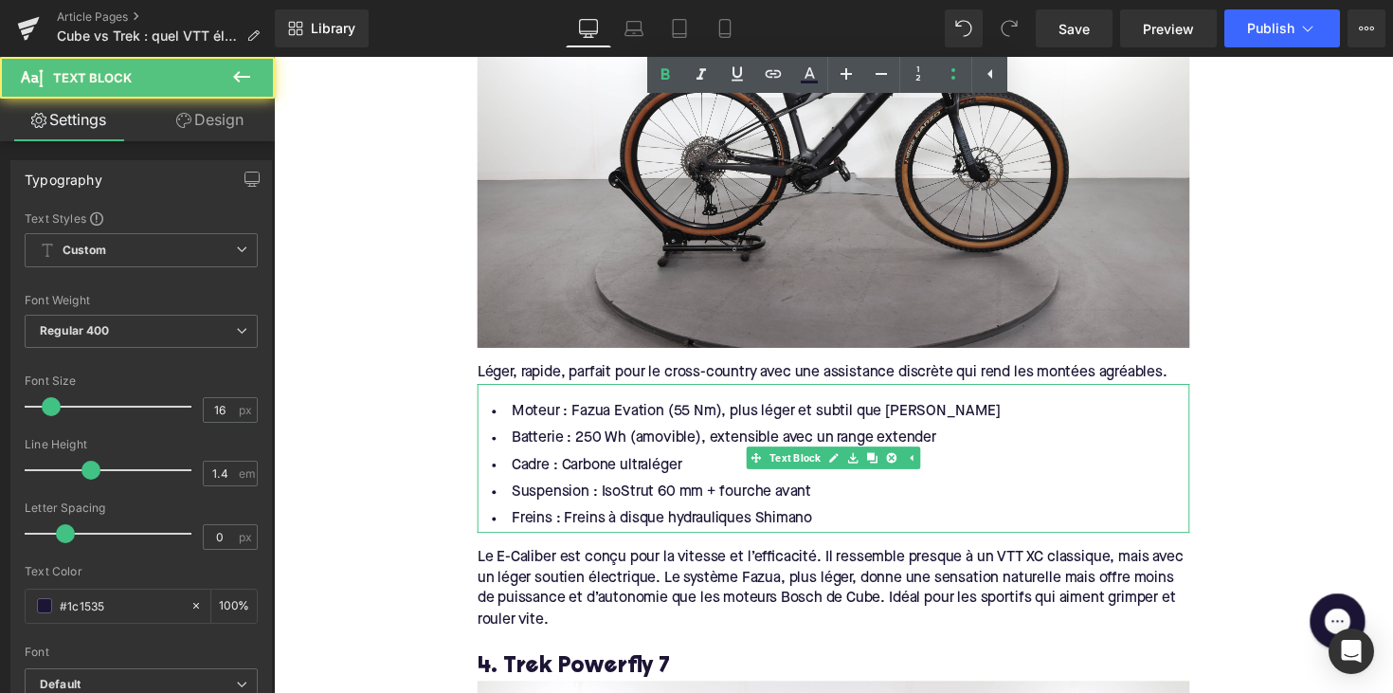
click at [560, 440] on span "Batterie : 250 Wh (amovible), extensible avec un range extender" at bounding box center [734, 447] width 435 height 15
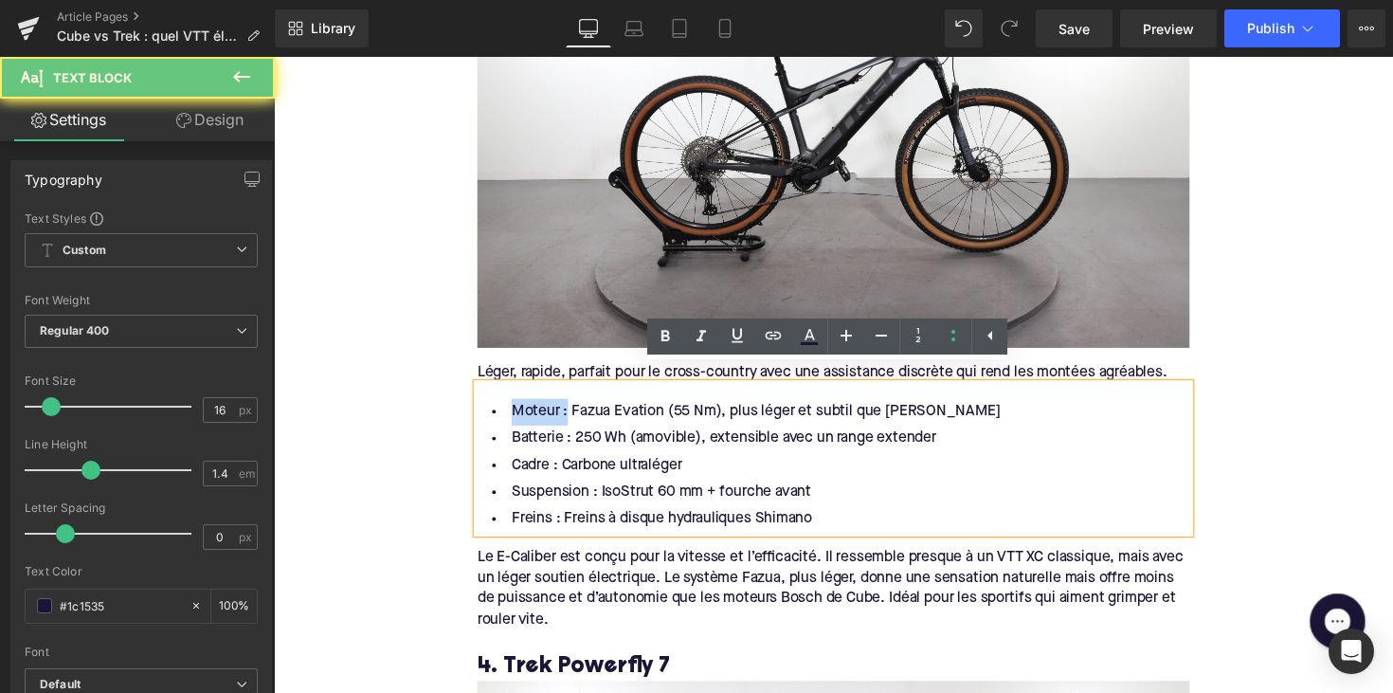
drag, startPoint x: 565, startPoint y: 410, endPoint x: 499, endPoint y: 397, distance: 66.7
click at [499, 406] on li "Moteur : Fazua Evation (55 Nm), plus léger et subtil que Bosch" at bounding box center [847, 419] width 730 height 27
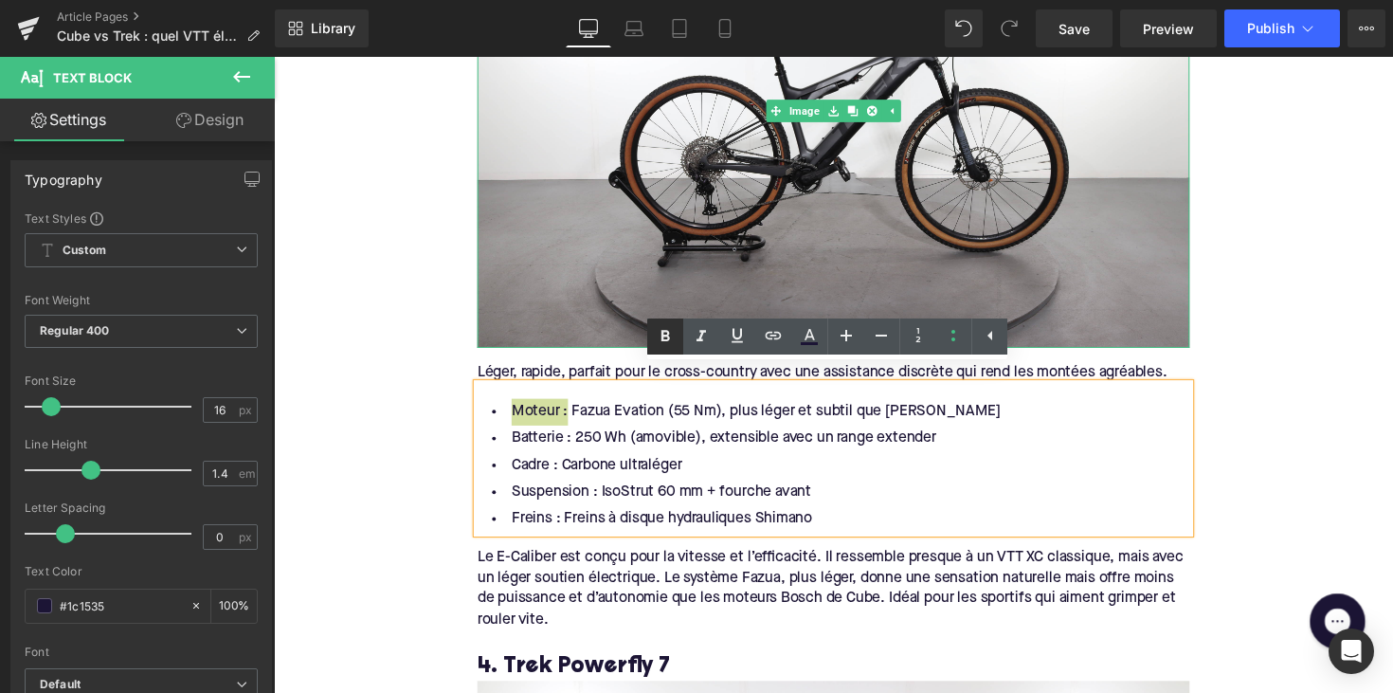
click at [670, 330] on icon at bounding box center [665, 336] width 23 height 23
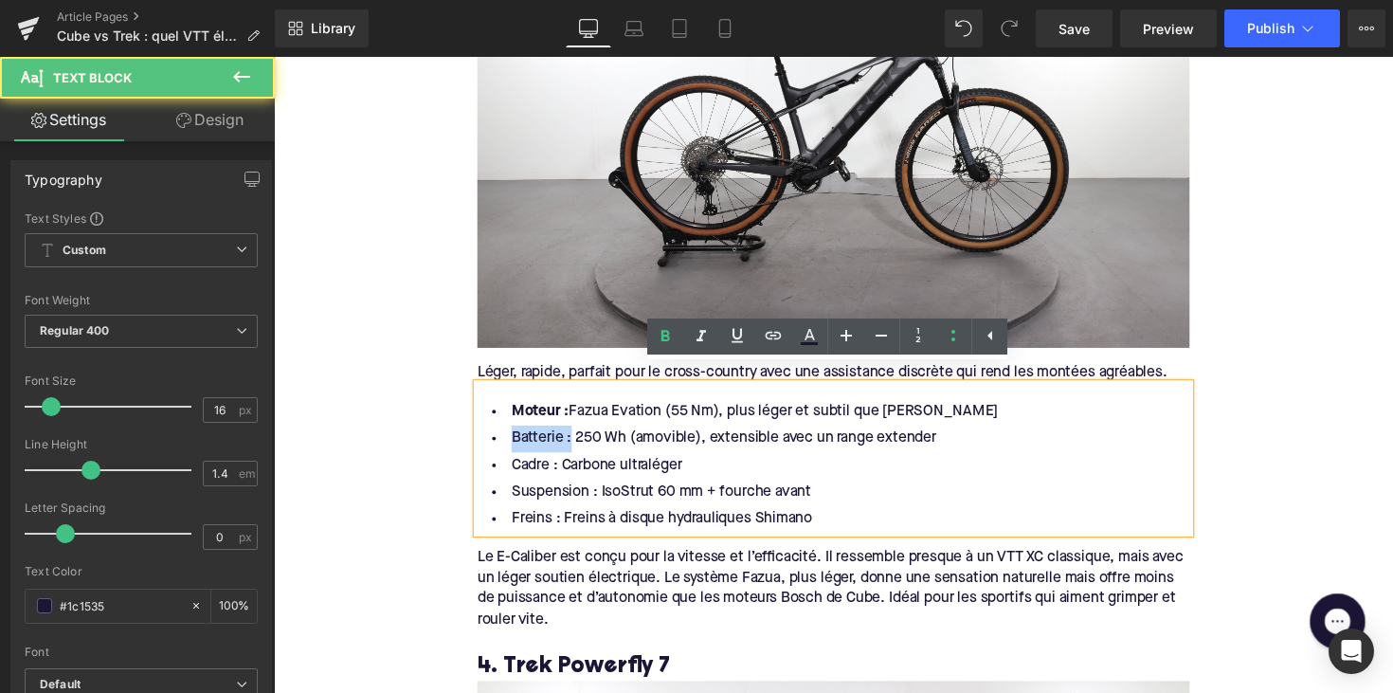
drag, startPoint x: 569, startPoint y: 431, endPoint x: 480, endPoint y: 431, distance: 89.1
click at [482, 434] on li "Batterie : 250 Wh (amovible), extensible avec un range extender" at bounding box center [847, 447] width 730 height 27
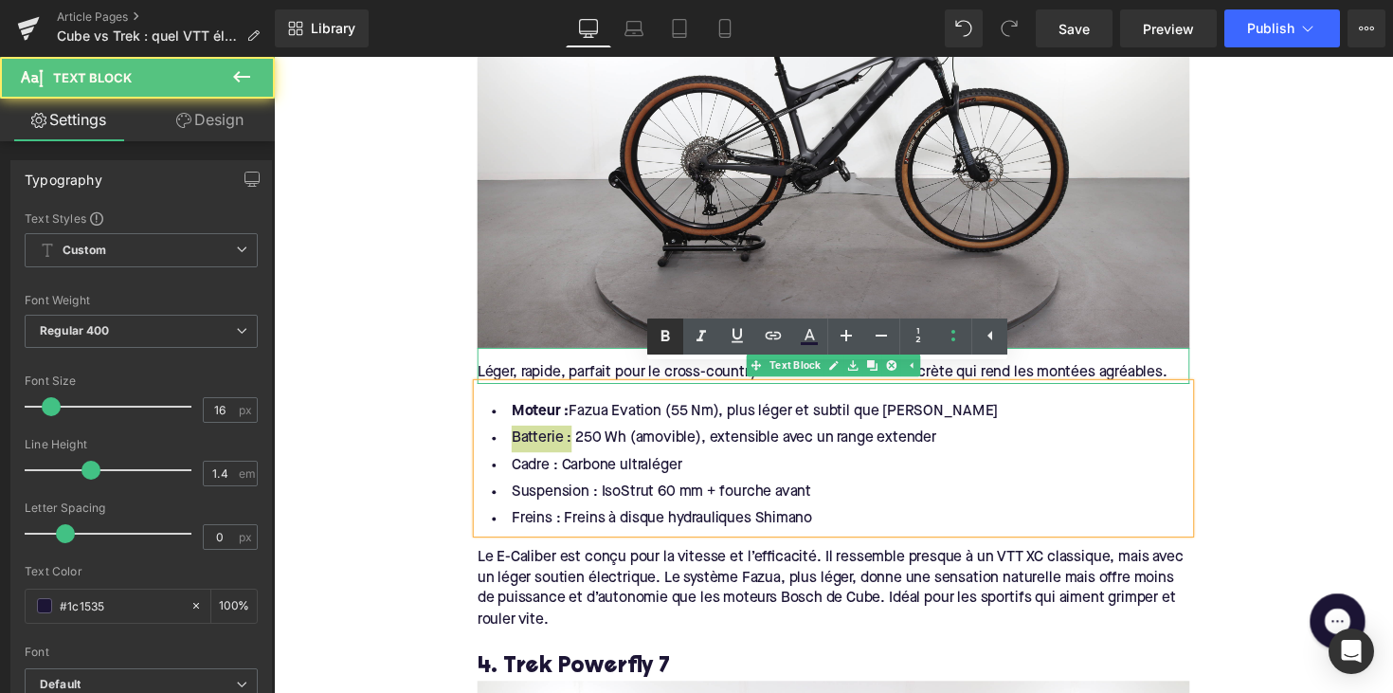
click at [673, 339] on icon at bounding box center [665, 336] width 23 height 23
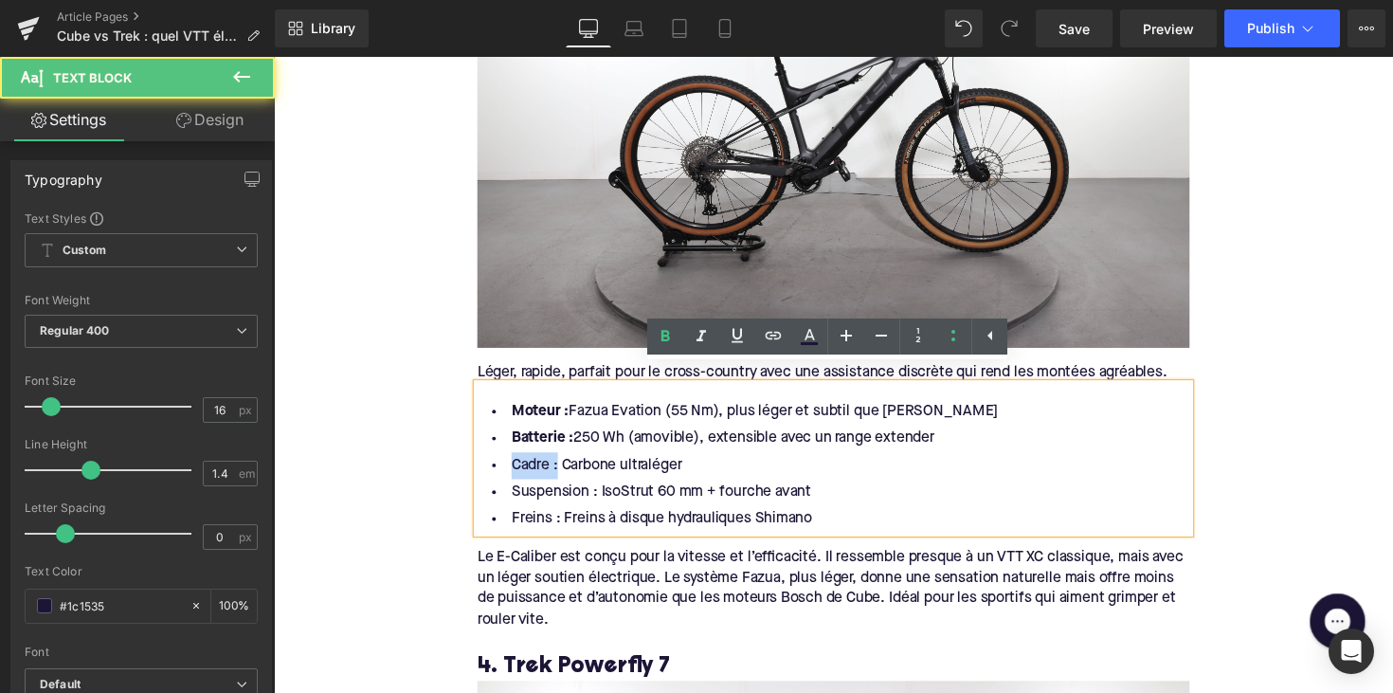
drag, startPoint x: 558, startPoint y: 459, endPoint x: 474, endPoint y: 459, distance: 84.3
click at [482, 459] on div "Moteur : Fazua Evation (55 Nm), plus léger et subtil que Bosch Batterie : 250 W…" at bounding box center [847, 467] width 730 height 153
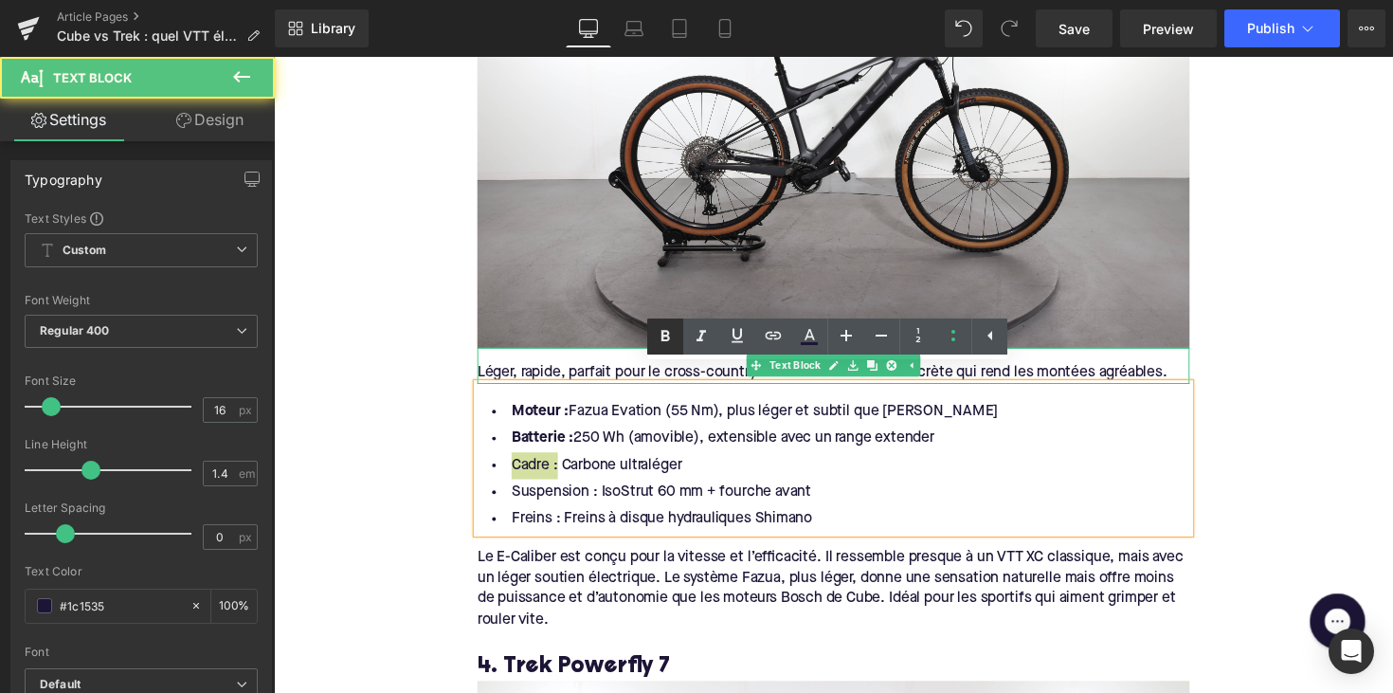
click at [658, 337] on icon at bounding box center [665, 336] width 23 height 23
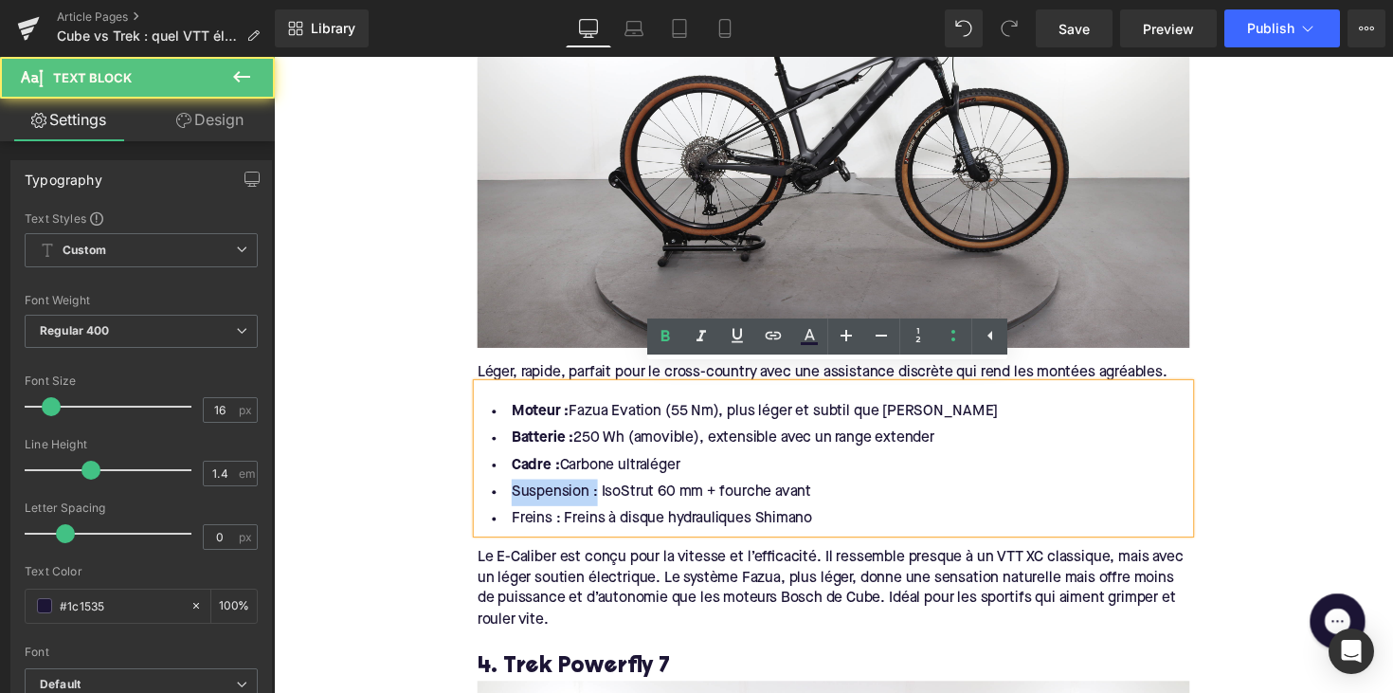
drag, startPoint x: 597, startPoint y: 488, endPoint x: 450, endPoint y: 488, distance: 146.8
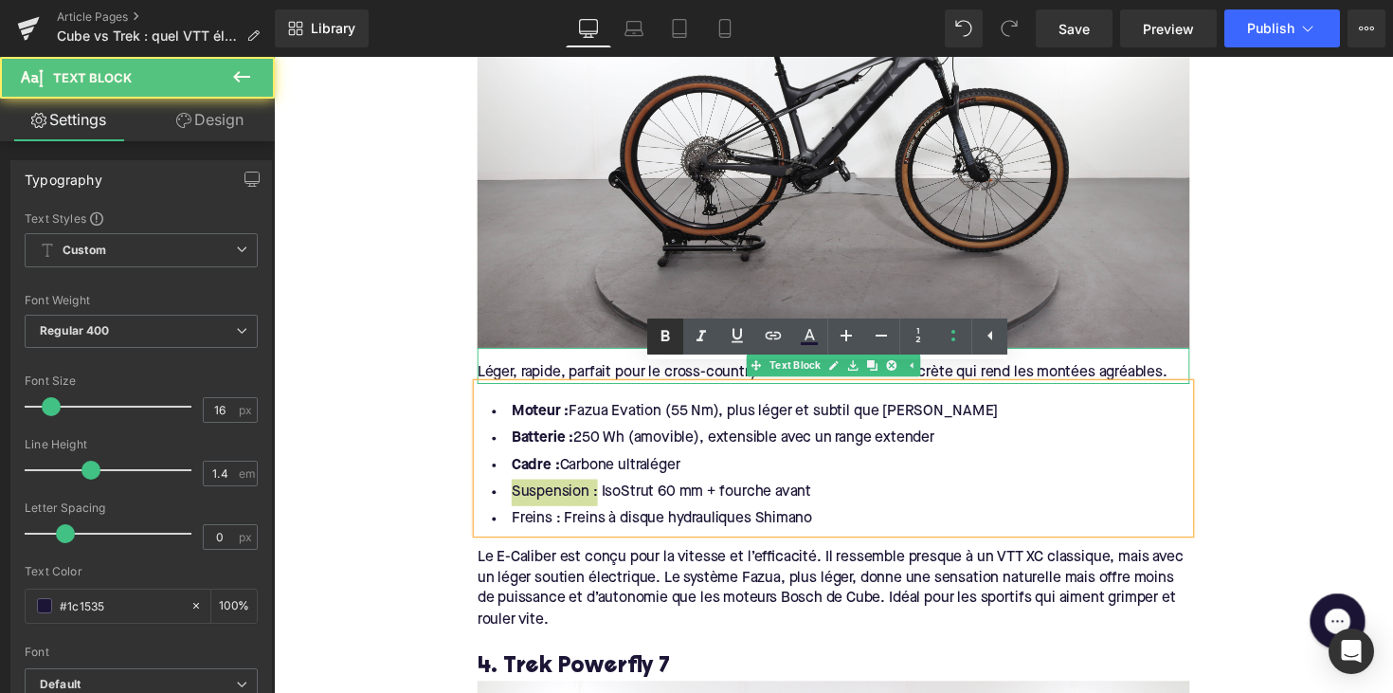
click at [658, 339] on icon at bounding box center [665, 336] width 23 height 23
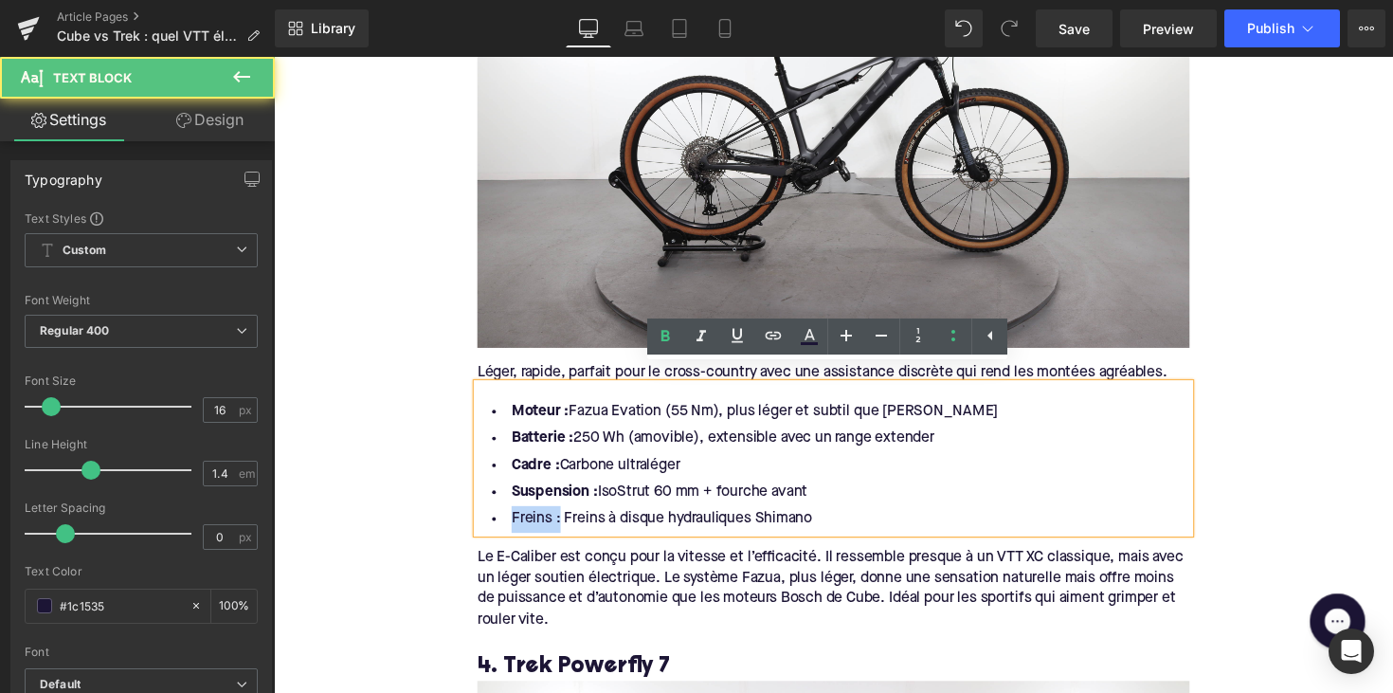
drag, startPoint x: 558, startPoint y: 515, endPoint x: 480, endPoint y: 515, distance: 77.7
click at [482, 516] on li "Freins : Freins à disque hydrauliques Shimano" at bounding box center [847, 529] width 730 height 27
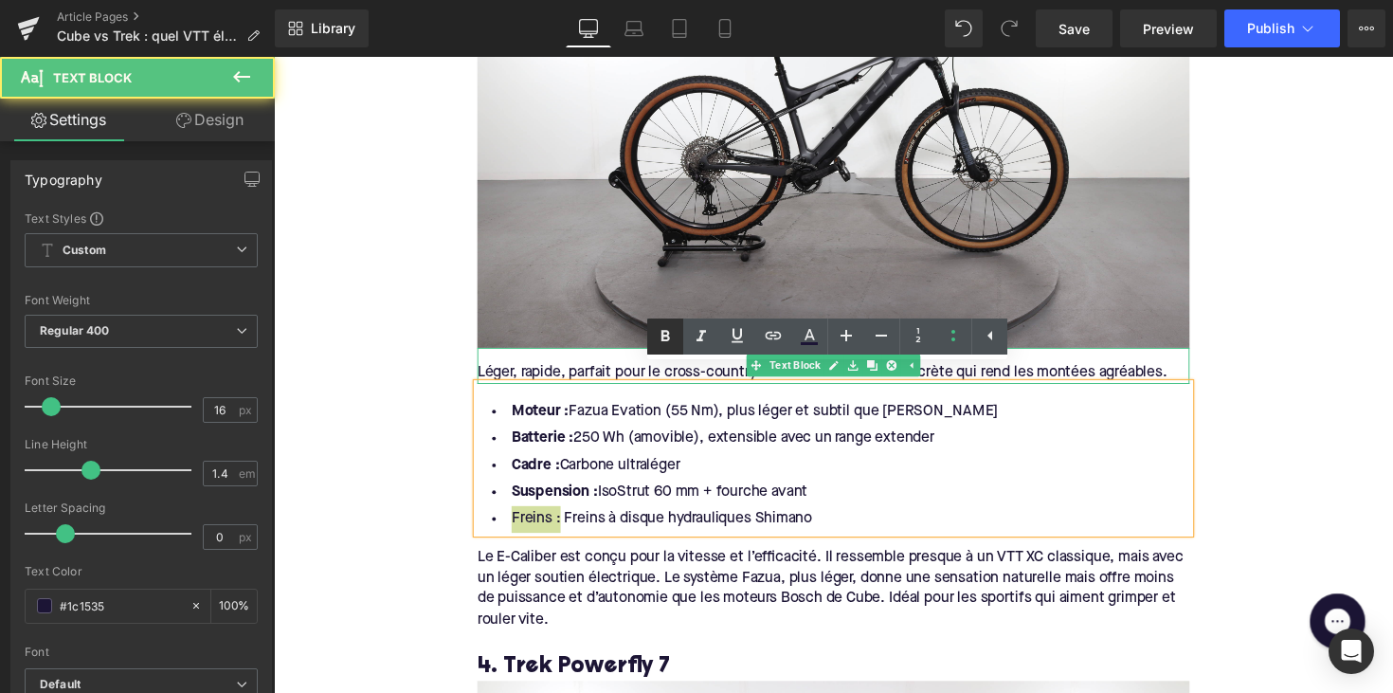
click at [676, 336] on icon at bounding box center [665, 336] width 23 height 23
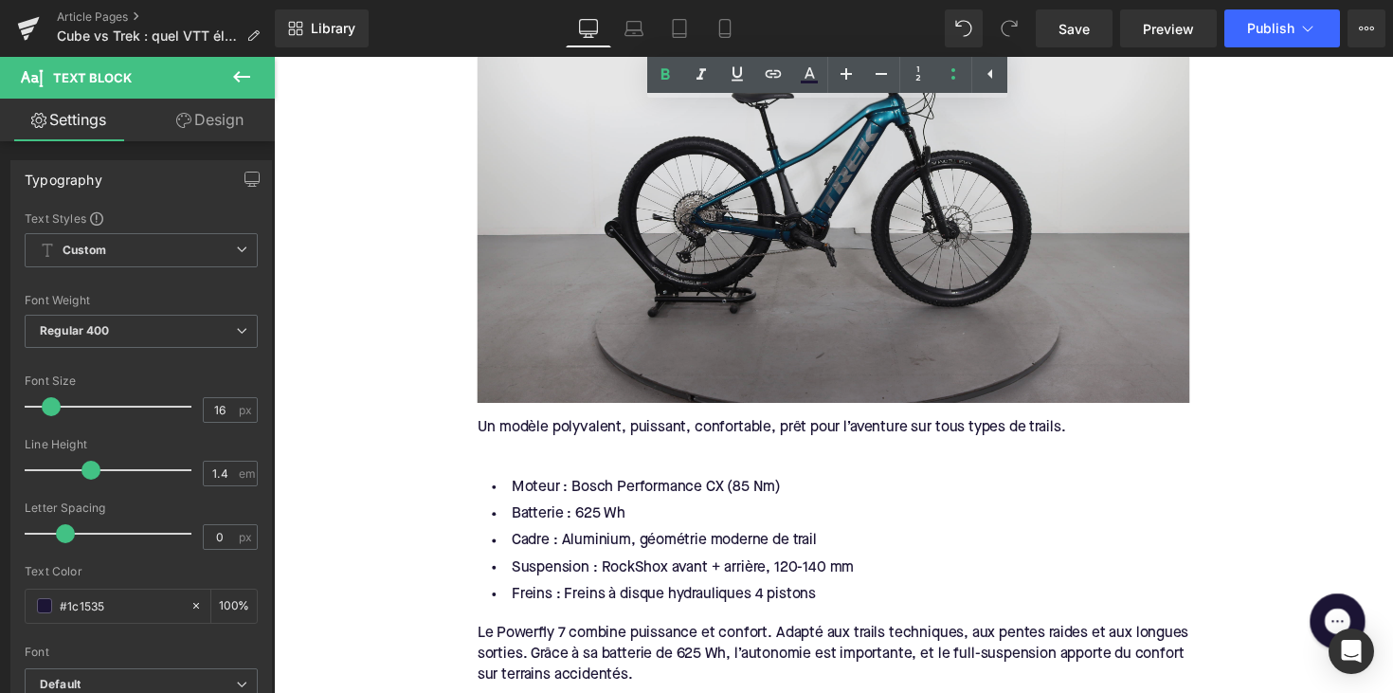
scroll to position [4365, 0]
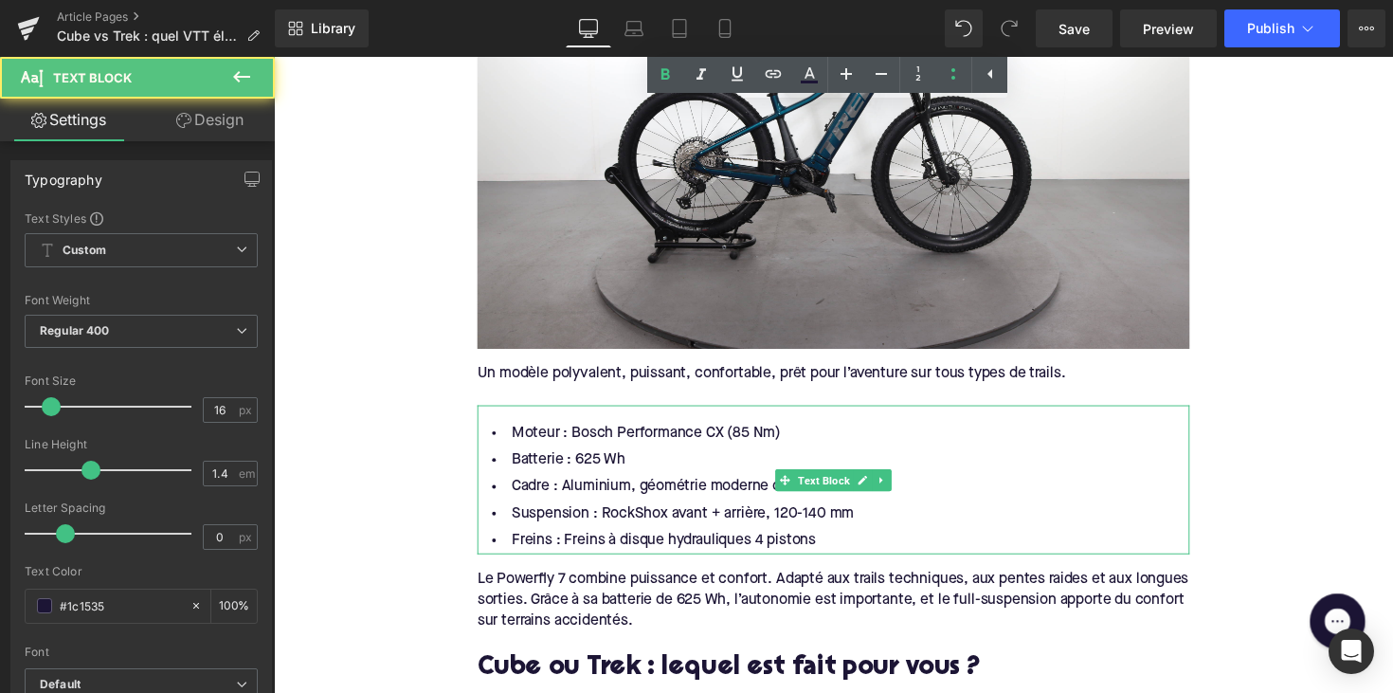
click at [579, 429] on li "Moteur : Bosch Performance CX (85 Nm)" at bounding box center [847, 442] width 730 height 27
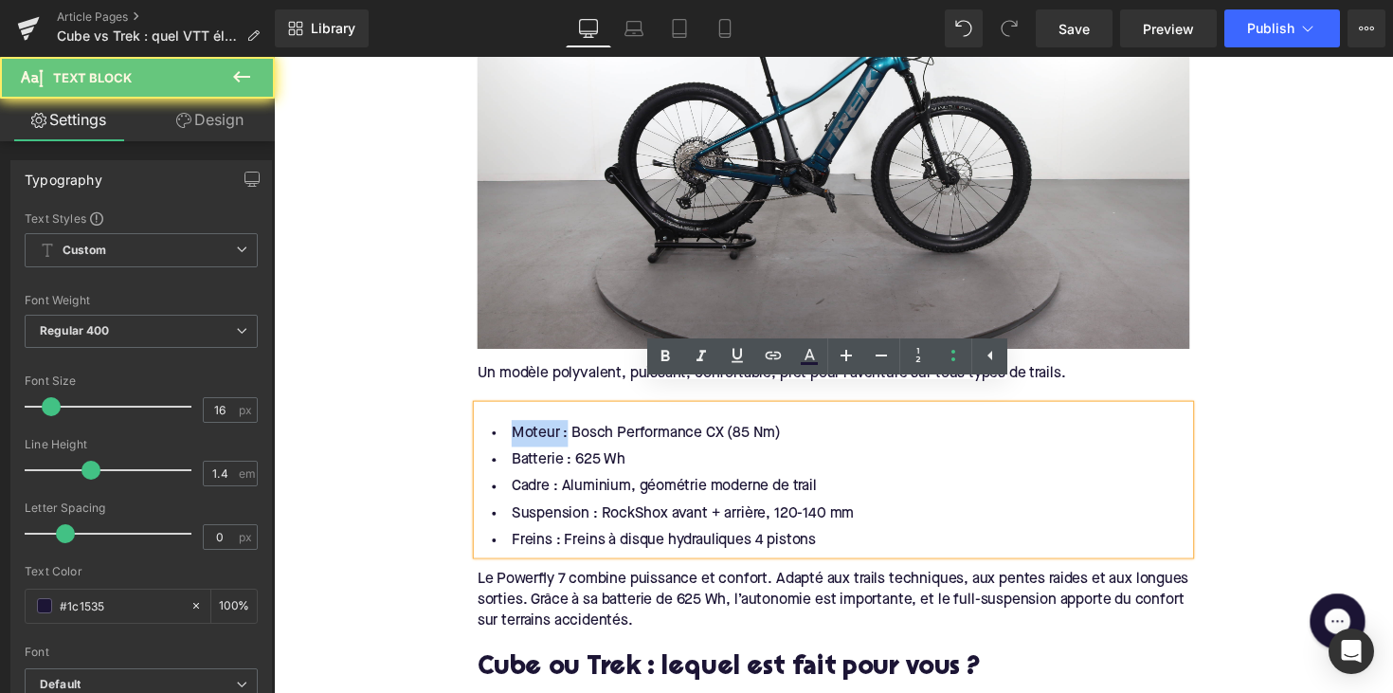
drag, startPoint x: 566, startPoint y: 424, endPoint x: 477, endPoint y: 424, distance: 88.1
click at [482, 424] on div "Moteur : Bosch Performance CX (85 Nm) Batterie : 625 Wh Cadre : Aluminium, géom…" at bounding box center [847, 490] width 730 height 153
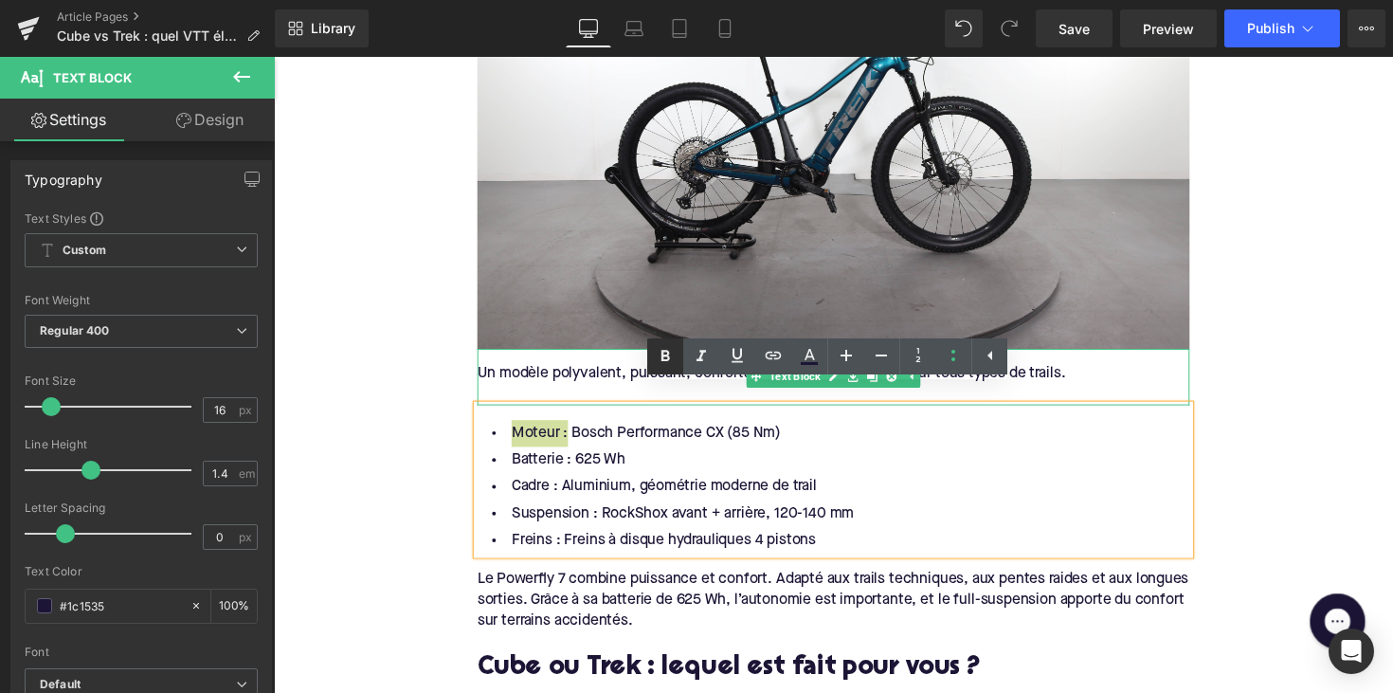
click at [664, 361] on icon at bounding box center [665, 355] width 9 height 11
click at [513, 414] on div "Moteur : Bosch Performance CX (85 Nm) Batterie : 625 Wh Cadre : Aluminium, géom…" at bounding box center [847, 490] width 730 height 153
click at [503, 371] on div "Un modèle polyvalent, puissant, confortable, prêt pour l’aventure sur tous type…" at bounding box center [847, 381] width 730 height 21
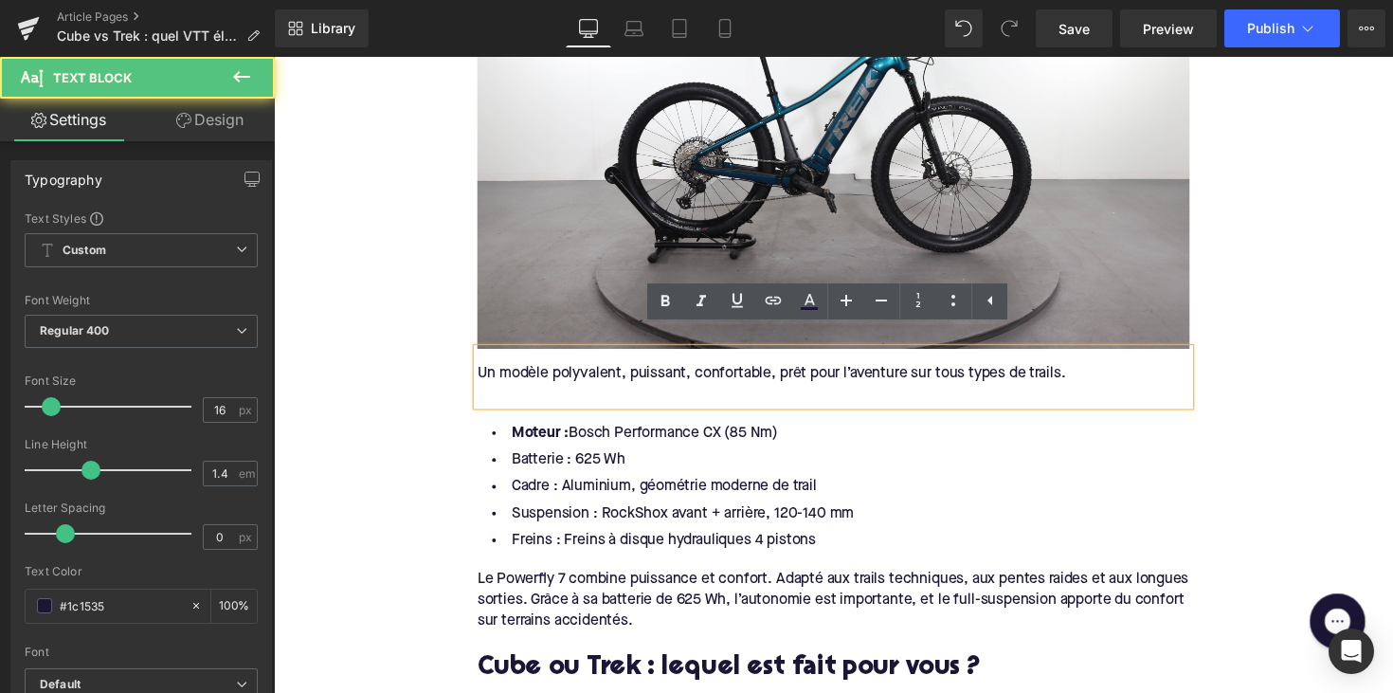
click at [501, 393] on div at bounding box center [847, 403] width 730 height 21
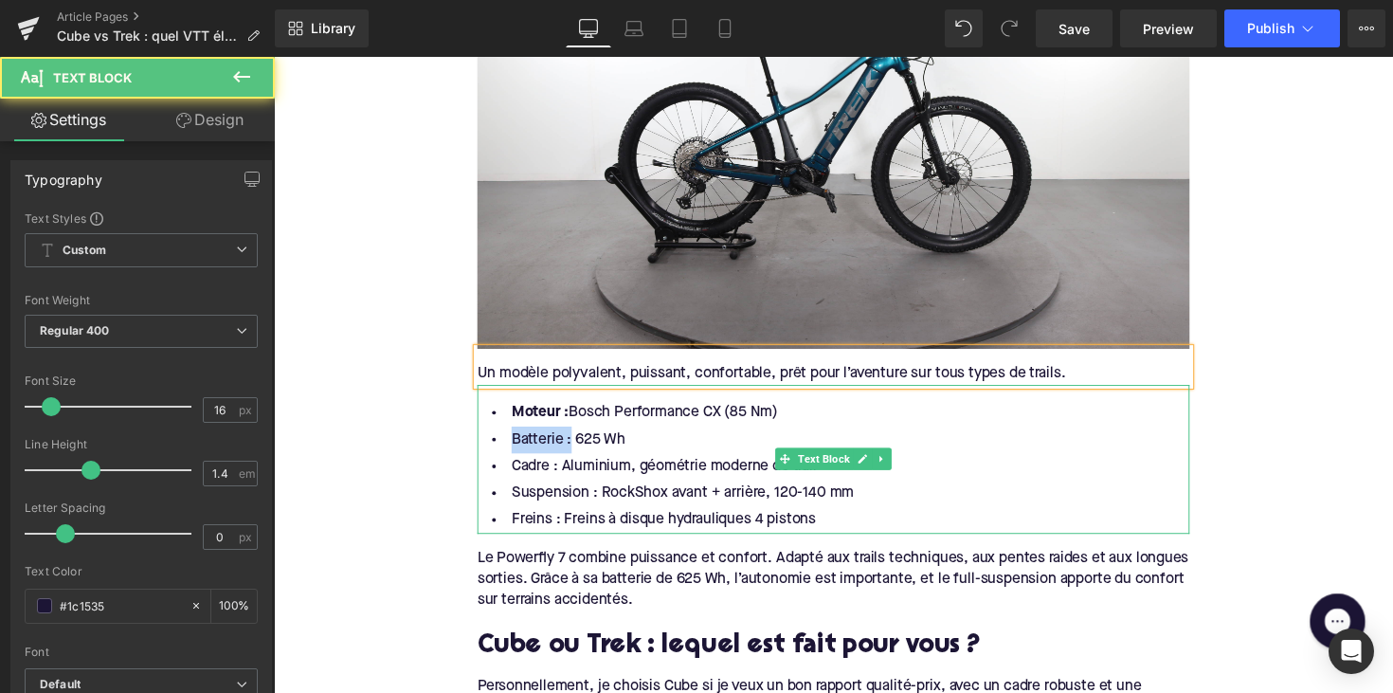
drag, startPoint x: 568, startPoint y: 433, endPoint x: 472, endPoint y: 430, distance: 96.7
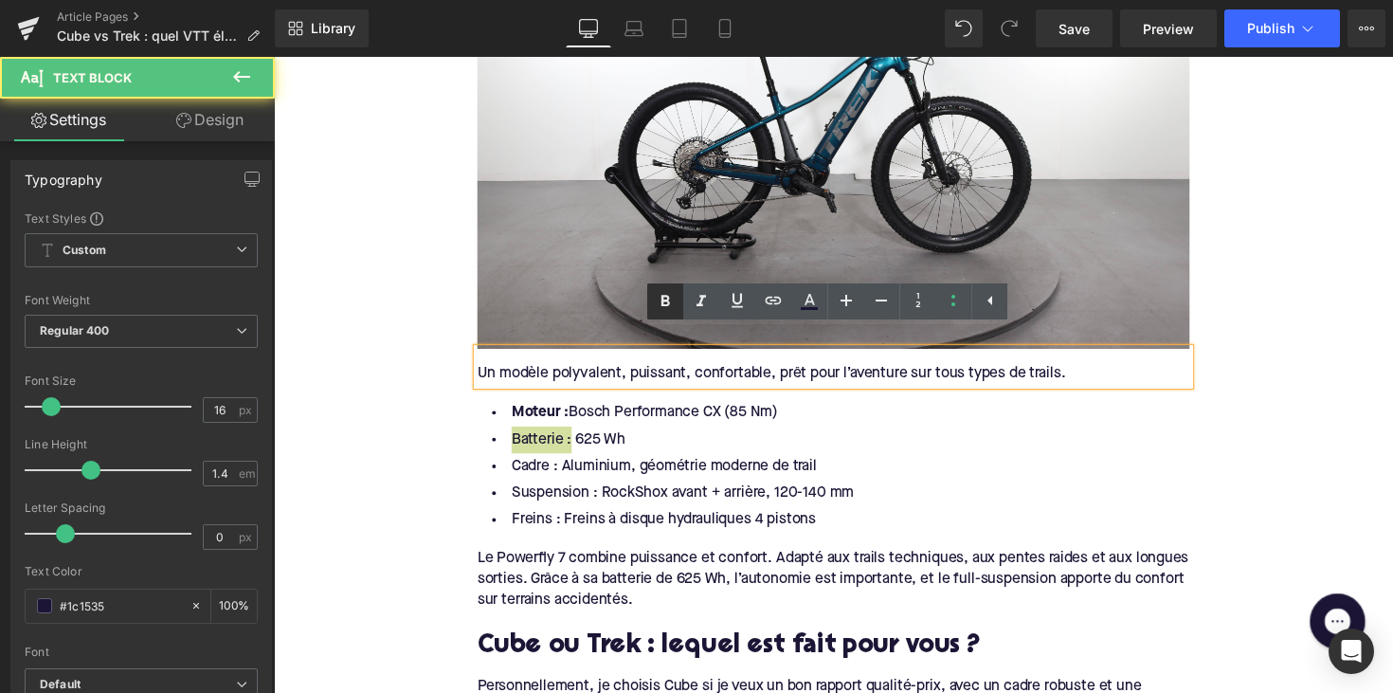
click at [672, 304] on icon at bounding box center [665, 301] width 23 height 23
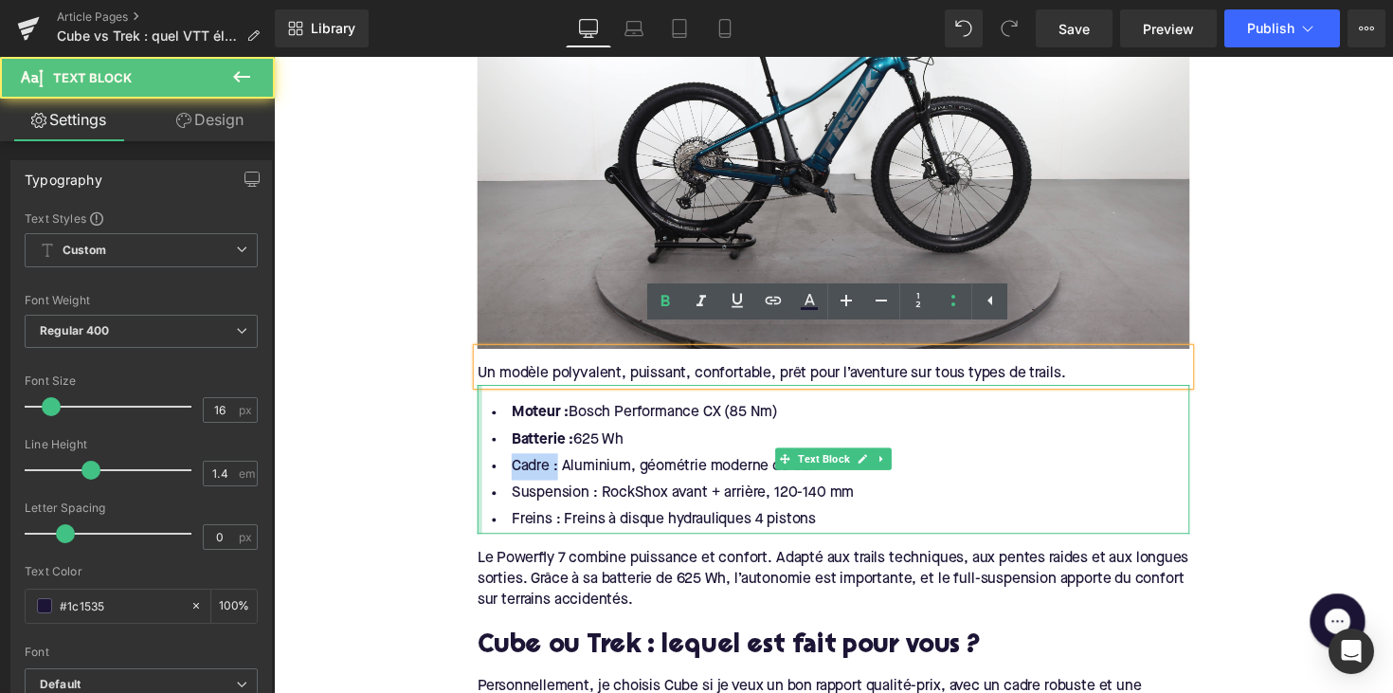
drag, startPoint x: 559, startPoint y: 460, endPoint x: 482, endPoint y: 458, distance: 76.8
click at [482, 458] on div "Moteur : Bosch Performance CX (85 Nm) Batterie : 625 Wh Cadre : Aluminium, géom…" at bounding box center [847, 469] width 730 height 153
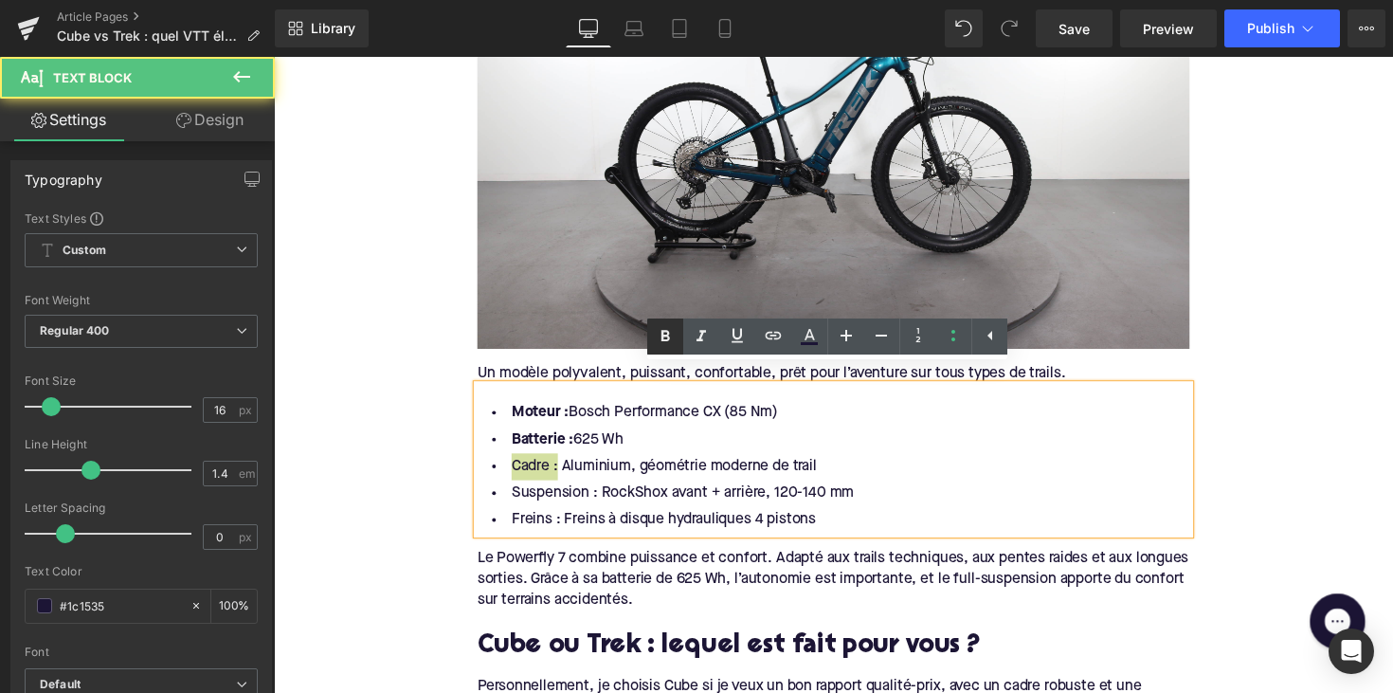
click at [651, 350] on link at bounding box center [665, 336] width 36 height 36
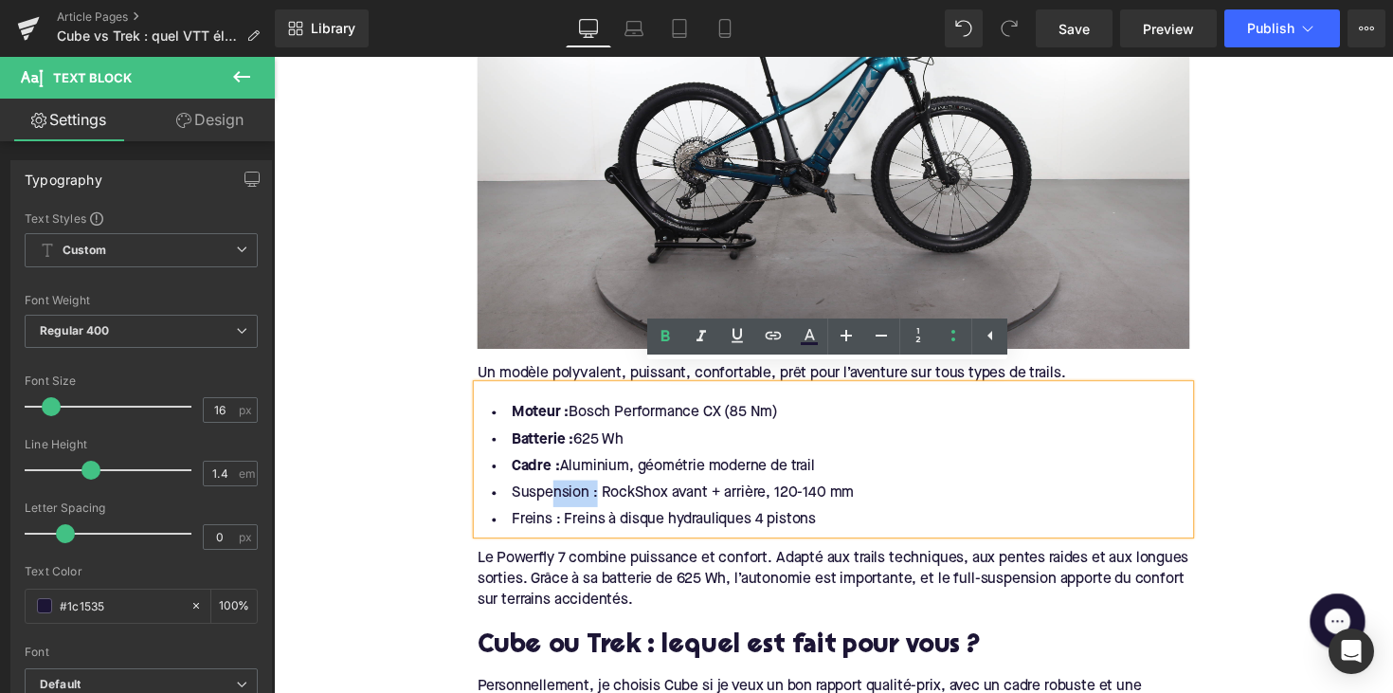
drag, startPoint x: 596, startPoint y: 489, endPoint x: 473, endPoint y: 489, distance: 123.2
click at [484, 491] on li "Suspension : RockShox avant + arrière, 120-140 mm" at bounding box center [847, 504] width 730 height 27
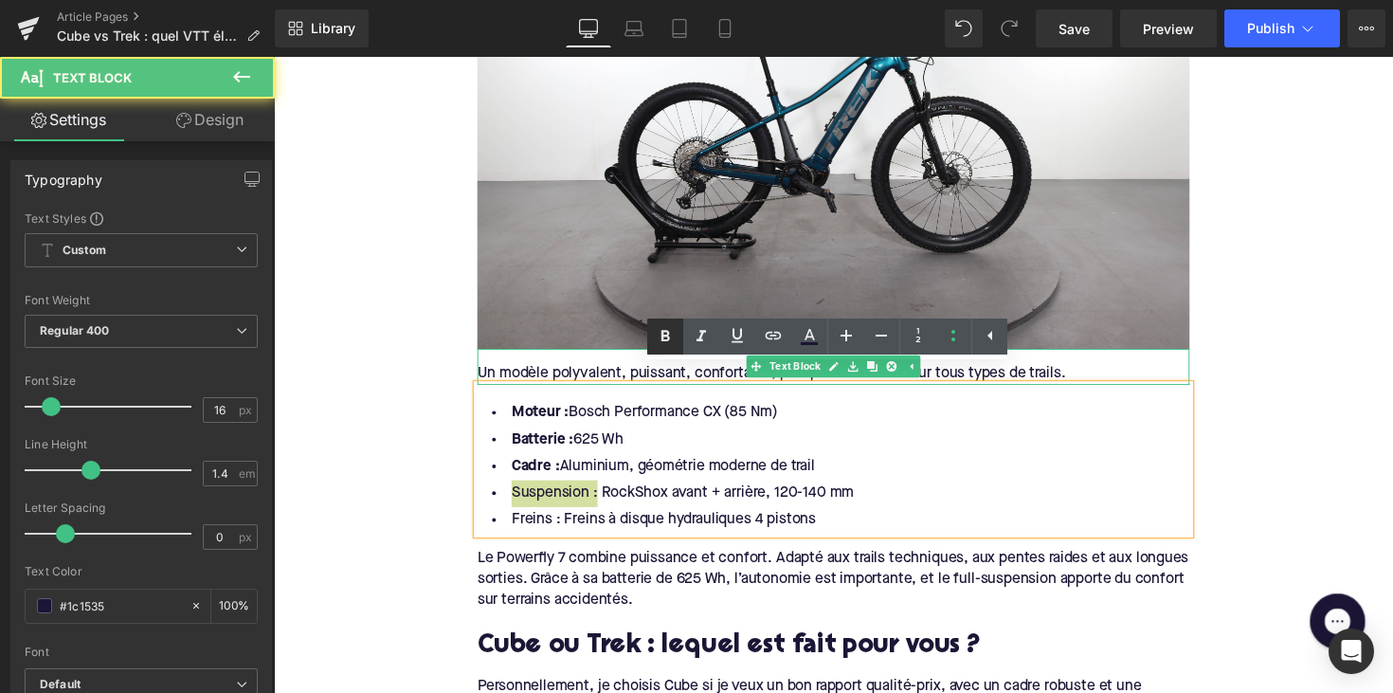
click at [655, 350] on link at bounding box center [665, 336] width 36 height 36
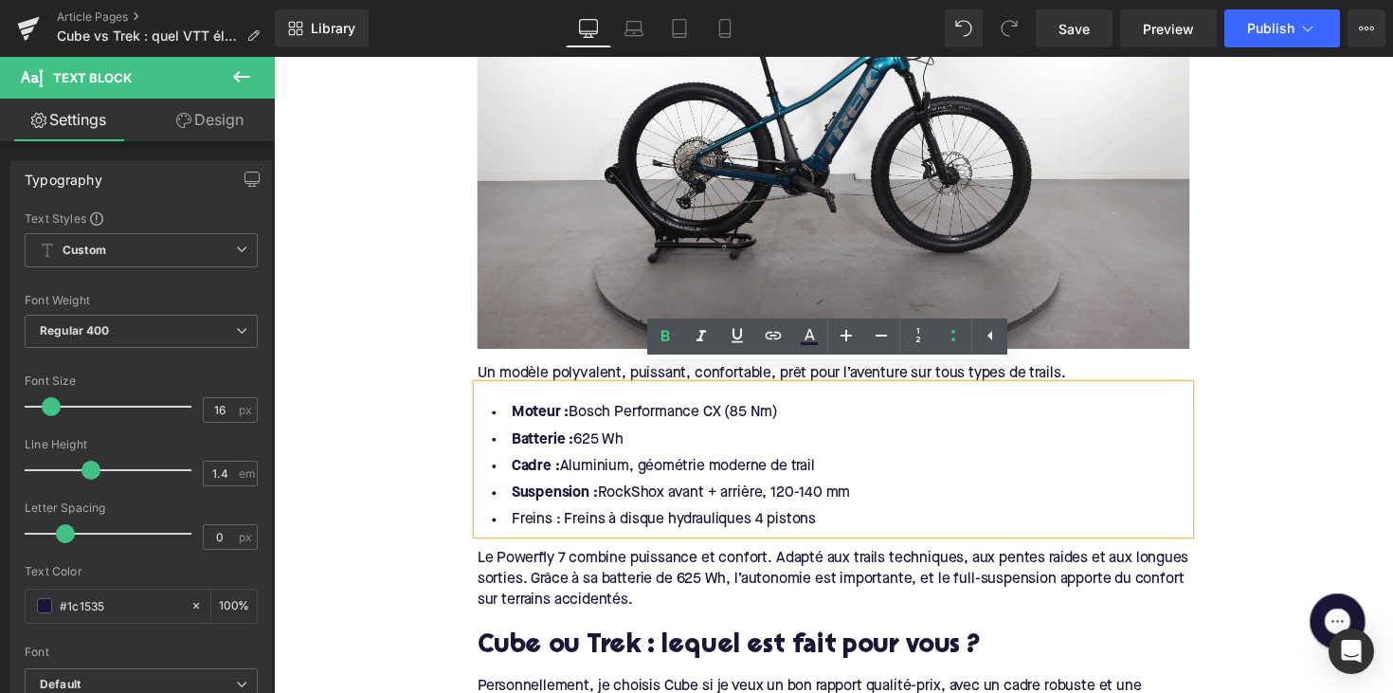
click at [556, 518] on li "Freins : Freins à disque hydrauliques 4 pistons" at bounding box center [847, 531] width 730 height 27
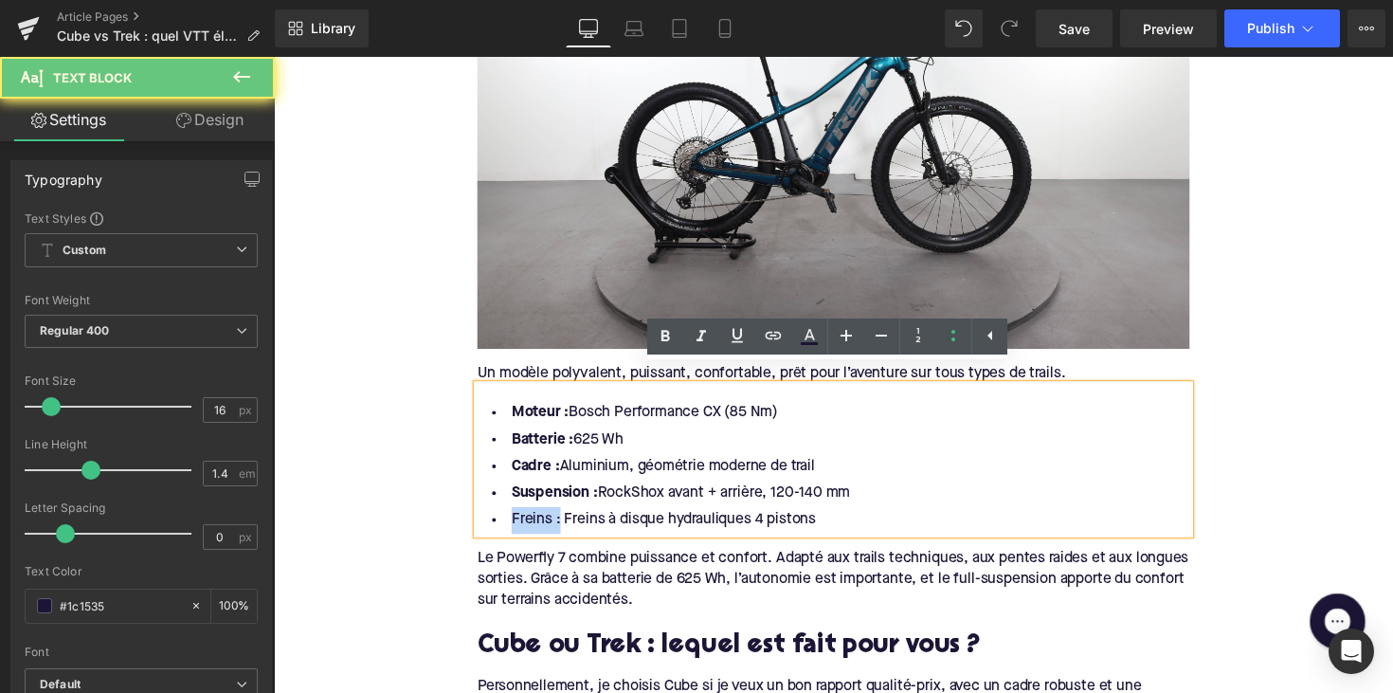
drag, startPoint x: 557, startPoint y: 518, endPoint x: 501, endPoint y: 516, distance: 55.9
click at [500, 518] on li "Freins : Freins à disque hydrauliques 4 pistons" at bounding box center [847, 531] width 730 height 27
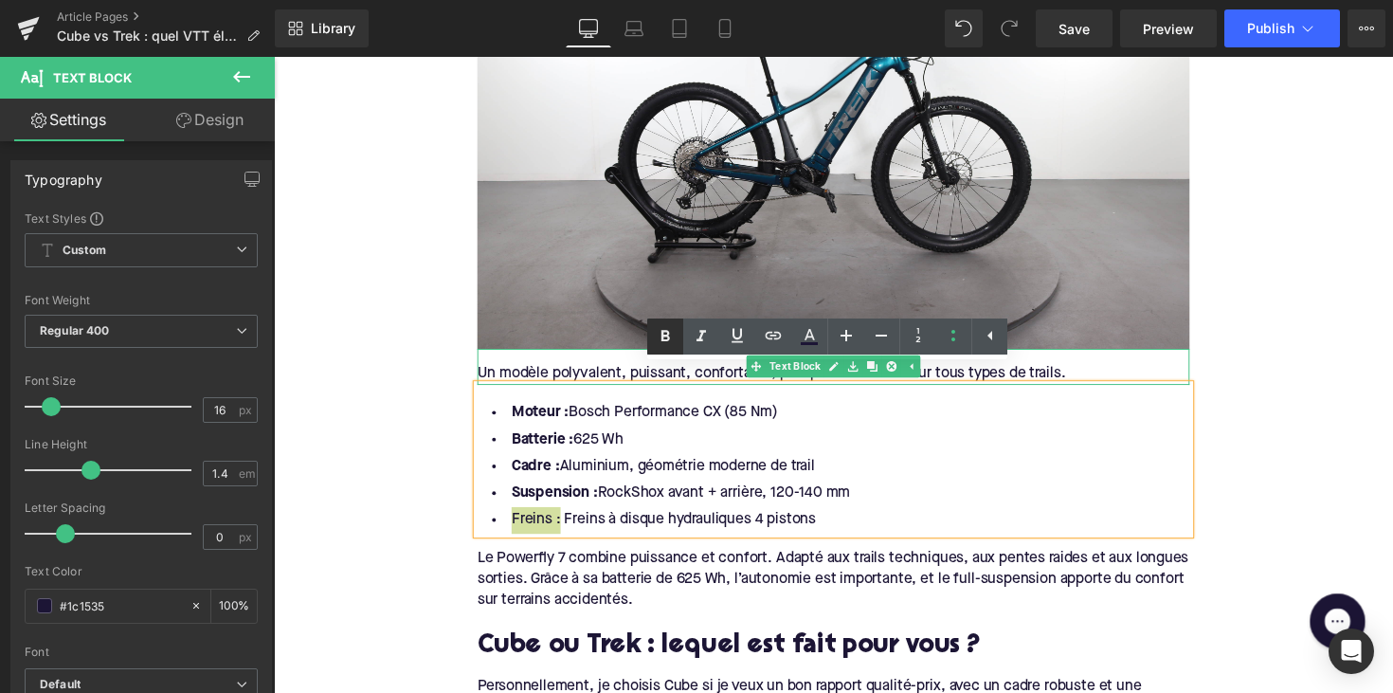
click at [668, 345] on icon at bounding box center [665, 336] width 23 height 23
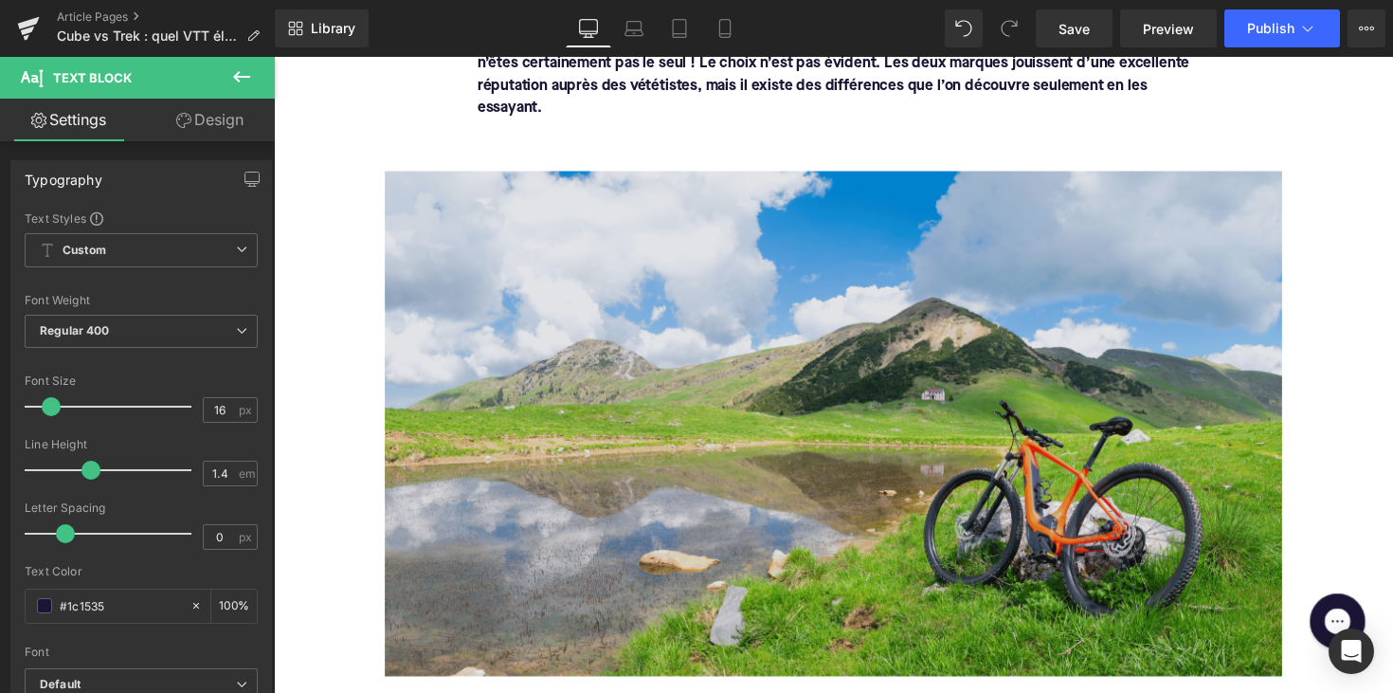
scroll to position [200, 0]
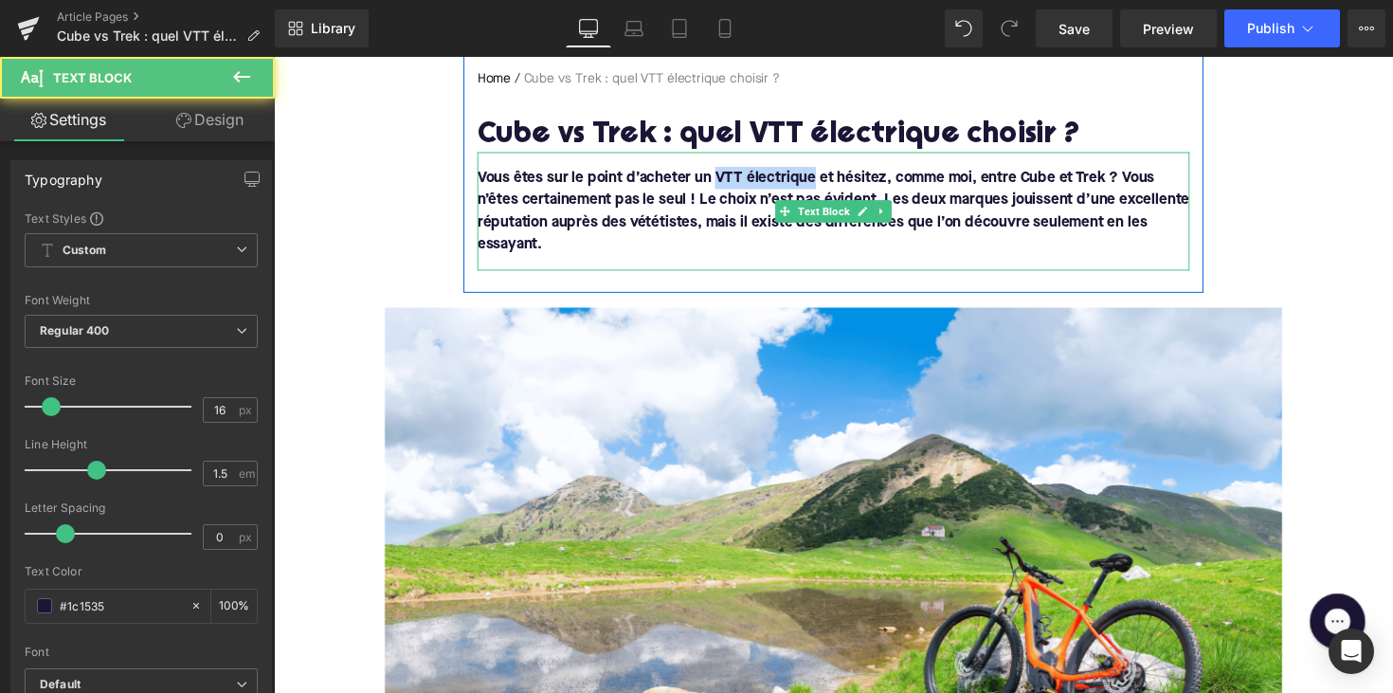
drag, startPoint x: 722, startPoint y: 179, endPoint x: 823, endPoint y: 184, distance: 101.5
click at [823, 184] on font "Vous êtes sur le point d’acheter un VTT électrique et hésitez, comme moi, entre…" at bounding box center [847, 214] width 730 height 83
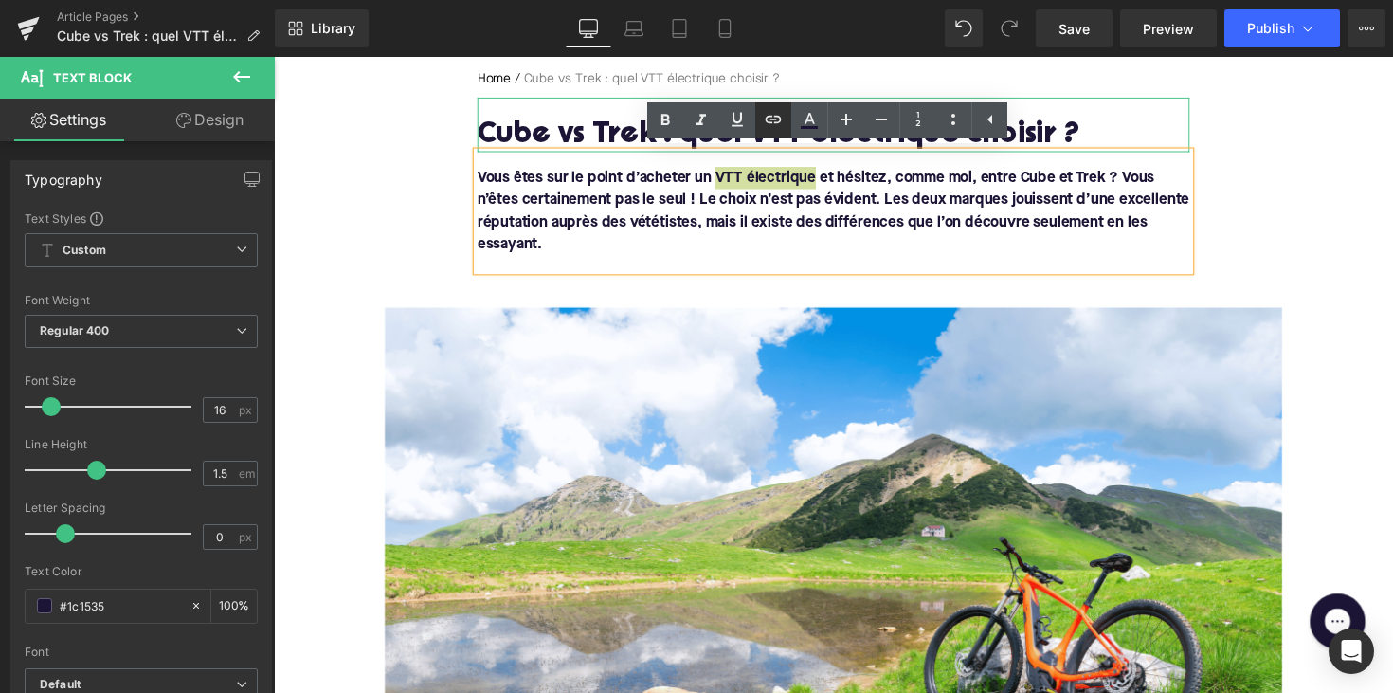
click at [766, 125] on icon at bounding box center [773, 119] width 23 height 23
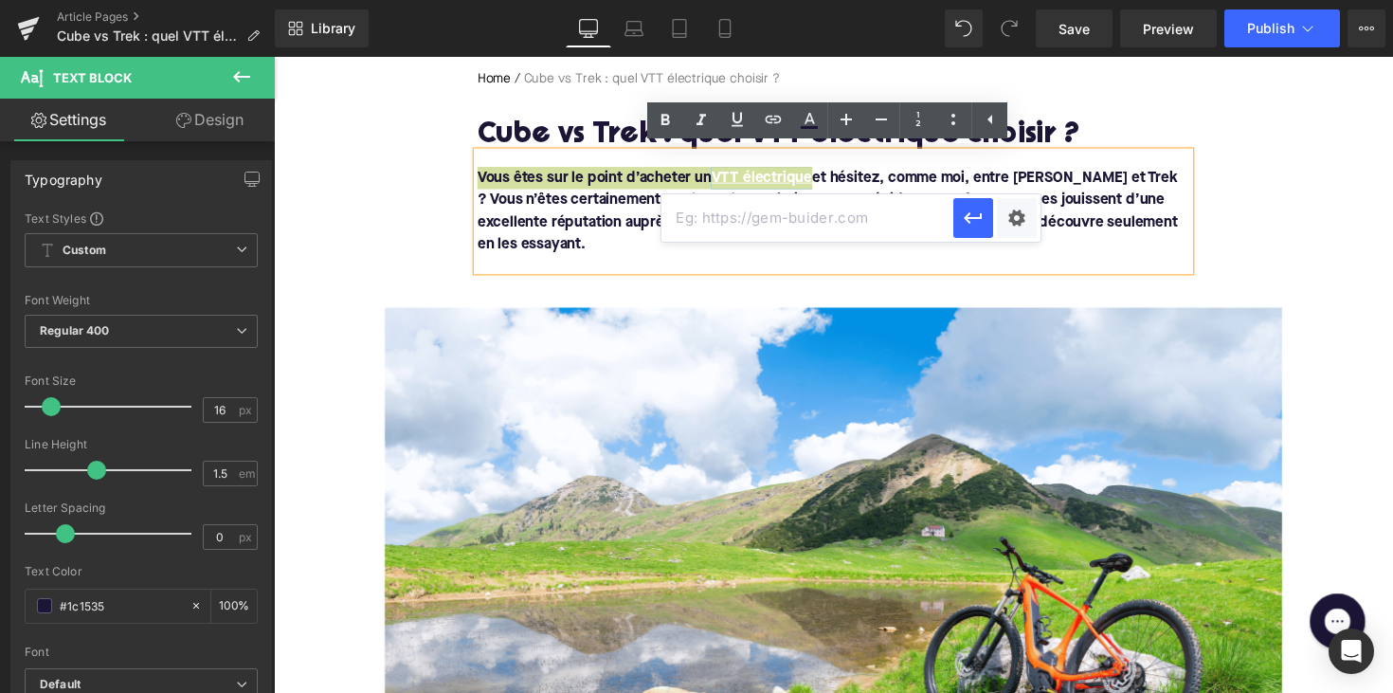
click at [751, 213] on input "text" at bounding box center [807, 217] width 292 height 47
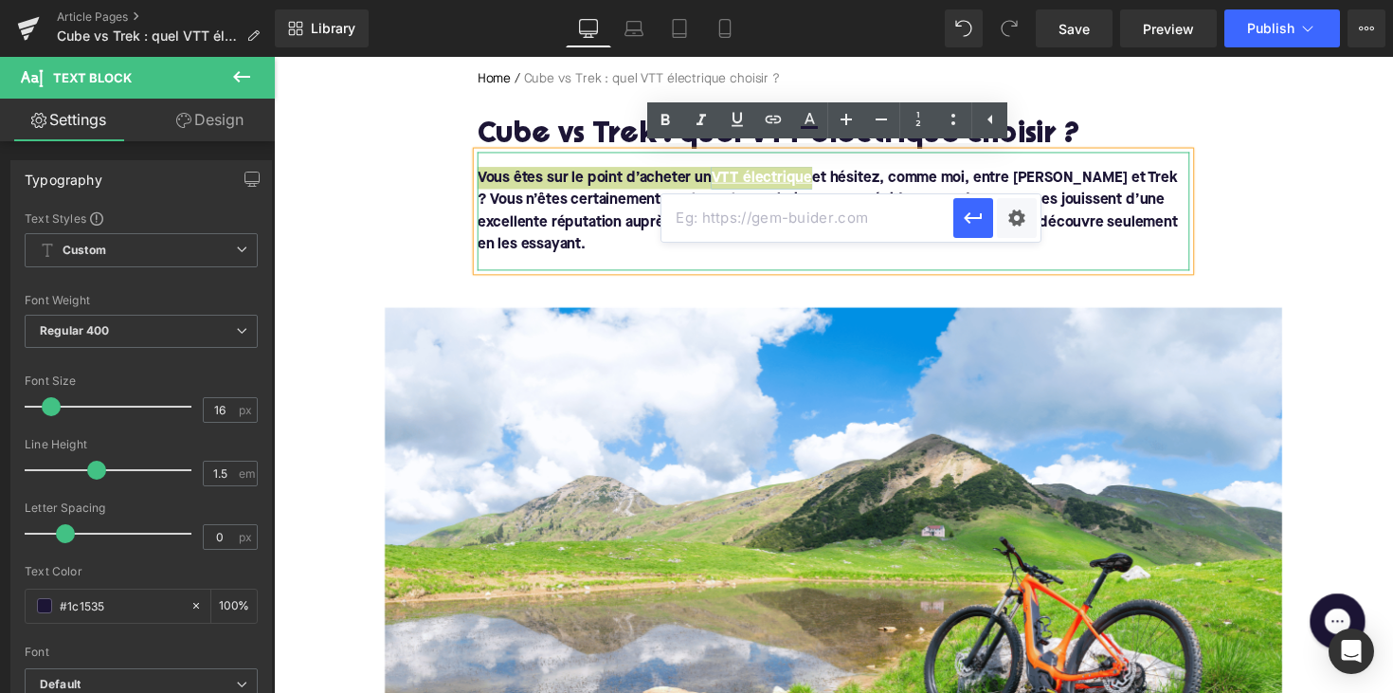
paste input "https://upway.be/collections/vtt-electrique"
click at [971, 225] on icon "button" at bounding box center [973, 218] width 23 height 23
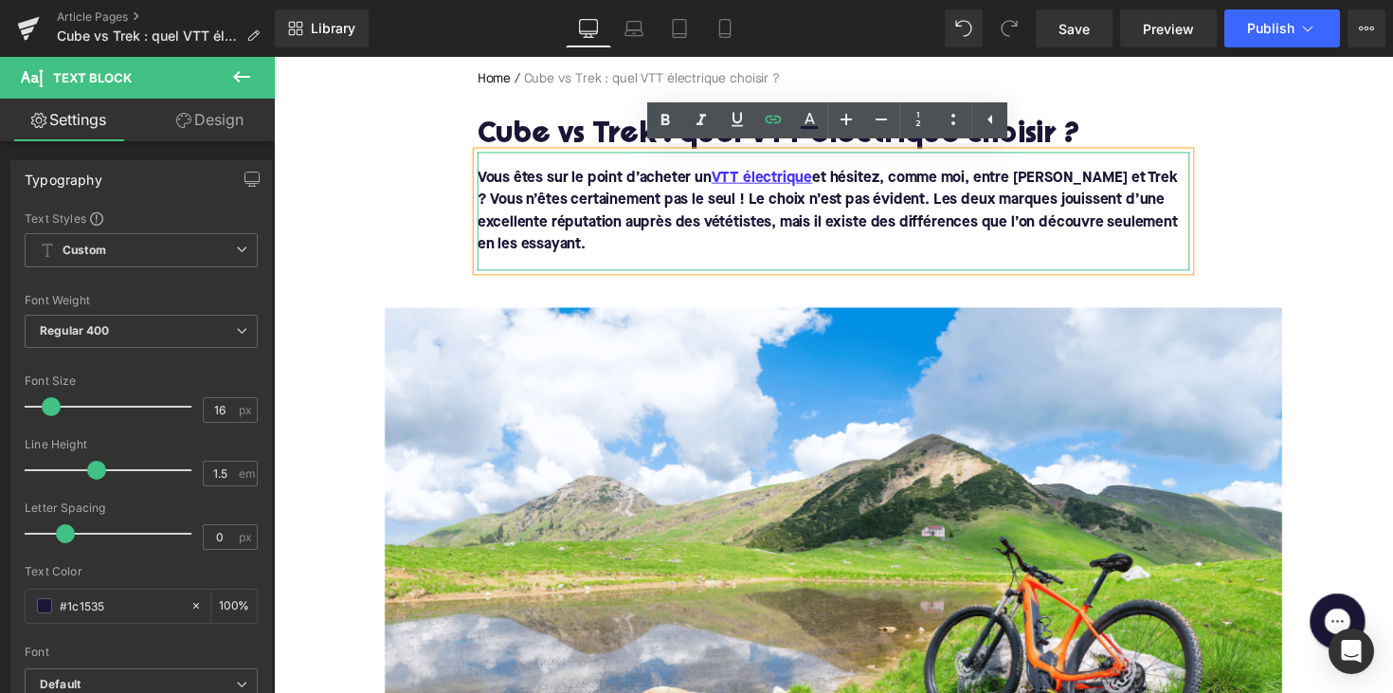
click at [1036, 179] on font "Vous êtes sur le point d’acheter un VTT électrique et hésitez, comme moi, entre…" at bounding box center [840, 214] width 717 height 83
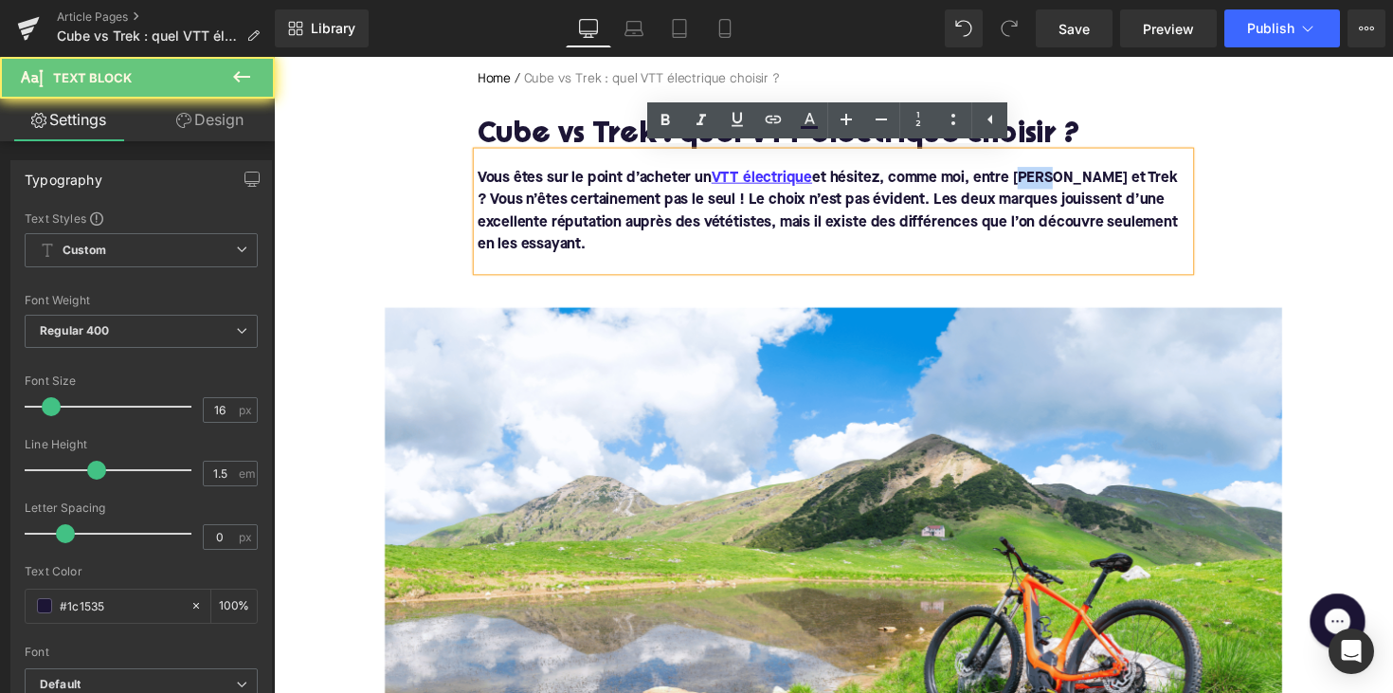
click at [1036, 179] on font "Vous êtes sur le point d’acheter un VTT électrique et hésitez, comme moi, entre…" at bounding box center [840, 214] width 717 height 83
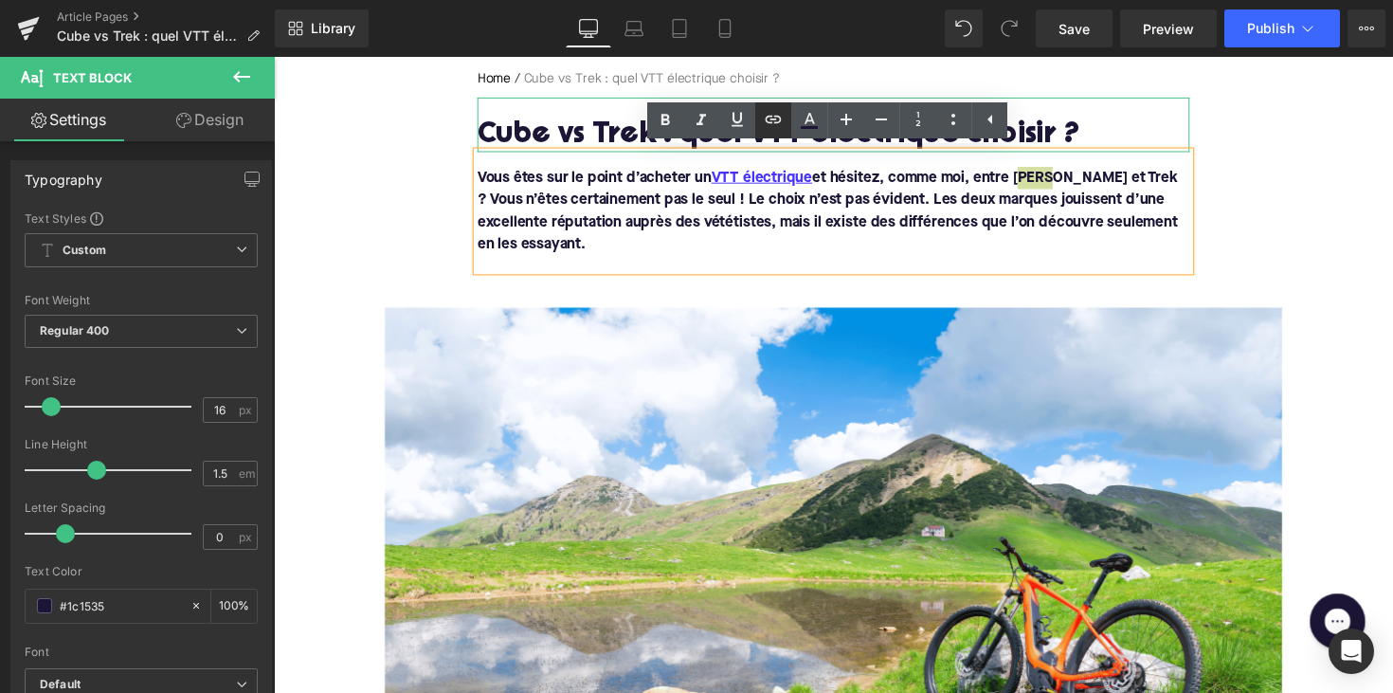
click at [775, 121] on icon at bounding box center [773, 119] width 23 height 23
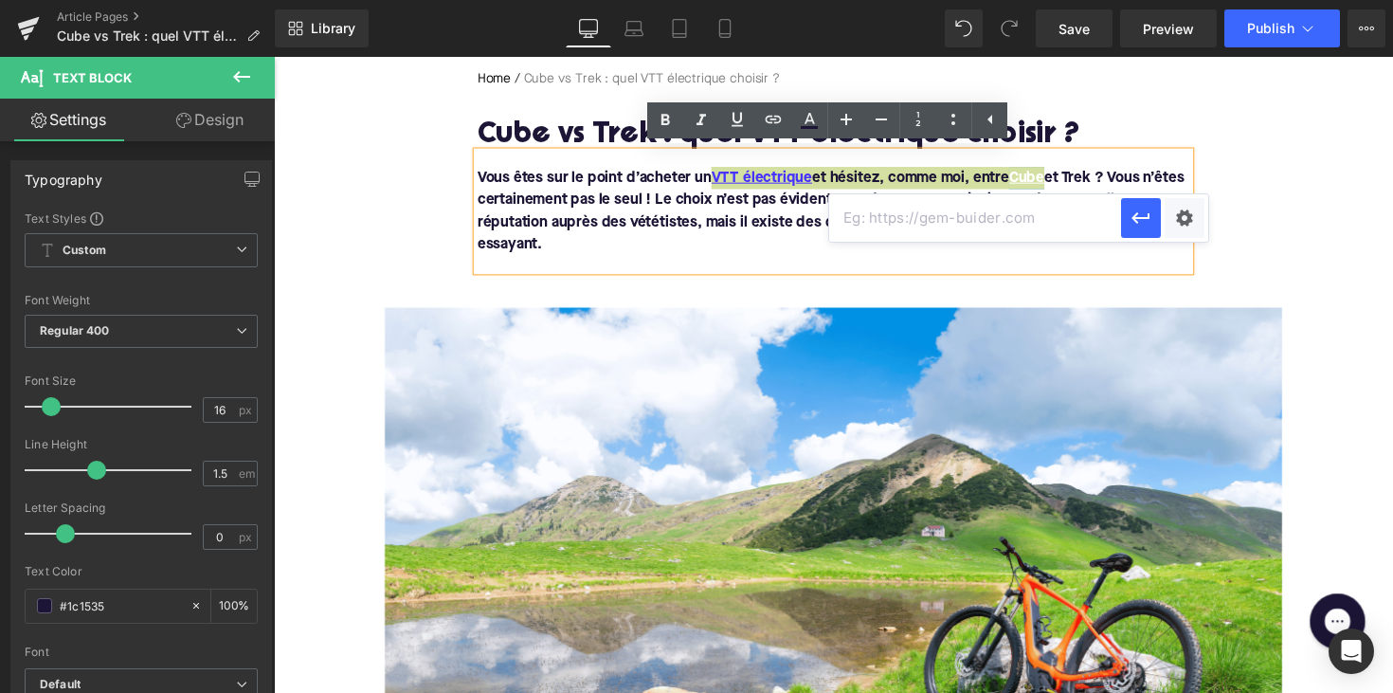
click at [924, 210] on input "text" at bounding box center [975, 217] width 292 height 47
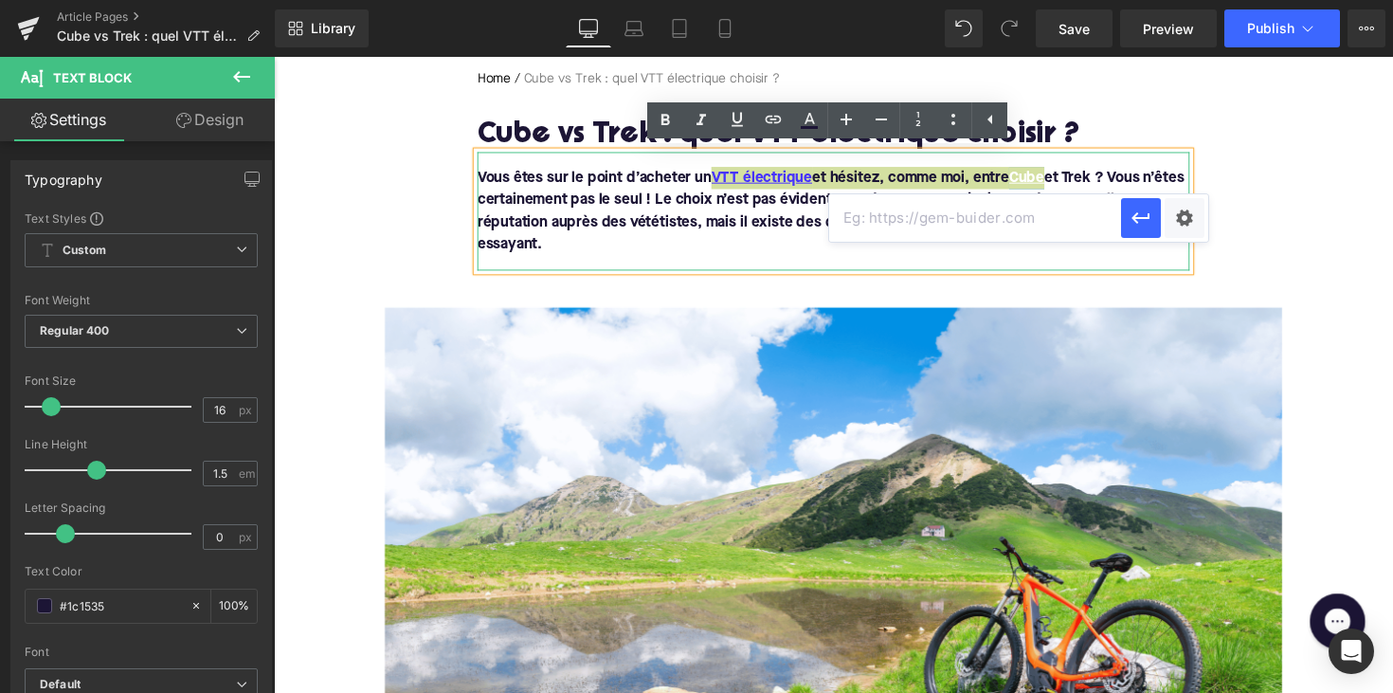
paste input "https://upway.be/collections/vtt-electrique?pf_m_%3A%3Aproduct%3A%3Abrand=Cube"
type input "https://upway.be/collections/vtt-electrique?pf_m_%3A%3Aproduct%3A%3Abrand=Cube"
click at [1131, 225] on icon "button" at bounding box center [1140, 218] width 23 height 23
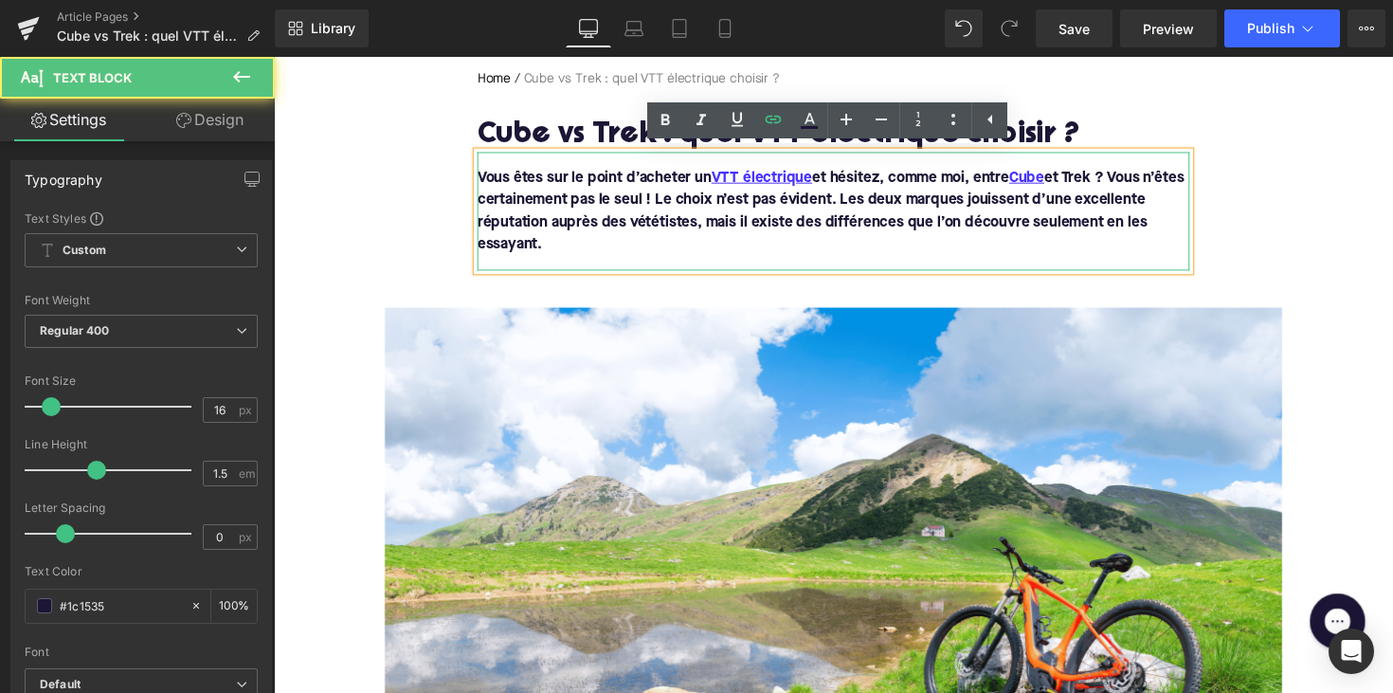
click at [1104, 186] on font "Vous êtes sur le point d’acheter un VTT électrique et hésitez, comme moi, entre…" at bounding box center [844, 214] width 724 height 83
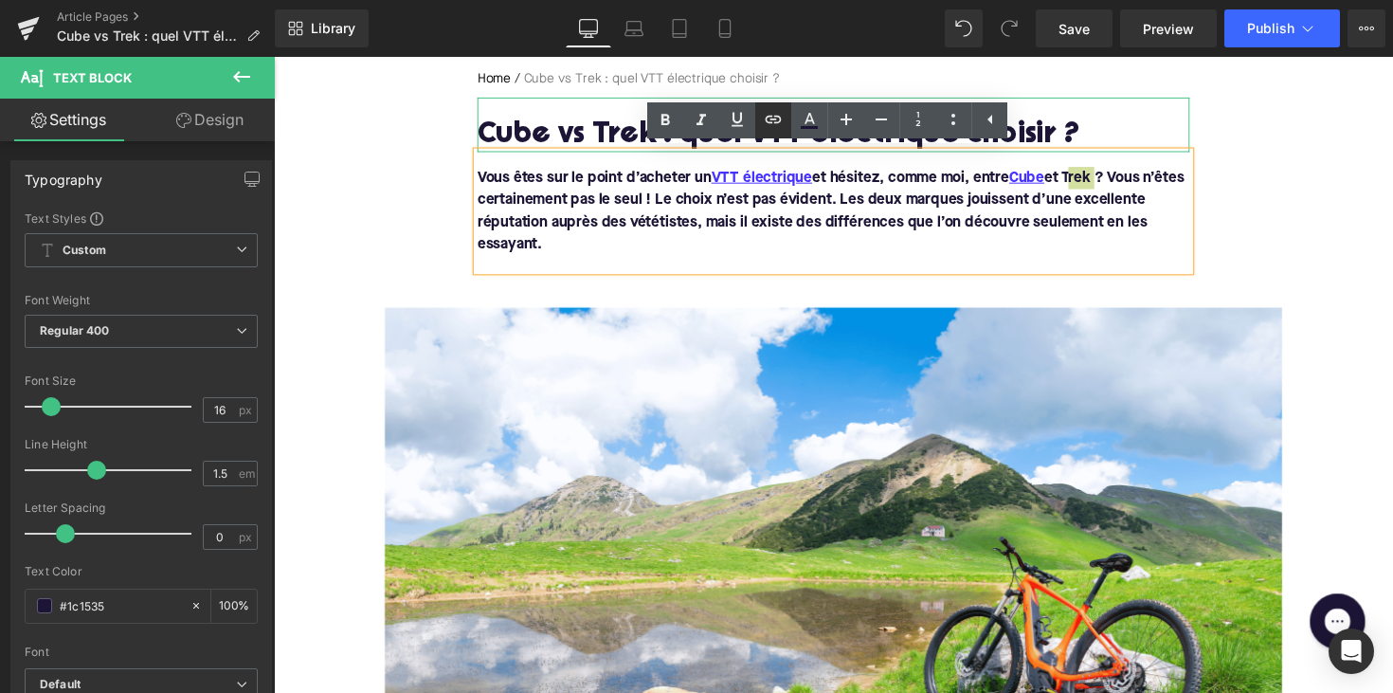
click at [766, 110] on icon at bounding box center [773, 119] width 23 height 23
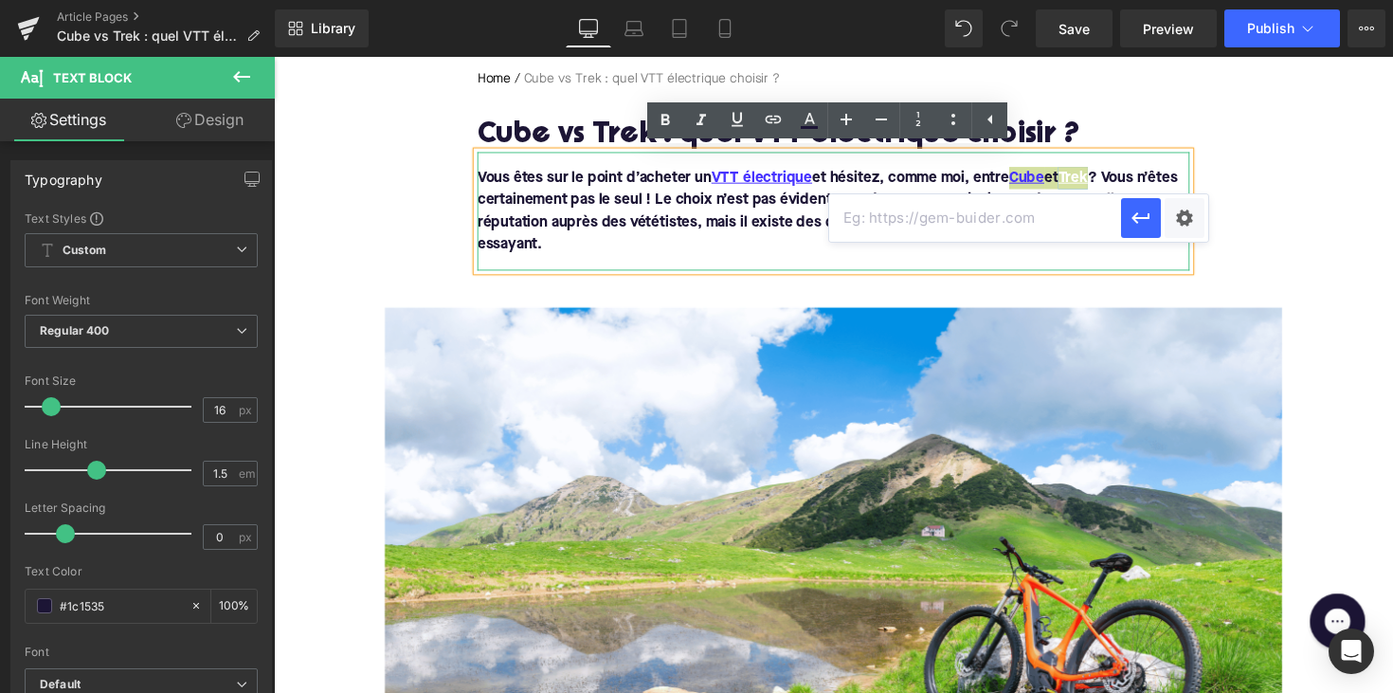
click at [886, 203] on input "text" at bounding box center [975, 217] width 292 height 47
paste input "https://upway.be/collections/vtt-electrique?pf_m_%3A%3Aproduct%3A%3Abrand=Trek"
click at [1157, 233] on button "button" at bounding box center [1141, 218] width 40 height 40
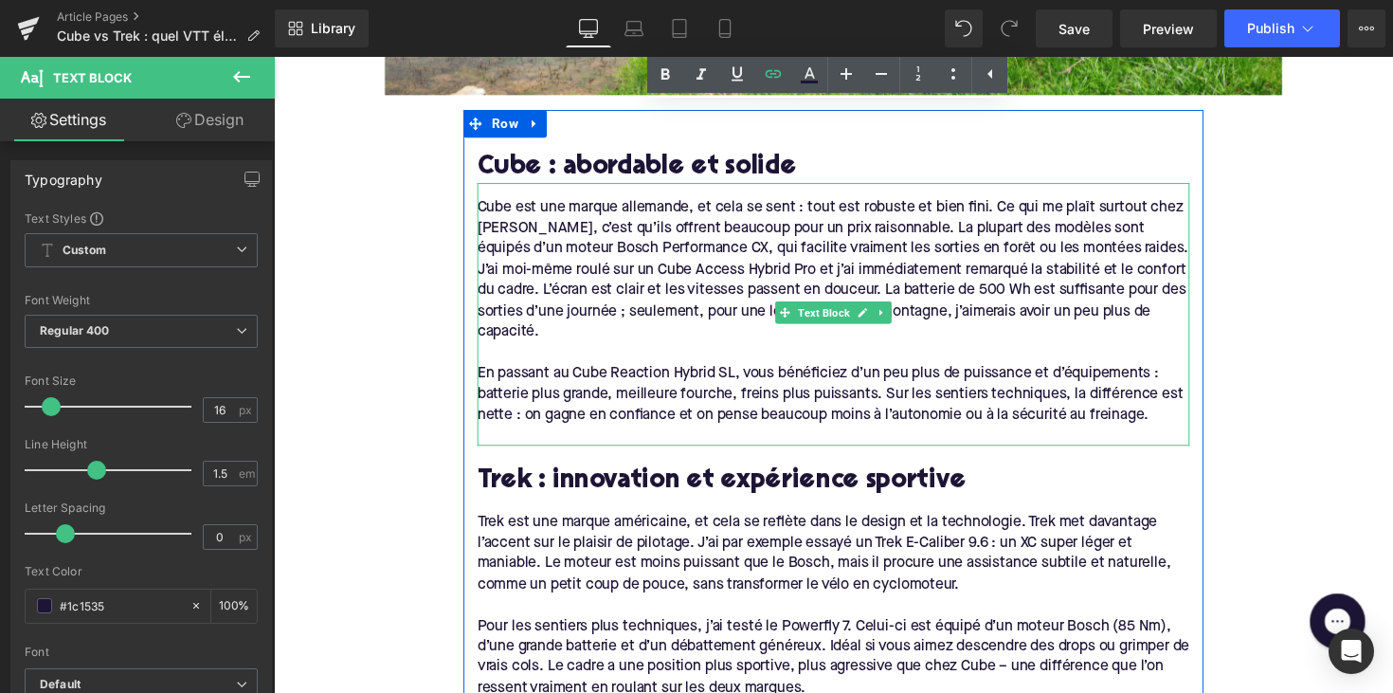
scroll to position [971, 0]
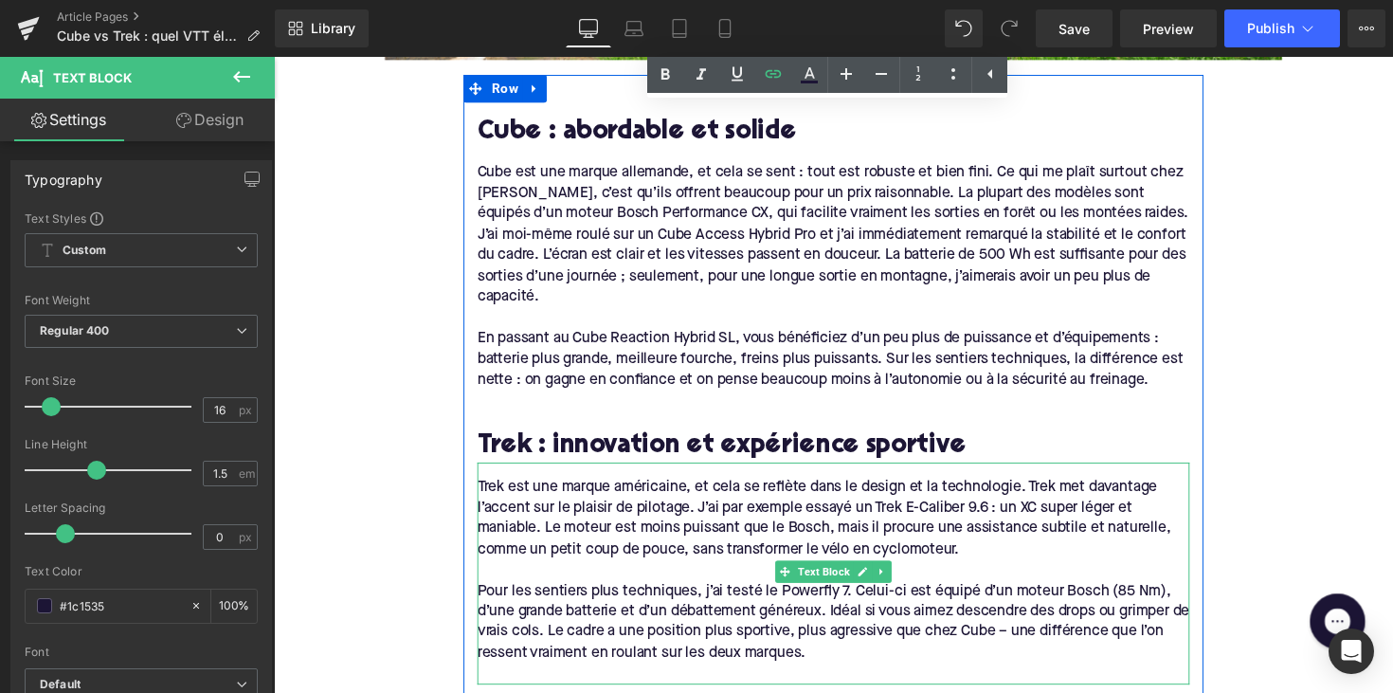
click at [485, 495] on div "Trek est une marque américaine, et cela se reflète dans le design et la technol…" at bounding box center [847, 529] width 730 height 85
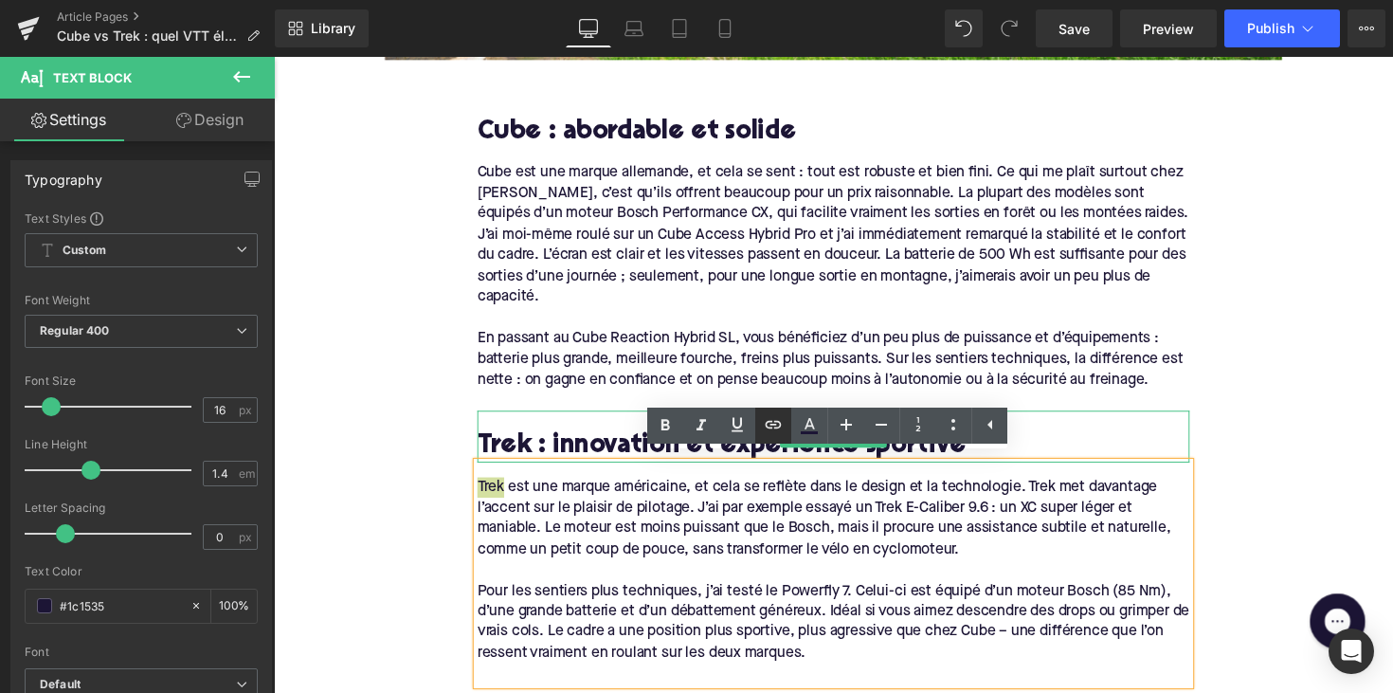
click at [773, 433] on icon at bounding box center [773, 424] width 23 height 23
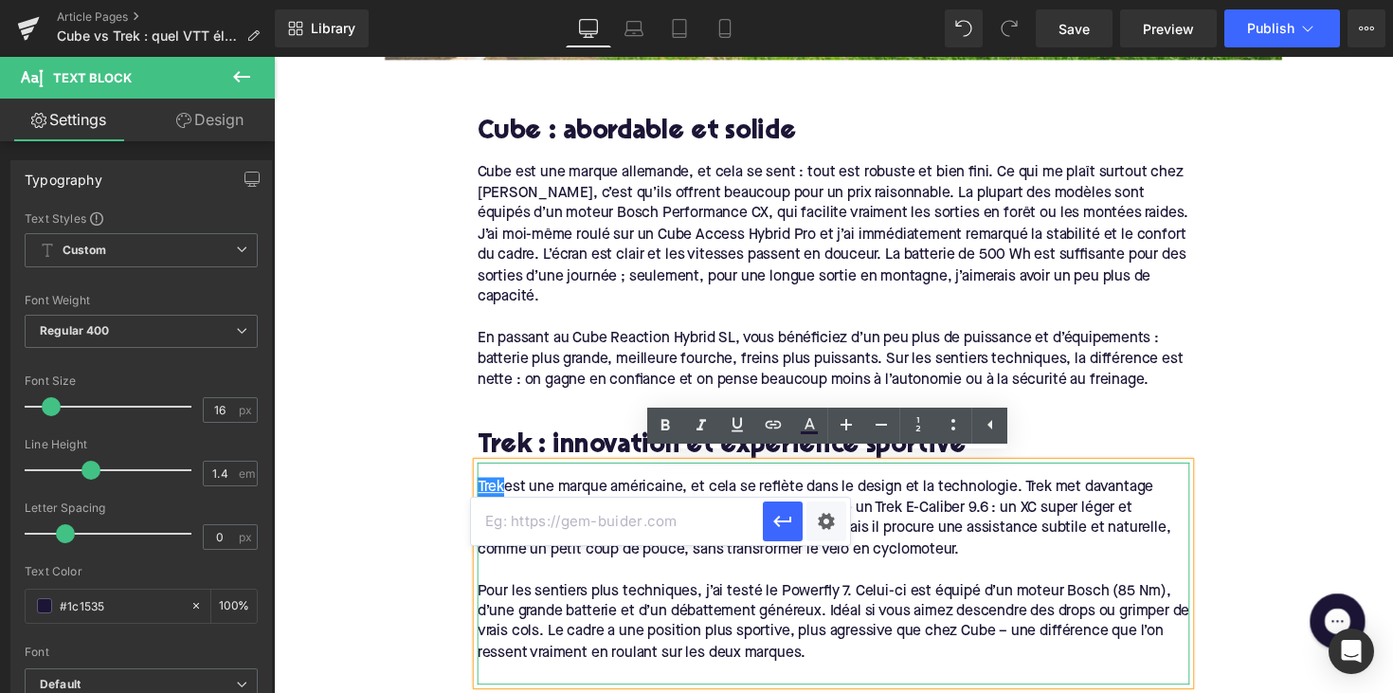
click at [670, 524] on input "text" at bounding box center [617, 520] width 292 height 47
paste input "https://upway.be/collections/vtt-electrique?pf_m_%3A%3Aproduct%3A%3Abrand=Trek"
type input "https://upway.be/collections/vtt-electrique?pf_m_%3A%3Aproduct%3A%3Abrand=Trek"
click at [800, 526] on button "button" at bounding box center [783, 521] width 40 height 40
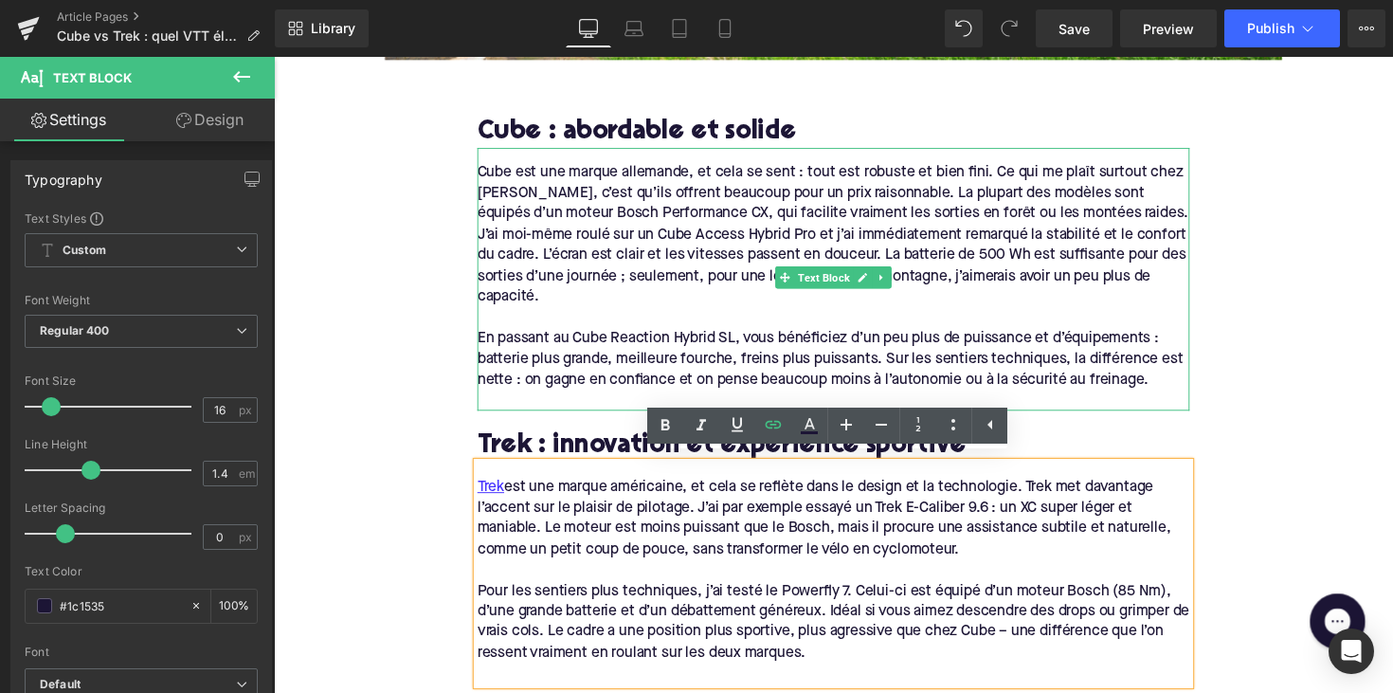
click at [497, 181] on div "Cube est une marque allemande, et cela se sent : tout est robuste et bien fini.…" at bounding box center [847, 239] width 730 height 149
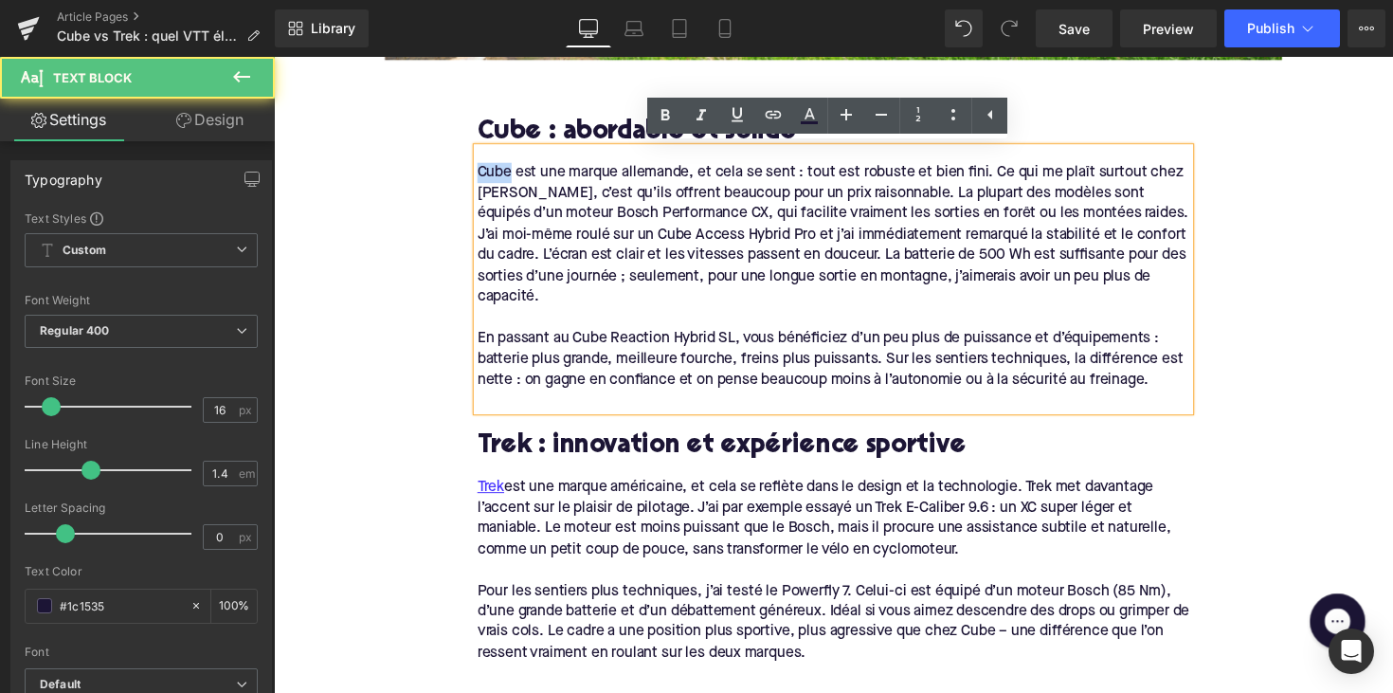
click at [497, 181] on div "Cube est une marque allemande, et cela se sent : tout est robuste et bien fini.…" at bounding box center [847, 239] width 730 height 149
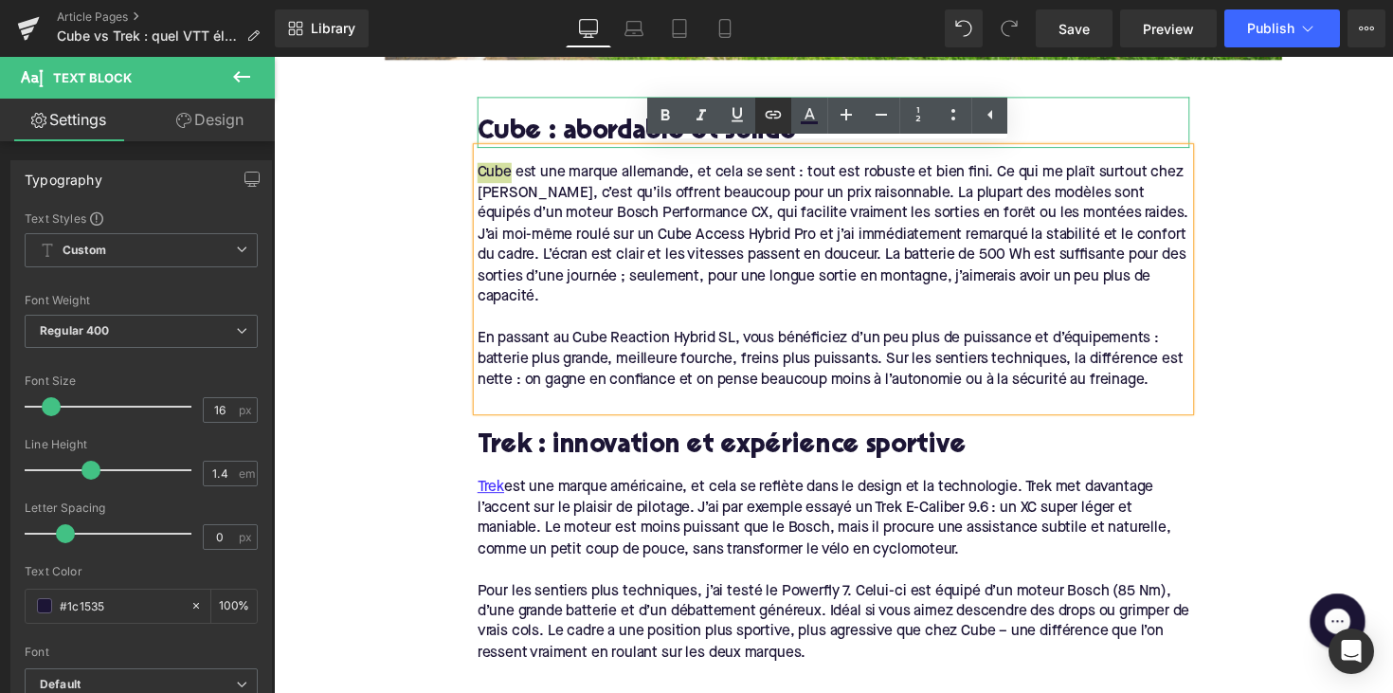
click at [775, 120] on icon at bounding box center [773, 114] width 23 height 23
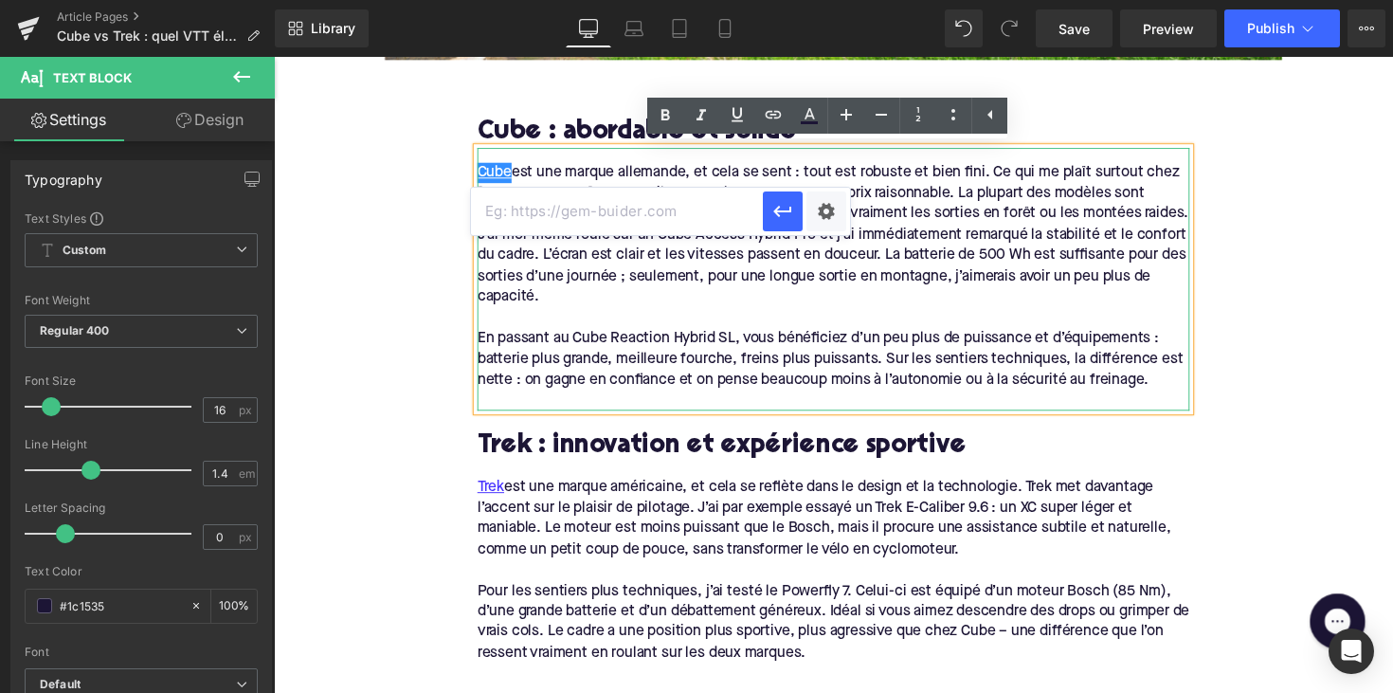
click at [688, 208] on input "text" at bounding box center [617, 211] width 292 height 47
paste input "https://upway.be/collections/vtt-electrique?pf_m_%3A%3Aproduct%3A%3Abrand=Cube"
click at [723, 216] on input "v-https://upway.be/collections/vtt-electrique?pf_m_%3A%3Aproduct%3A%3Abrand=Cube" at bounding box center [617, 211] width 292 height 47
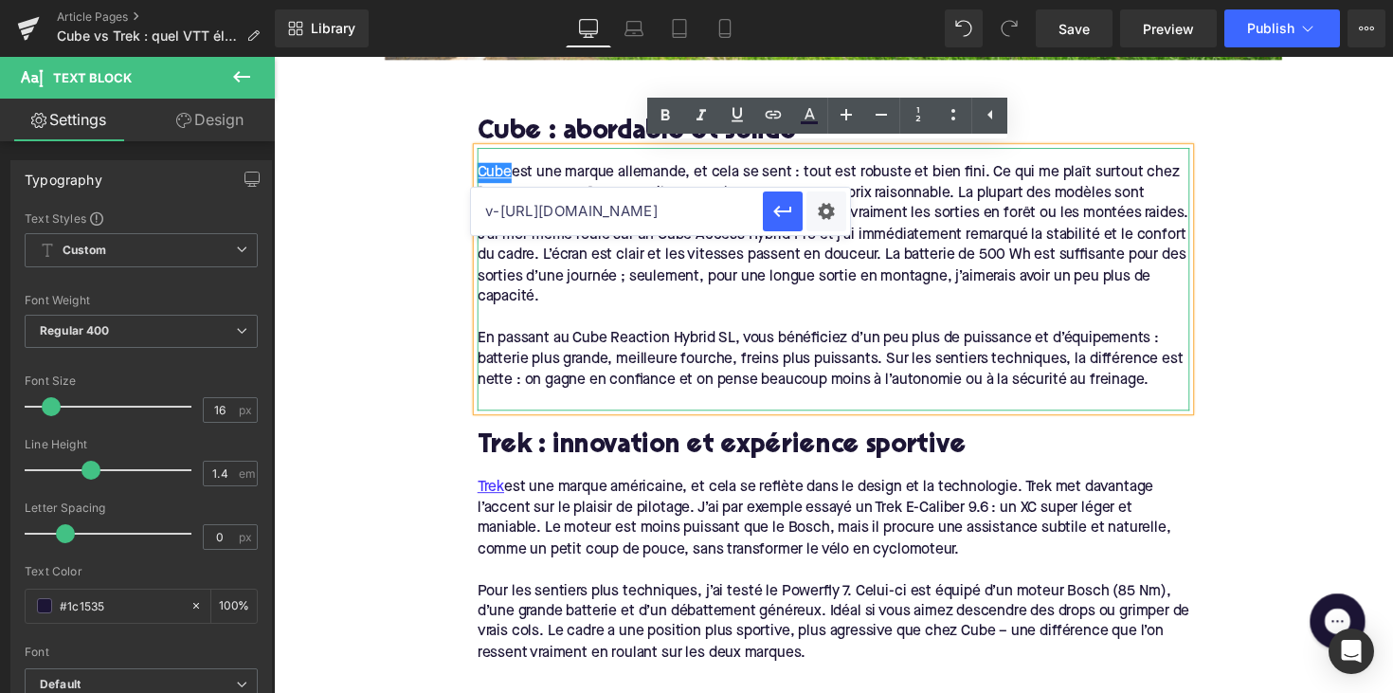
paste input "text"
type input "https://upway.be/collections/vtt-electrique?pf_m_%3A%3Aproduct%3A%3Abrand=Cube"
click at [784, 212] on icon "button" at bounding box center [782, 211] width 23 height 23
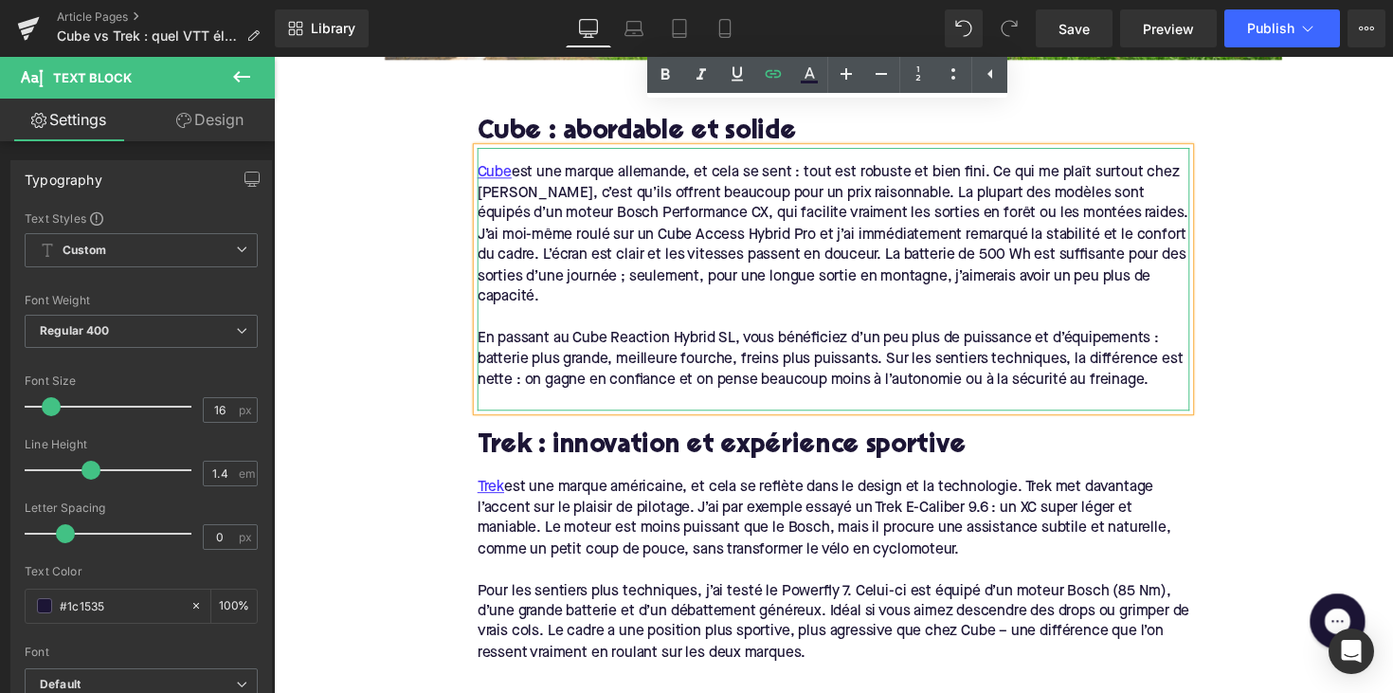
scroll to position [1778, 0]
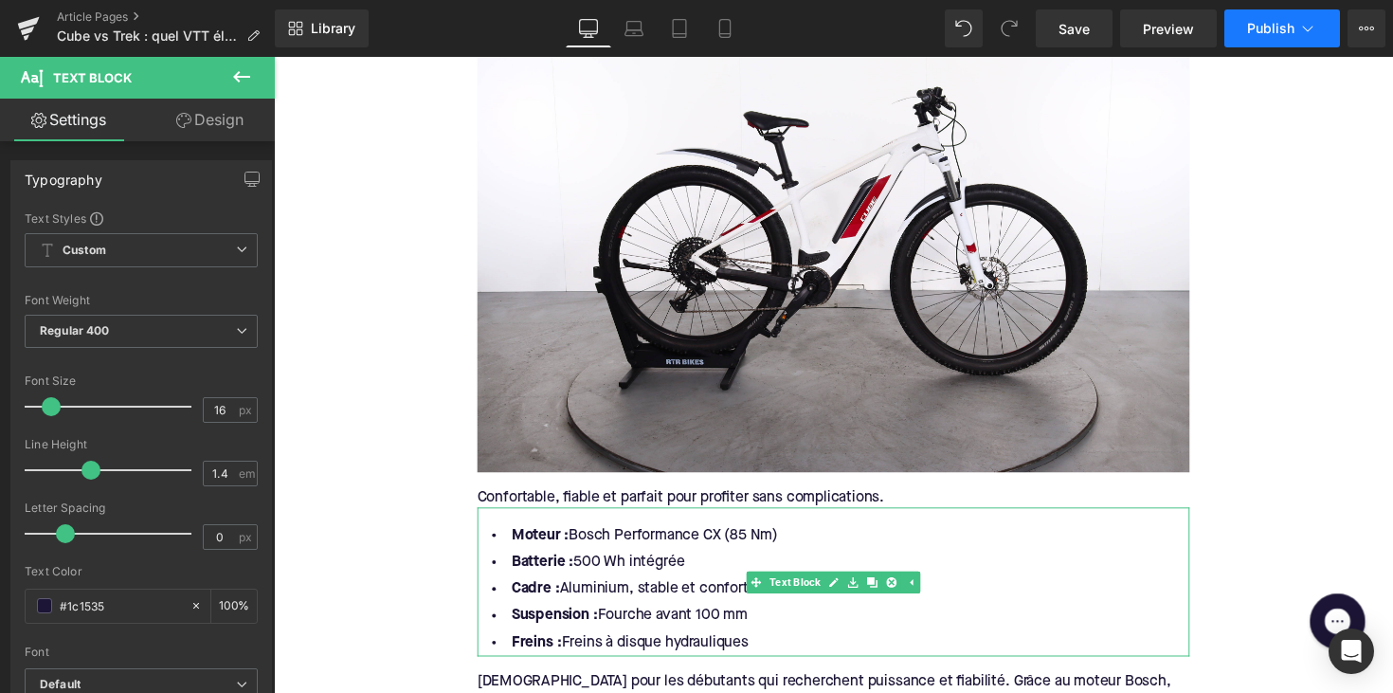
click at [1272, 33] on span "Publish" at bounding box center [1270, 28] width 47 height 15
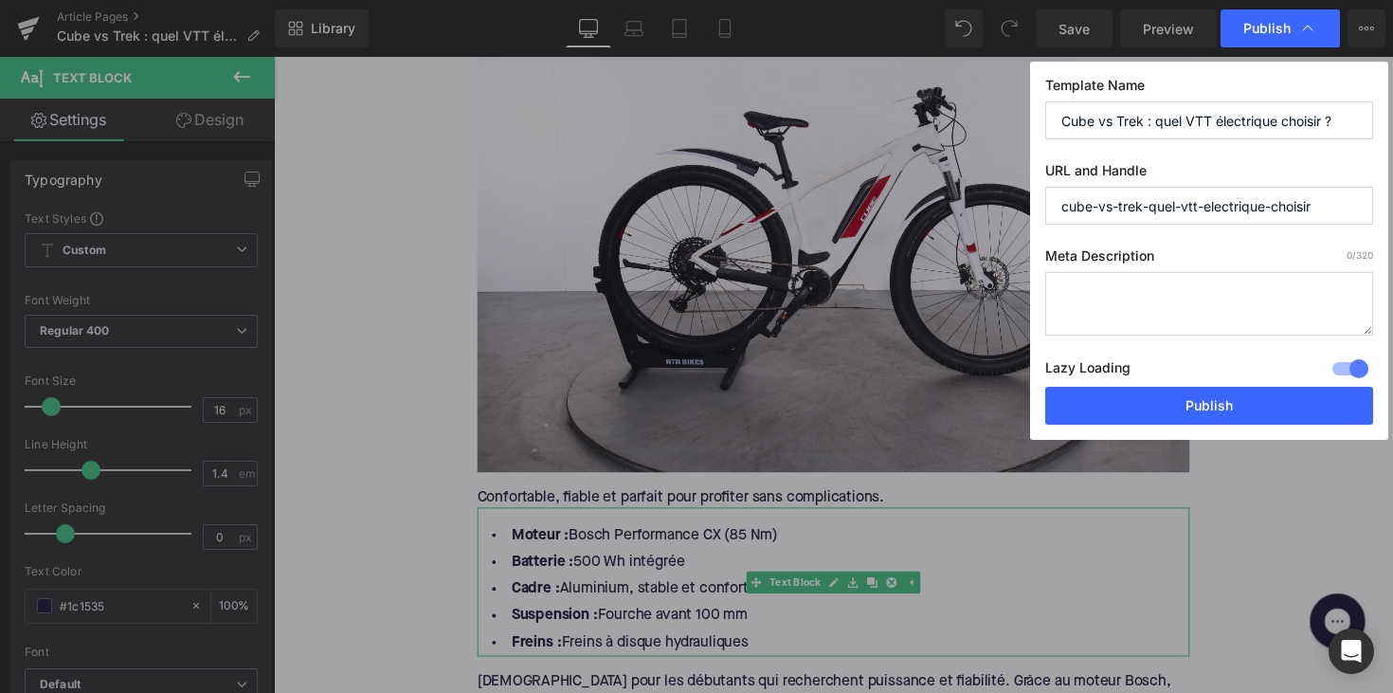
click at [1131, 276] on textarea at bounding box center [1209, 303] width 328 height 63
paste textarea "Découvrez les différences entre VTT électriques Cube et Trek. Trouvez le modèle…"
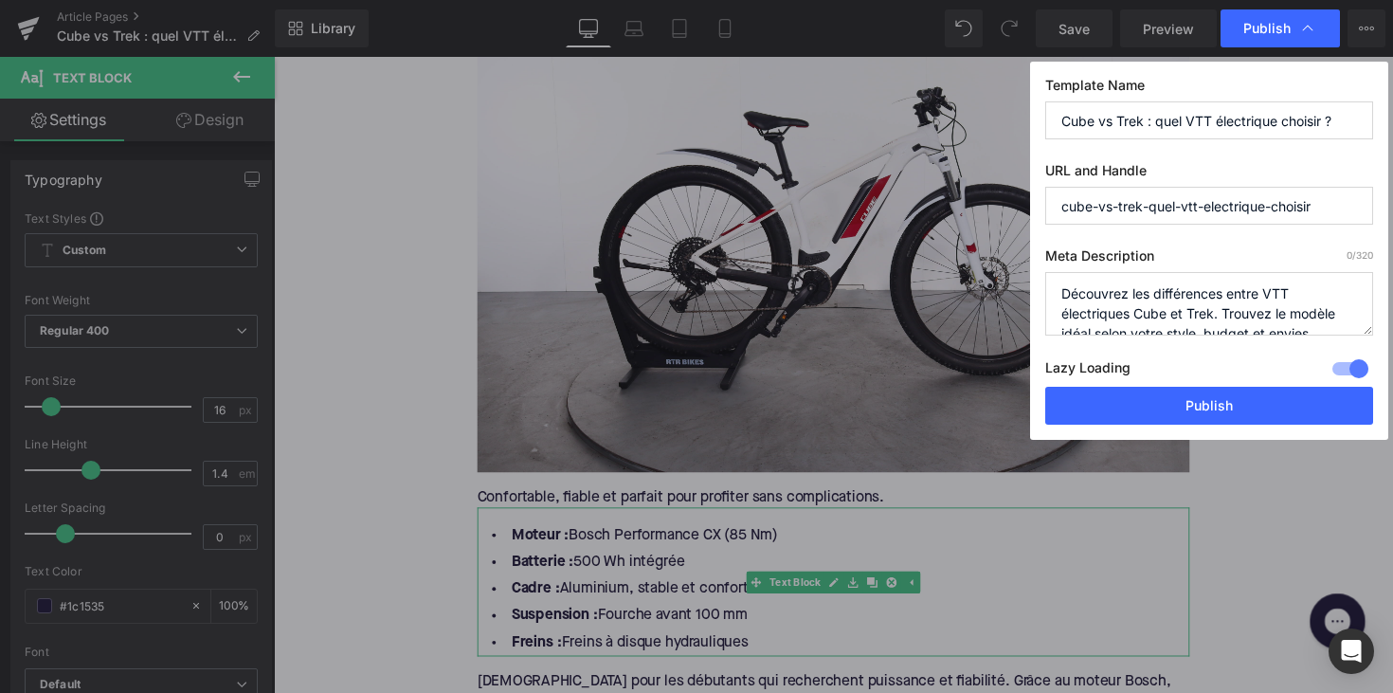
scroll to position [40, 0]
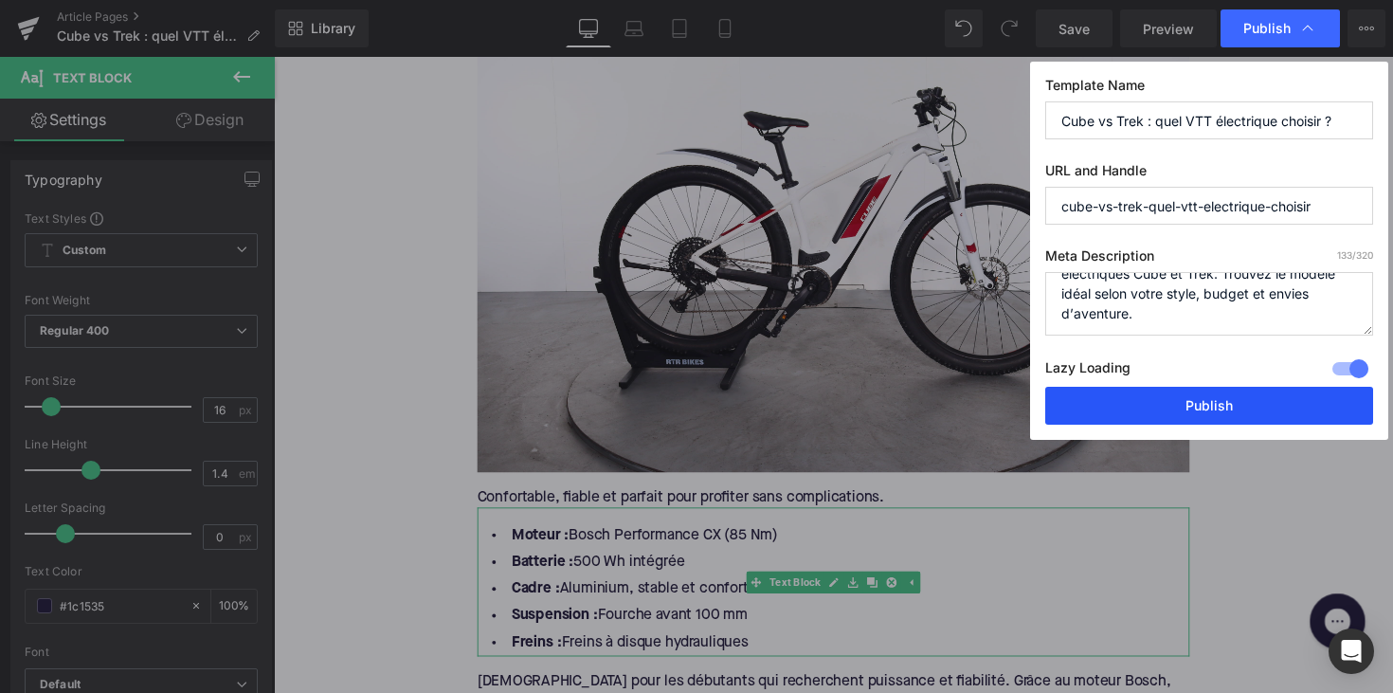
type textarea "Découvrez les différences entre VTT électriques Cube et Trek. Trouvez le modèle…"
click at [1168, 417] on button "Publish" at bounding box center [1209, 406] width 328 height 38
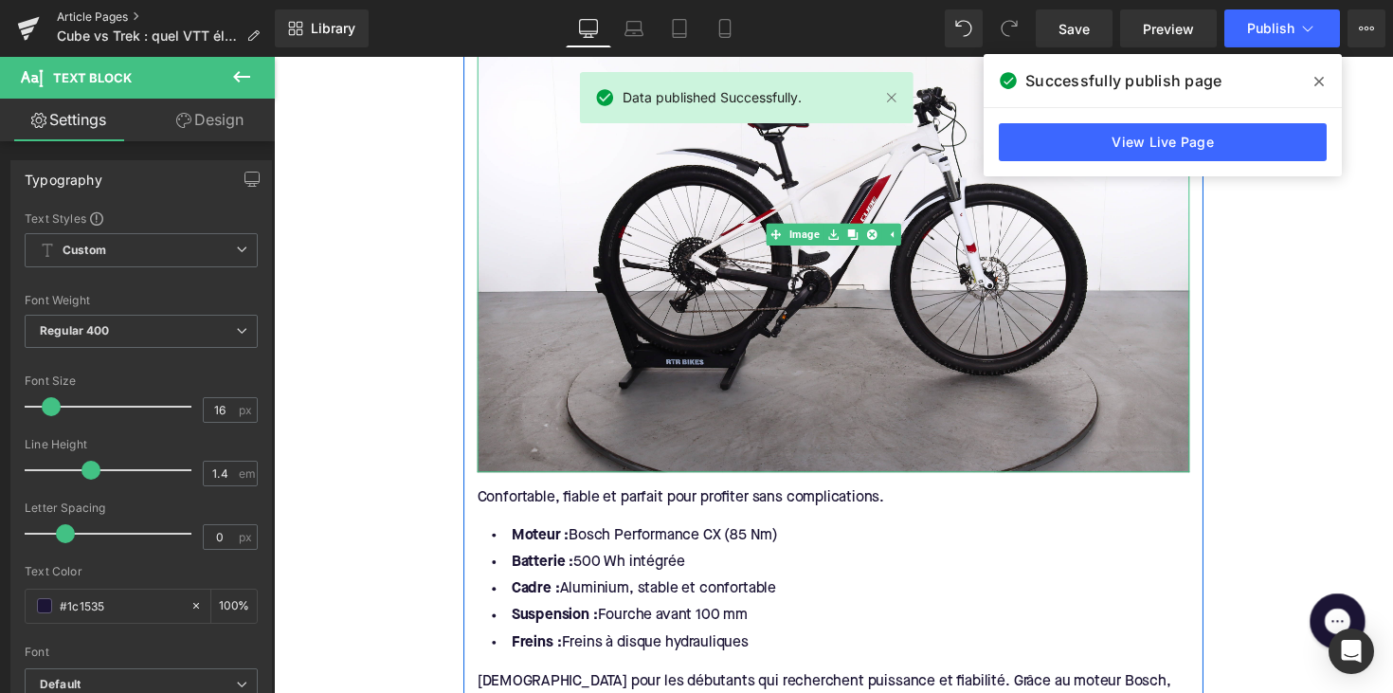
click at [110, 19] on link "Article Pages" at bounding box center [166, 16] width 218 height 15
click at [96, 19] on link "Article Pages" at bounding box center [166, 16] width 218 height 15
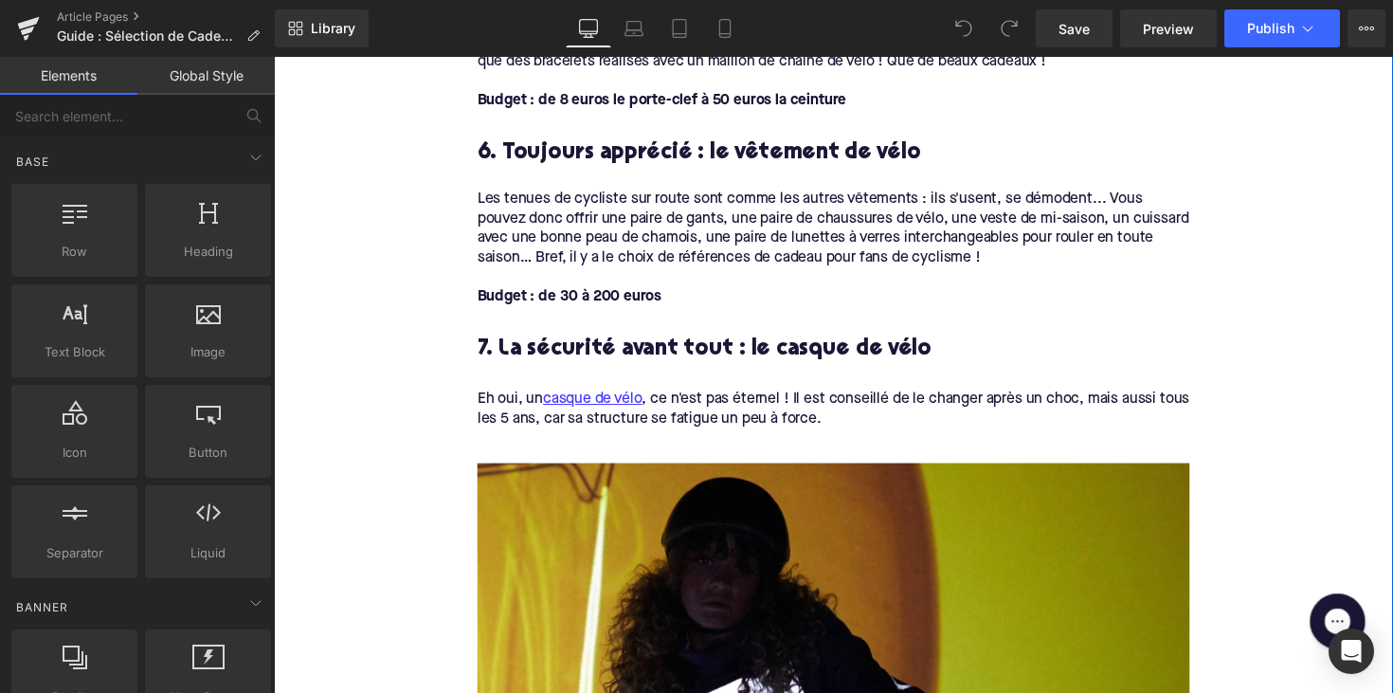
scroll to position [4333, 0]
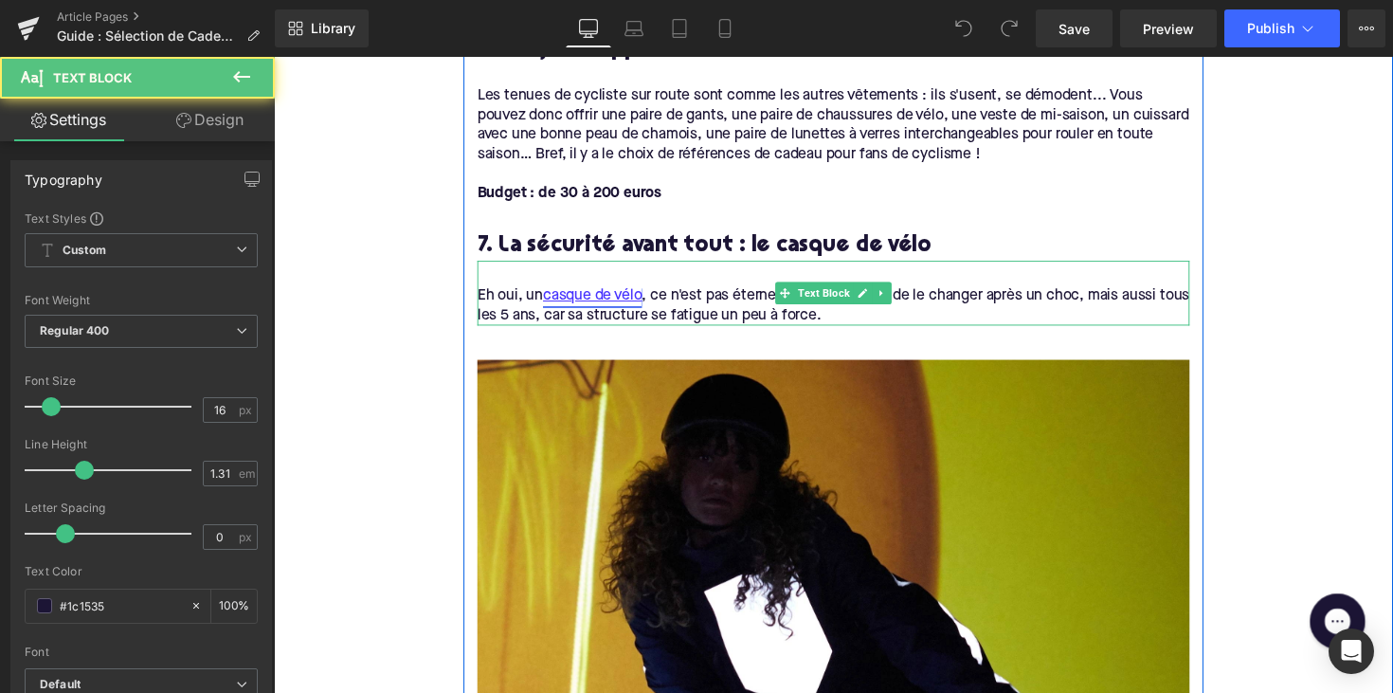
click at [598, 292] on link "casque de vélo" at bounding box center [600, 302] width 101 height 20
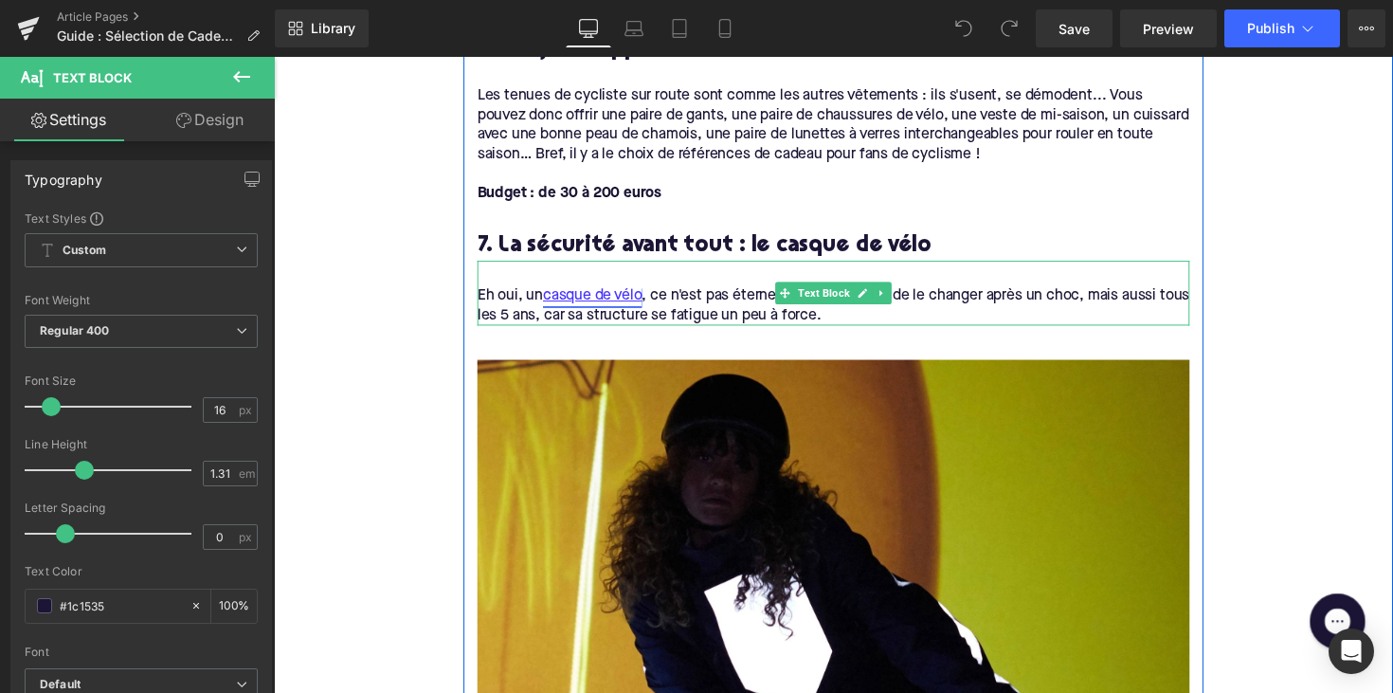
click at [628, 292] on link "casque de vélo" at bounding box center [600, 302] width 101 height 20
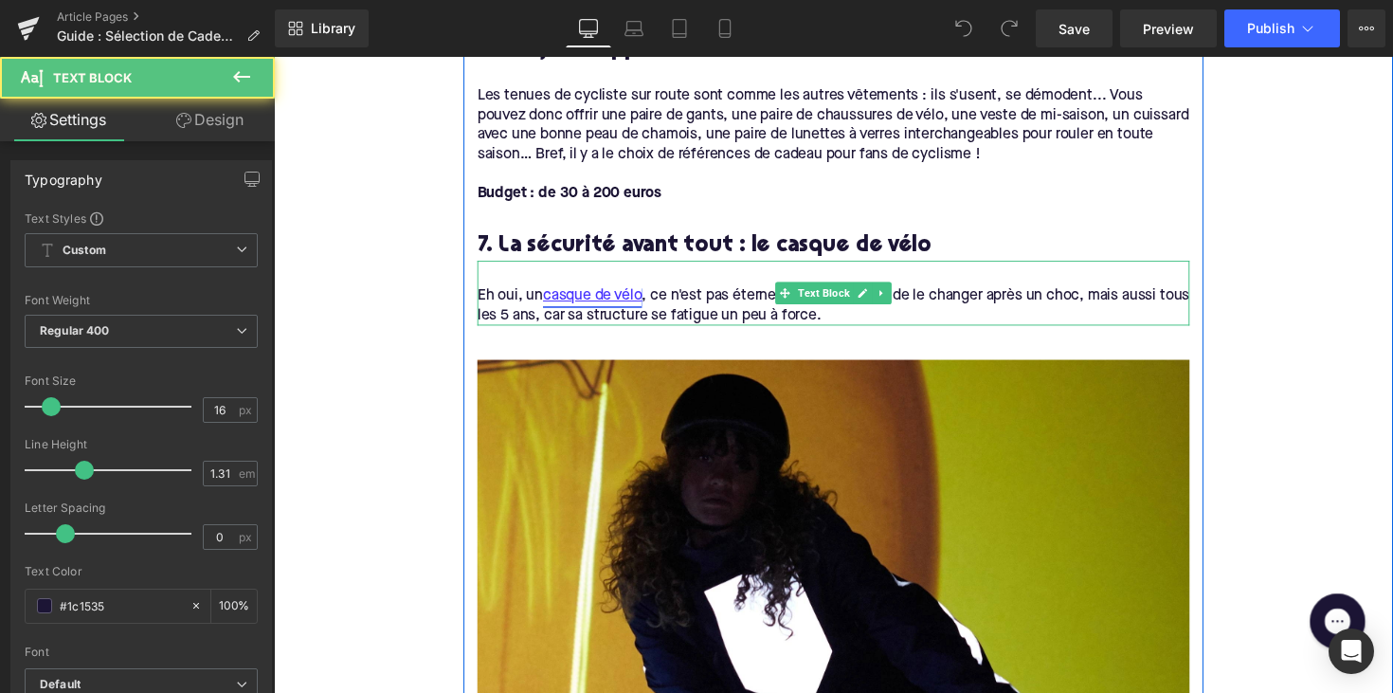
click at [627, 294] on link "casque de vélo" at bounding box center [600, 302] width 101 height 20
click at [665, 265] on div "Eh oui, un casque de vélo , ce n'est pas éternel ! Il est conseillé de le chang…" at bounding box center [847, 298] width 730 height 66
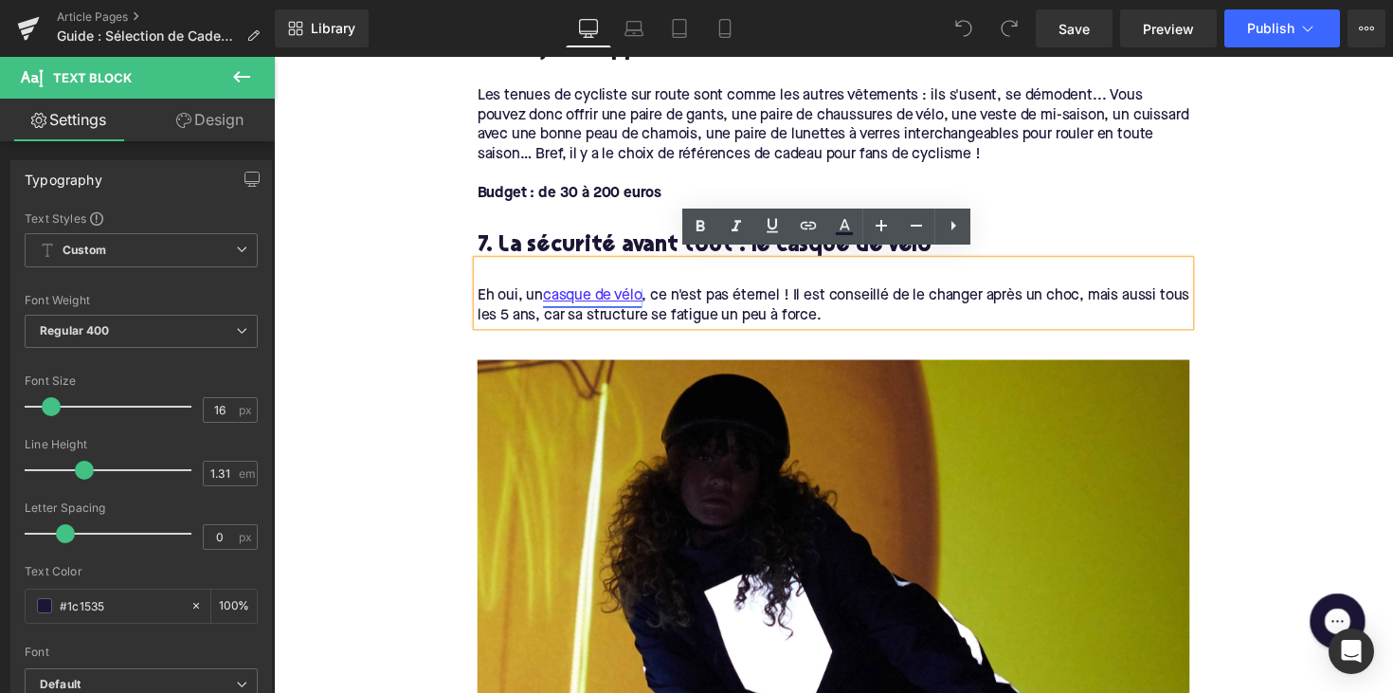
click at [614, 292] on link "casque de vélo" at bounding box center [600, 302] width 101 height 20
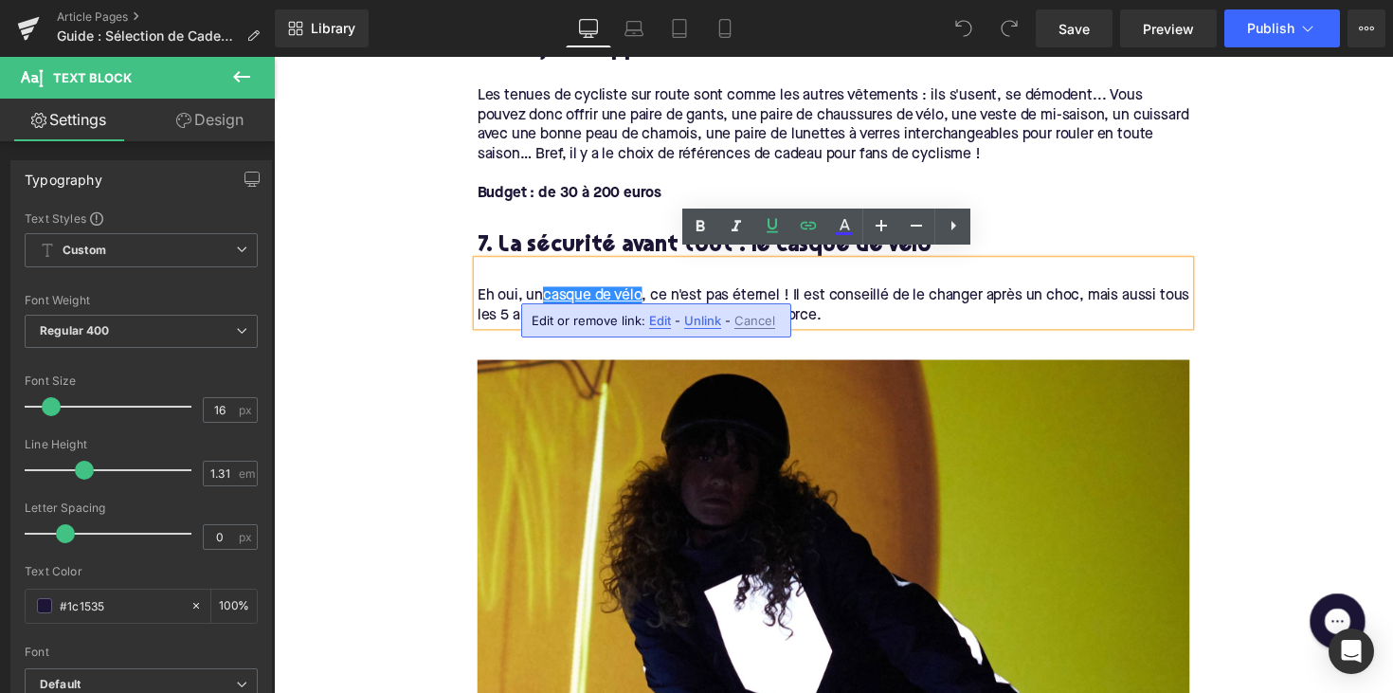
click at [662, 323] on span "Edit" at bounding box center [660, 321] width 22 height 16
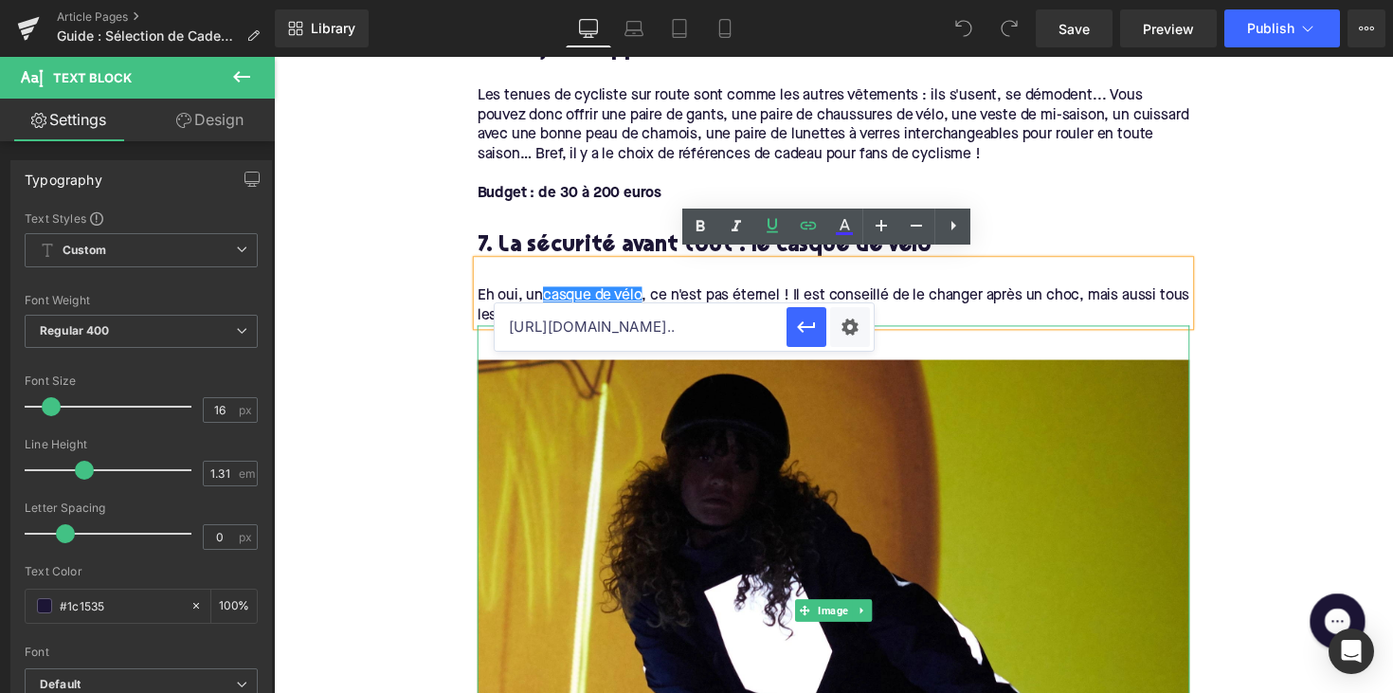
click at [667, 331] on input "https://upway.be/blogs/news/regulations-when-riding-an-ebike?_gl=1*1oaa2lv*_gcl…" at bounding box center [641, 326] width 292 height 47
paste input "Découvrez les différences entre VTT électriques Cube et Trek. Trouvez le modèle…"
type input "Découvrez les différences entre VTT électriques Cube et Trek. Trouvez le modèle…"
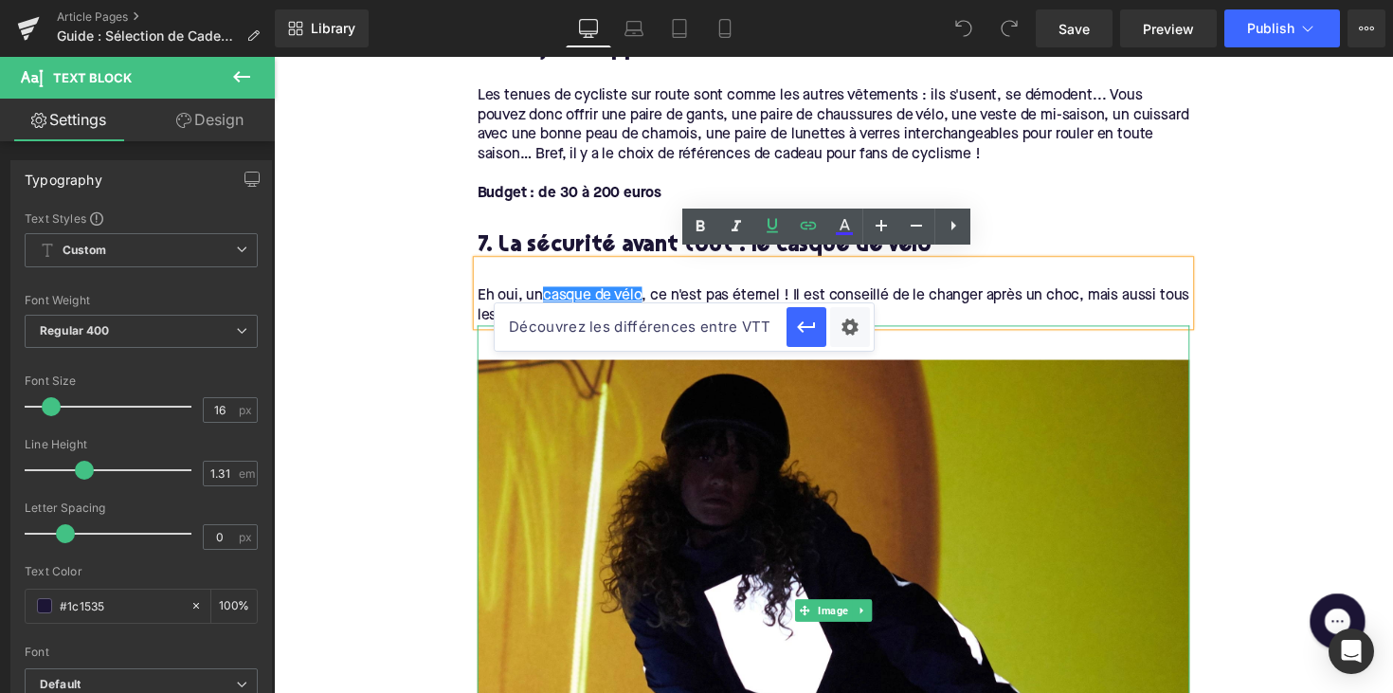
click at [667, 331] on input "Découvrez les différences entre VTT électriques Cube et Trek. Trouvez le modèle…" at bounding box center [641, 326] width 292 height 47
click at [653, 325] on input "text" at bounding box center [641, 326] width 292 height 47
paste input "https://upway.be/collections/casque-velo"
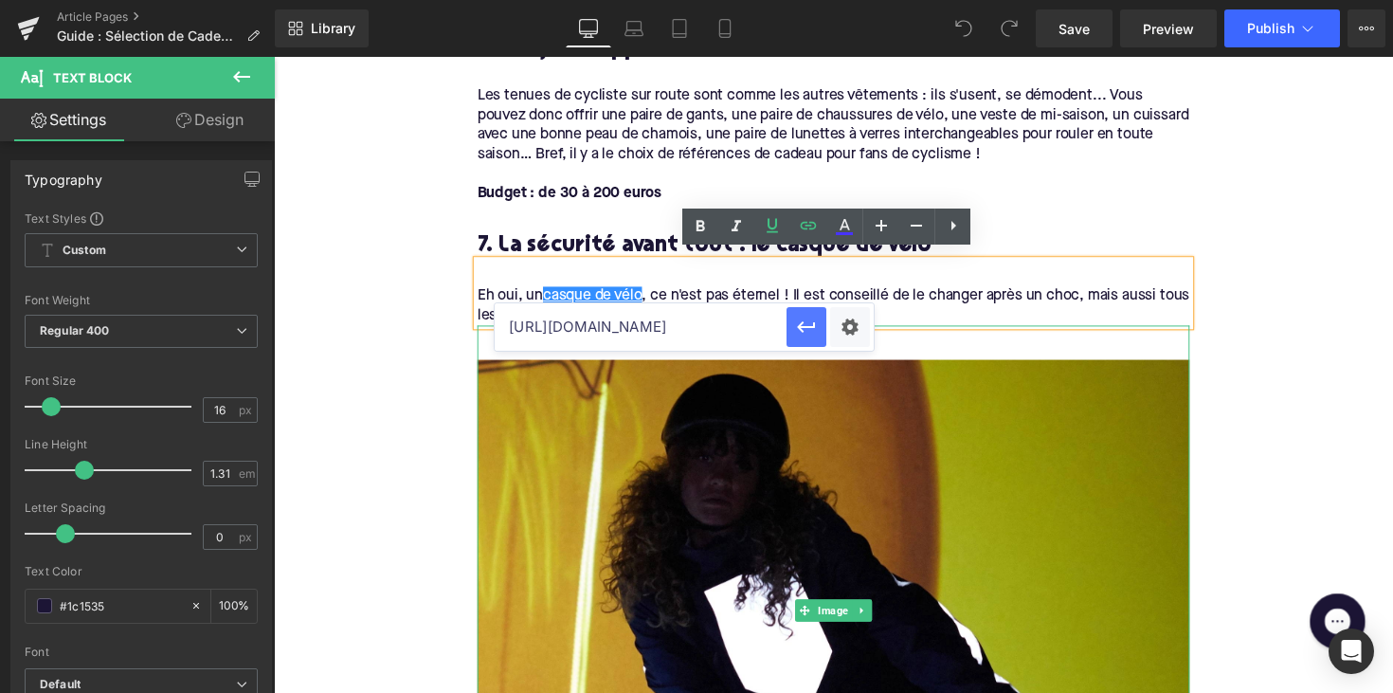
type input "https://upway.be/collections/casque-velo"
click at [799, 327] on icon "button" at bounding box center [806, 326] width 18 height 11
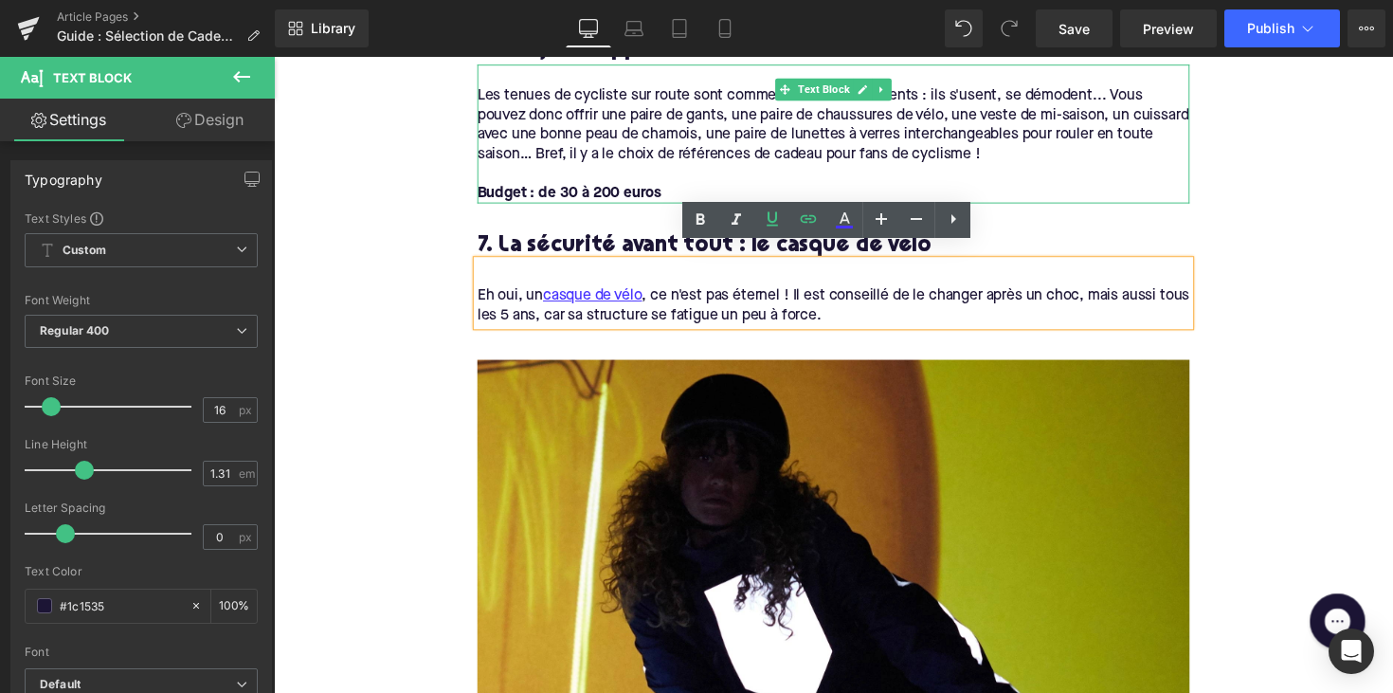
scroll to position [4341, 0]
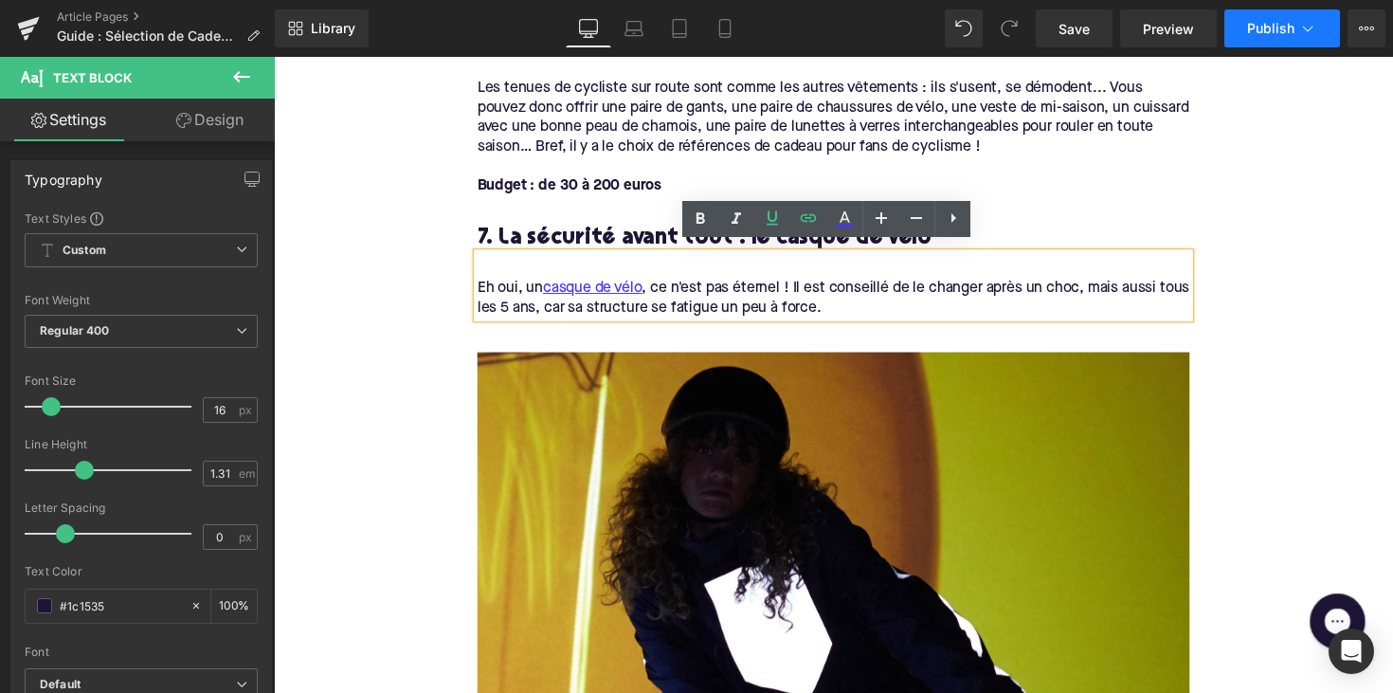
click at [1247, 29] on span "Publish" at bounding box center [1270, 28] width 47 height 15
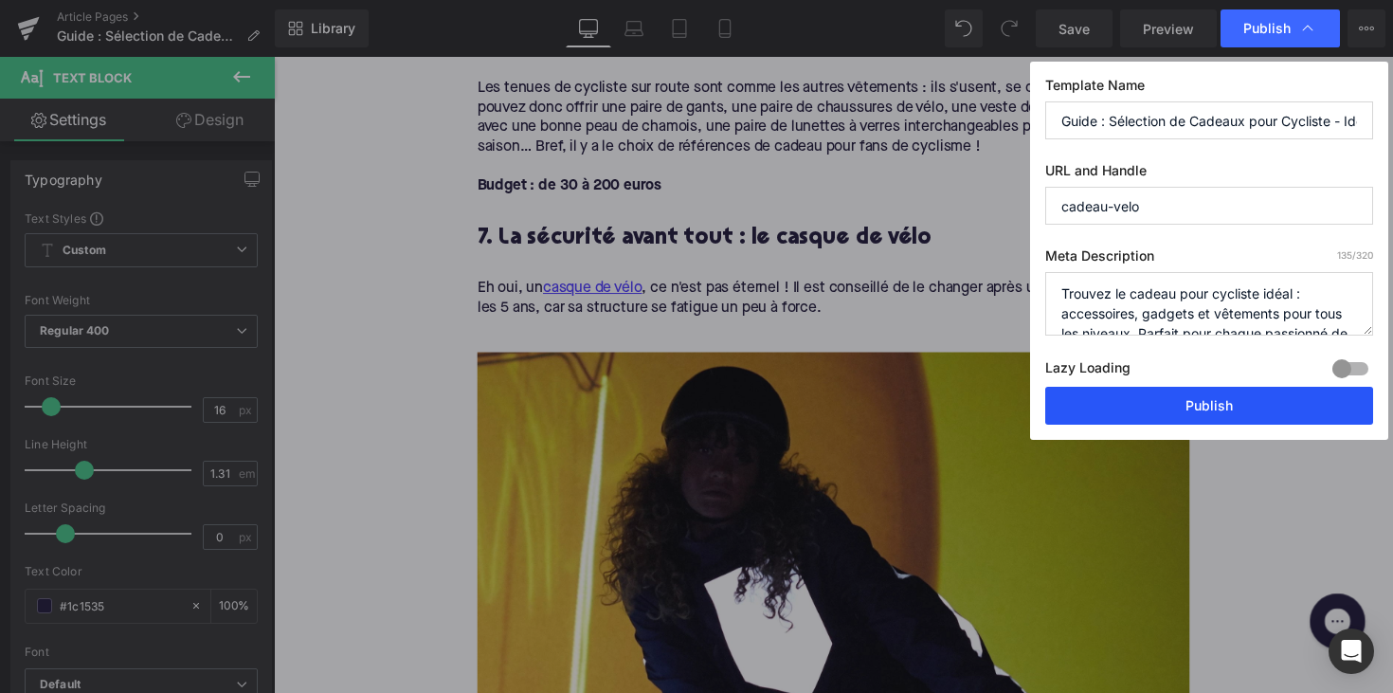
click at [1167, 411] on button "Publish" at bounding box center [1209, 406] width 328 height 38
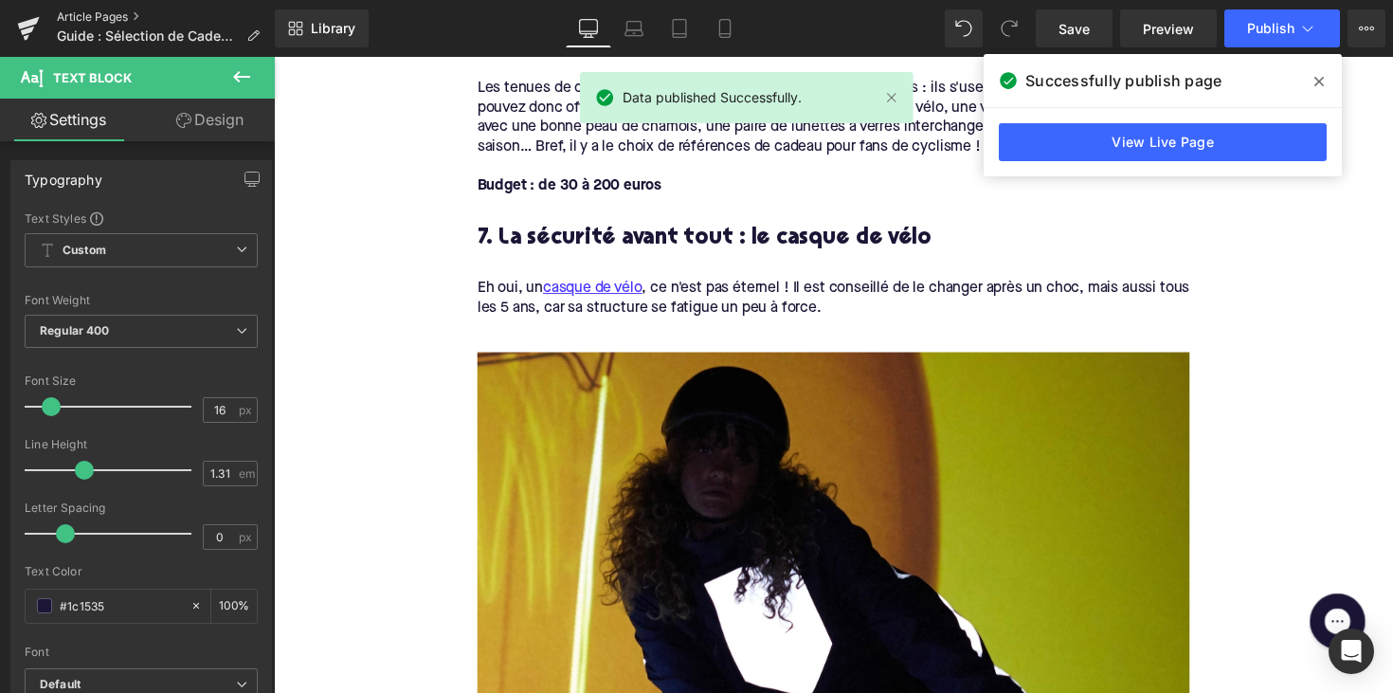
click at [99, 21] on link "Article Pages" at bounding box center [166, 16] width 218 height 15
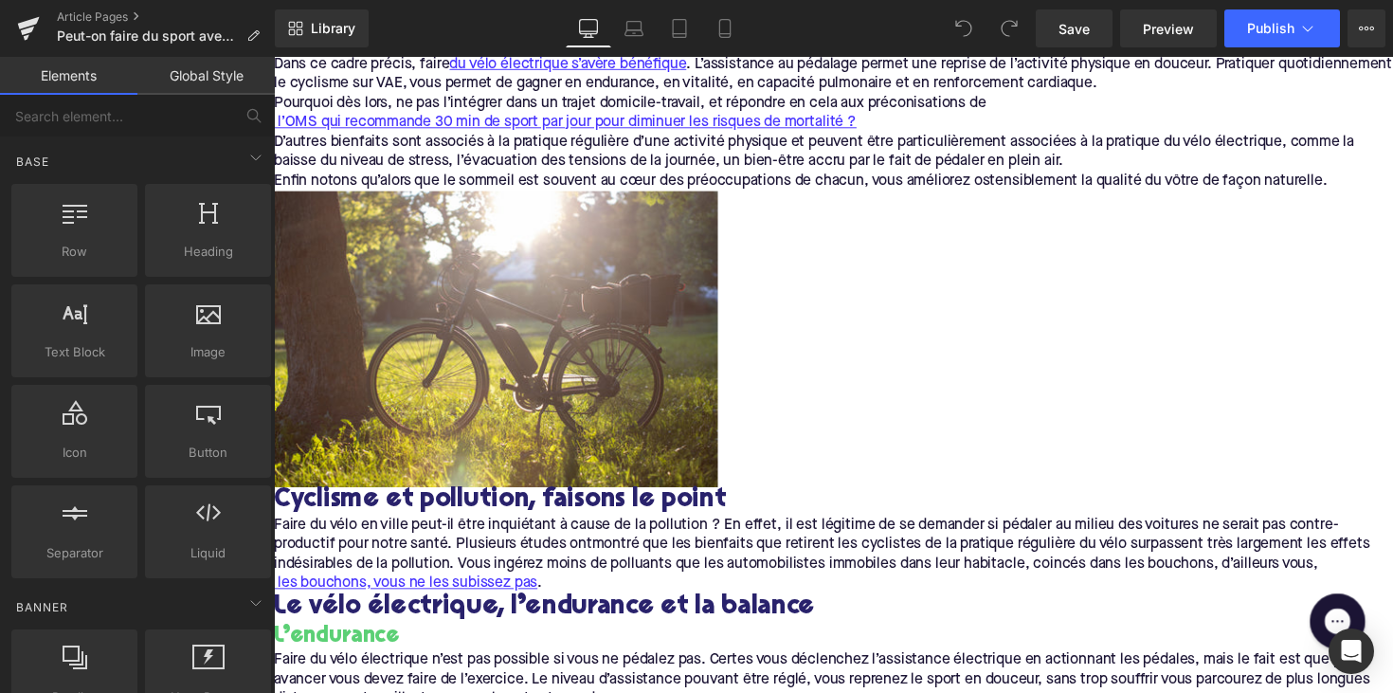
scroll to position [261, 0]
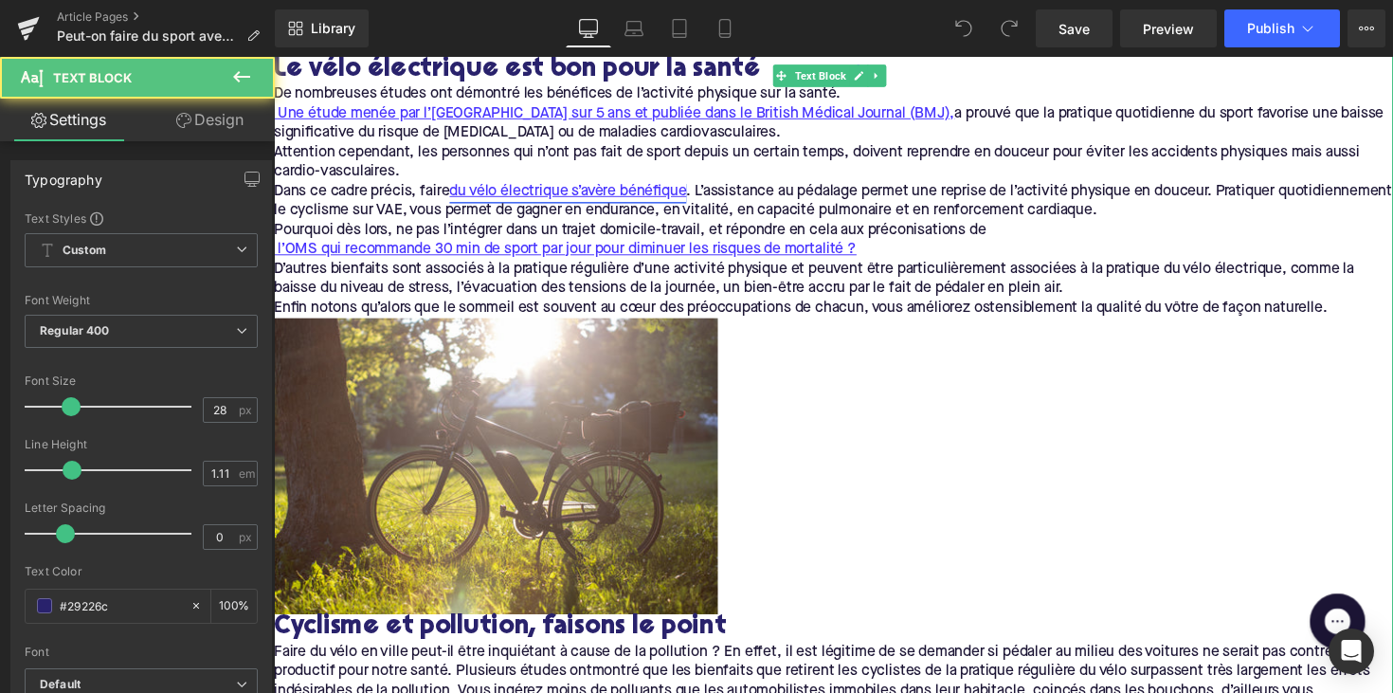
click at [608, 194] on span "du vélo électrique s’avère bénéfique" at bounding box center [575, 194] width 243 height 15
click at [641, 197] on span "du vélo électrique s’avère bénéfique" at bounding box center [575, 194] width 243 height 15
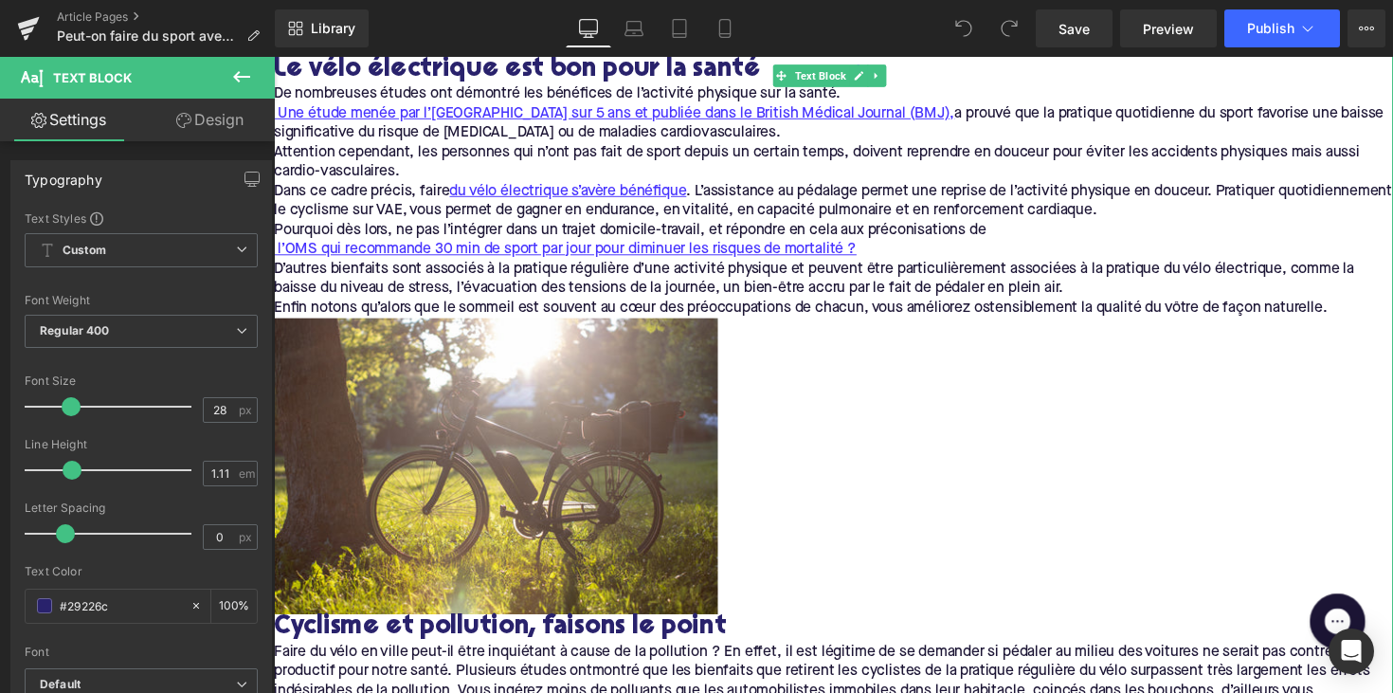
click at [645, 184] on p "Attention cependant, les personnes qui n’ont pas fait de sport depuis un certai…" at bounding box center [847, 165] width 1146 height 40
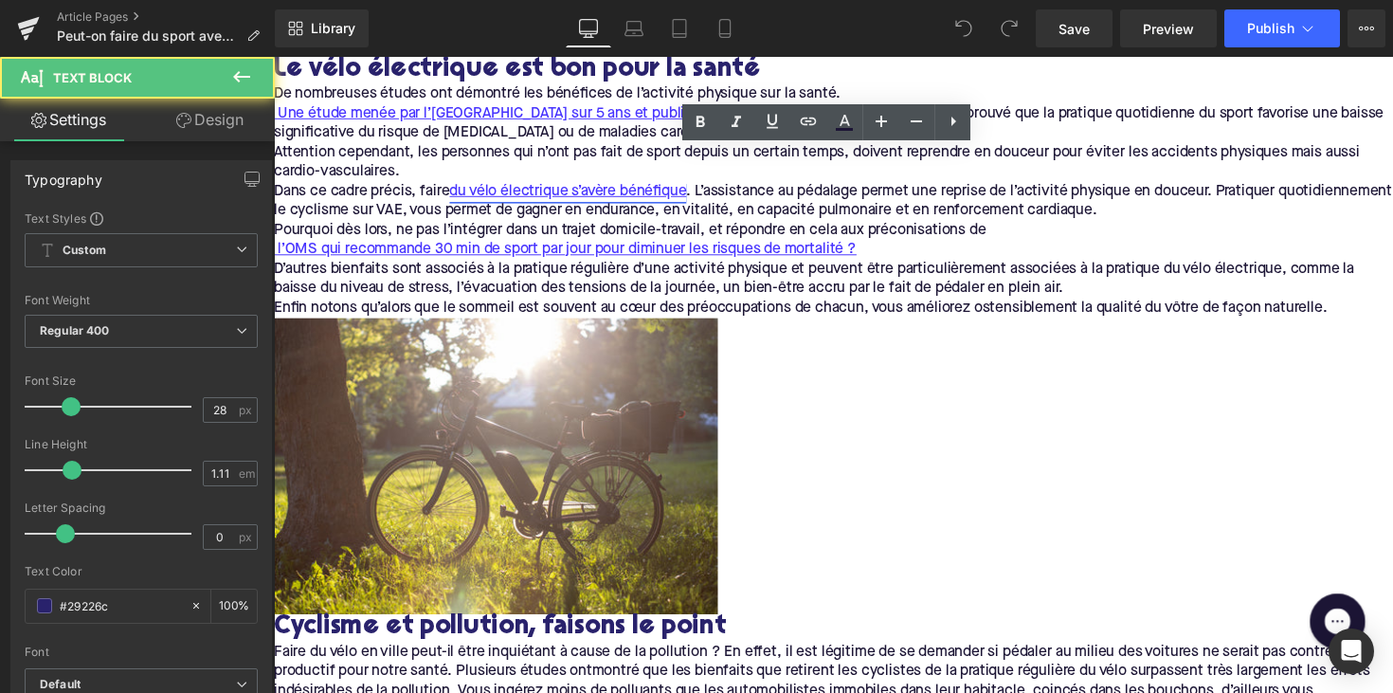
click at [638, 196] on span "du vélo électrique s’avère bénéfique" at bounding box center [575, 194] width 243 height 15
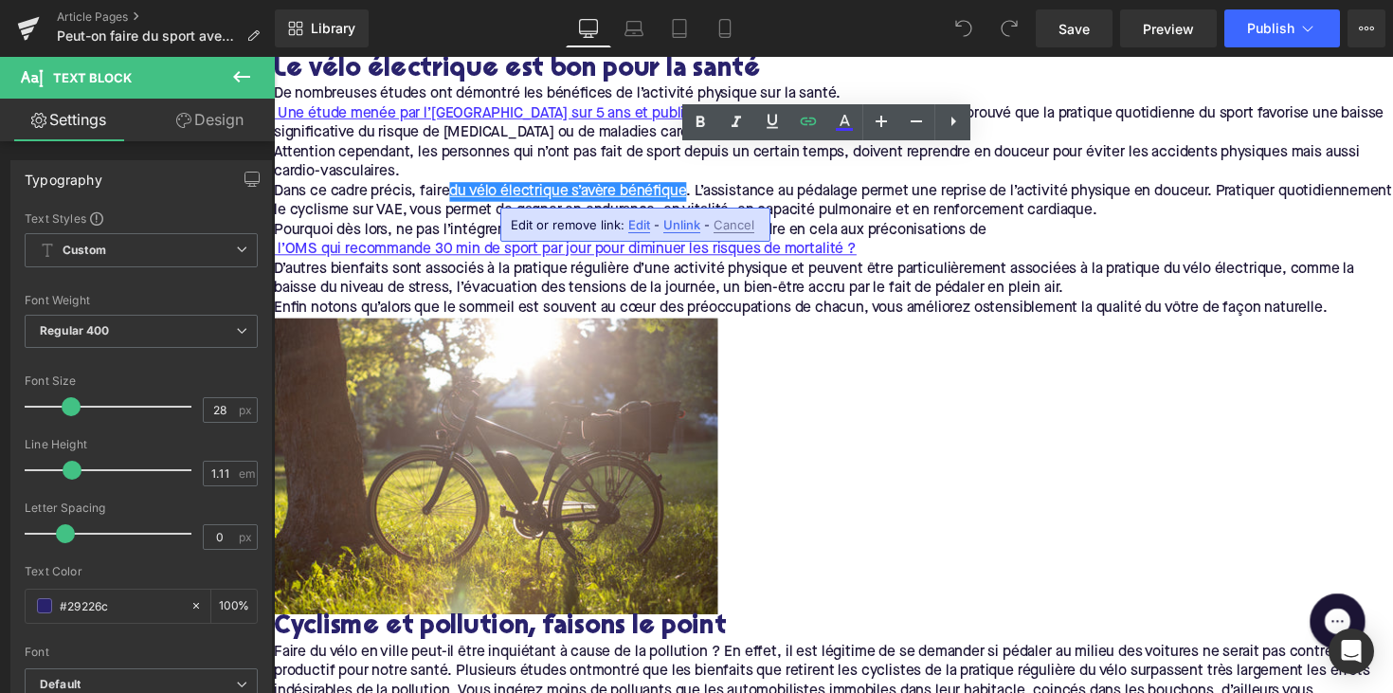
click at [670, 225] on span "Unlink" at bounding box center [681, 225] width 37 height 16
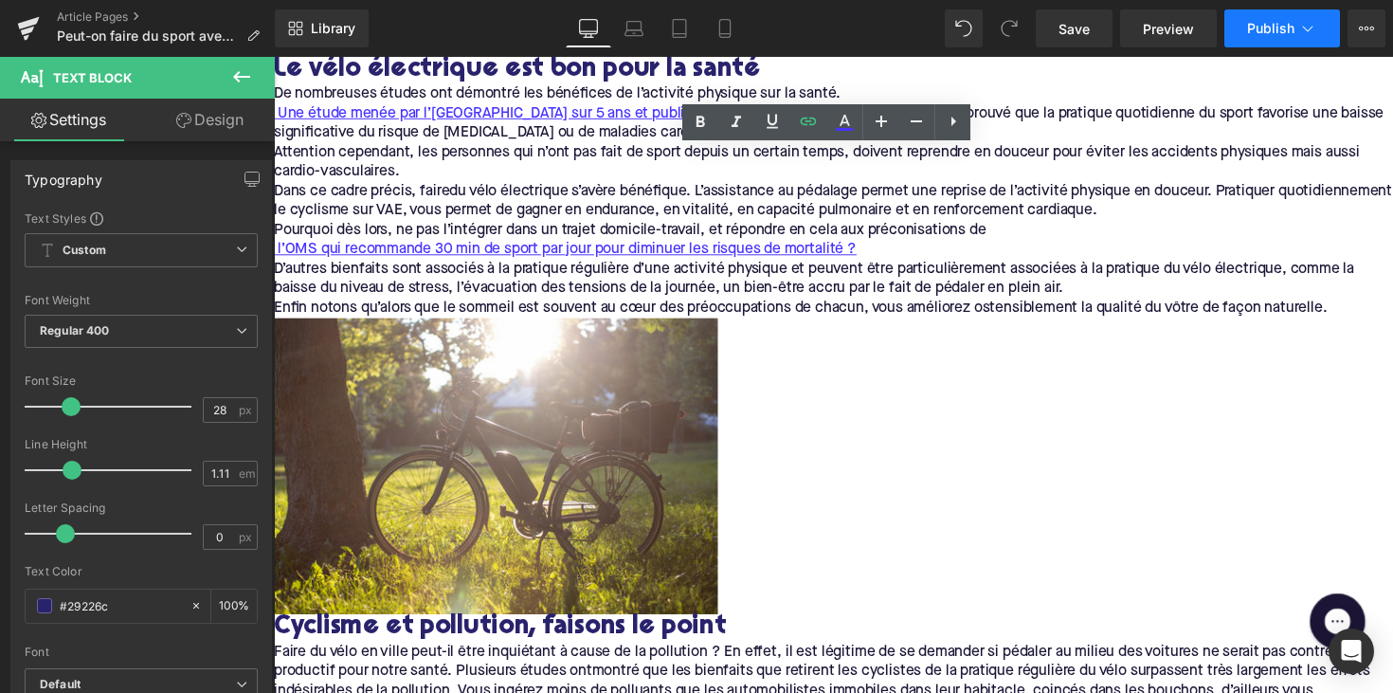
click at [1270, 34] on span "Publish" at bounding box center [1270, 28] width 47 height 15
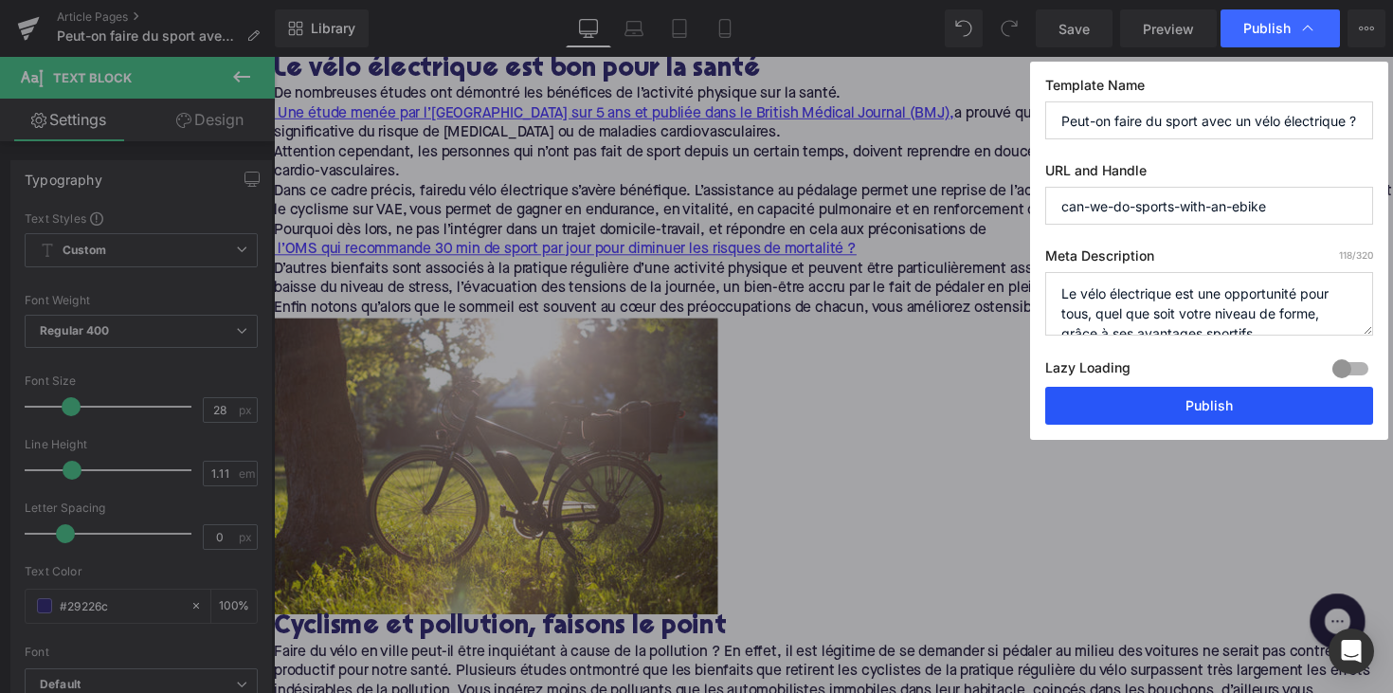
click at [1172, 406] on button "Publish" at bounding box center [1209, 406] width 328 height 38
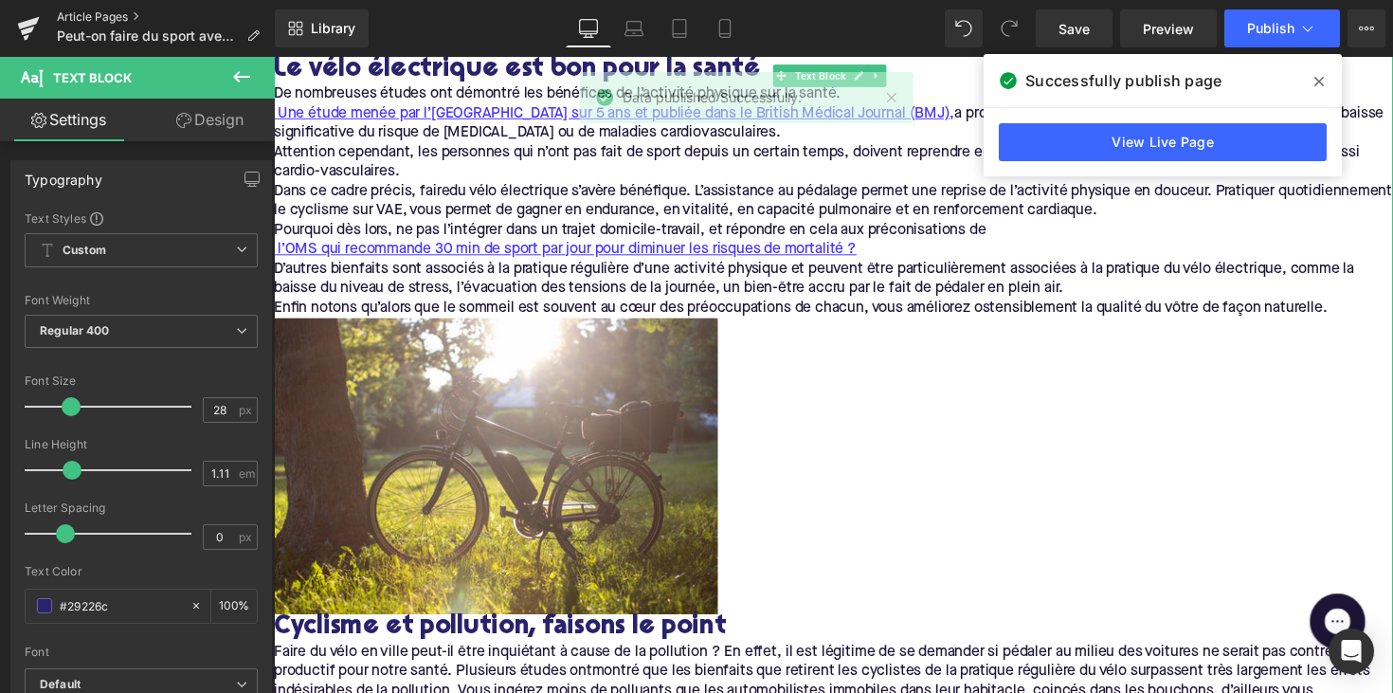
click at [99, 19] on link "Article Pages" at bounding box center [166, 16] width 218 height 15
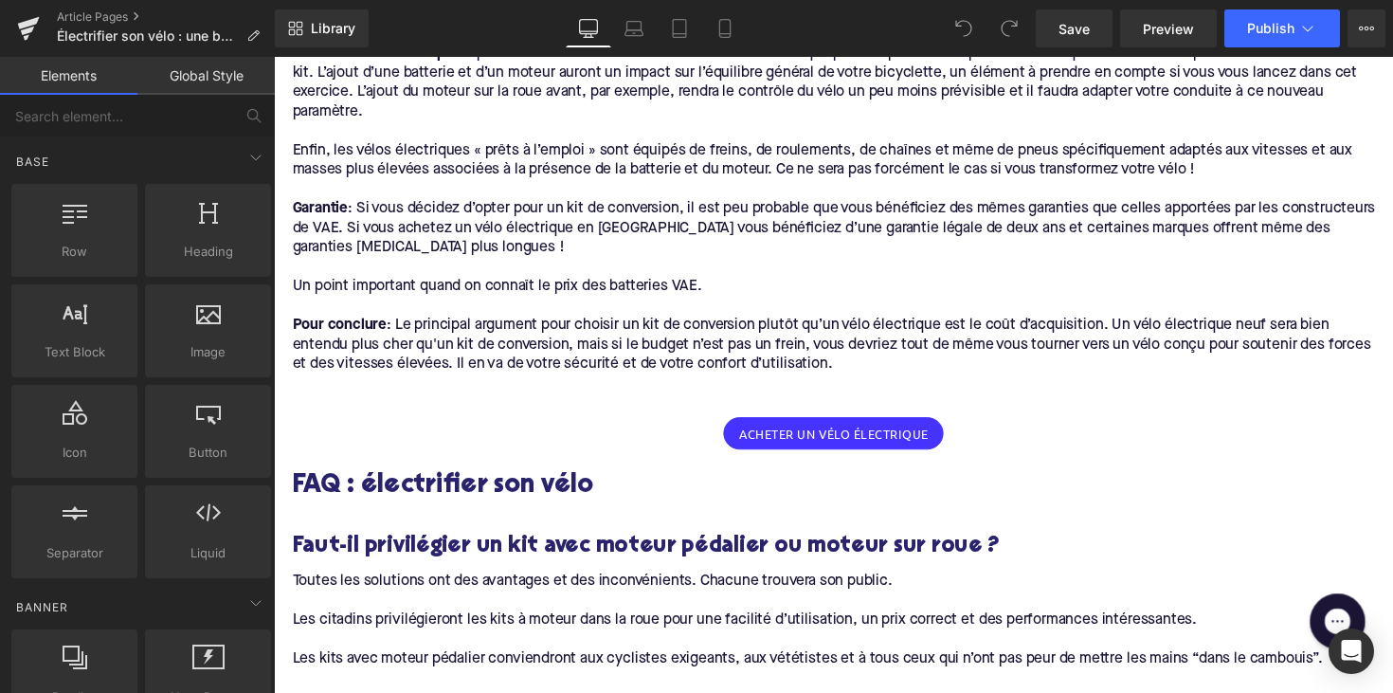
scroll to position [10171, 0]
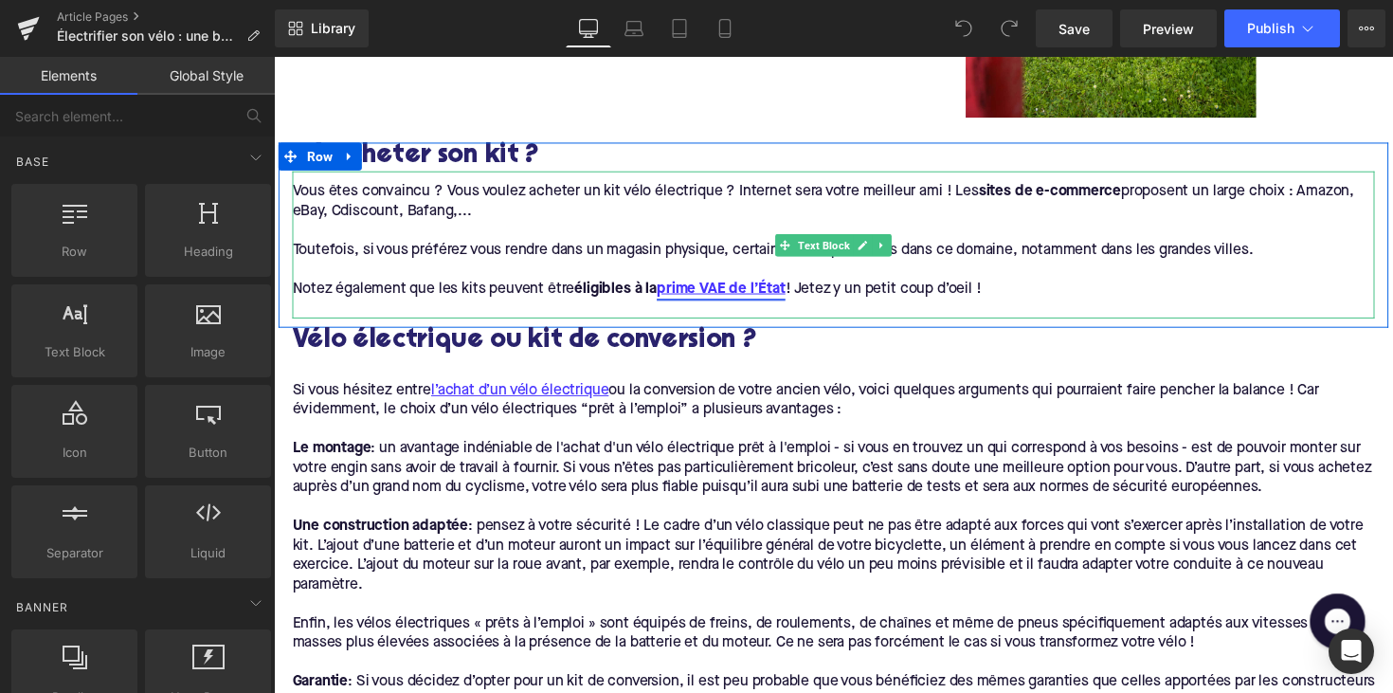
click at [706, 285] on link "prime VAE de l’État" at bounding box center [732, 295] width 132 height 20
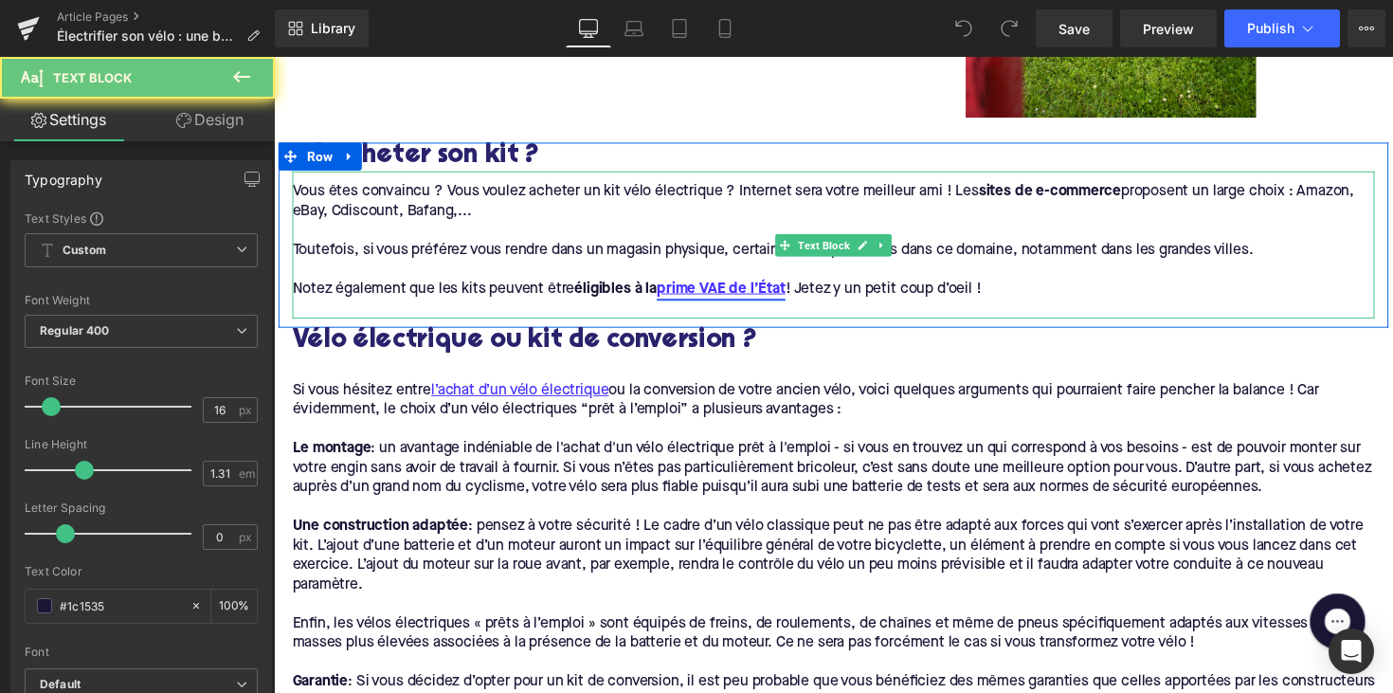
click at [745, 285] on link "prime VAE de l’État" at bounding box center [732, 295] width 132 height 20
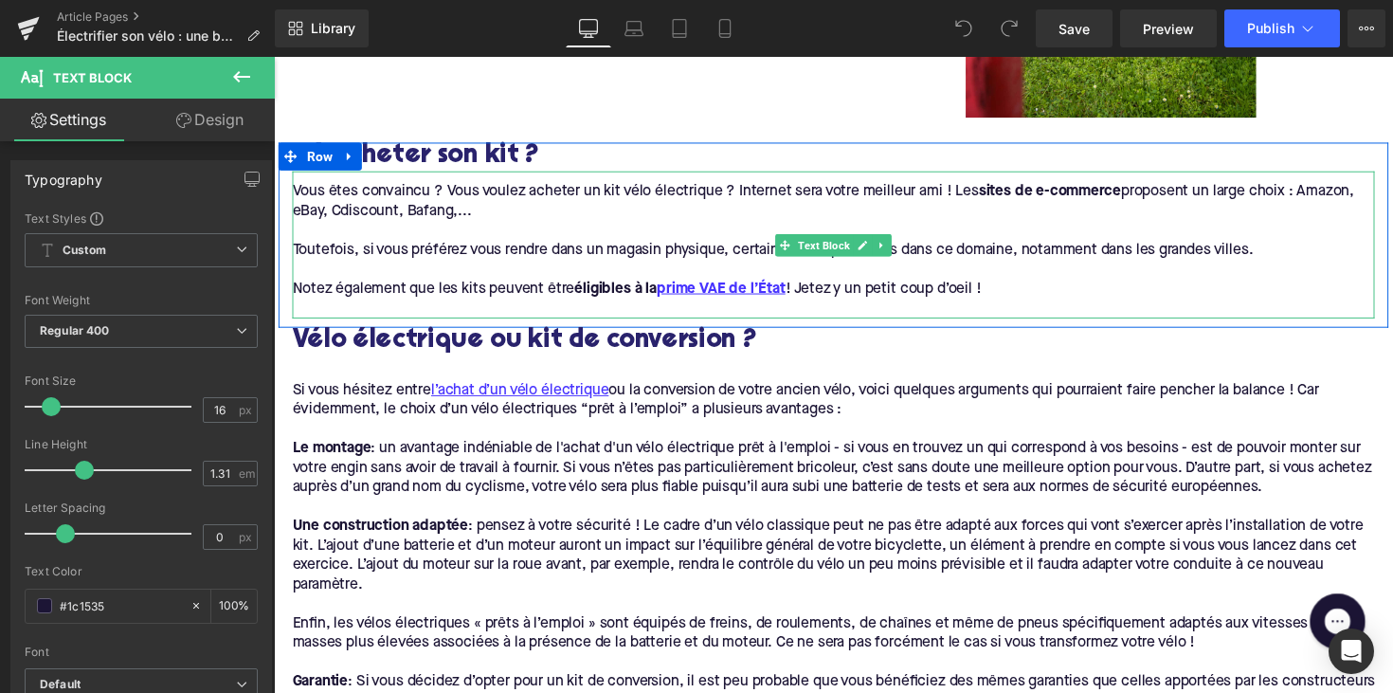
click at [711, 225] on p at bounding box center [847, 235] width 1108 height 20
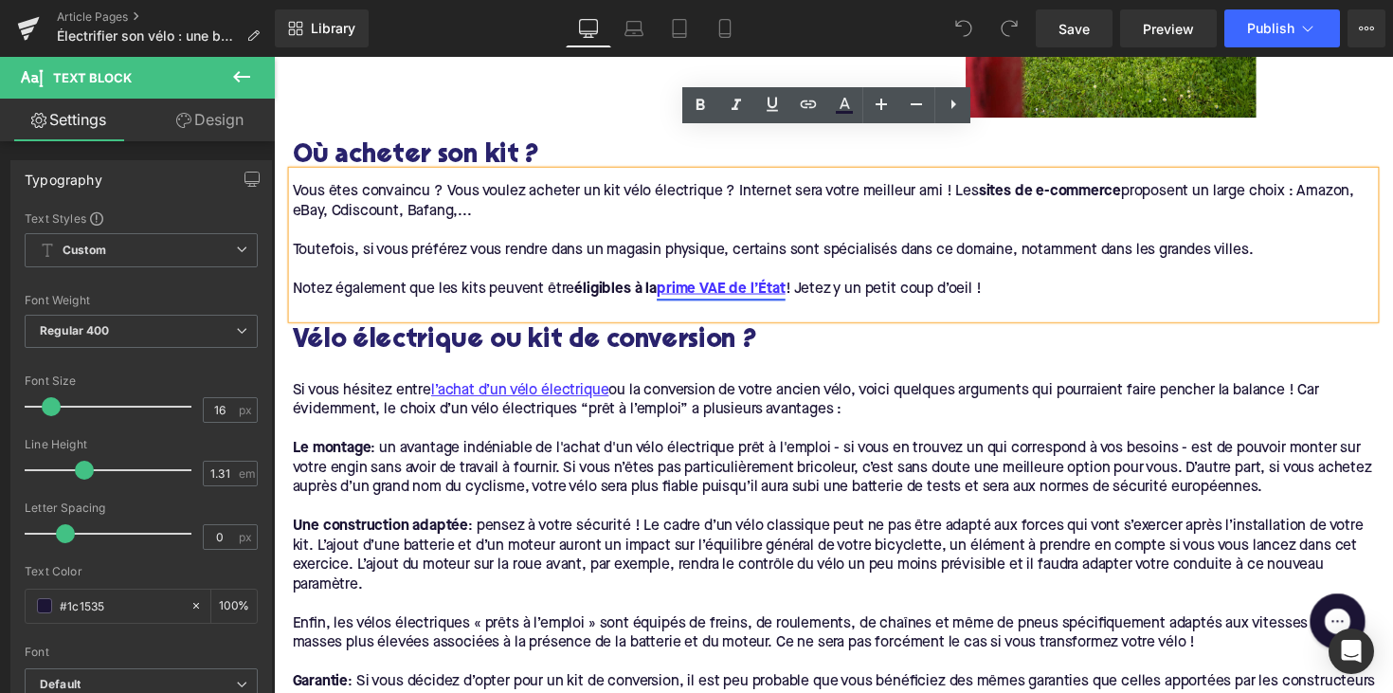
click at [727, 285] on link "prime VAE de l’État" at bounding box center [732, 295] width 132 height 20
click at [820, 282] on span "Unlink" at bounding box center [833, 283] width 37 height 16
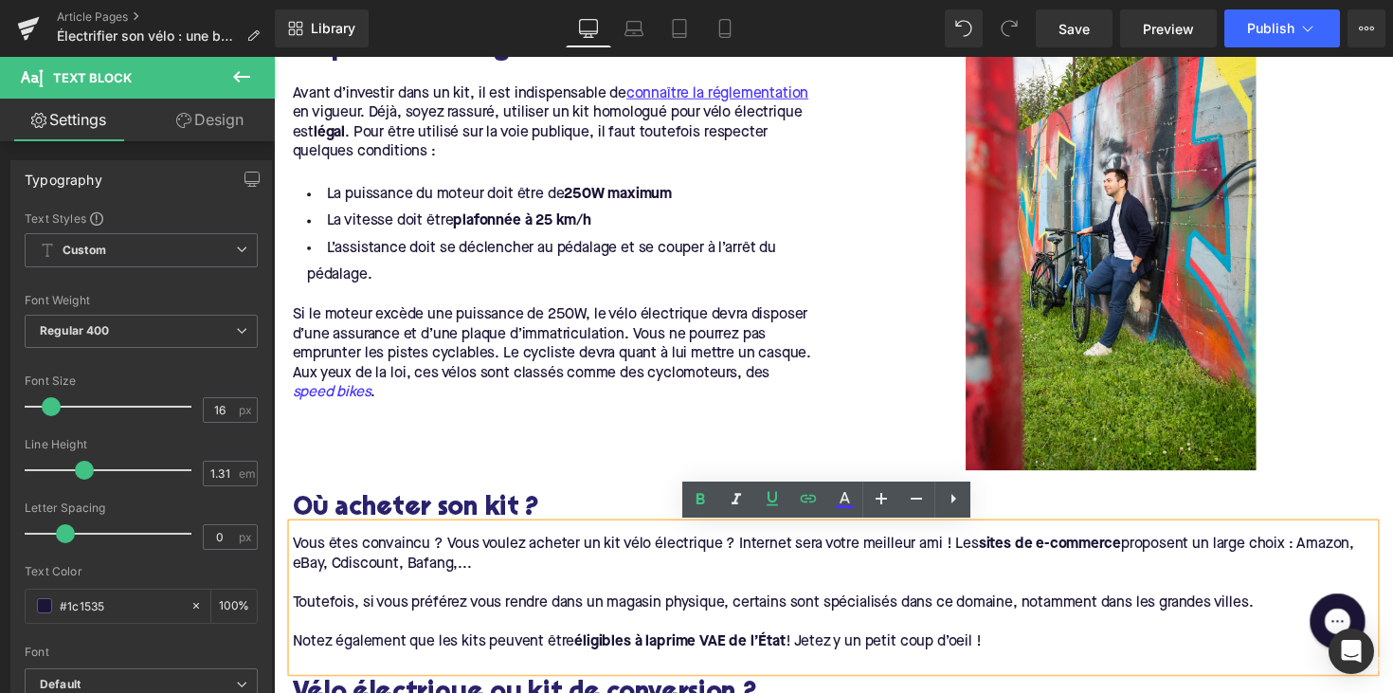
scroll to position [9768, 0]
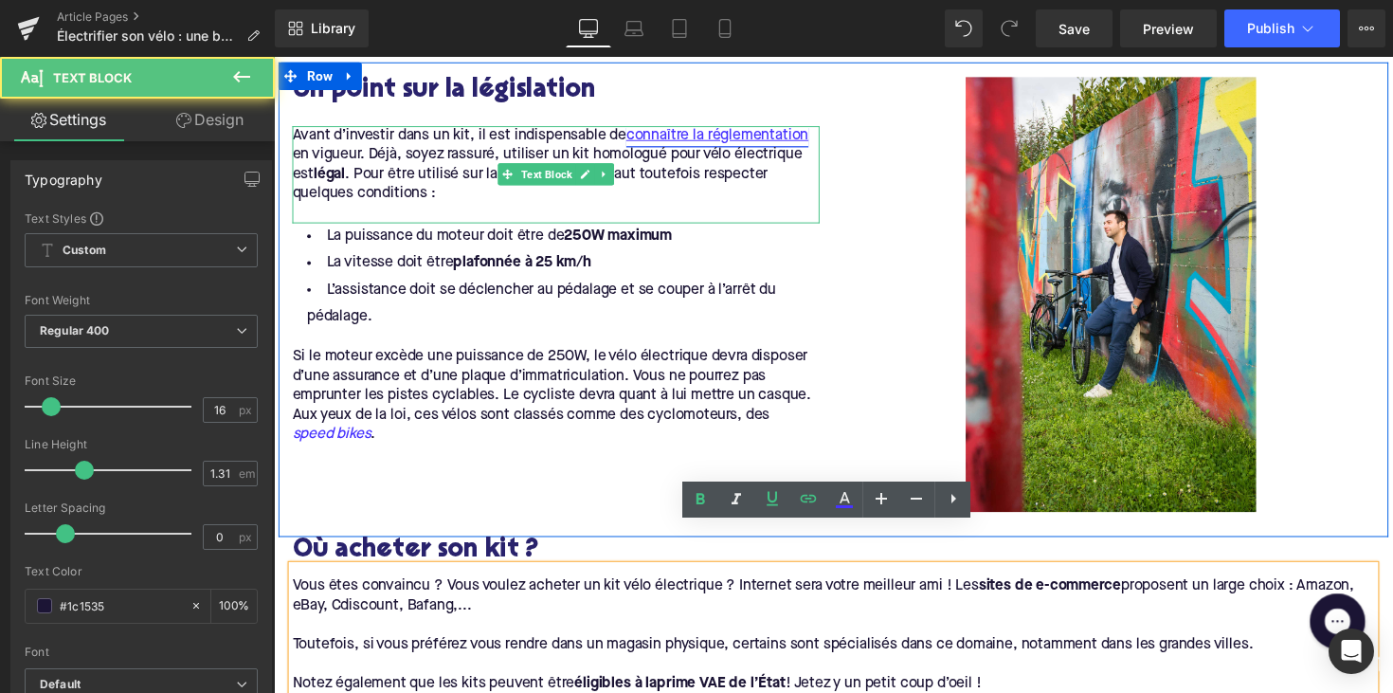
click at [667, 128] on link "connaître la réglementation" at bounding box center [728, 138] width 187 height 20
click at [698, 128] on link "connaître la réglementation" at bounding box center [728, 138] width 187 height 20
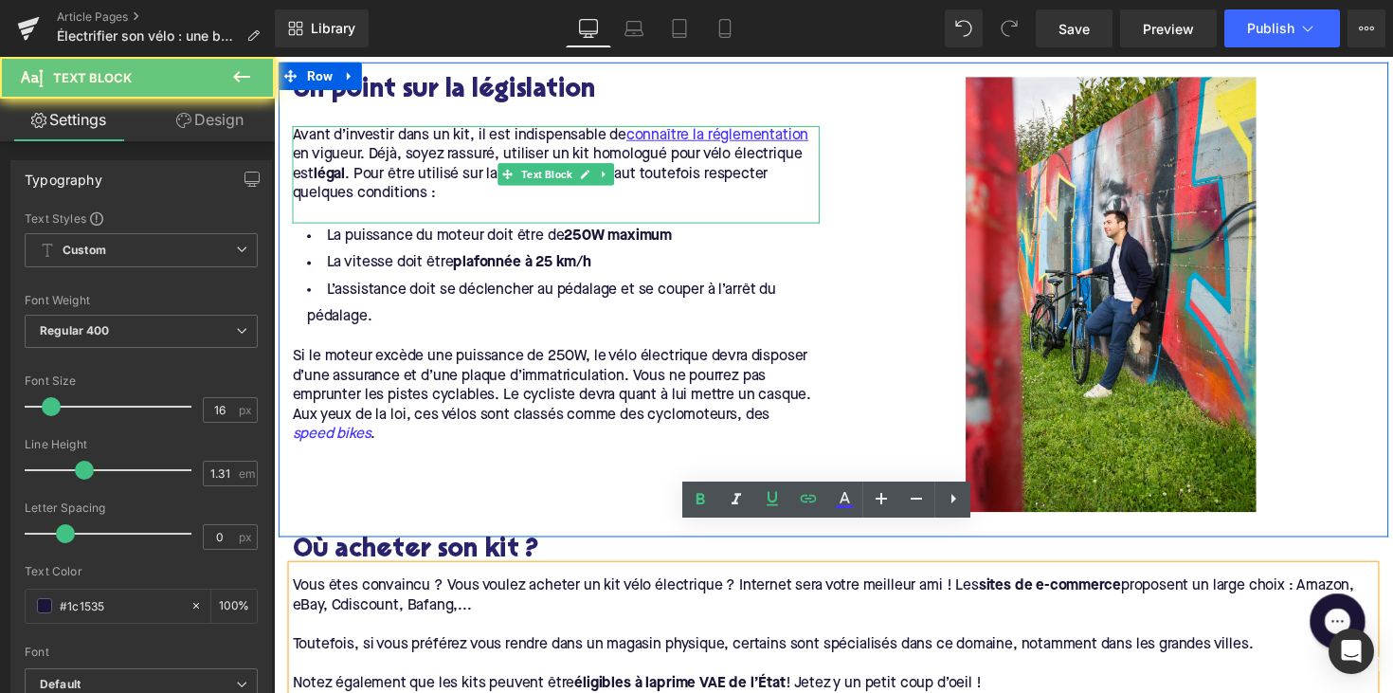
click at [693, 128] on p "Avant d’investir dans un kit, il est indispensable de connaître la réglementati…" at bounding box center [563, 168] width 540 height 80
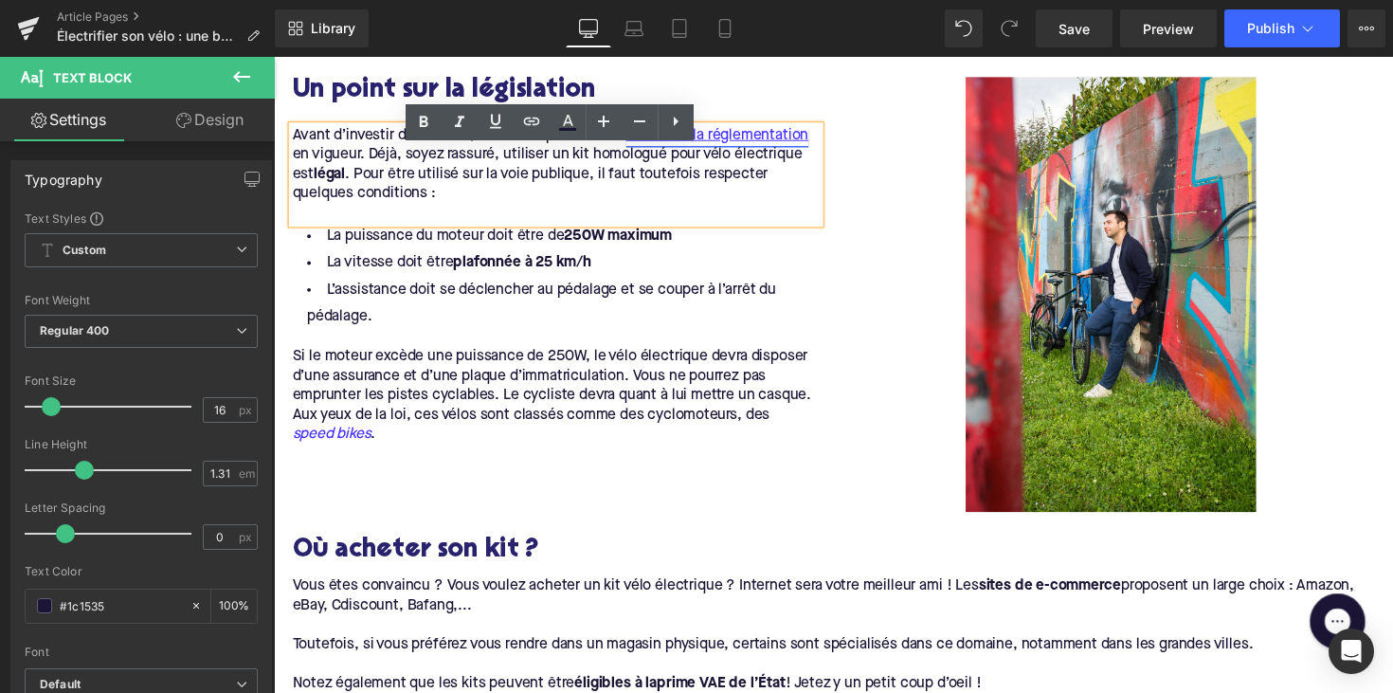
click at [705, 128] on link "connaître la réglementation" at bounding box center [728, 138] width 187 height 20
click at [820, 138] on div "Edit or remove link: Edit - Unlink - Cancel" at bounding box center [779, 128] width 270 height 34
click at [835, 128] on span "Unlink" at bounding box center [825, 128] width 37 height 16
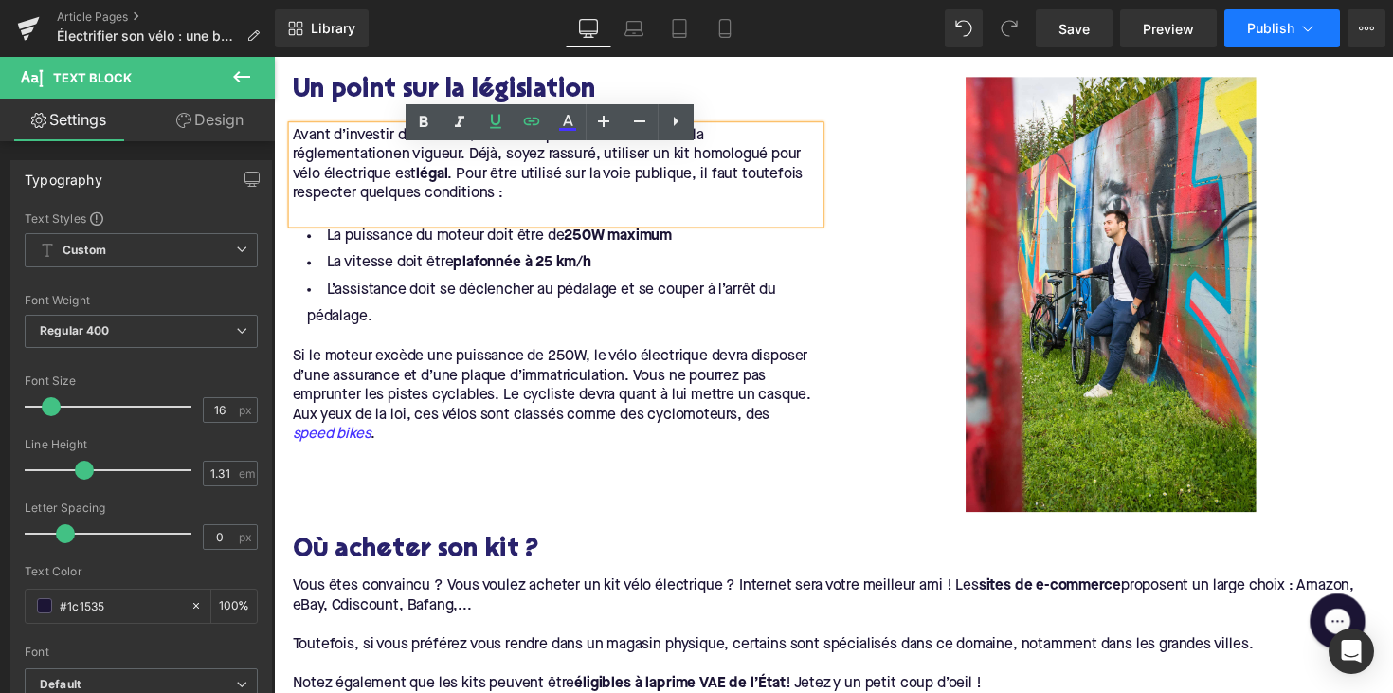
click at [1279, 34] on span "Publish" at bounding box center [1270, 28] width 47 height 15
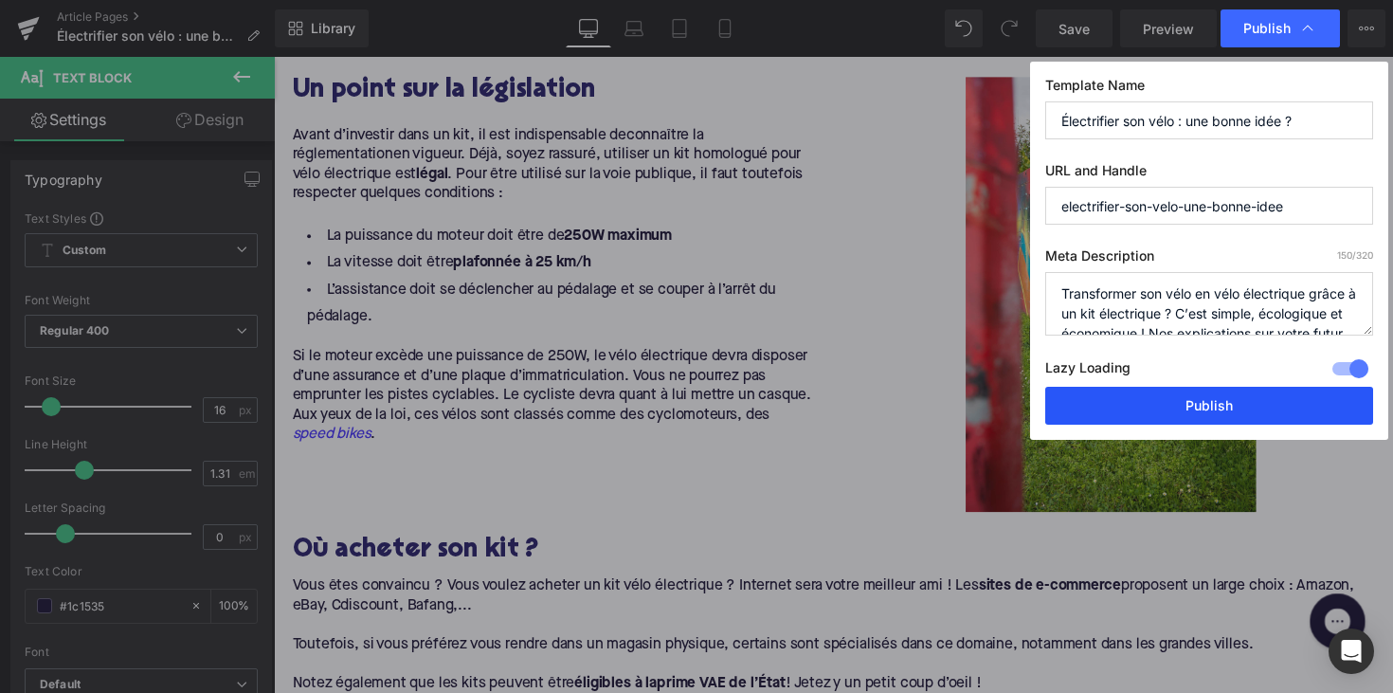
drag, startPoint x: 1176, startPoint y: 413, endPoint x: 923, endPoint y: 365, distance: 257.5
click at [1176, 413] on button "Publish" at bounding box center [1209, 406] width 328 height 38
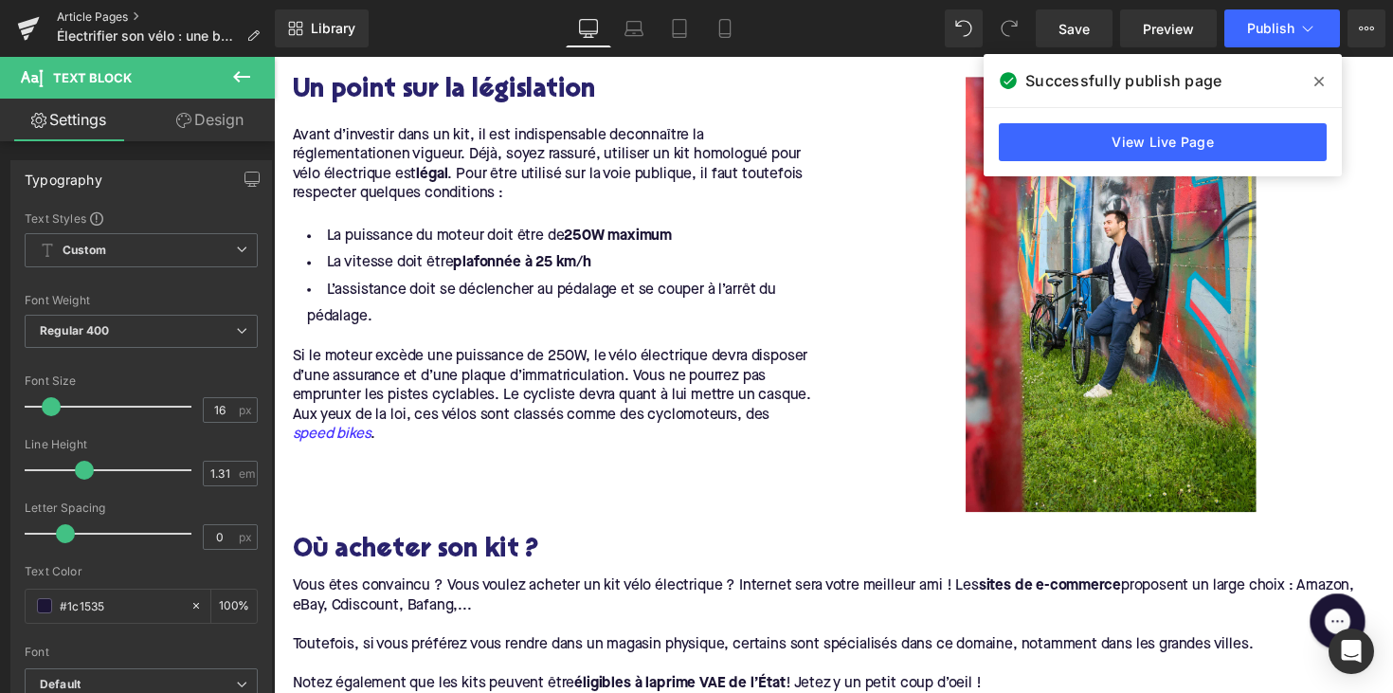
click at [86, 18] on link "Article Pages" at bounding box center [166, 16] width 218 height 15
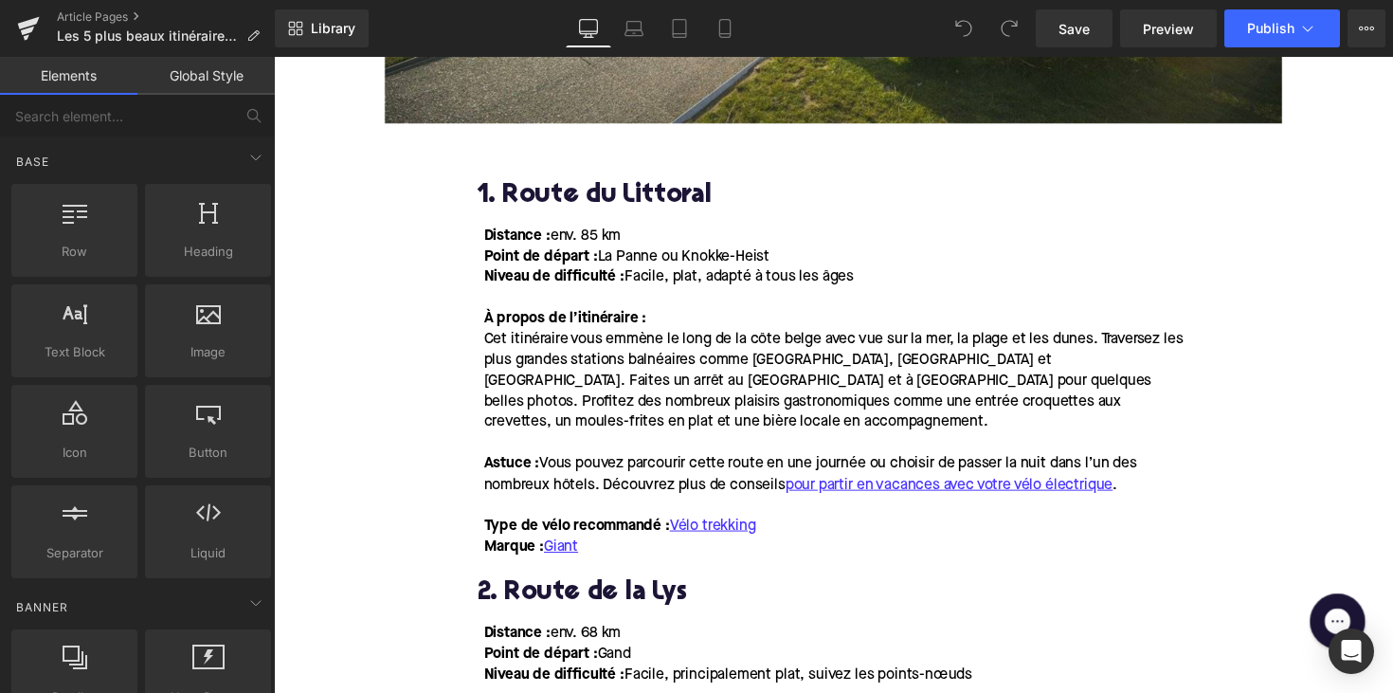
scroll to position [1080, 0]
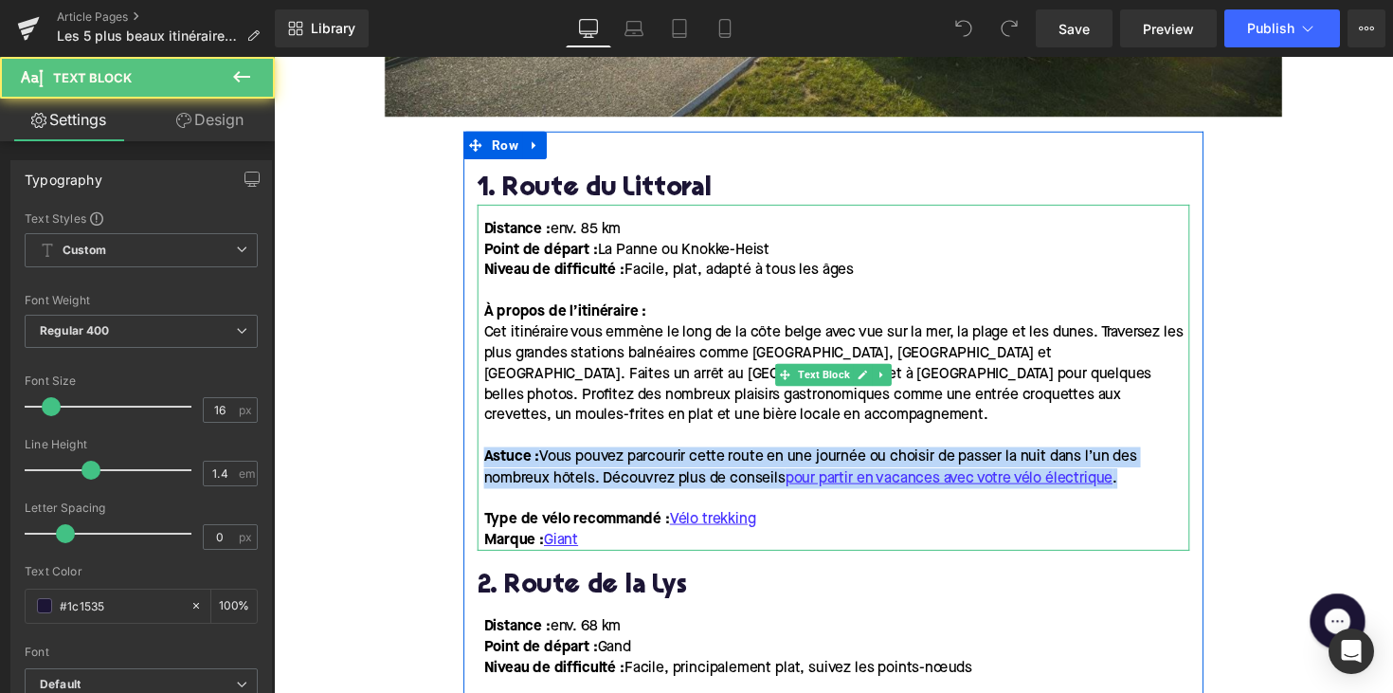
drag, startPoint x: 1153, startPoint y: 481, endPoint x: 483, endPoint y: 458, distance: 670.2
click at [483, 458] on div "Distance : env. 85 km Point de départ : [GEOGRAPHIC_DATA] ou Knokke-Heist Nivea…" at bounding box center [847, 385] width 730 height 355
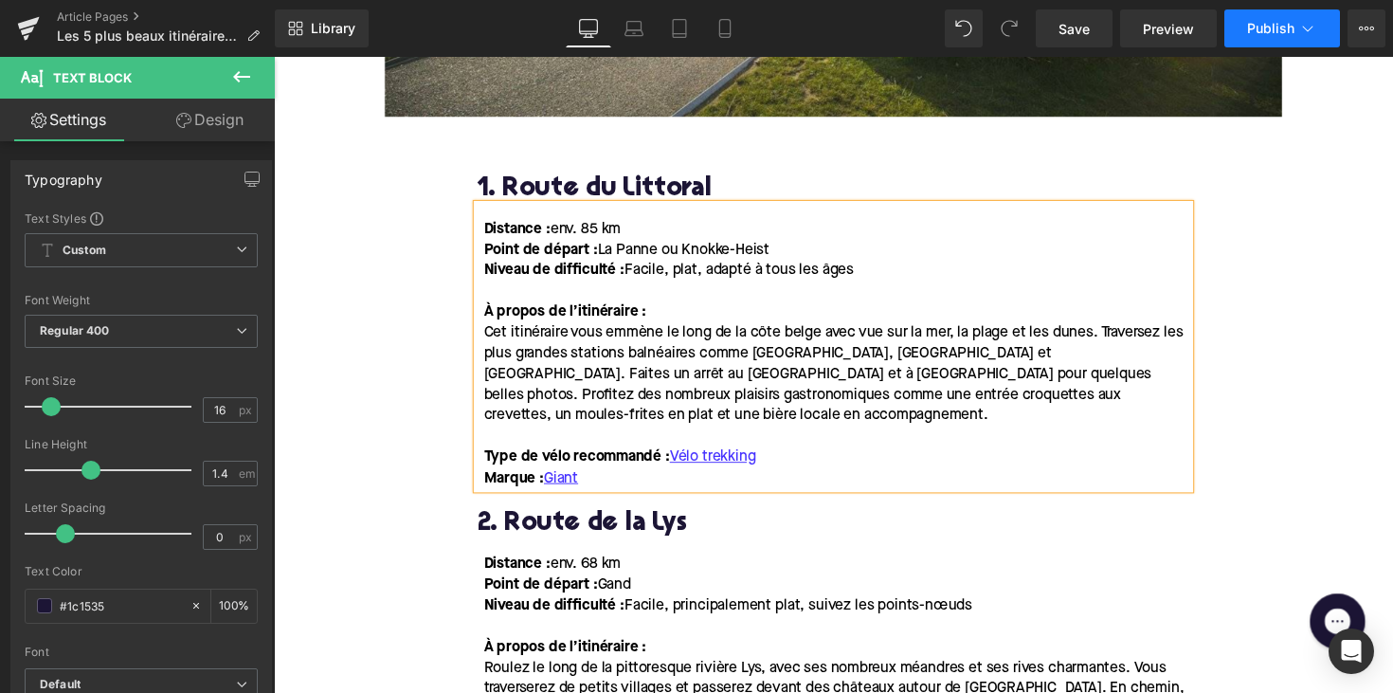
click at [1268, 41] on button "Publish" at bounding box center [1282, 28] width 116 height 38
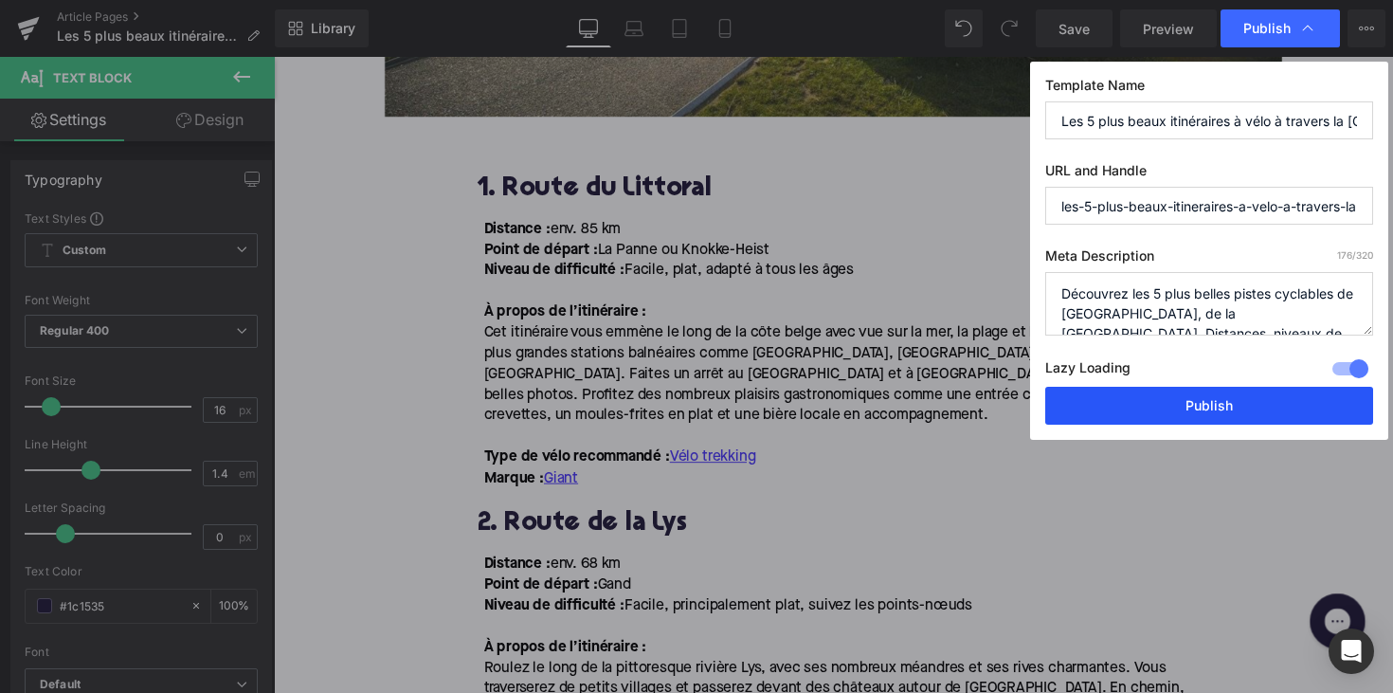
click at [1173, 407] on button "Publish" at bounding box center [1209, 406] width 328 height 38
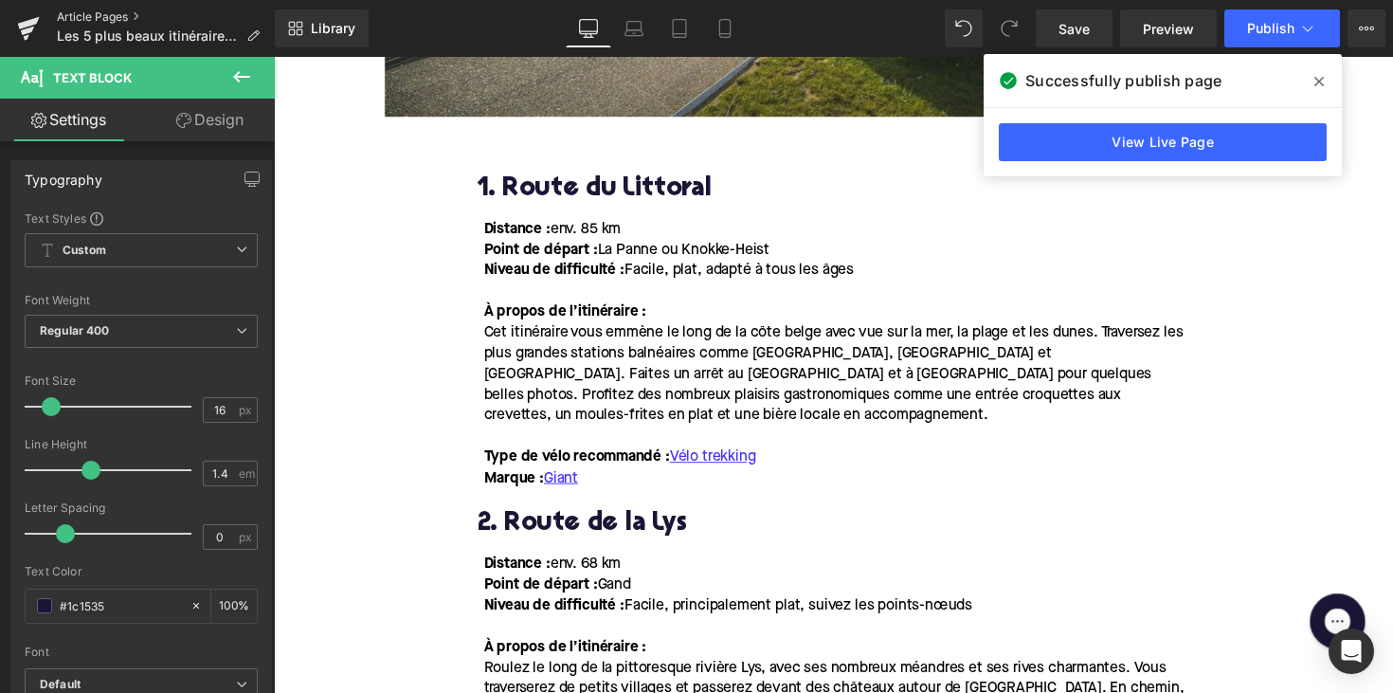
click at [97, 17] on link "Article Pages" at bounding box center [166, 16] width 218 height 15
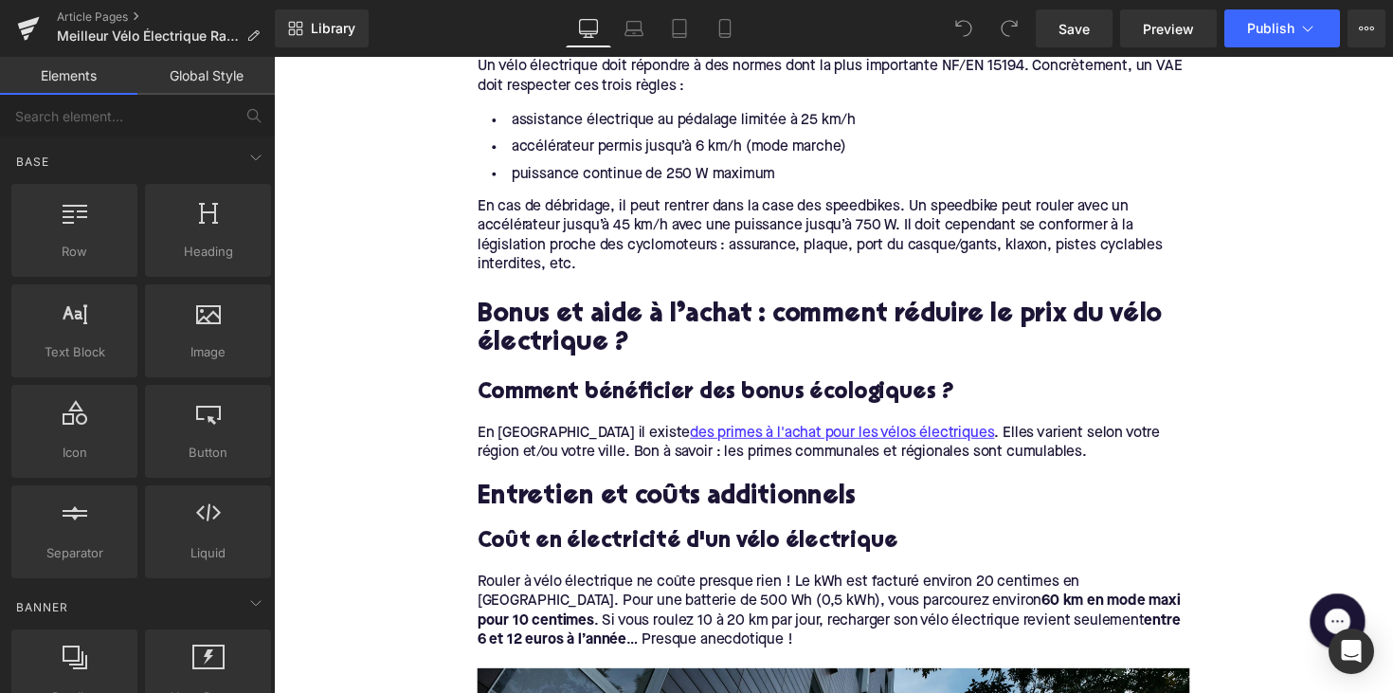
scroll to position [7616, 0]
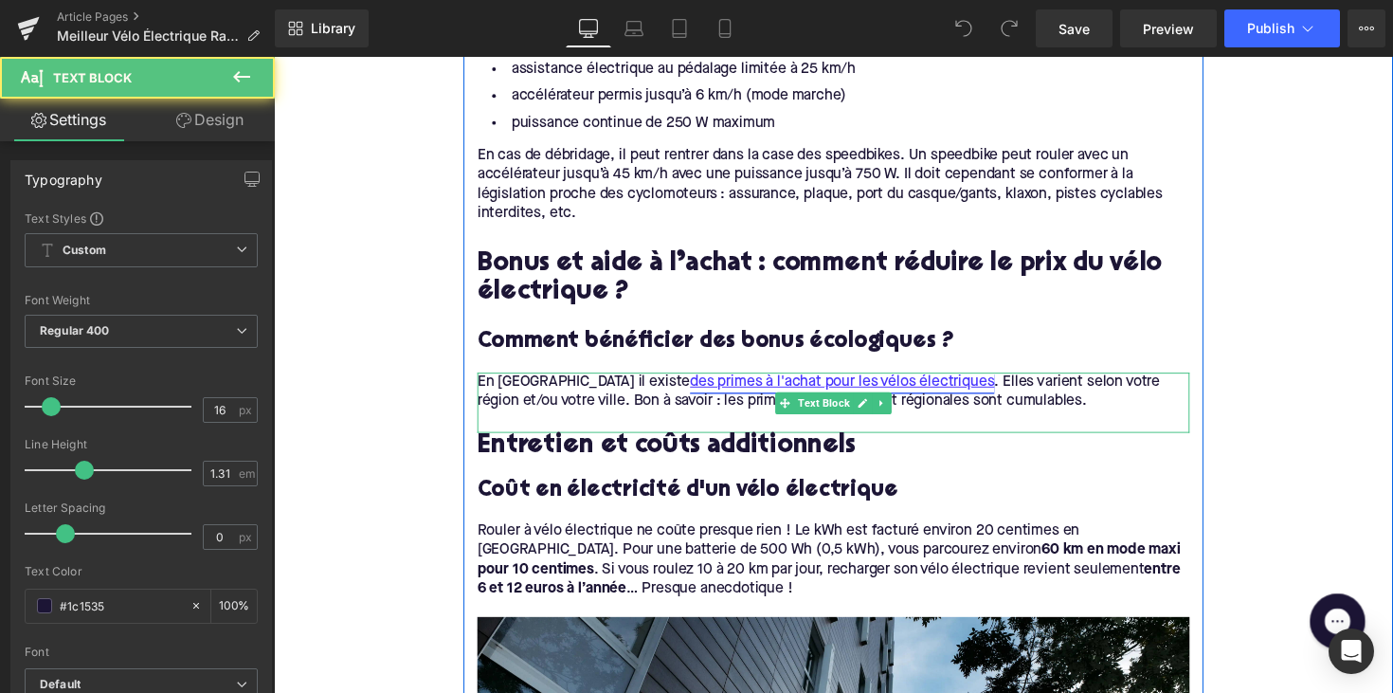
click at [707, 380] on div "En Belgique il existe des primes à l'achat pour les vélos électriques . Elles v…" at bounding box center [847, 411] width 730 height 62
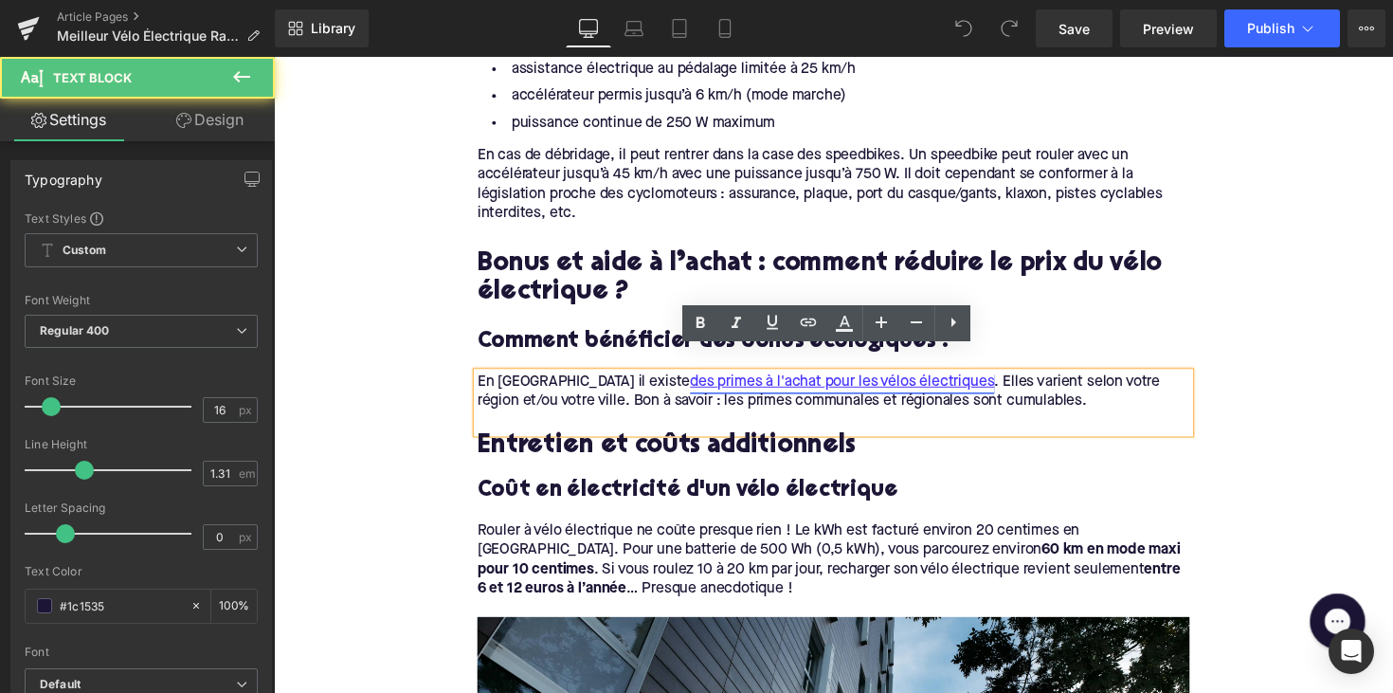
click at [710, 380] on link "des primes à l'achat pour les vélos électriques" at bounding box center [856, 390] width 312 height 20
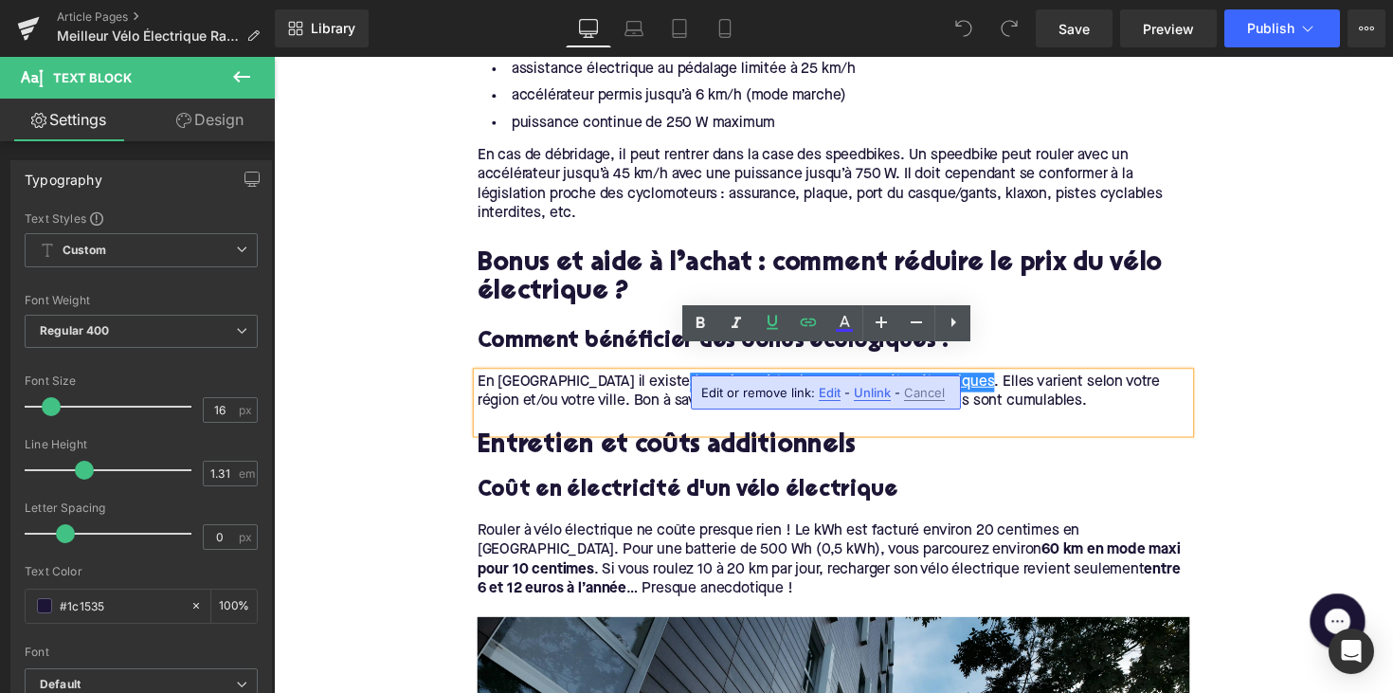
click at [862, 394] on span "Unlink" at bounding box center [872, 393] width 37 height 16
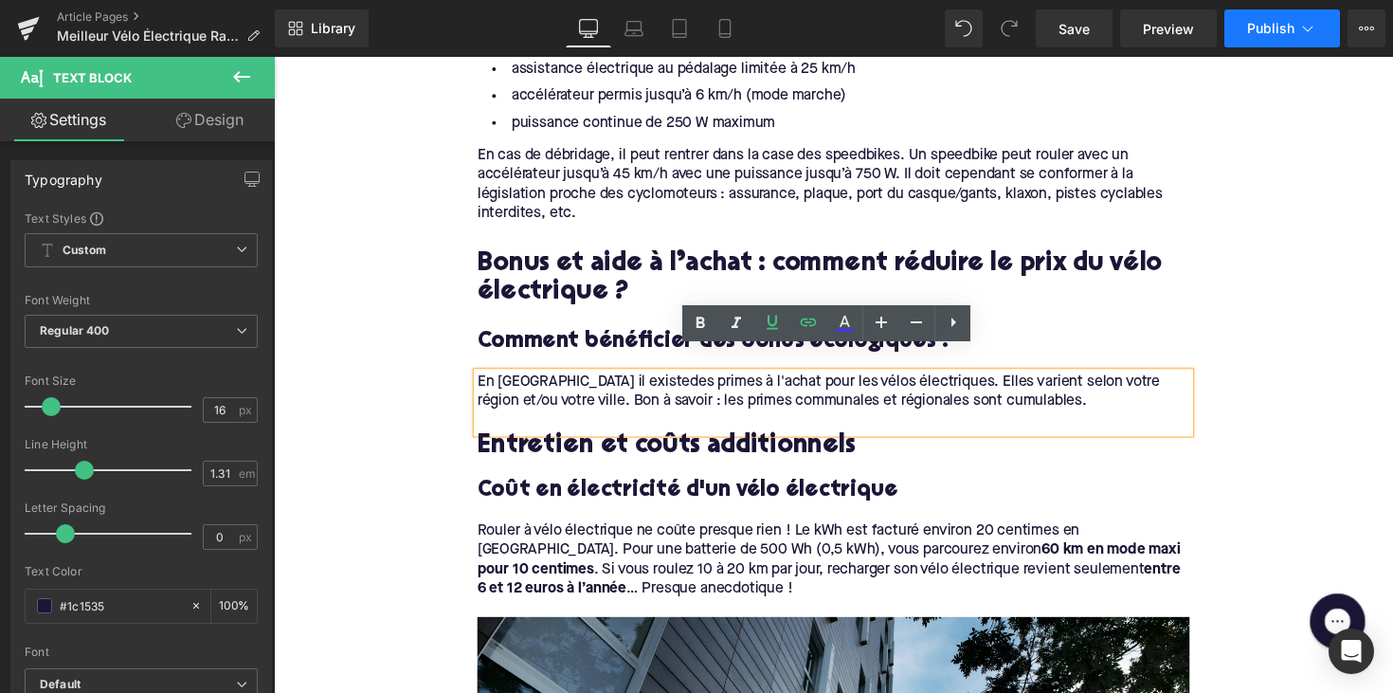
click at [1252, 21] on span "Publish" at bounding box center [1270, 28] width 47 height 15
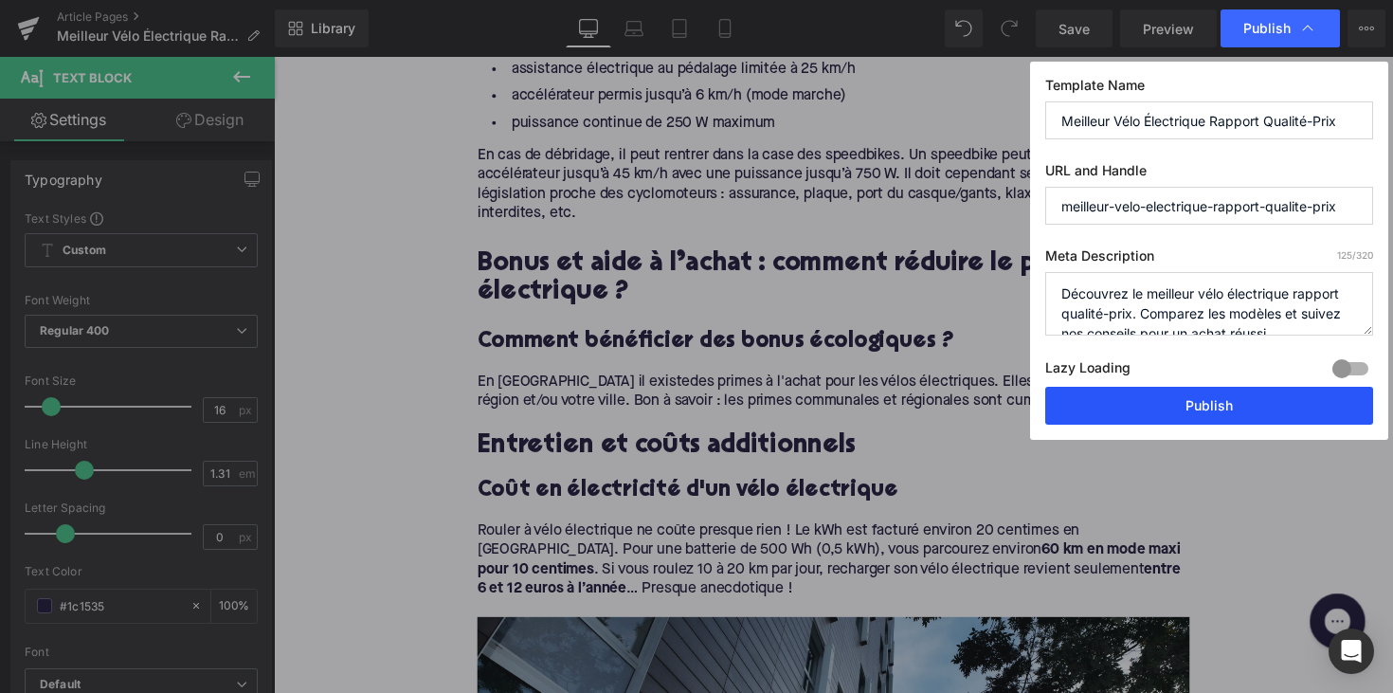
click at [1126, 405] on button "Publish" at bounding box center [1209, 406] width 328 height 38
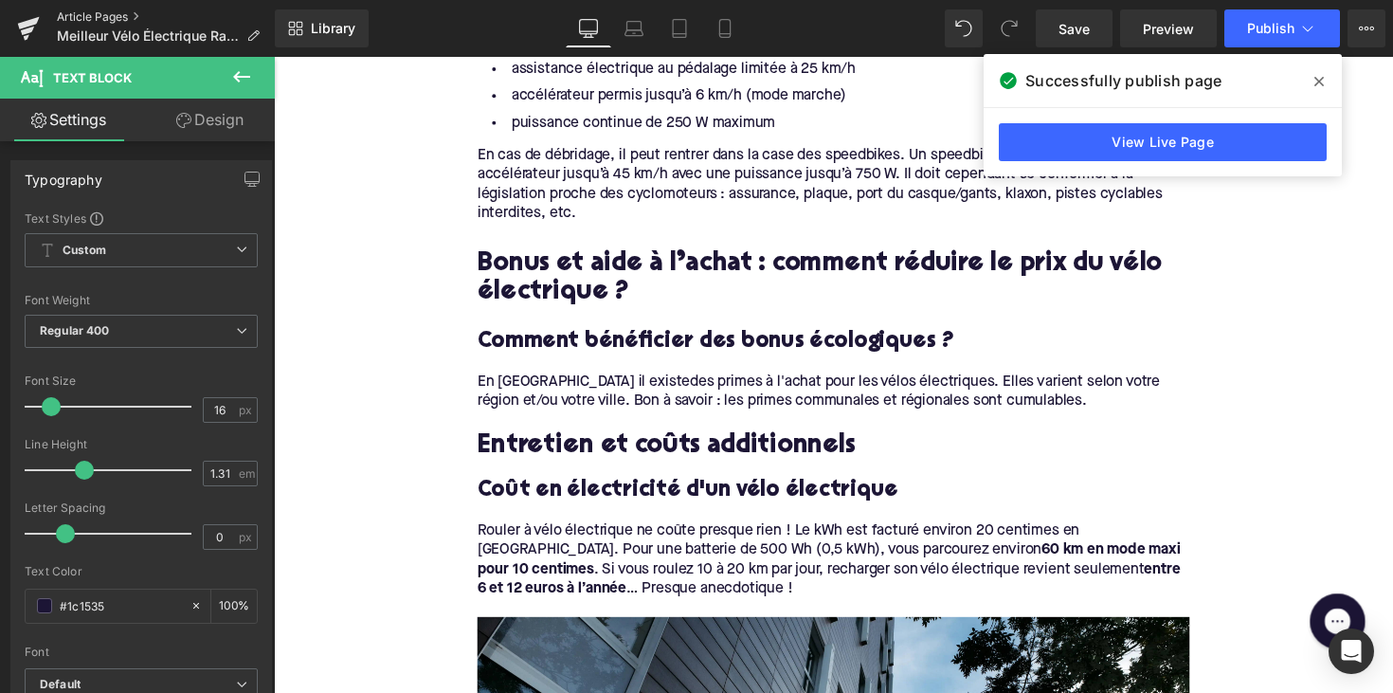
click at [104, 12] on link "Article Pages" at bounding box center [166, 16] width 218 height 15
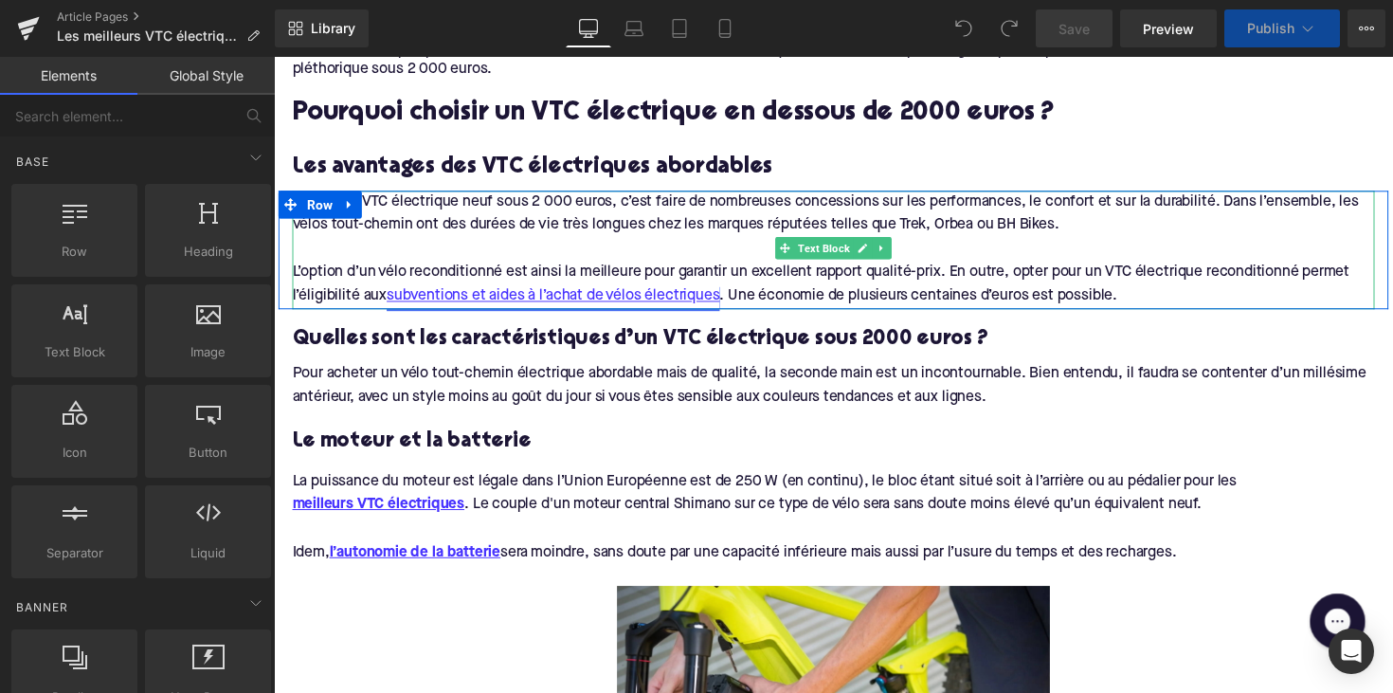
scroll to position [807, 0]
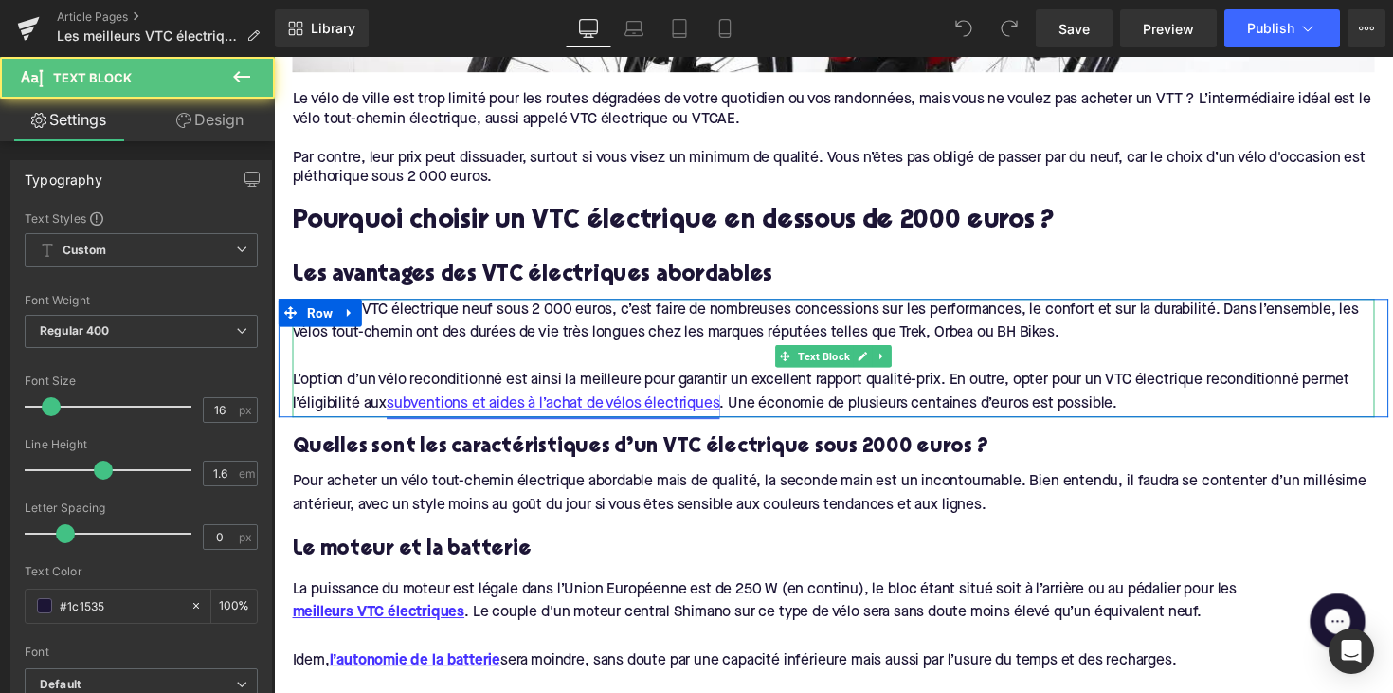
click at [590, 414] on link "subventions et aides à l’achat de vélos électriques" at bounding box center [559, 414] width 341 height 25
click at [623, 379] on p "L’option d’un vélo reconditionné est ainsi la meilleure pour garantir un excell…" at bounding box center [847, 401] width 1108 height 48
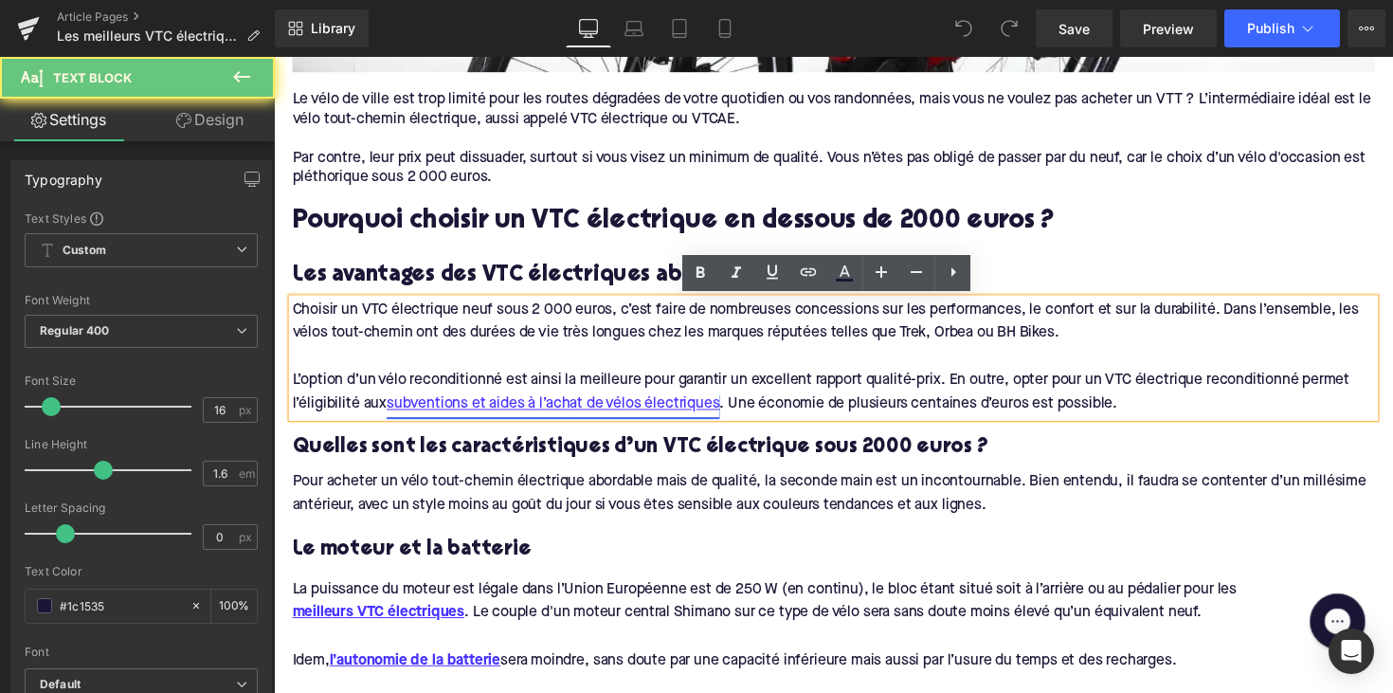
click at [615, 407] on link "subventions et aides à l’achat de vélos électriques" at bounding box center [559, 414] width 341 height 25
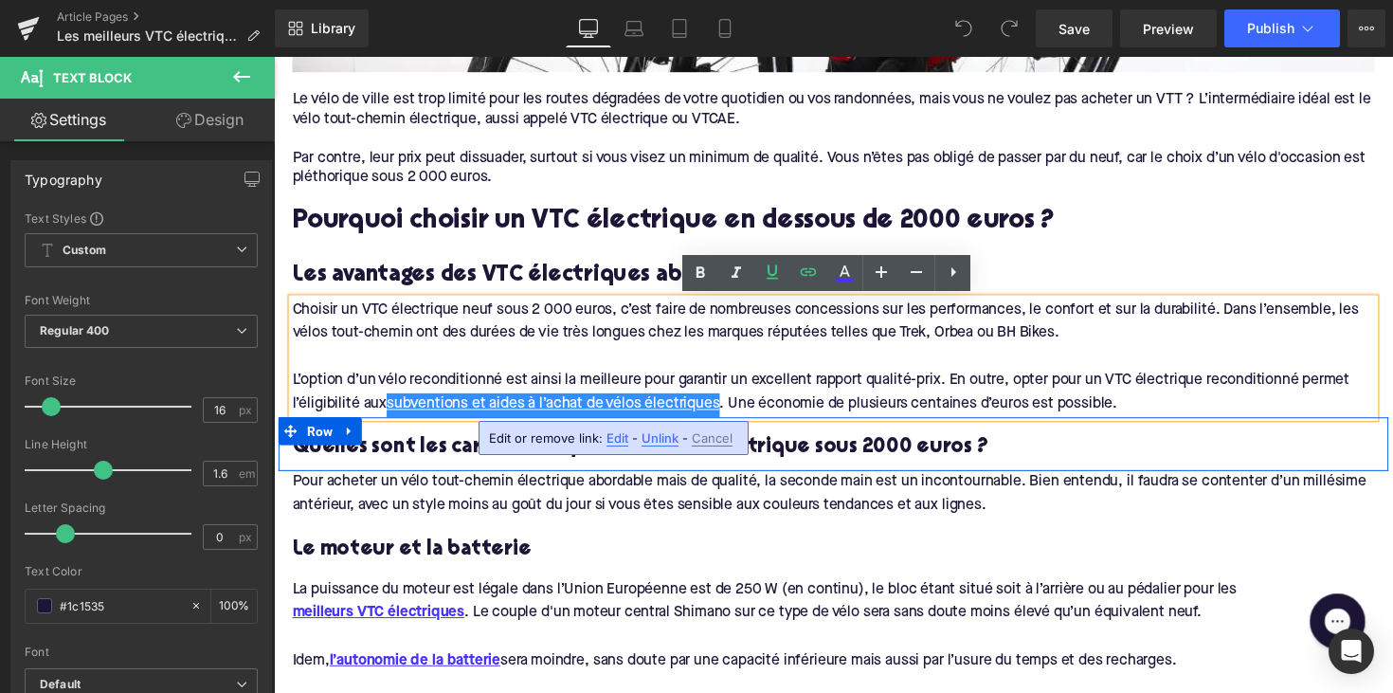
click at [649, 433] on span "Unlink" at bounding box center [659, 438] width 37 height 16
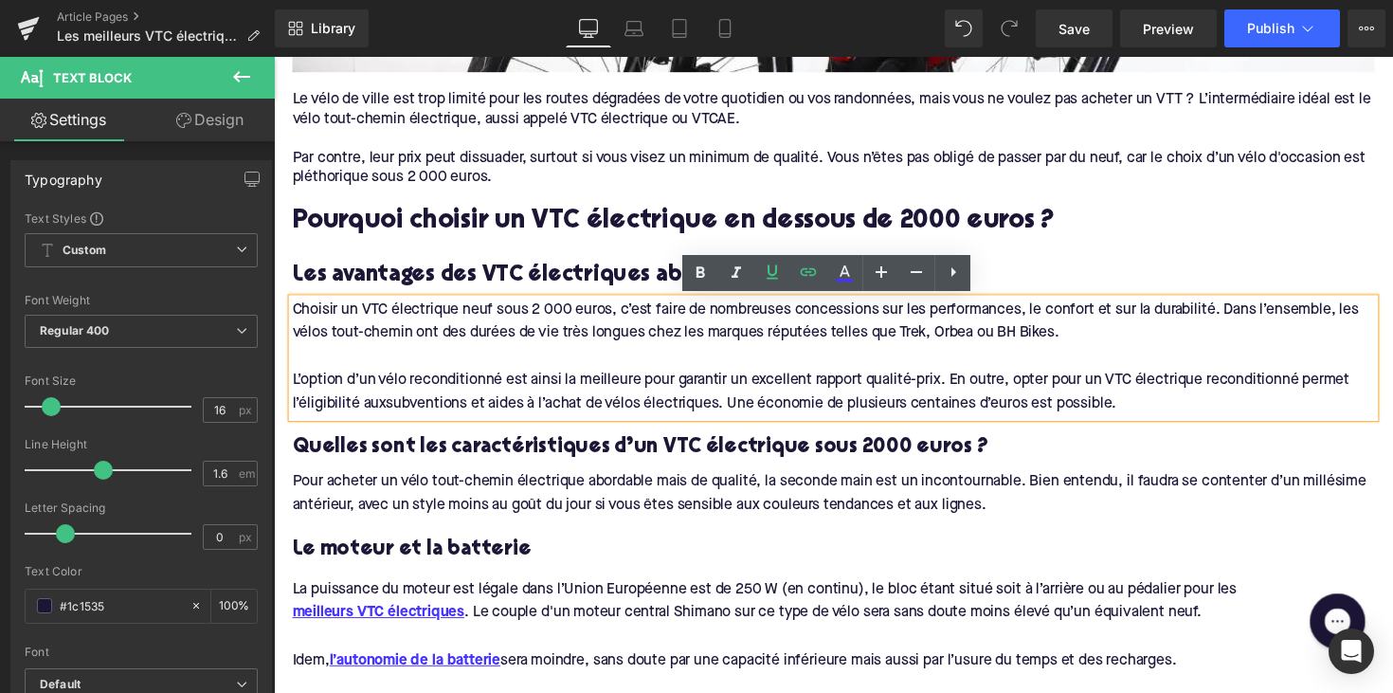
click at [1219, 31] on div "Save Preview Publish Scheduled View Live Page View with current Template Save T…" at bounding box center [1210, 28] width 365 height 38
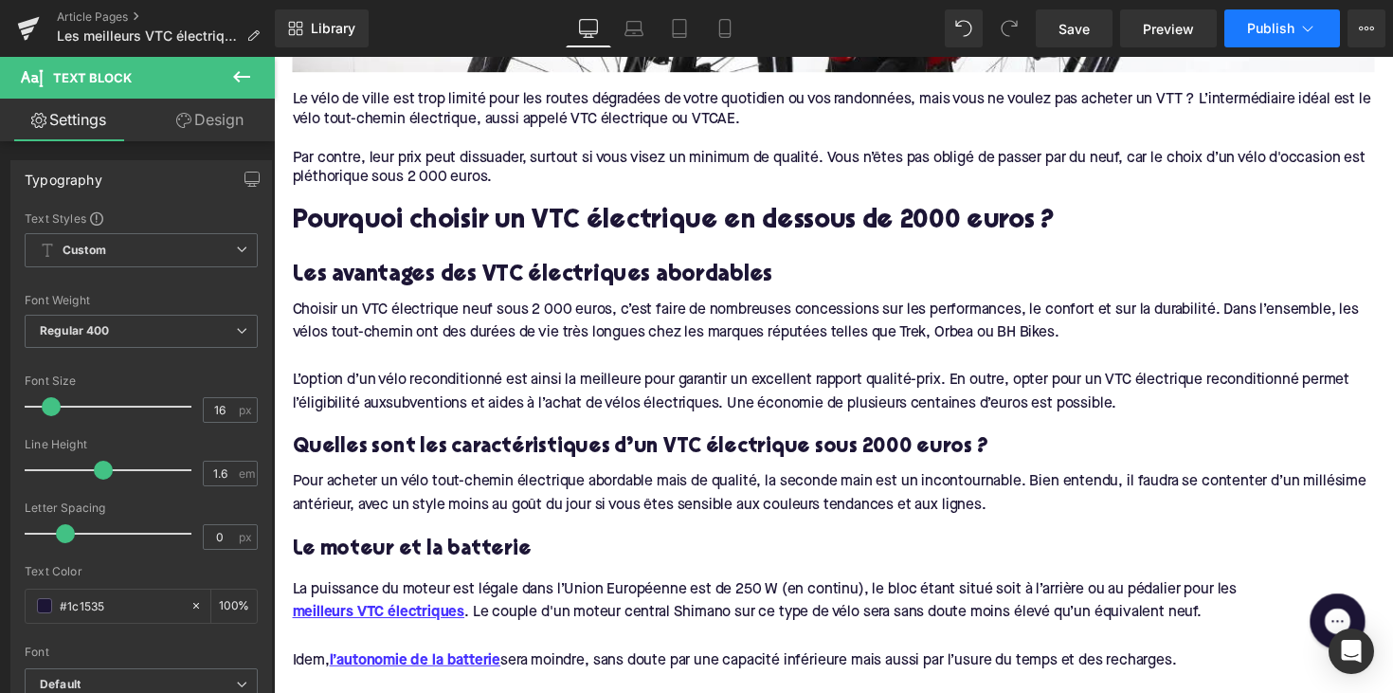
click at [1240, 27] on button "Publish" at bounding box center [1282, 28] width 116 height 38
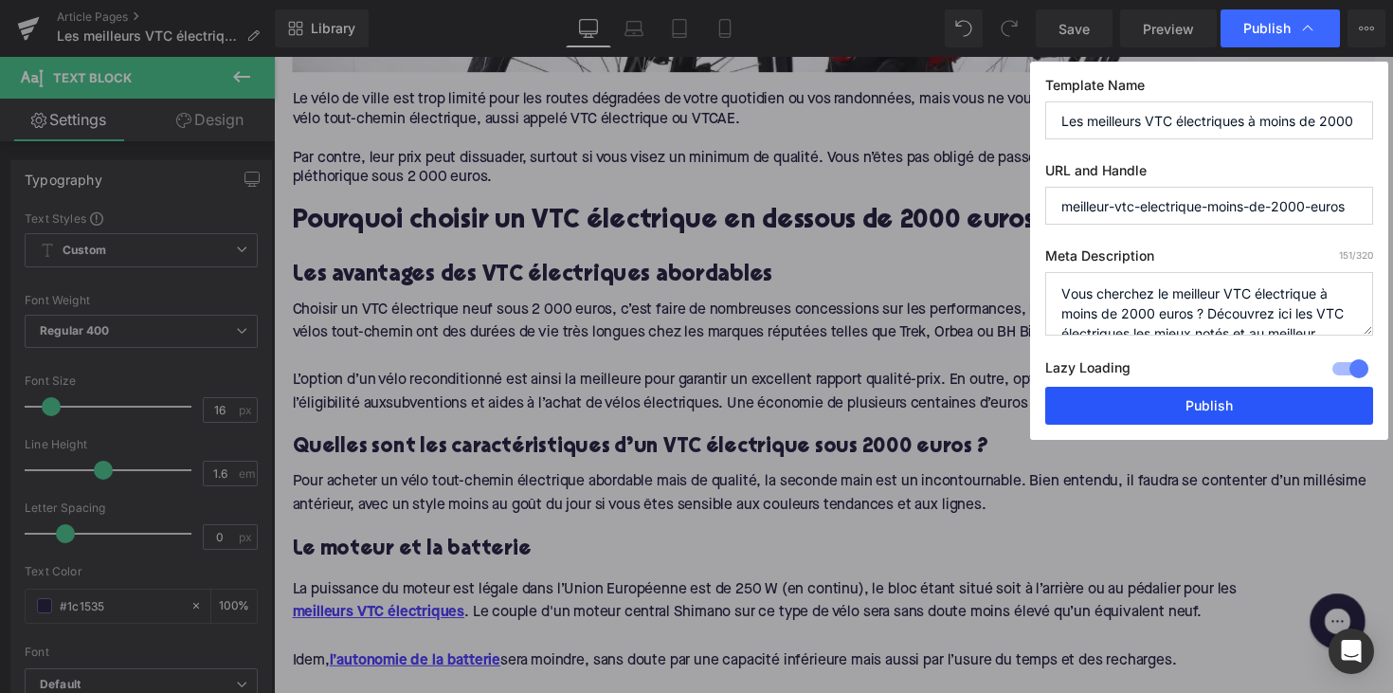
click at [1161, 402] on button "Publish" at bounding box center [1209, 406] width 328 height 38
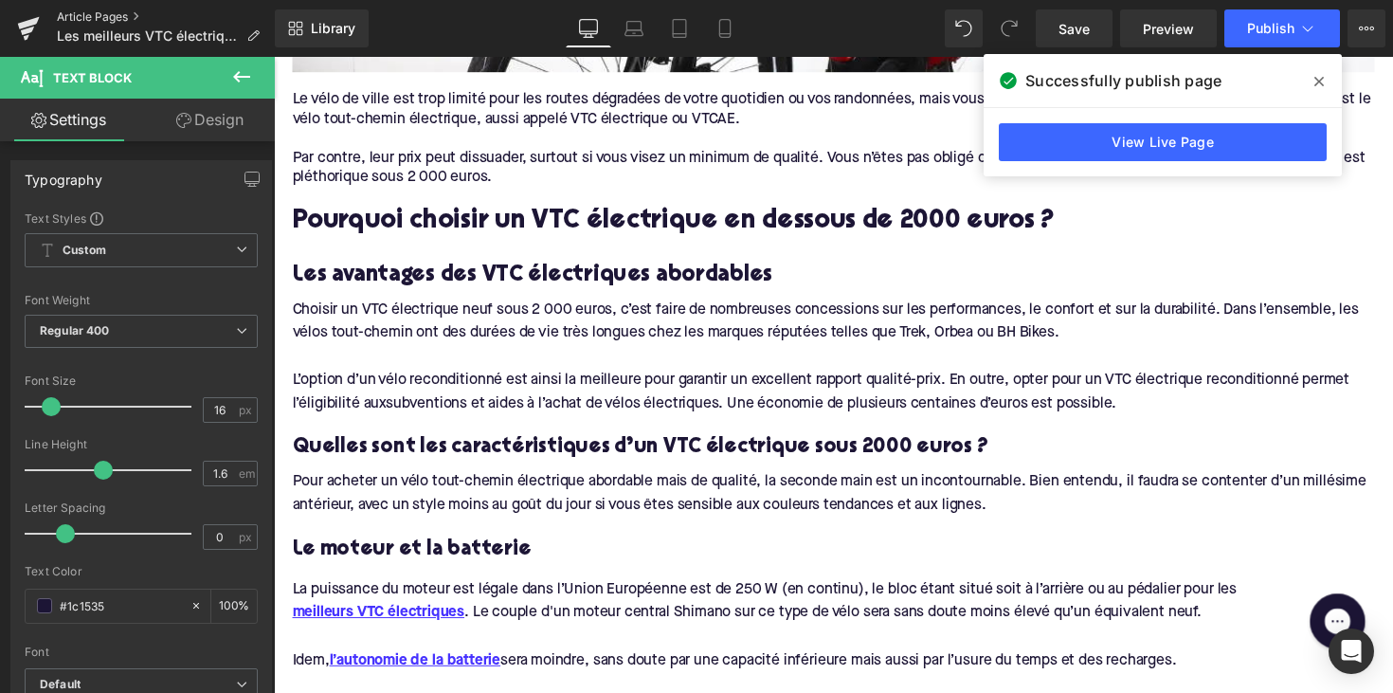
click at [99, 14] on link "Article Pages" at bounding box center [166, 16] width 218 height 15
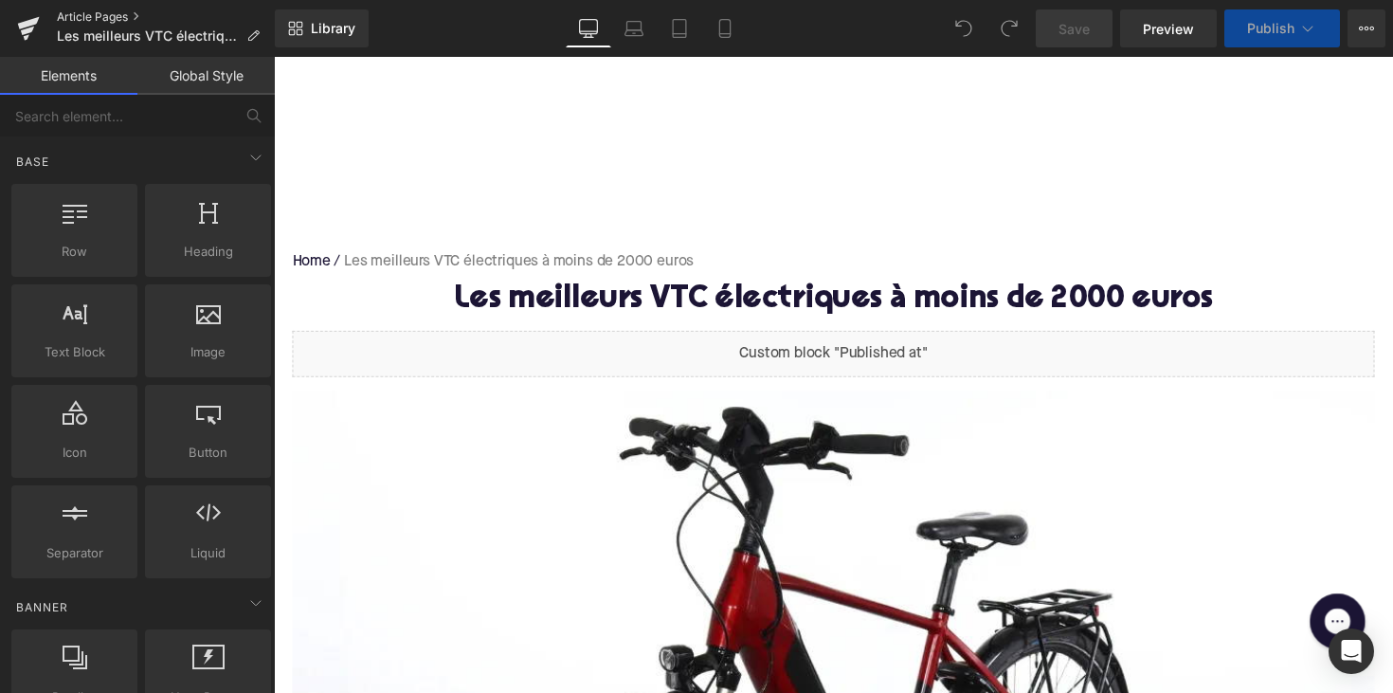
click at [107, 23] on link "Article Pages" at bounding box center [166, 16] width 218 height 15
click at [96, 12] on link "Article Pages" at bounding box center [166, 16] width 218 height 15
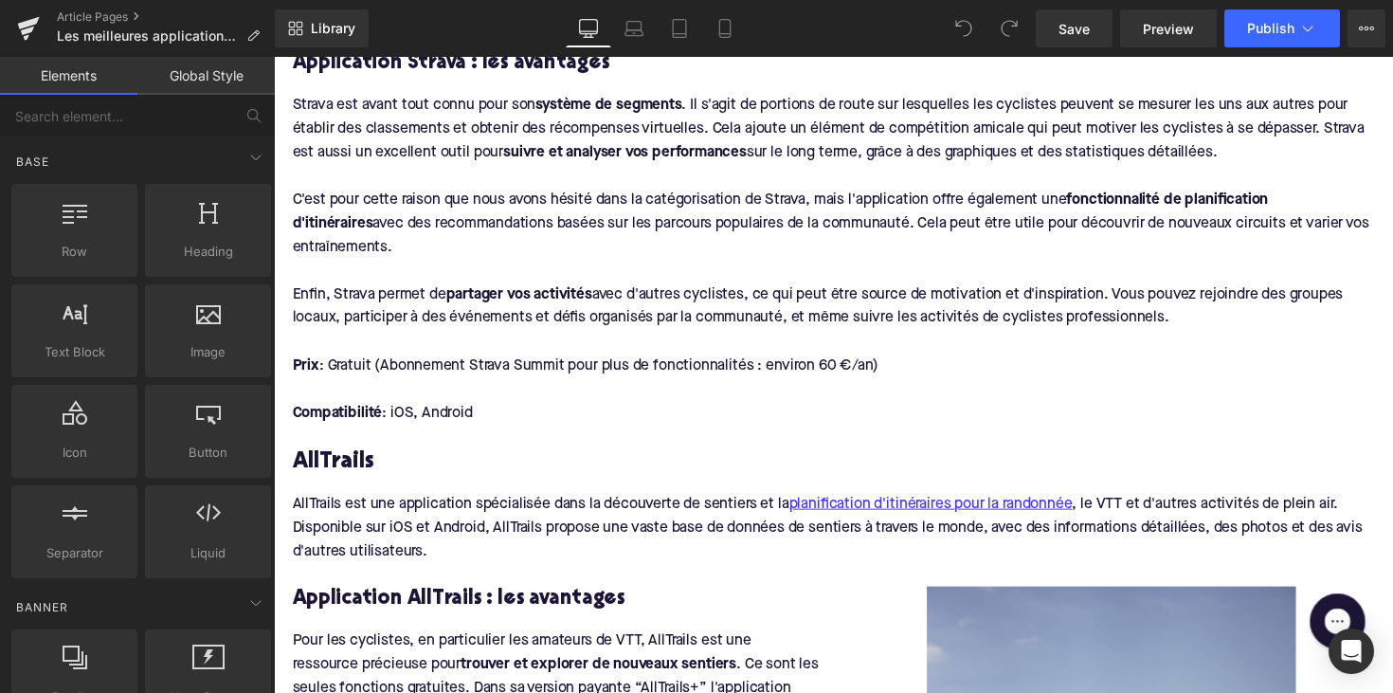
scroll to position [1782, 0]
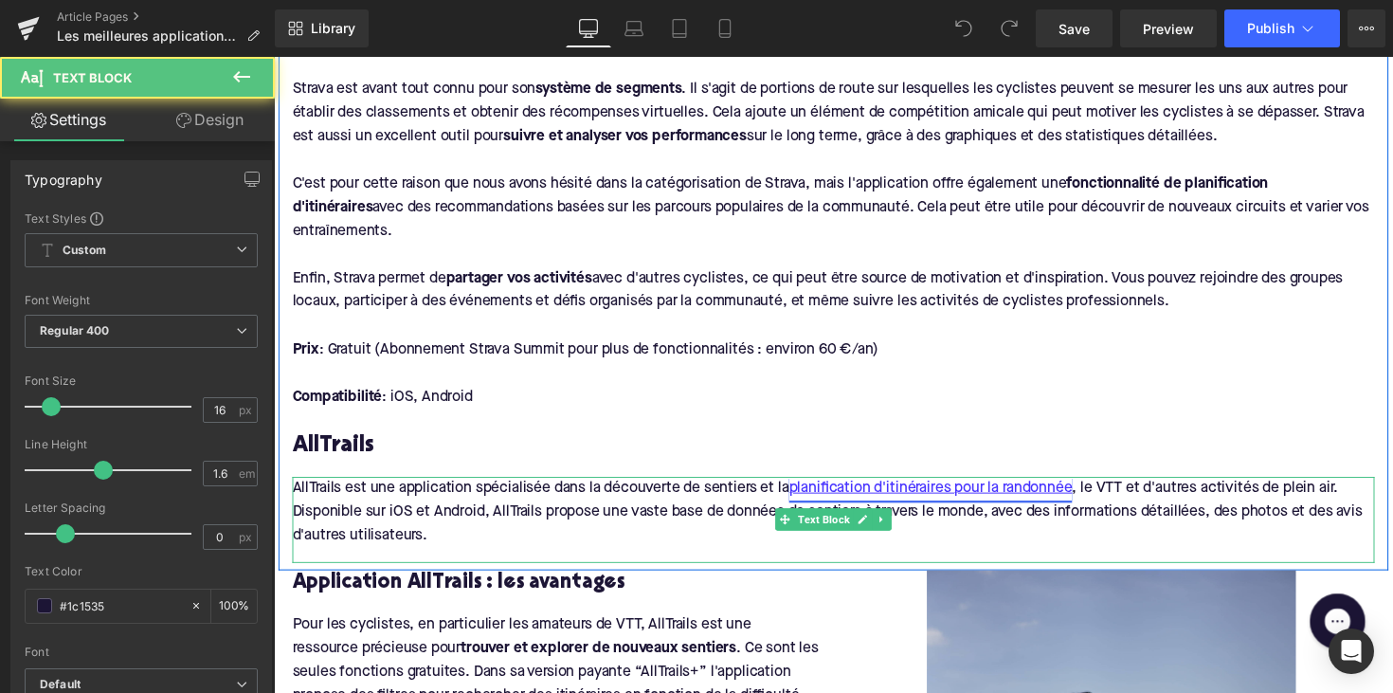
click at [892, 487] on link "planification d'itinéraires pour la randonnée" at bounding box center [947, 499] width 290 height 25
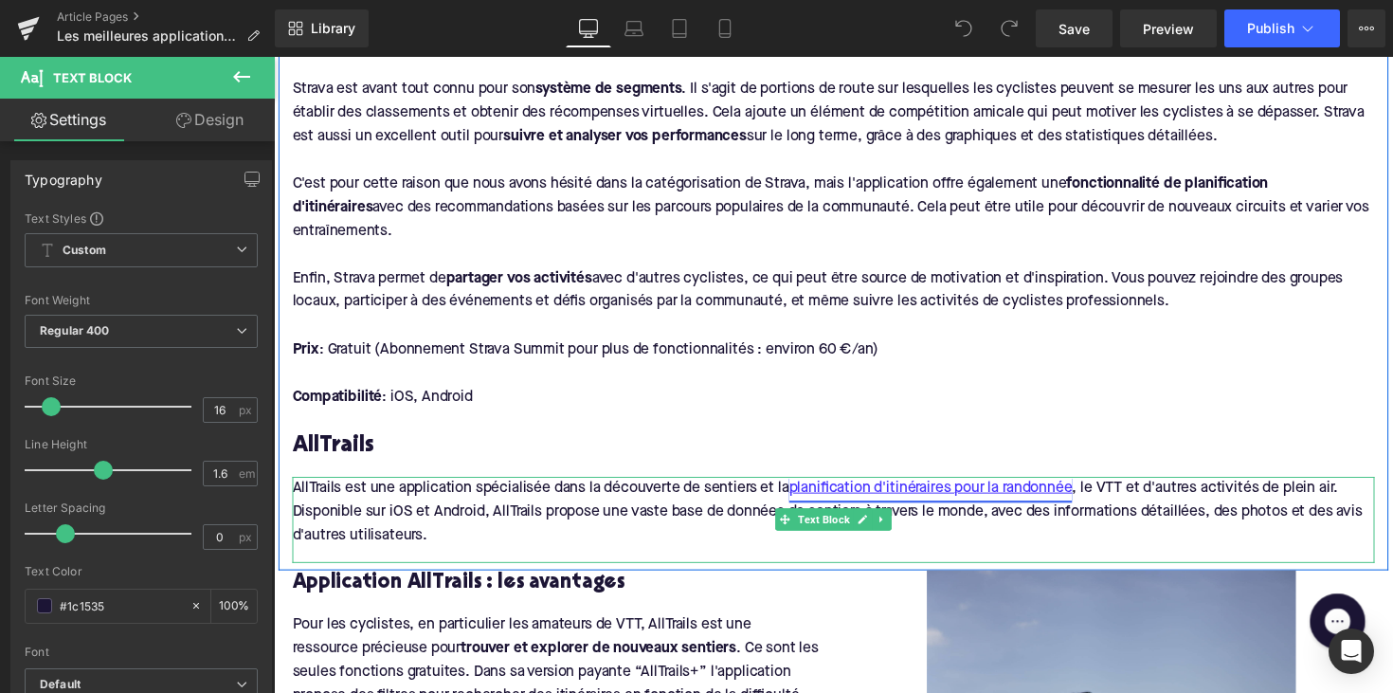
click at [896, 487] on link "planification d'itinéraires pour la randonnée" at bounding box center [947, 499] width 290 height 25
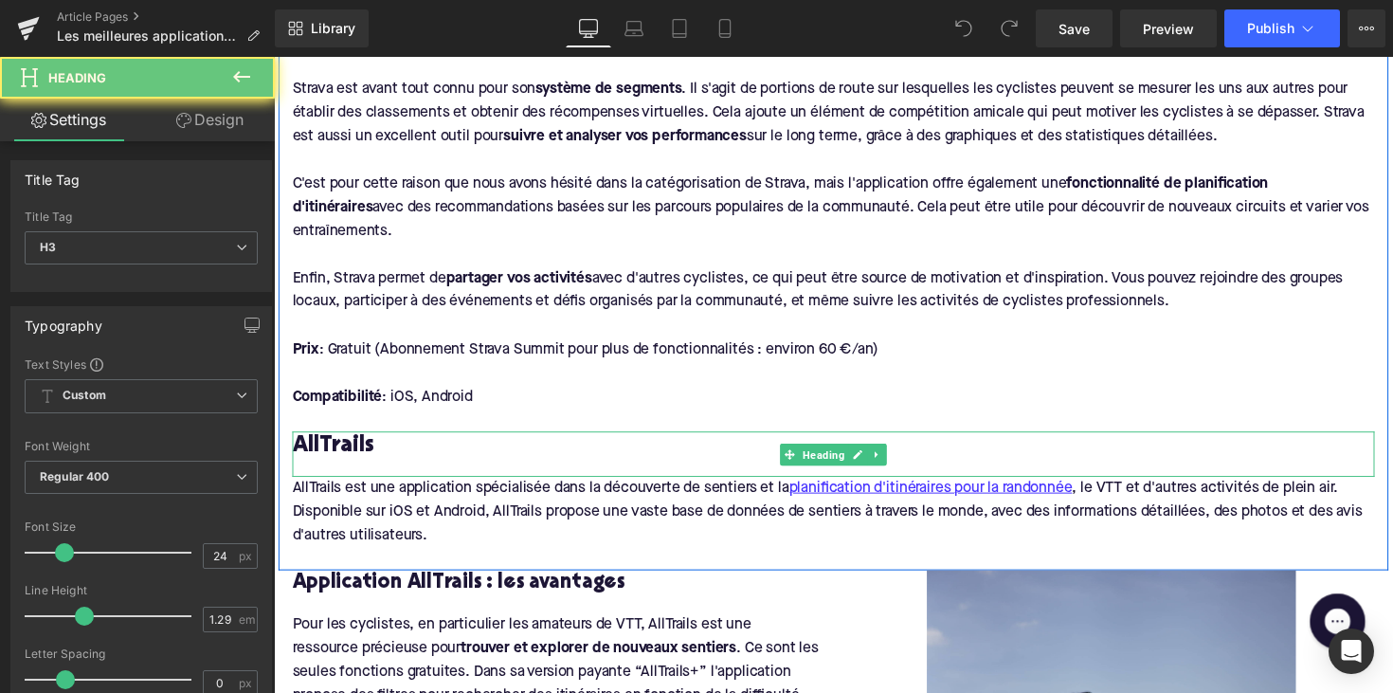
click at [929, 455] on div "AllTrails" at bounding box center [847, 464] width 1108 height 46
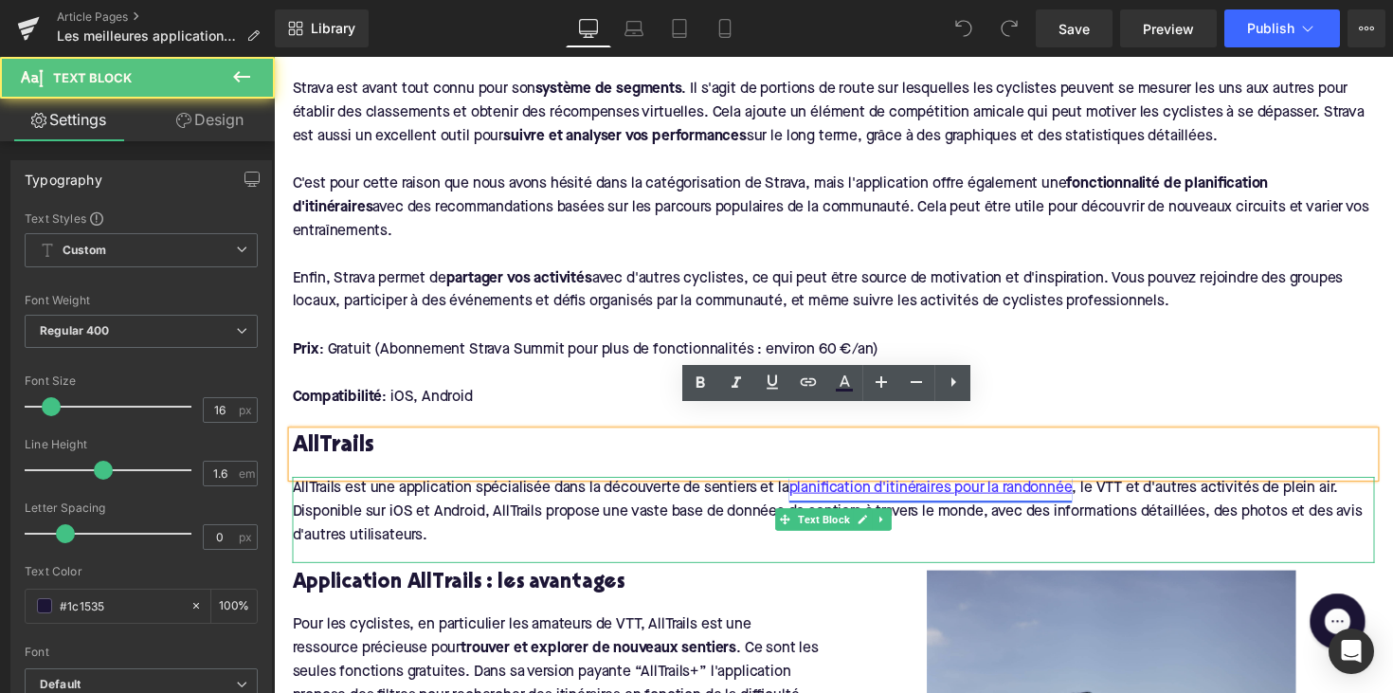
click at [933, 487] on link "planification d'itinéraires pour la randonnée" at bounding box center [947, 499] width 290 height 25
click at [941, 519] on p "AllTrails est une application spécialisée dans la découverte de sentiers et la …" at bounding box center [847, 523] width 1108 height 73
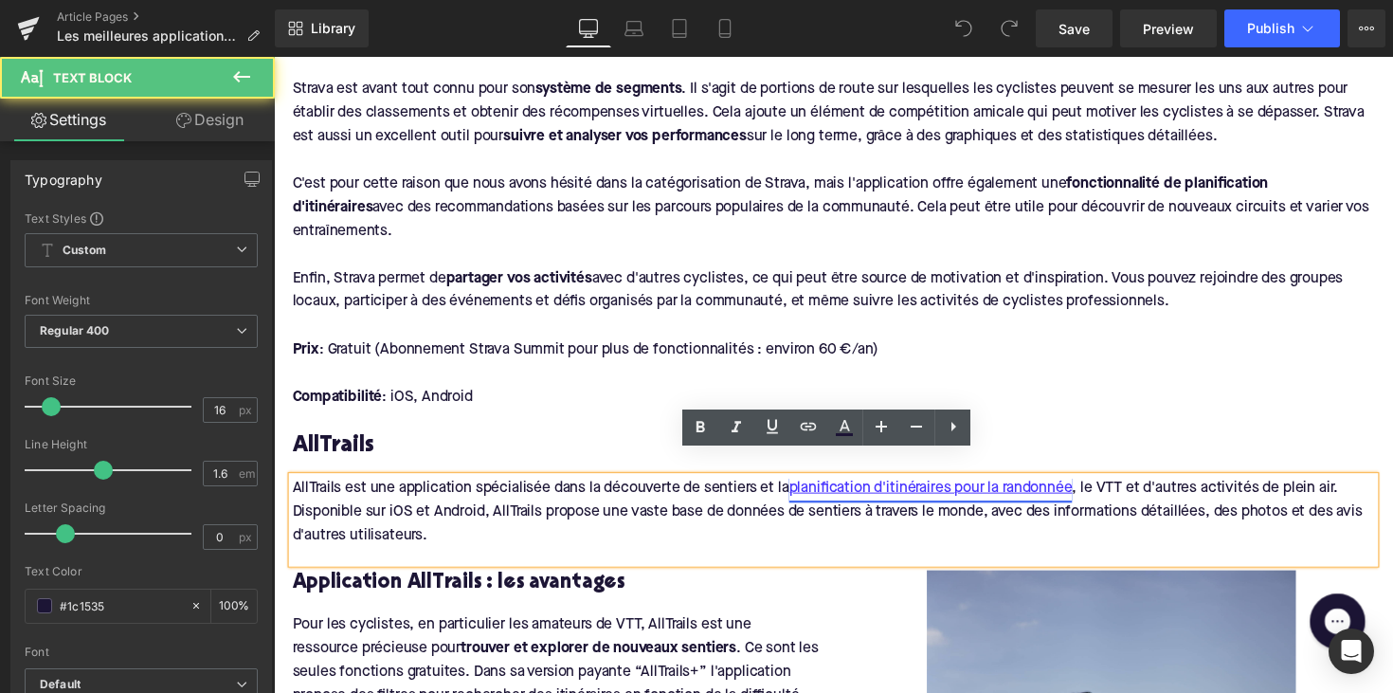
click at [939, 487] on link "planification d'itinéraires pour la randonnée" at bounding box center [947, 499] width 290 height 25
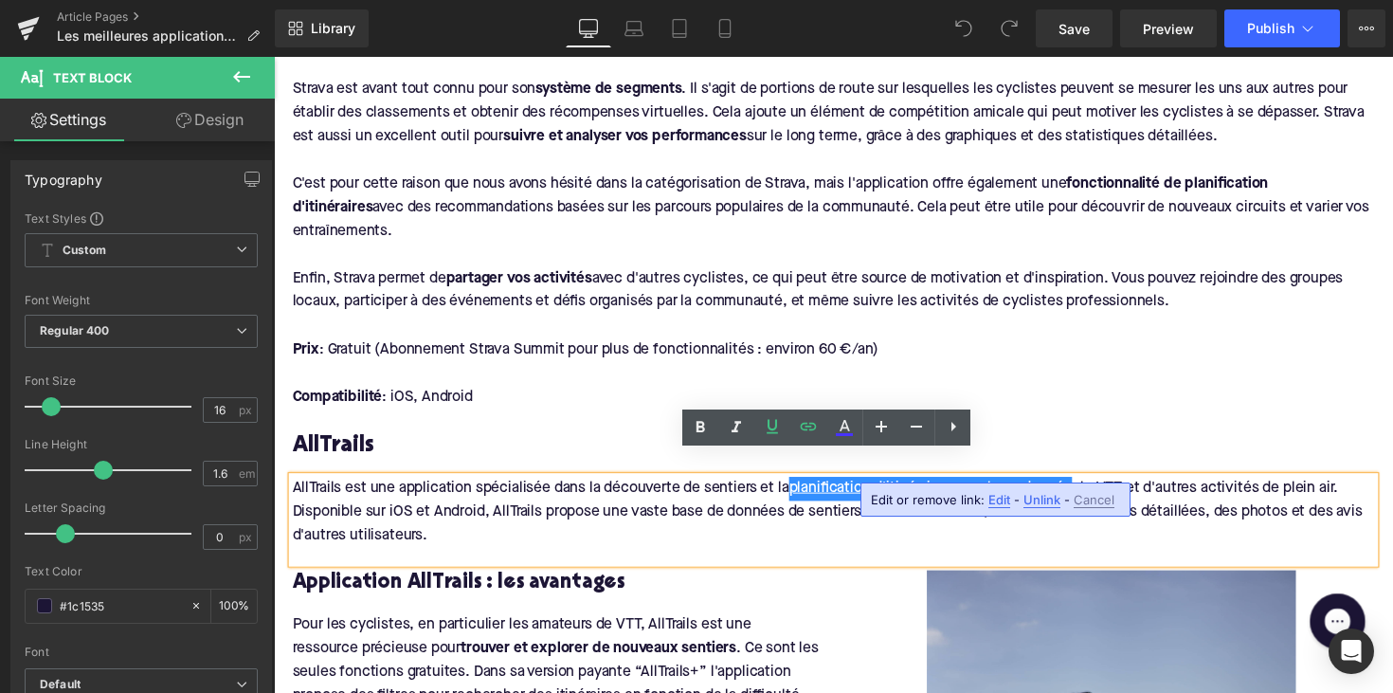
click at [1037, 500] on span "Unlink" at bounding box center [1041, 500] width 37 height 16
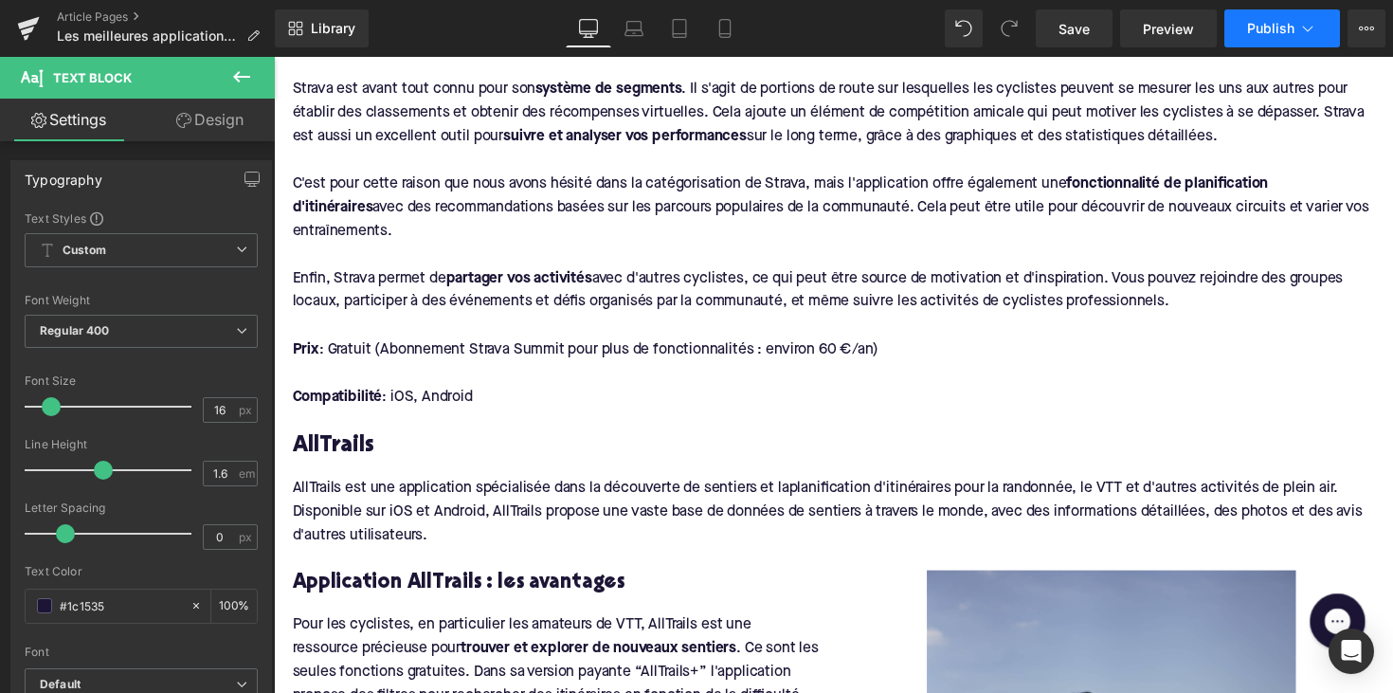
click at [1260, 39] on button "Publish" at bounding box center [1282, 28] width 116 height 38
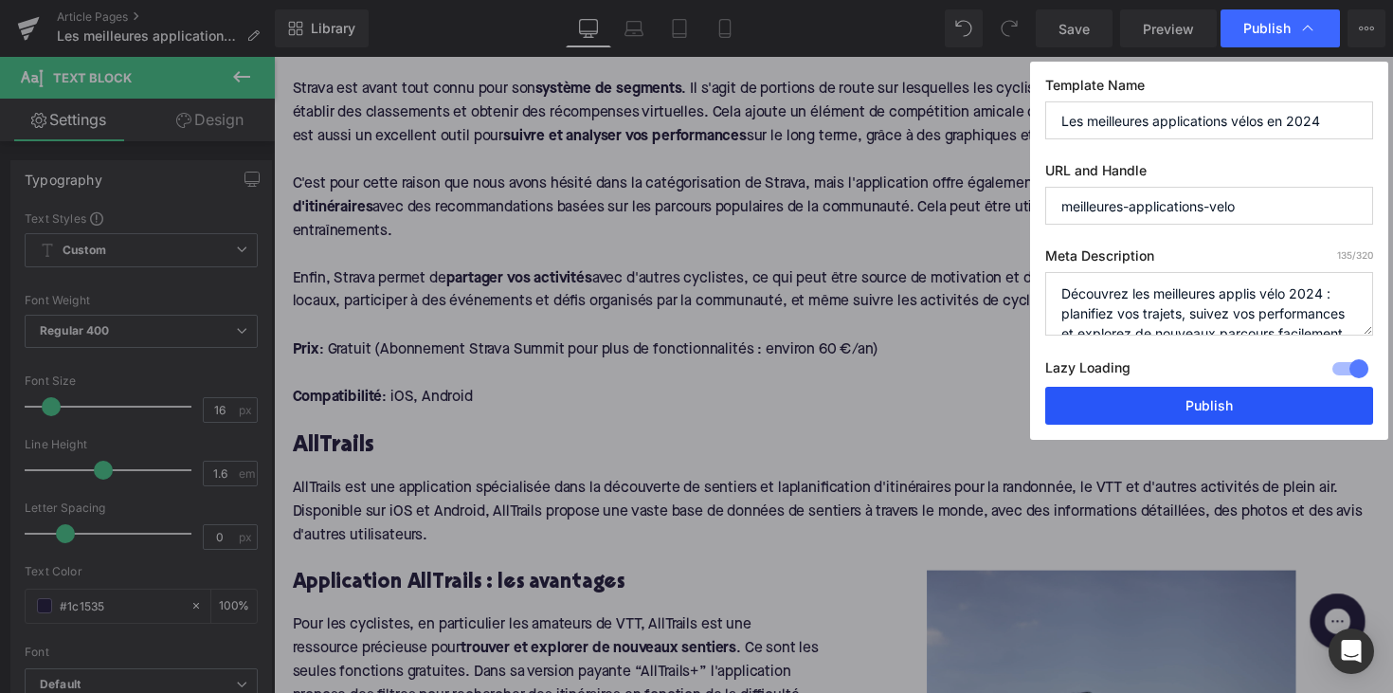
click at [1170, 405] on button "Publish" at bounding box center [1209, 406] width 328 height 38
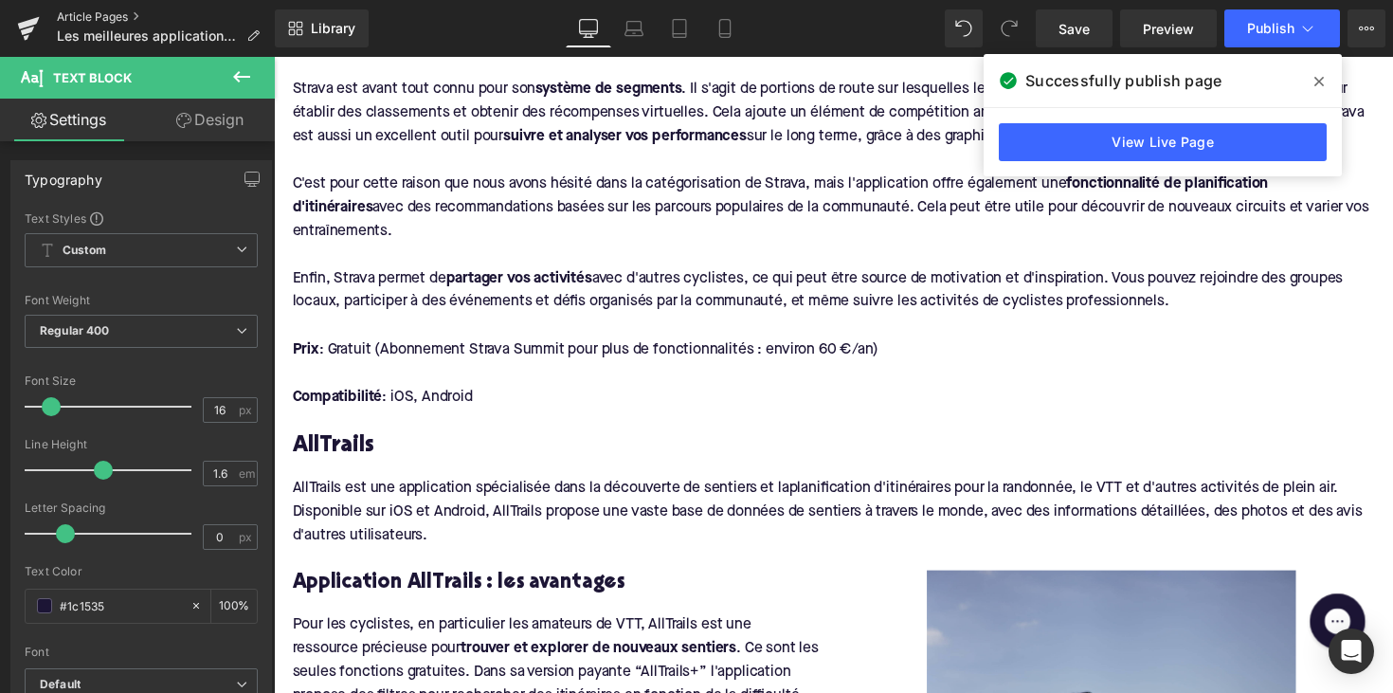
click at [115, 19] on link "Article Pages" at bounding box center [166, 16] width 218 height 15
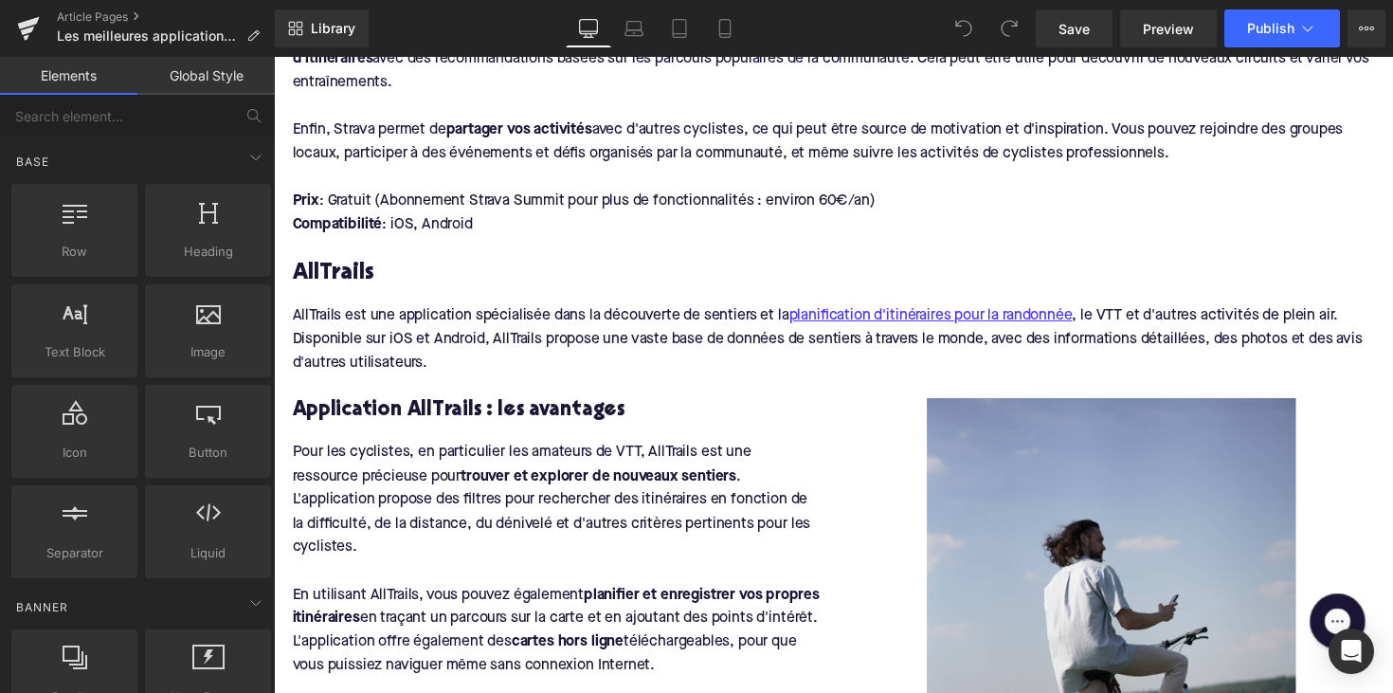
scroll to position [1889, 0]
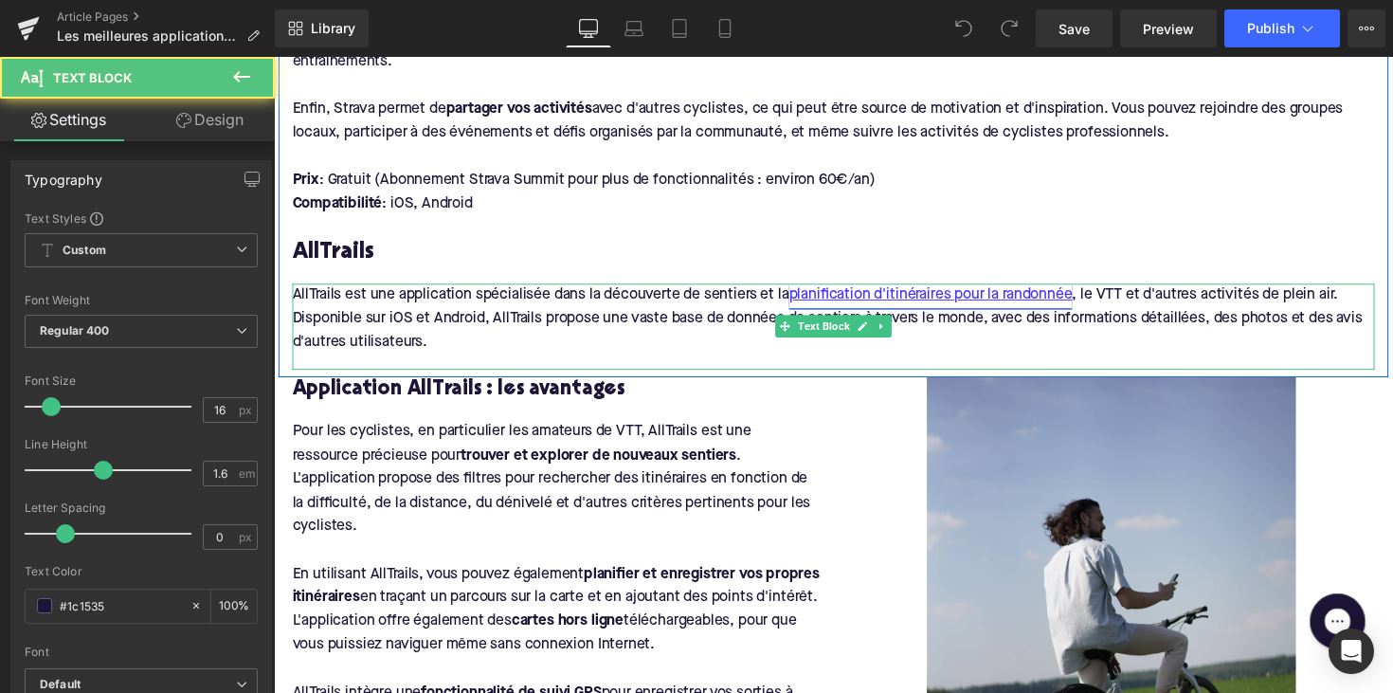
click at [852, 289] on link "planification d'itinéraires pour la randonnée" at bounding box center [947, 301] width 290 height 25
click at [928, 317] on p "AllTrails est une application spécialisée dans la découverte de sentiers et la …" at bounding box center [847, 325] width 1108 height 73
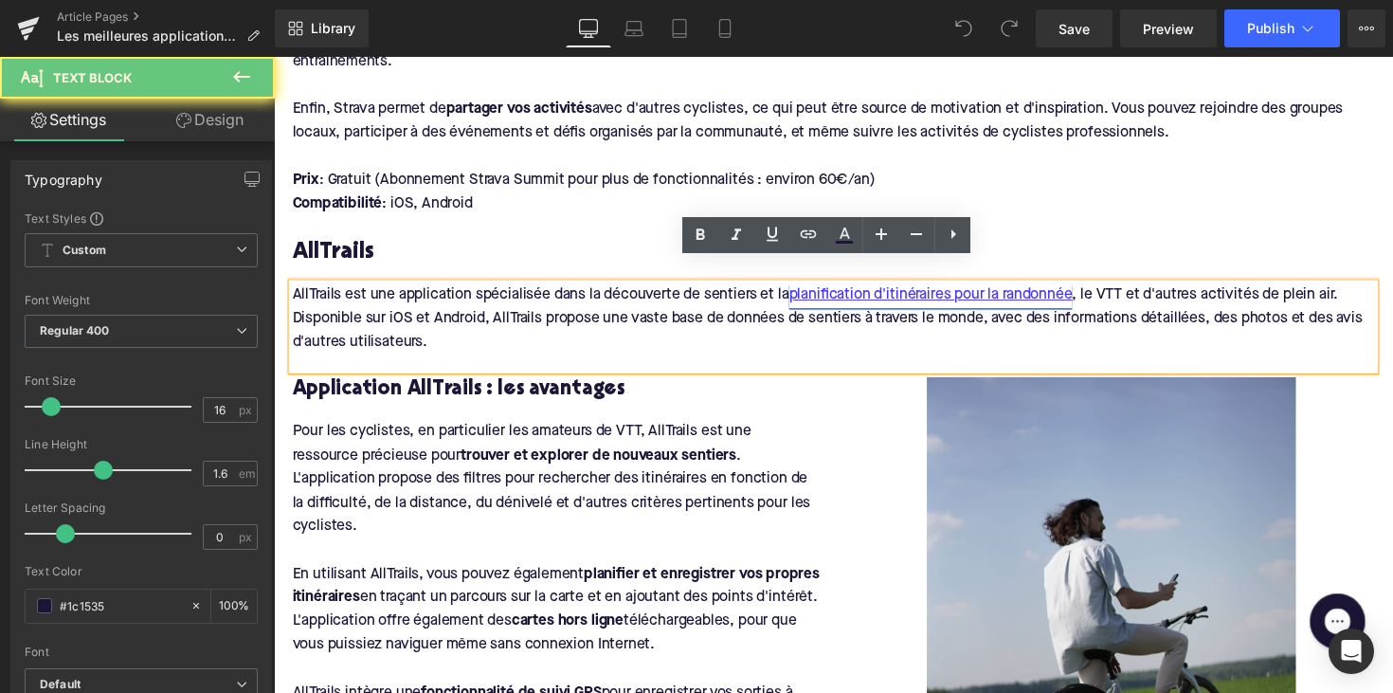
click at [914, 289] on link "planification d'itinéraires pour la randonnée" at bounding box center [947, 301] width 290 height 25
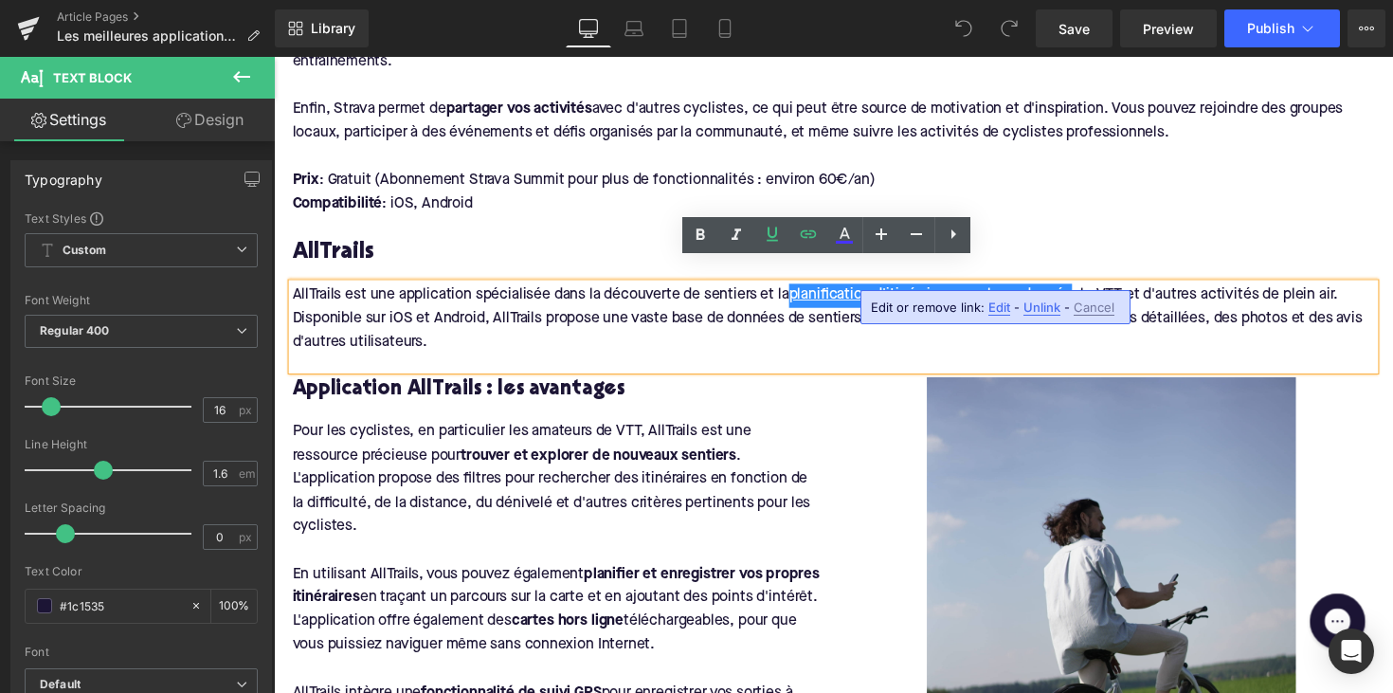
click at [1040, 306] on span "Unlink" at bounding box center [1041, 307] width 37 height 16
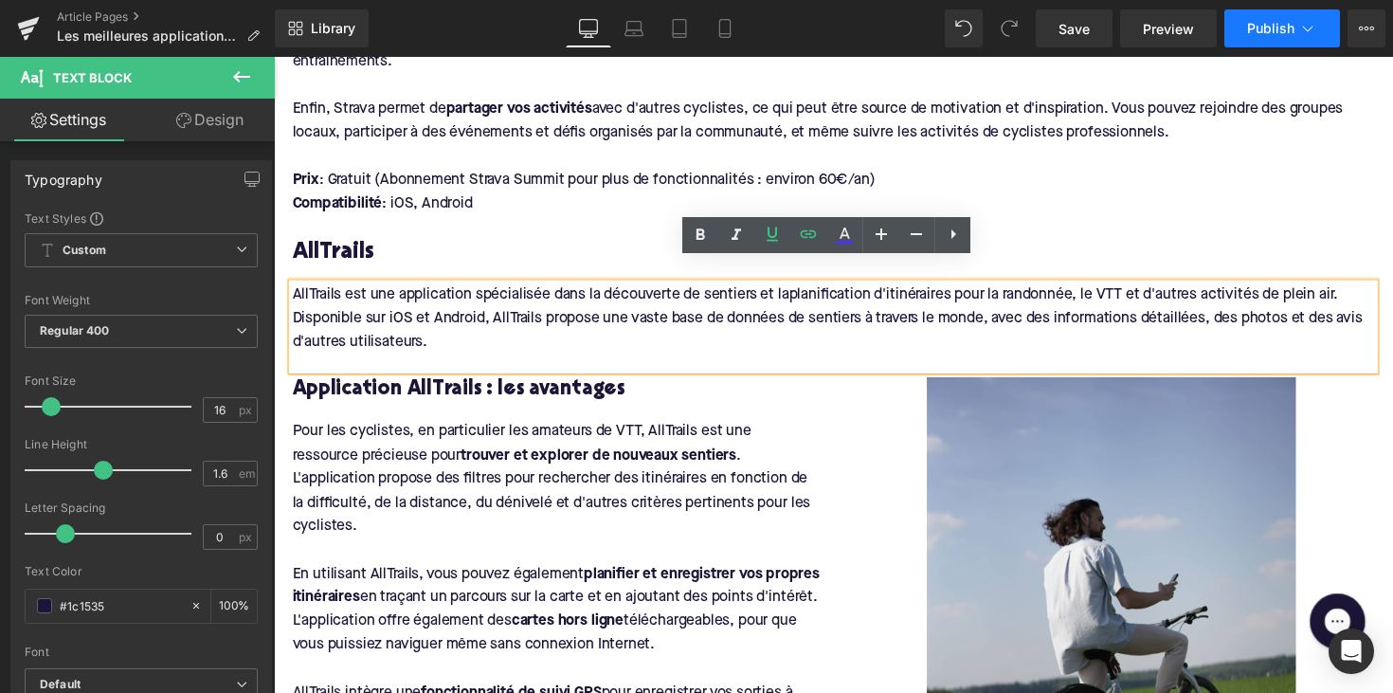
click at [1260, 19] on button "Publish" at bounding box center [1282, 28] width 116 height 38
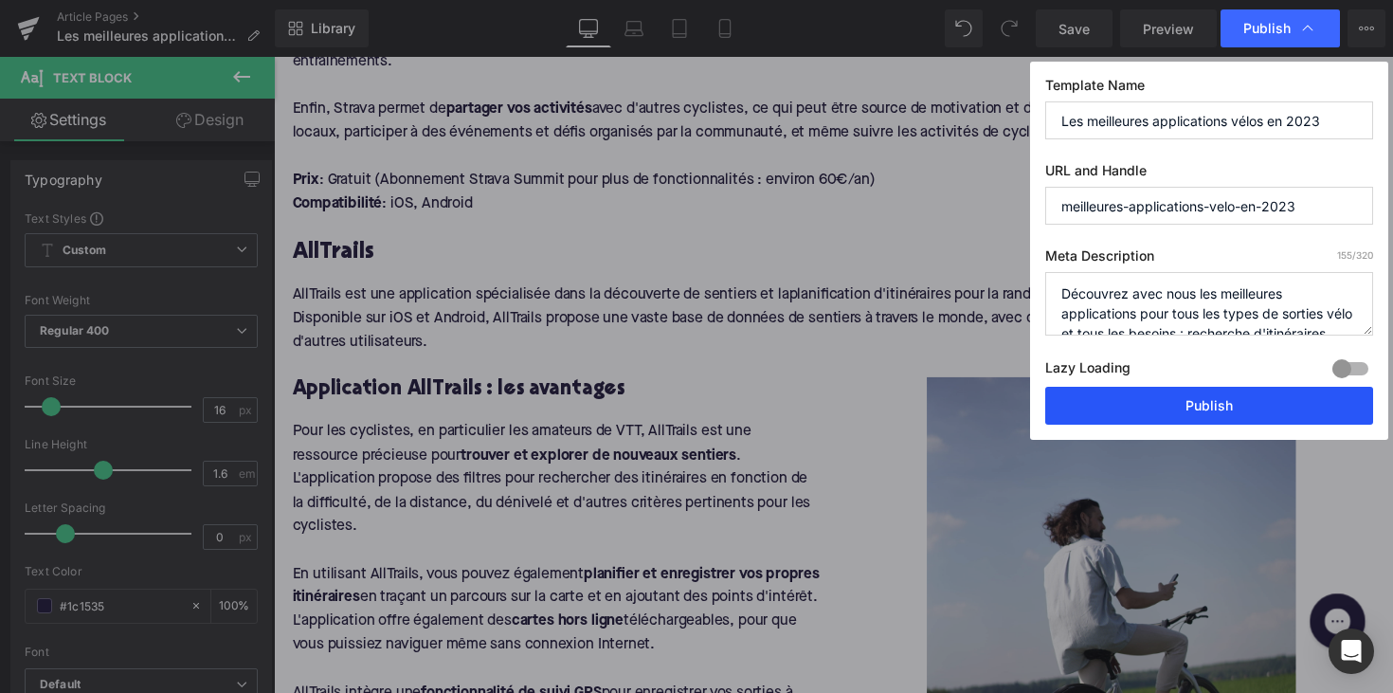
click at [1162, 399] on button "Publish" at bounding box center [1209, 406] width 328 height 38
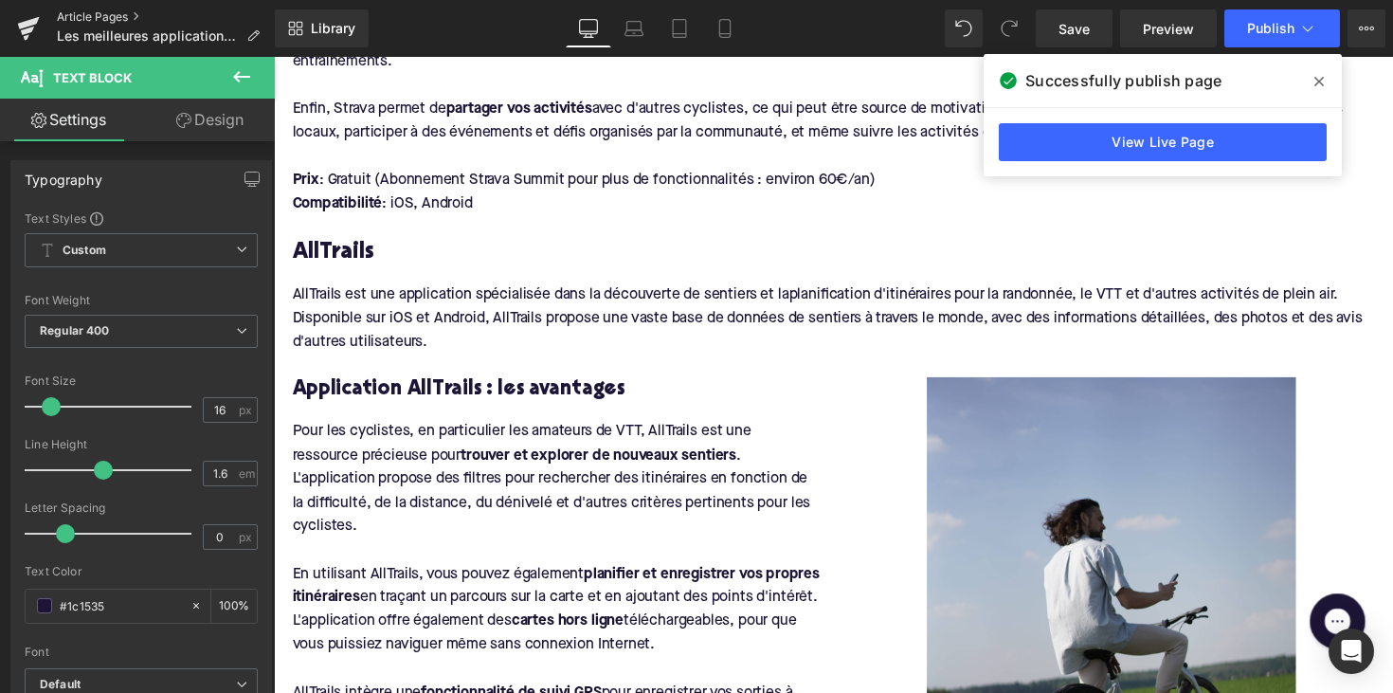
click at [115, 15] on link "Article Pages" at bounding box center [166, 16] width 218 height 15
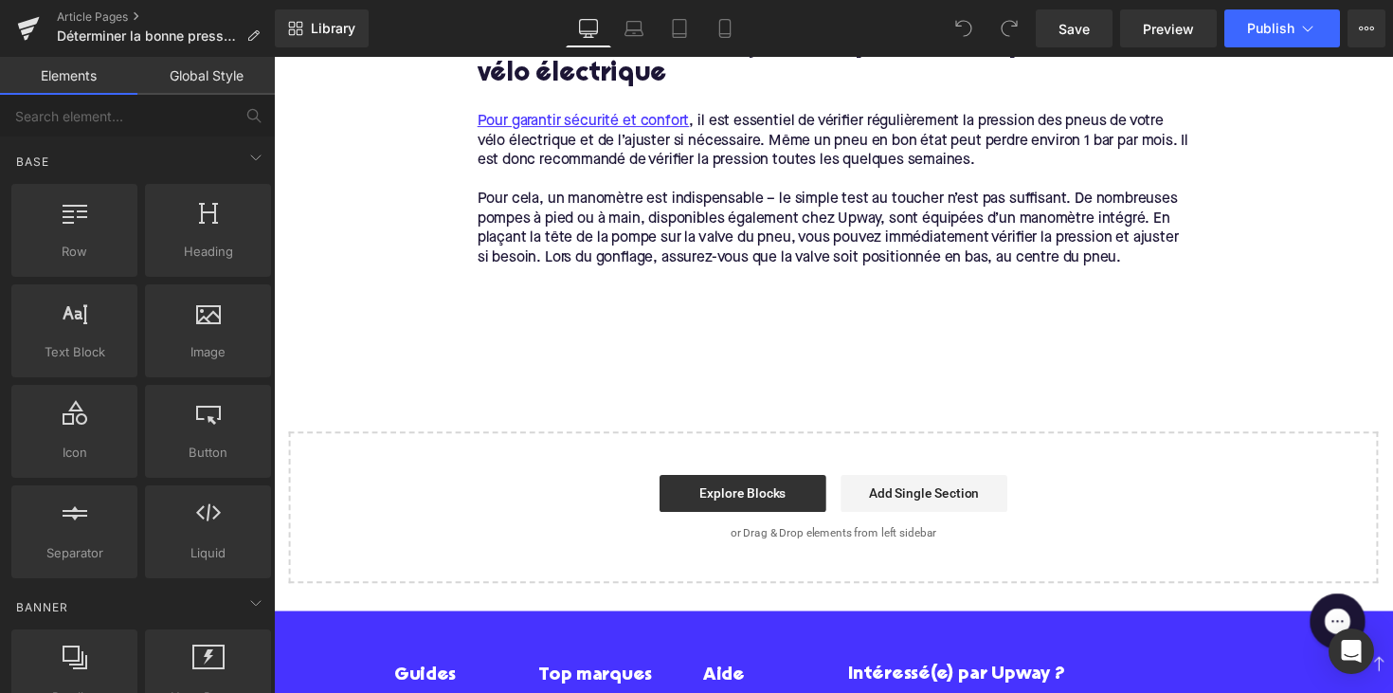
scroll to position [3221, 0]
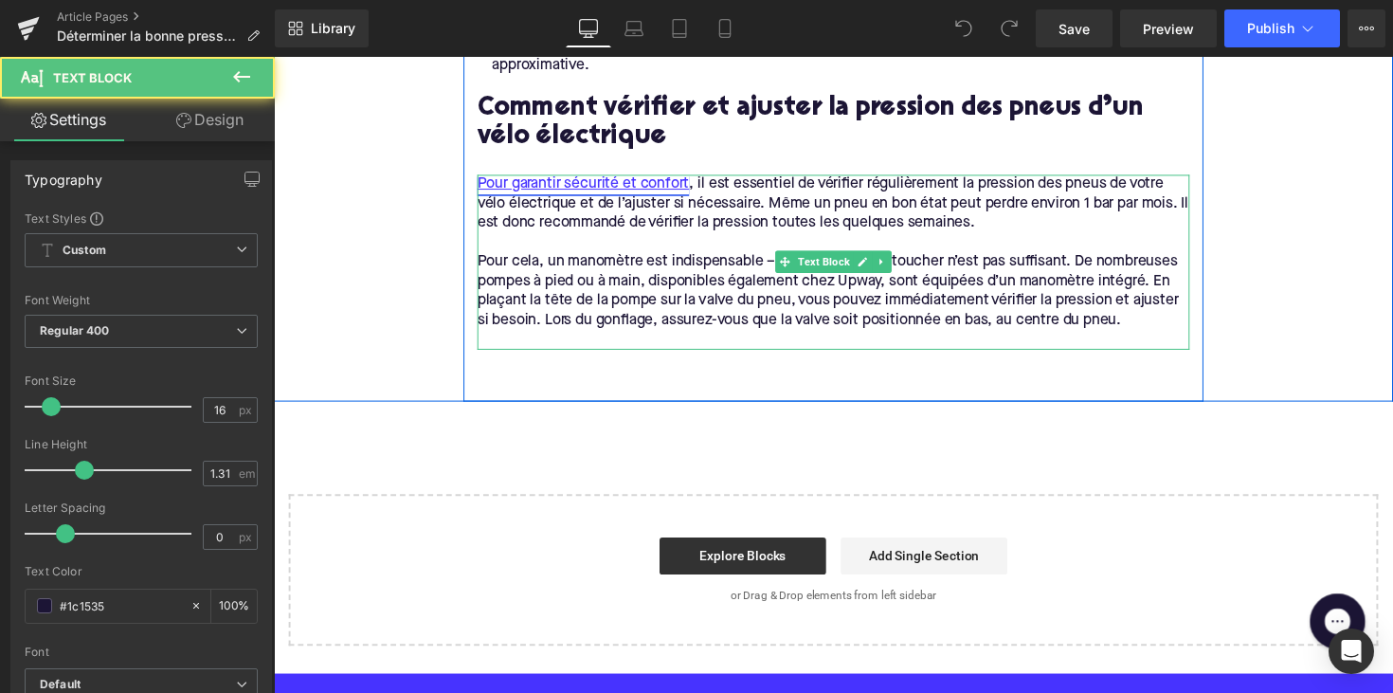
click at [606, 179] on link "Pour garantir sécurité et confort" at bounding box center [590, 188] width 217 height 20
click at [613, 209] on p "Pour garantir sécurité et confort , il est essentiel de vérifier régulièrement …" at bounding box center [847, 208] width 730 height 60
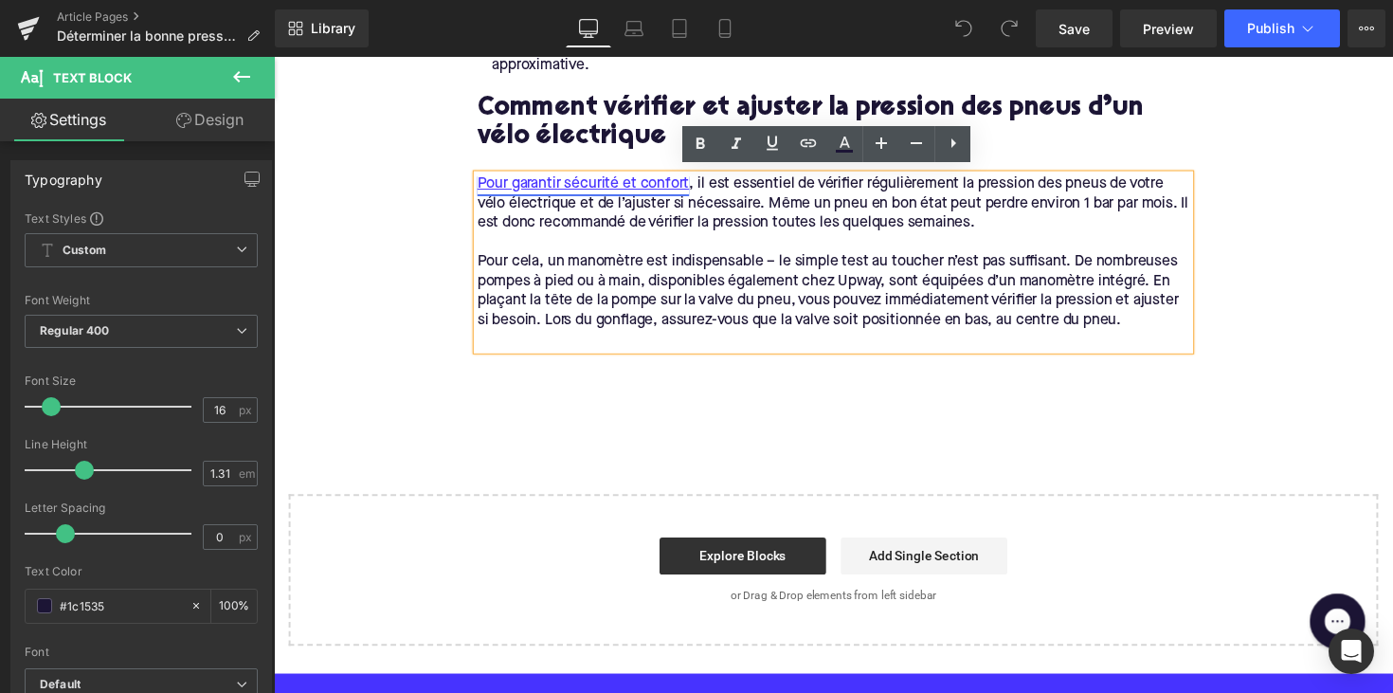
click at [617, 182] on link "Pour garantir sécurité et confort" at bounding box center [590, 188] width 217 height 20
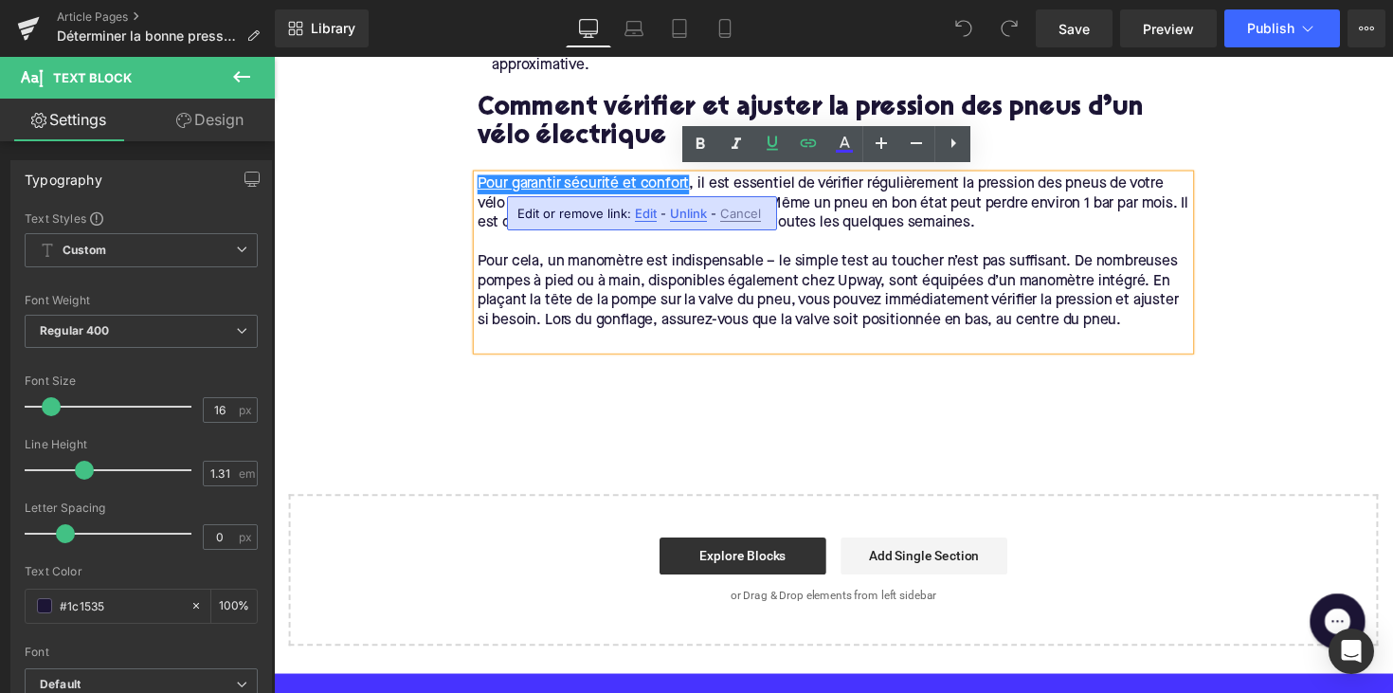
click at [684, 208] on span "Unlink" at bounding box center [688, 214] width 37 height 16
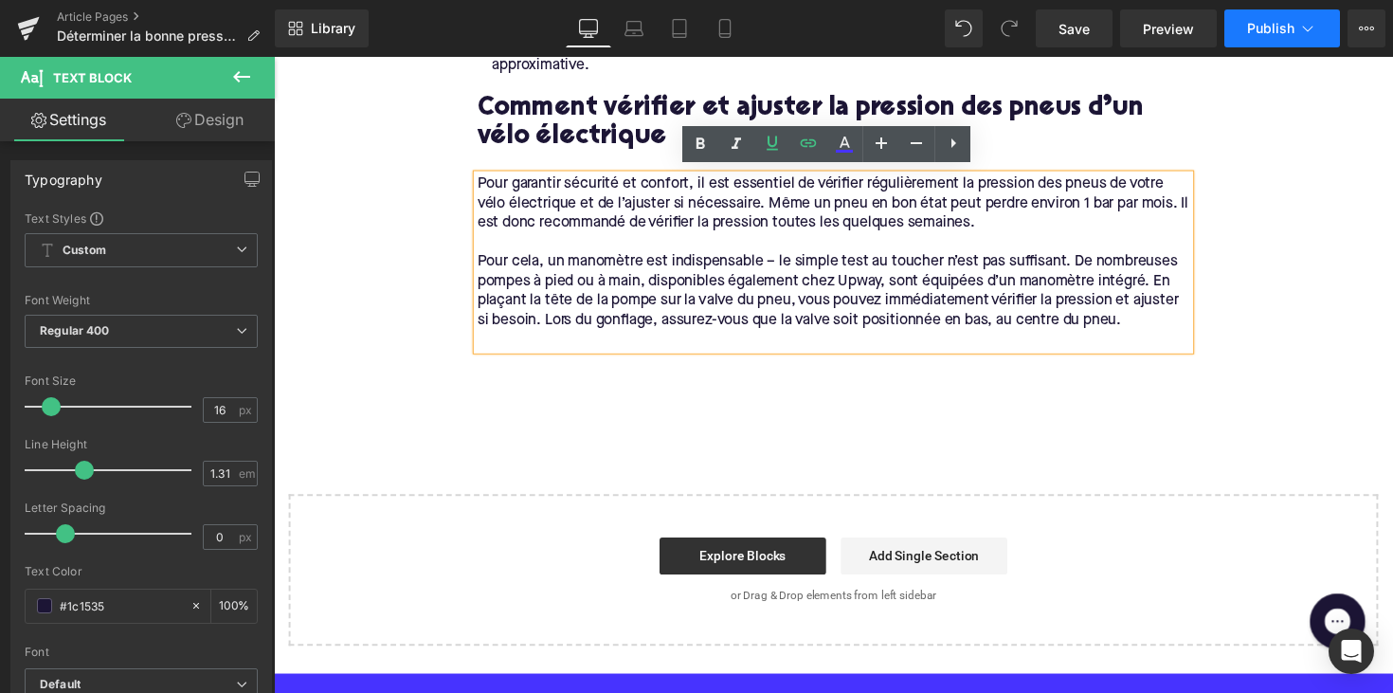
click at [1272, 43] on button "Publish" at bounding box center [1282, 28] width 116 height 38
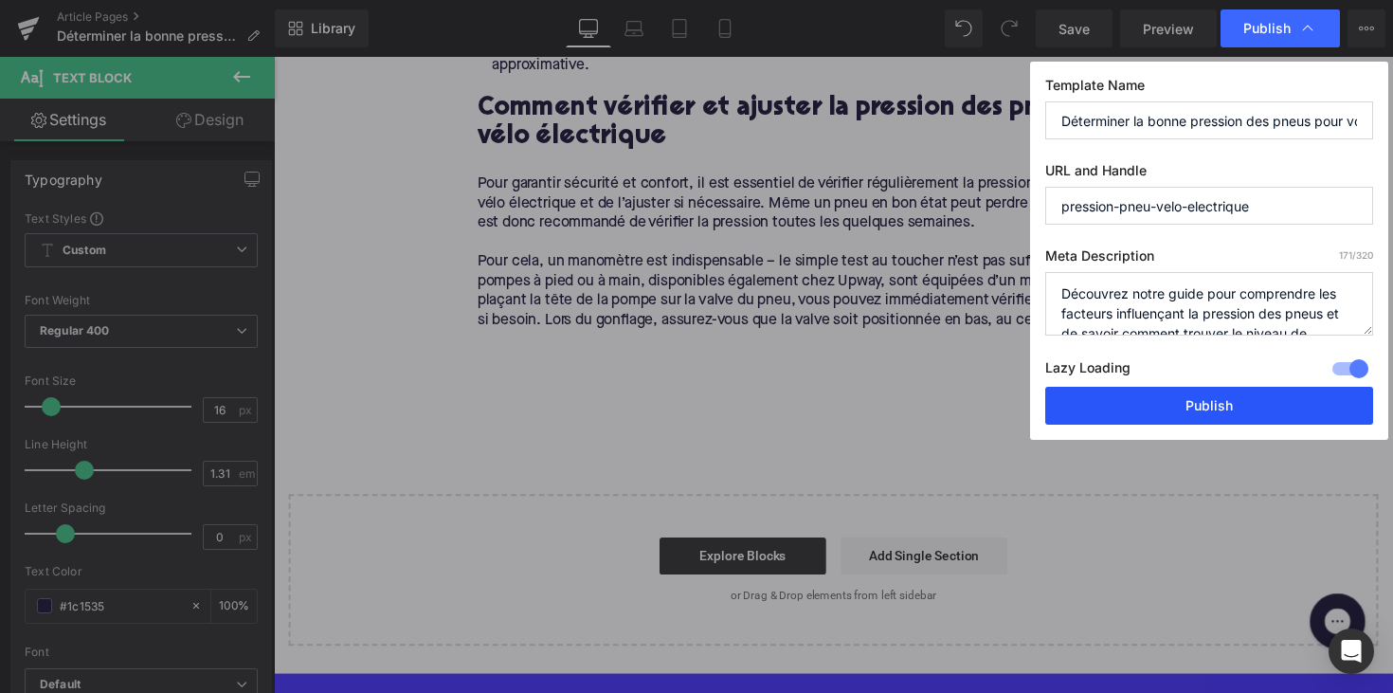
click at [1129, 406] on button "Publish" at bounding box center [1209, 406] width 328 height 38
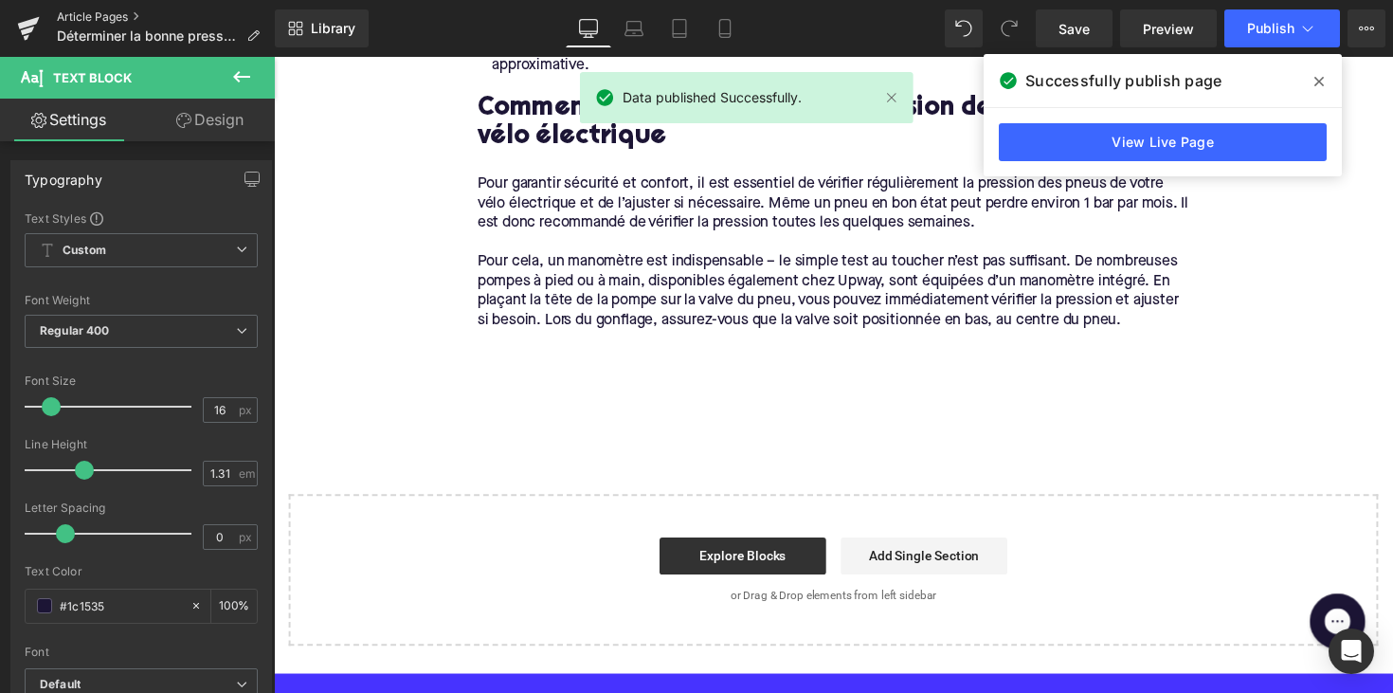
click at [99, 12] on link "Article Pages" at bounding box center [166, 16] width 218 height 15
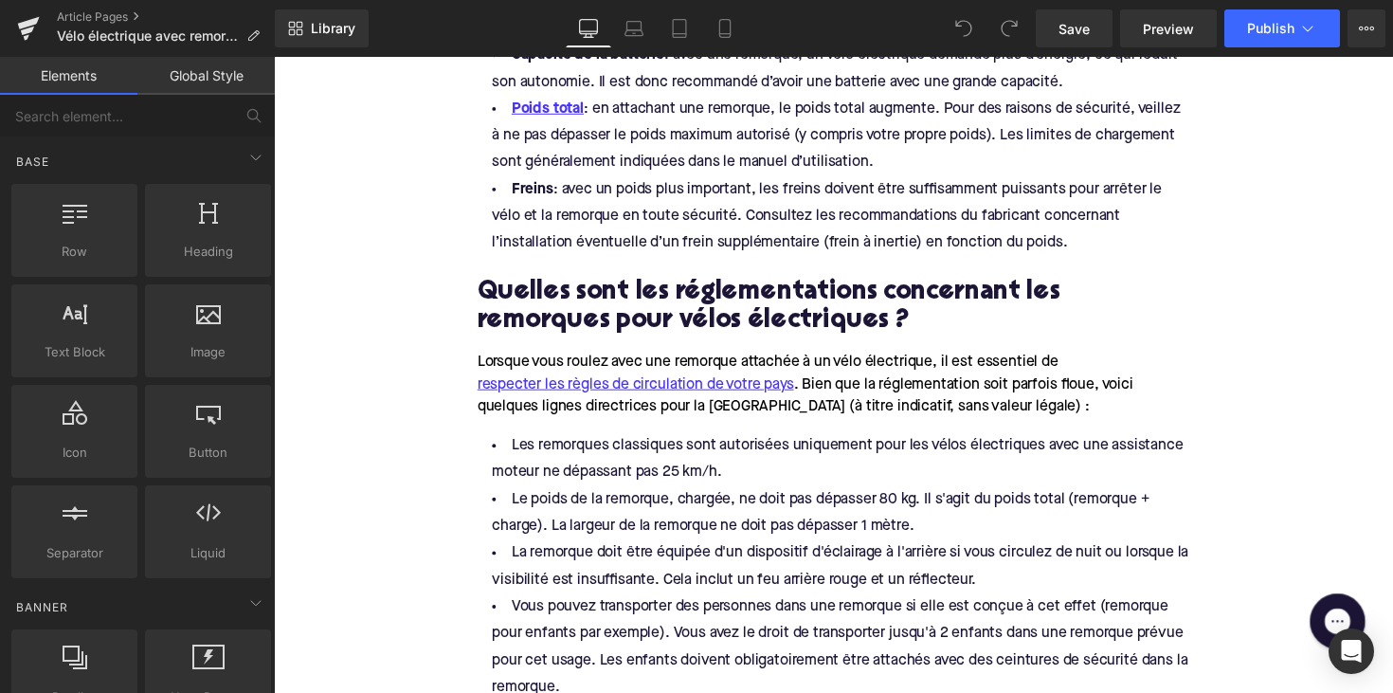
scroll to position [1428, 0]
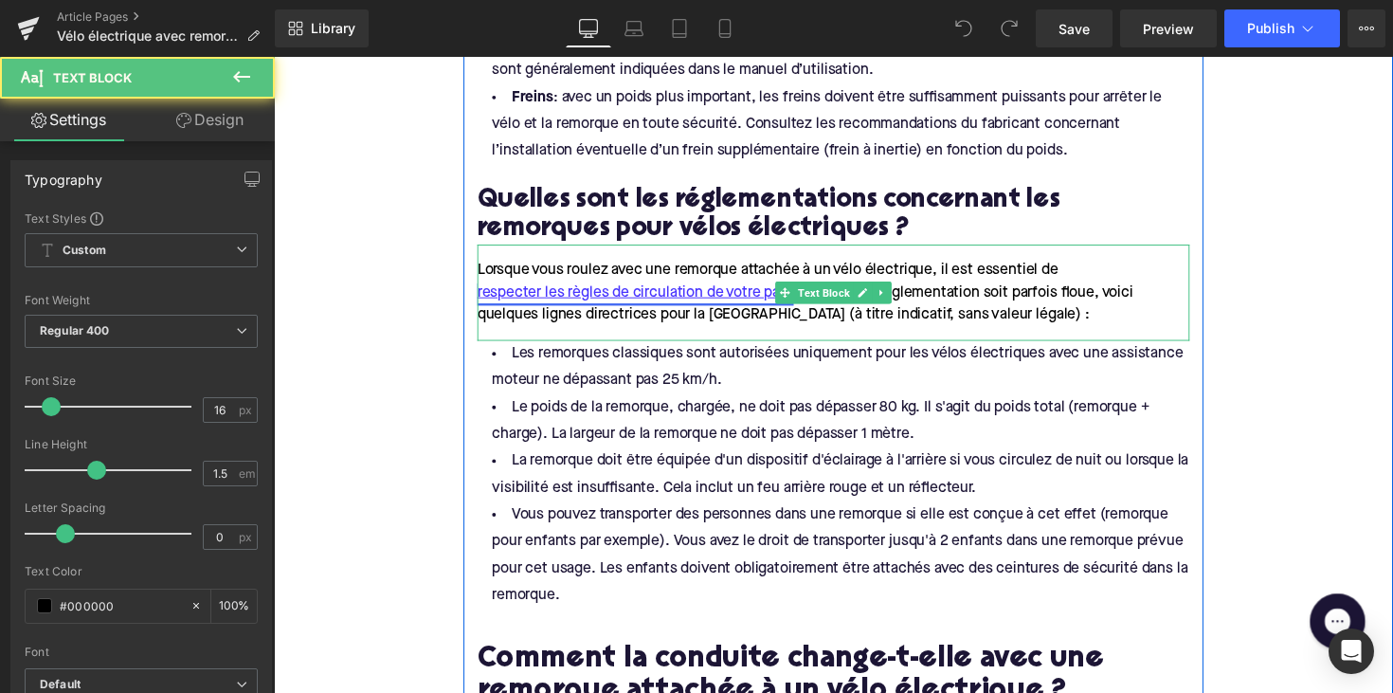
click at [593, 302] on link "respecter les règles de circulation de votre pays" at bounding box center [644, 298] width 324 height 23
click at [623, 337] on div "Lorsque vous roulez avec une remorque attachée à un vélo électrique, il est ess…" at bounding box center [847, 298] width 730 height 99
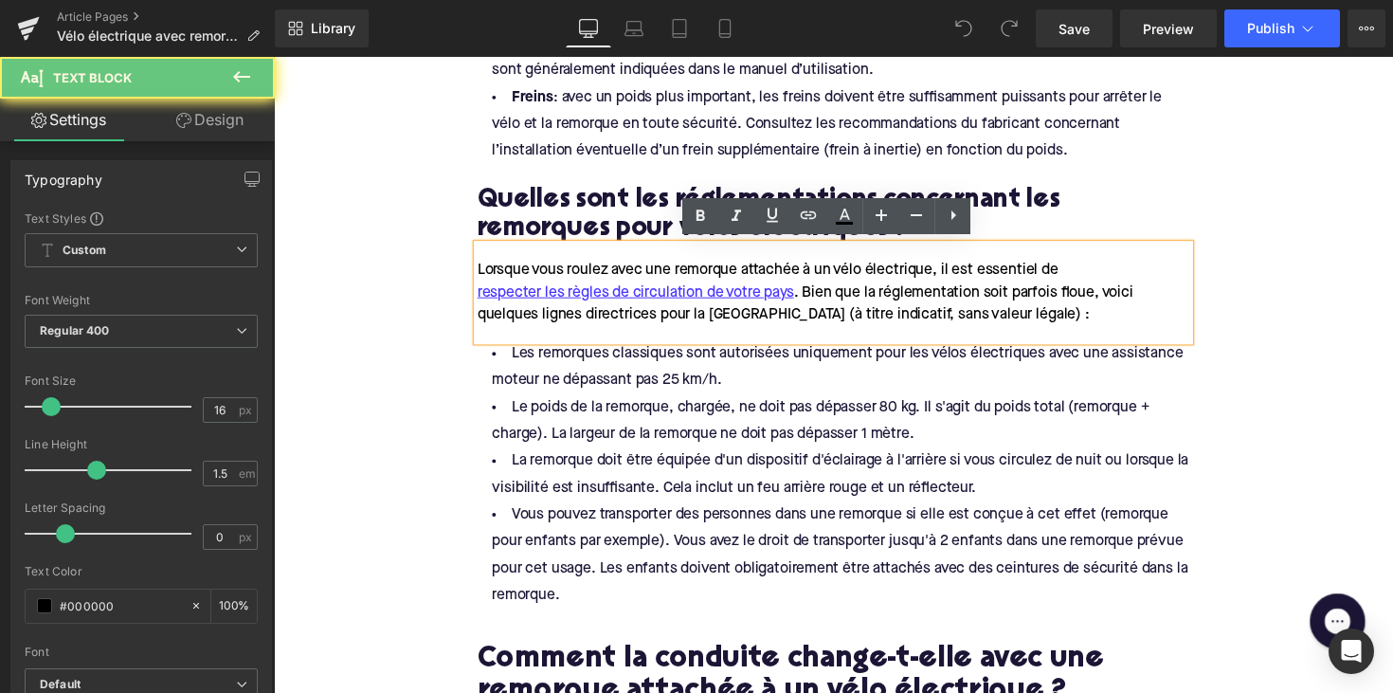
click at [623, 328] on div "Lorsque vous roulez avec une remorque attachée à un vélo électrique, il est ess…" at bounding box center [847, 298] width 730 height 99
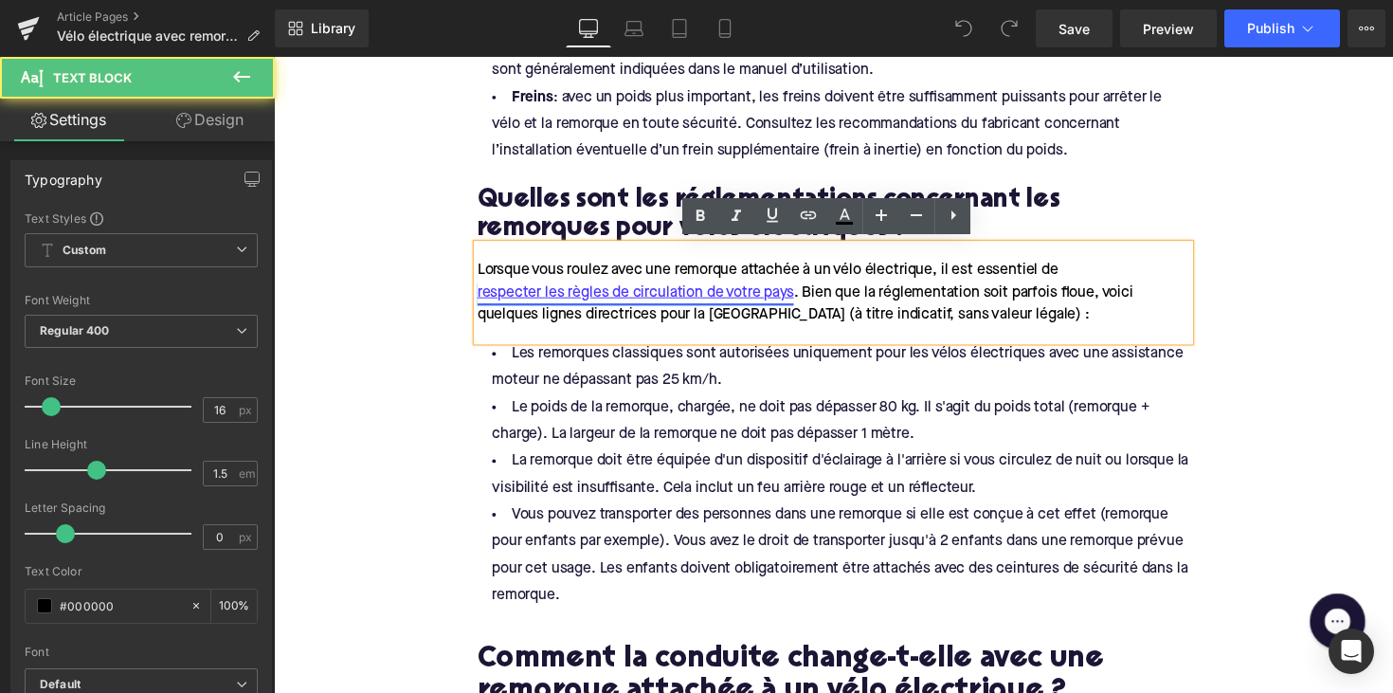
click at [622, 307] on link "respecter les règles de circulation de votre pays" at bounding box center [644, 298] width 324 height 23
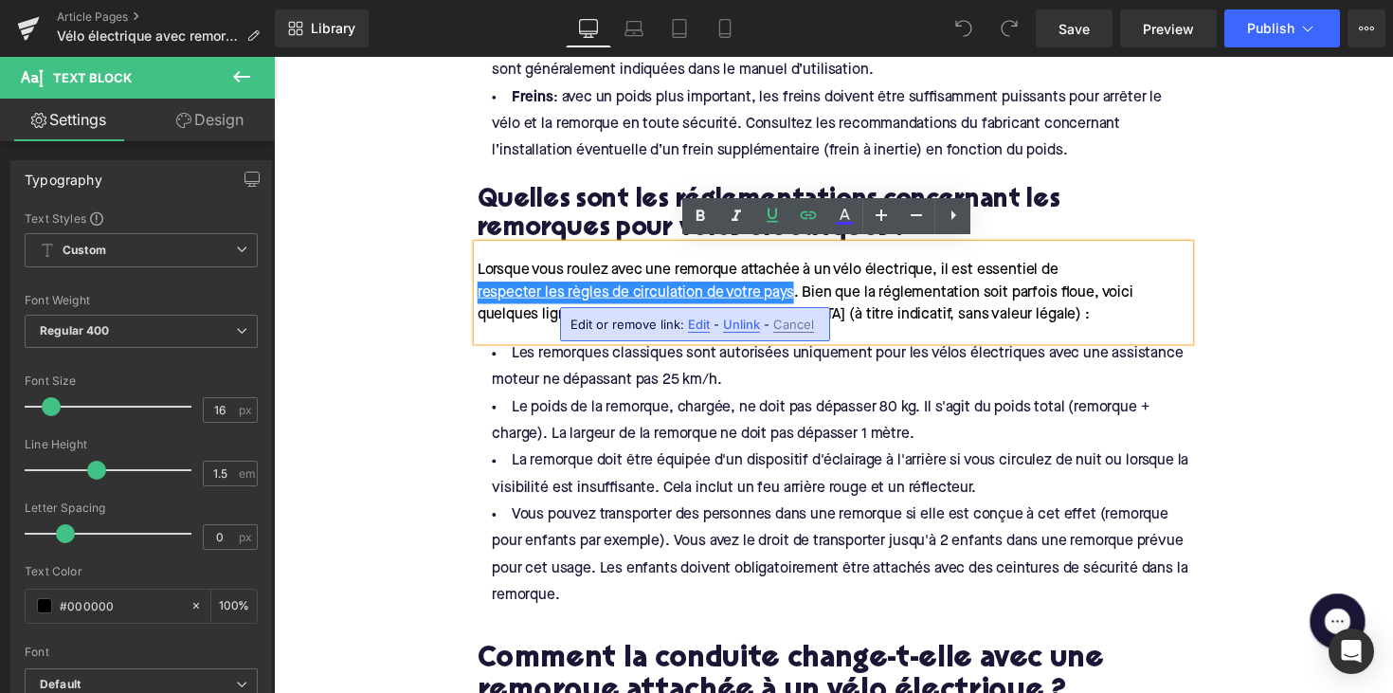
click at [736, 332] on span "Unlink" at bounding box center [741, 324] width 37 height 16
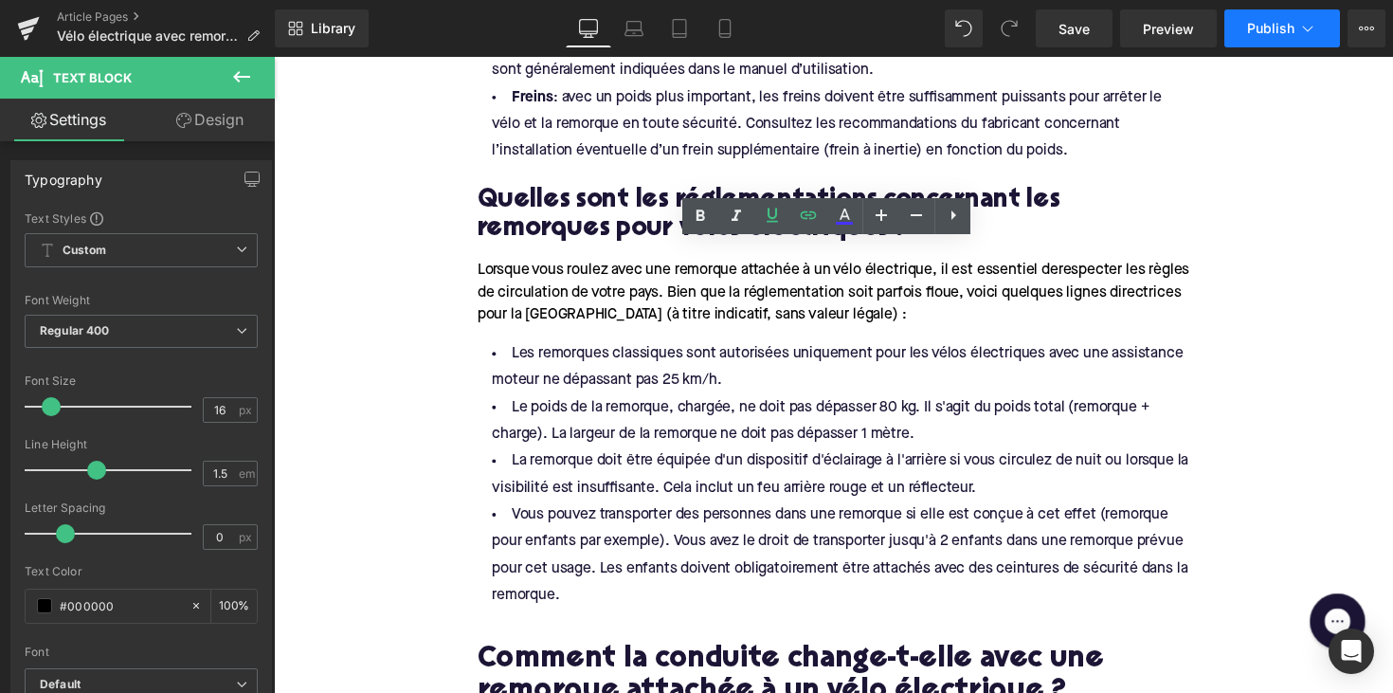
click at [1265, 43] on button "Publish" at bounding box center [1282, 28] width 116 height 38
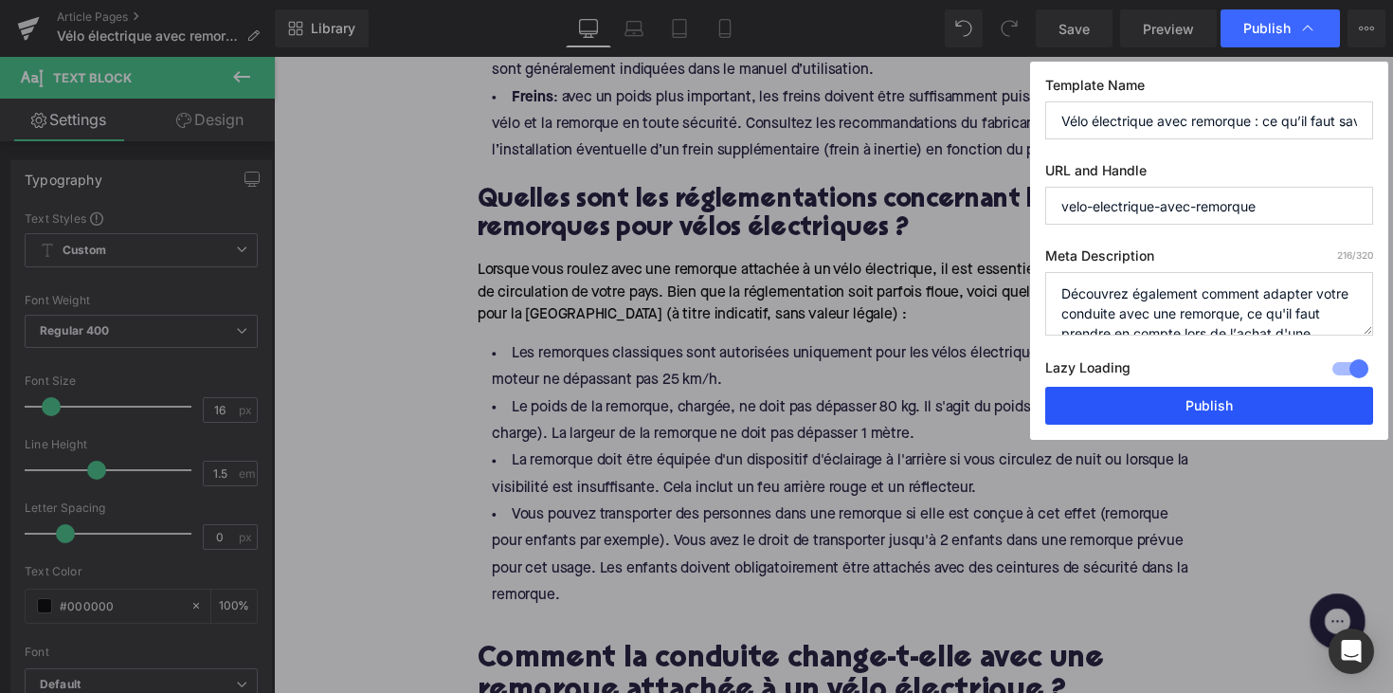
drag, startPoint x: 1131, startPoint y: 422, endPoint x: 878, endPoint y: 373, distance: 257.5
click at [1131, 422] on button "Publish" at bounding box center [1209, 406] width 328 height 38
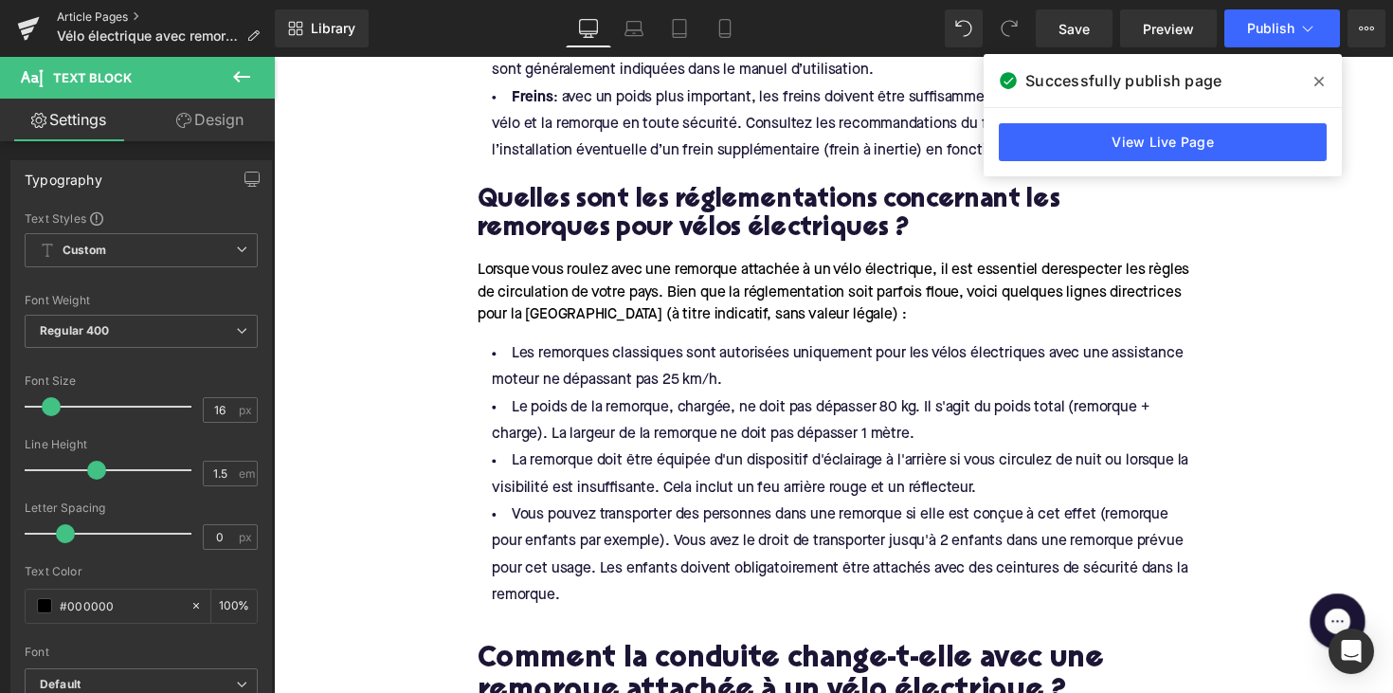
click at [105, 22] on link "Article Pages" at bounding box center [166, 16] width 218 height 15
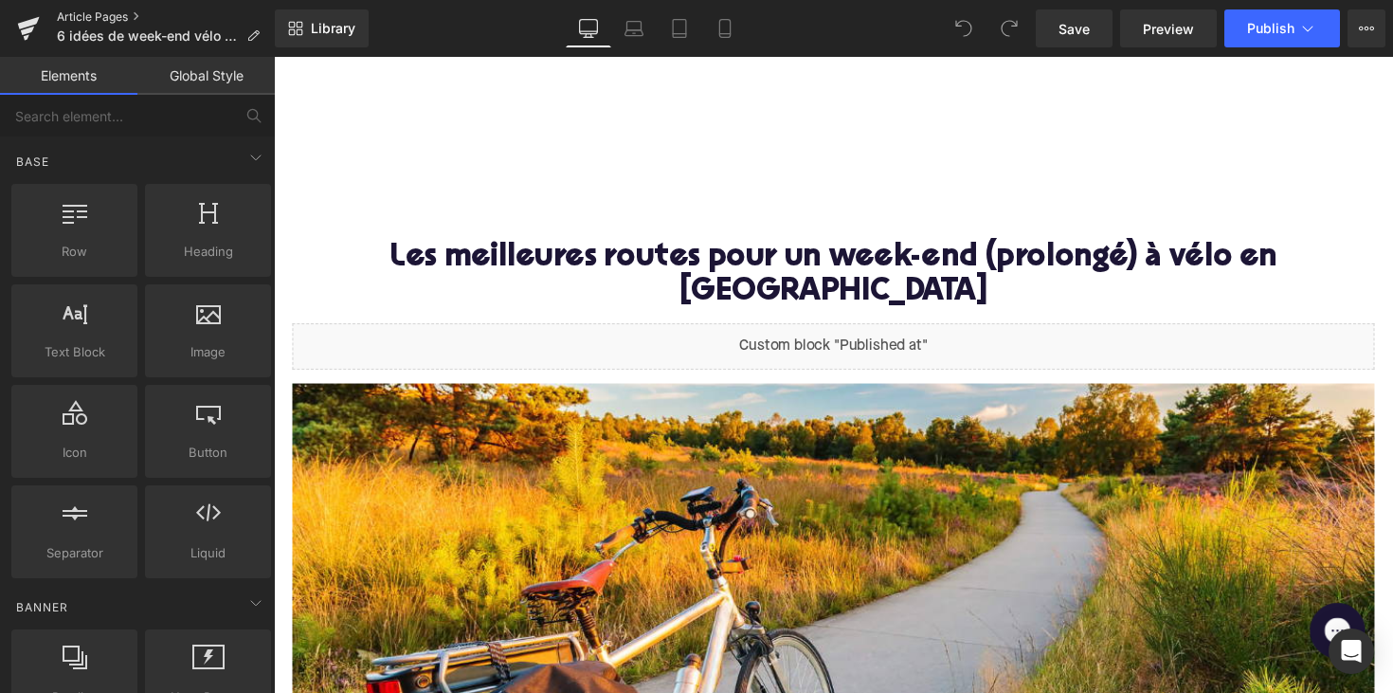
click at [116, 24] on link "Article Pages" at bounding box center [166, 16] width 218 height 15
click at [116, 20] on link "Article Pages" at bounding box center [166, 16] width 218 height 15
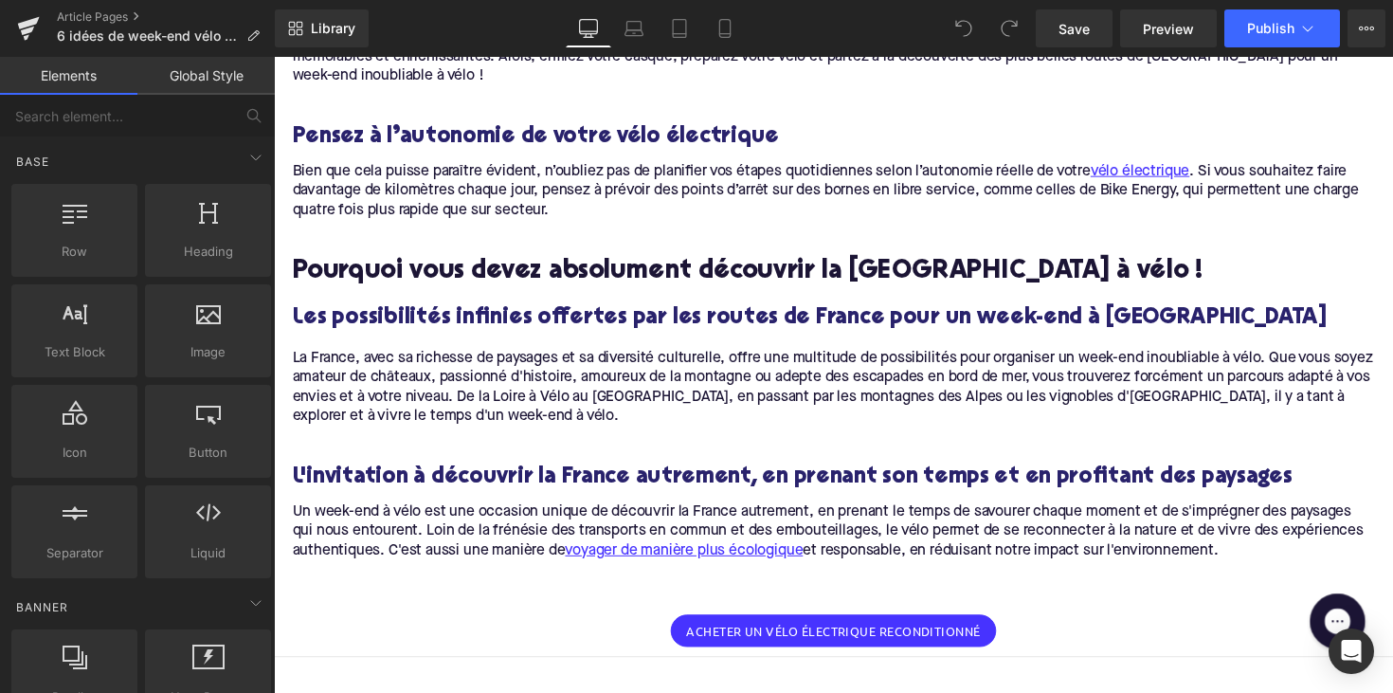
scroll to position [6333, 0]
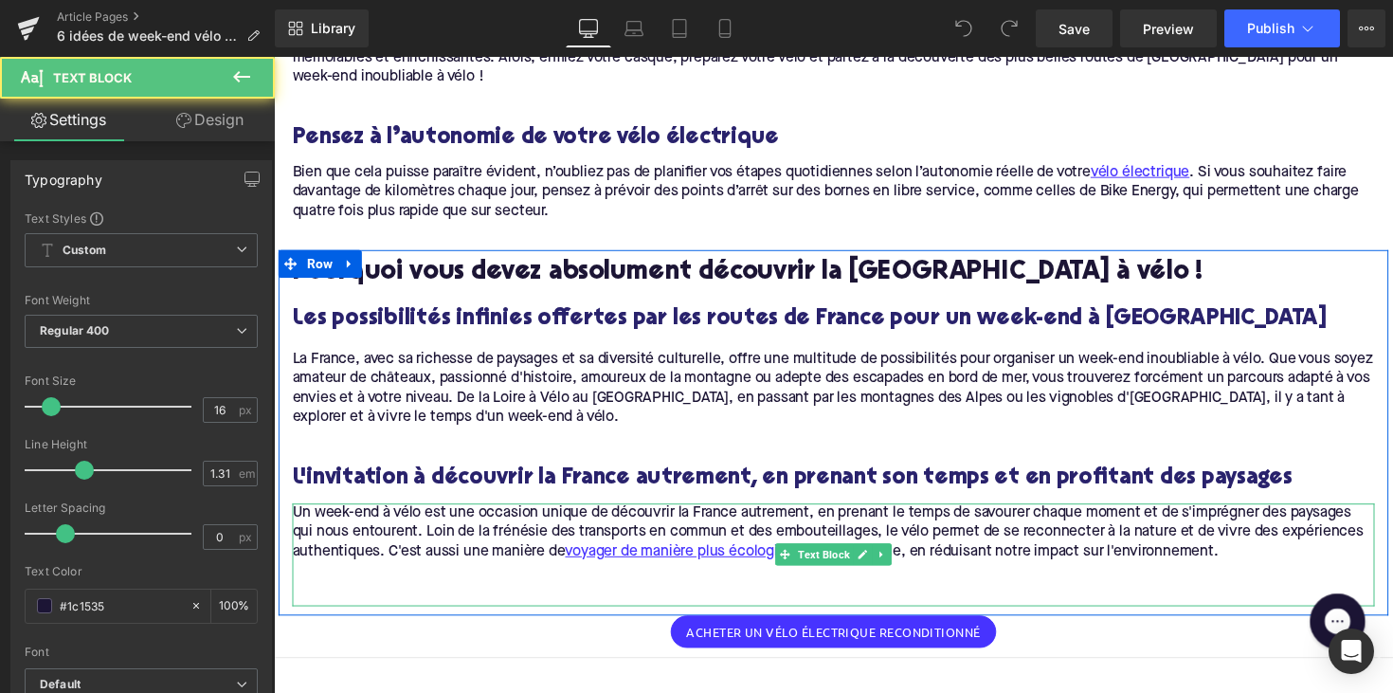
drag, startPoint x: 606, startPoint y: 405, endPoint x: 622, endPoint y: 384, distance: 25.8
click at [606, 554] on link "voyager de manière plus écologique" at bounding box center [693, 564] width 243 height 20
click at [627, 514] on p "Un week-end à vélo est une occasion unique de découvrir la France autrement, en…" at bounding box center [847, 544] width 1108 height 60
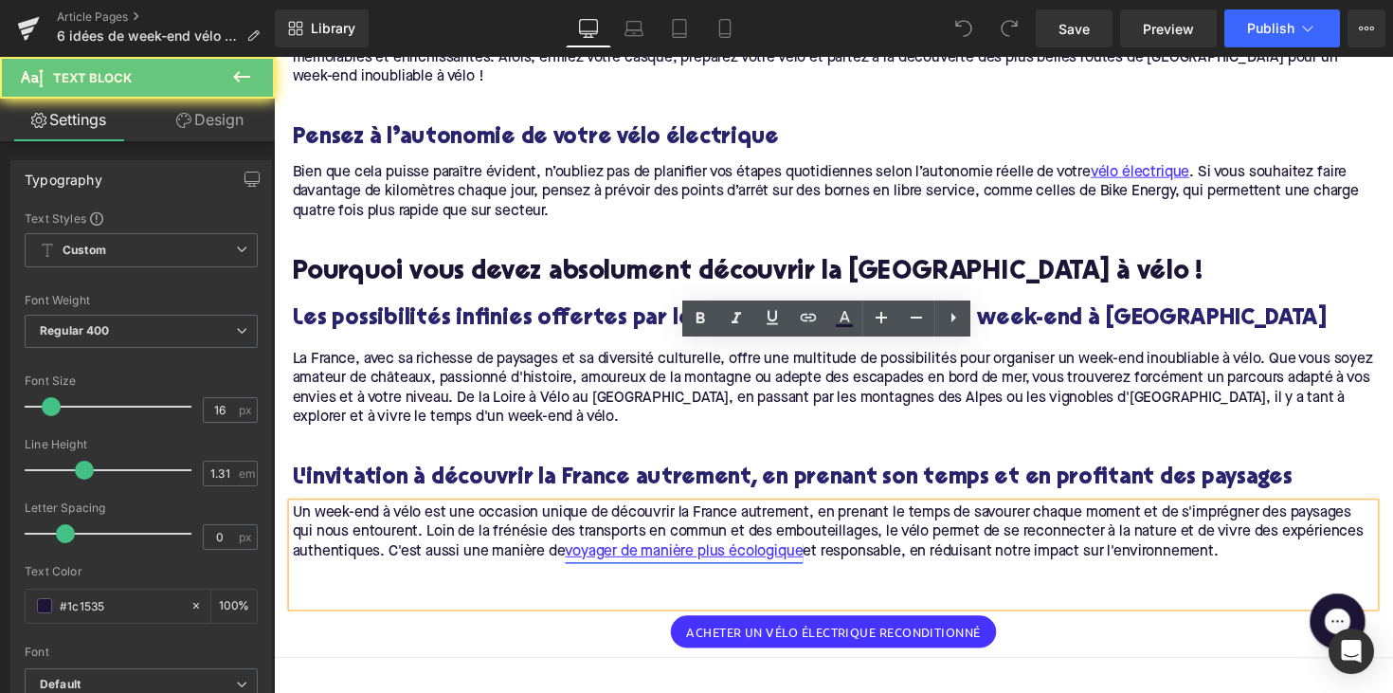
click at [638, 554] on link "voyager de manière plus écologique" at bounding box center [693, 564] width 243 height 20
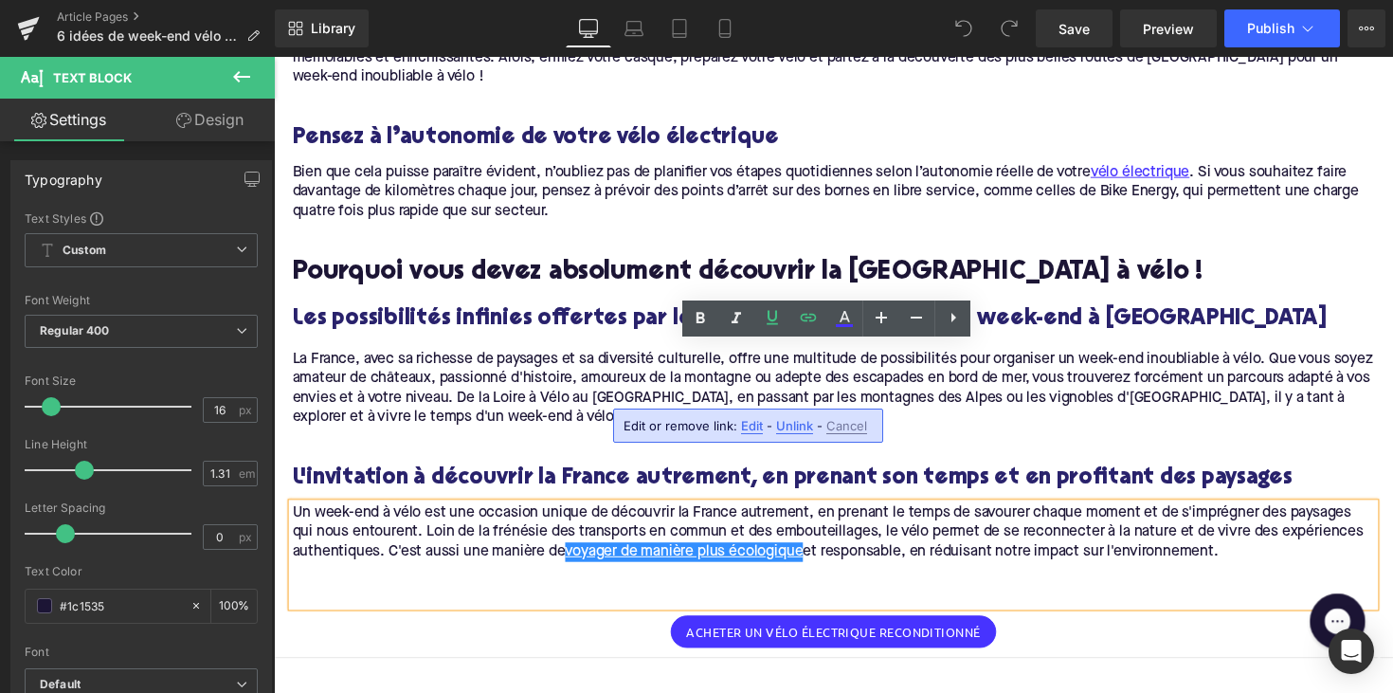
click at [793, 425] on span "Unlink" at bounding box center [794, 426] width 37 height 16
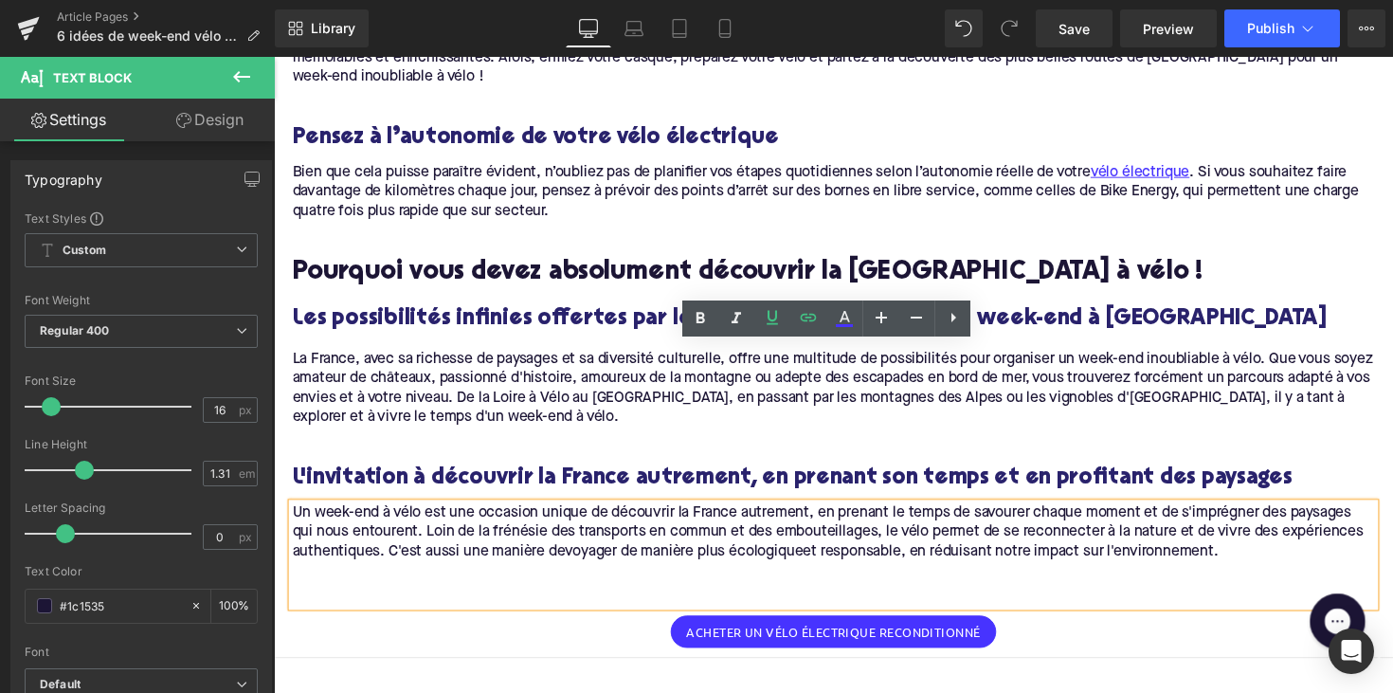
click at [1228, 48] on div "Library Desktop Desktop Laptop Tablet Mobile Save Preview Publish Scheduled Vie…" at bounding box center [834, 28] width 1118 height 57
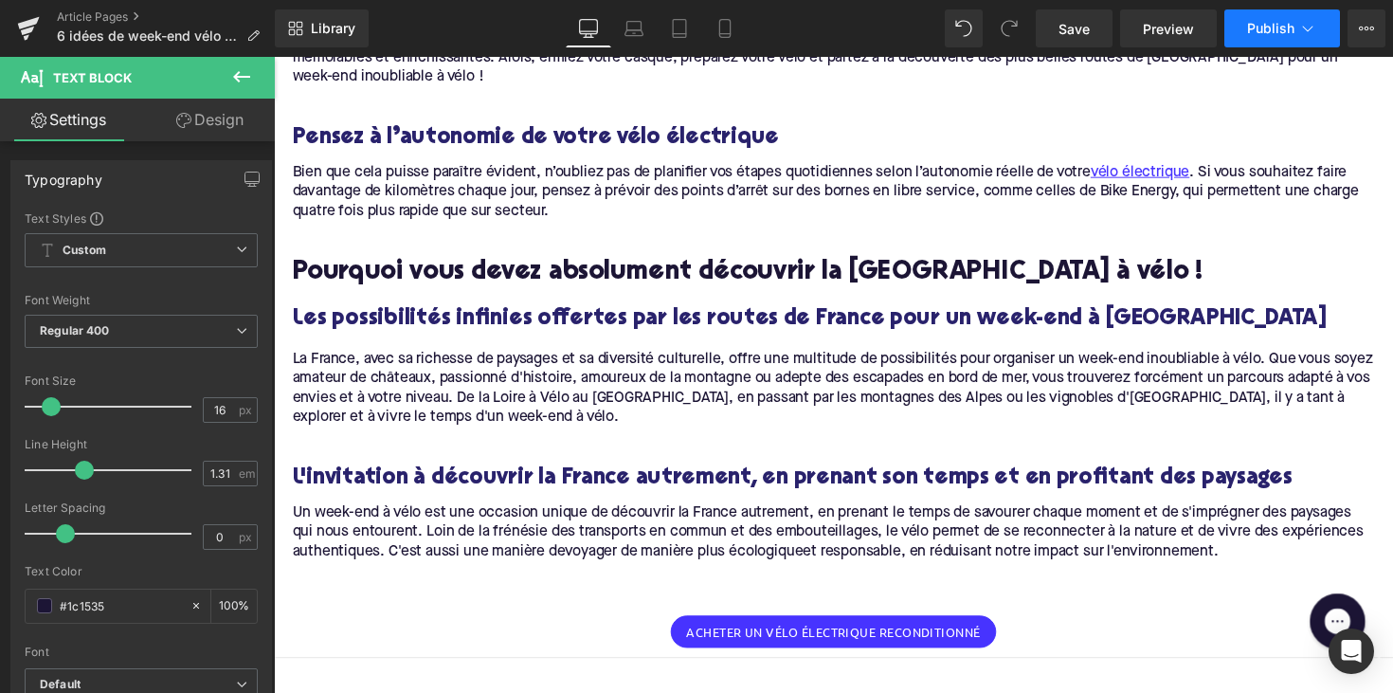
click at [1241, 37] on button "Publish" at bounding box center [1282, 28] width 116 height 38
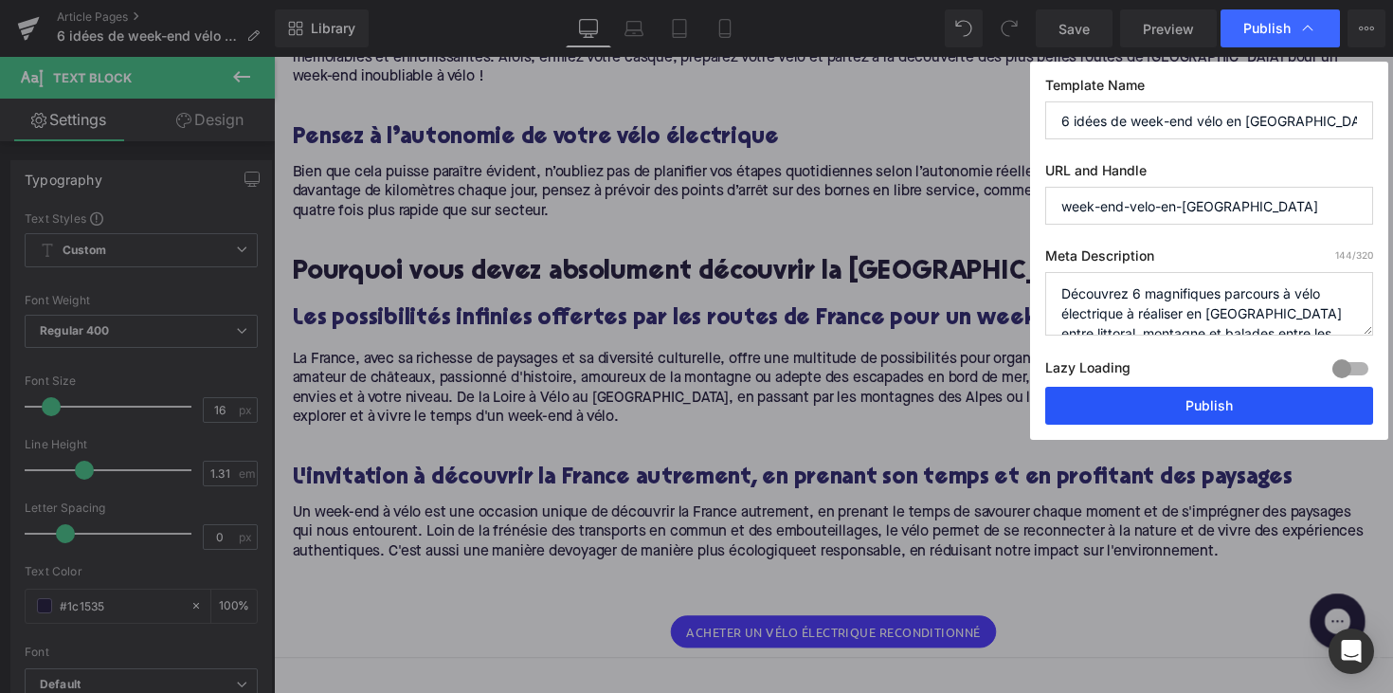
click at [1113, 412] on button "Publish" at bounding box center [1209, 406] width 328 height 38
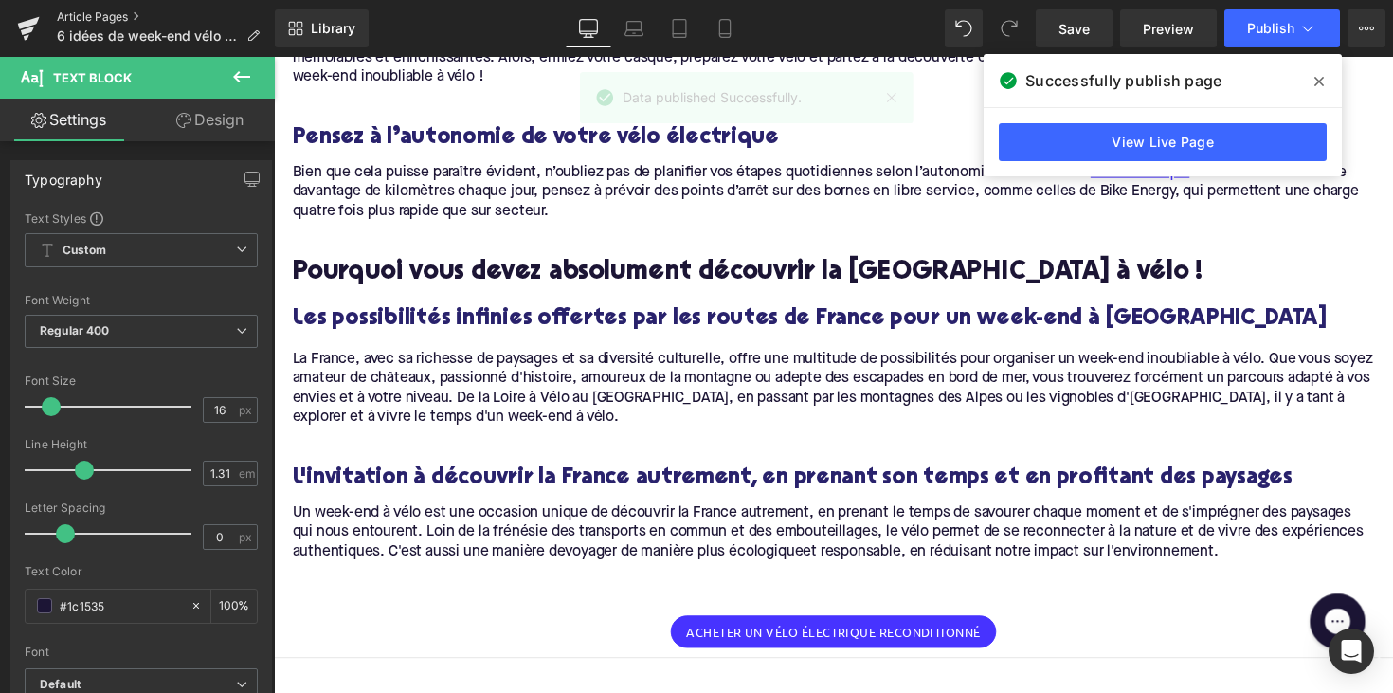
click at [100, 19] on link "Article Pages" at bounding box center [166, 16] width 218 height 15
